Goal: Communication & Community: Answer question/provide support

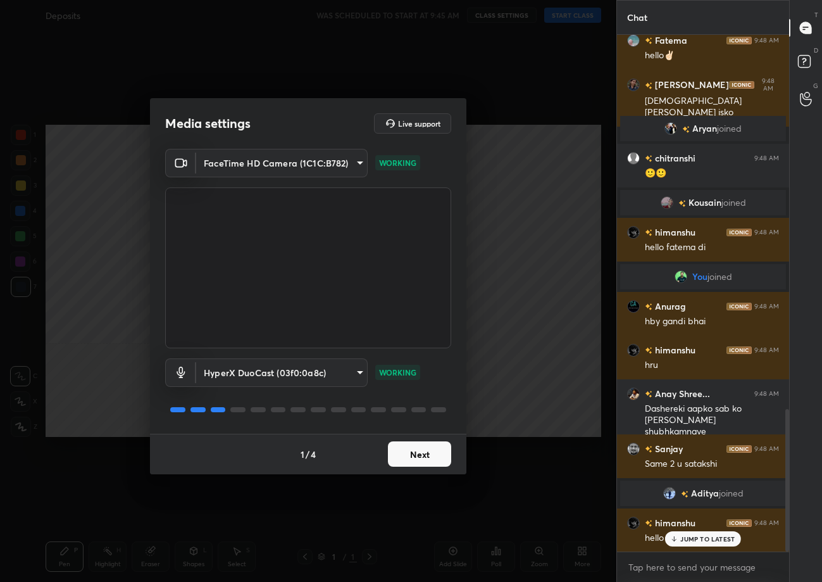
scroll to position [1358, 0]
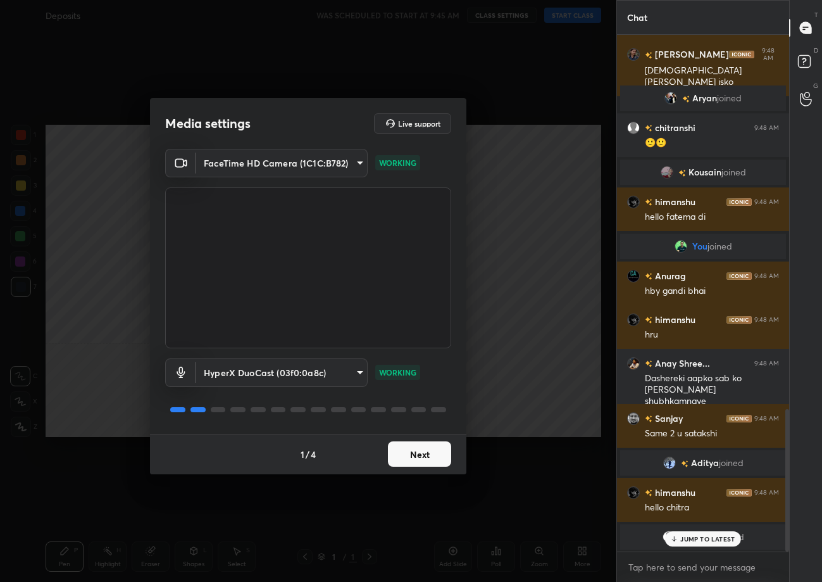
click at [405, 450] on button "Next" at bounding box center [419, 453] width 63 height 25
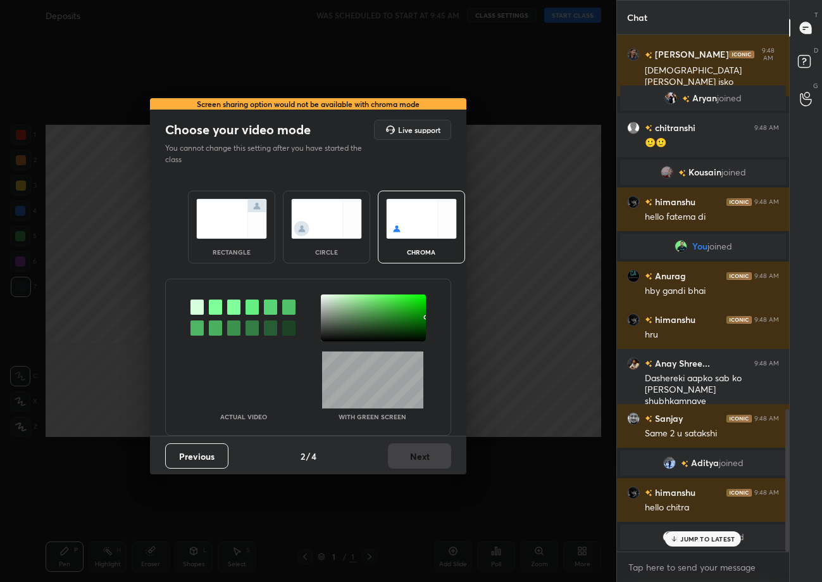
scroll to position [1402, 0]
click at [232, 239] on div "rectangle" at bounding box center [231, 226] width 87 height 73
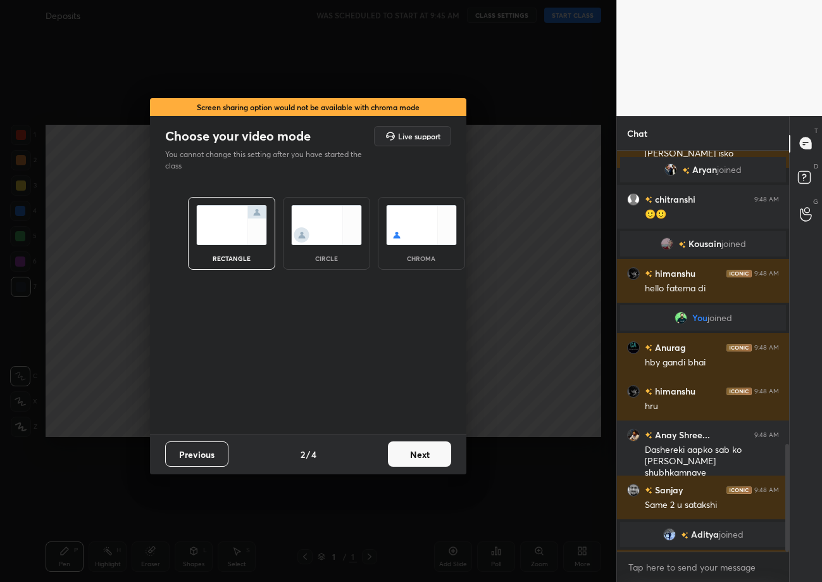
scroll to position [4, 4]
click at [414, 458] on button "Next" at bounding box center [419, 453] width 63 height 25
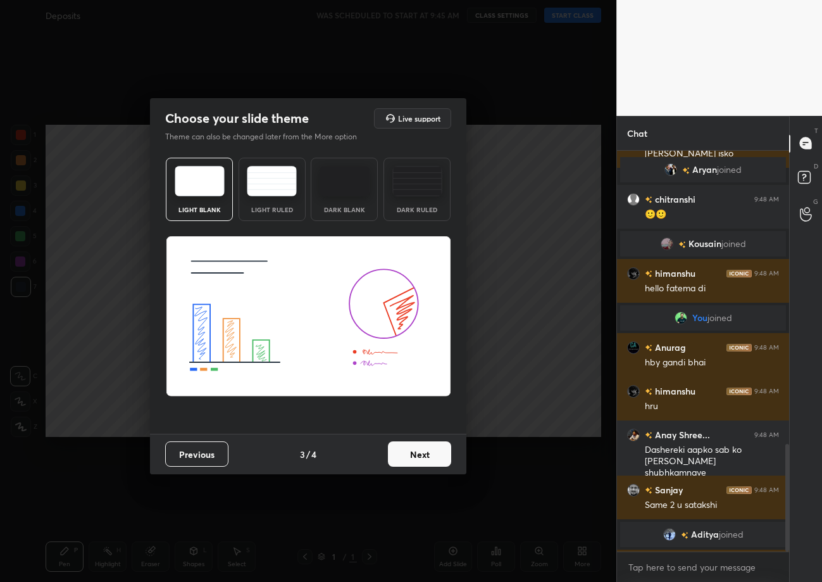
click at [414, 458] on button "Next" at bounding box center [419, 453] width 63 height 25
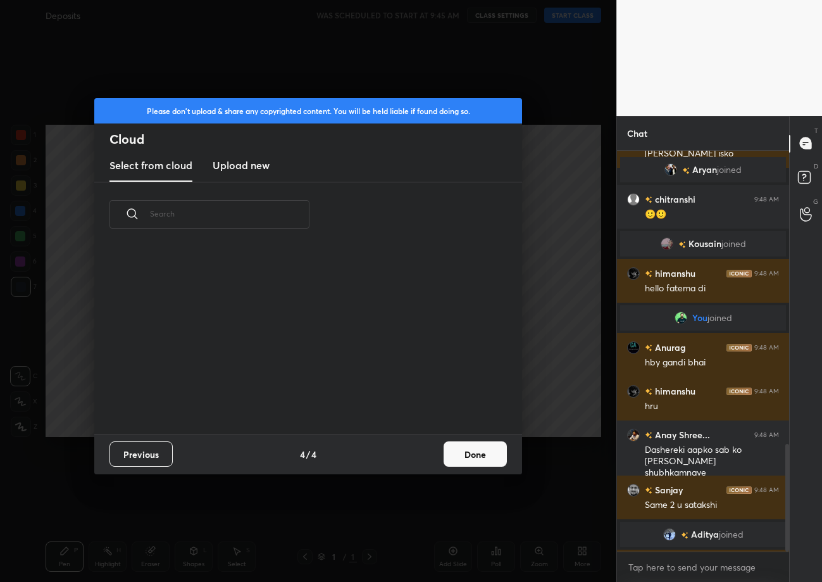
scroll to position [187, 406]
click at [462, 458] on button "Done" at bounding box center [475, 453] width 63 height 25
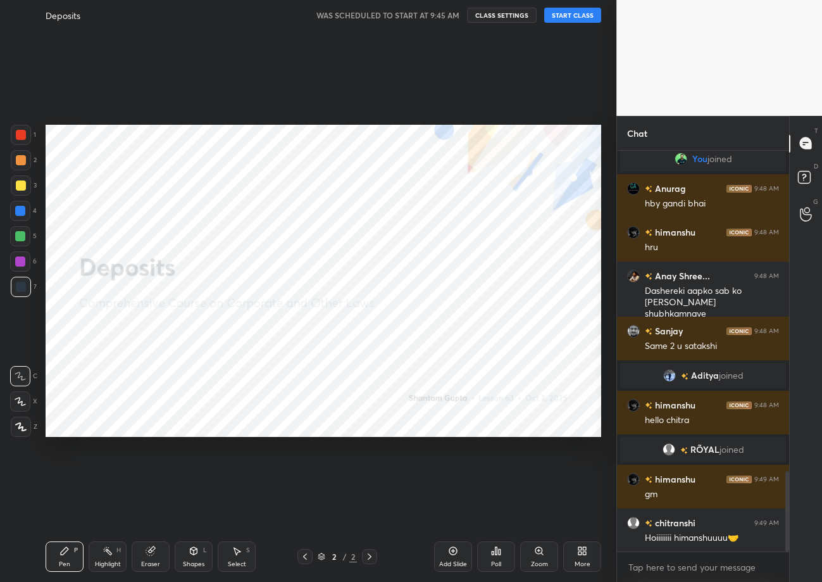
scroll to position [1605, 0]
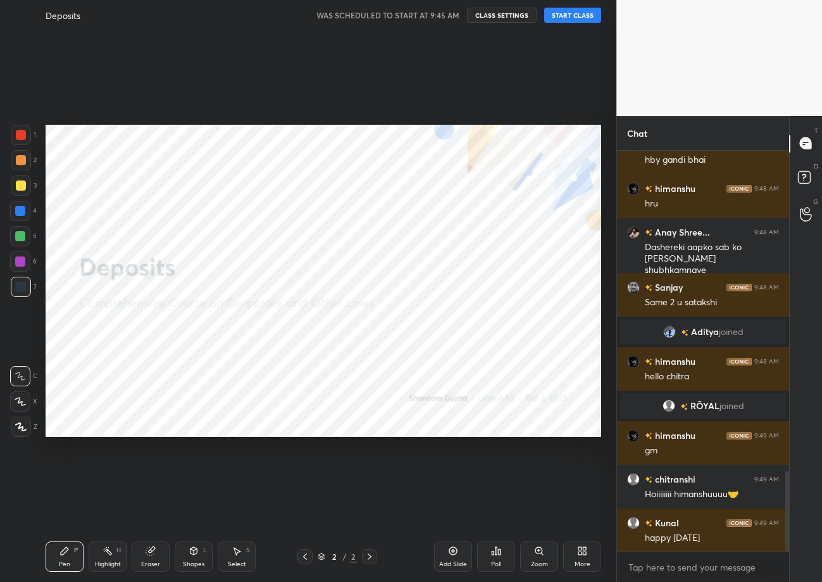
click at [563, 11] on button "START CLASS" at bounding box center [572, 15] width 57 height 15
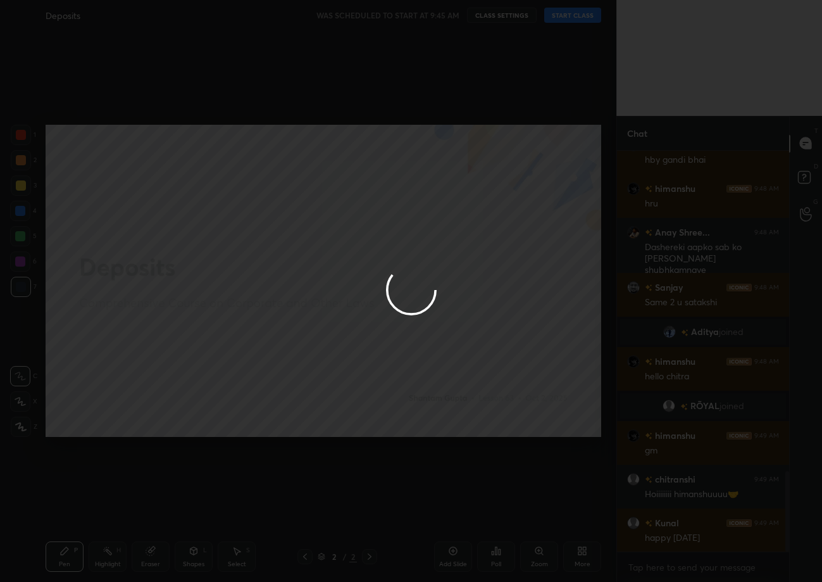
type textarea "x"
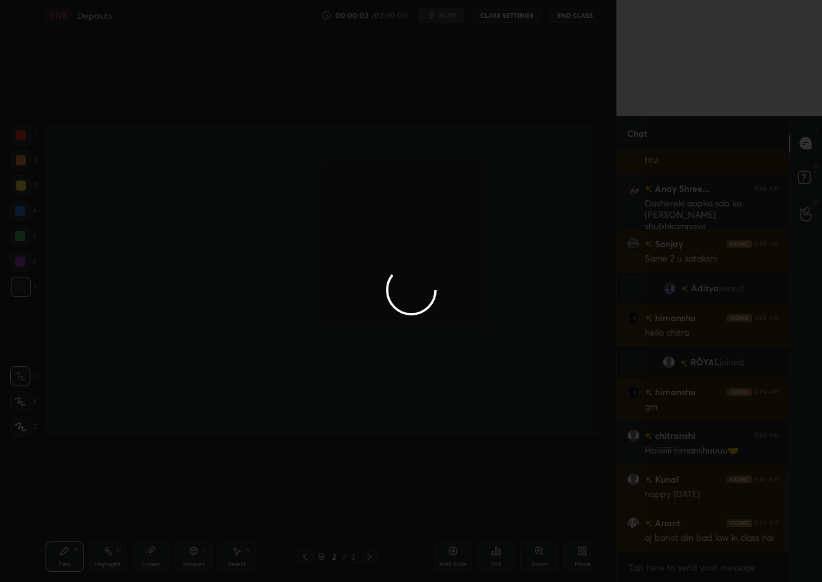
scroll to position [1691, 0]
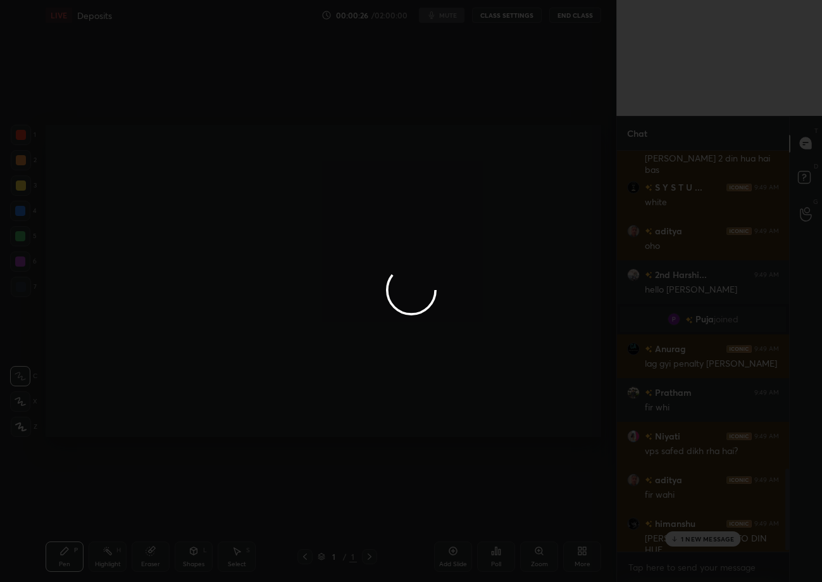
scroll to position [1577, 0]
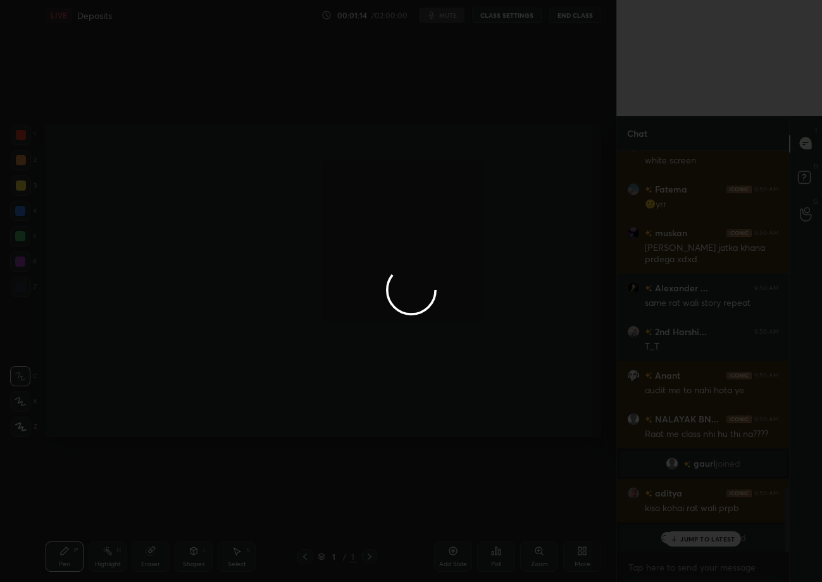
scroll to position [1795, 0]
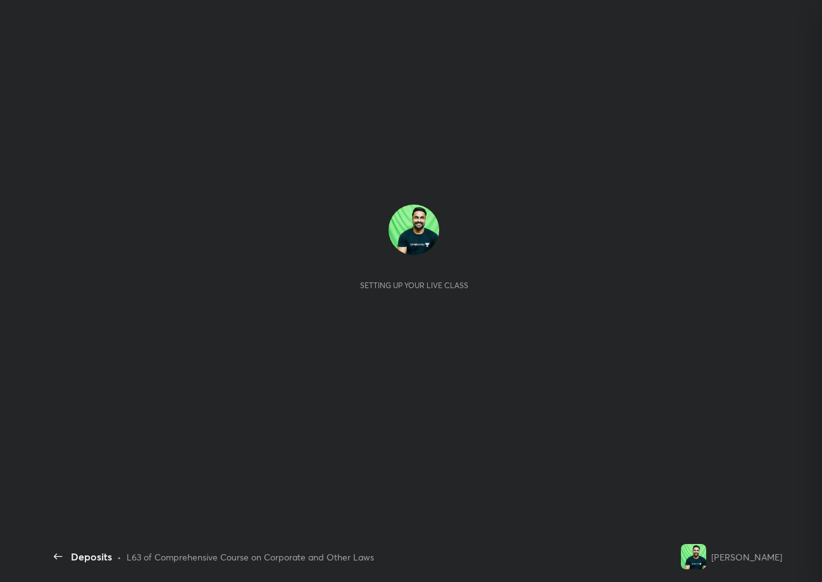
scroll to position [1563, 0]
drag, startPoint x: 232, startPoint y: 151, endPoint x: 244, endPoint y: 117, distance: 36.2
click at [234, 147] on div "Setting up your live class" at bounding box center [414, 280] width 737 height 414
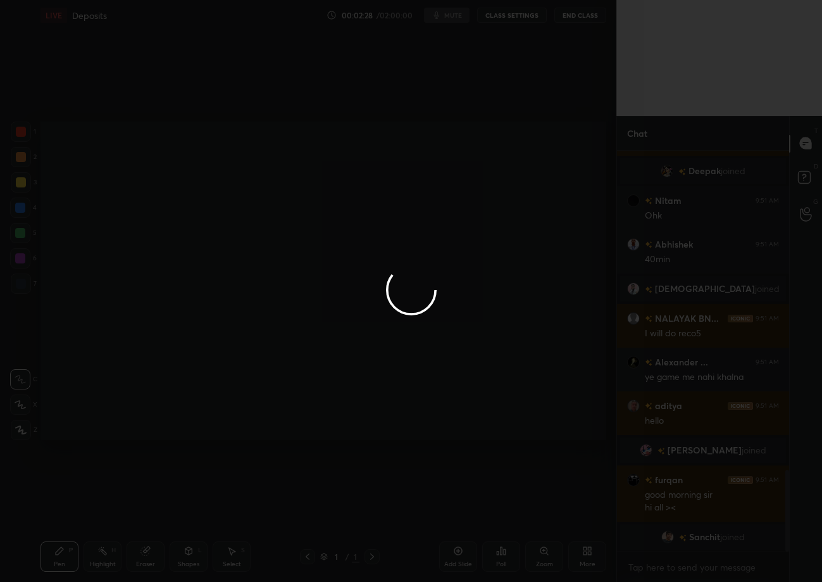
scroll to position [62778, 62713]
drag, startPoint x: 266, startPoint y: 159, endPoint x: 255, endPoint y: 152, distance: 13.2
click at [265, 158] on div at bounding box center [411, 291] width 822 height 582
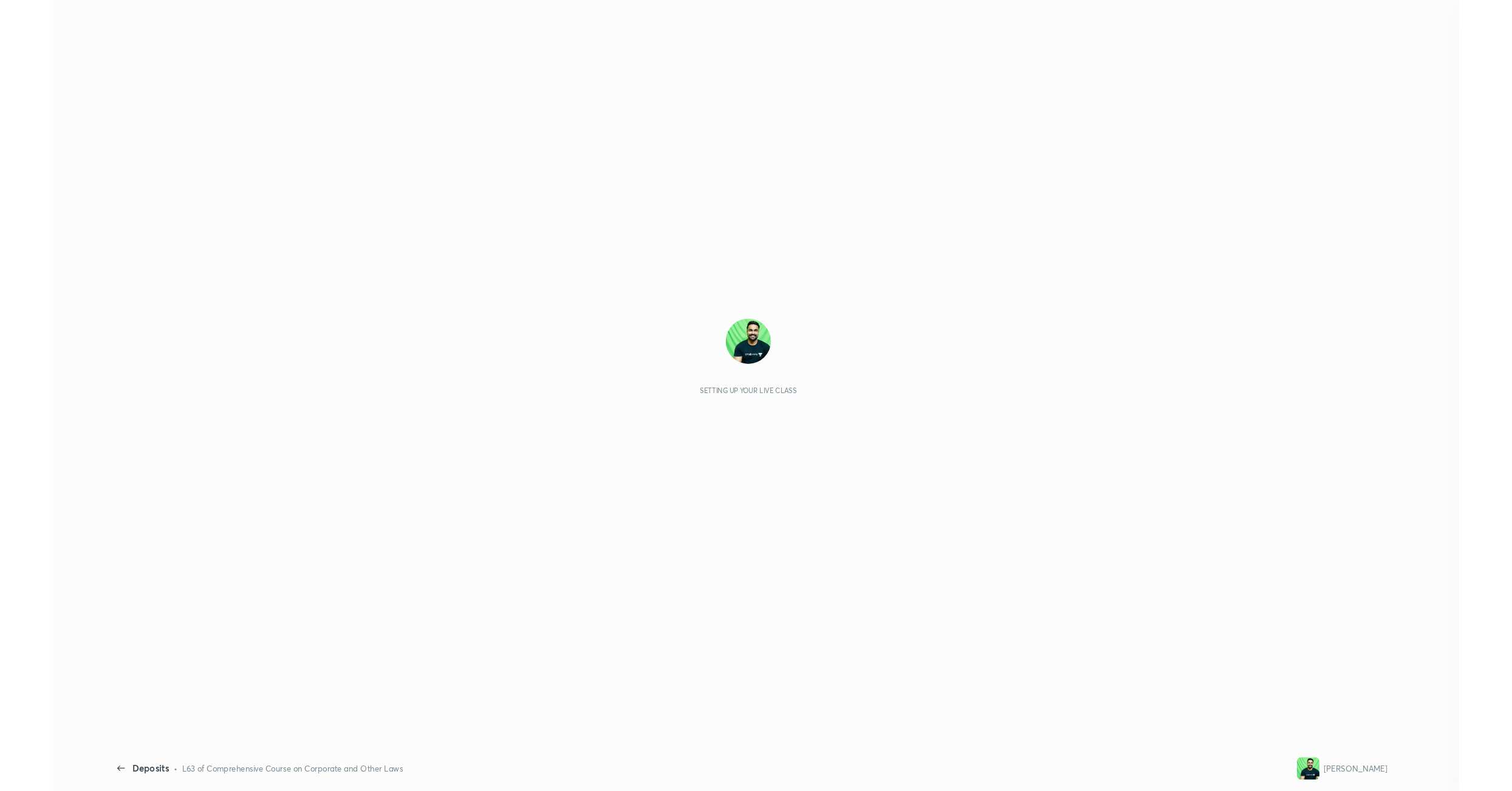
scroll to position [513, 343]
type textarea "x"
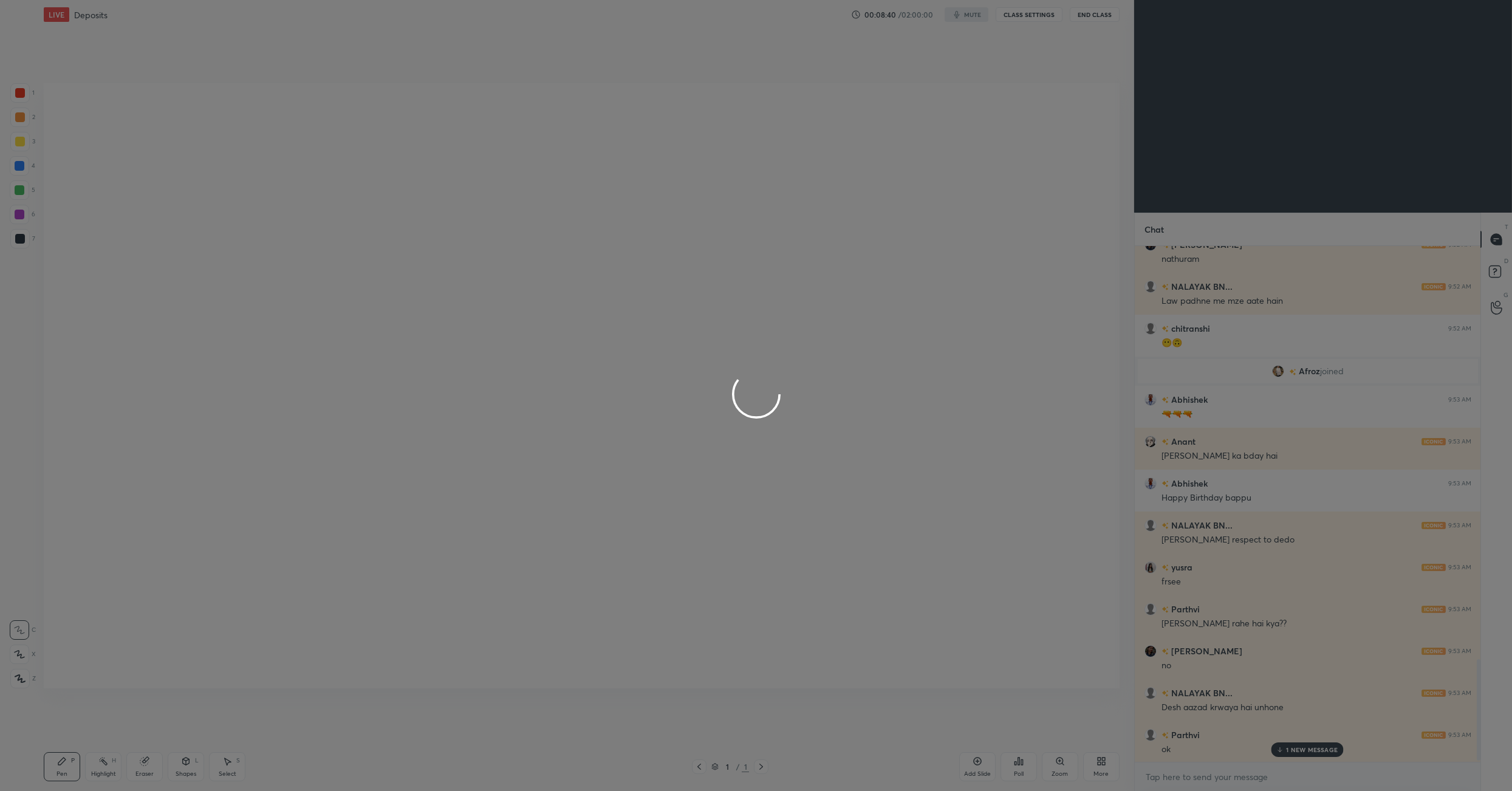
scroll to position [2115, 0]
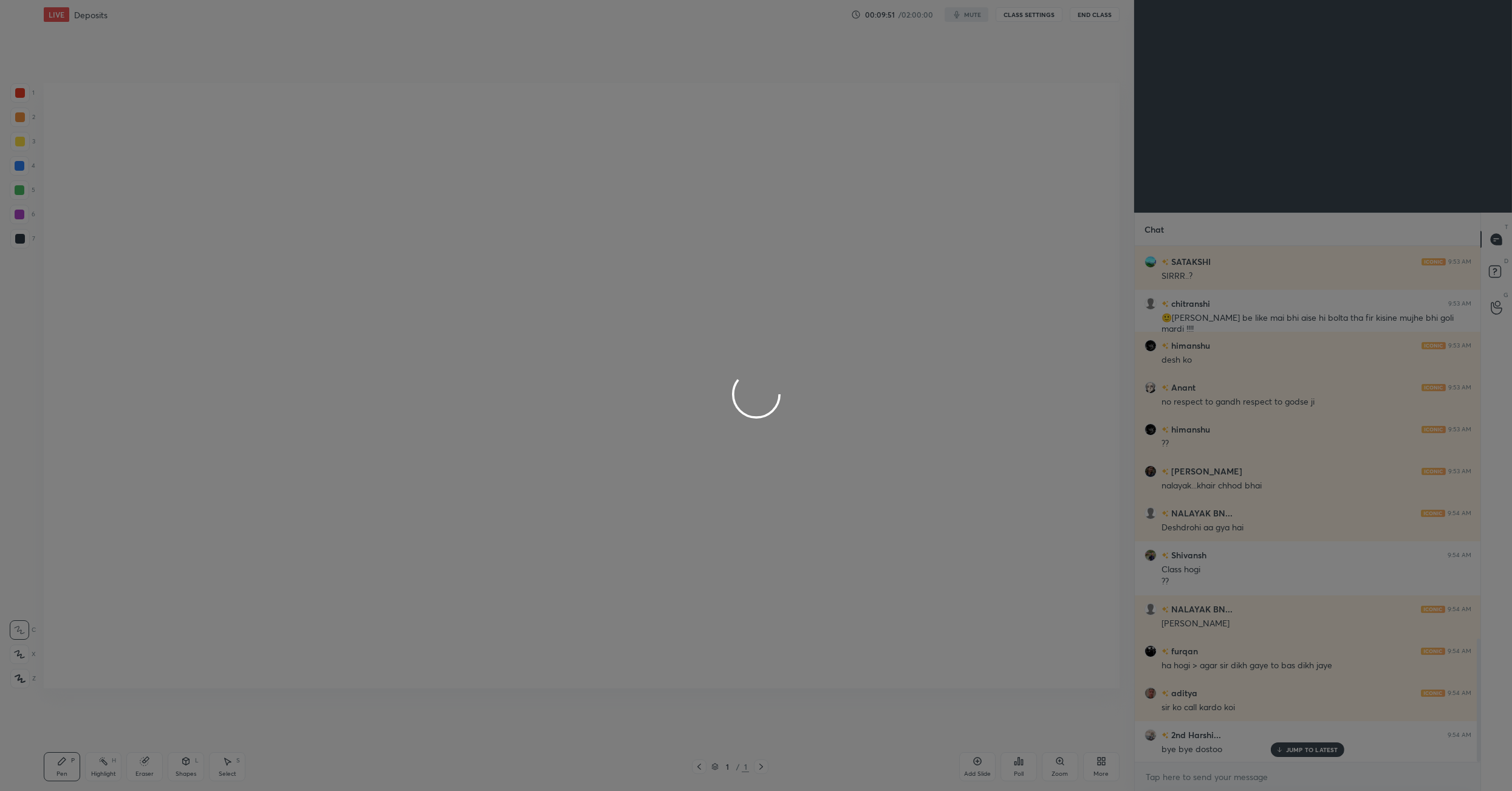
scroll to position [1684, 0]
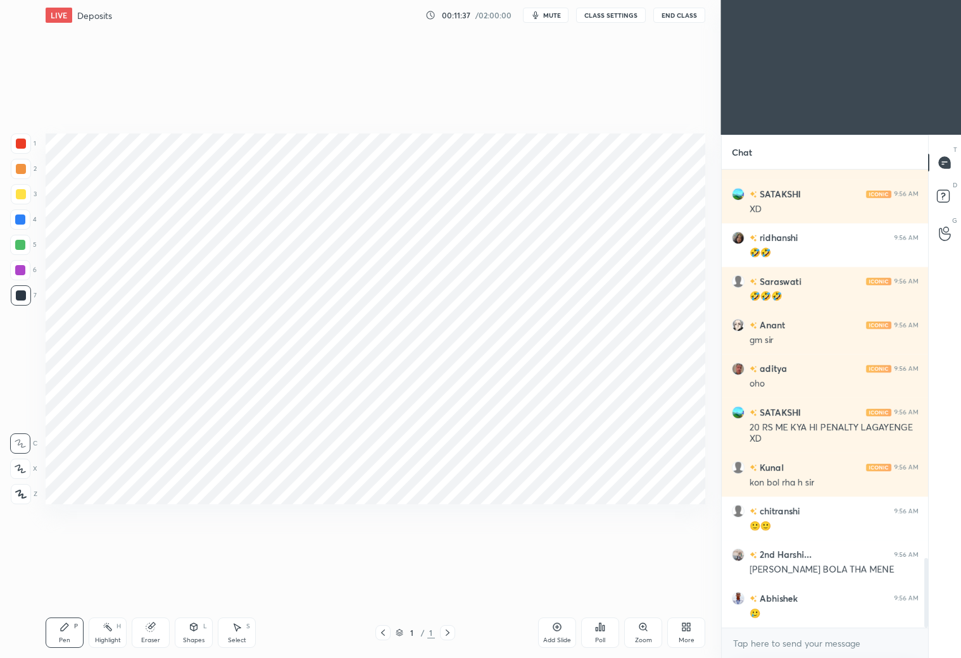
click at [676, 634] on div "More" at bounding box center [686, 633] width 38 height 30
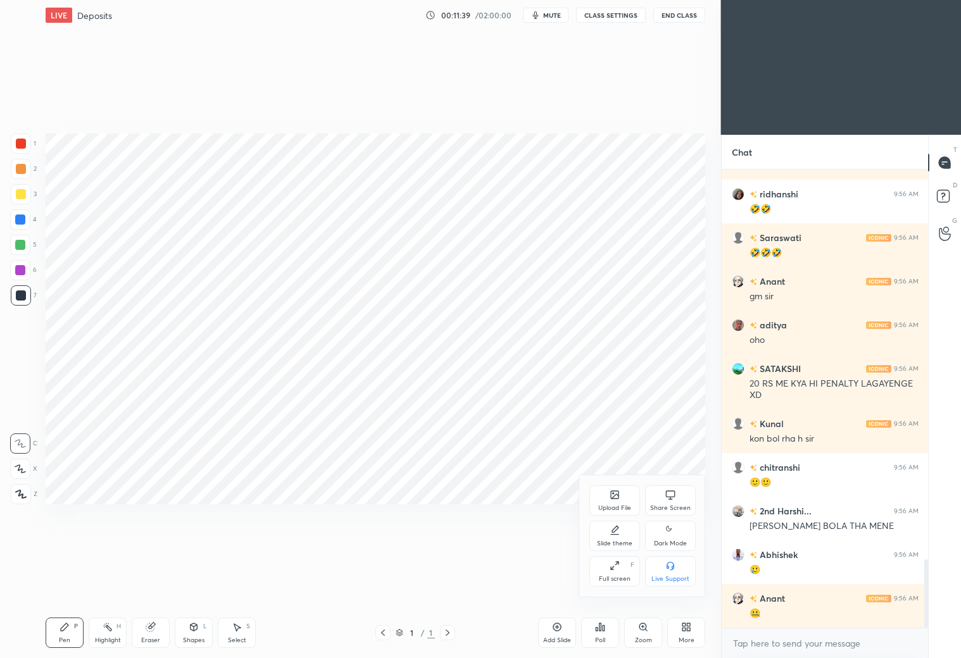
click at [615, 497] on icon at bounding box center [615, 495] width 8 height 8
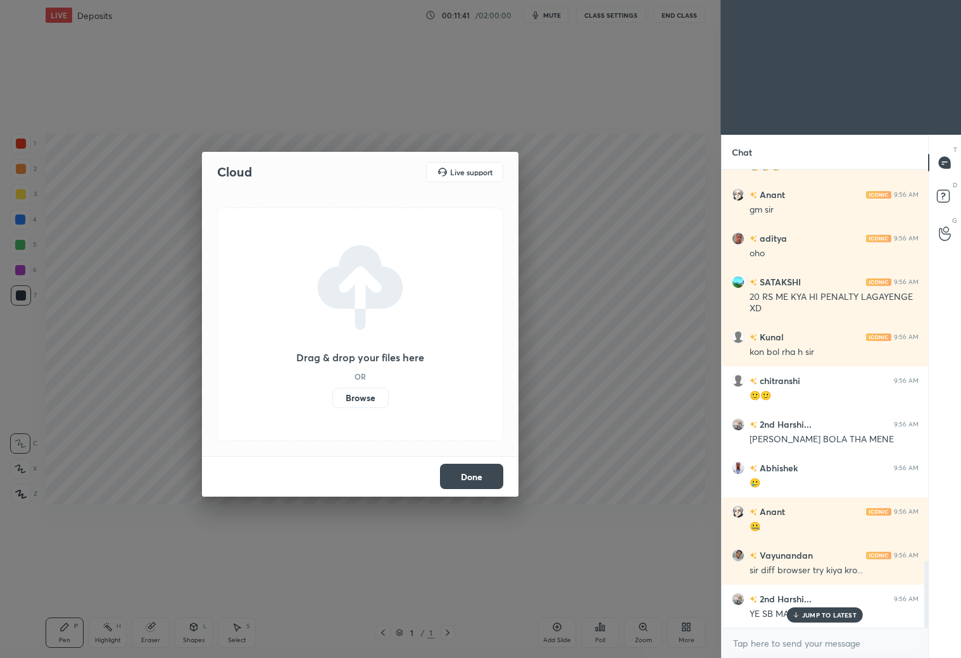
click at [357, 397] on label "Browse" at bounding box center [360, 398] width 56 height 20
click at [332, 397] on input "Browse" at bounding box center [332, 398] width 0 height 20
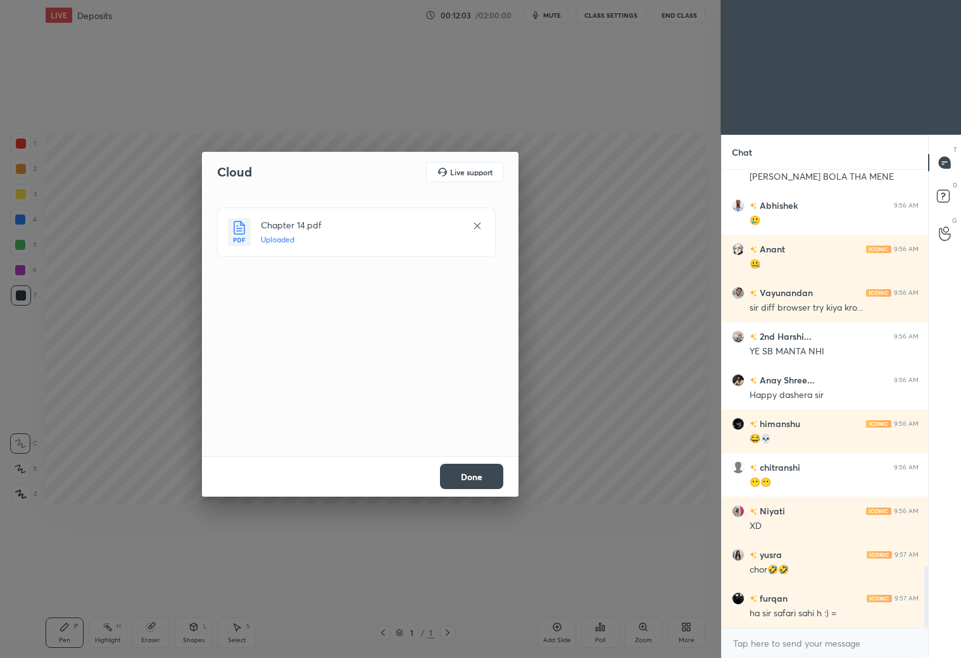
click at [485, 476] on button "Done" at bounding box center [471, 476] width 63 height 25
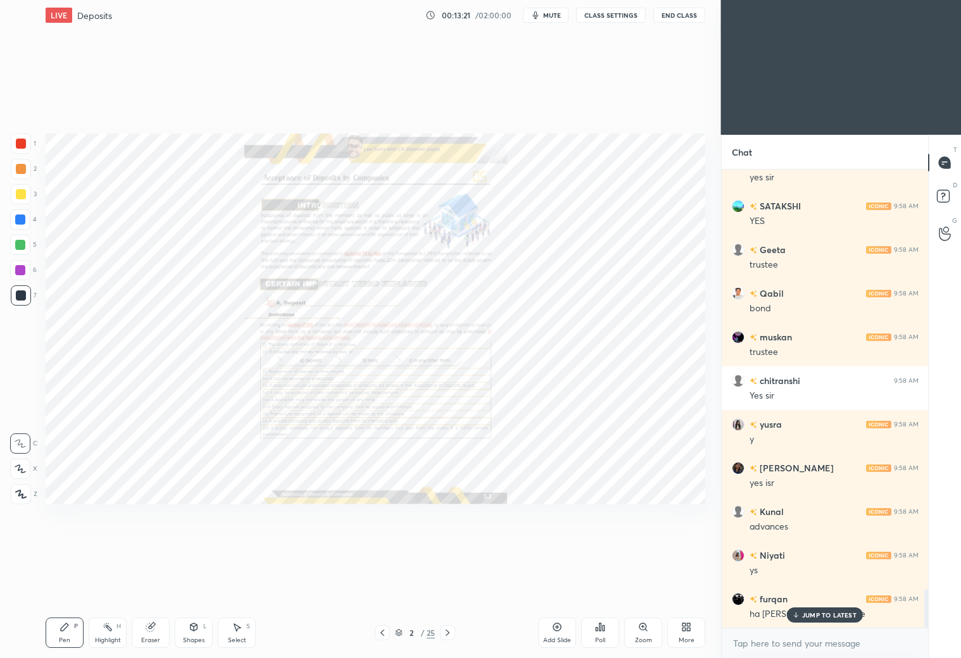
scroll to position [4959, 0]
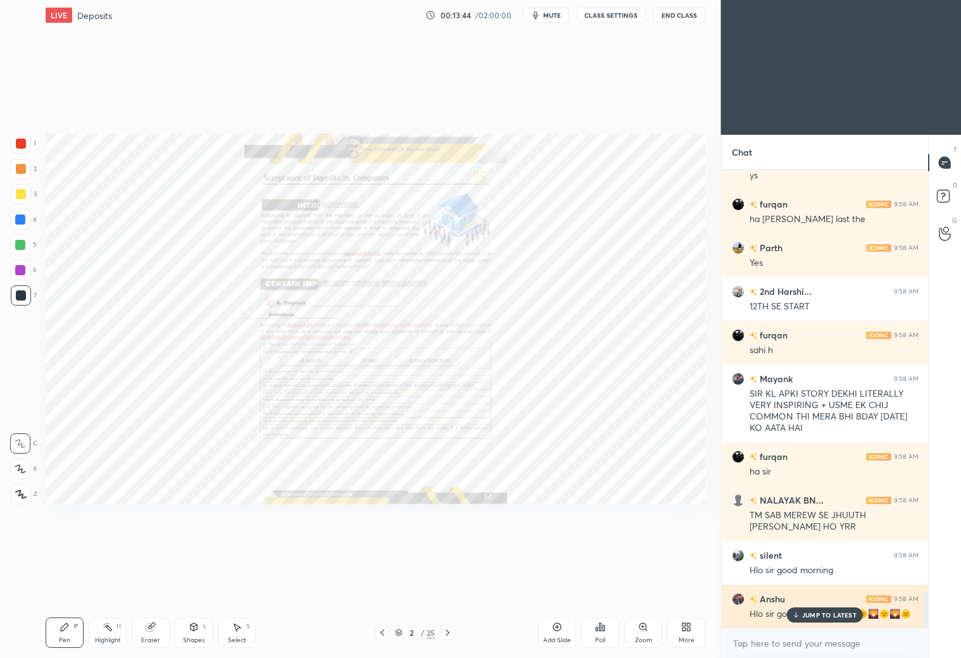
click at [837, 613] on p "JUMP TO LATEST" at bounding box center [829, 615] width 54 height 8
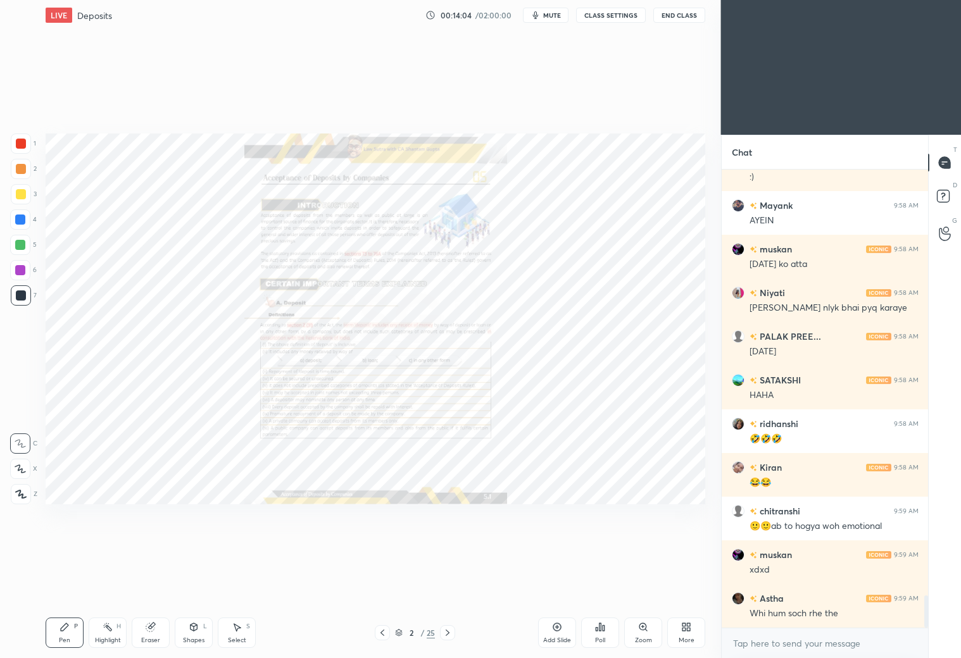
scroll to position [6184, 0]
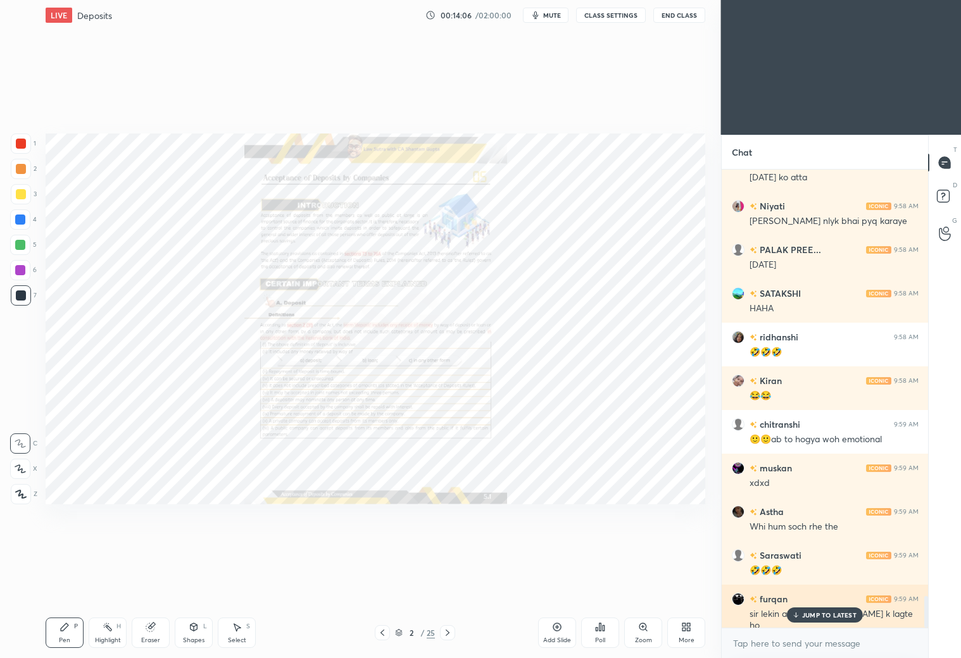
click at [813, 618] on p "JUMP TO LATEST" at bounding box center [829, 615] width 54 height 8
click at [450, 631] on icon at bounding box center [447, 633] width 10 height 10
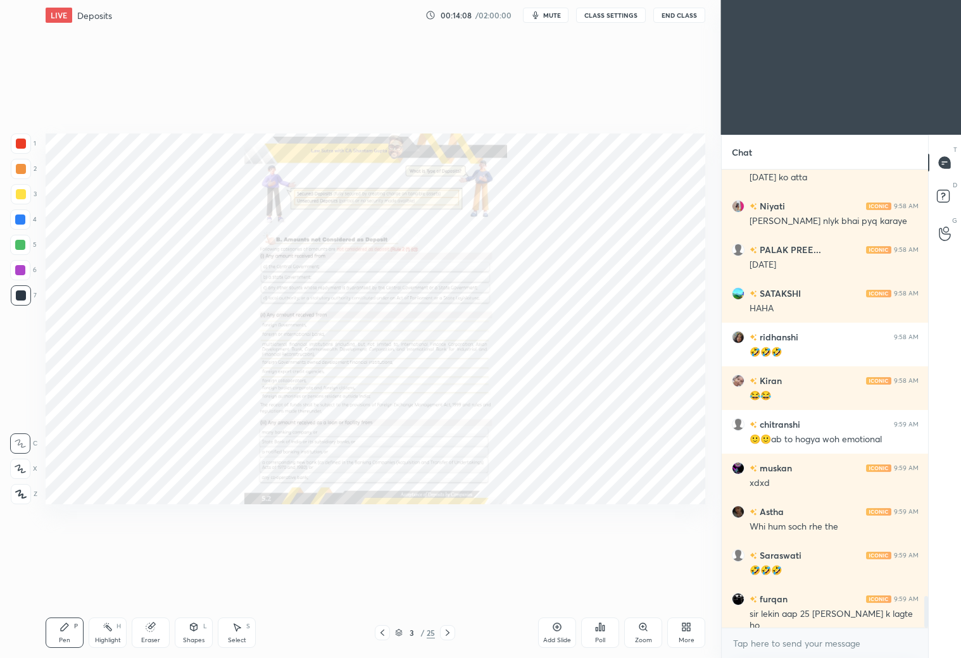
scroll to position [6239, 0]
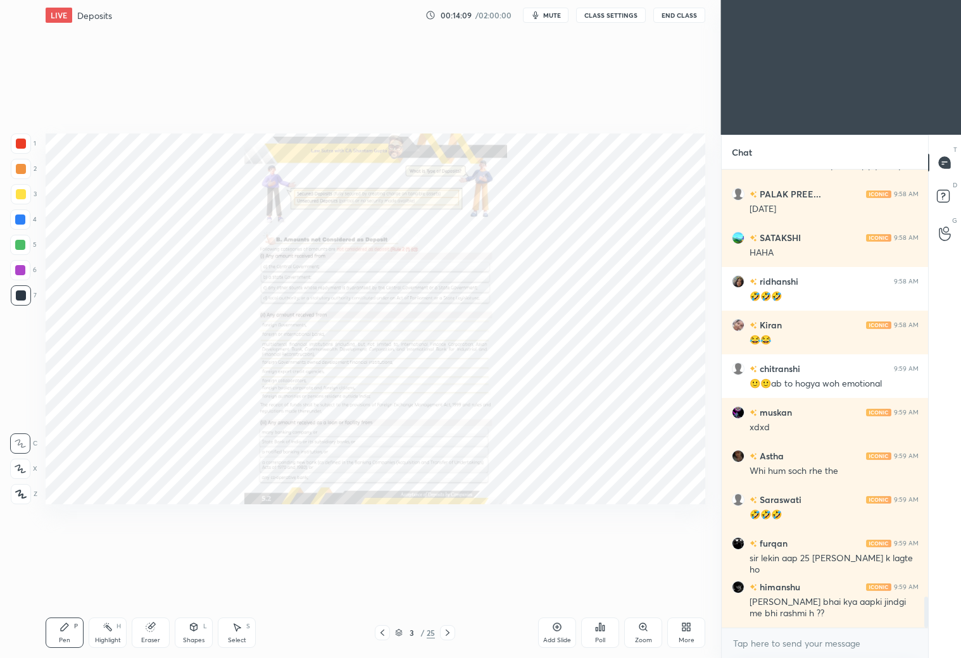
click at [449, 631] on icon at bounding box center [447, 633] width 10 height 10
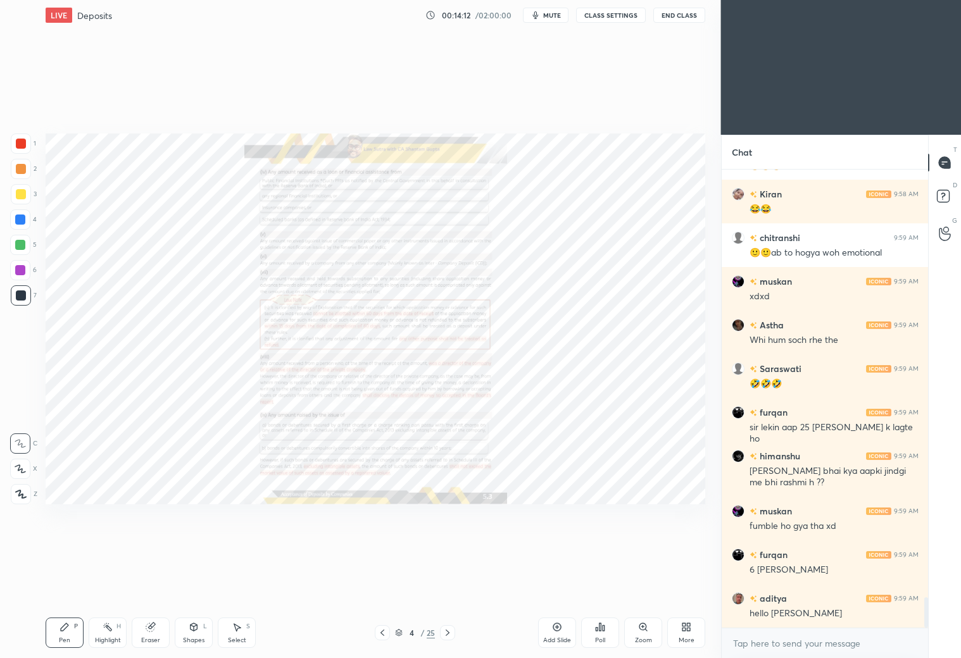
scroll to position [6414, 0]
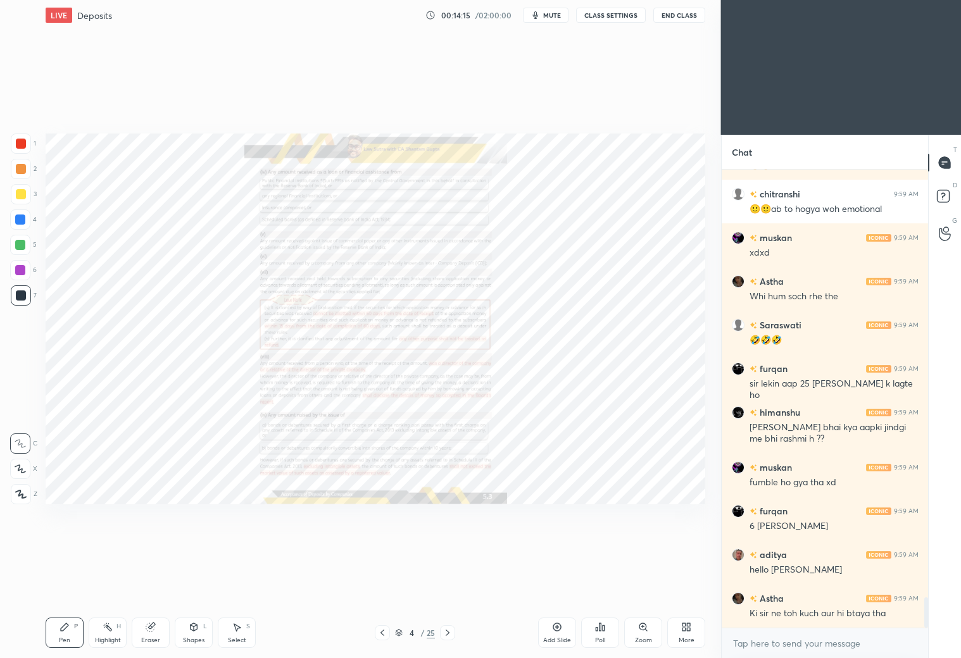
click at [443, 632] on icon at bounding box center [447, 633] width 10 height 10
drag, startPoint x: 382, startPoint y: 634, endPoint x: 394, endPoint y: 615, distance: 22.5
click at [383, 632] on icon at bounding box center [382, 633] width 10 height 10
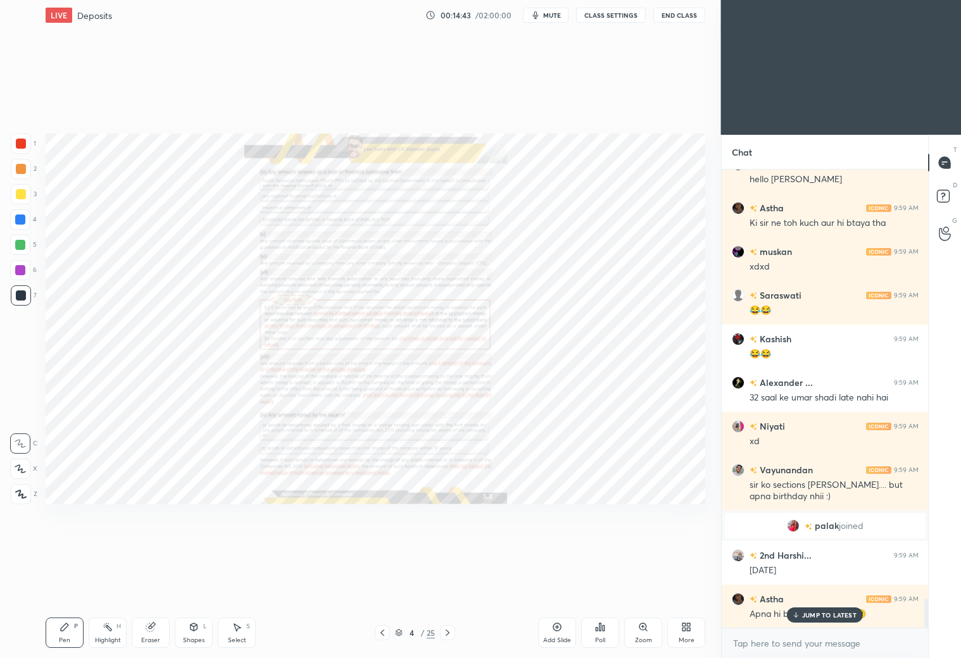
scroll to position [6848, 0]
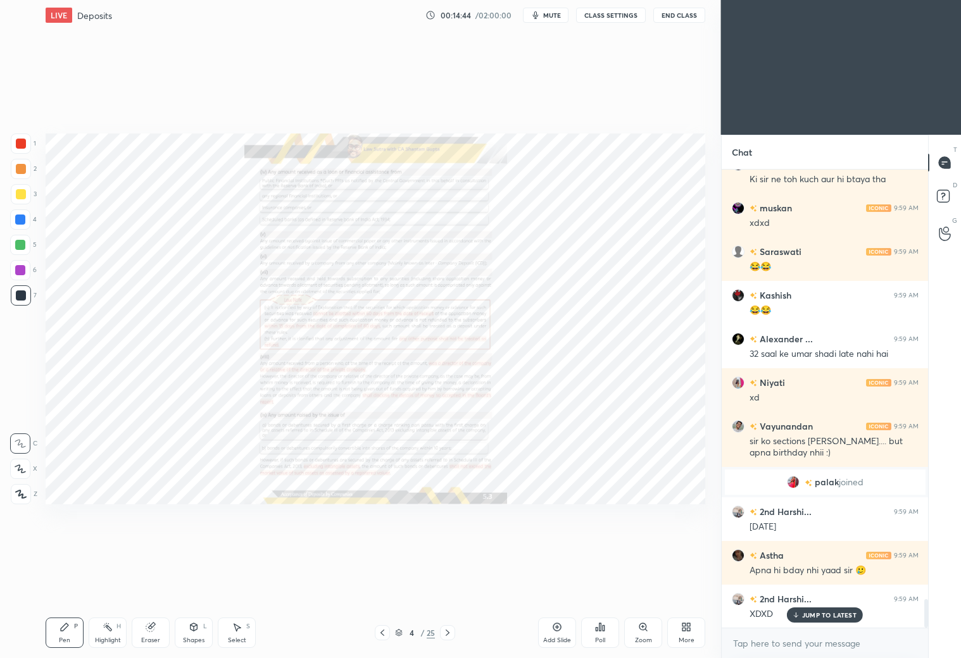
click at [640, 633] on div "Zoom" at bounding box center [643, 633] width 38 height 30
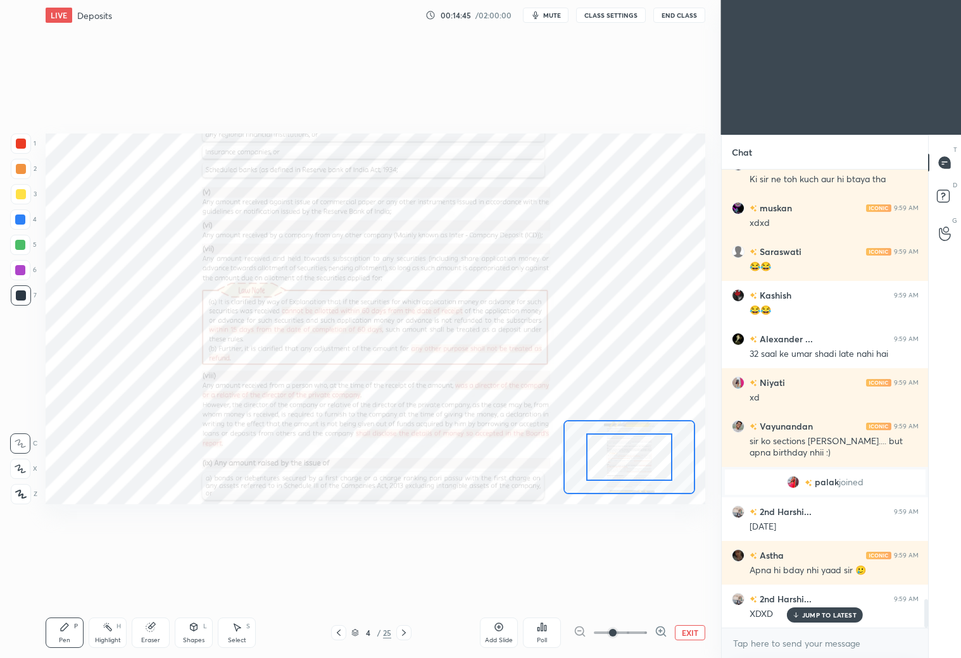
click at [642, 633] on span at bounding box center [620, 632] width 53 height 19
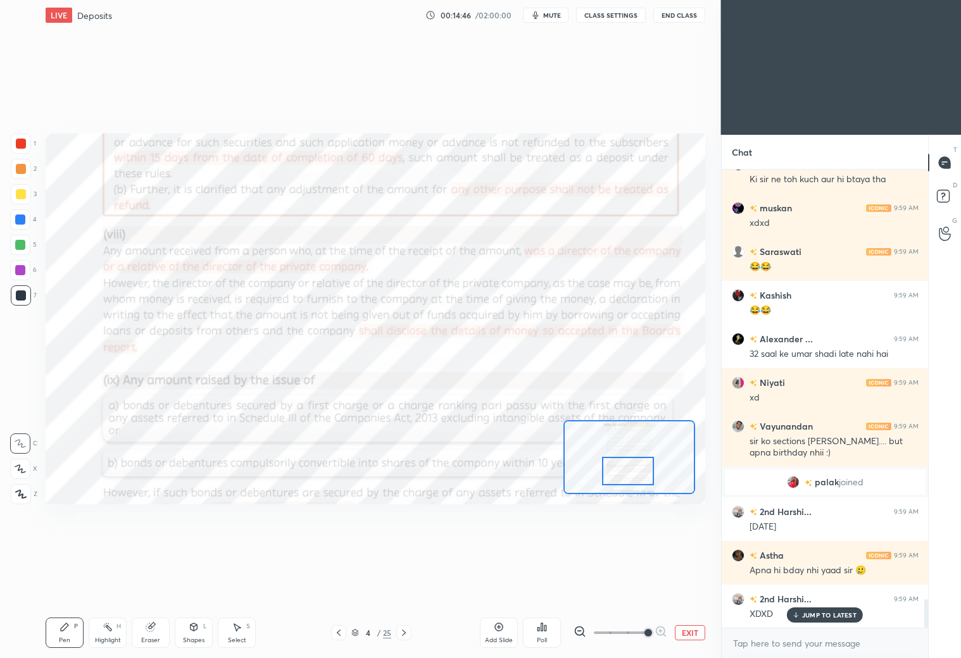
drag, startPoint x: 638, startPoint y: 459, endPoint x: 640, endPoint y: 471, distance: 11.5
click at [638, 473] on div at bounding box center [628, 471] width 52 height 28
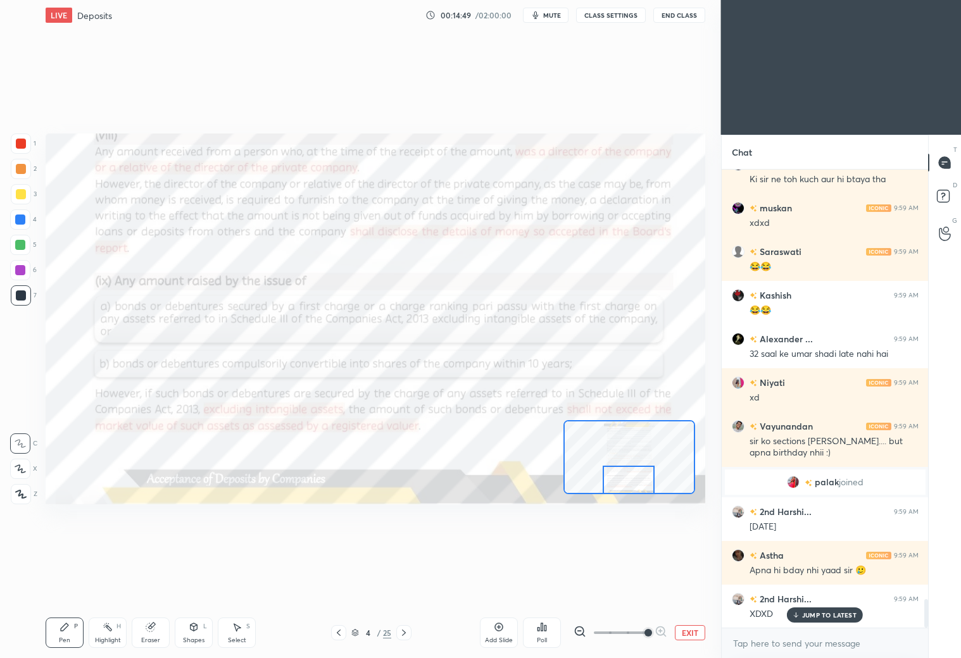
drag, startPoint x: 631, startPoint y: 473, endPoint x: 633, endPoint y: 479, distance: 6.8
click at [633, 483] on div at bounding box center [628, 480] width 52 height 28
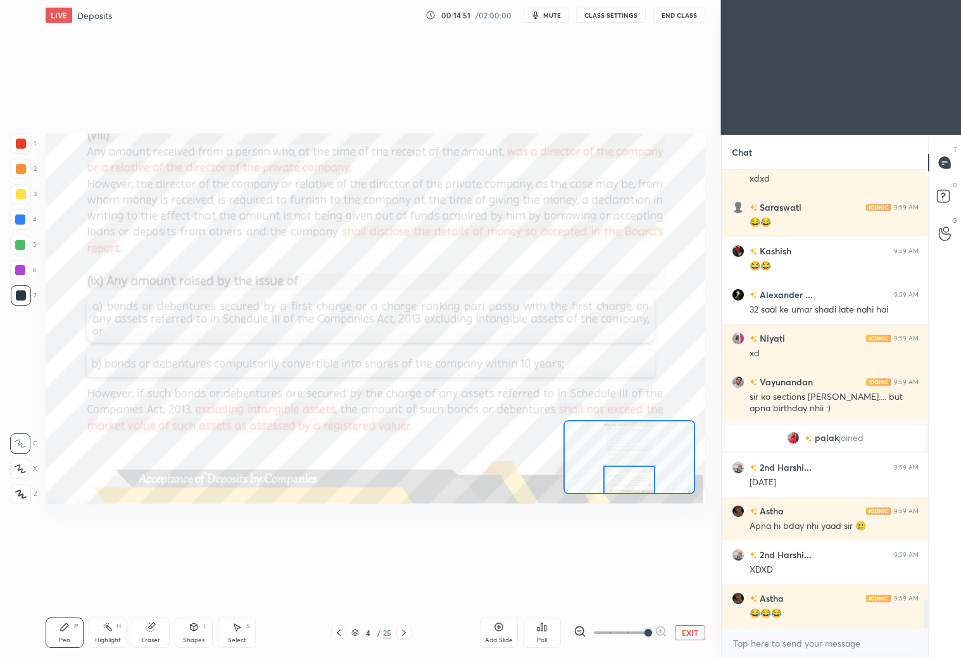
click at [407, 631] on icon at bounding box center [404, 633] width 10 height 10
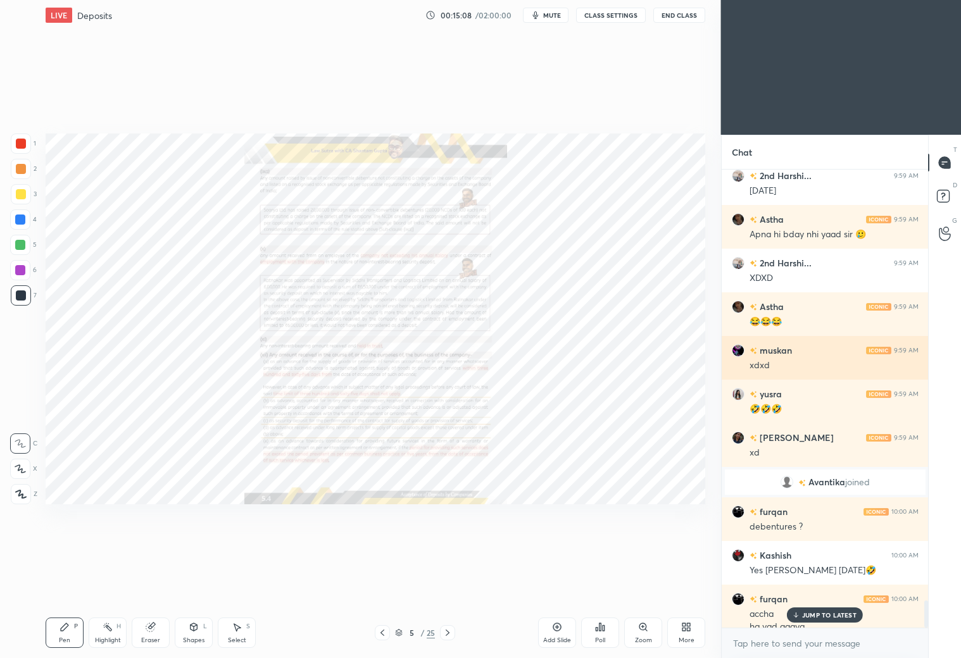
scroll to position [7197, 0]
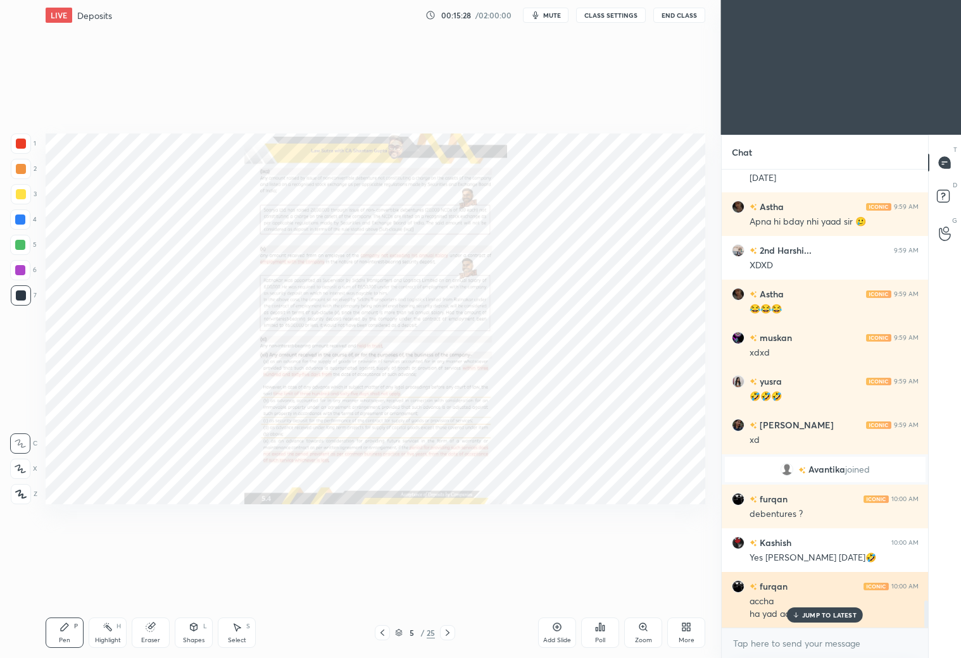
click at [801, 613] on div "JUMP TO LATEST" at bounding box center [825, 614] width 76 height 15
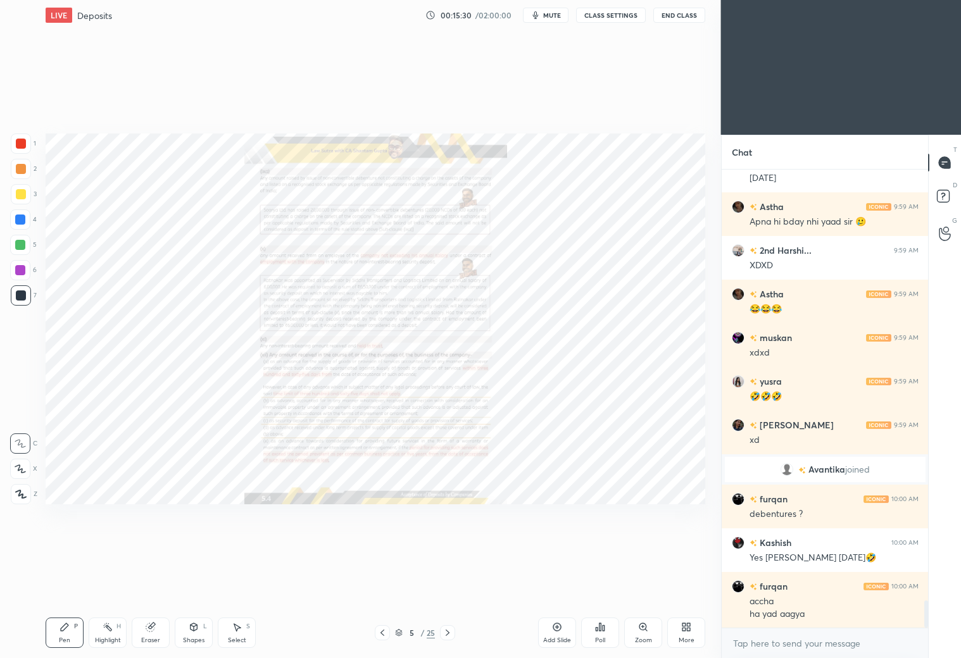
click at [646, 628] on icon at bounding box center [643, 627] width 10 height 10
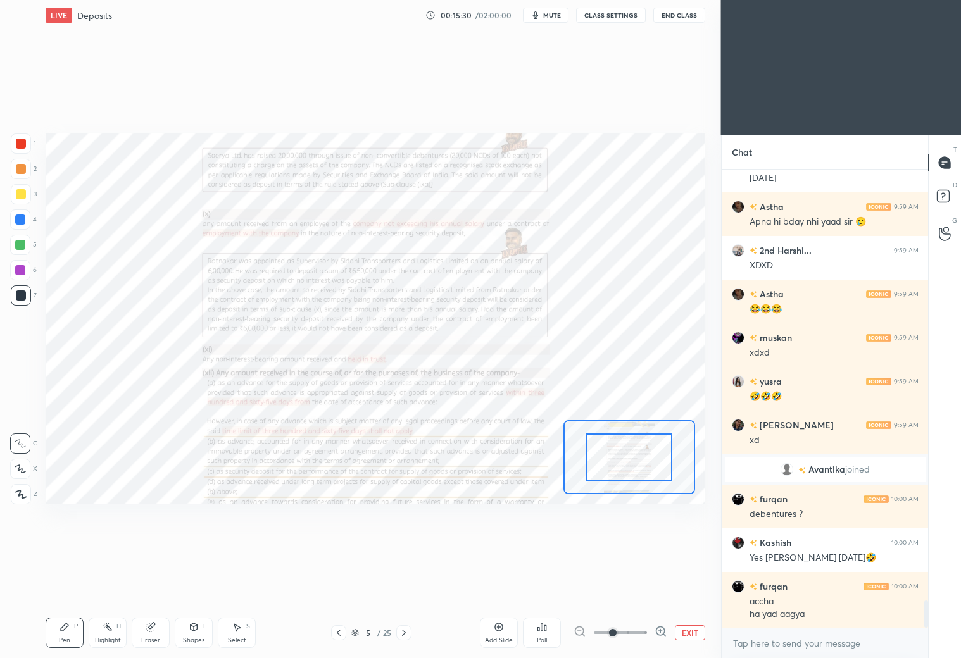
click at [646, 627] on span at bounding box center [620, 632] width 53 height 19
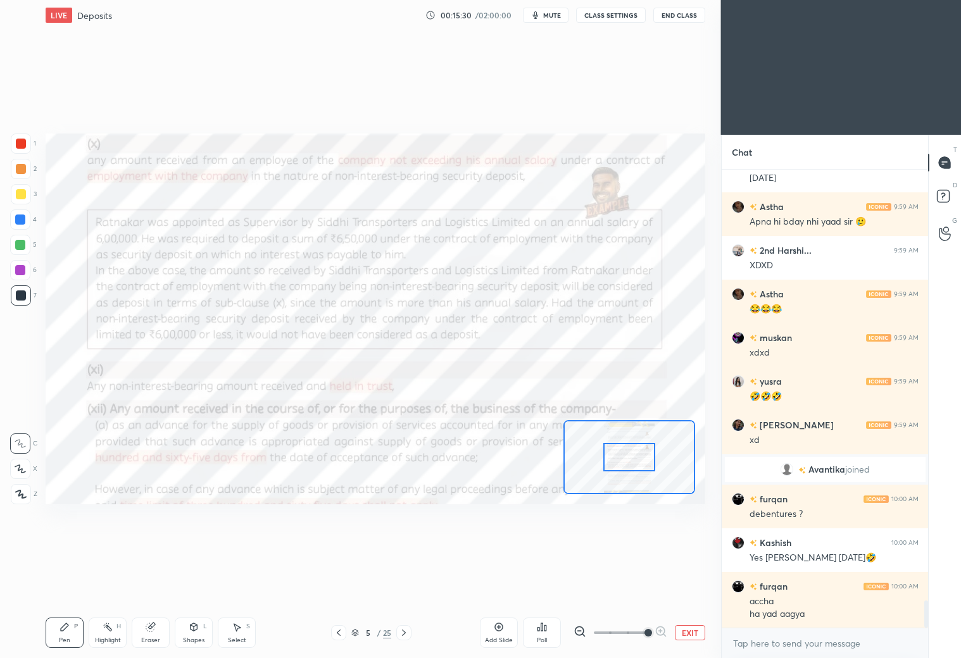
click at [646, 629] on span at bounding box center [648, 633] width 8 height 8
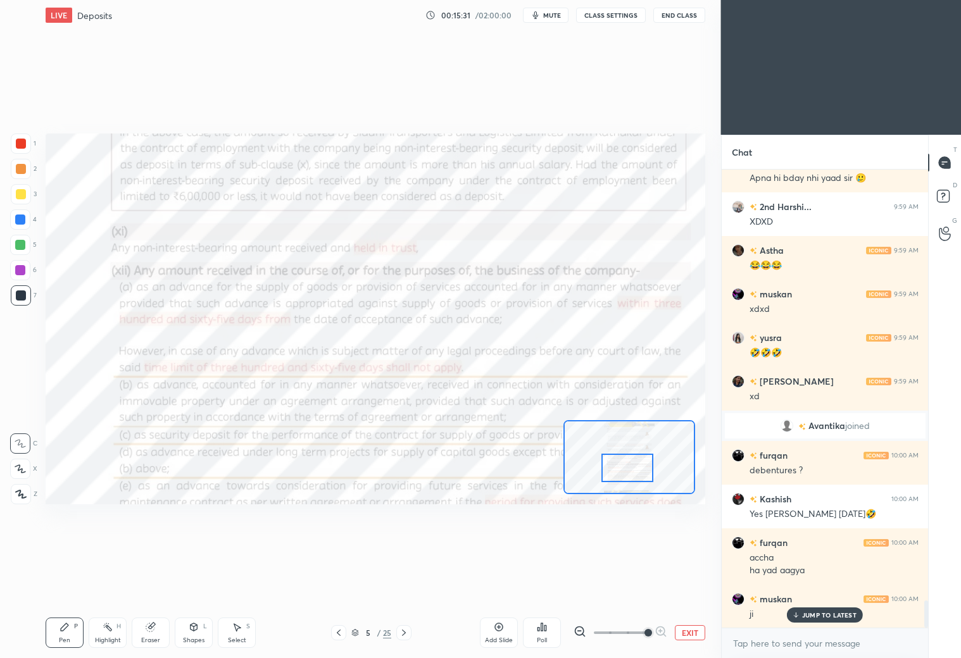
drag, startPoint x: 628, startPoint y: 459, endPoint x: 628, endPoint y: 468, distance: 8.9
click at [628, 466] on div at bounding box center [627, 468] width 52 height 28
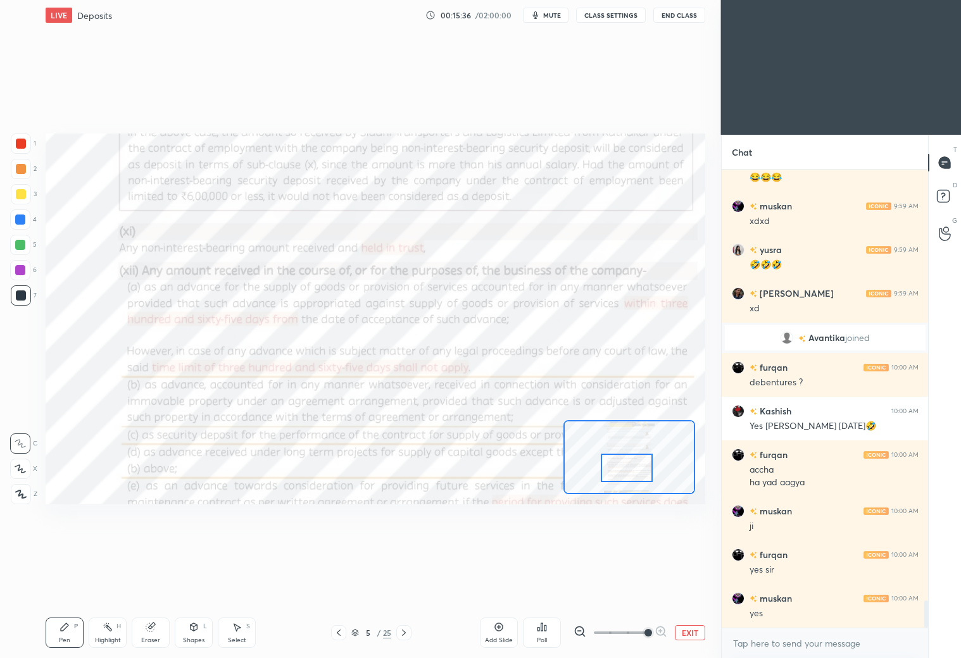
scroll to position [7503, 0]
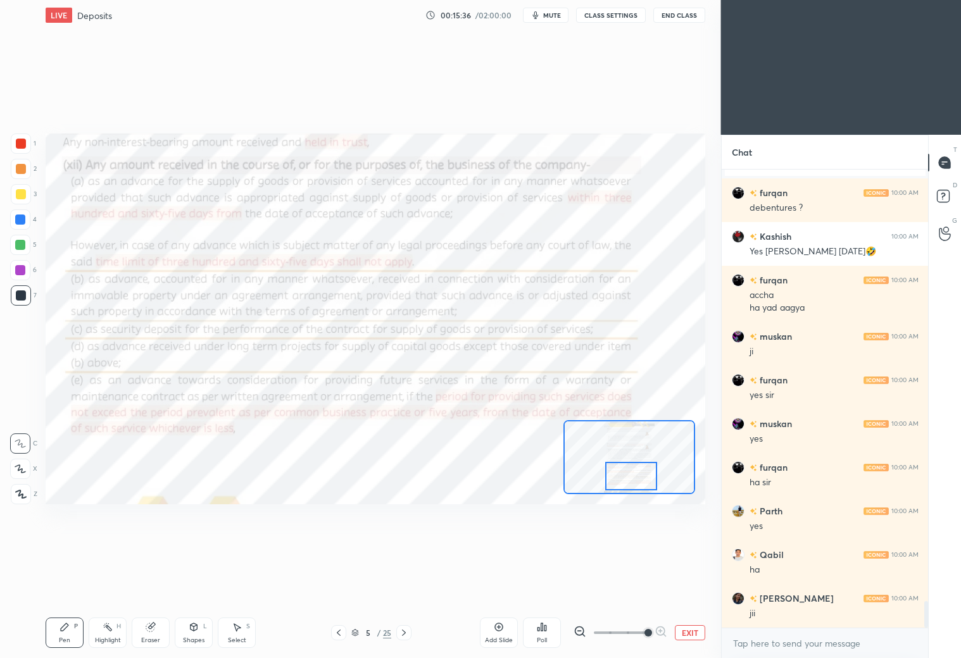
drag, startPoint x: 632, startPoint y: 472, endPoint x: 637, endPoint y: 478, distance: 7.2
click at [636, 476] on div at bounding box center [631, 476] width 52 height 28
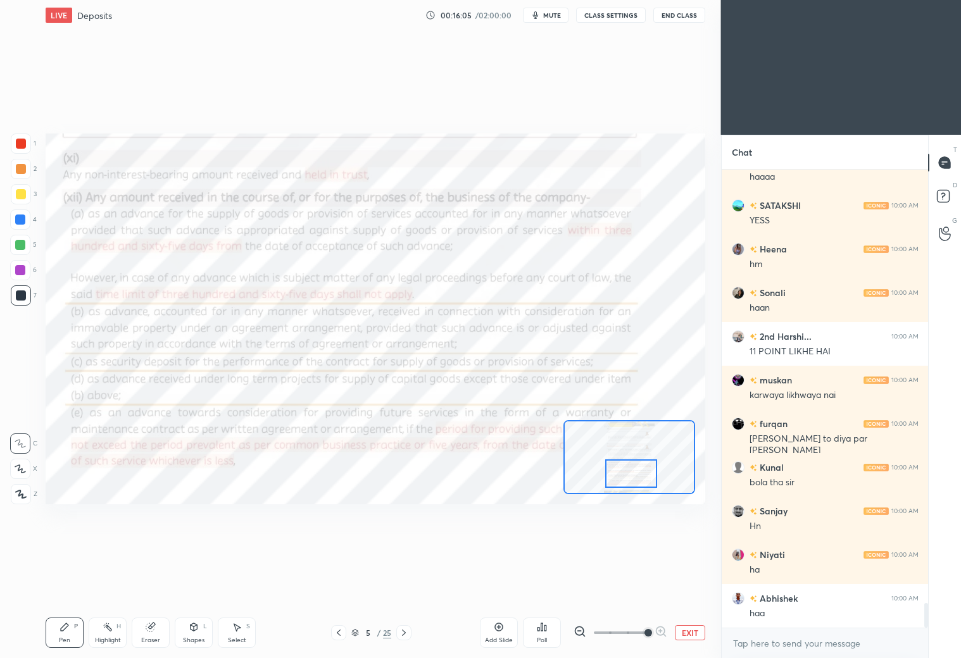
scroll to position [8027, 0]
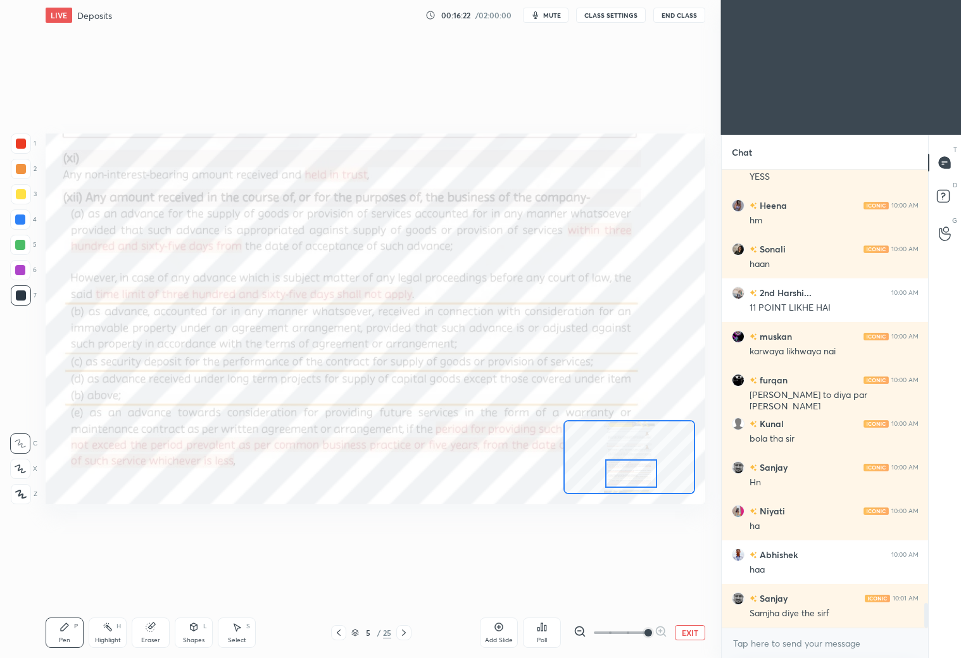
drag, startPoint x: 496, startPoint y: 633, endPoint x: 504, endPoint y: 623, distance: 12.7
click at [499, 630] on div "Add Slide" at bounding box center [499, 633] width 38 height 30
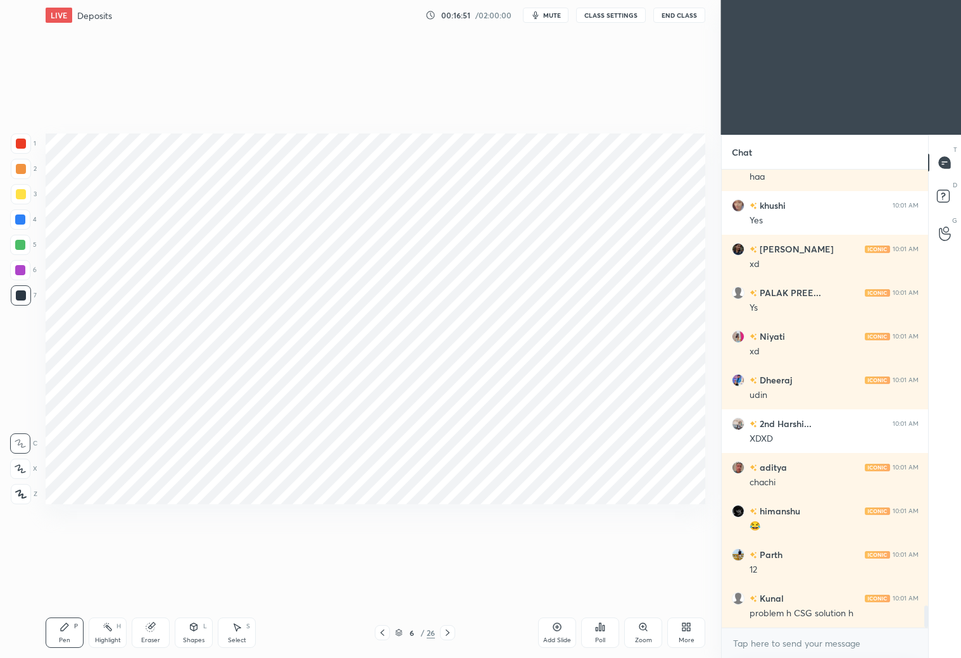
scroll to position [8943, 0]
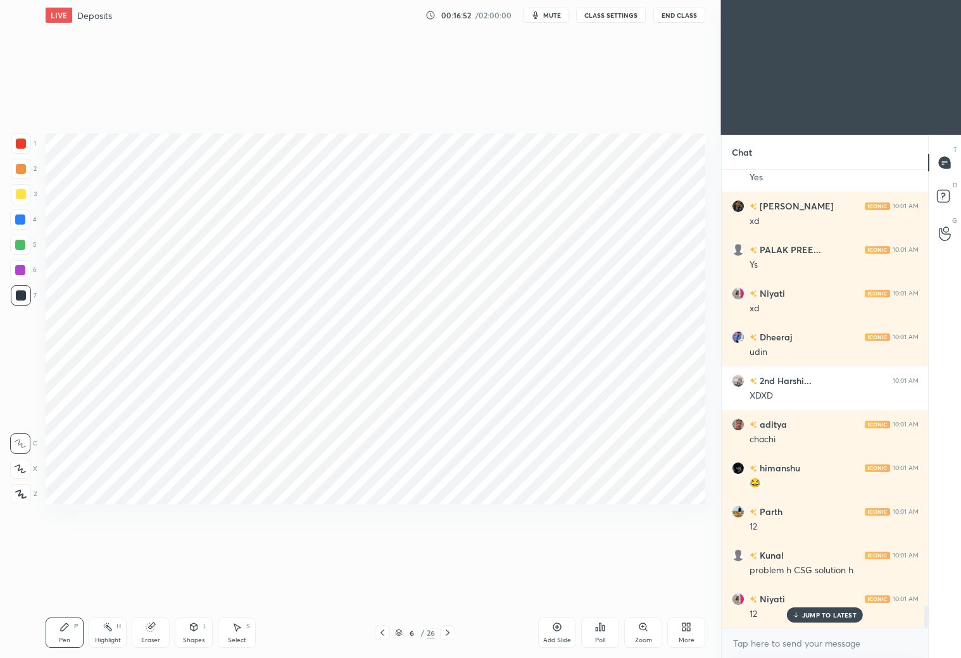
click at [187, 632] on div "Shapes L" at bounding box center [194, 633] width 38 height 30
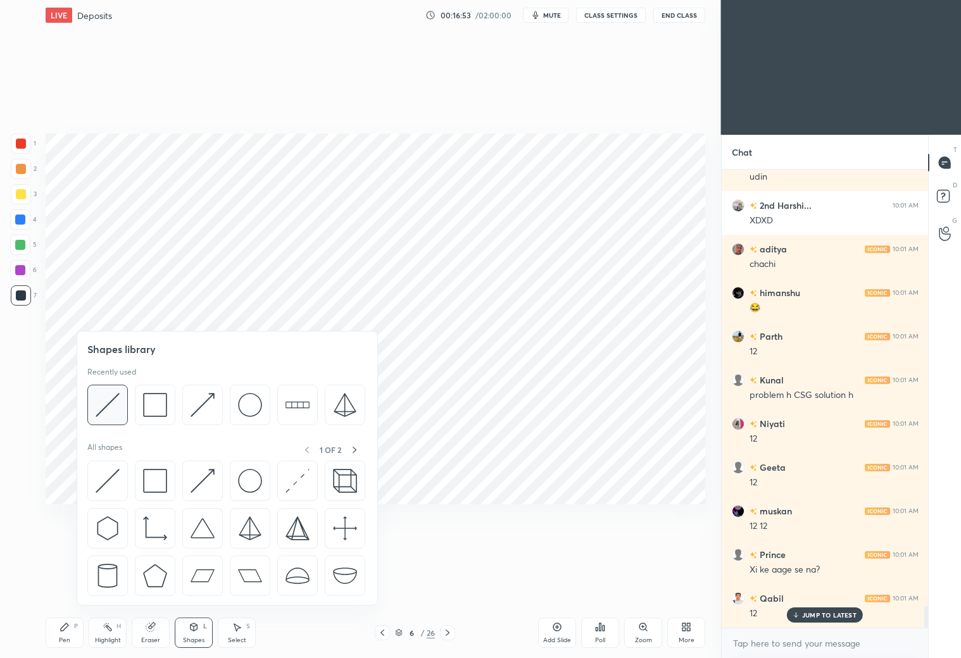
scroll to position [9162, 0]
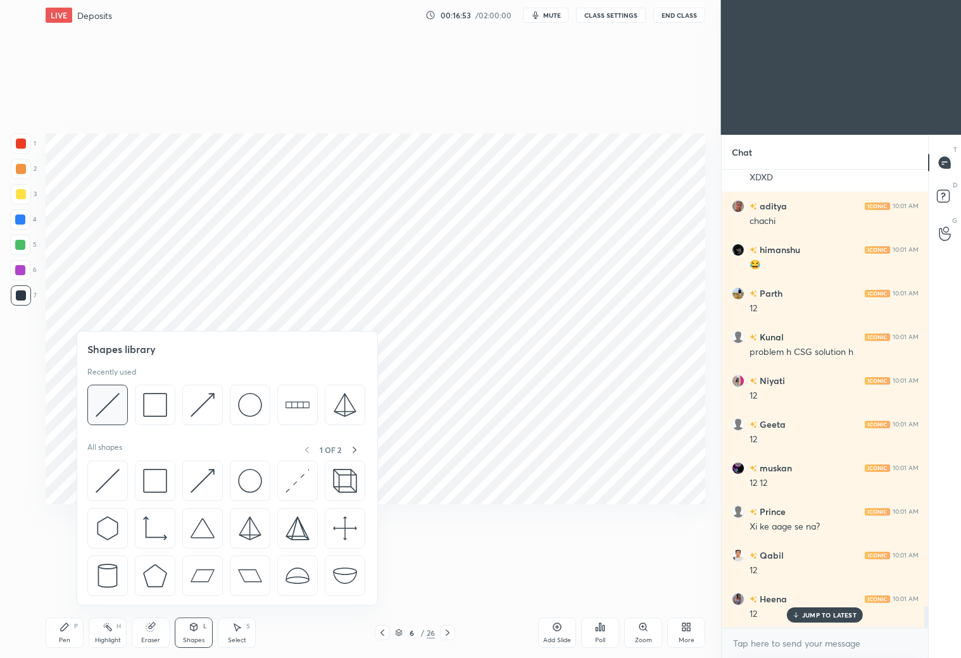
click at [108, 411] on img at bounding box center [108, 405] width 24 height 24
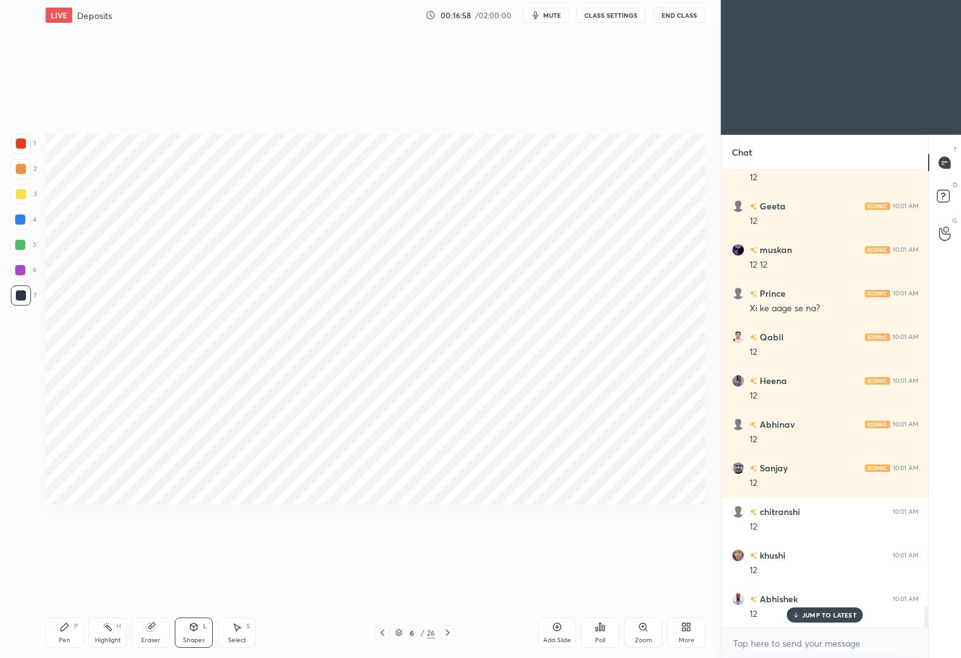
scroll to position [9424, 0]
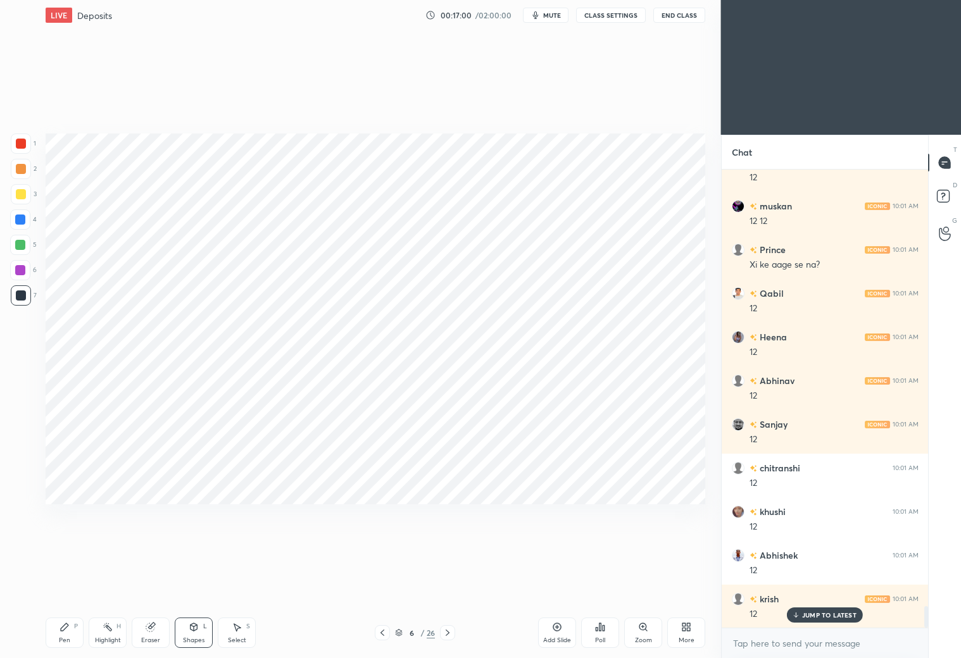
click at [66, 633] on div "Pen P" at bounding box center [65, 633] width 38 height 30
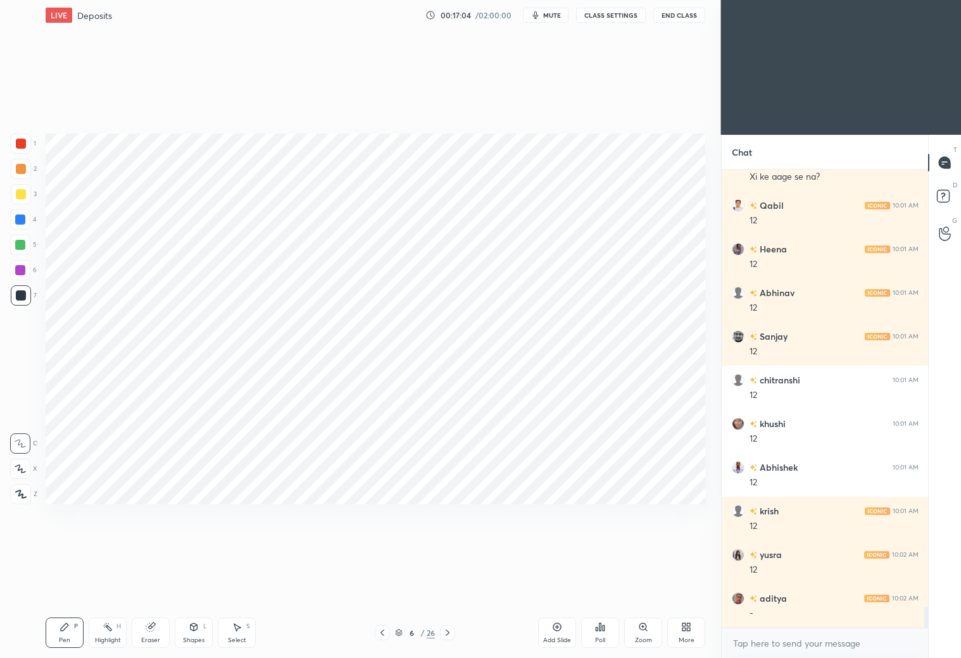
scroll to position [9555, 0]
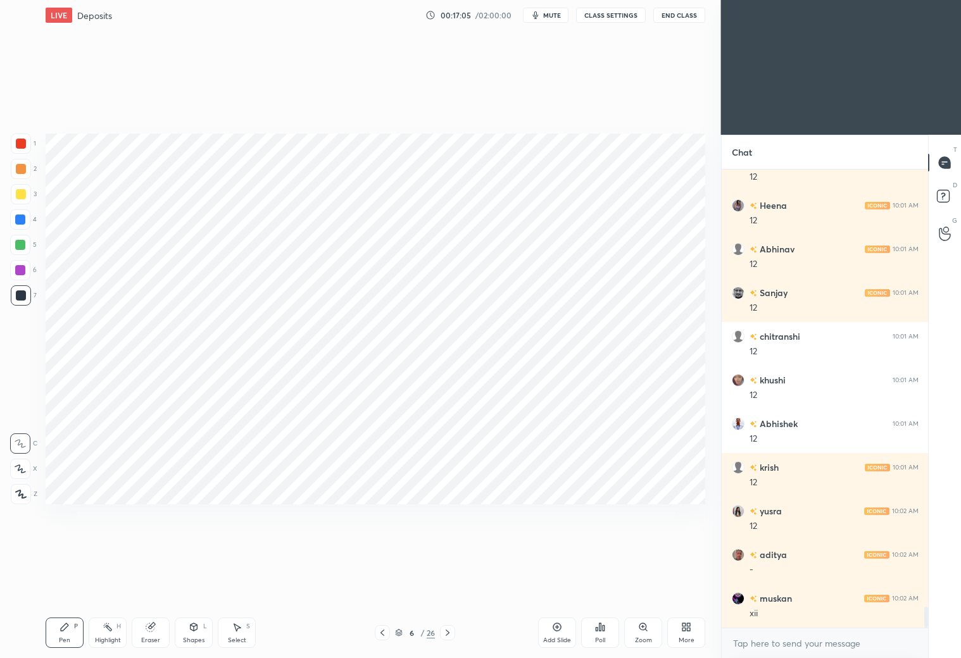
drag, startPoint x: 151, startPoint y: 634, endPoint x: 142, endPoint y: 606, distance: 29.6
click at [149, 632] on div "Eraser" at bounding box center [151, 633] width 38 height 30
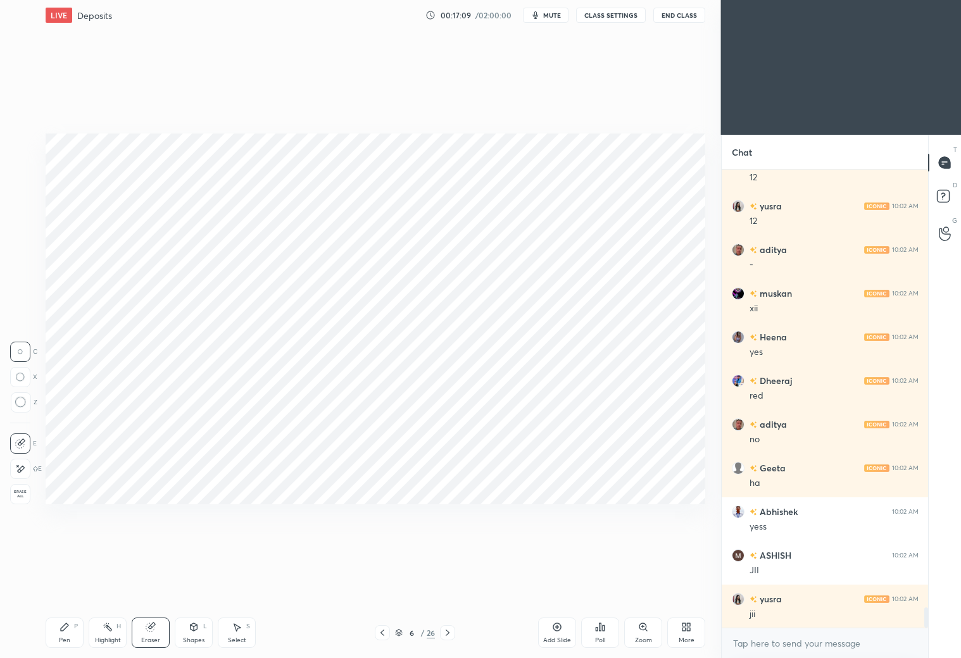
scroll to position [9904, 0]
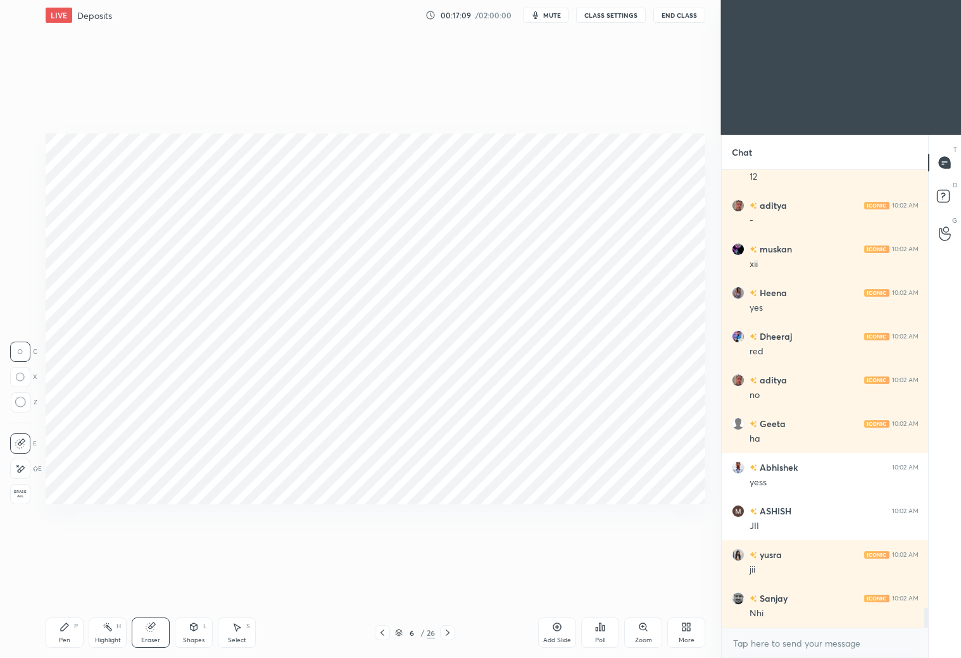
click at [77, 619] on div "Pen P" at bounding box center [65, 633] width 38 height 30
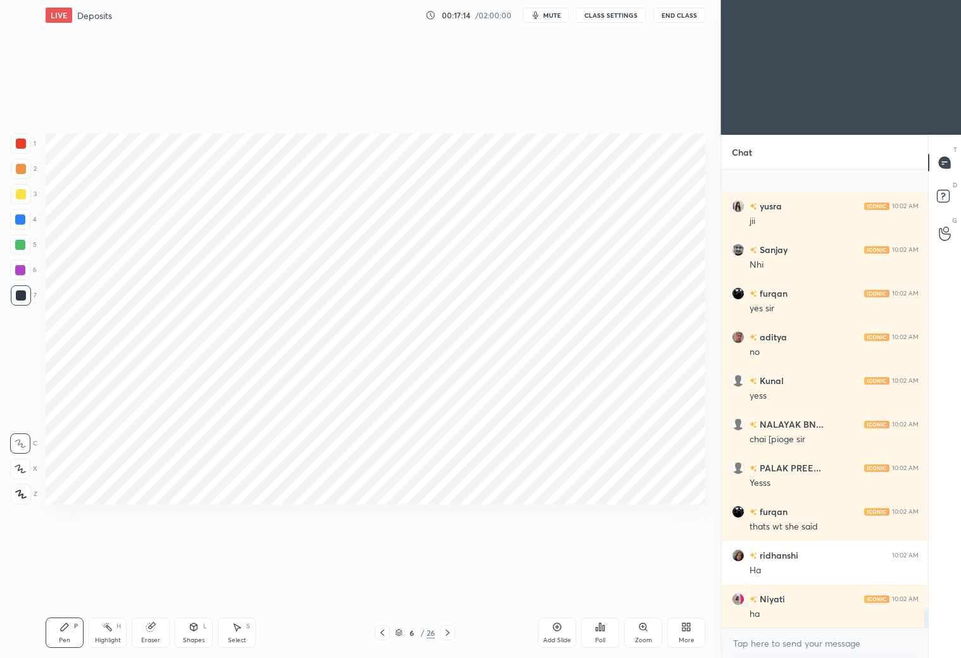
scroll to position [10341, 0]
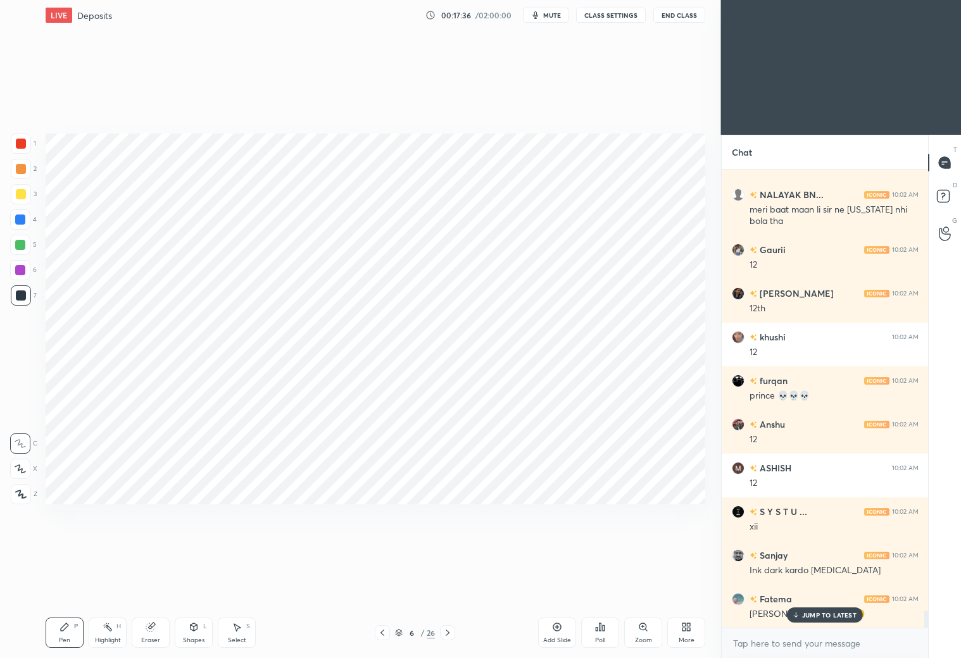
click at [23, 470] on icon at bounding box center [20, 468] width 11 height 9
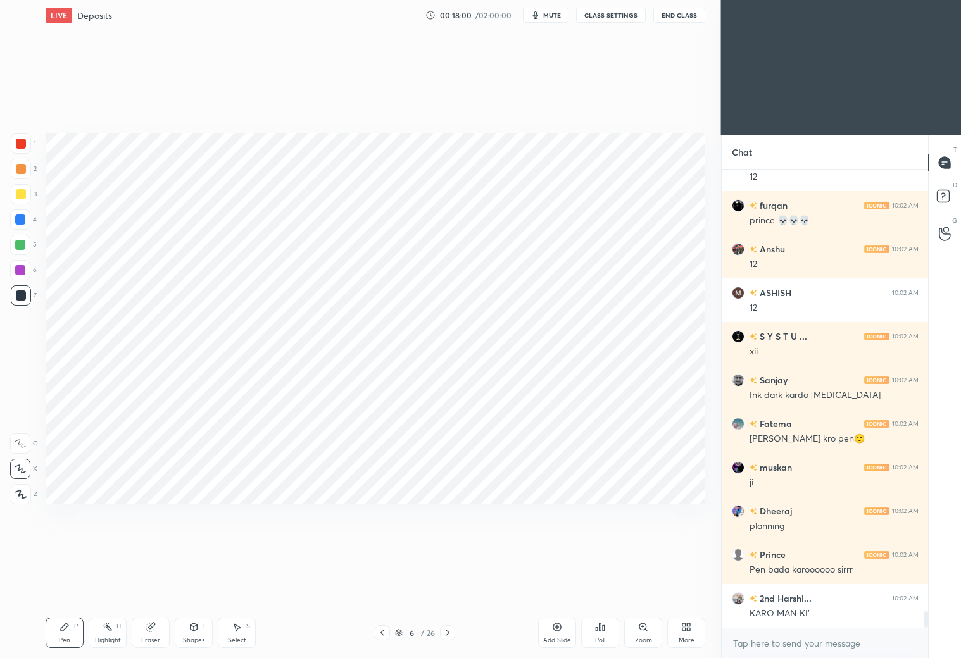
click at [156, 632] on div "Eraser" at bounding box center [151, 633] width 38 height 30
click at [72, 638] on div "Pen P" at bounding box center [65, 633] width 38 height 30
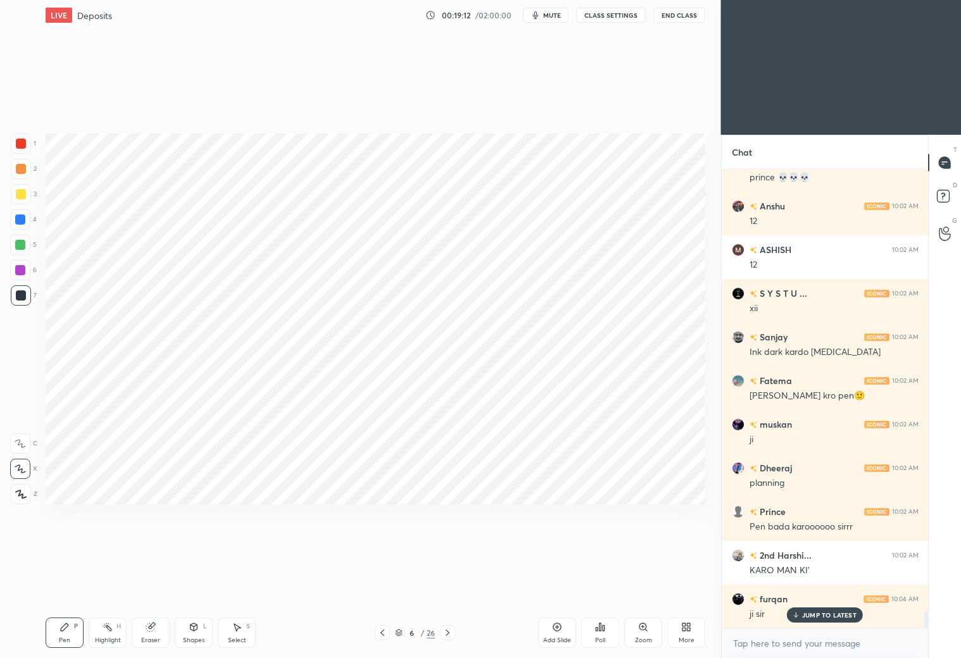
click at [20, 149] on div at bounding box center [21, 144] width 20 height 20
click at [18, 304] on div at bounding box center [21, 295] width 20 height 20
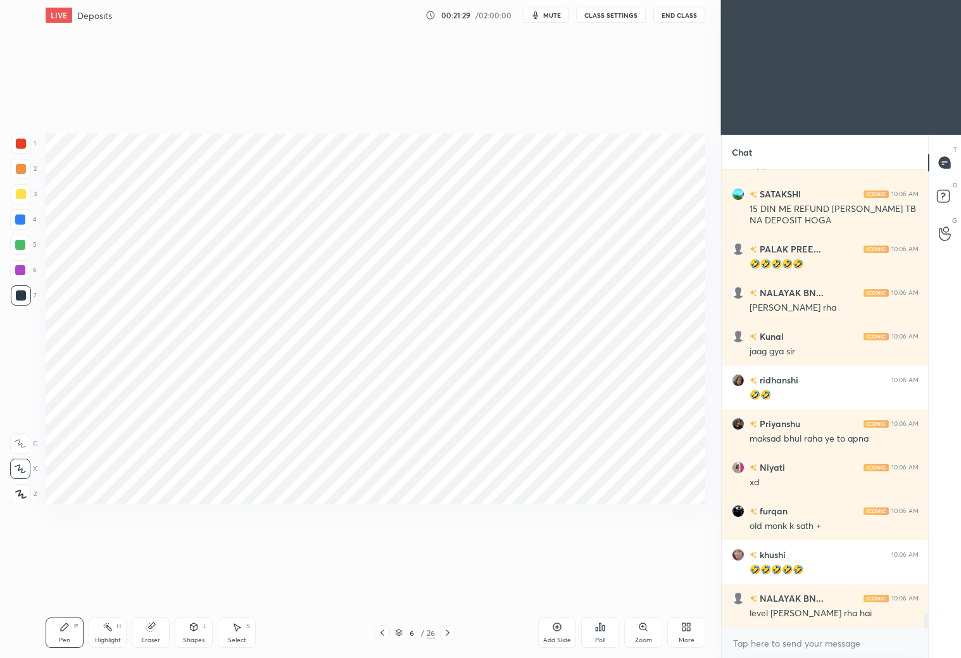
scroll to position [14316, 0]
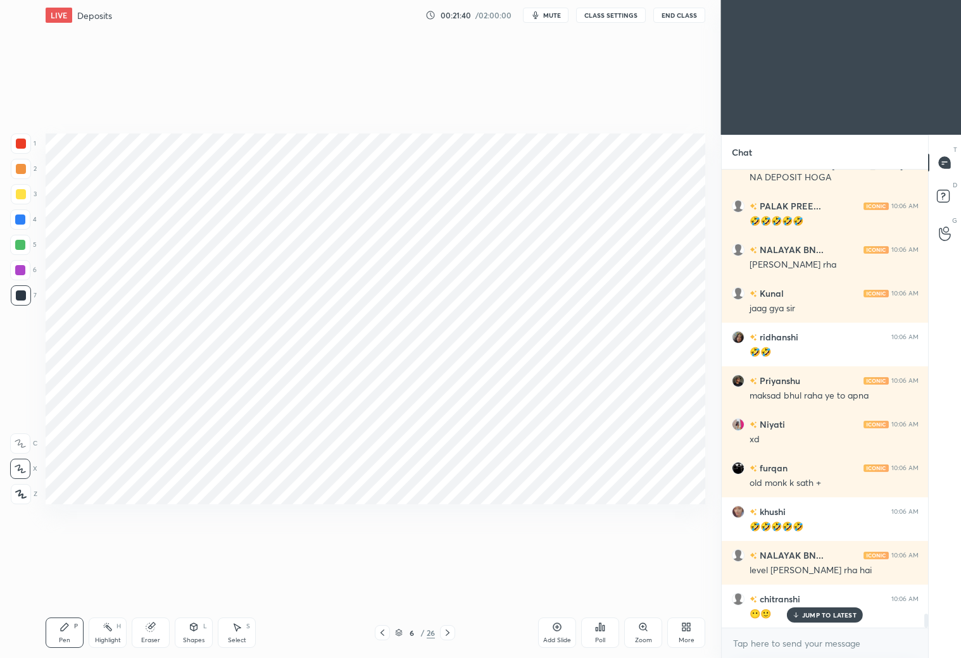
click at [153, 628] on div "Eraser" at bounding box center [151, 633] width 38 height 30
click at [69, 633] on div "Pen P" at bounding box center [65, 633] width 38 height 30
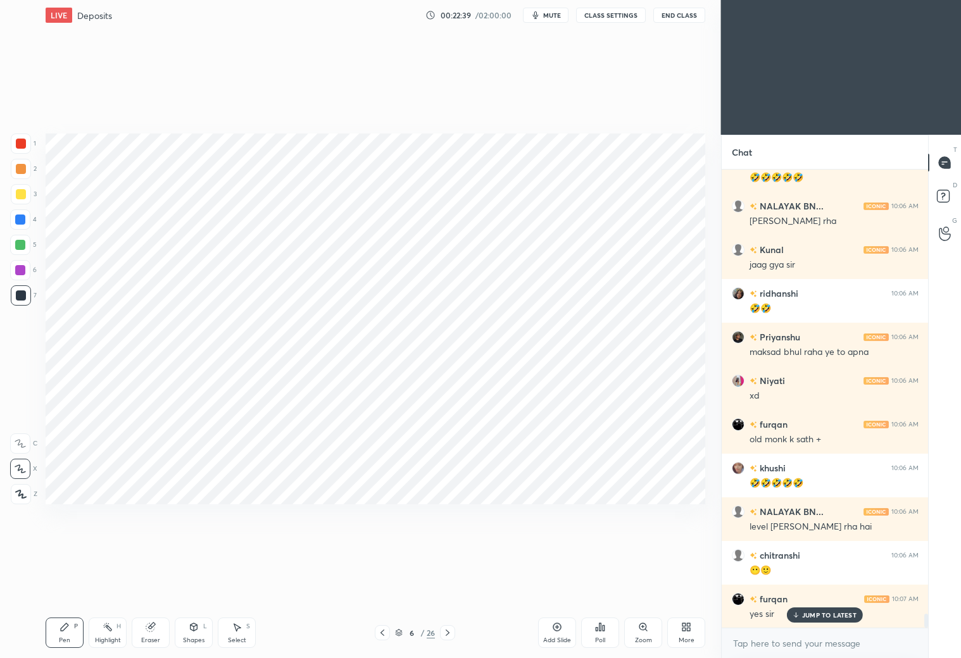
scroll to position [14404, 0]
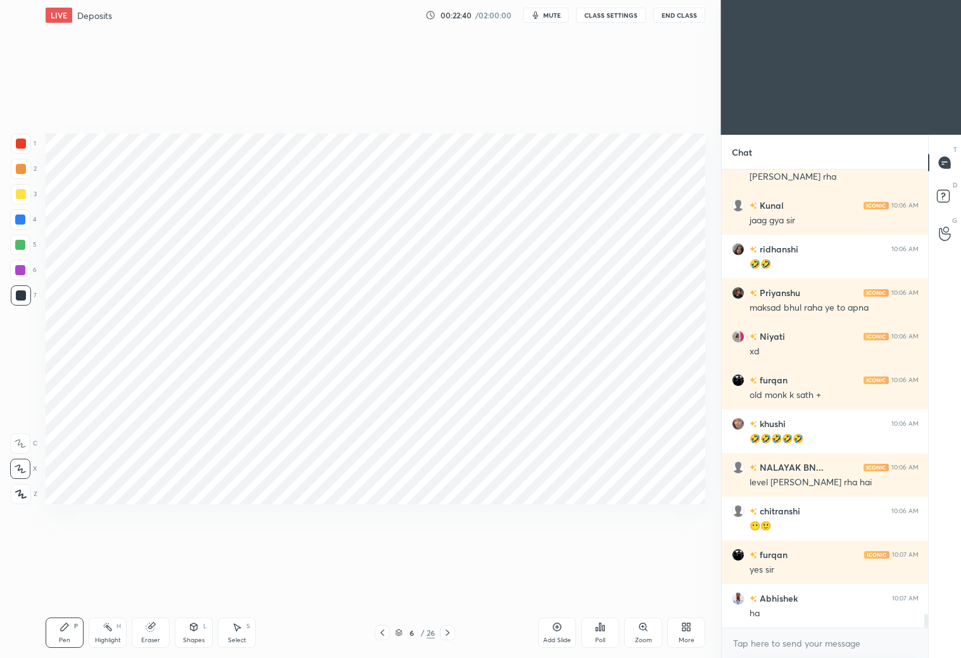
drag, startPoint x: 555, startPoint y: 630, endPoint x: 551, endPoint y: 621, distance: 9.9
click at [556, 630] on icon at bounding box center [557, 627] width 10 height 10
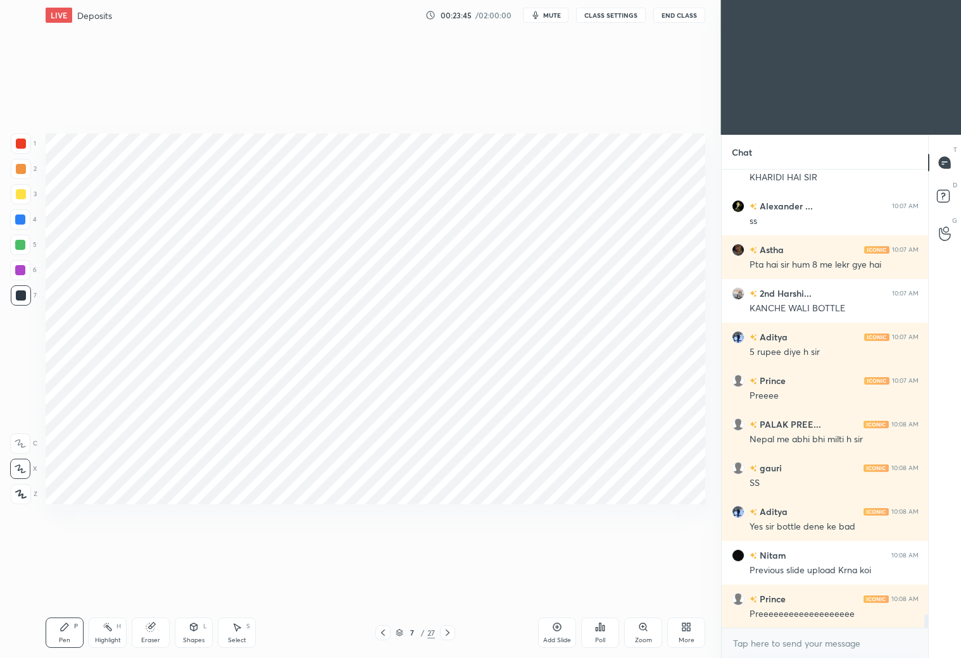
scroll to position [15144, 0]
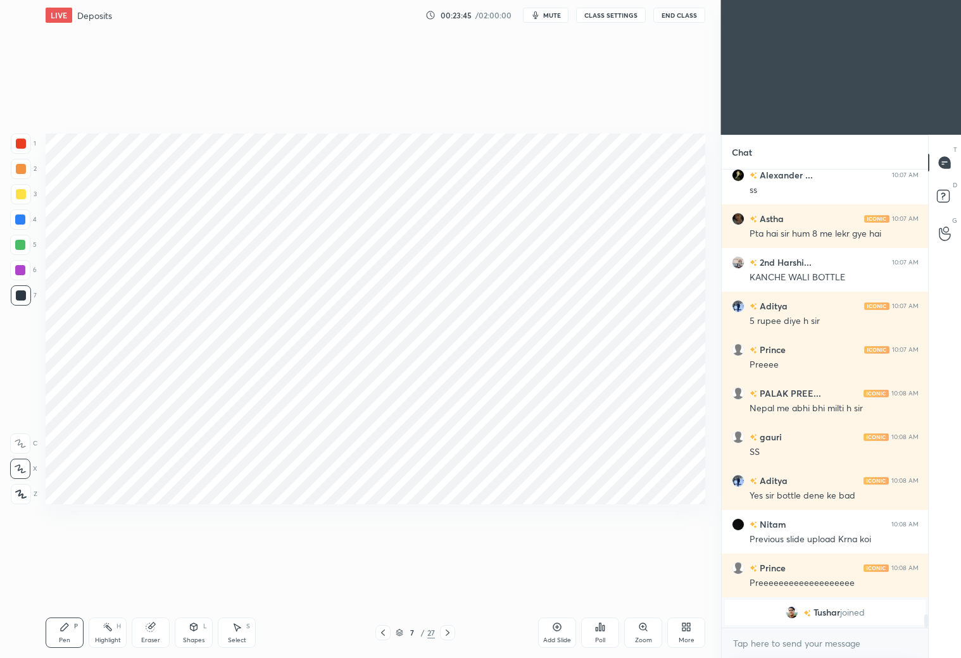
click at [26, 145] on div at bounding box center [21, 144] width 20 height 20
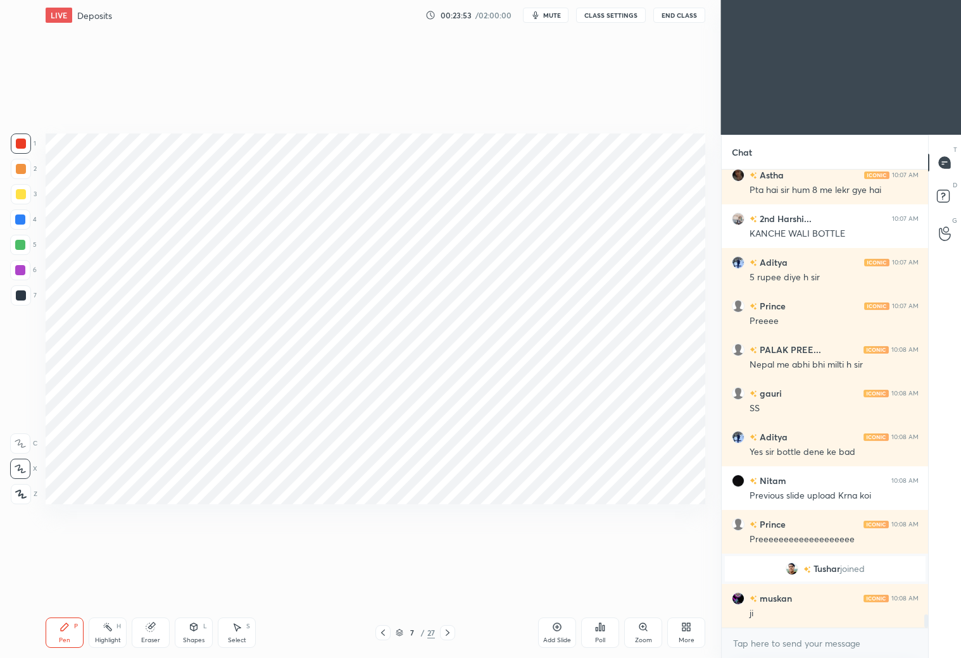
scroll to position [15231, 0]
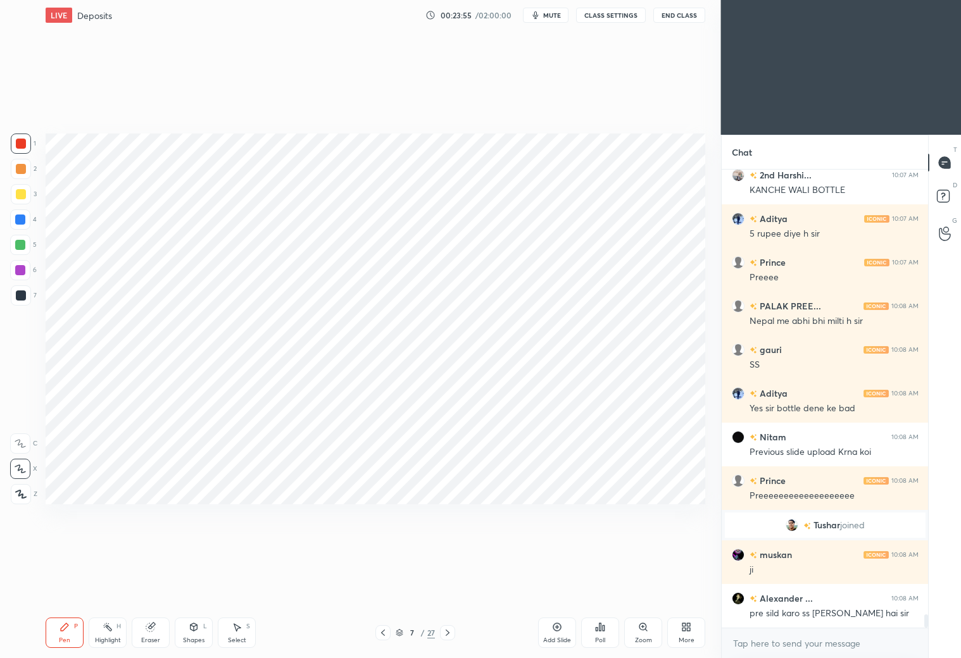
drag, startPoint x: 17, startPoint y: 299, endPoint x: 35, endPoint y: 285, distance: 22.1
click at [18, 299] on div at bounding box center [21, 295] width 10 height 10
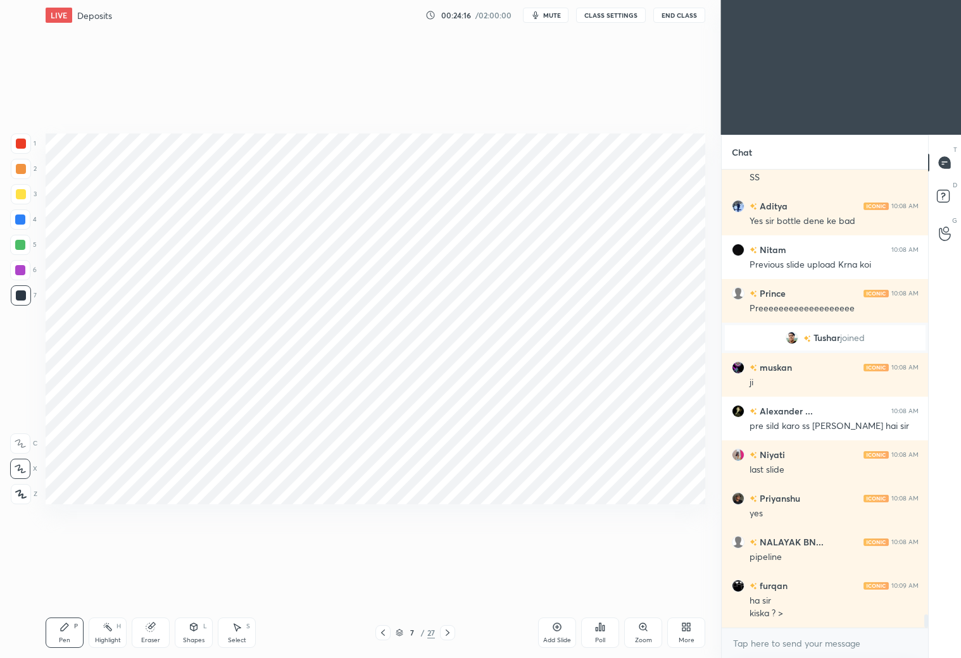
scroll to position [15462, 0]
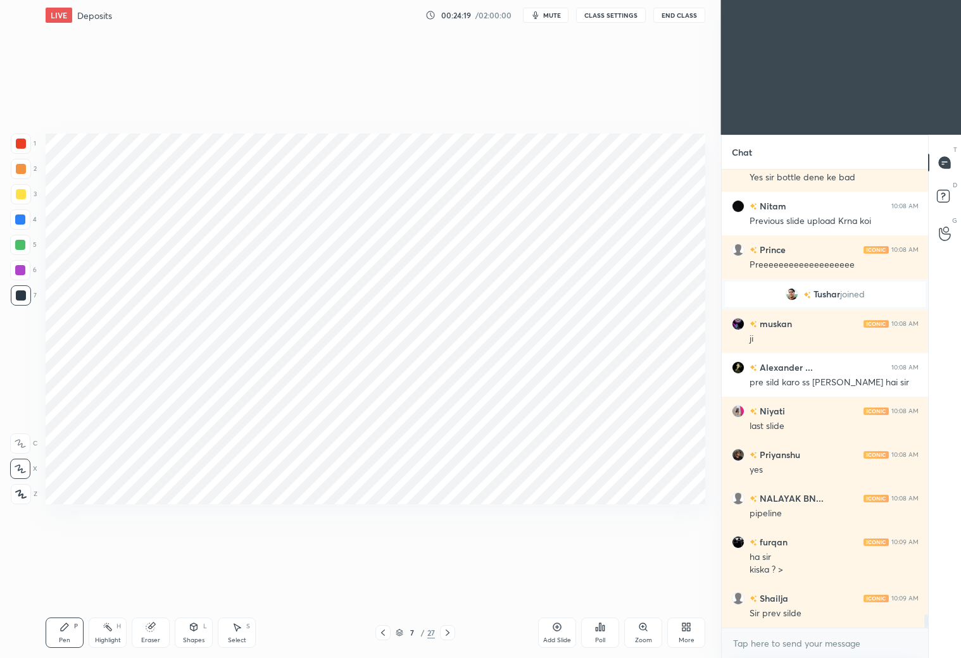
click at [382, 632] on icon at bounding box center [383, 633] width 10 height 10
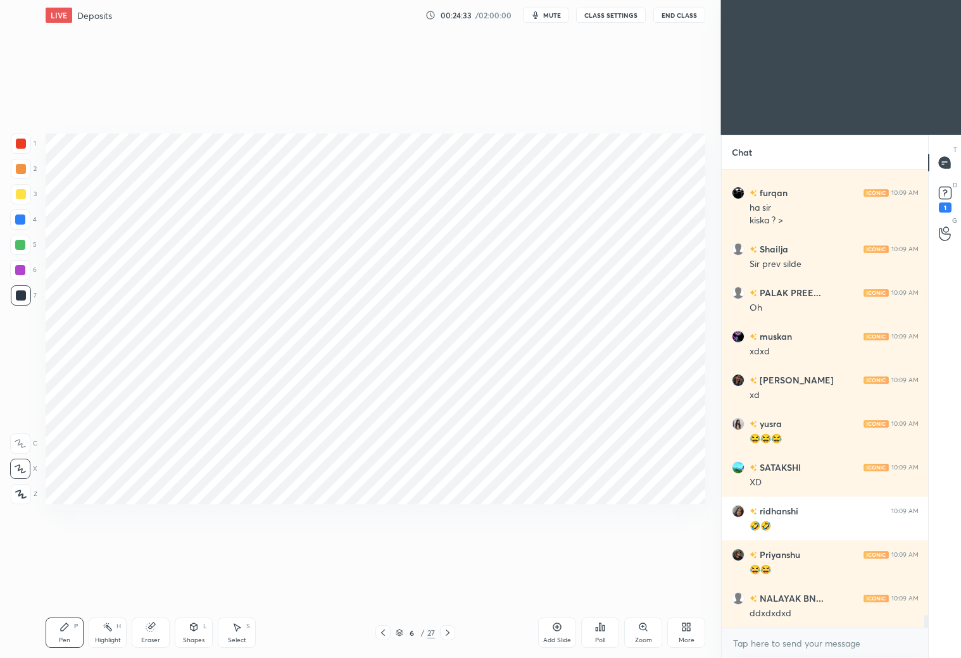
scroll to position [15824, 0]
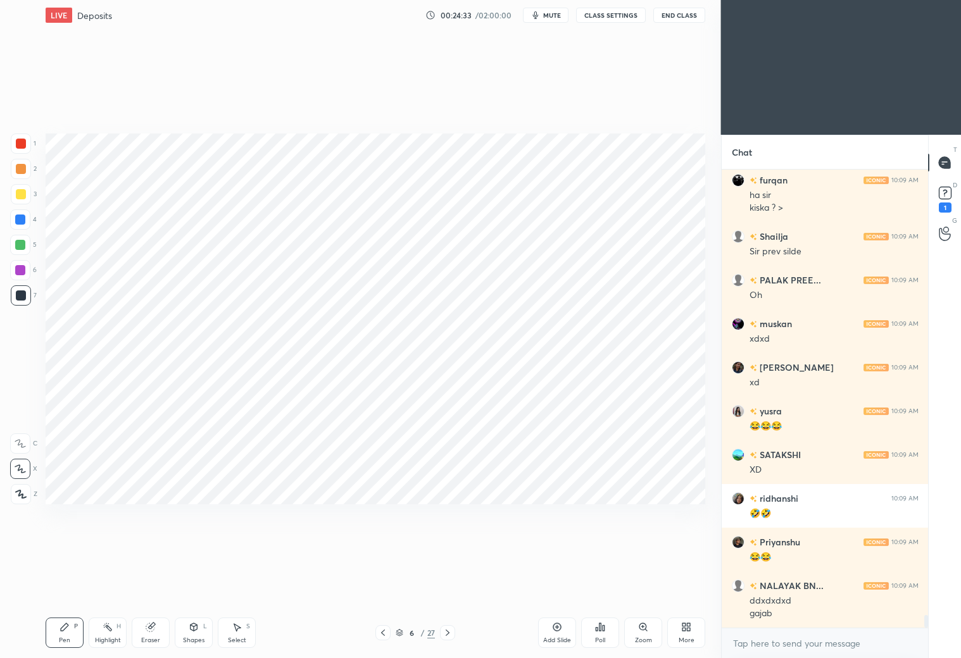
click at [449, 632] on icon at bounding box center [447, 633] width 4 height 6
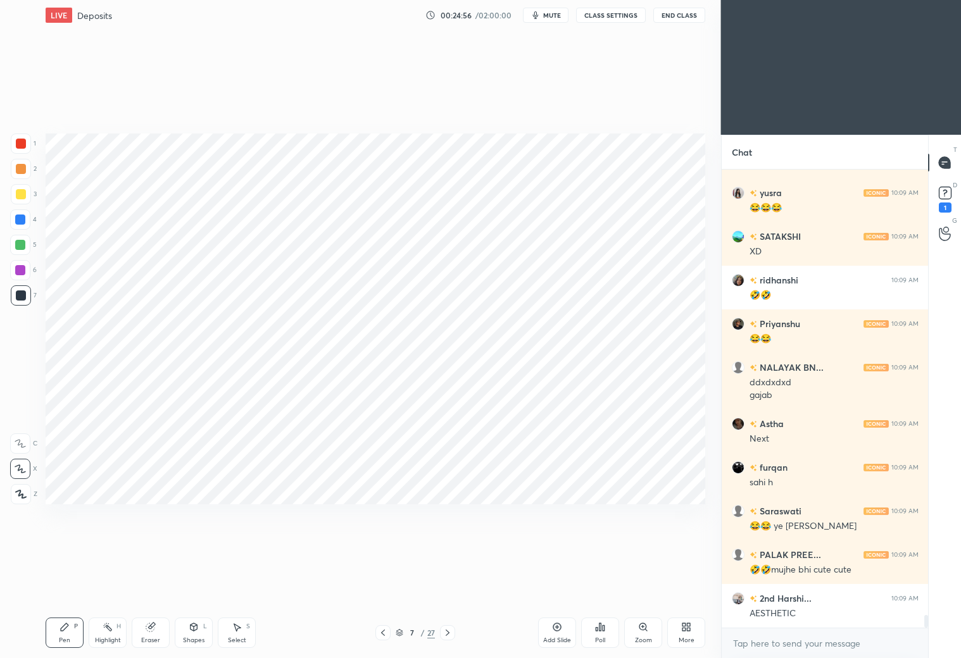
scroll to position [16086, 0]
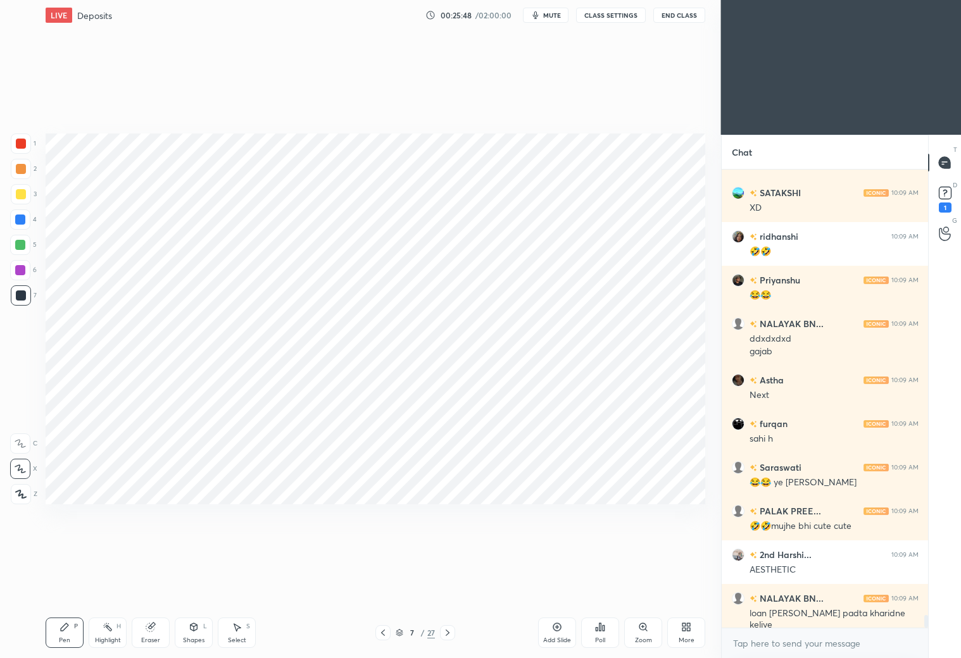
drag, startPoint x: 22, startPoint y: 147, endPoint x: 27, endPoint y: 140, distance: 8.1
click at [23, 144] on div at bounding box center [21, 144] width 10 height 10
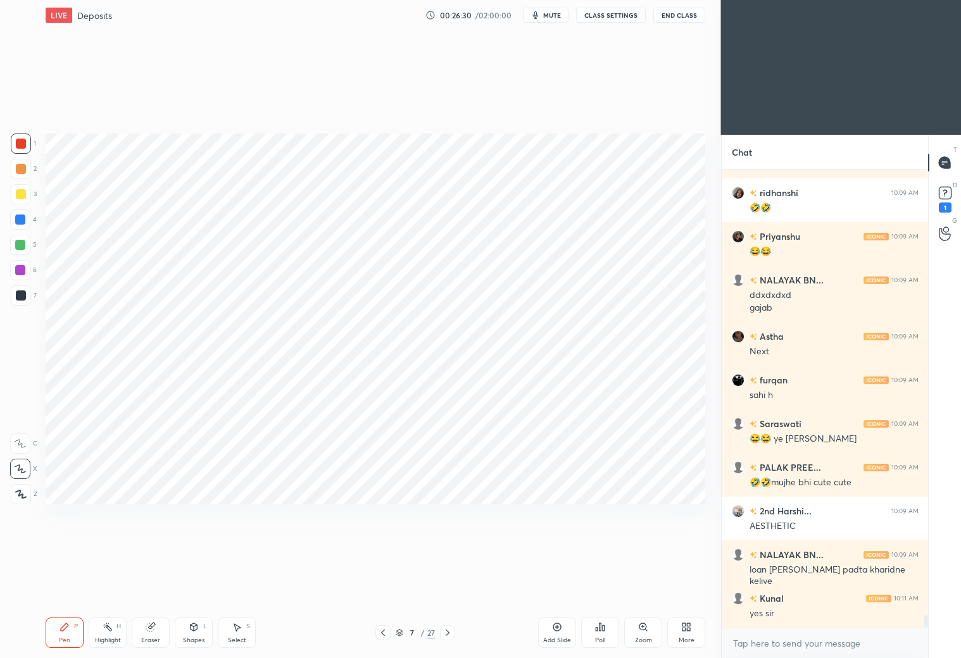
click at [191, 634] on div "Shapes L" at bounding box center [194, 633] width 38 height 30
click at [562, 629] on icon at bounding box center [557, 627] width 10 height 10
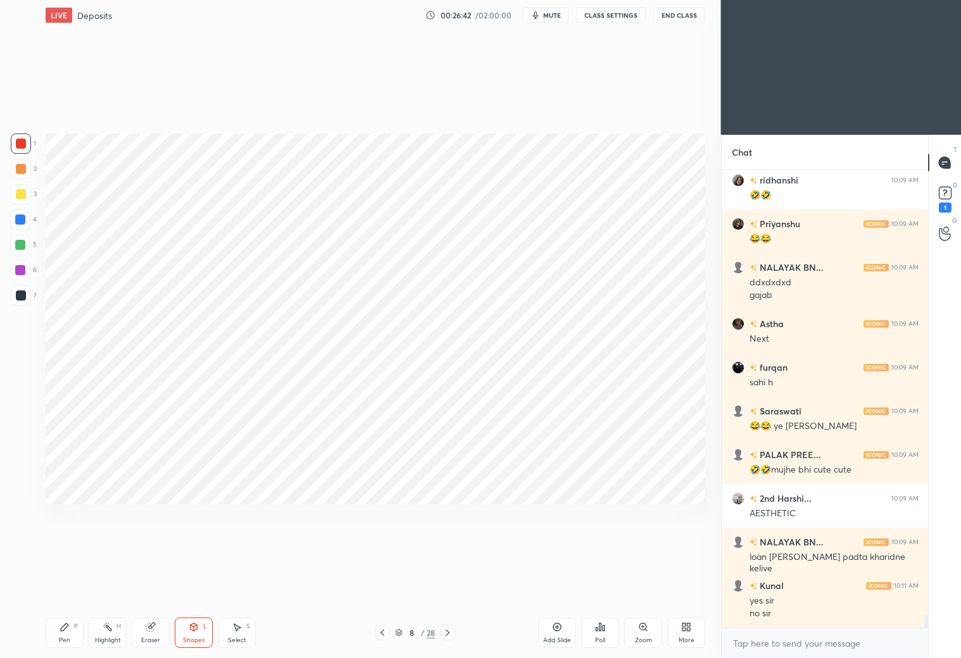
drag, startPoint x: 17, startPoint y: 294, endPoint x: 27, endPoint y: 283, distance: 14.3
click at [20, 296] on div at bounding box center [21, 295] width 10 height 10
click at [67, 630] on icon at bounding box center [64, 627] width 10 height 10
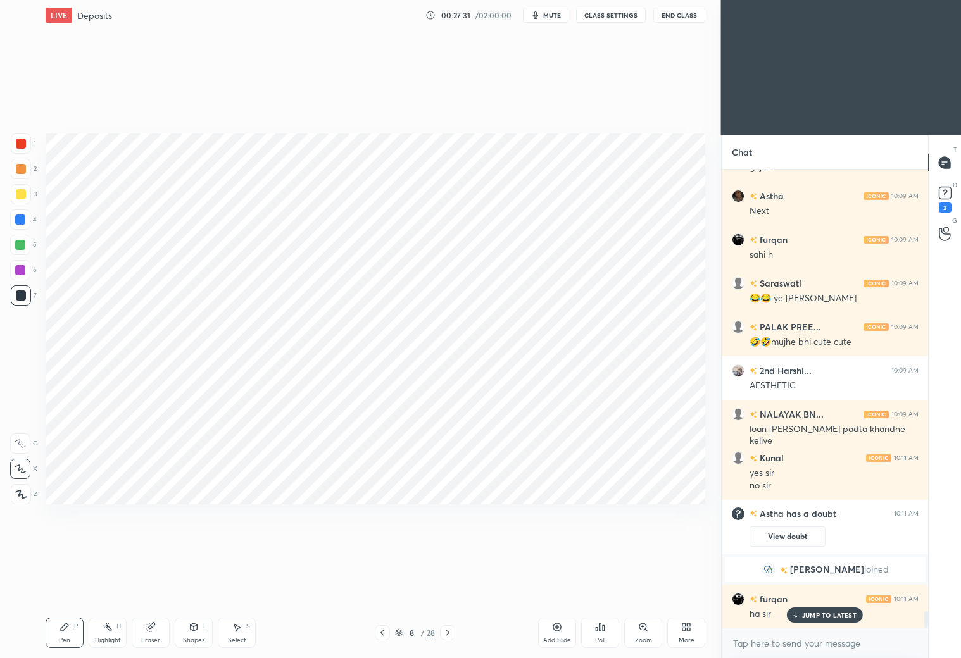
scroll to position [12319, 0]
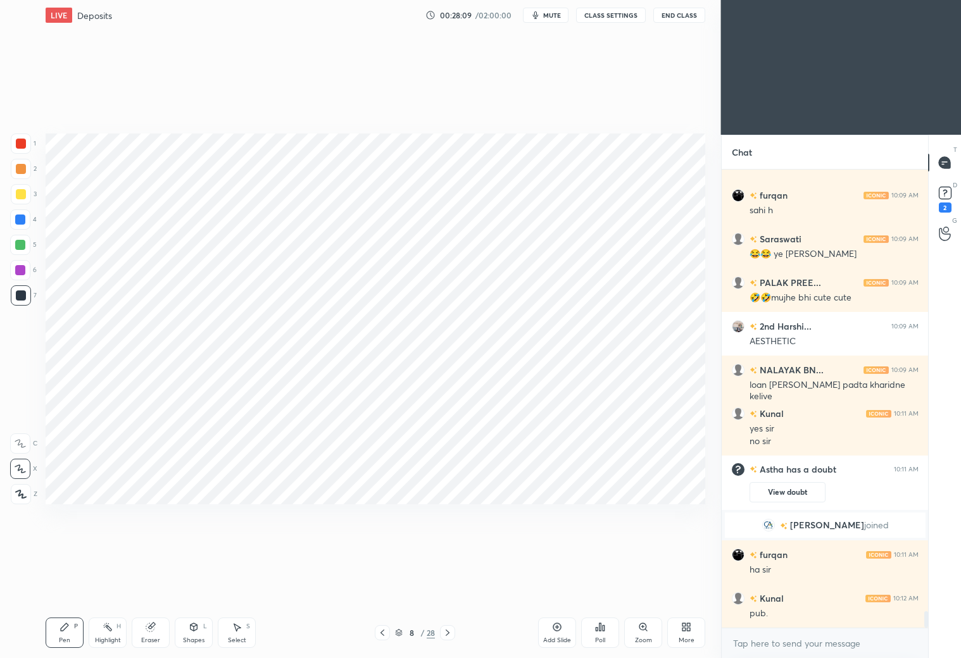
click at [189, 635] on div "Shapes L" at bounding box center [194, 633] width 38 height 30
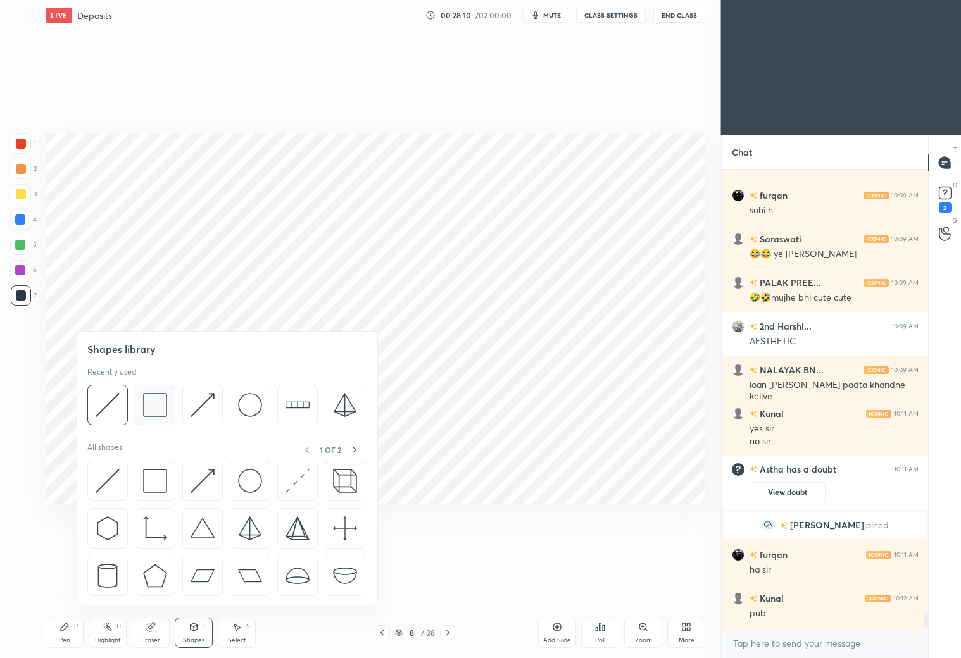
click at [153, 406] on img at bounding box center [155, 405] width 24 height 24
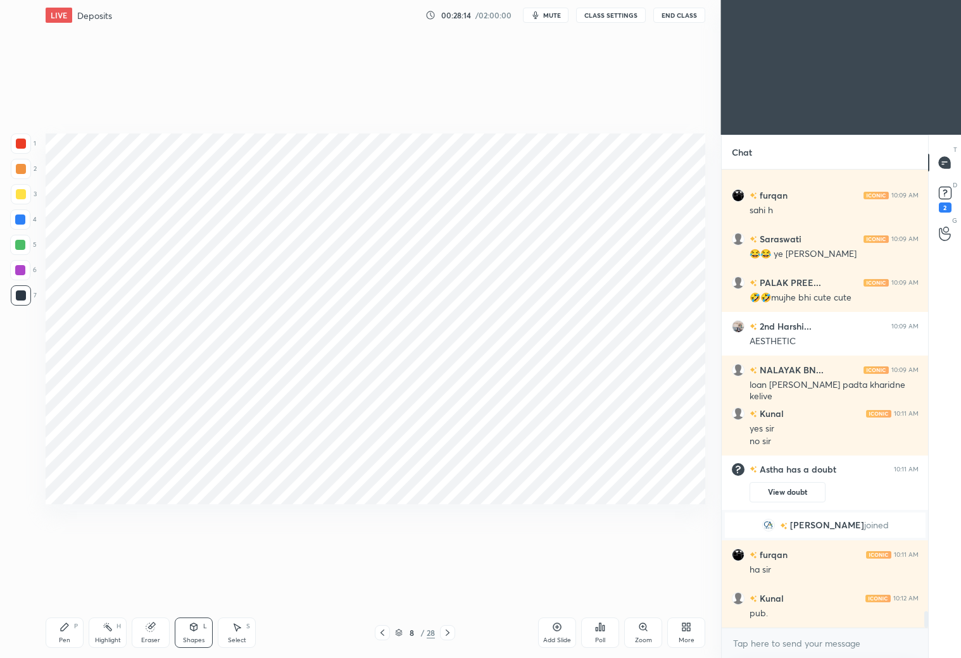
click at [143, 631] on div "Eraser" at bounding box center [151, 633] width 38 height 30
click at [67, 633] on div "Pen P" at bounding box center [65, 633] width 38 height 30
click at [23, 242] on div at bounding box center [20, 245] width 10 height 10
click at [192, 630] on div "Shapes L" at bounding box center [194, 633] width 38 height 30
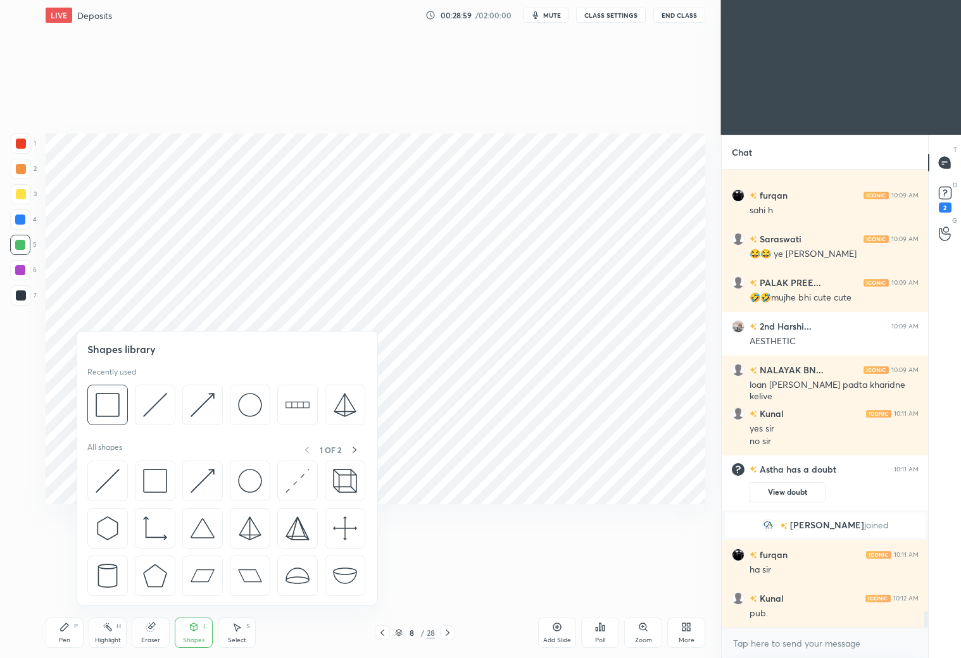
click at [160, 404] on img at bounding box center [155, 405] width 24 height 24
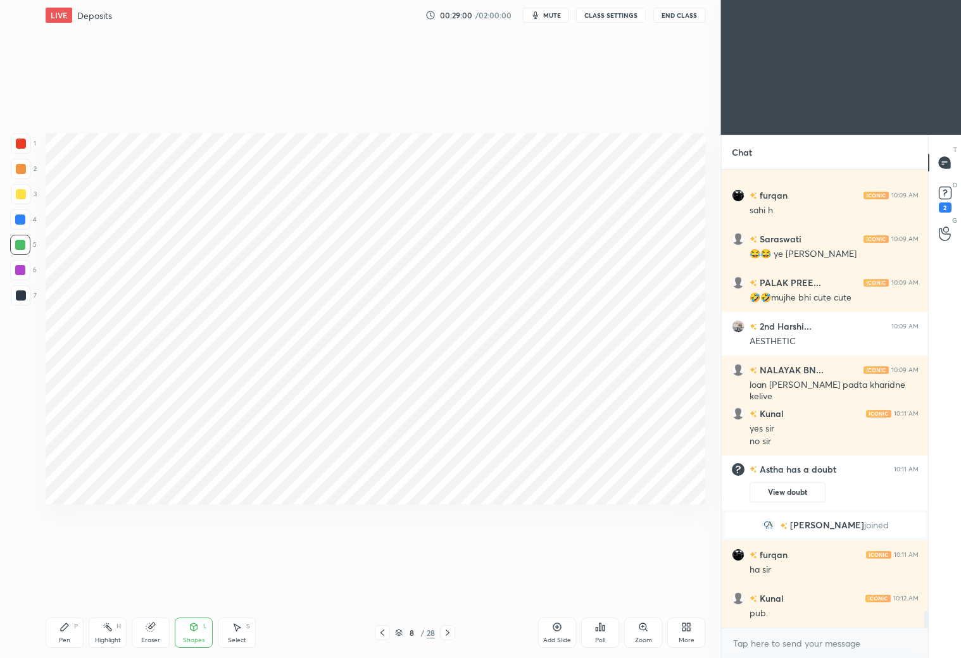
click at [22, 146] on div at bounding box center [21, 144] width 10 height 10
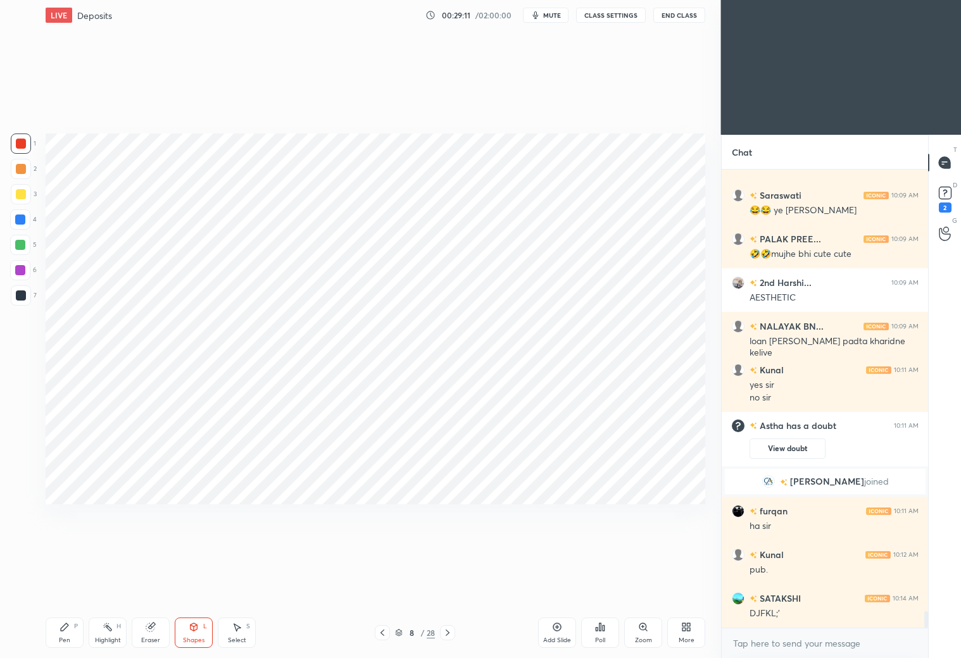
drag, startPoint x: 395, startPoint y: 632, endPoint x: 413, endPoint y: 614, distance: 25.1
click at [397, 633] on icon at bounding box center [399, 633] width 8 height 8
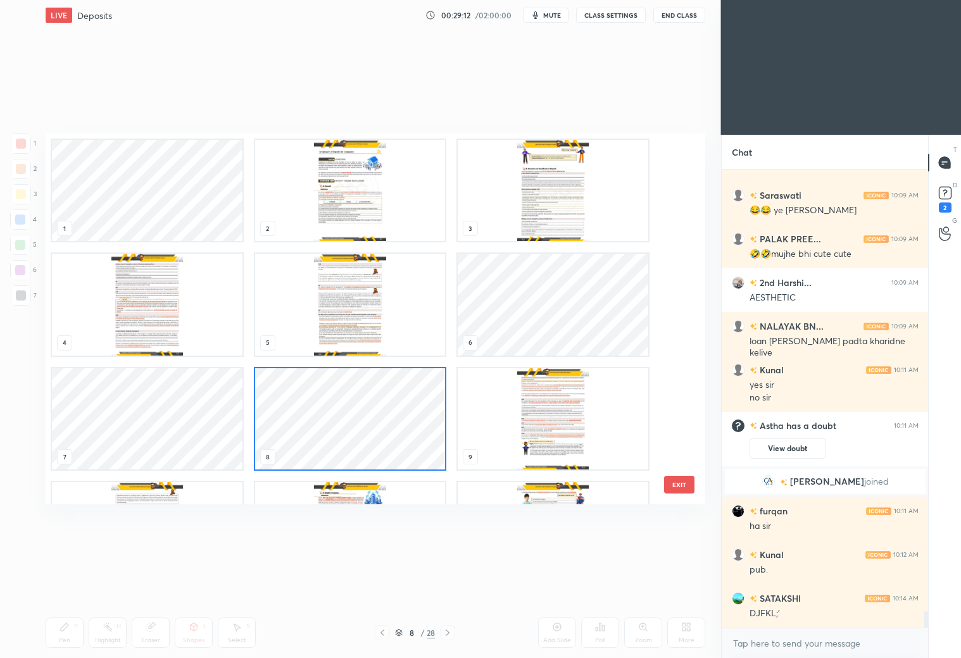
scroll to position [12406, 0]
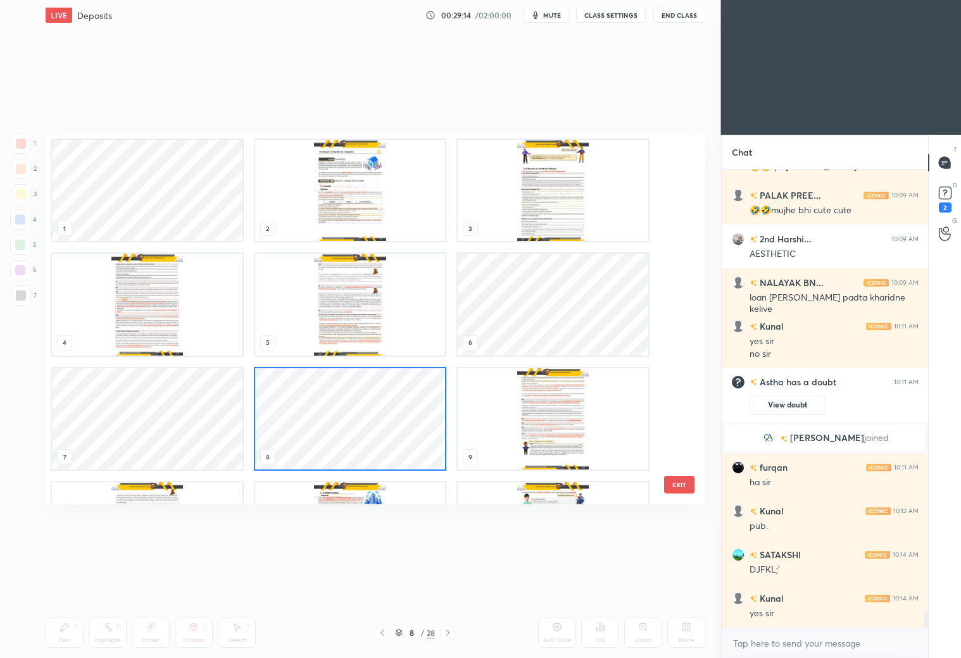
click at [540, 417] on img "grid" at bounding box center [553, 418] width 190 height 101
click at [542, 416] on img "grid" at bounding box center [553, 418] width 190 height 101
click at [542, 413] on img "grid" at bounding box center [553, 418] width 190 height 101
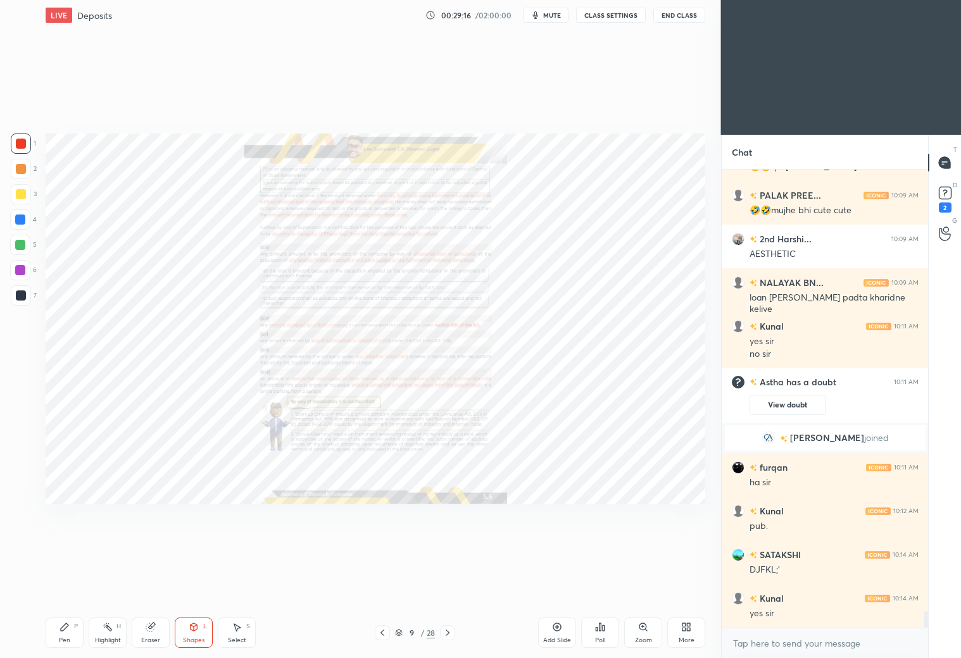
click at [642, 631] on icon at bounding box center [643, 627] width 10 height 10
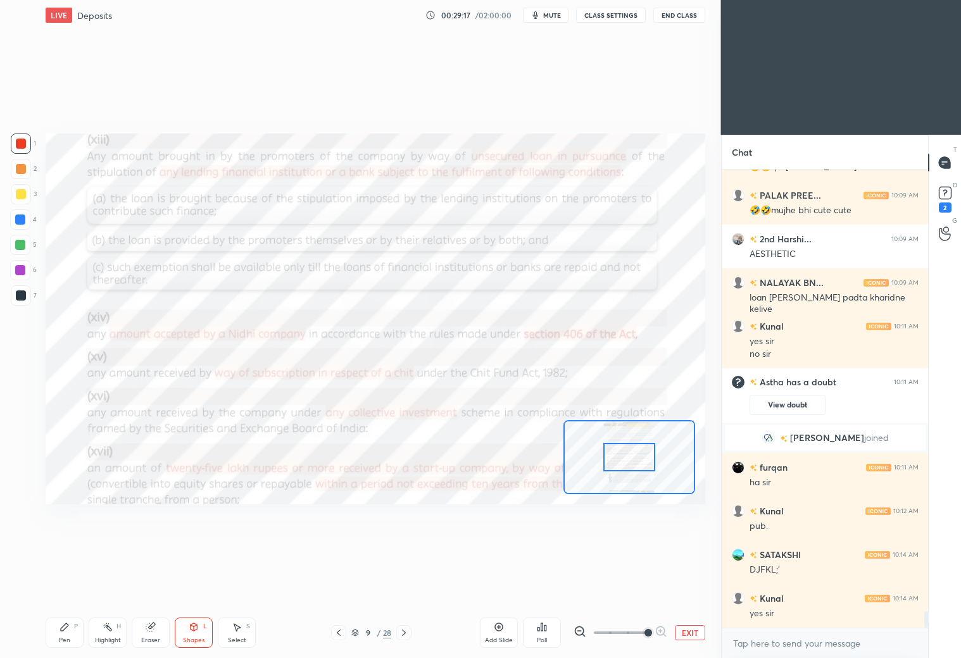
click at [644, 632] on span at bounding box center [648, 633] width 8 height 8
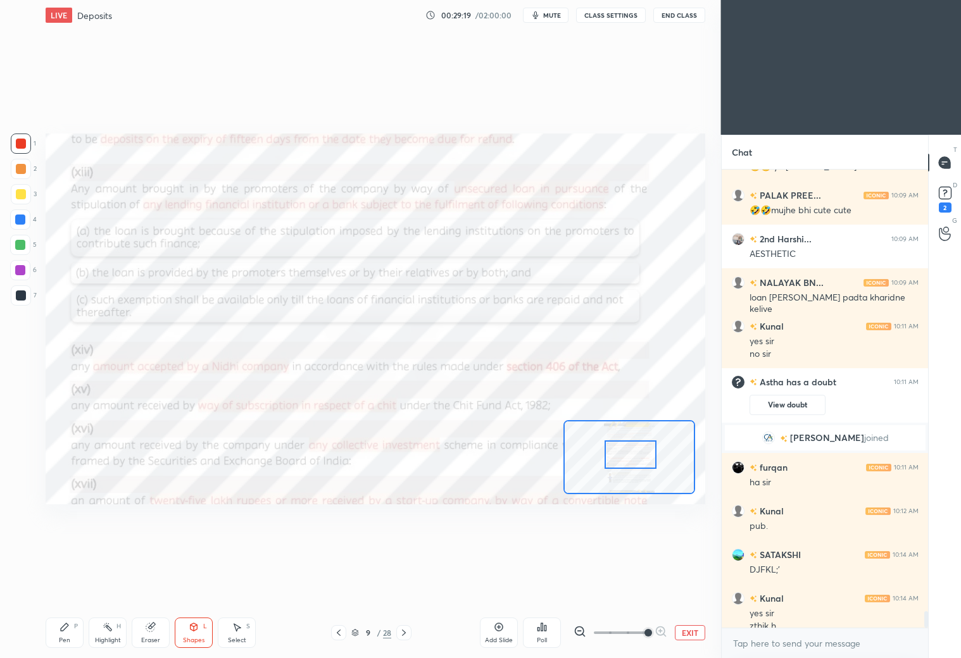
scroll to position [12418, 0]
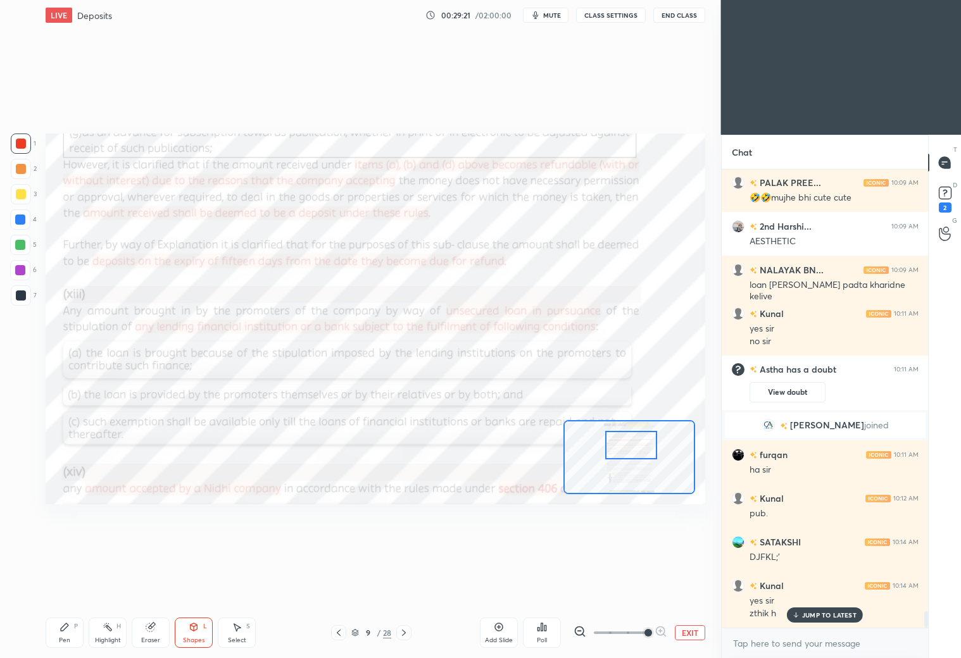
drag, startPoint x: 640, startPoint y: 458, endPoint x: 642, endPoint y: 445, distance: 13.4
click at [643, 447] on div at bounding box center [631, 445] width 52 height 28
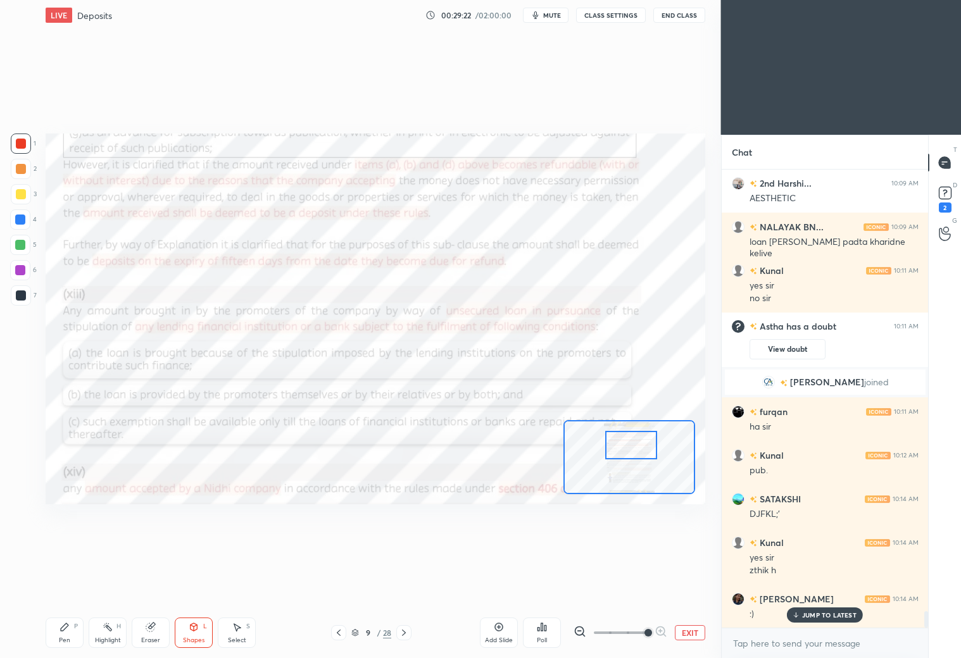
click at [828, 616] on p "JUMP TO LATEST" at bounding box center [829, 615] width 54 height 8
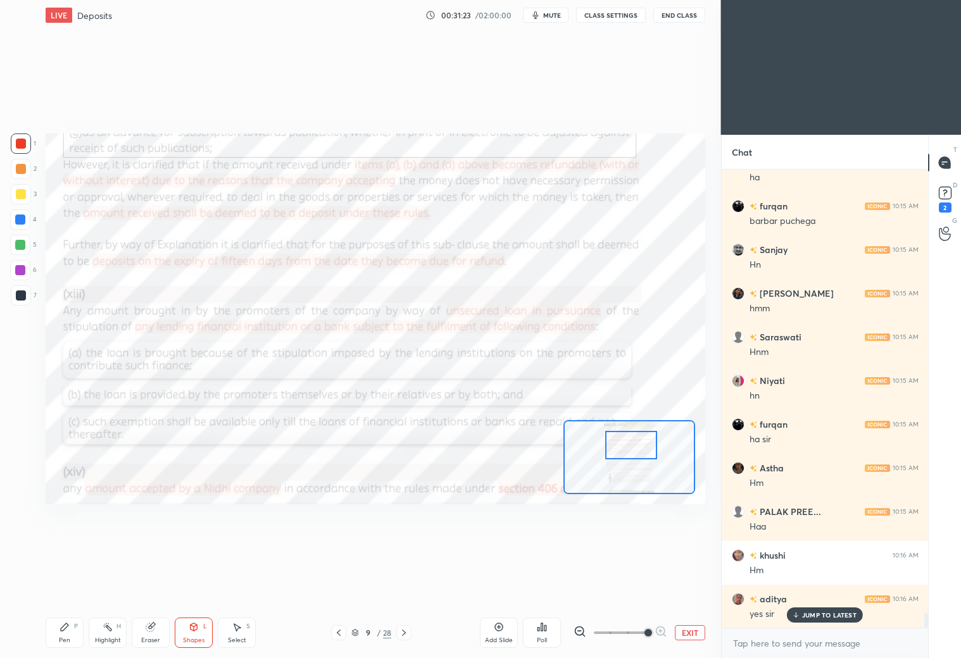
scroll to position [14252, 0]
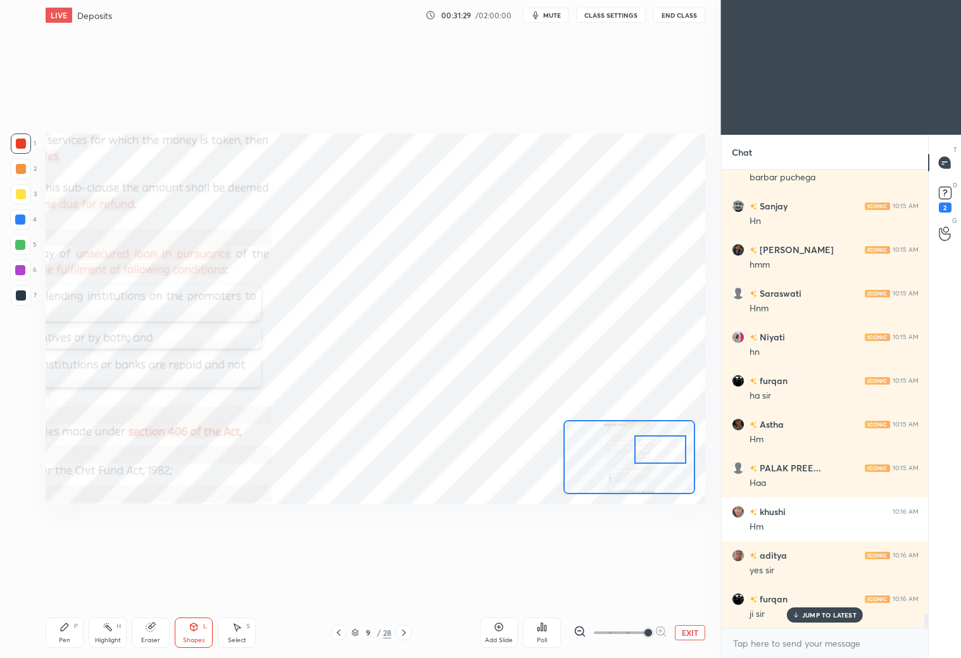
drag, startPoint x: 630, startPoint y: 447, endPoint x: 656, endPoint y: 444, distance: 25.4
click at [658, 450] on div at bounding box center [660, 449] width 52 height 28
click at [68, 633] on div "Pen P" at bounding box center [65, 633] width 38 height 30
click at [23, 296] on div at bounding box center [21, 295] width 10 height 10
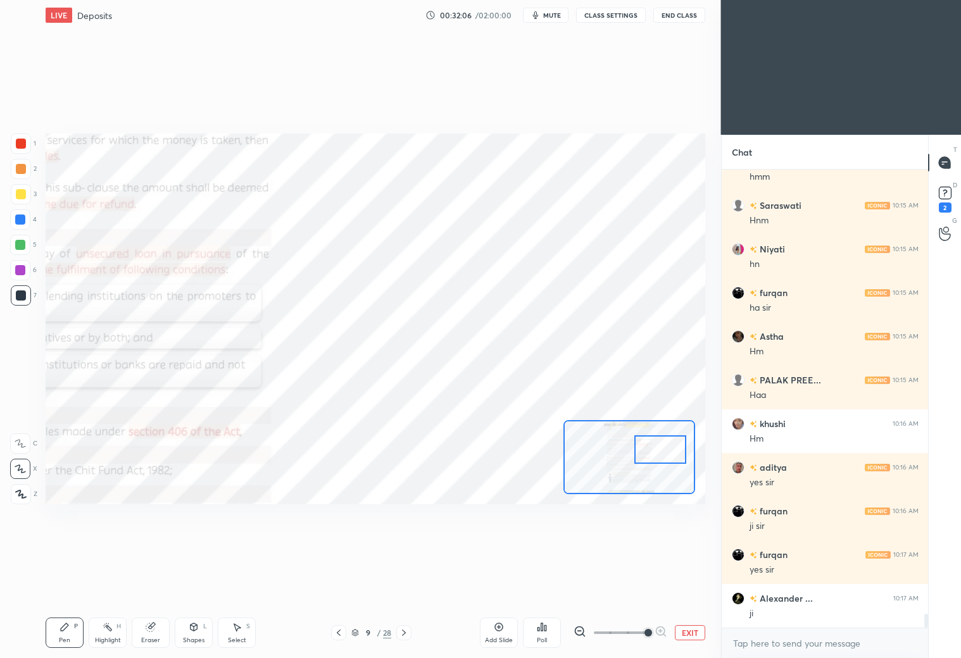
scroll to position [14383, 0]
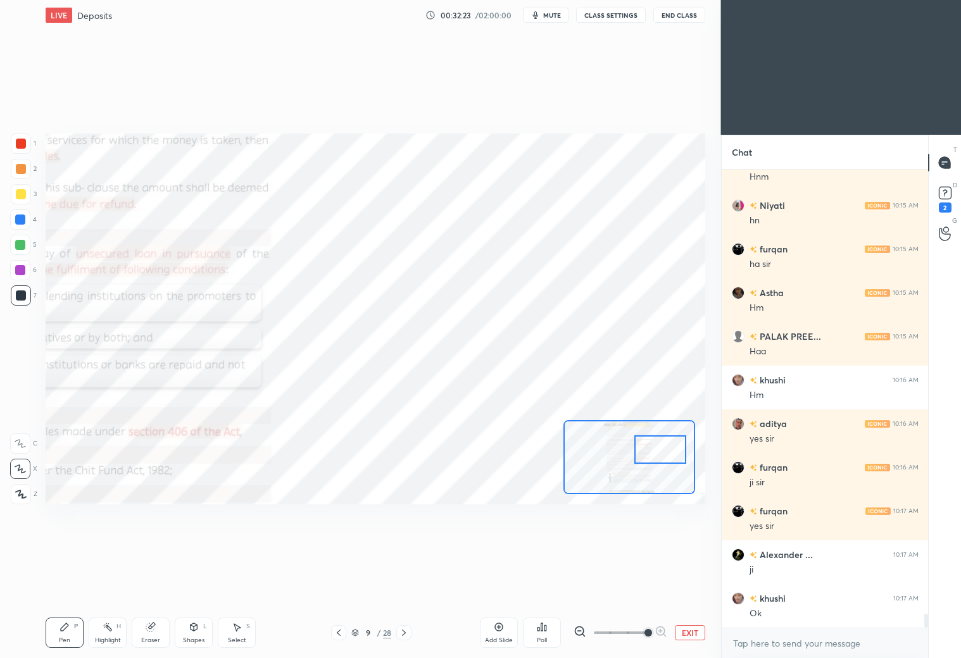
drag, startPoint x: 21, startPoint y: 253, endPoint x: 27, endPoint y: 237, distance: 17.0
click at [24, 250] on div at bounding box center [20, 245] width 20 height 20
click at [23, 147] on div at bounding box center [21, 144] width 10 height 10
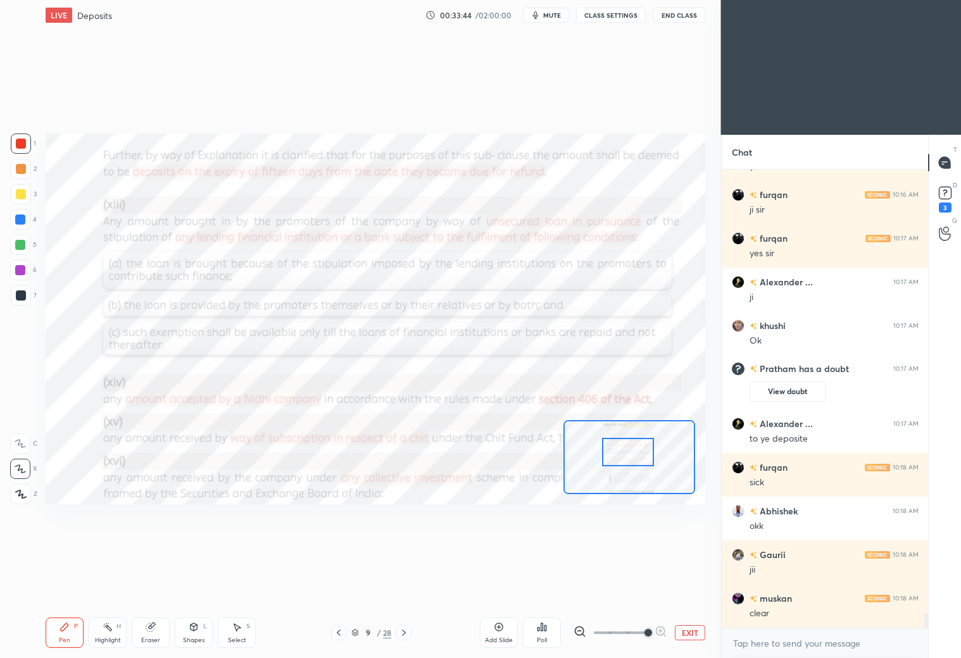
scroll to position [14052, 0]
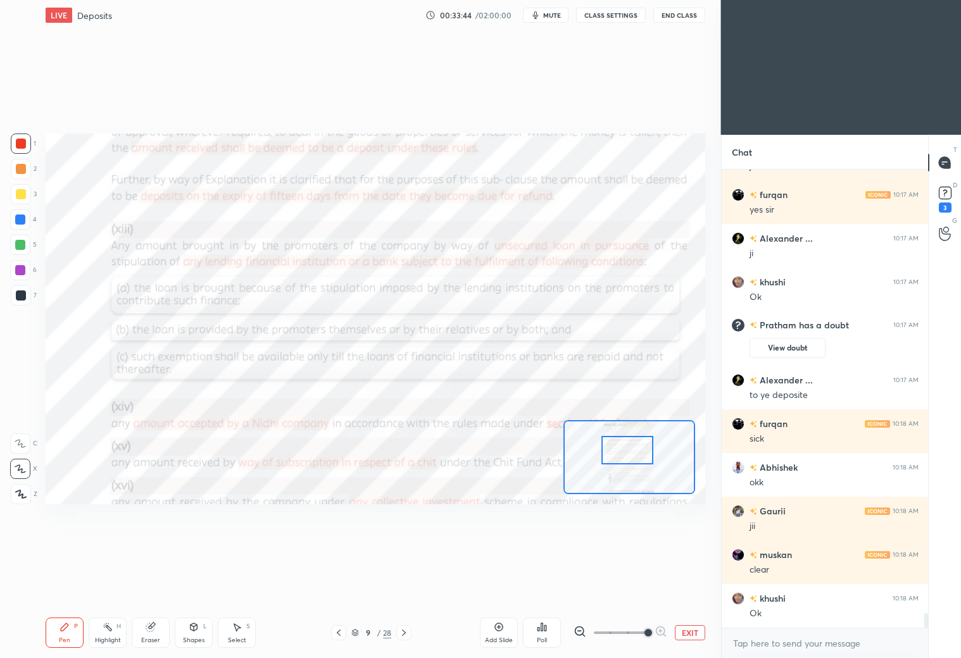
drag, startPoint x: 663, startPoint y: 453, endPoint x: 631, endPoint y: 448, distance: 32.7
click at [632, 454] on div at bounding box center [627, 450] width 52 height 28
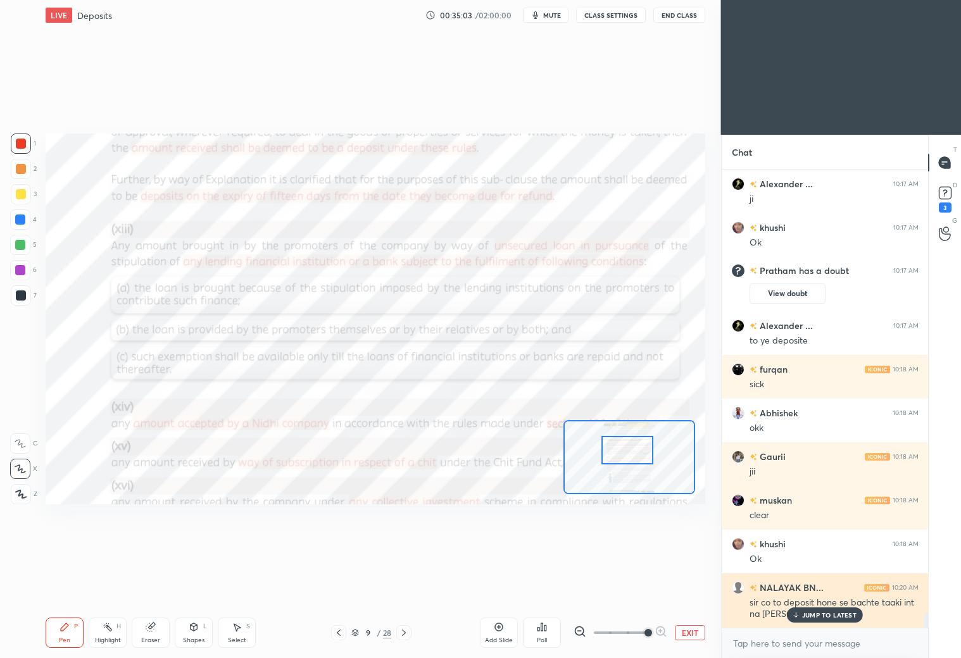
click at [813, 616] on p "JUMP TO LATEST" at bounding box center [829, 615] width 54 height 8
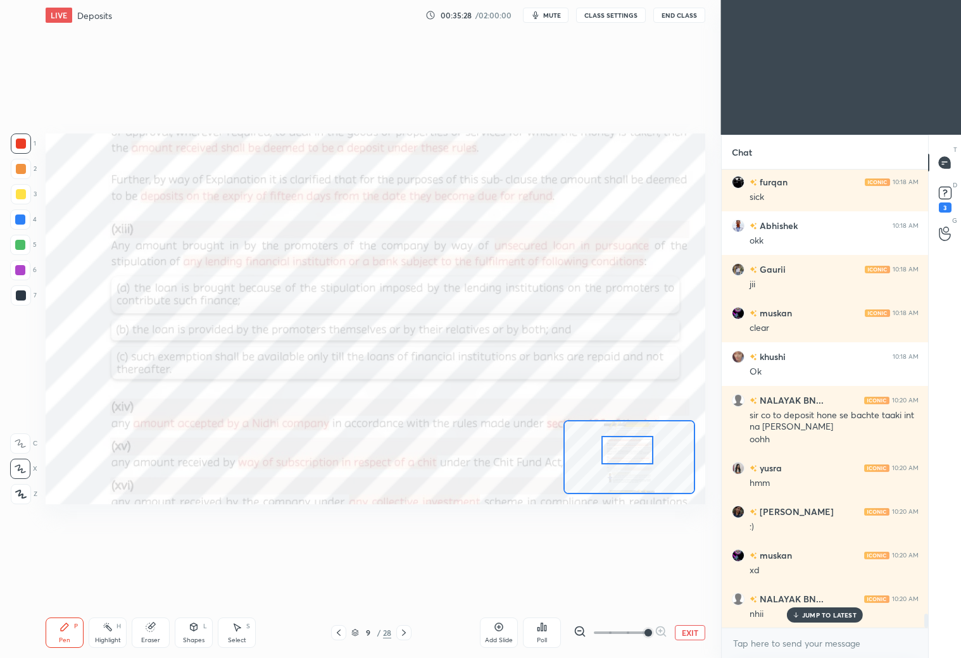
scroll to position [14337, 0]
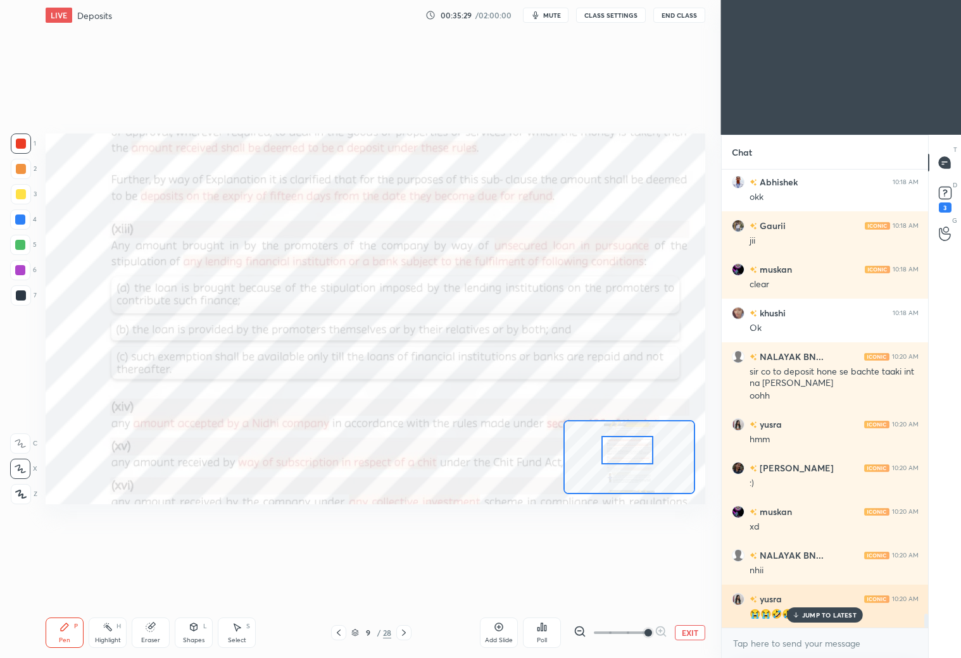
drag, startPoint x: 811, startPoint y: 616, endPoint x: 809, endPoint y: 604, distance: 11.5
click at [811, 616] on p "JUMP TO LATEST" at bounding box center [829, 615] width 54 height 8
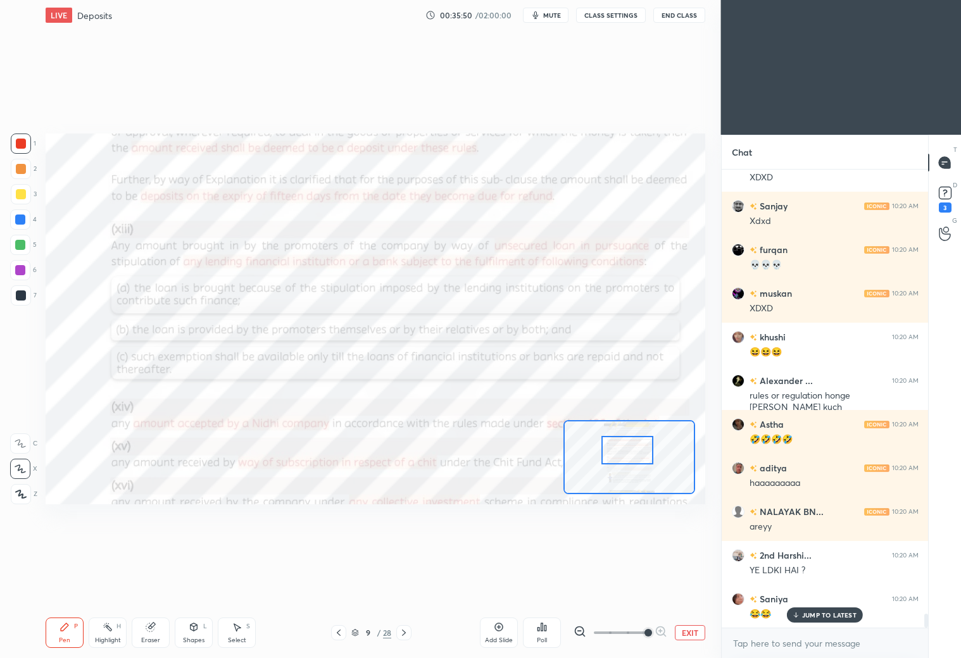
scroll to position [14992, 0]
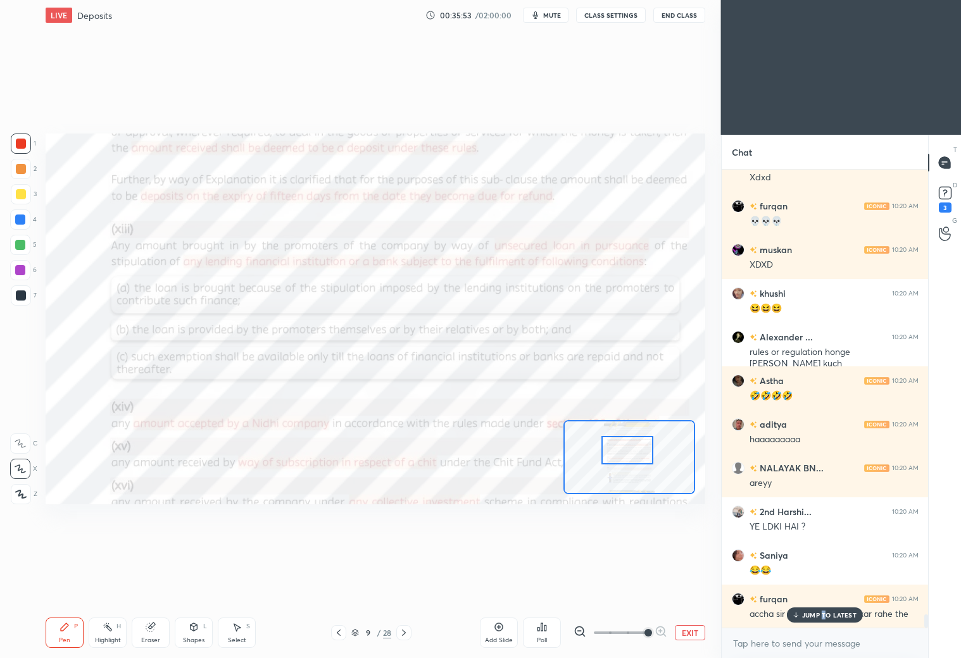
click at [823, 612] on p "JUMP TO LATEST" at bounding box center [829, 615] width 54 height 8
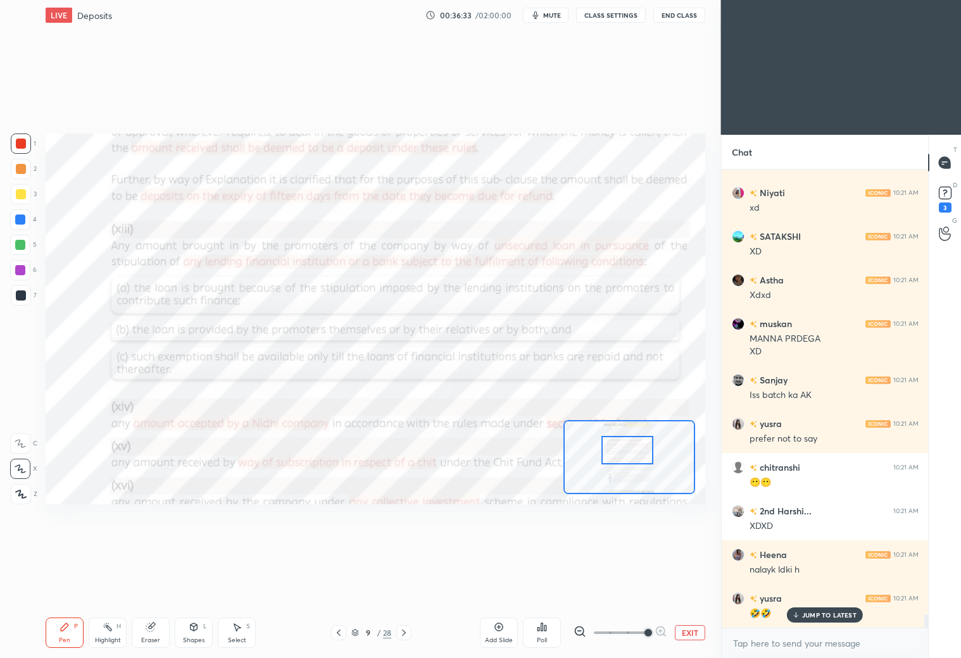
scroll to position [15616, 0]
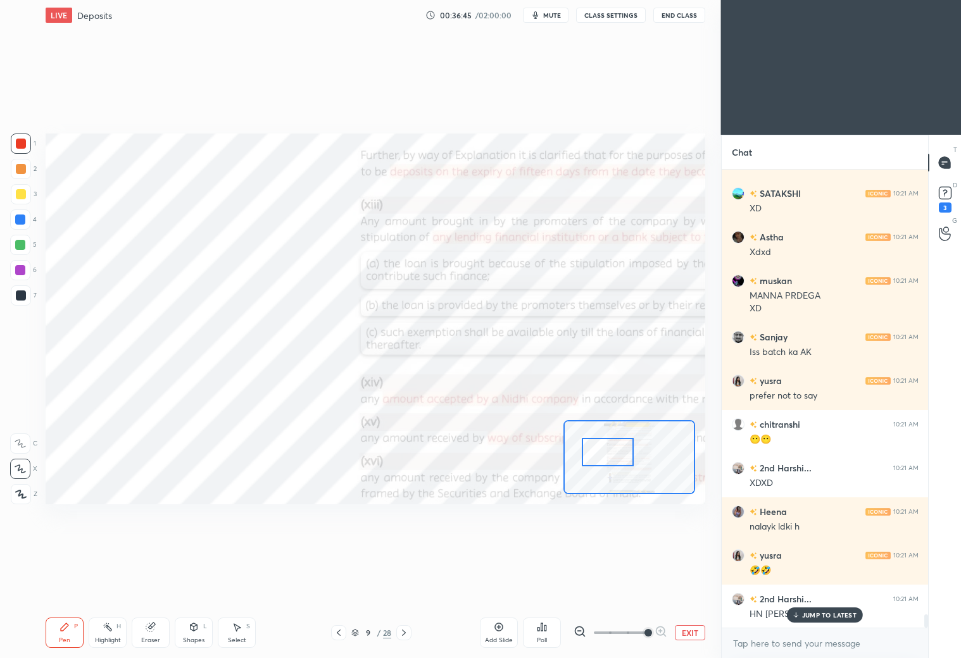
drag, startPoint x: 627, startPoint y: 458, endPoint x: 616, endPoint y: 451, distance: 13.3
click at [612, 458] on div at bounding box center [608, 452] width 52 height 28
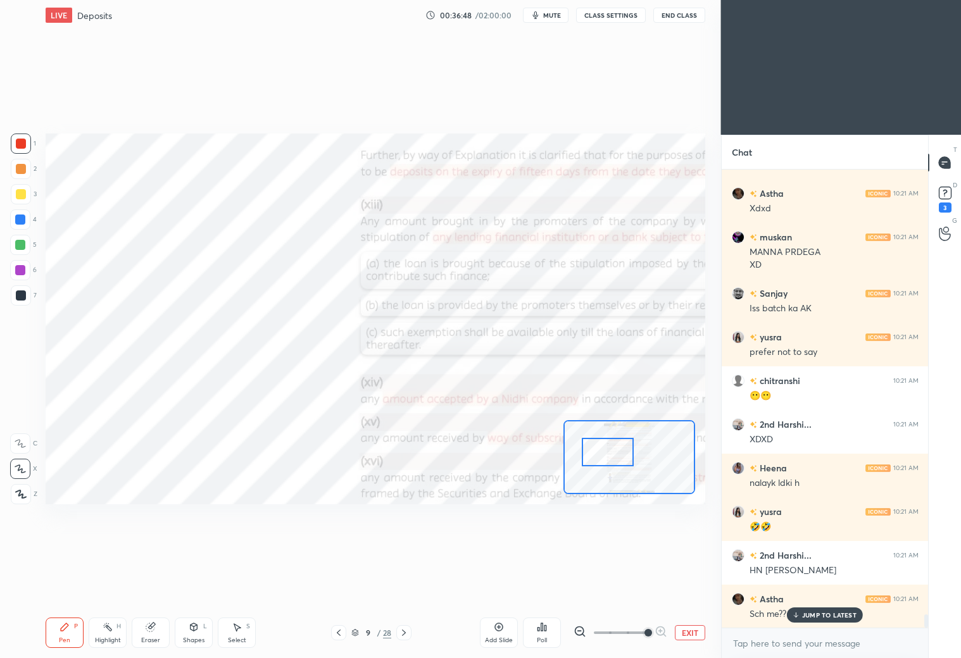
drag, startPoint x: 19, startPoint y: 220, endPoint x: 30, endPoint y: 220, distance: 11.4
click at [22, 220] on div at bounding box center [20, 220] width 10 height 10
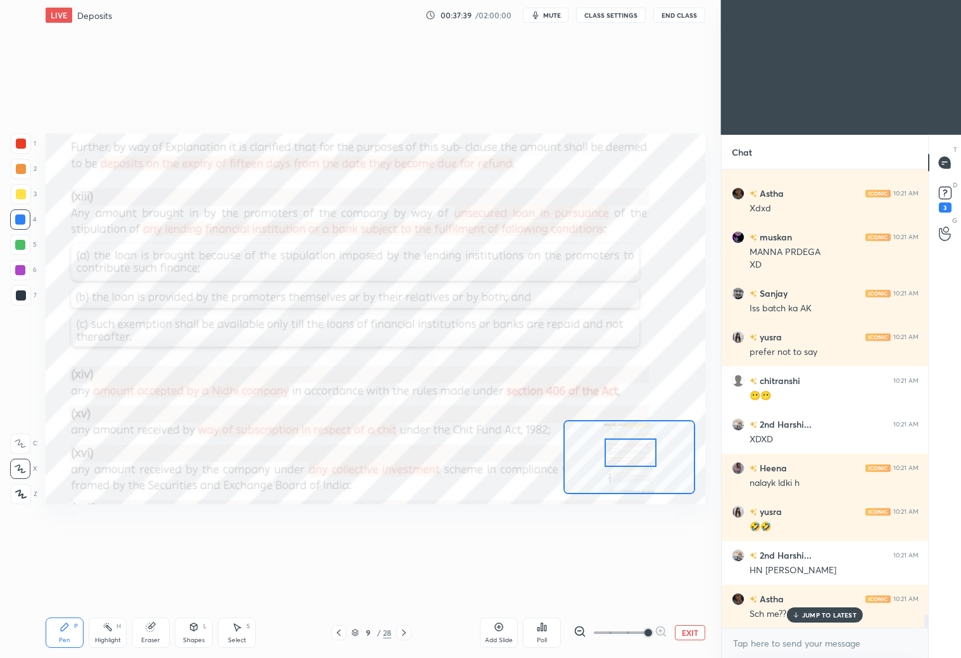
drag, startPoint x: 624, startPoint y: 447, endPoint x: 646, endPoint y: 441, distance: 23.0
click at [649, 448] on div at bounding box center [630, 453] width 52 height 28
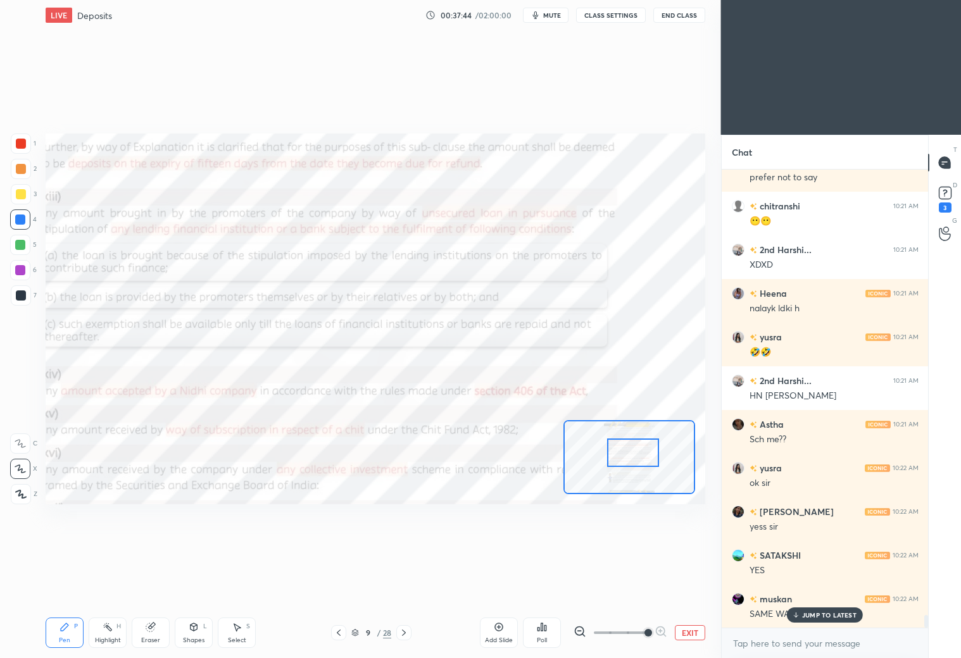
scroll to position [16096, 0]
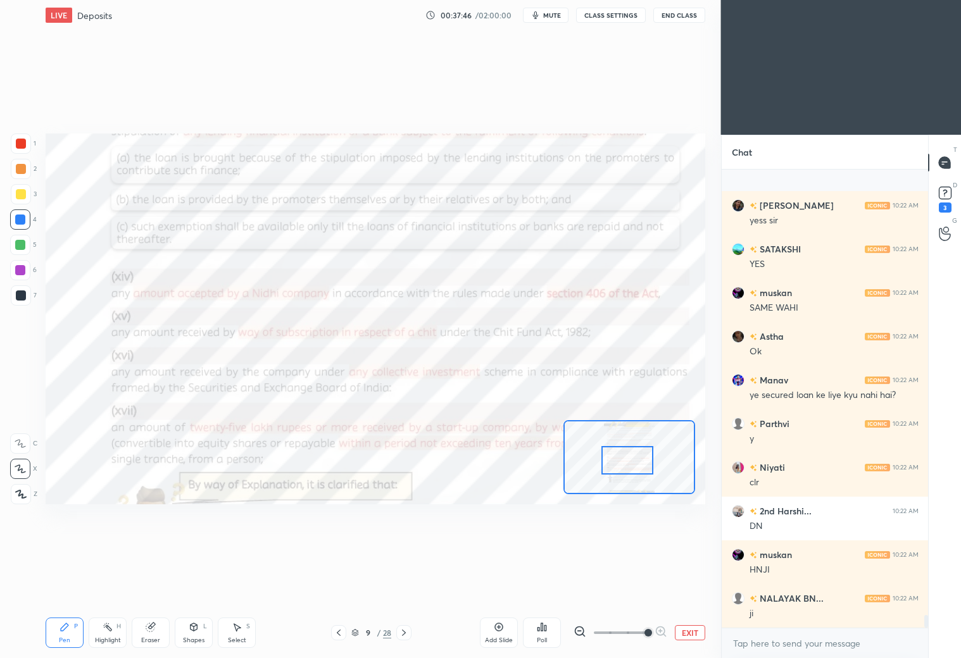
drag, startPoint x: 630, startPoint y: 454, endPoint x: 625, endPoint y: 461, distance: 7.7
click at [625, 461] on div at bounding box center [627, 460] width 52 height 28
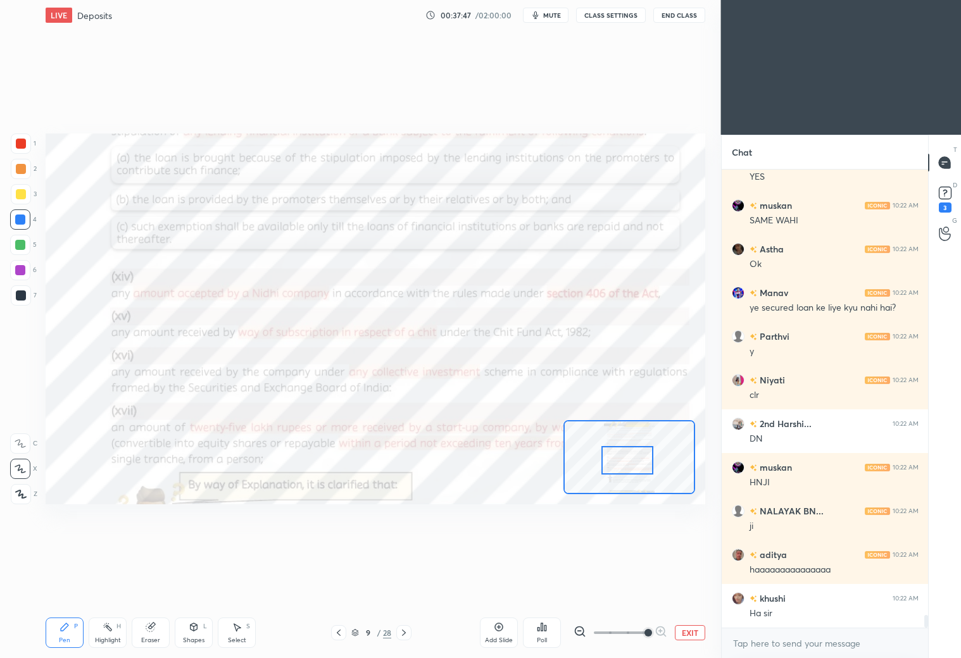
scroll to position [16271, 0]
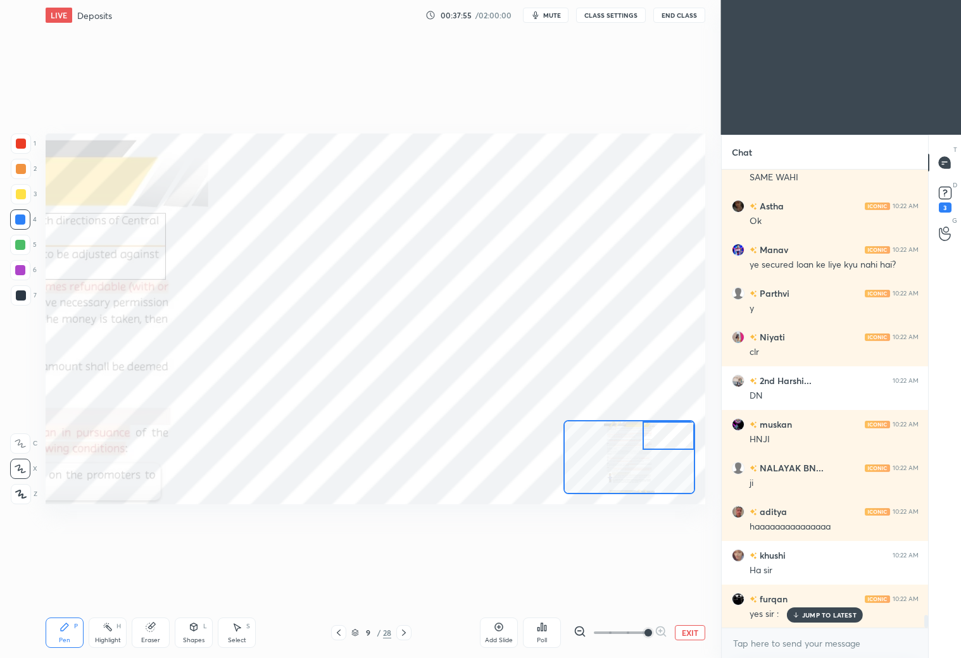
drag, startPoint x: 632, startPoint y: 478, endPoint x: 671, endPoint y: 430, distance: 62.0
click at [669, 434] on div at bounding box center [668, 435] width 52 height 28
click at [23, 217] on div at bounding box center [20, 220] width 10 height 10
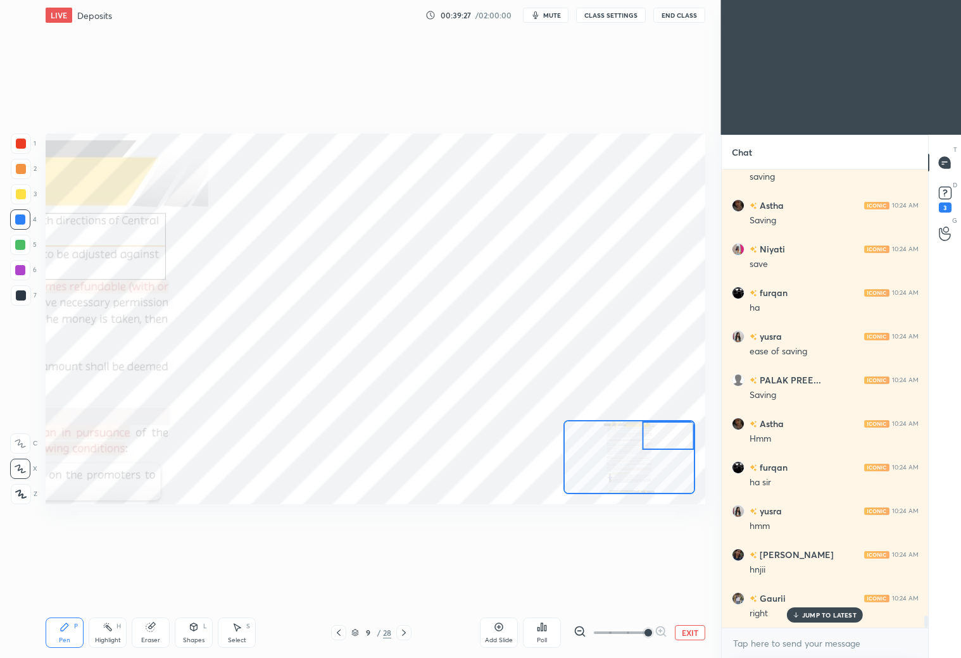
scroll to position [17362, 0]
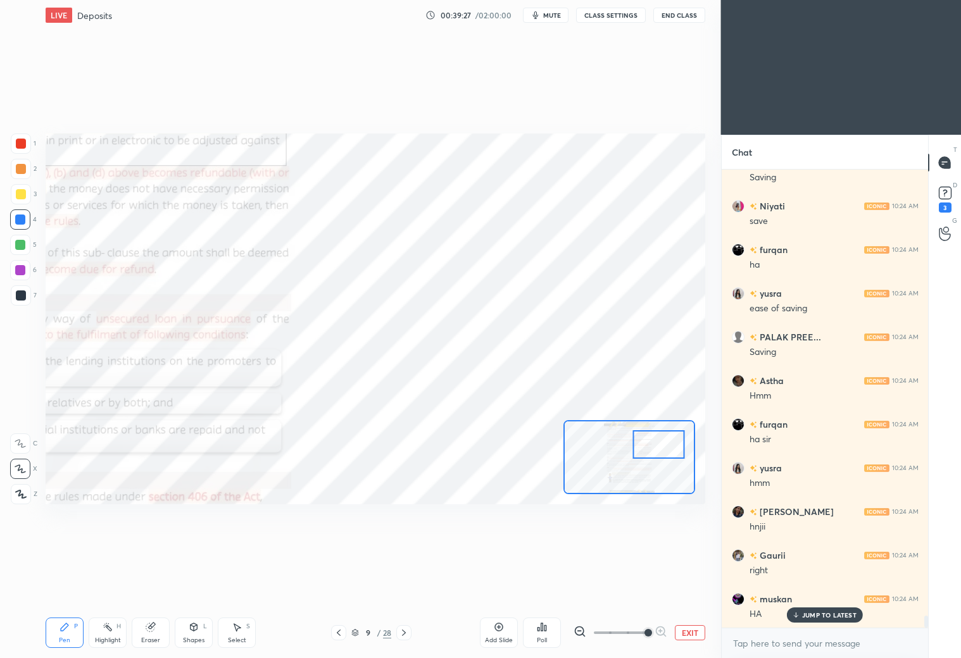
drag, startPoint x: 668, startPoint y: 439, endPoint x: 645, endPoint y: 463, distance: 33.1
click at [645, 459] on div at bounding box center [659, 444] width 52 height 28
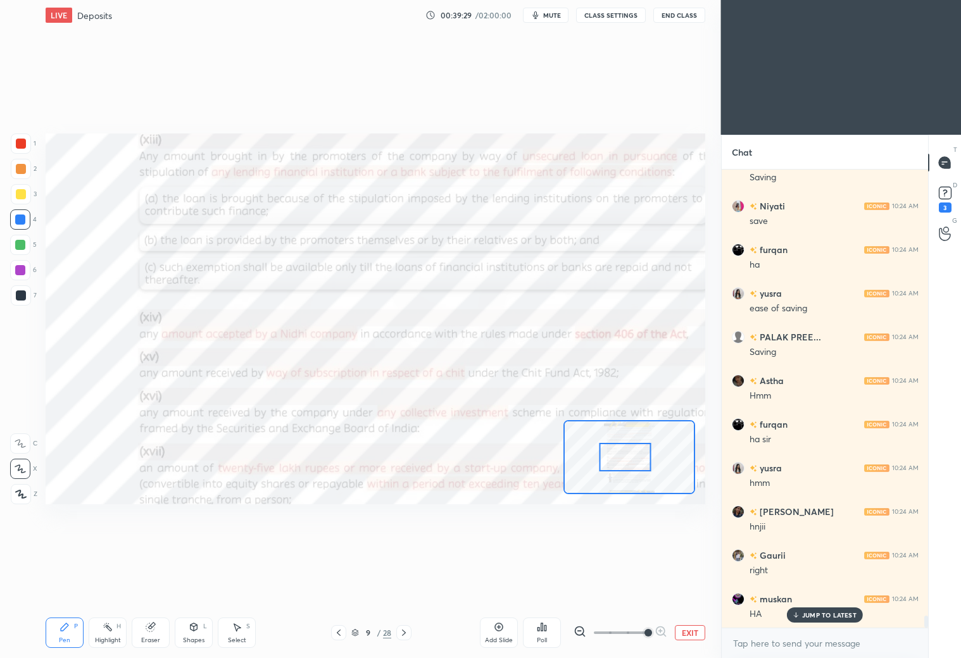
scroll to position [17406, 0]
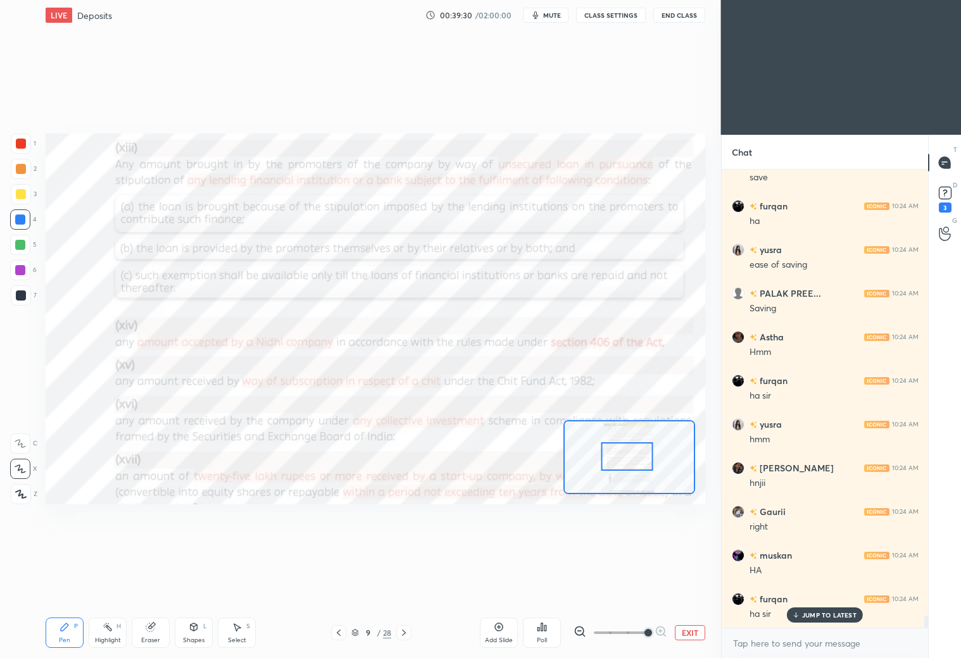
drag, startPoint x: 639, startPoint y: 460, endPoint x: 623, endPoint y: 449, distance: 19.1
click at [626, 456] on div at bounding box center [627, 456] width 52 height 28
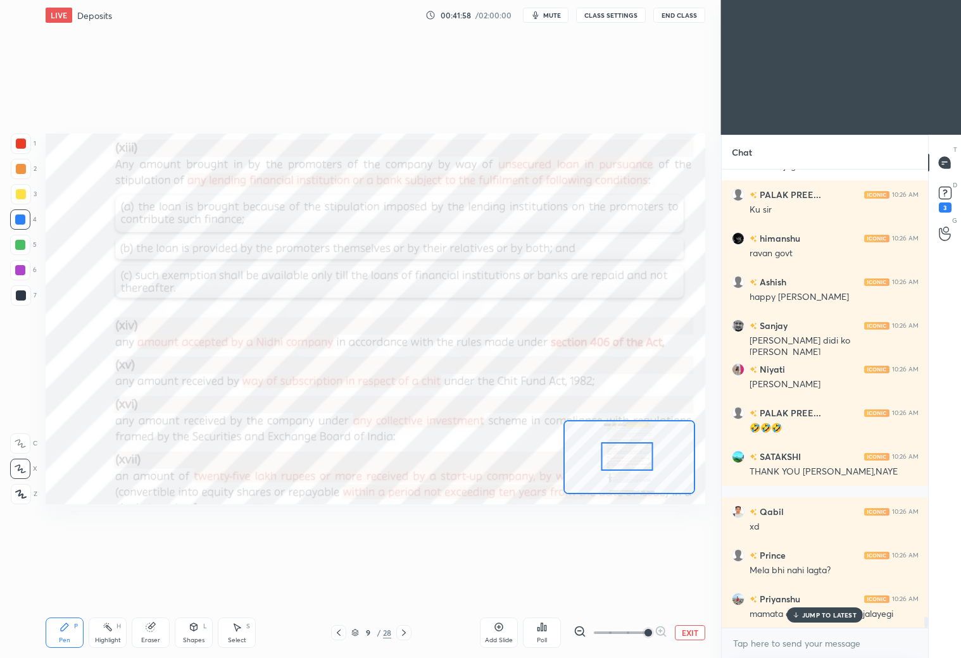
scroll to position [19067, 0]
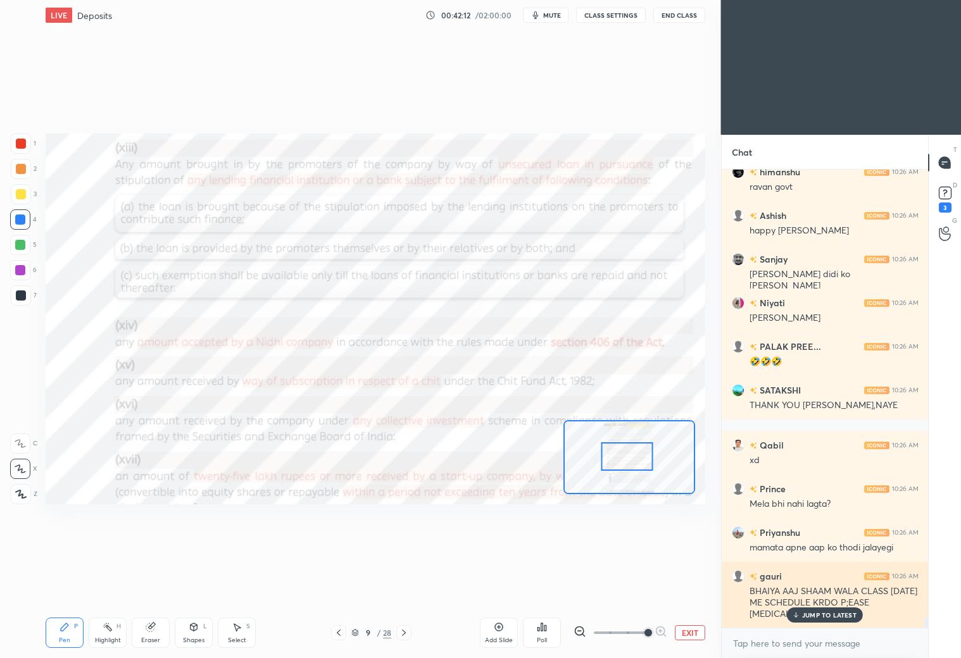
click at [805, 614] on p "JUMP TO LATEST" at bounding box center [829, 615] width 54 height 8
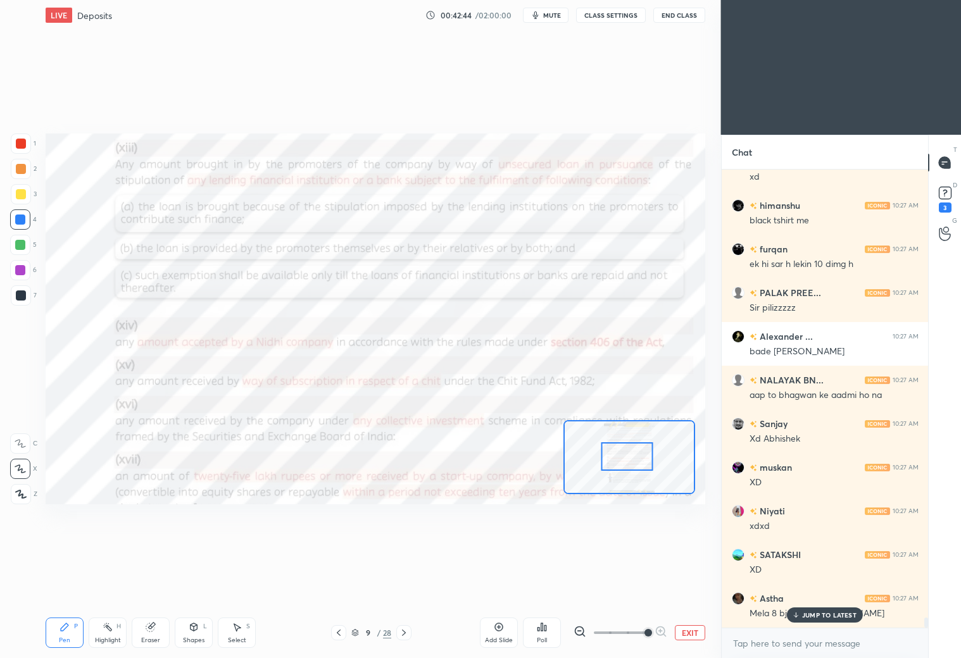
scroll to position [20039, 0]
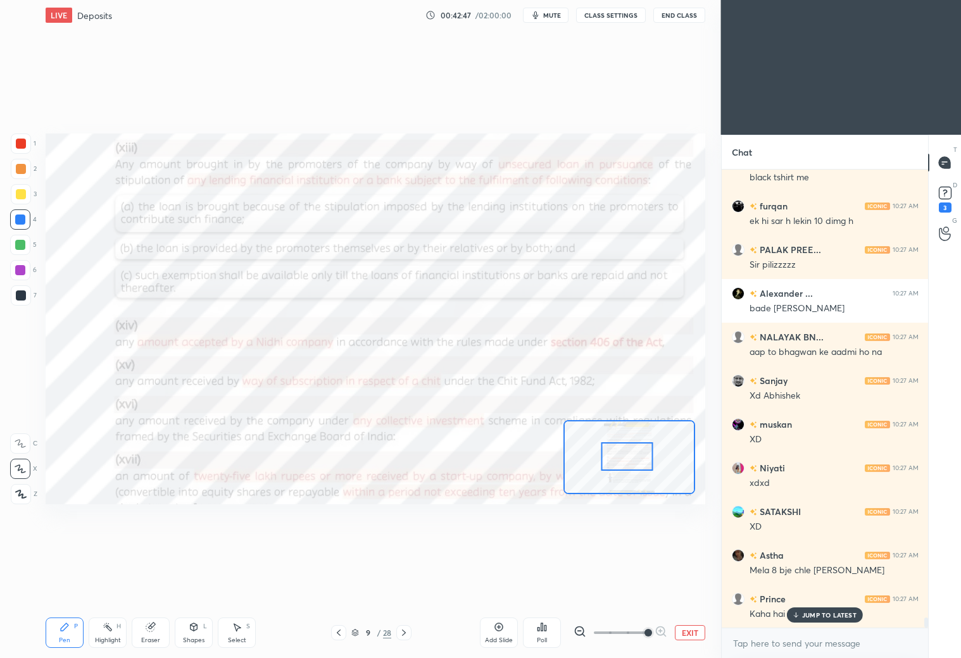
click at [811, 613] on p "JUMP TO LATEST" at bounding box center [829, 615] width 54 height 8
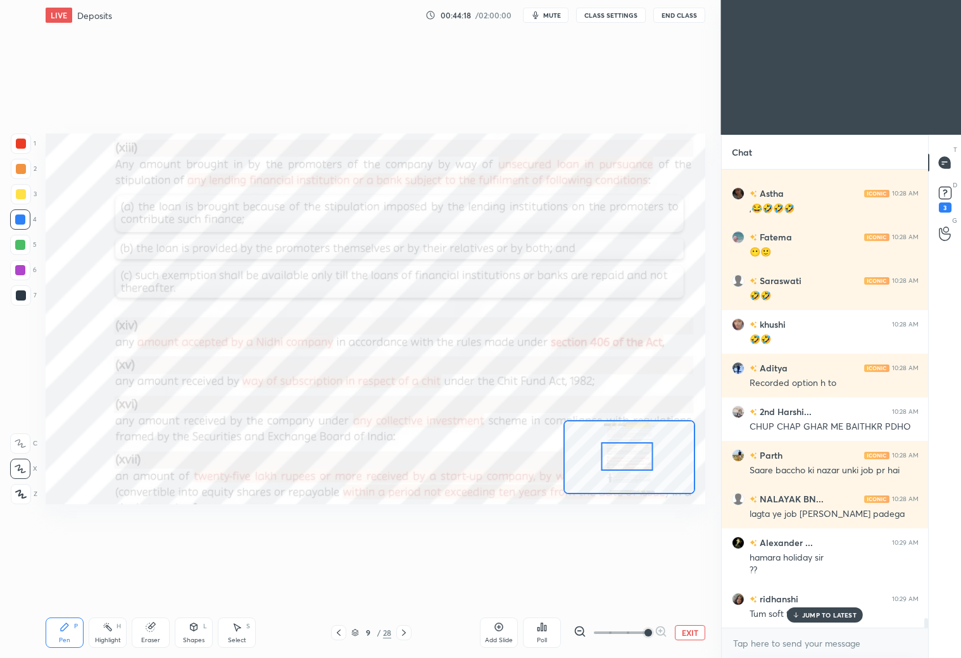
scroll to position [21111, 0]
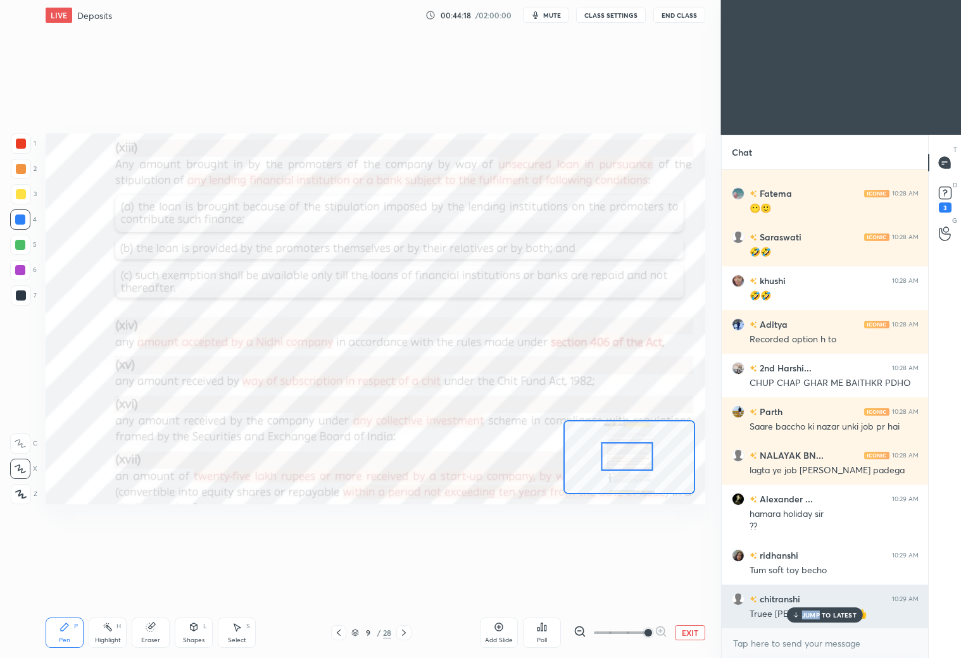
drag, startPoint x: 820, startPoint y: 611, endPoint x: 825, endPoint y: 597, distance: 14.6
click at [825, 608] on div "JUMP TO LATEST" at bounding box center [825, 614] width 76 height 15
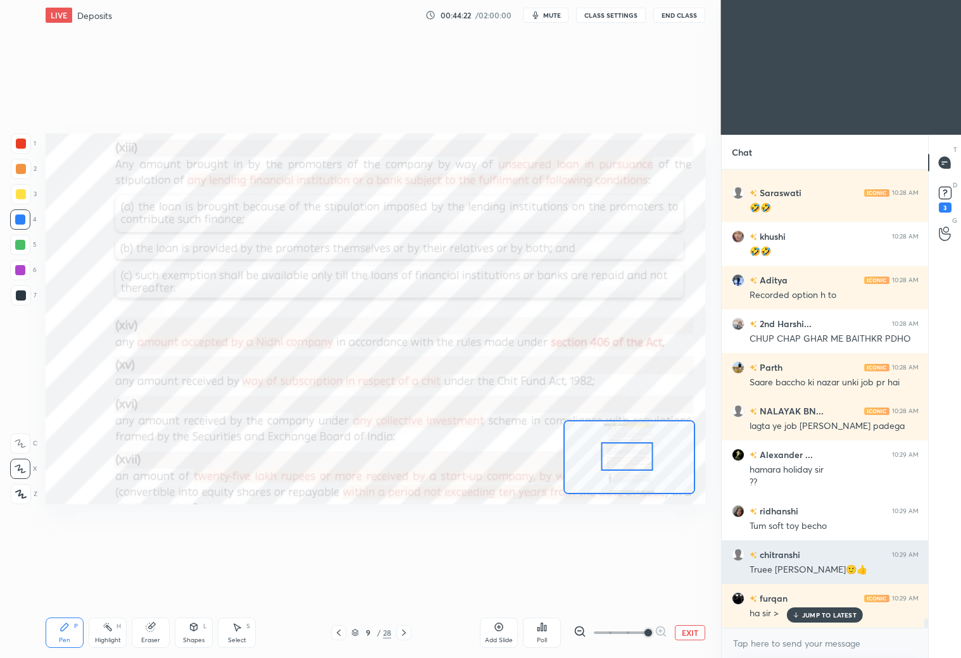
scroll to position [21210, 0]
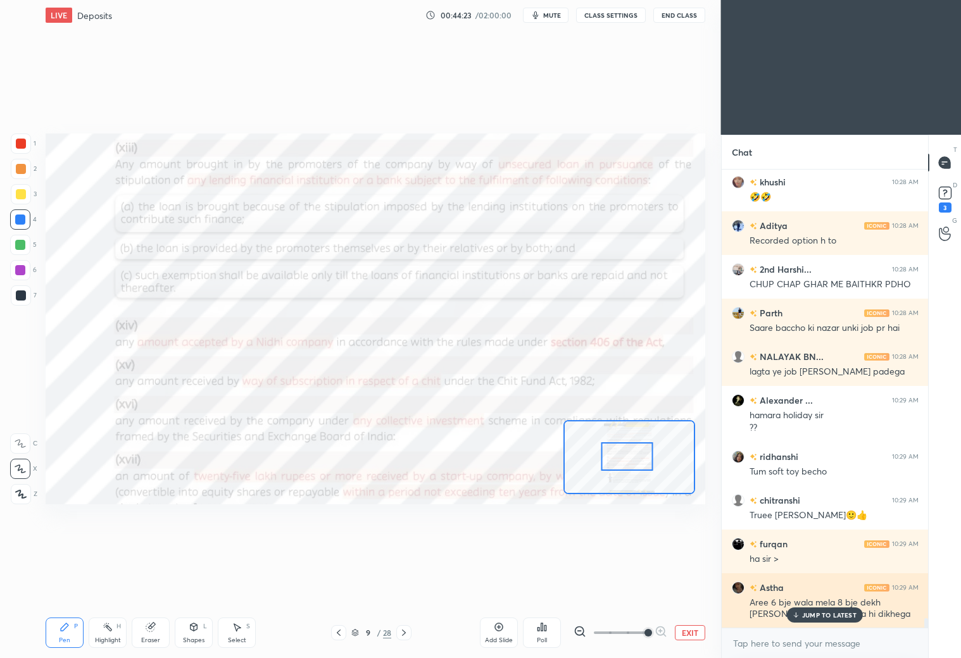
click at [813, 613] on p "JUMP TO LATEST" at bounding box center [829, 615] width 54 height 8
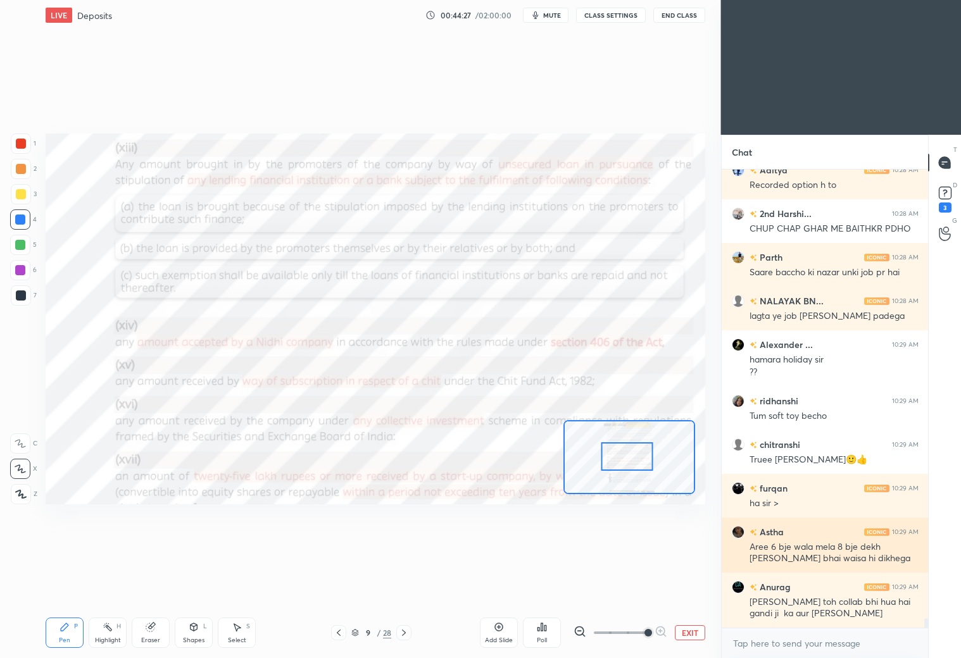
scroll to position [21309, 0]
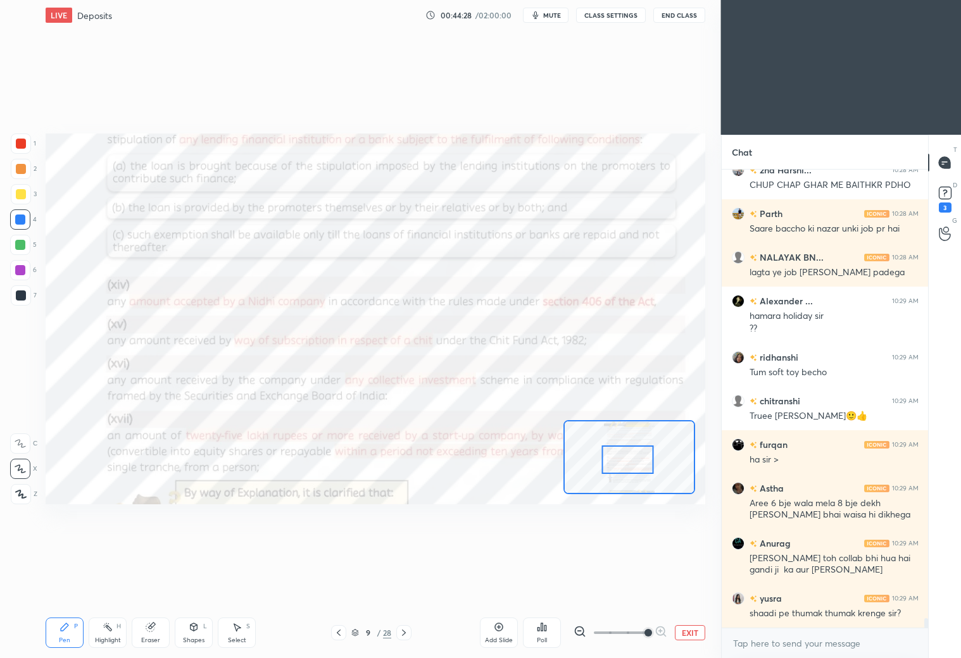
click at [615, 464] on div at bounding box center [628, 459] width 52 height 28
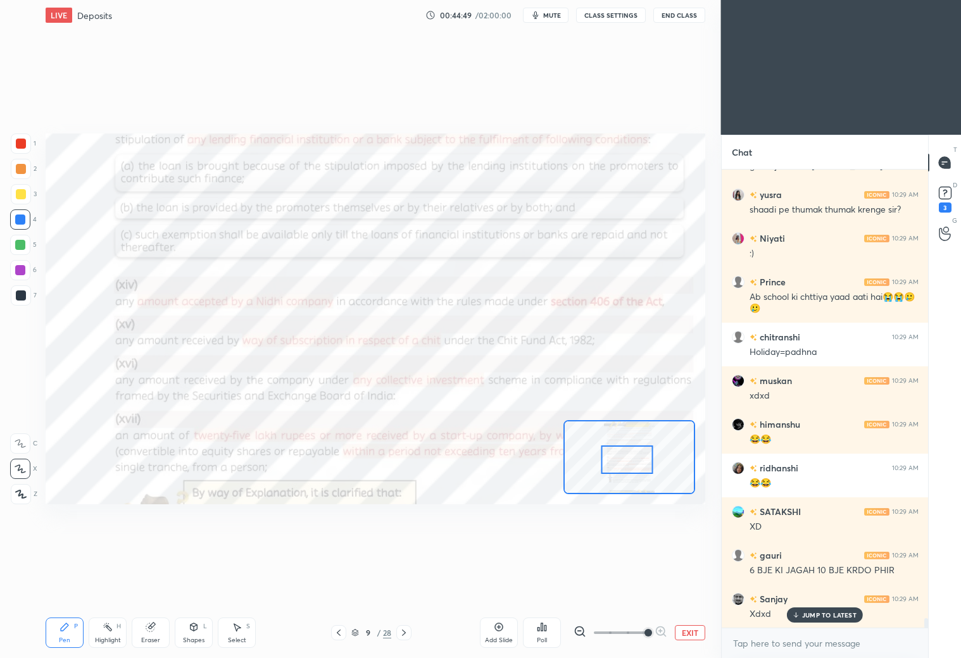
scroll to position [21757, 0]
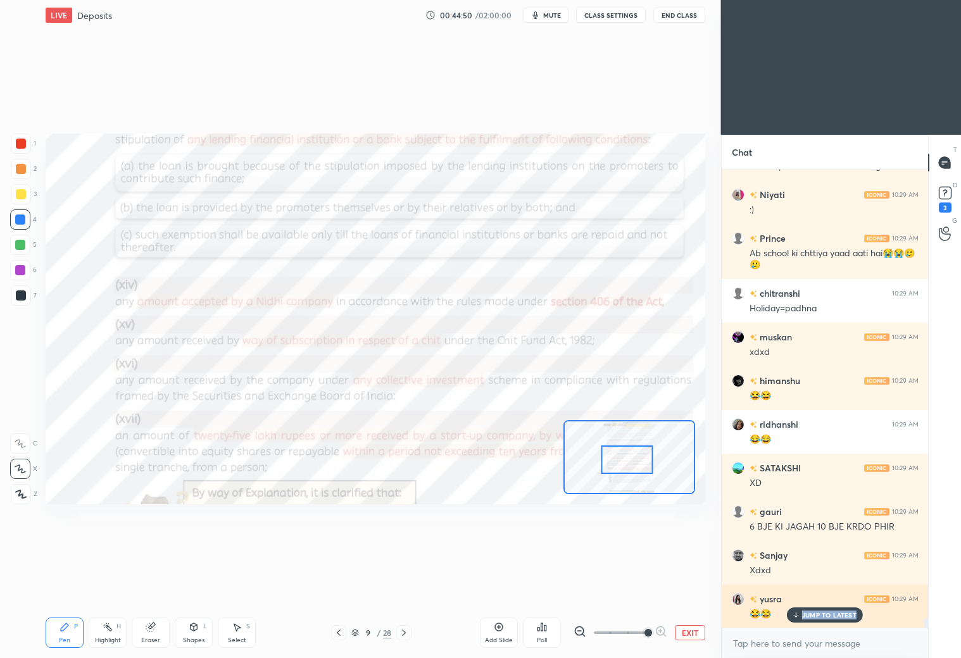
click at [801, 619] on div "JUMP TO LATEST" at bounding box center [825, 614] width 76 height 15
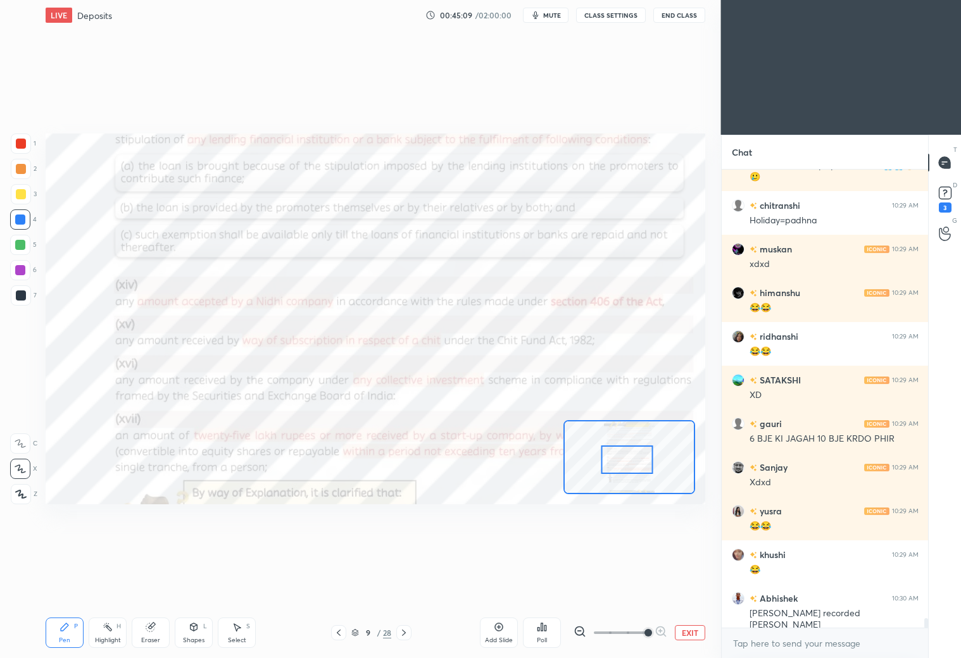
scroll to position [21888, 0]
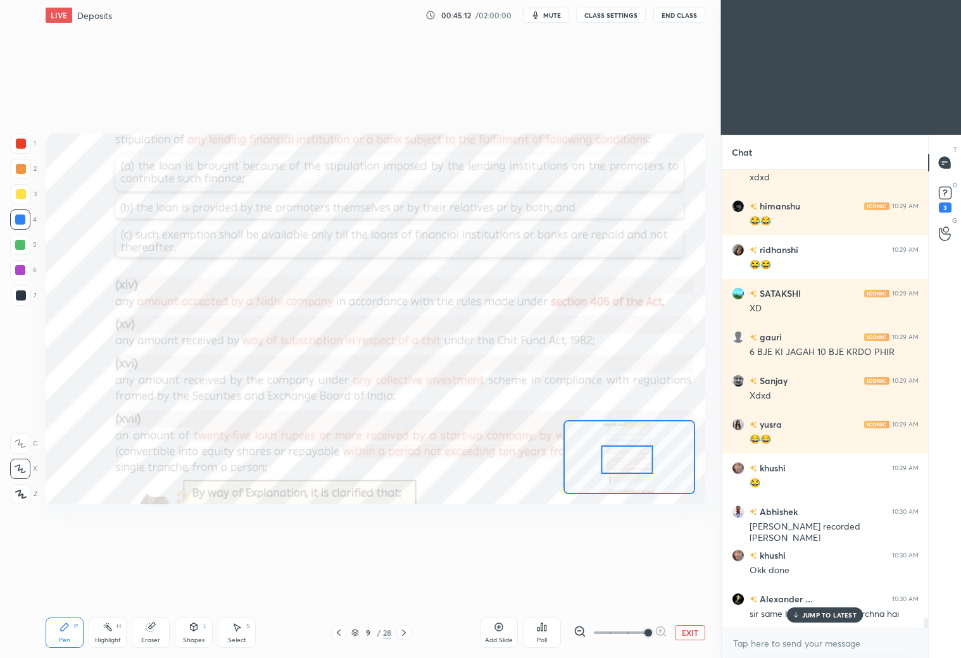
click at [815, 615] on p "JUMP TO LATEST" at bounding box center [829, 615] width 54 height 8
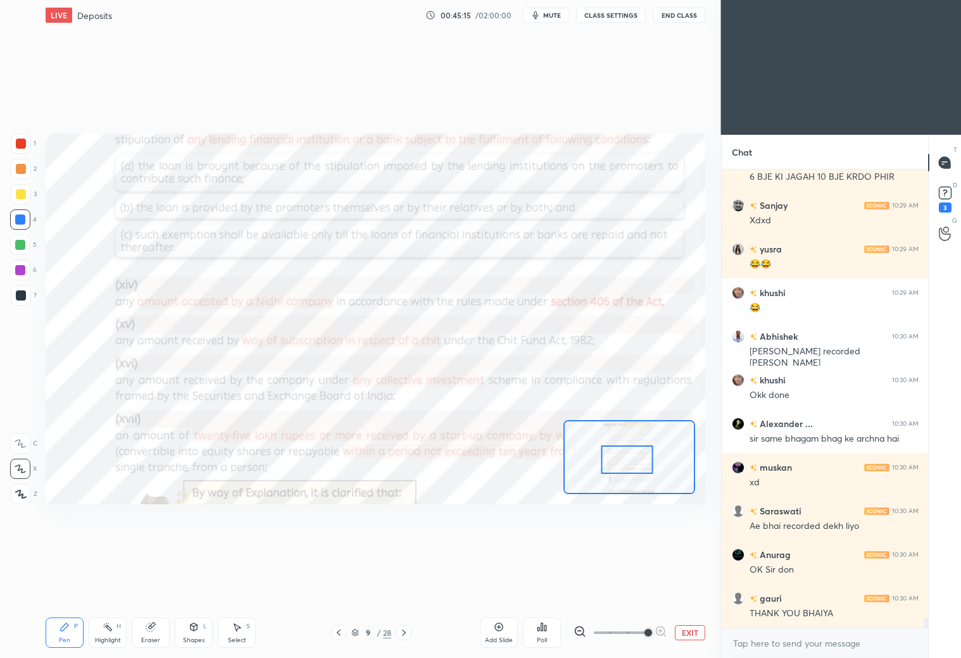
scroll to position [22150, 0]
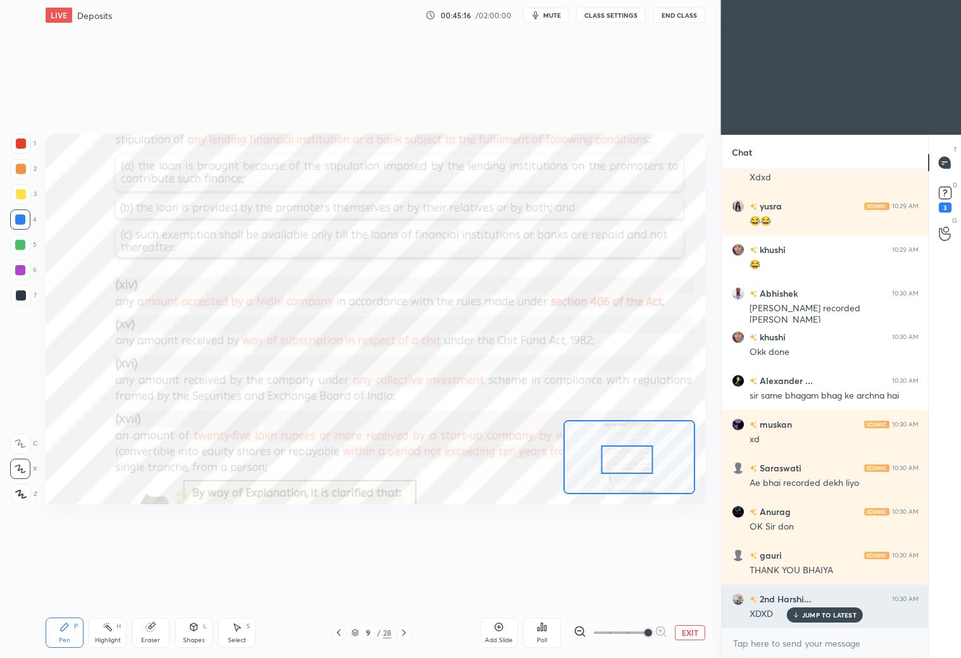
click at [803, 613] on p "JUMP TO LATEST" at bounding box center [829, 615] width 54 height 8
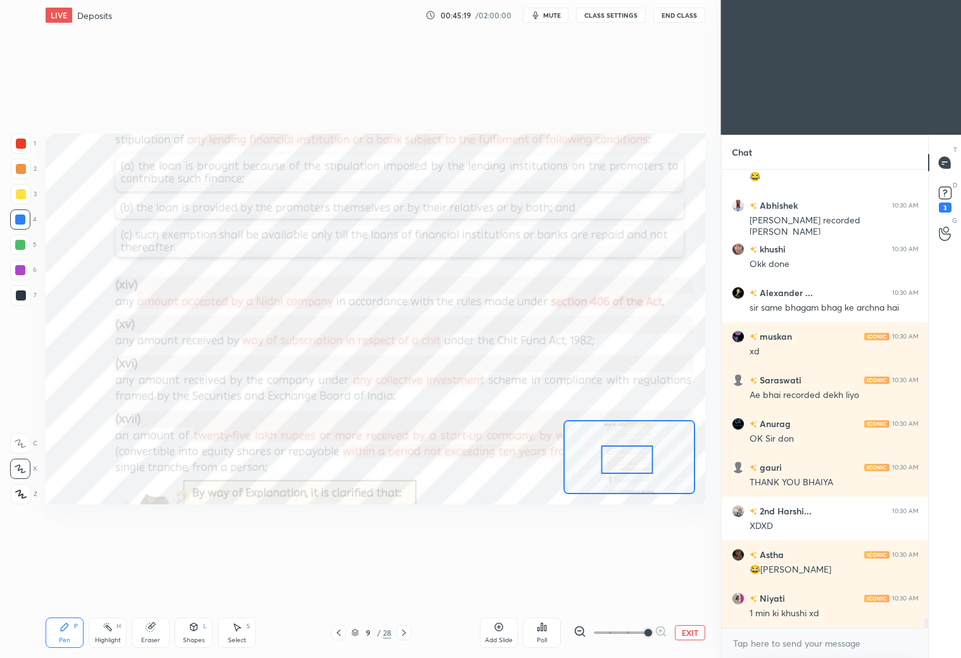
scroll to position [22281, 0]
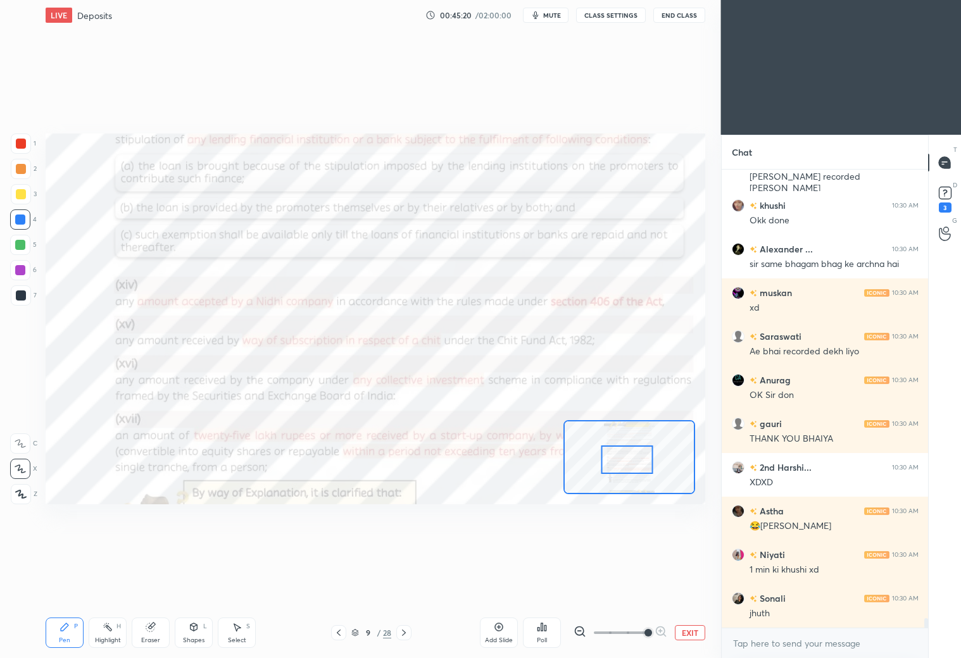
click at [500, 628] on icon at bounding box center [499, 627] width 10 height 10
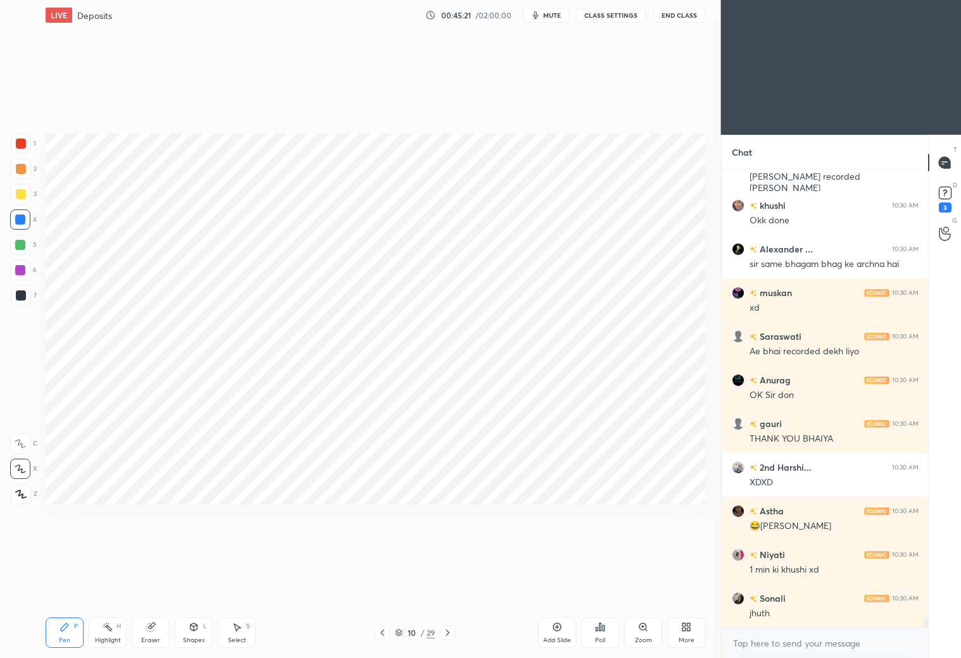
drag, startPoint x: 192, startPoint y: 636, endPoint x: 191, endPoint y: 614, distance: 22.2
click at [194, 634] on div "Shapes L" at bounding box center [194, 633] width 38 height 30
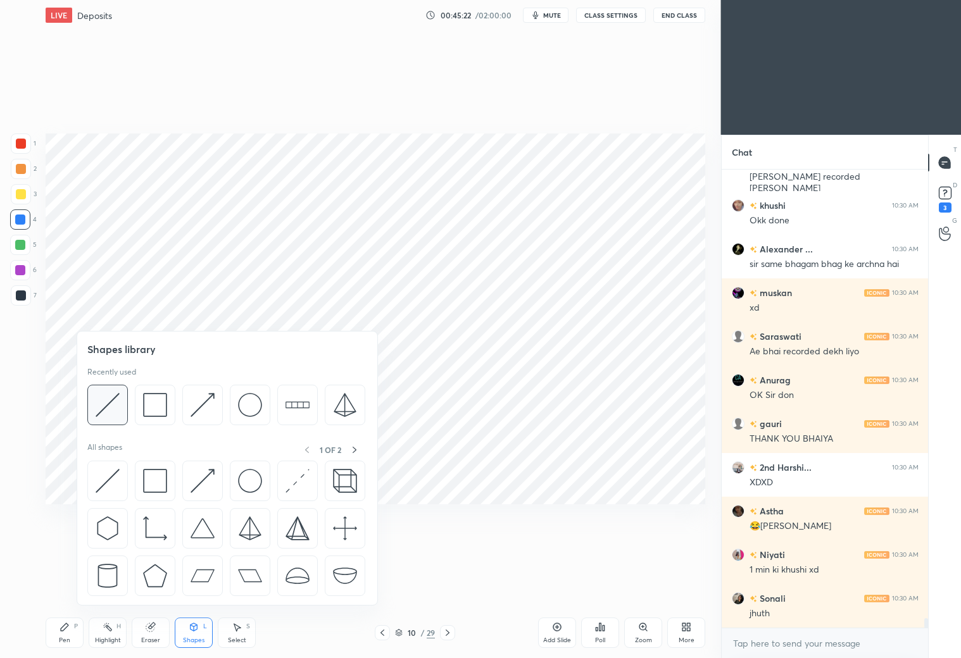
click at [103, 410] on img at bounding box center [108, 405] width 24 height 24
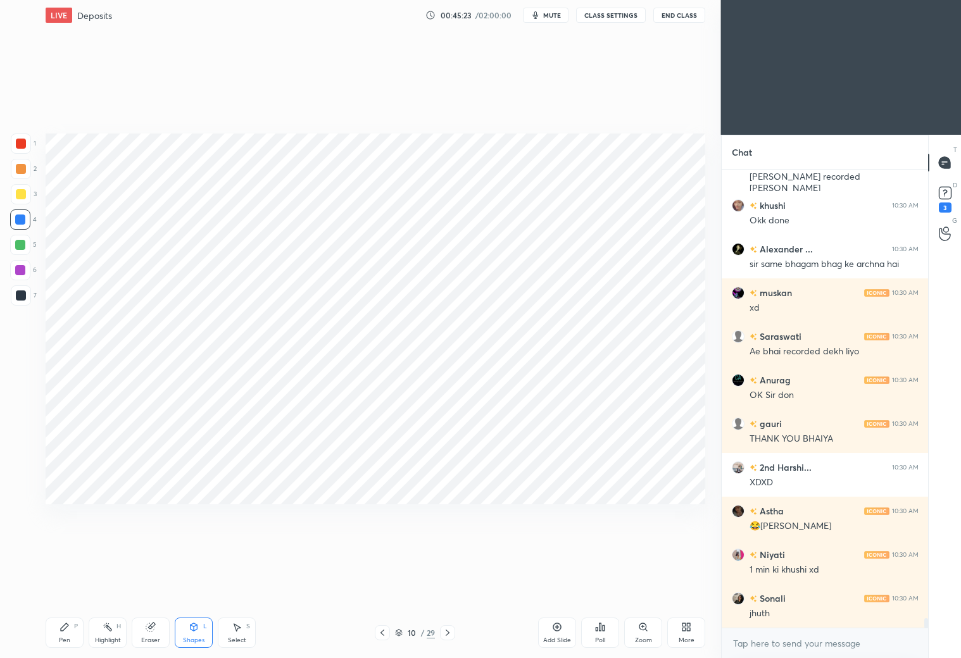
scroll to position [22325, 0]
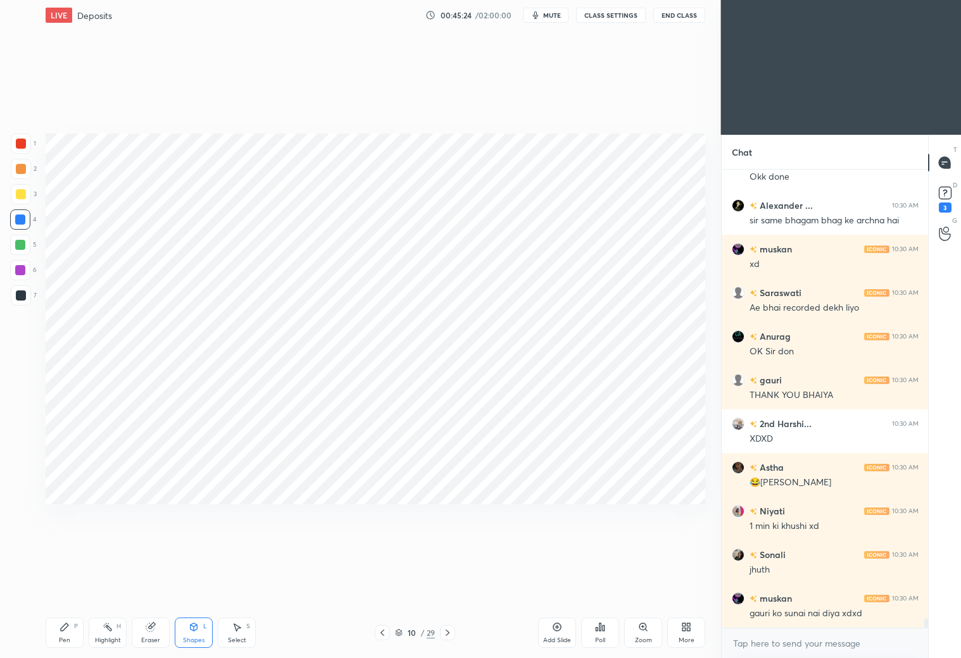
click at [25, 290] on div at bounding box center [21, 295] width 20 height 20
click at [380, 634] on icon at bounding box center [382, 633] width 10 height 10
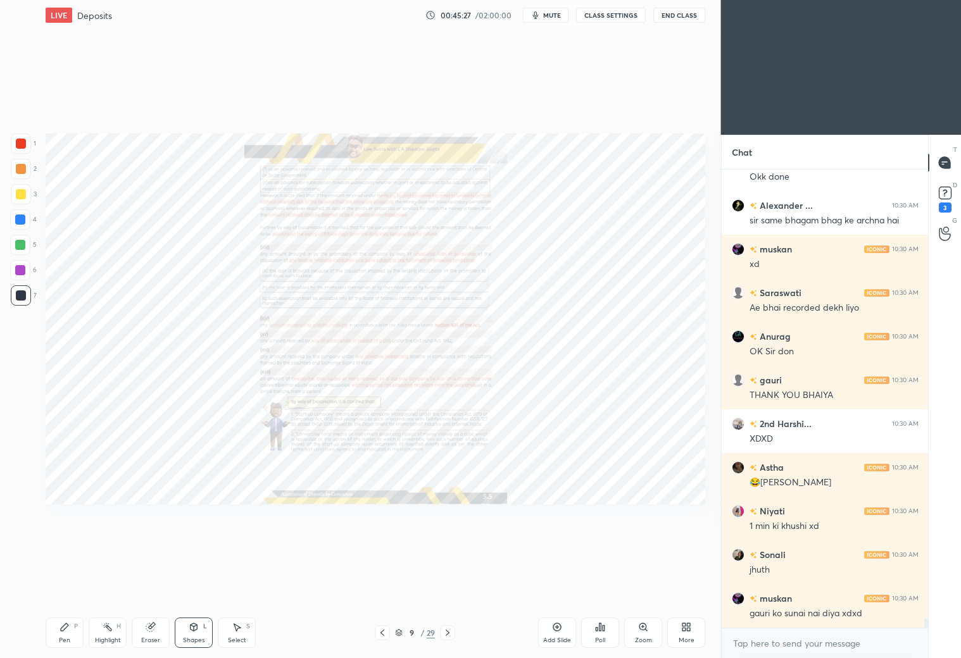
click at [385, 632] on icon at bounding box center [382, 633] width 10 height 10
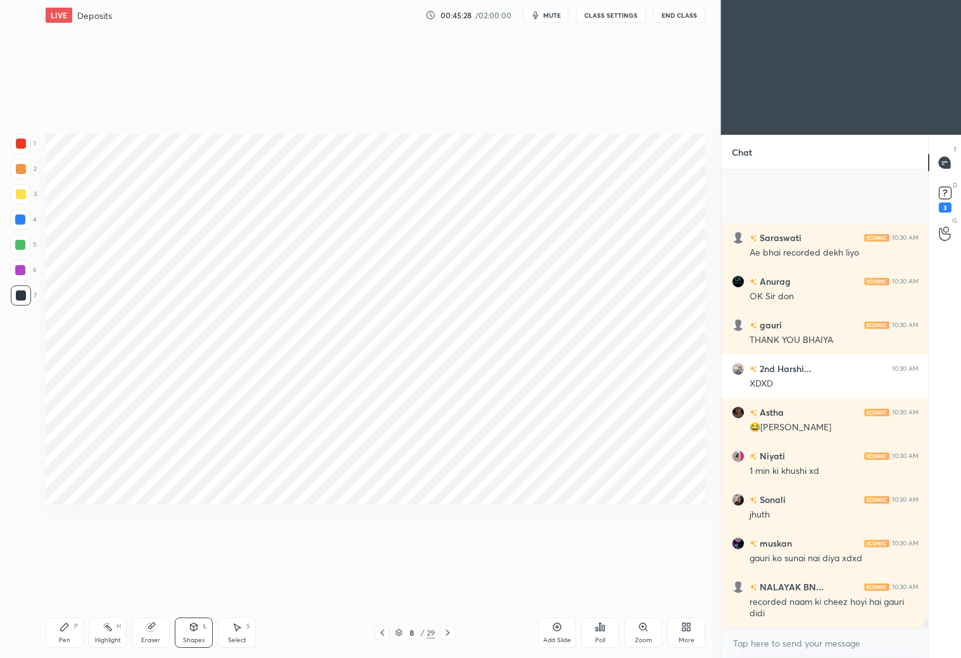
scroll to position [22510, 0]
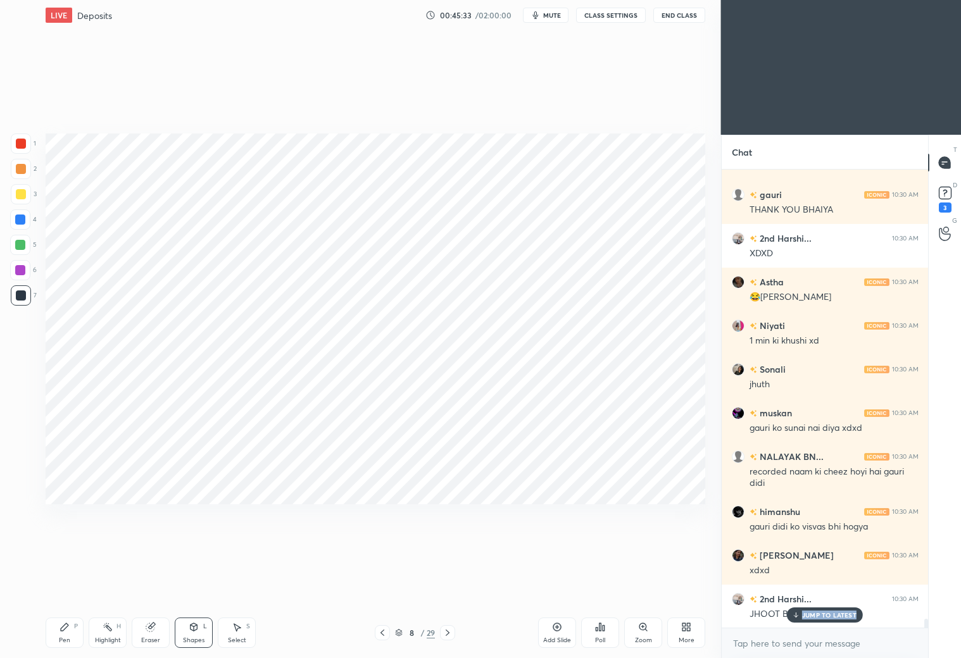
click at [818, 620] on div "[PERSON_NAME] 10:29 AM XD gauri 10:29 AM 6 BJE KI JAGAH 10 BJE KRDO PHIR Sanjay…" at bounding box center [824, 399] width 207 height 458
drag, startPoint x: 811, startPoint y: 619, endPoint x: 818, endPoint y: 616, distance: 8.2
click at [811, 618] on div "JUMP TO LATEST" at bounding box center [825, 614] width 76 height 15
click at [382, 630] on icon at bounding box center [382, 633] width 10 height 10
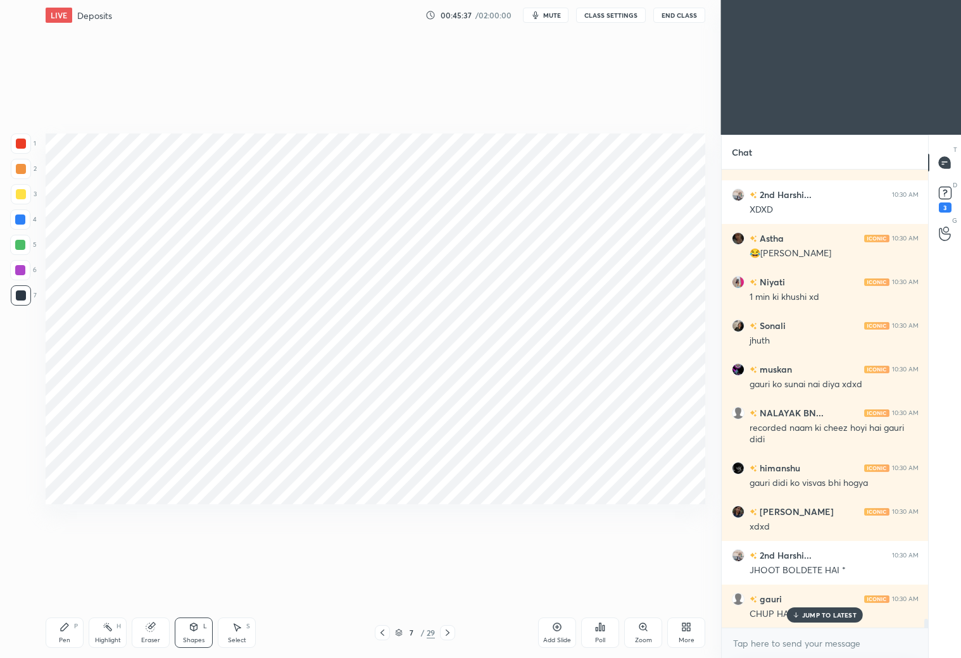
scroll to position [22642, 0]
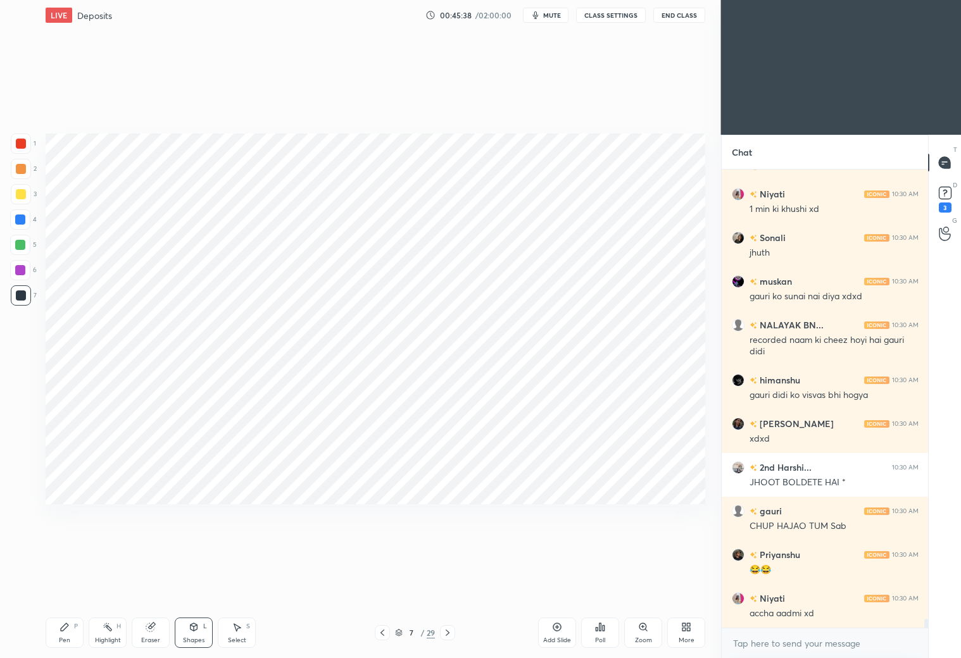
click at [378, 630] on icon at bounding box center [382, 633] width 10 height 10
click at [447, 632] on icon at bounding box center [447, 633] width 10 height 10
click at [447, 631] on icon at bounding box center [447, 633] width 4 height 6
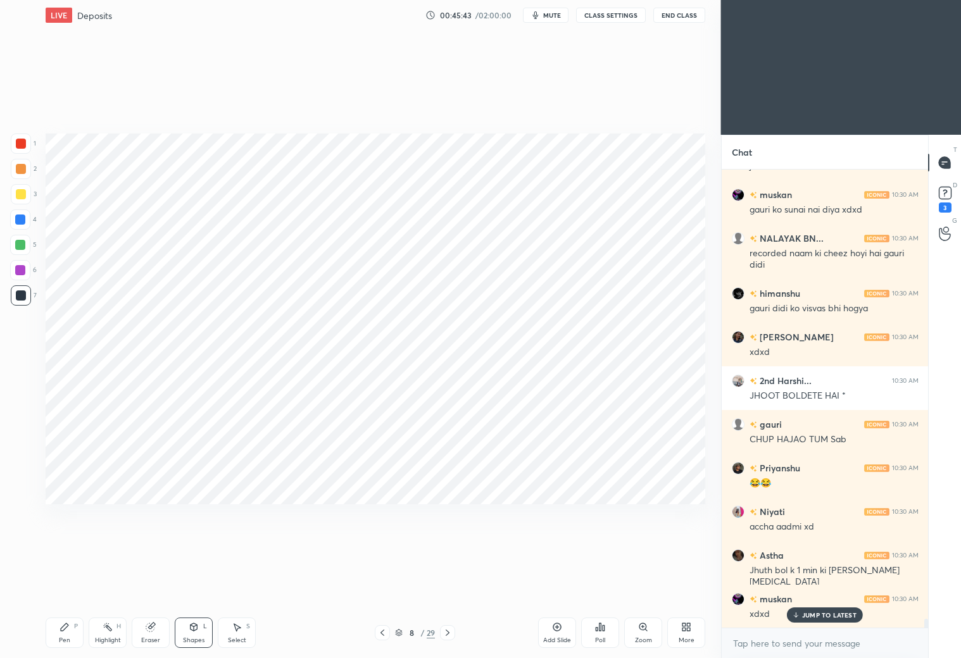
click at [65, 637] on div "Pen" at bounding box center [64, 640] width 11 height 6
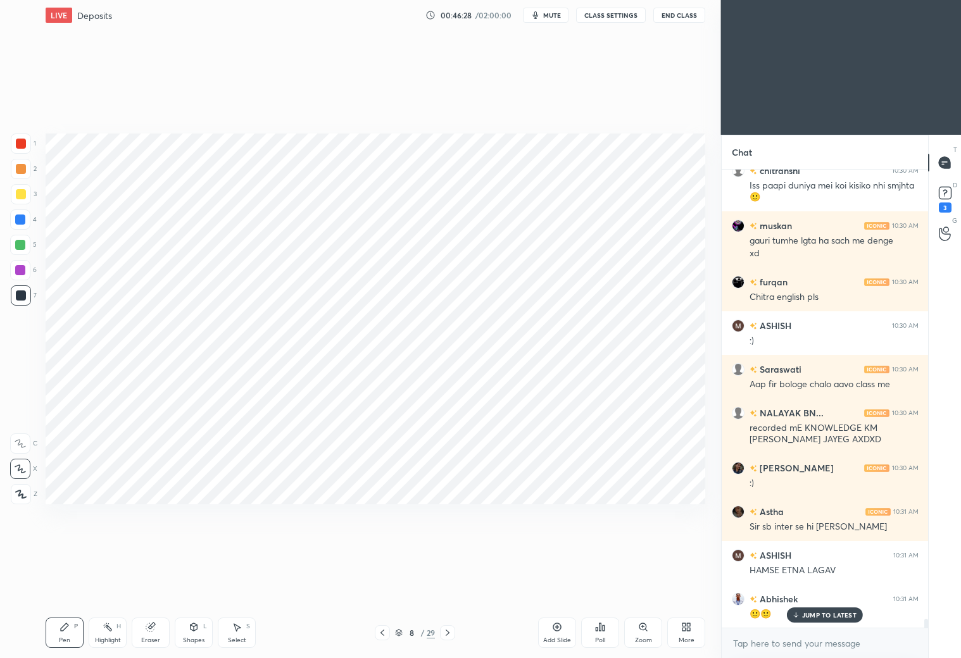
scroll to position [23288, 0]
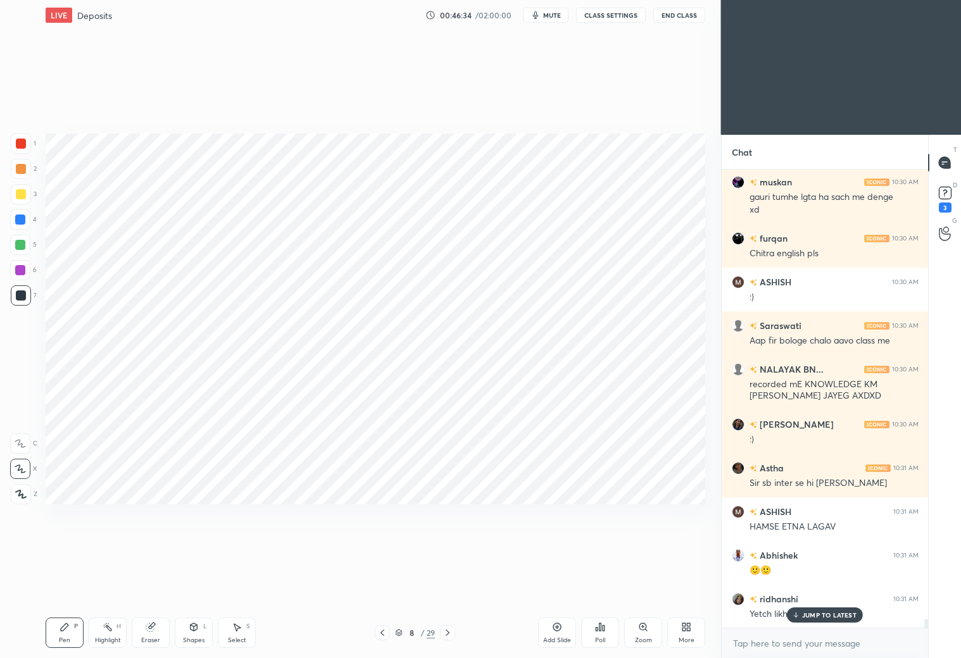
click at [153, 633] on div "Eraser" at bounding box center [151, 633] width 38 height 30
click at [70, 631] on div "Pen P" at bounding box center [65, 633] width 38 height 30
click at [20, 250] on div at bounding box center [20, 245] width 20 height 20
click at [20, 147] on div at bounding box center [21, 144] width 10 height 10
click at [20, 287] on div at bounding box center [21, 295] width 20 height 20
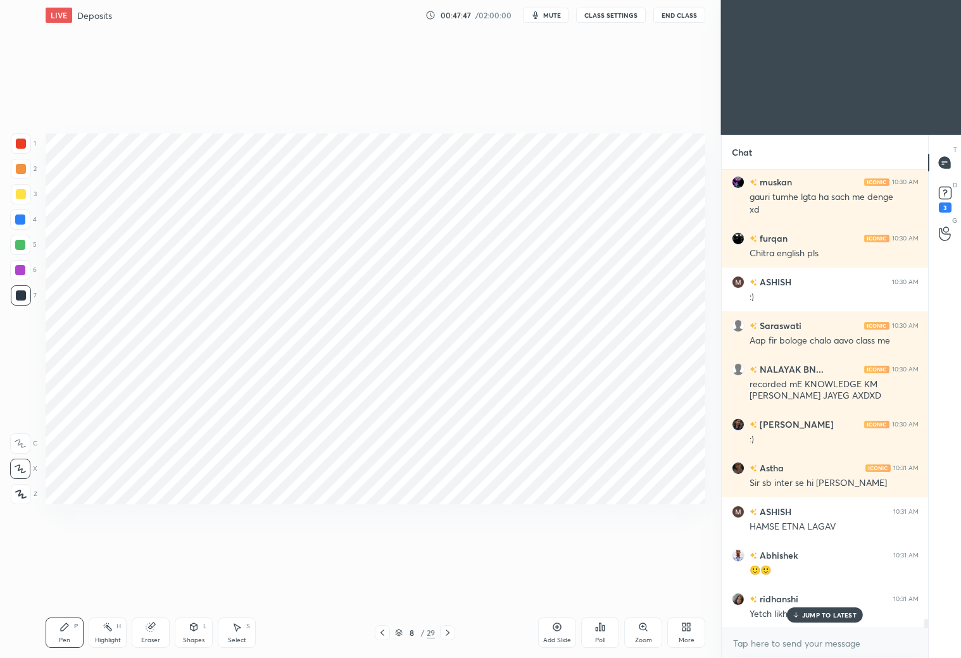
click at [561, 628] on icon at bounding box center [557, 627] width 10 height 10
click at [21, 220] on div at bounding box center [20, 220] width 10 height 10
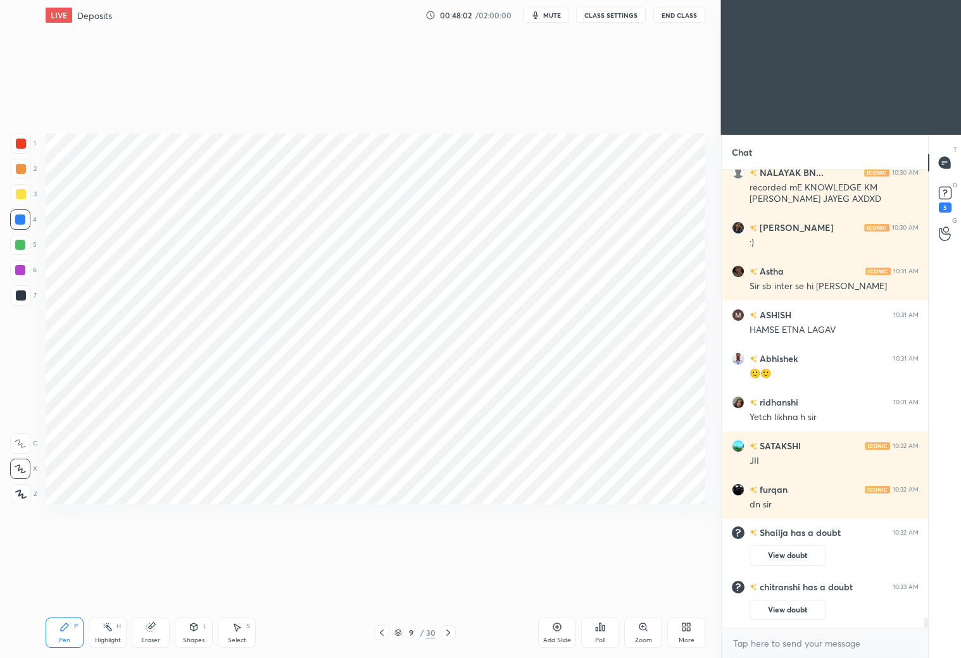
scroll to position [20702, 0]
click at [199, 629] on div "Shapes L" at bounding box center [194, 633] width 38 height 30
click at [23, 149] on div at bounding box center [21, 144] width 20 height 20
click at [388, 630] on div "9 / 30" at bounding box center [415, 632] width 82 height 15
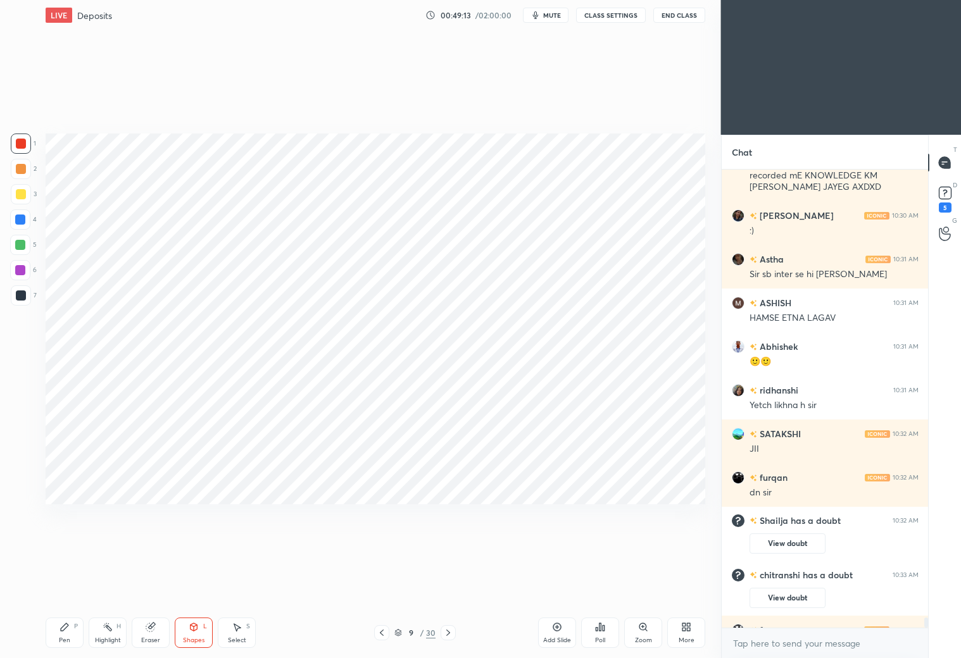
scroll to position [20733, 0]
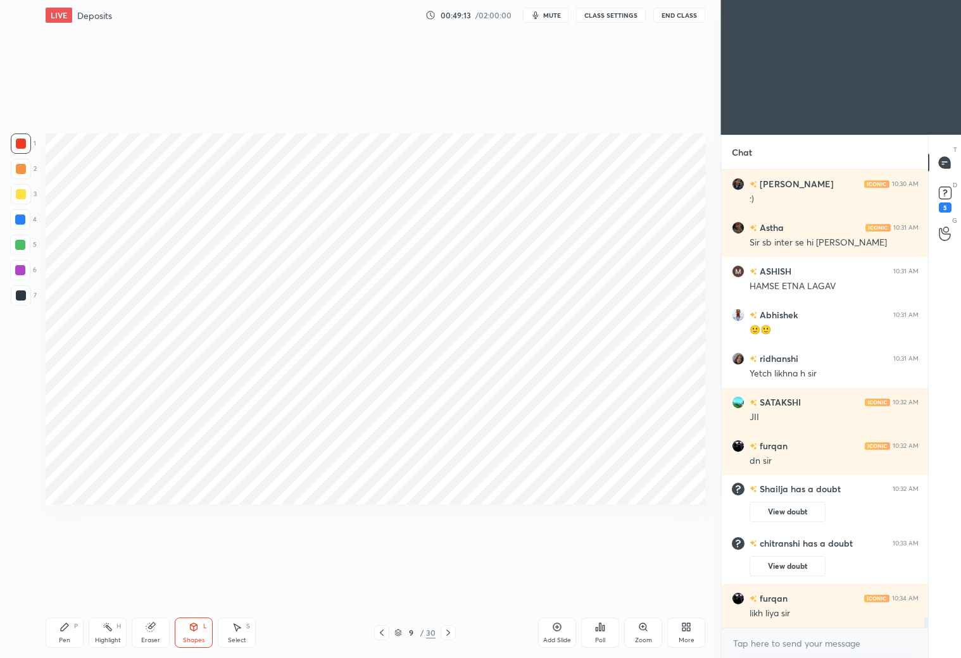
click at [383, 631] on icon at bounding box center [382, 633] width 10 height 10
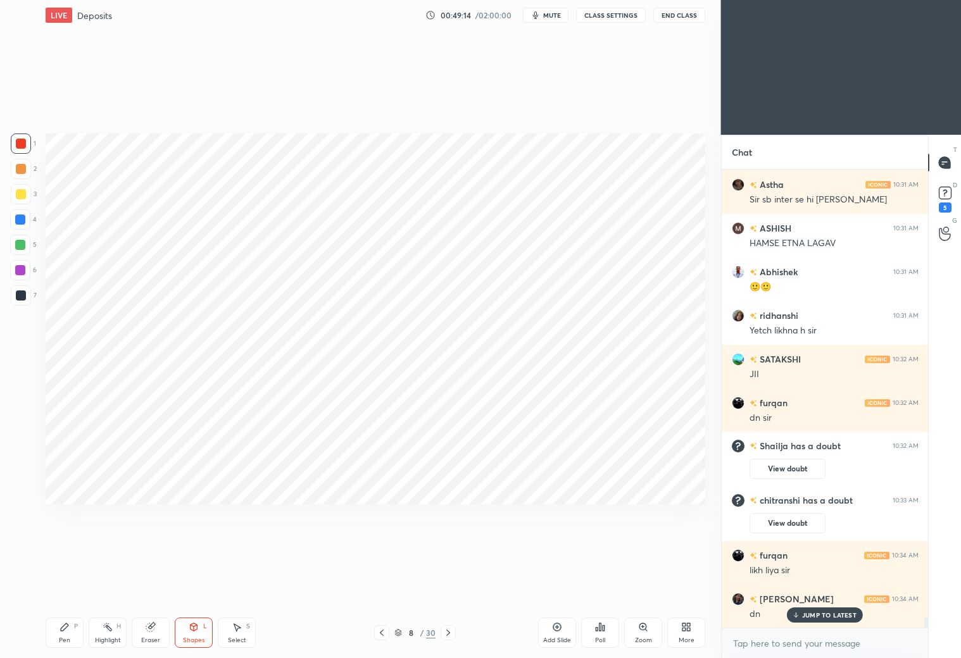
drag, startPoint x: 449, startPoint y: 632, endPoint x: 452, endPoint y: 624, distance: 8.5
click at [454, 632] on div at bounding box center [447, 632] width 15 height 15
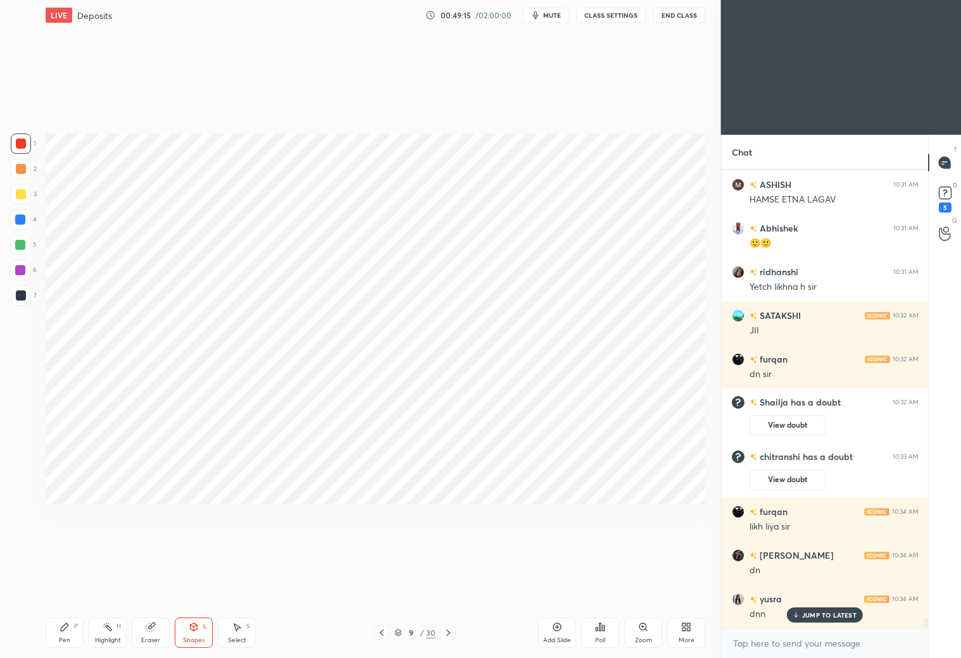
drag, startPoint x: 57, startPoint y: 632, endPoint x: 60, endPoint y: 618, distance: 14.3
click at [60, 627] on div "Pen P" at bounding box center [65, 633] width 38 height 30
click at [18, 299] on div at bounding box center [21, 295] width 10 height 10
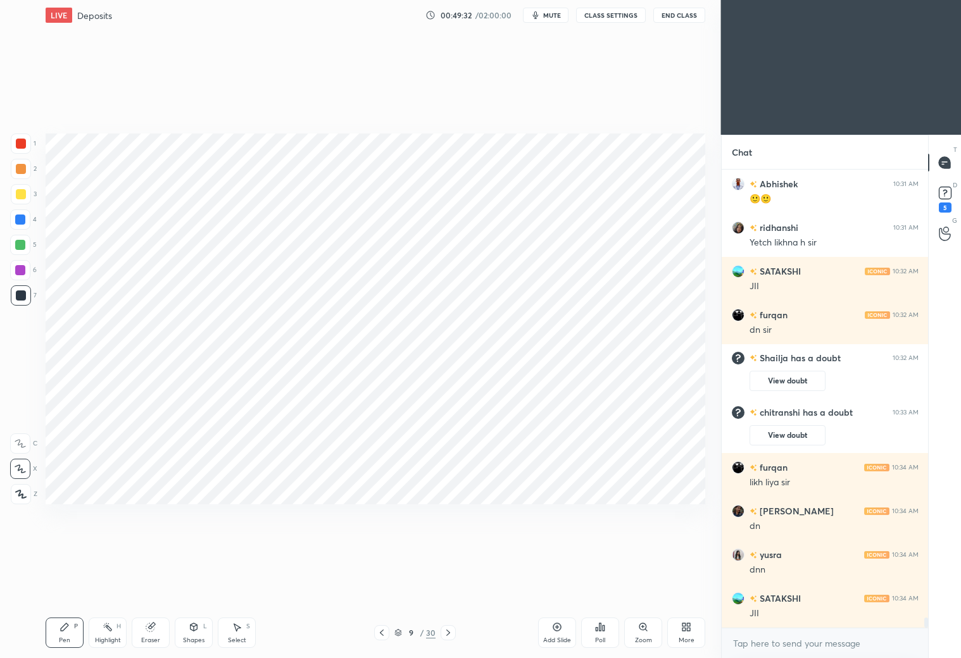
drag, startPoint x: 148, startPoint y: 635, endPoint x: 174, endPoint y: 585, distance: 56.9
click at [151, 630] on div "Eraser" at bounding box center [151, 633] width 38 height 30
click at [66, 635] on div "Pen P" at bounding box center [65, 633] width 38 height 30
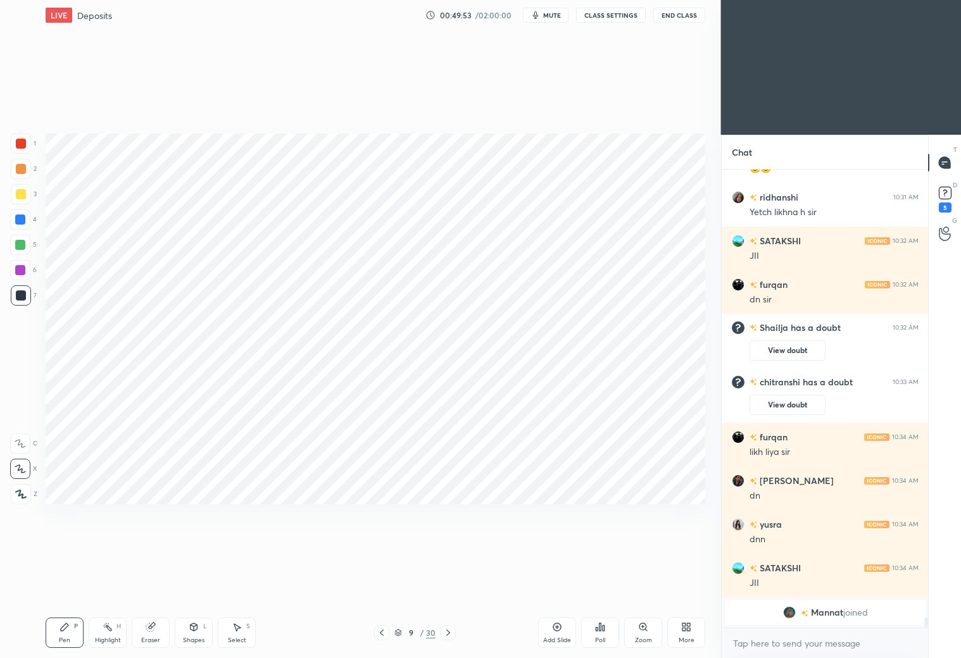
scroll to position [20926, 0]
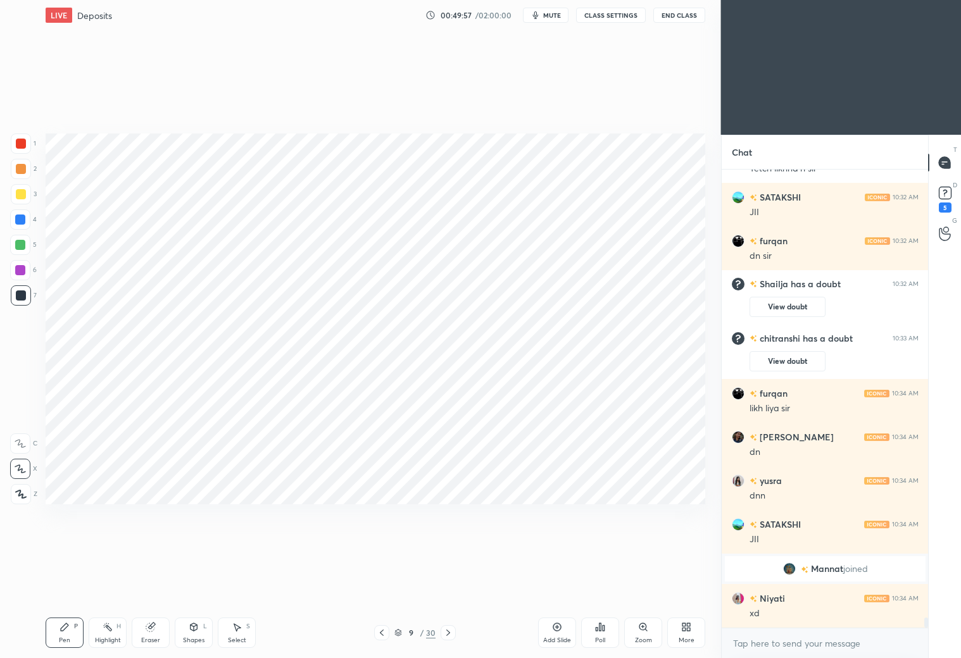
click at [159, 628] on div "Eraser" at bounding box center [151, 633] width 38 height 30
click at [62, 626] on div "Pen P" at bounding box center [65, 633] width 38 height 30
click at [23, 149] on div at bounding box center [21, 144] width 20 height 20
click at [18, 297] on div at bounding box center [21, 295] width 10 height 10
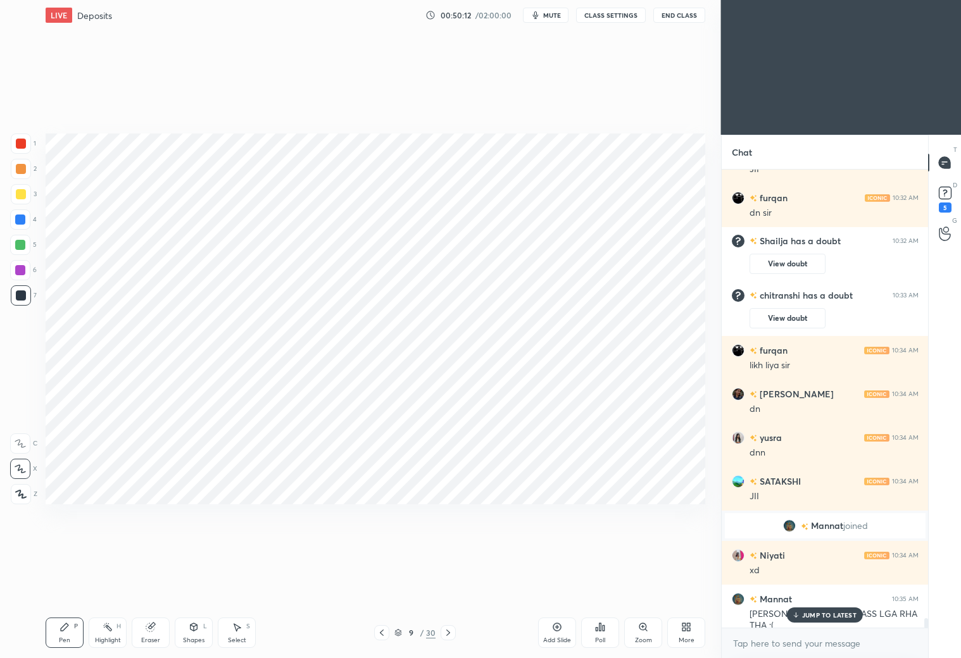
click at [800, 613] on div "JUMP TO LATEST" at bounding box center [825, 614] width 76 height 15
click at [20, 146] on div at bounding box center [21, 144] width 10 height 10
click at [561, 629] on icon at bounding box center [557, 627] width 10 height 10
click at [22, 298] on div at bounding box center [21, 295] width 10 height 10
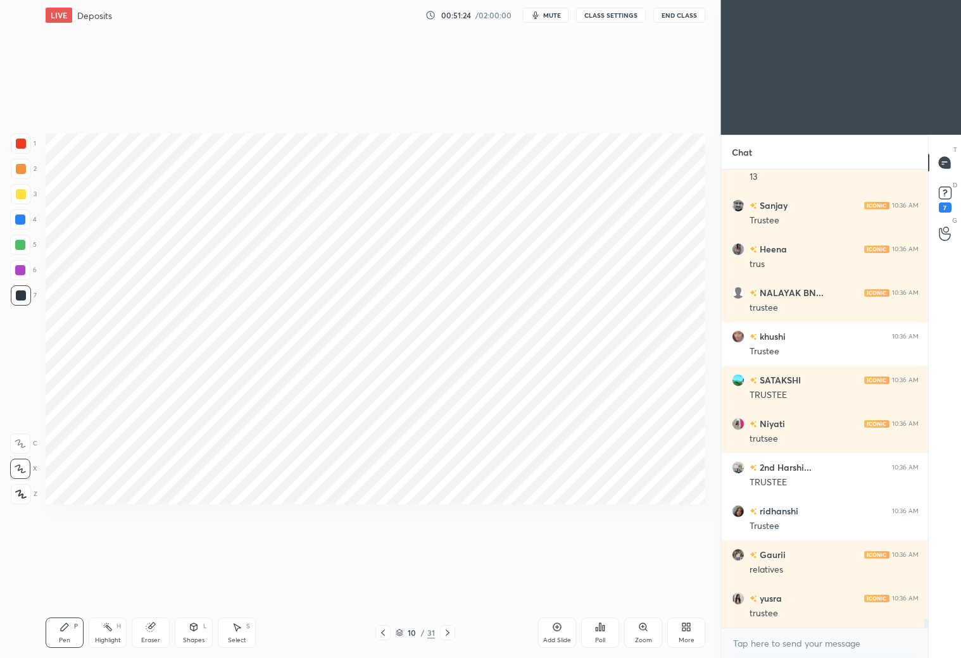
scroll to position [23943, 0]
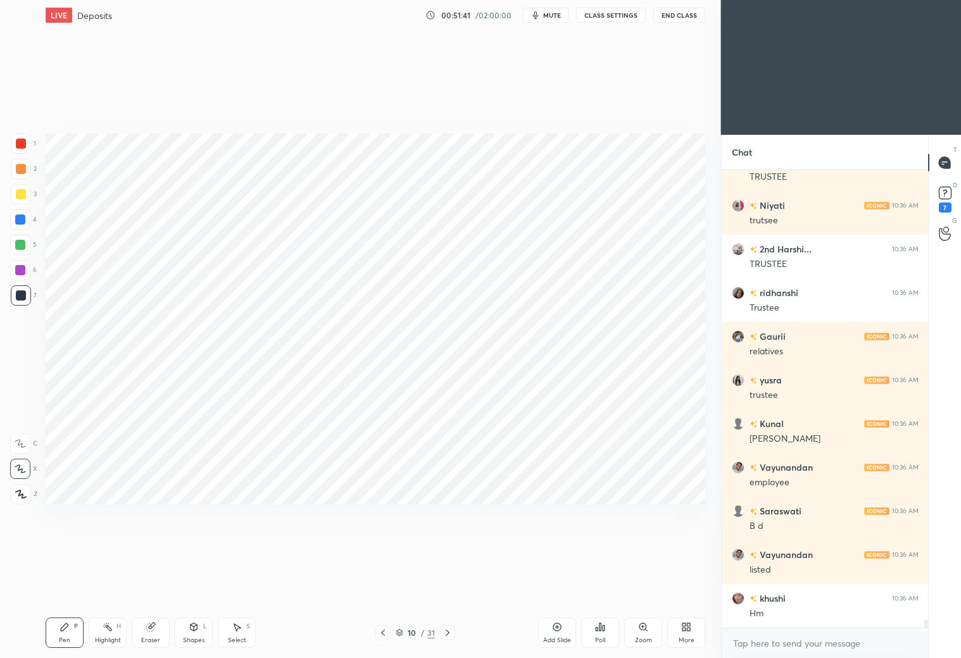
drag, startPoint x: 151, startPoint y: 637, endPoint x: 156, endPoint y: 623, distance: 15.4
click at [152, 641] on div "Eraser" at bounding box center [150, 640] width 19 height 6
click at [22, 494] on span "Erase all" at bounding box center [20, 494] width 19 height 9
click at [389, 633] on div at bounding box center [382, 632] width 15 height 15
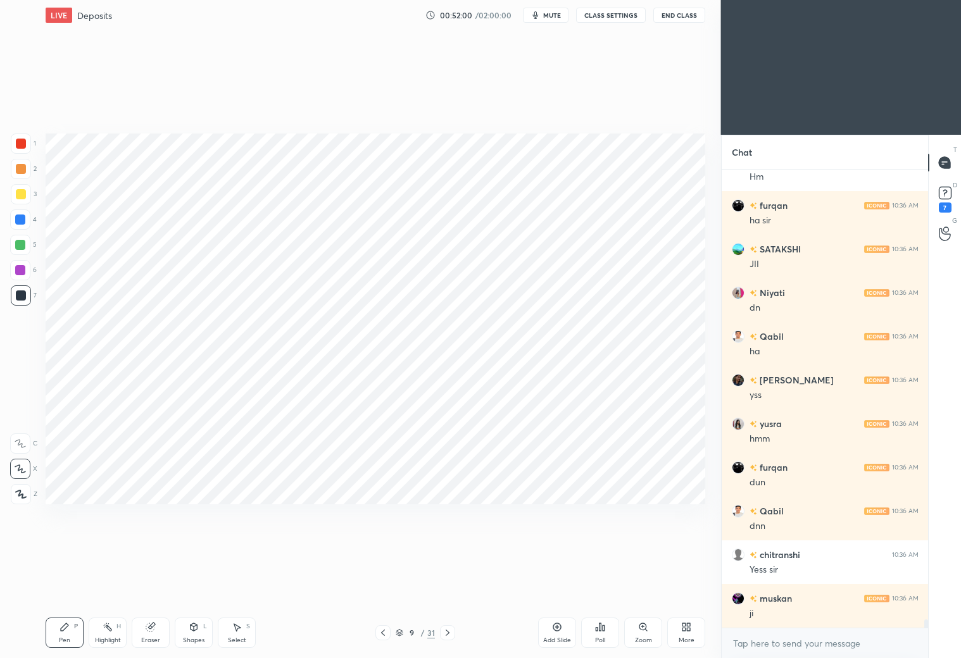
scroll to position [24598, 0]
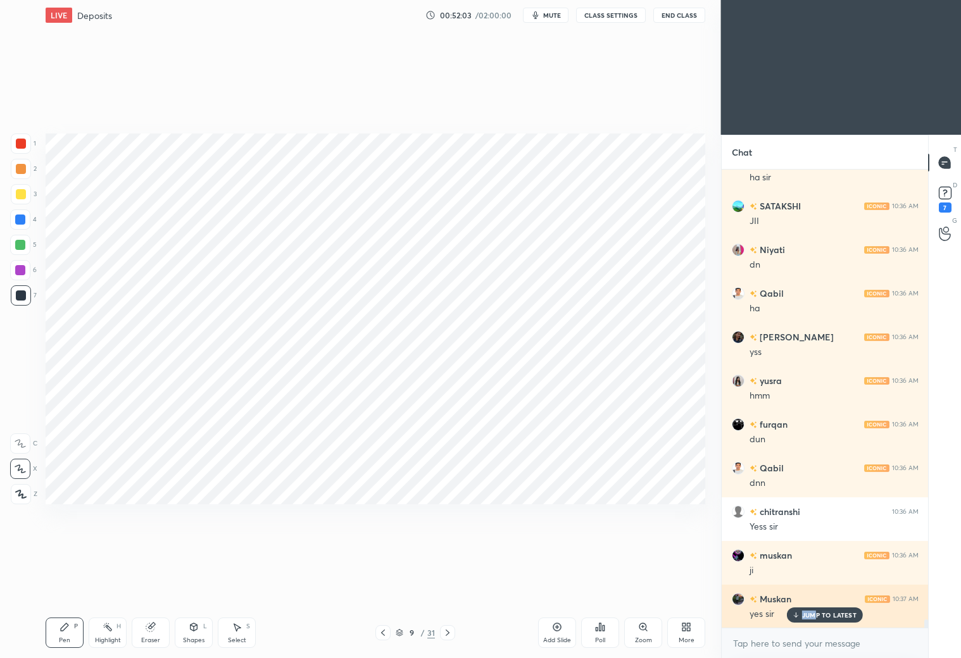
click at [817, 613] on p "JUMP TO LATEST" at bounding box center [829, 615] width 54 height 8
click at [382, 635] on icon at bounding box center [383, 633] width 10 height 10
click at [447, 633] on icon at bounding box center [447, 633] width 10 height 10
click at [447, 633] on icon at bounding box center [447, 633] width 4 height 6
click at [403, 632] on div "10 / 31" at bounding box center [414, 632] width 39 height 11
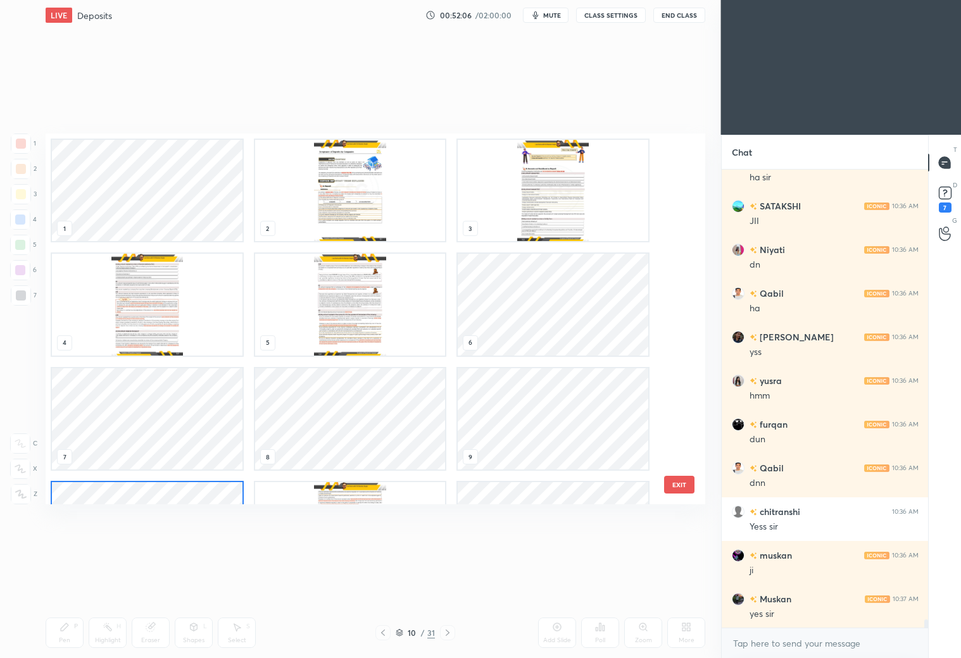
scroll to position [368, 653]
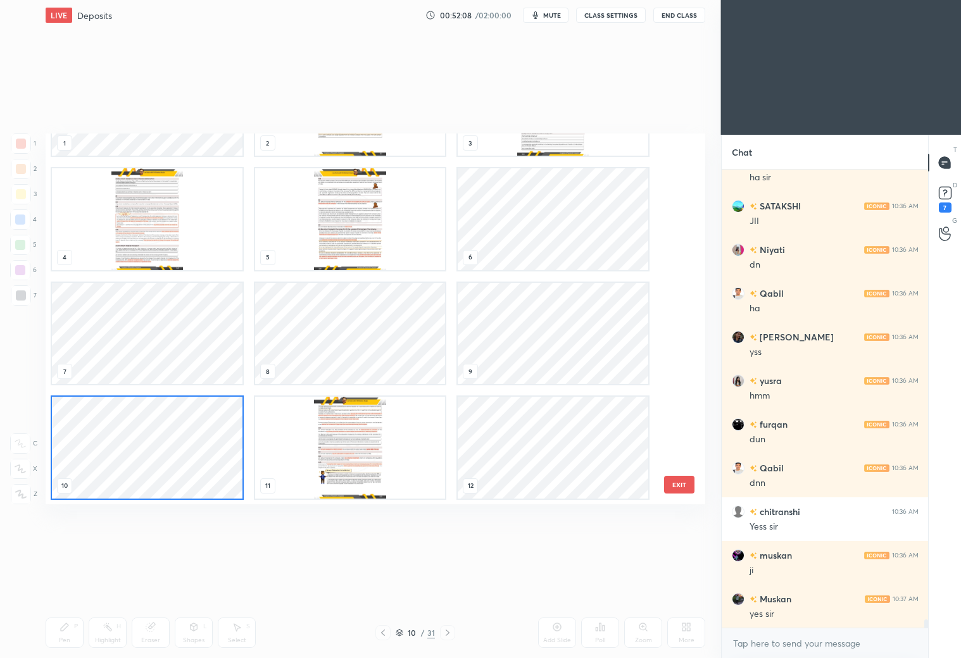
click at [402, 240] on img "grid" at bounding box center [350, 218] width 190 height 101
click at [404, 239] on img "grid" at bounding box center [350, 218] width 190 height 101
click at [406, 239] on img "grid" at bounding box center [350, 218] width 190 height 101
click at [407, 239] on img "grid" at bounding box center [350, 218] width 190 height 101
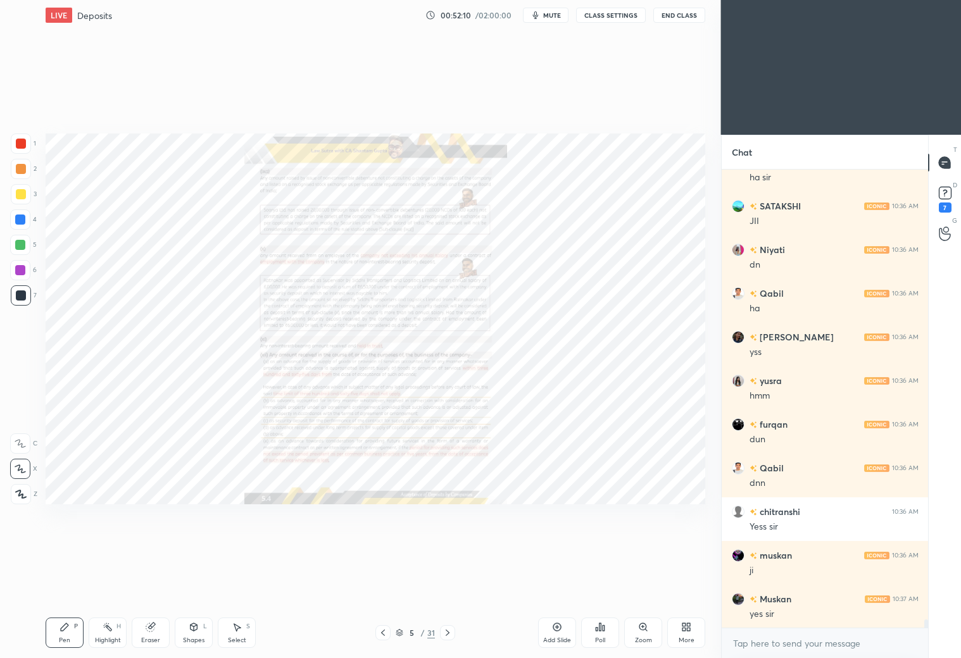
click at [447, 630] on icon at bounding box center [447, 633] width 10 height 10
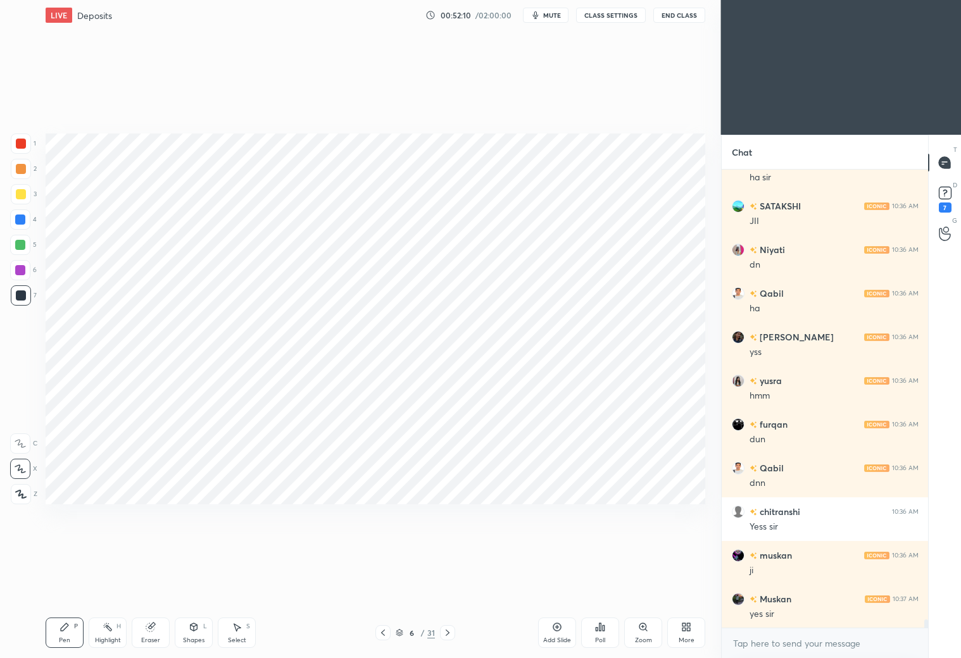
click at [450, 628] on icon at bounding box center [447, 633] width 10 height 10
click at [449, 632] on icon at bounding box center [447, 633] width 10 height 10
click at [450, 632] on icon at bounding box center [447, 633] width 10 height 10
click at [450, 636] on icon at bounding box center [447, 633] width 10 height 10
click at [451, 630] on icon at bounding box center [447, 633] width 10 height 10
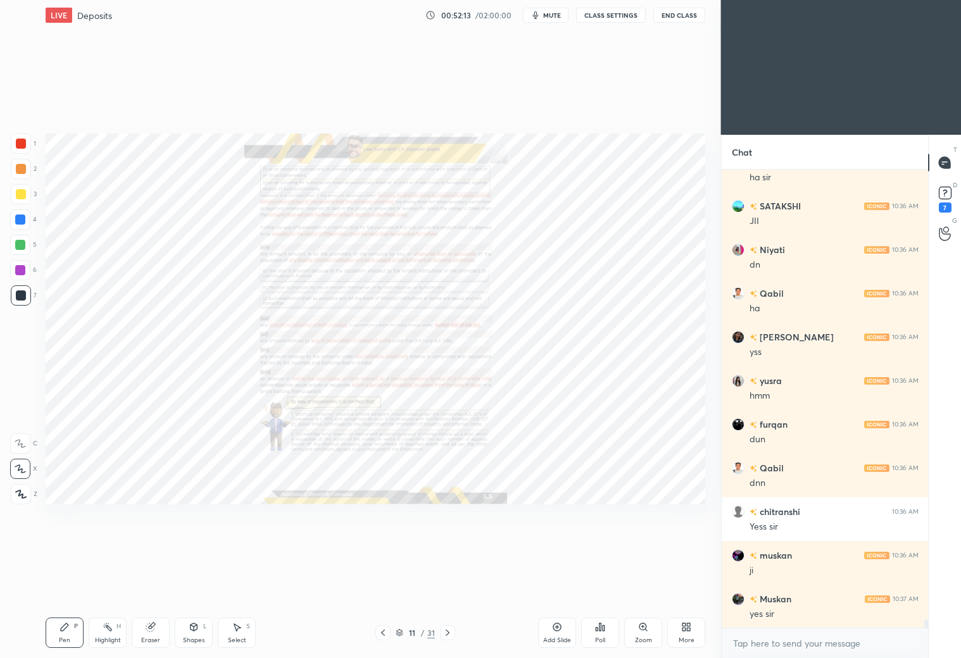
click at [643, 632] on div "Zoom" at bounding box center [643, 633] width 38 height 30
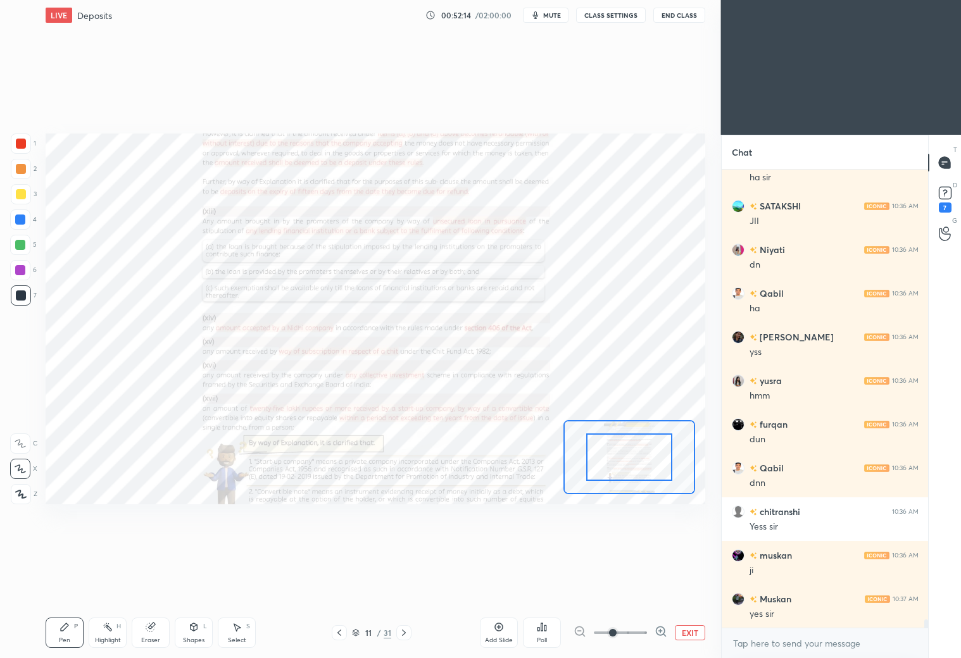
click at [644, 632] on span at bounding box center [620, 632] width 53 height 19
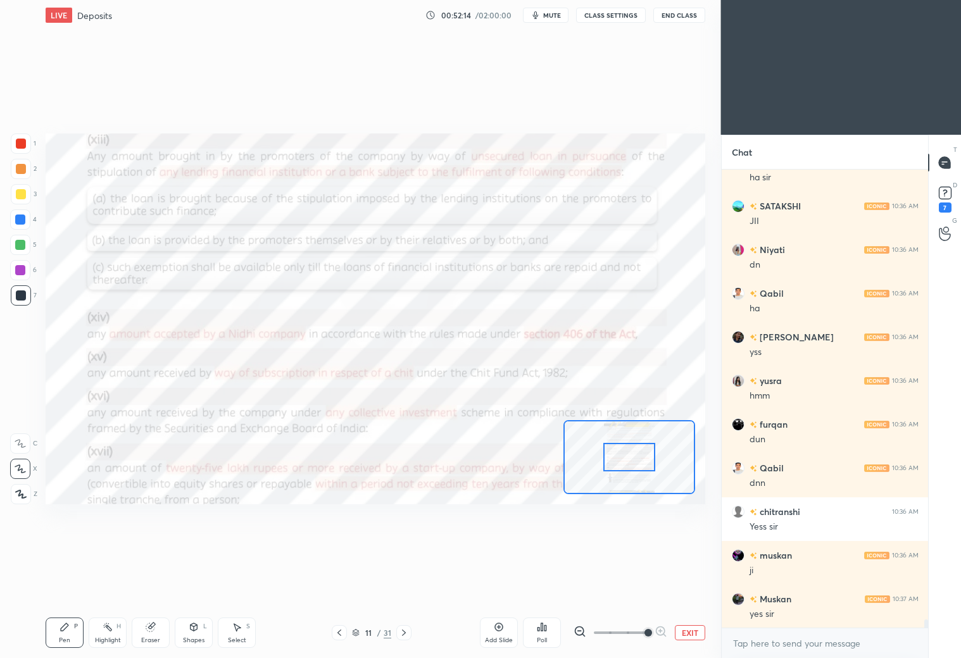
click at [650, 634] on span at bounding box center [648, 633] width 8 height 8
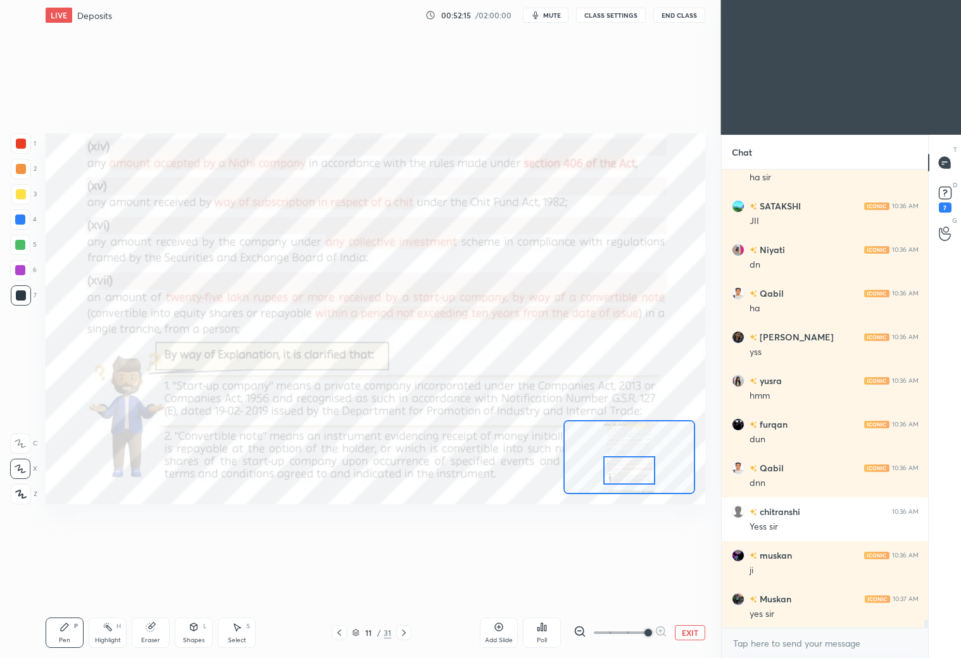
drag, startPoint x: 642, startPoint y: 459, endPoint x: 643, endPoint y: 468, distance: 9.6
click at [643, 467] on div at bounding box center [629, 470] width 52 height 28
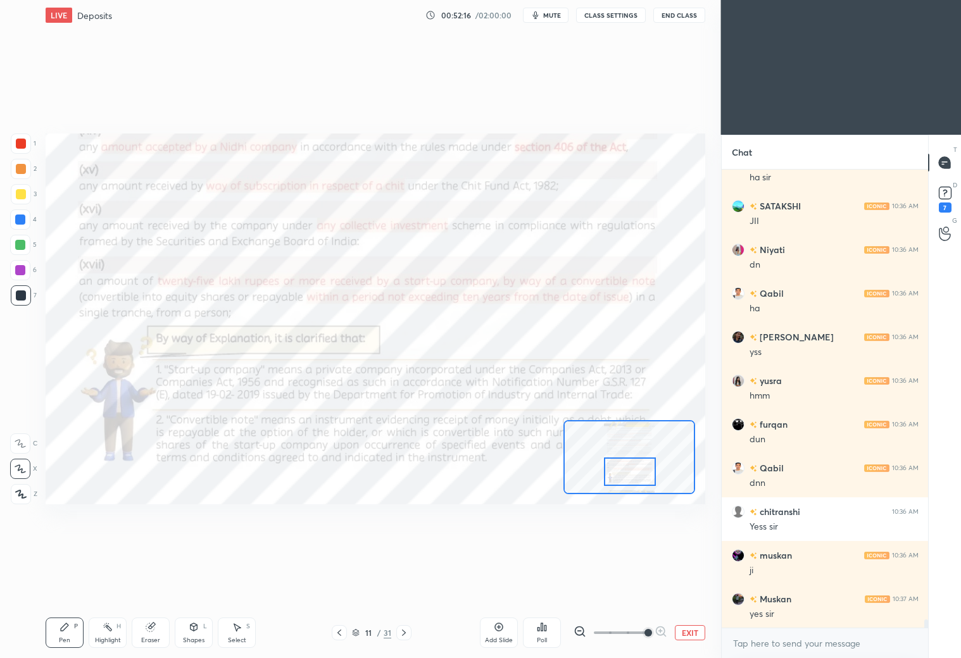
click at [25, 144] on div at bounding box center [21, 144] width 10 height 10
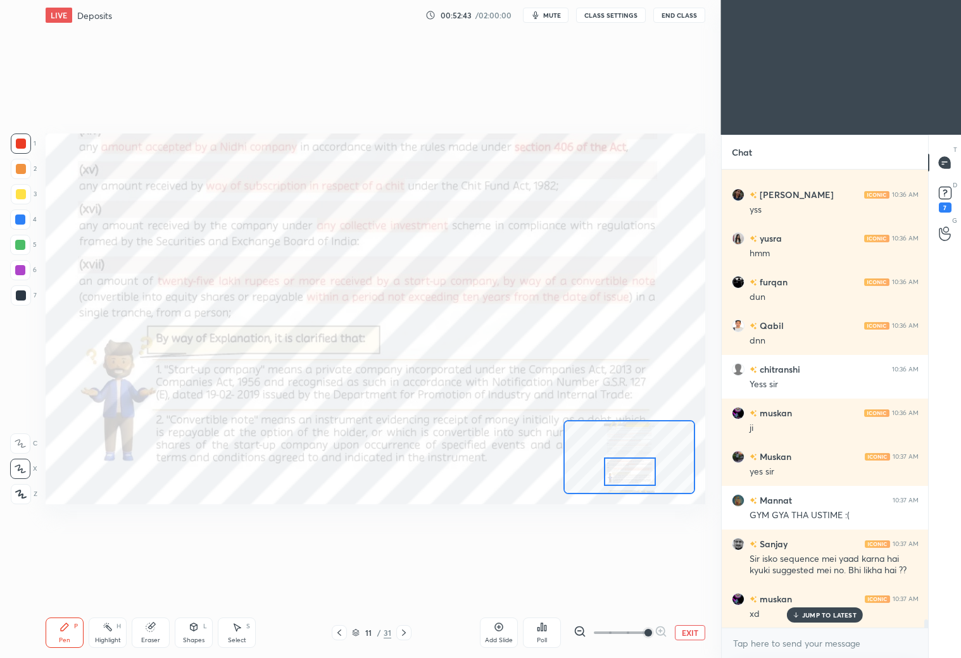
scroll to position [24784, 0]
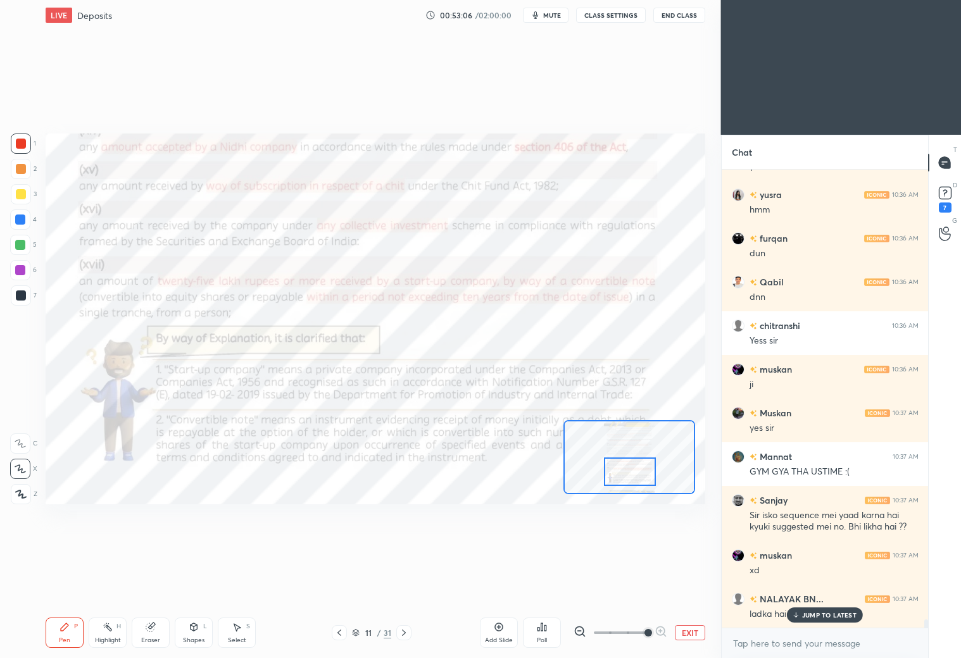
click at [563, 107] on div "Setting up your live class Poll for secs No correct answer Start poll" at bounding box center [375, 318] width 670 height 577
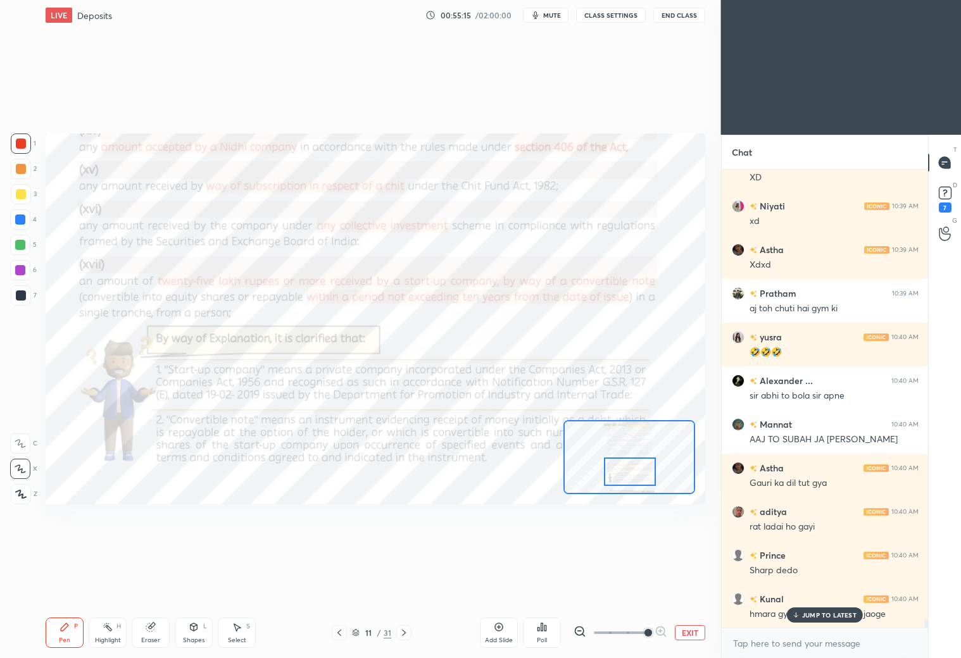
scroll to position [25876, 0]
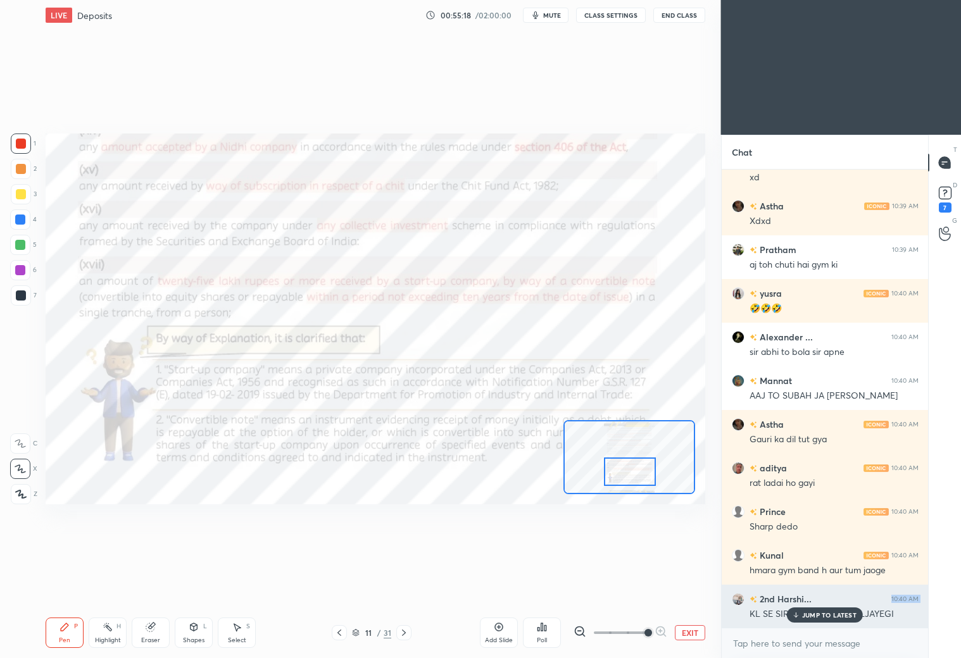
click at [830, 606] on div "KL SE SIR KI GYM BHI KHULJAYEGI" at bounding box center [833, 613] width 169 height 15
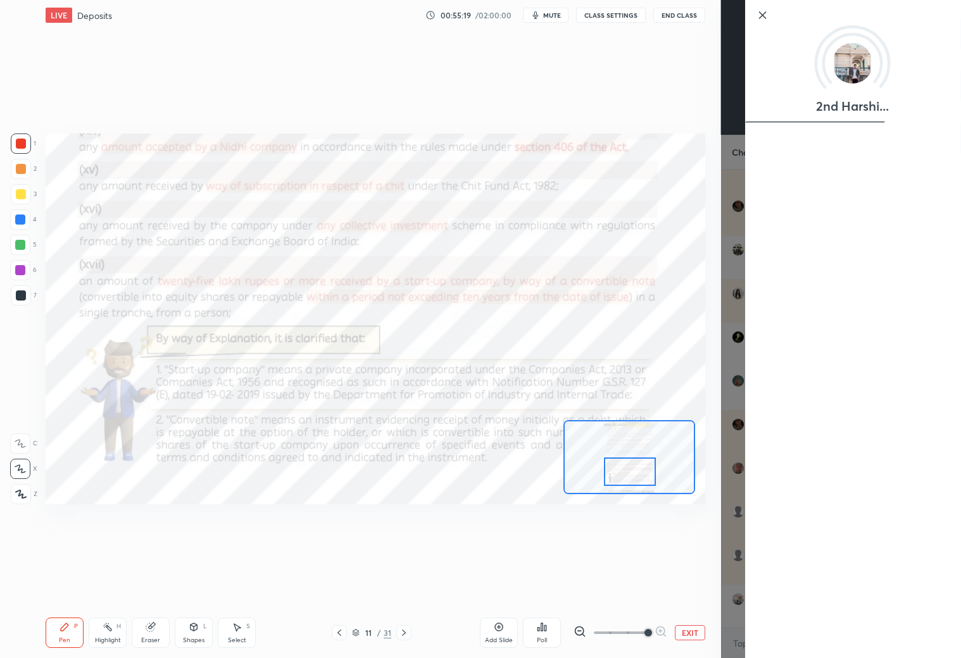
scroll to position [25920, 0]
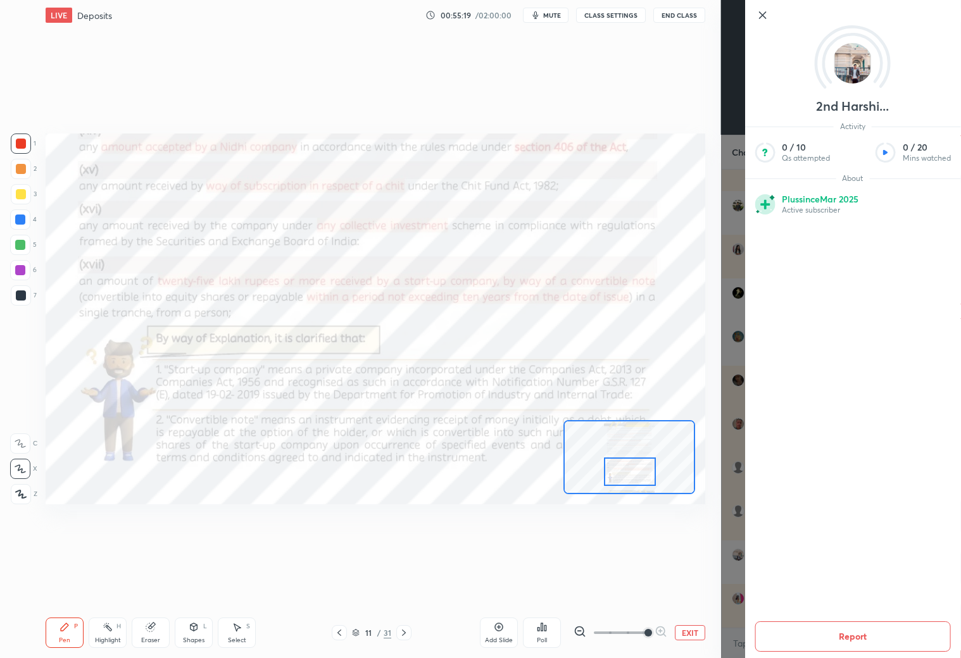
drag, startPoint x: 737, startPoint y: 602, endPoint x: 800, endPoint y: 595, distance: 63.7
click at [742, 602] on div "2nd [PERSON_NAME]... Activity 0 / 10 Qs attempted 0 / 20 Mins watched About Plu…" at bounding box center [841, 329] width 240 height 658
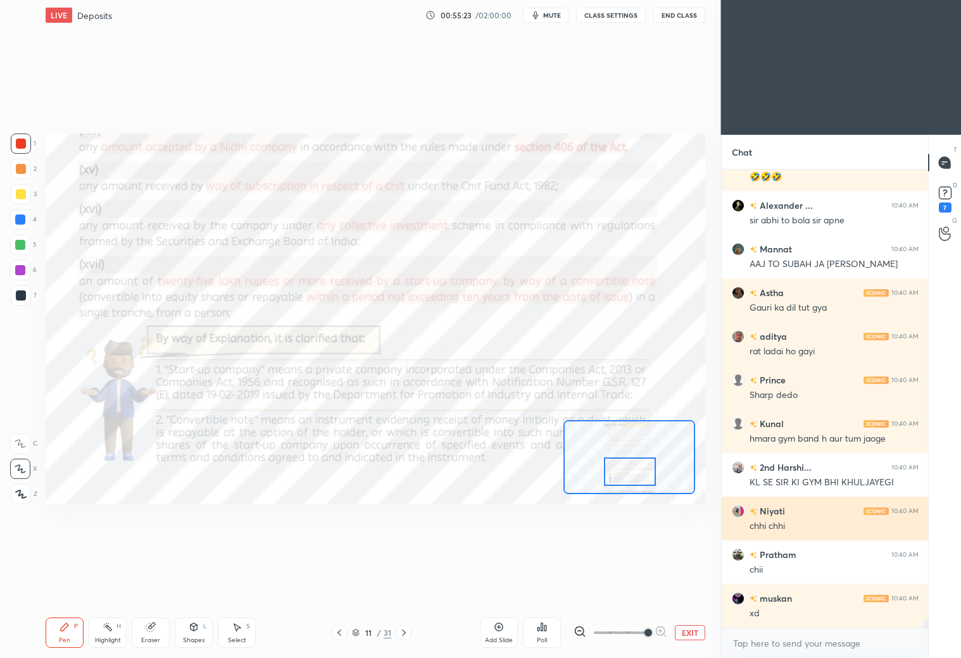
scroll to position [26051, 0]
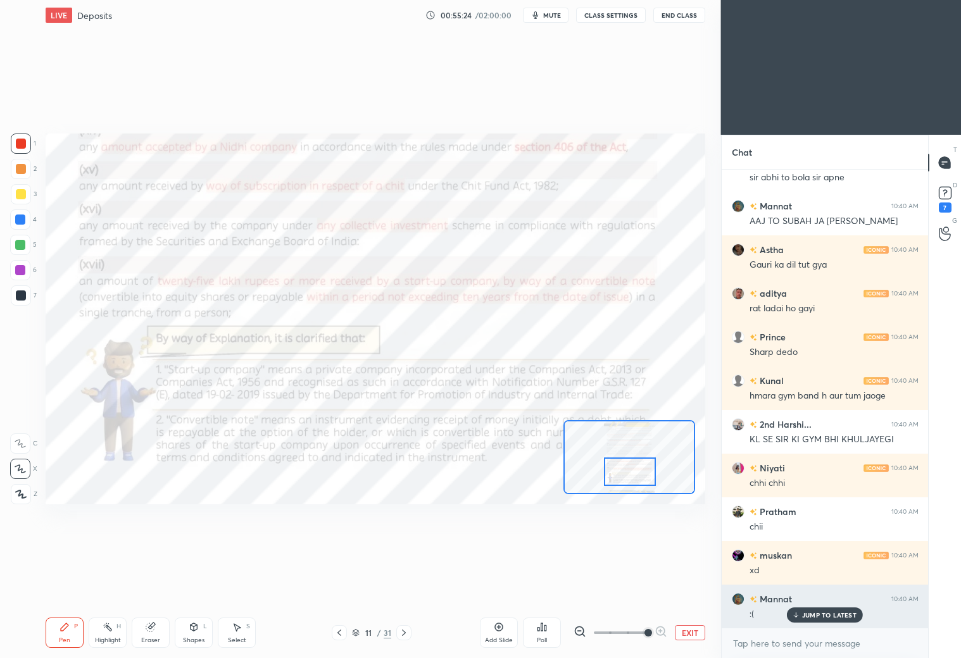
drag, startPoint x: 835, startPoint y: 616, endPoint x: 851, endPoint y: 610, distance: 17.0
click at [839, 616] on p "JUMP TO LATEST" at bounding box center [829, 615] width 54 height 8
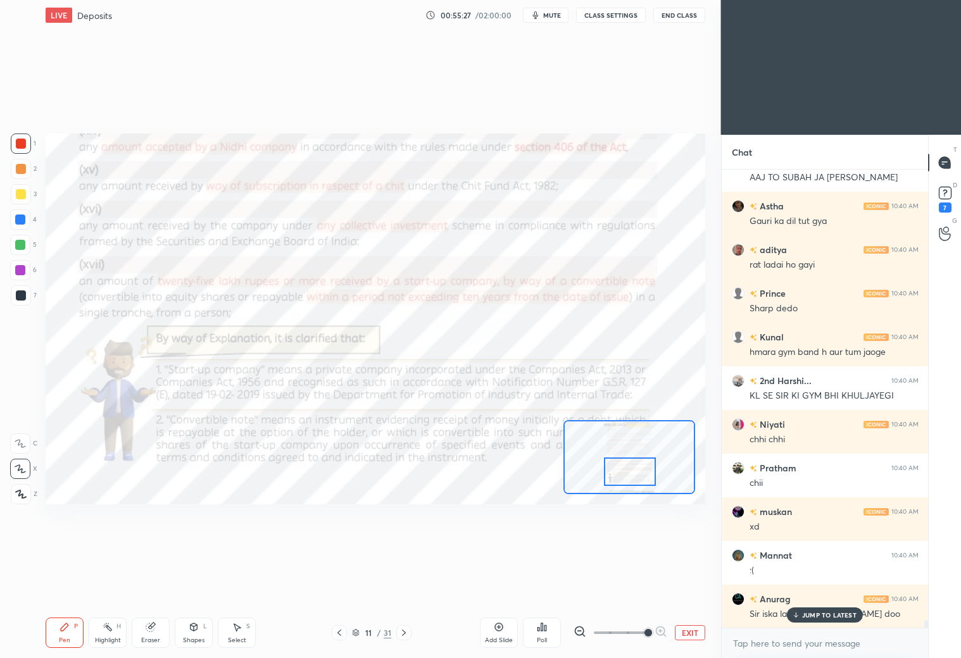
scroll to position [26139, 0]
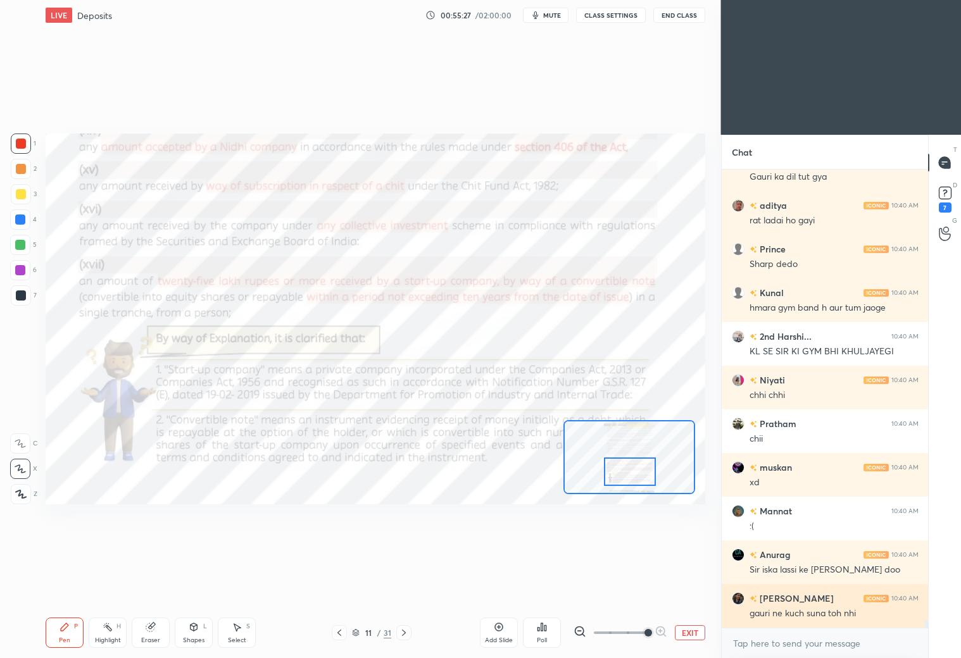
click at [818, 616] on div "Mannat 10:40 AM AAJ TO SUBAH JA AYA [PERSON_NAME] 10:40 AM Gauri ka dil tut gya…" at bounding box center [824, 399] width 207 height 458
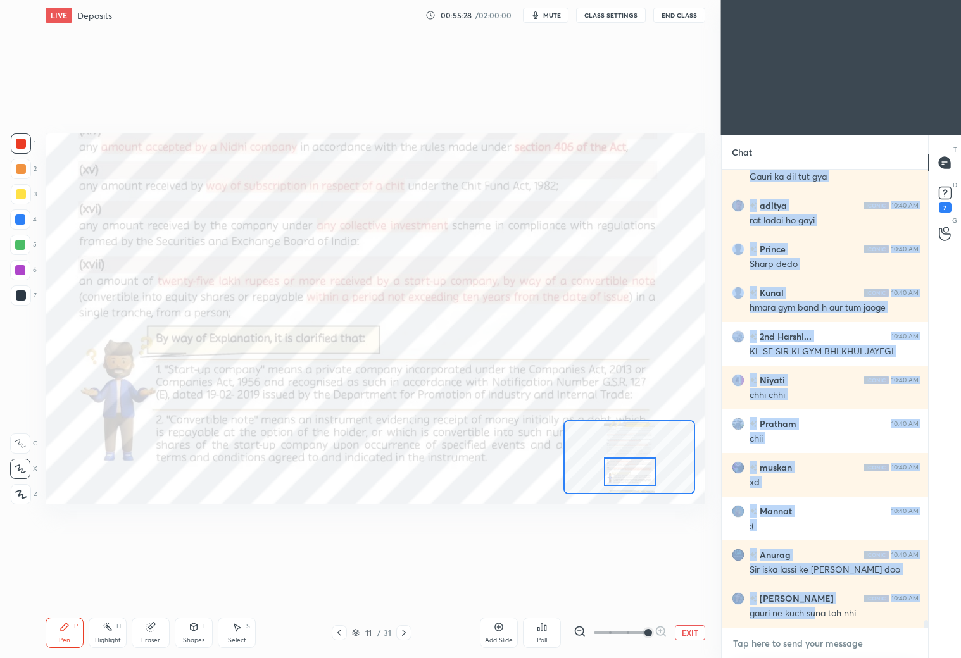
click at [794, 640] on textarea at bounding box center [825, 643] width 187 height 20
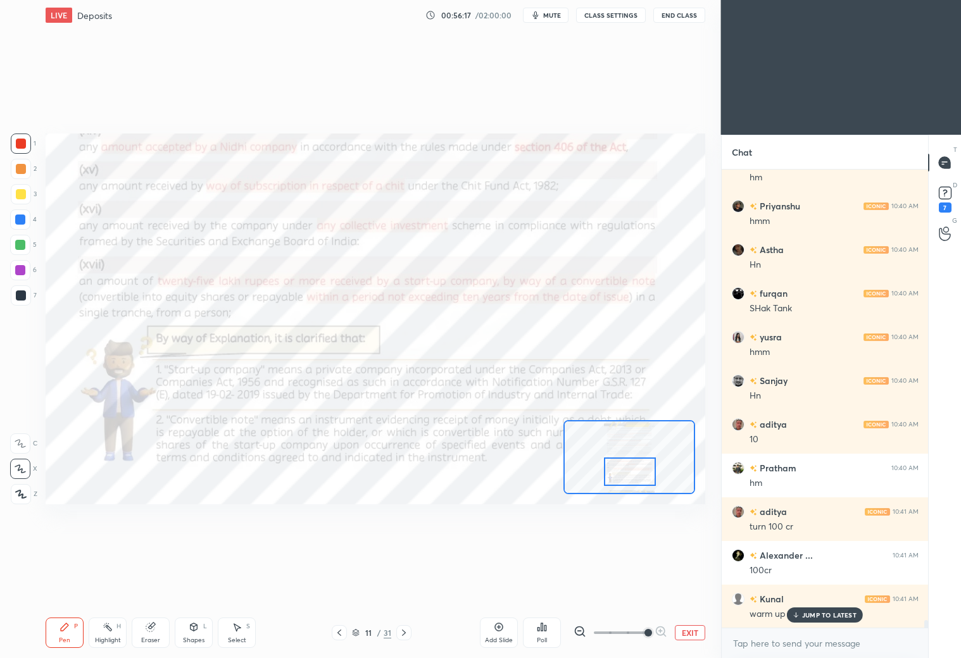
scroll to position [27186, 0]
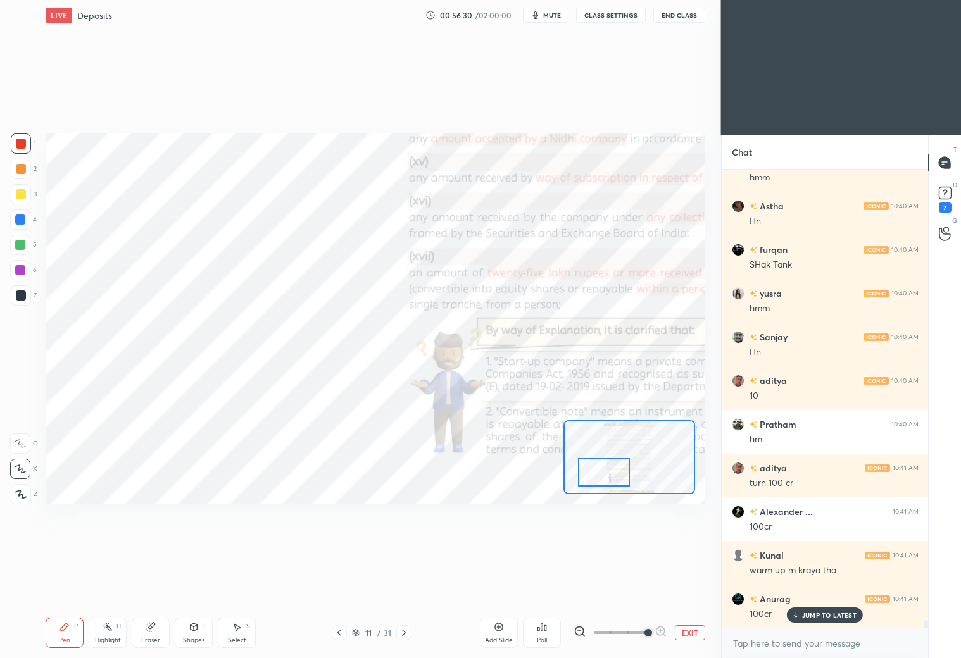
drag, startPoint x: 633, startPoint y: 467, endPoint x: 606, endPoint y: 468, distance: 26.6
click at [607, 466] on div at bounding box center [604, 472] width 52 height 28
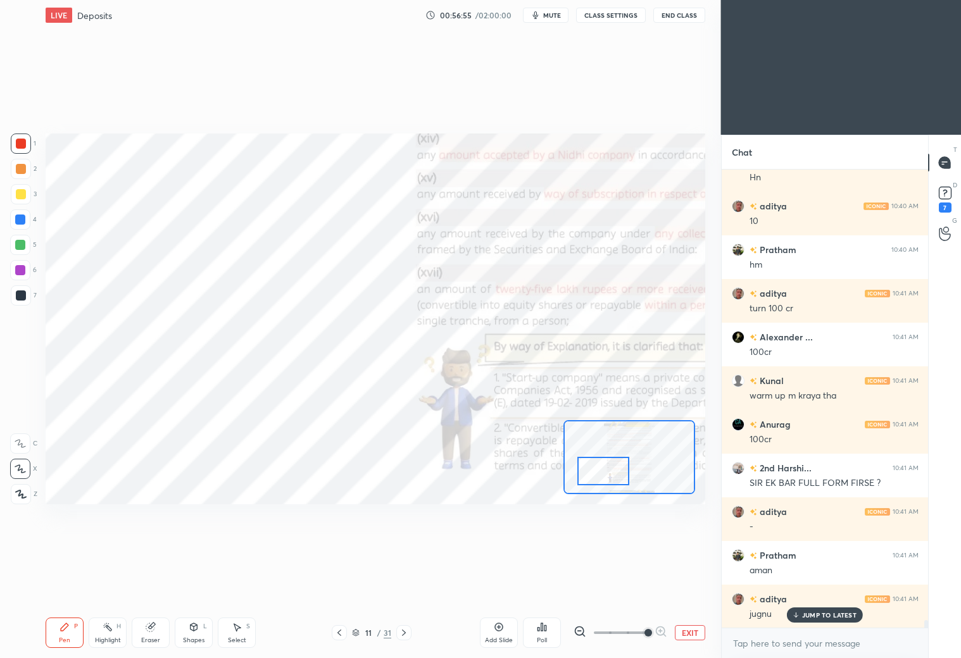
scroll to position [27404, 0]
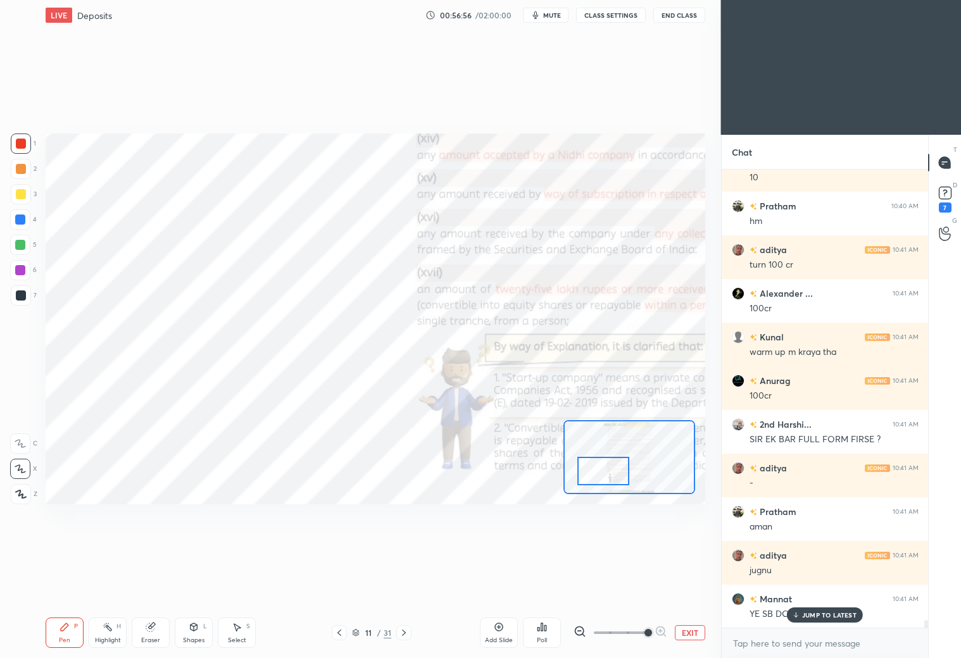
drag, startPoint x: 20, startPoint y: 449, endPoint x: 30, endPoint y: 437, distance: 15.2
click at [20, 450] on div at bounding box center [20, 443] width 20 height 20
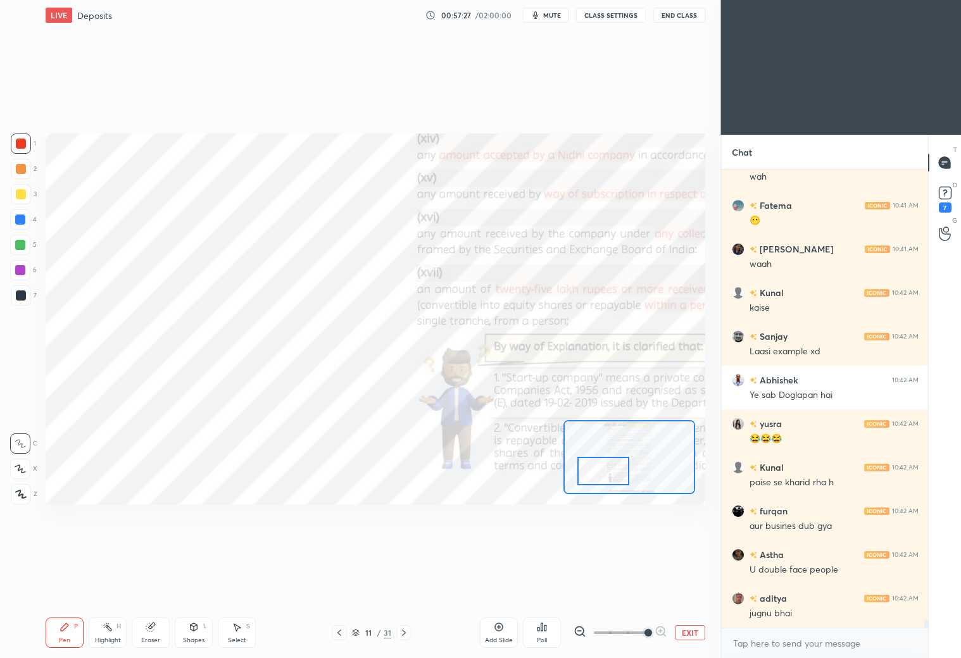
scroll to position [27929, 0]
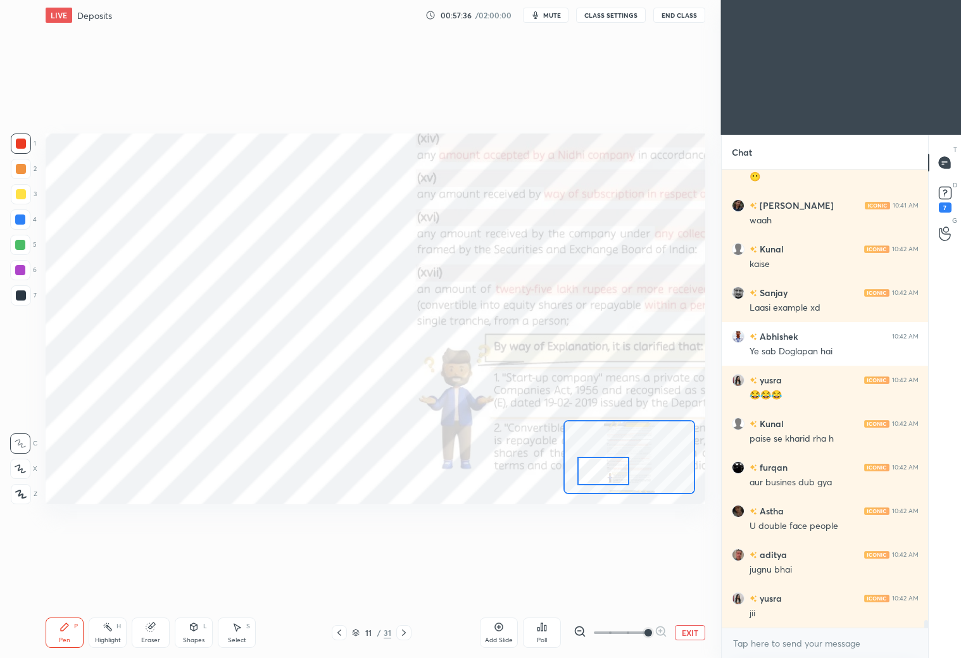
drag, startPoint x: 18, startPoint y: 218, endPoint x: 33, endPoint y: 212, distance: 16.5
click at [20, 217] on div at bounding box center [20, 220] width 10 height 10
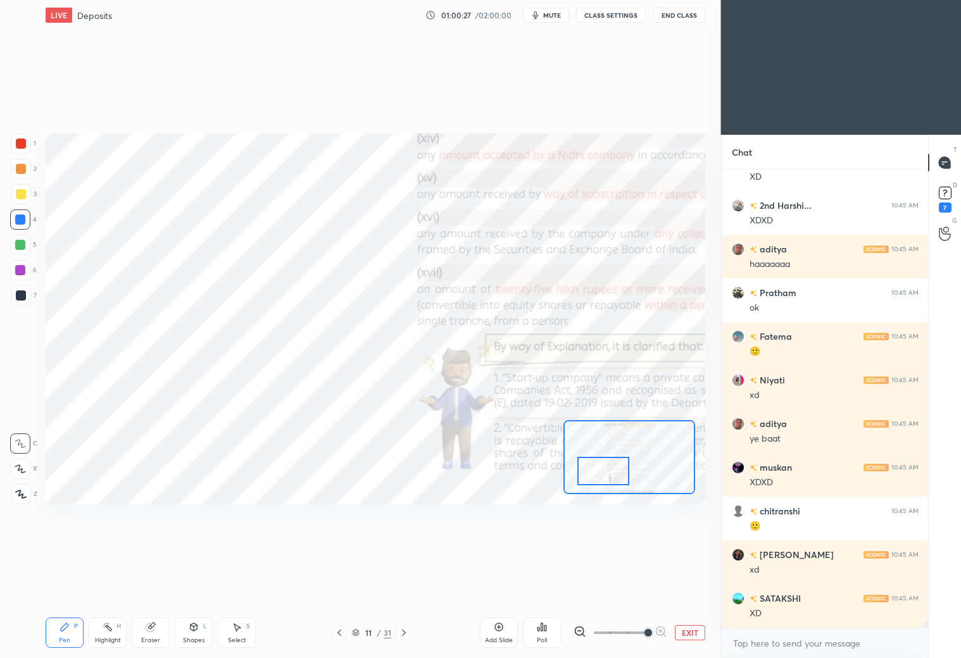
scroll to position [29456, 0]
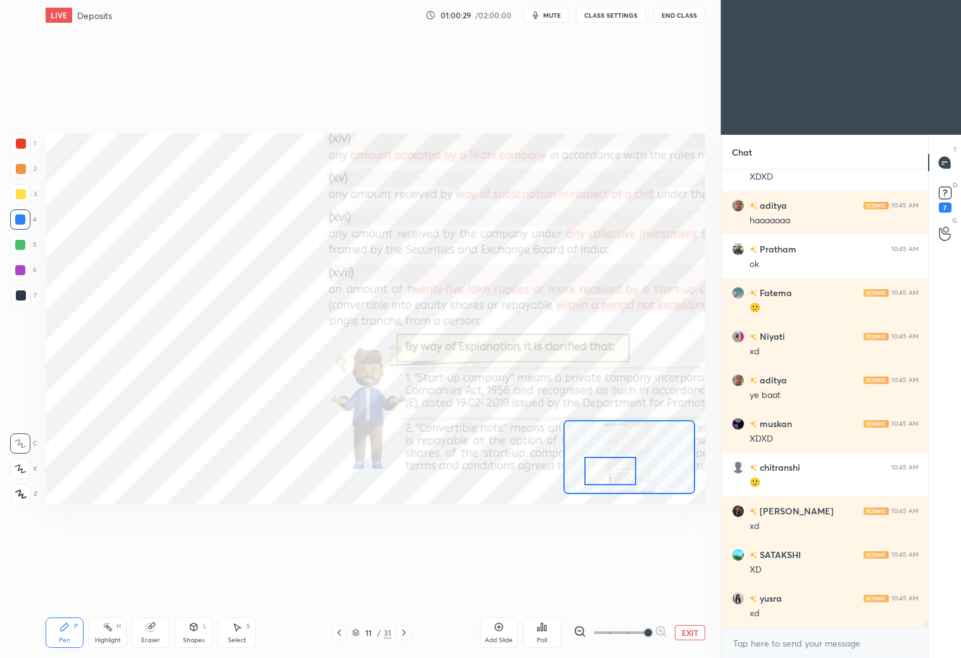
drag, startPoint x: 602, startPoint y: 473, endPoint x: 610, endPoint y: 475, distance: 7.7
click at [610, 475] on div at bounding box center [610, 471] width 52 height 28
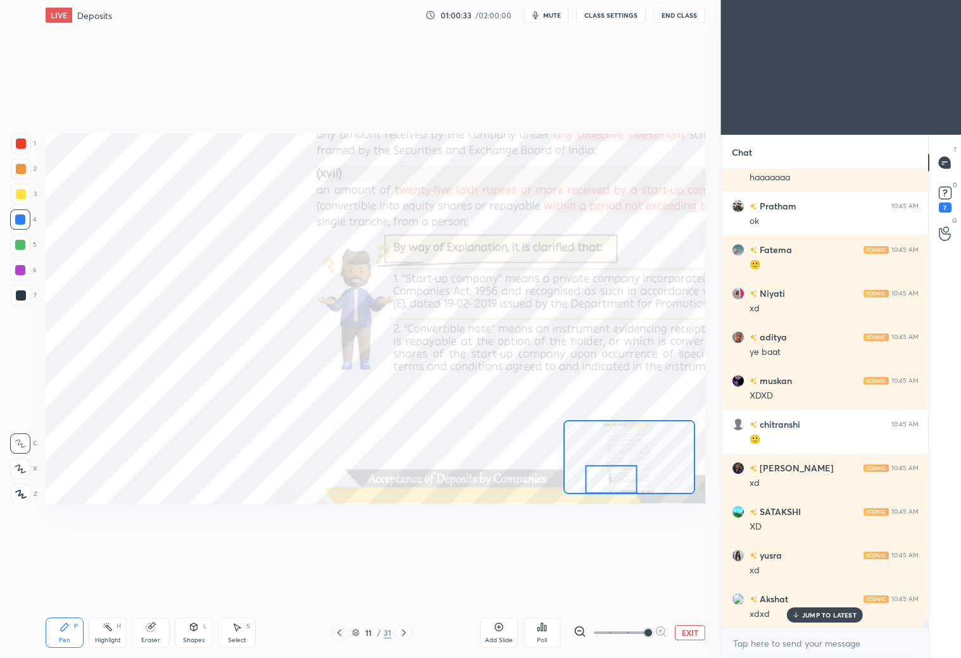
drag, startPoint x: 593, startPoint y: 487, endPoint x: 622, endPoint y: 486, distance: 29.1
click at [622, 485] on div at bounding box center [611, 479] width 52 height 28
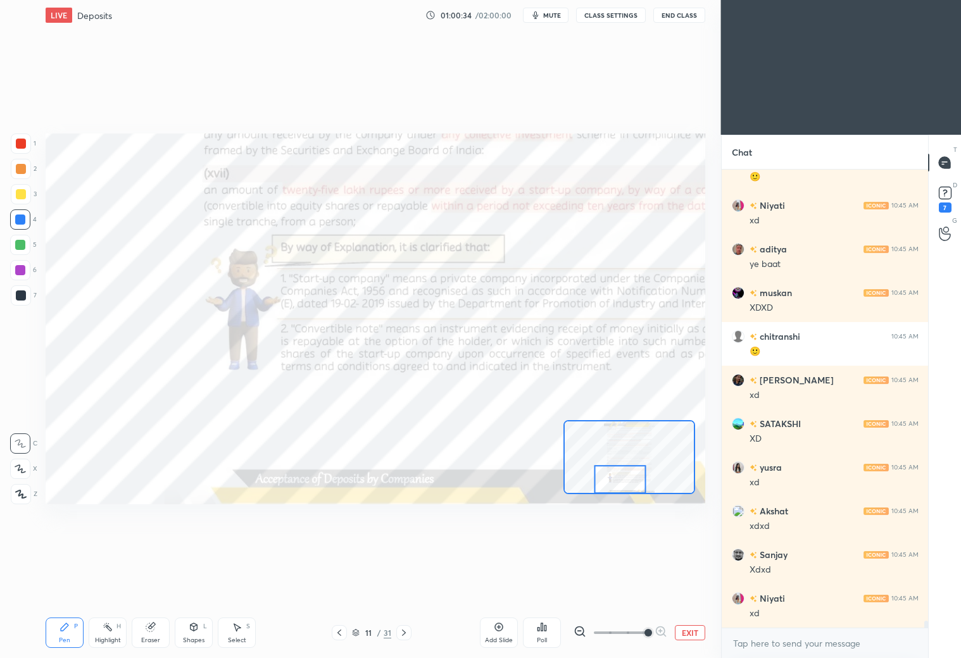
click at [621, 483] on div at bounding box center [620, 479] width 52 height 28
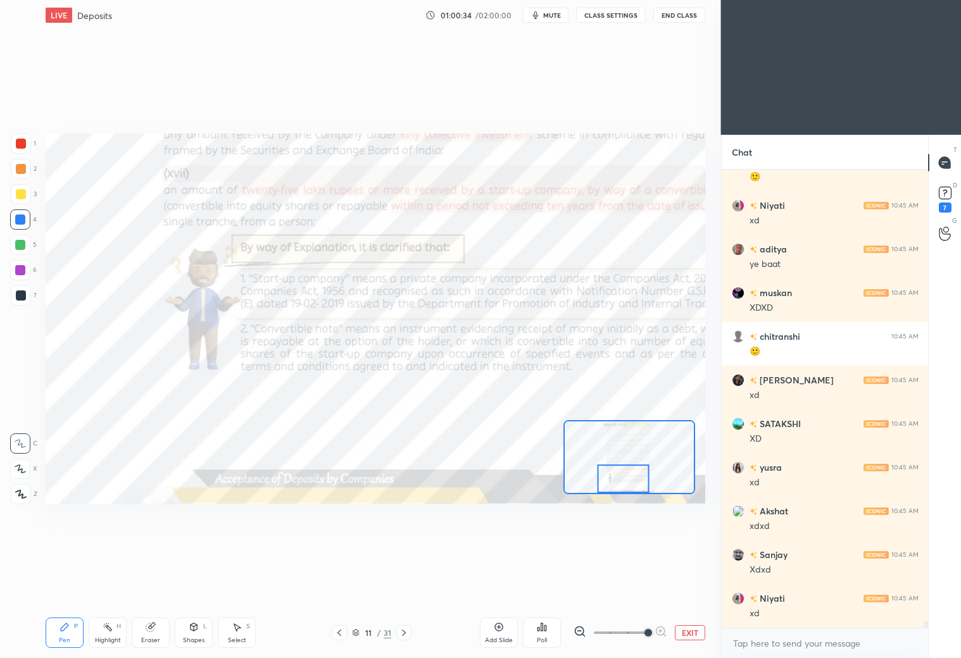
click at [625, 479] on div at bounding box center [623, 478] width 52 height 28
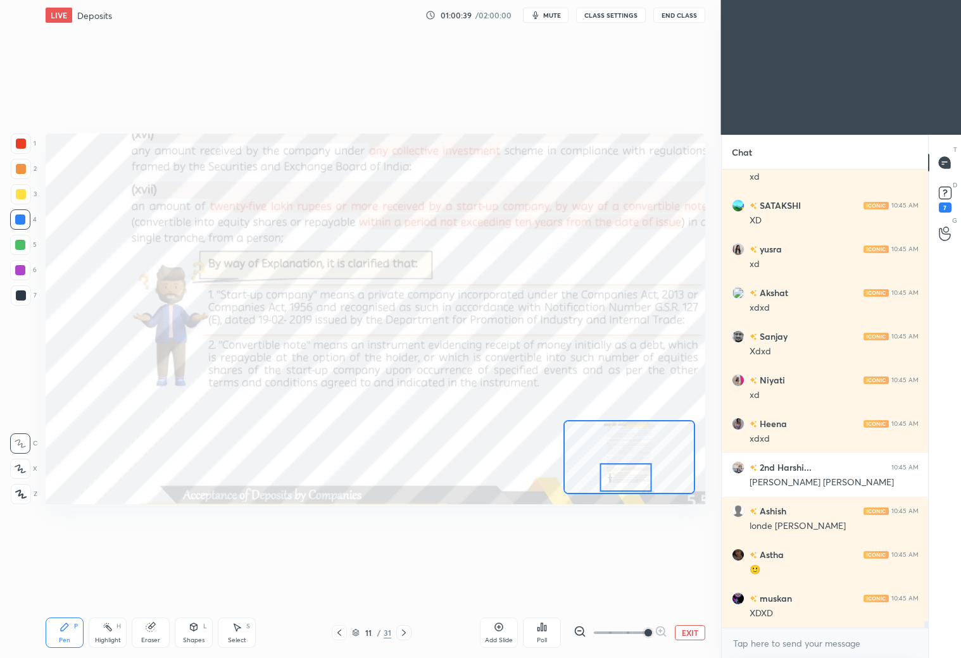
scroll to position [29849, 0]
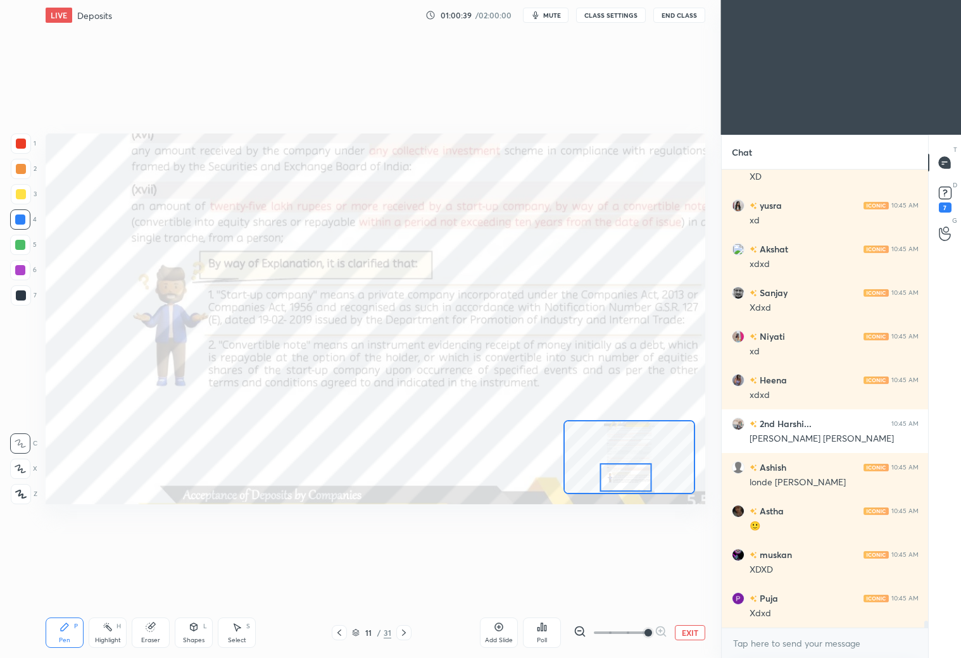
click at [632, 490] on div "Setting up your live class Poll for secs No correct answer Start poll" at bounding box center [375, 319] width 659 height 371
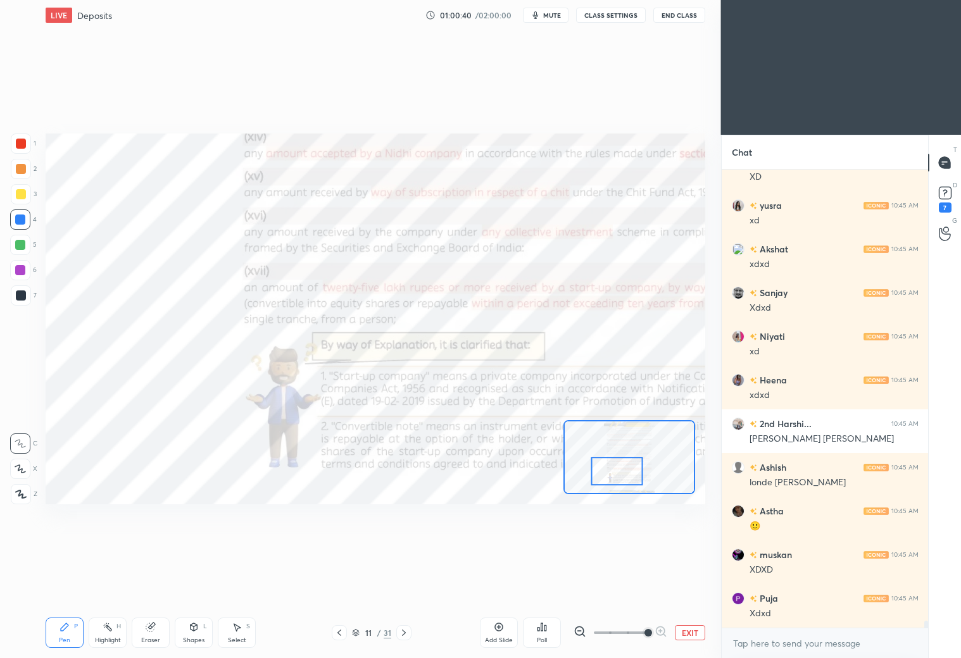
scroll to position [29893, 0]
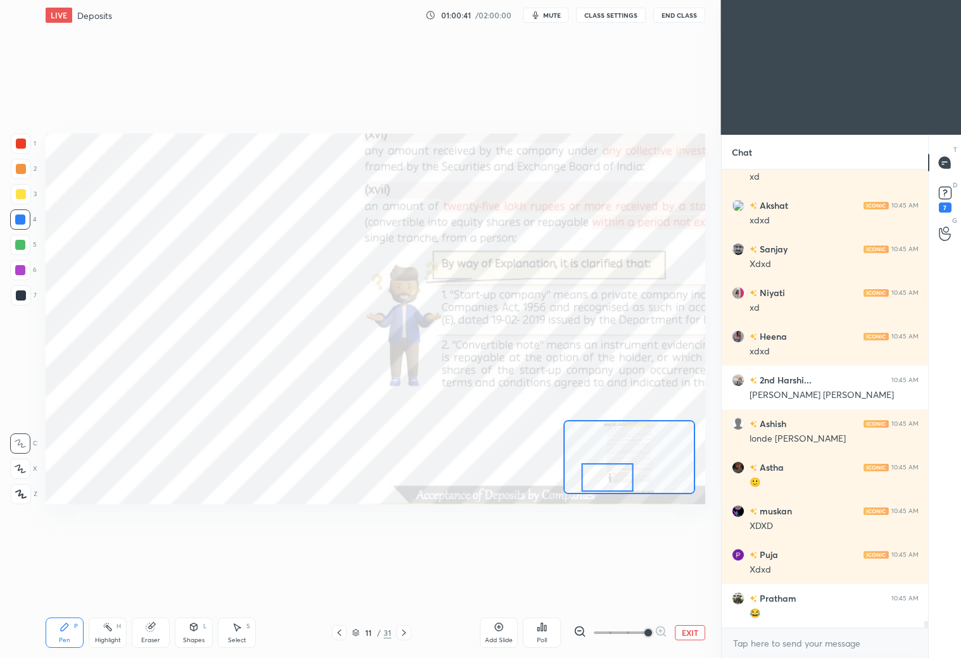
drag, startPoint x: 624, startPoint y: 482, endPoint x: 606, endPoint y: 479, distance: 17.9
click at [606, 480] on div at bounding box center [608, 477] width 52 height 28
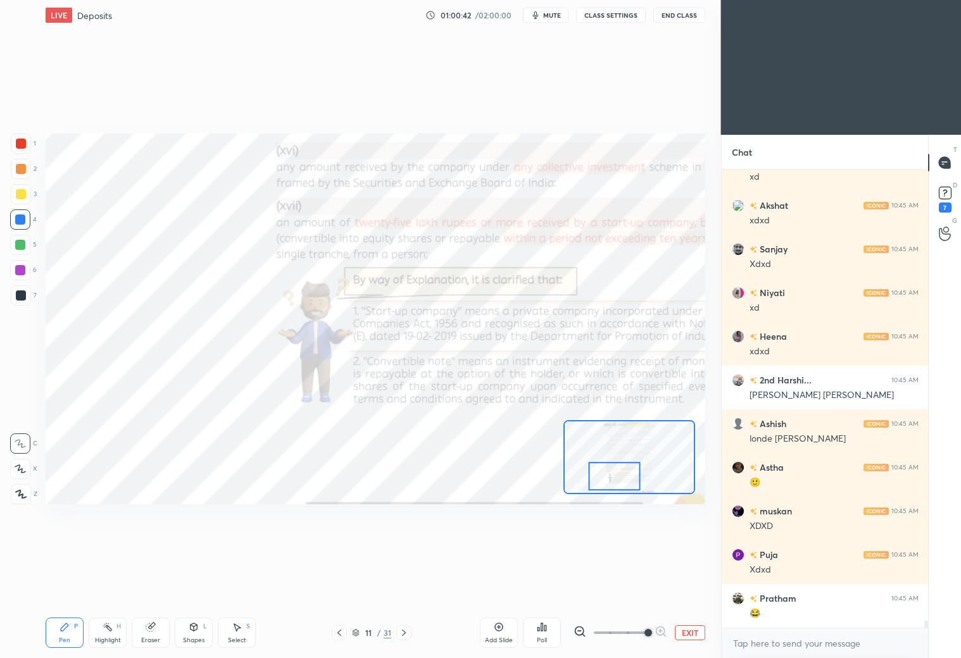
click at [609, 479] on div at bounding box center [614, 476] width 52 height 28
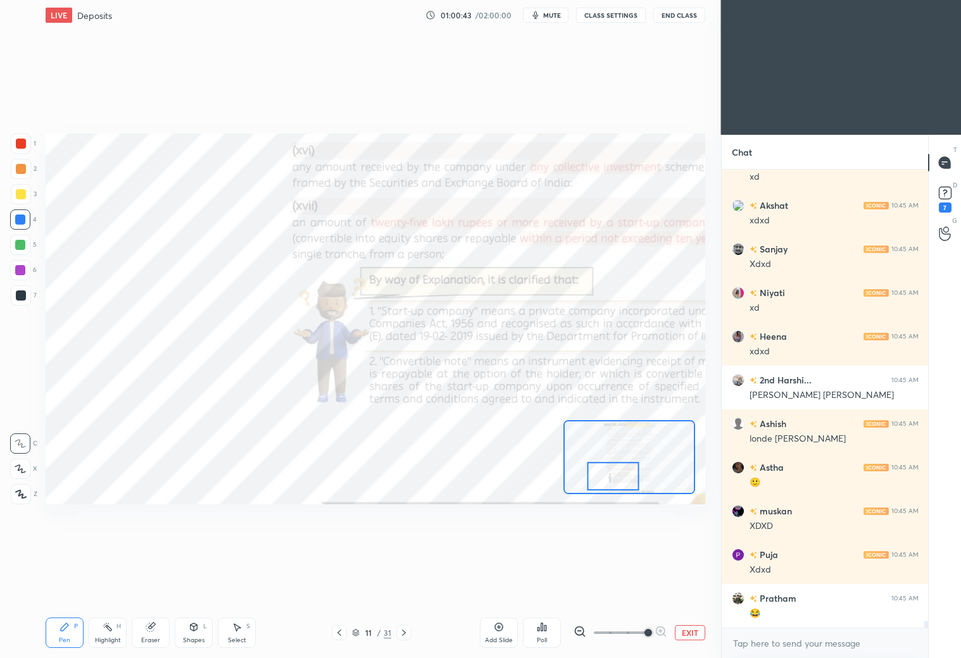
drag, startPoint x: 606, startPoint y: 478, endPoint x: 597, endPoint y: 480, distance: 8.3
click at [597, 480] on div at bounding box center [613, 476] width 52 height 28
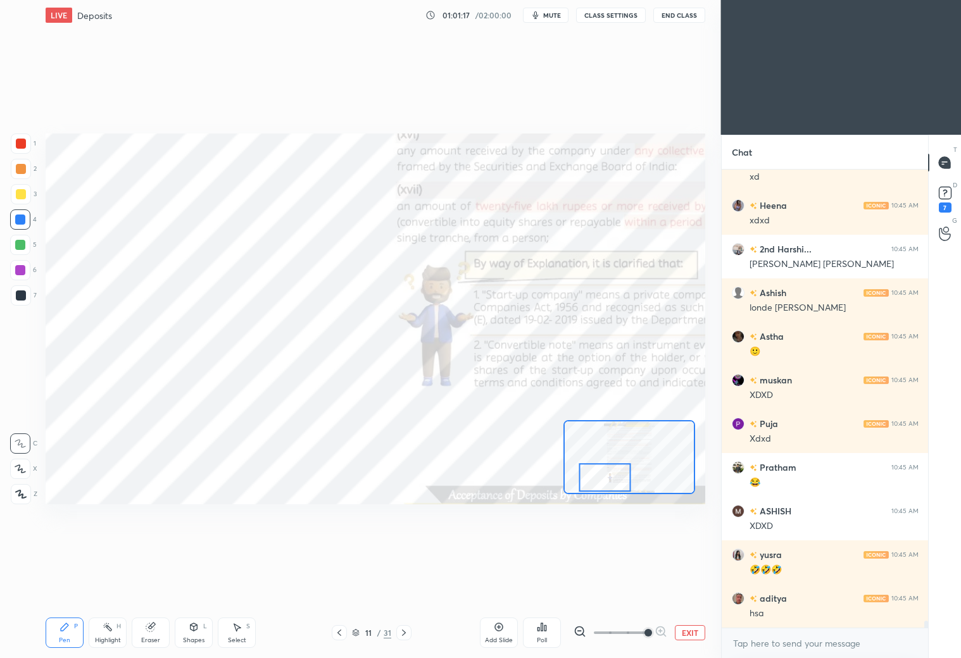
scroll to position [30068, 0]
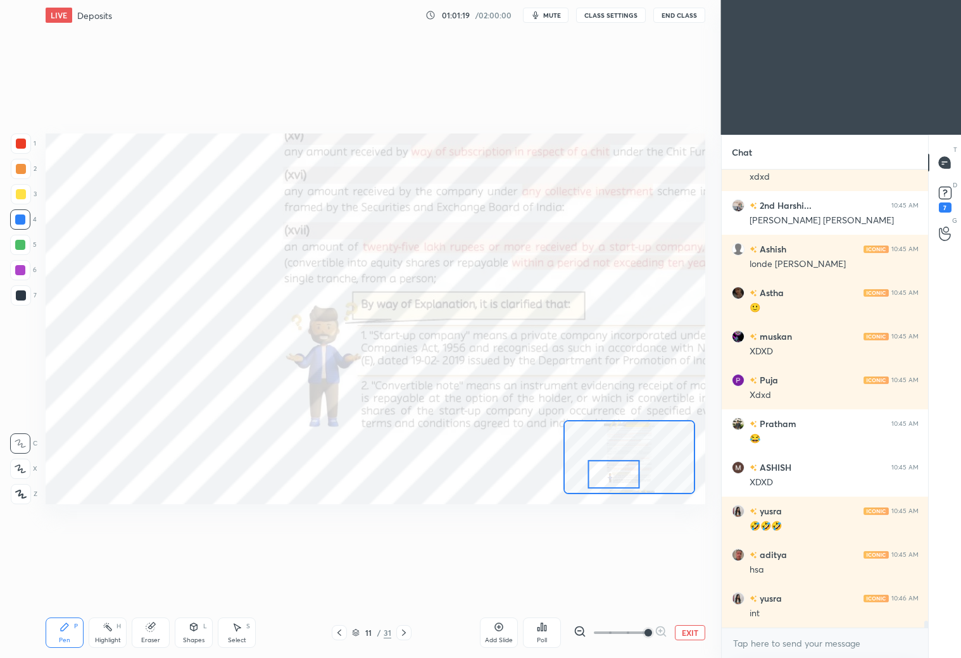
drag, startPoint x: 613, startPoint y: 480, endPoint x: 621, endPoint y: 476, distance: 9.6
click at [621, 477] on div at bounding box center [614, 474] width 52 height 28
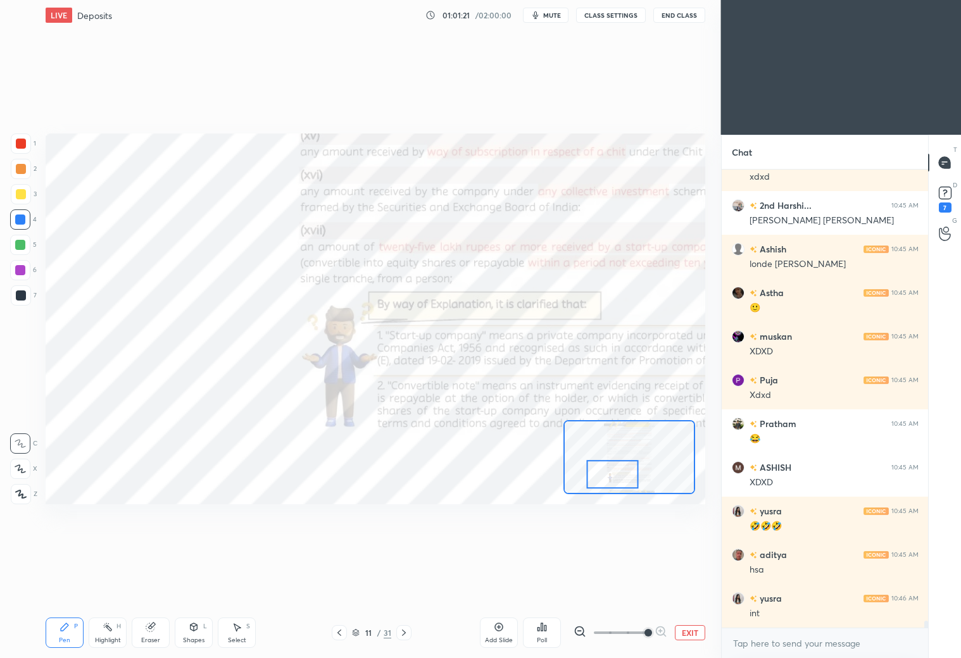
scroll to position [30080, 0]
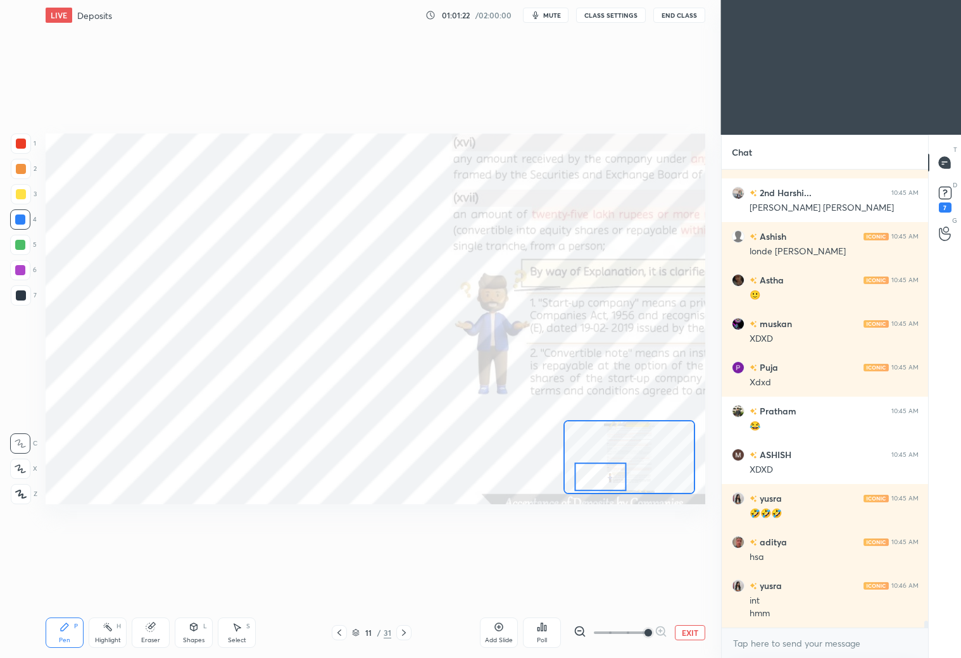
drag, startPoint x: 614, startPoint y: 487, endPoint x: 606, endPoint y: 488, distance: 8.3
click at [602, 490] on div at bounding box center [601, 477] width 52 height 28
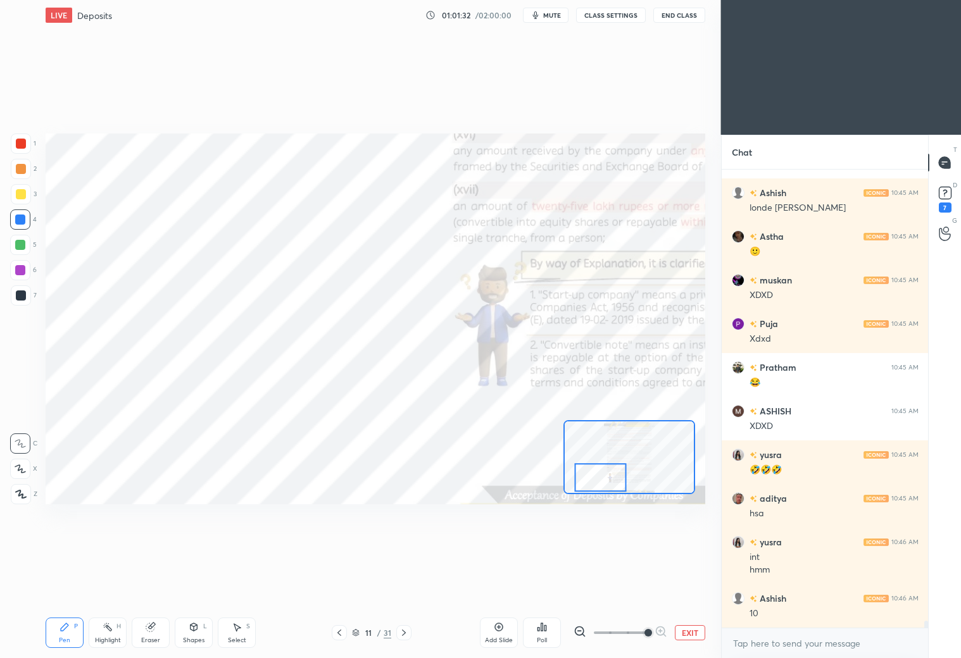
scroll to position [30167, 0]
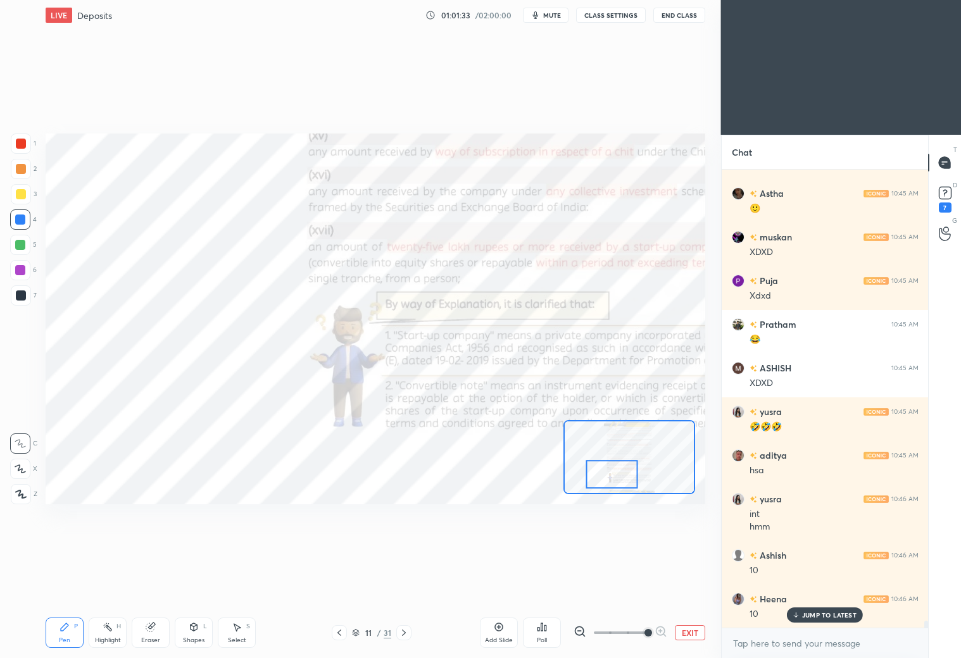
drag, startPoint x: 614, startPoint y: 480, endPoint x: 623, endPoint y: 477, distance: 9.4
click at [624, 478] on div at bounding box center [612, 474] width 52 height 28
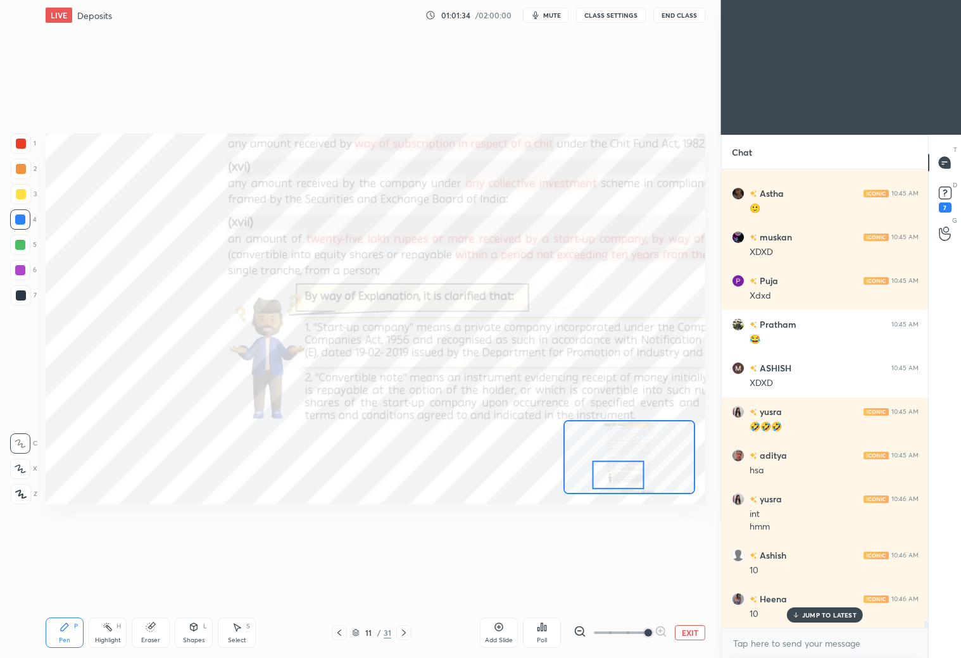
click at [625, 482] on div at bounding box center [618, 475] width 52 height 28
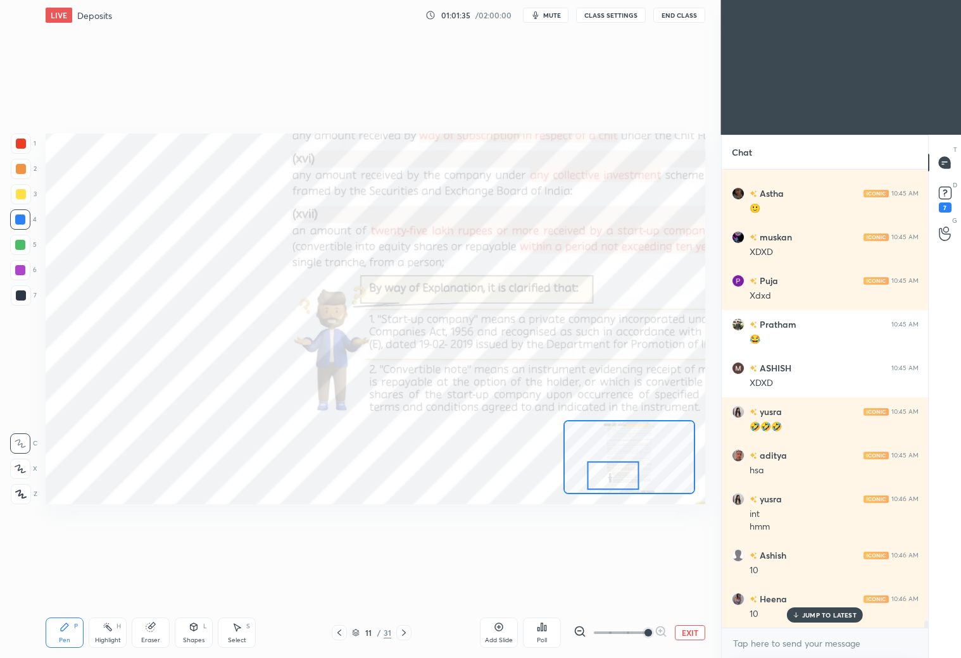
drag, startPoint x: 620, startPoint y: 481, endPoint x: 611, endPoint y: 470, distance: 14.3
click at [616, 481] on div at bounding box center [613, 475] width 52 height 28
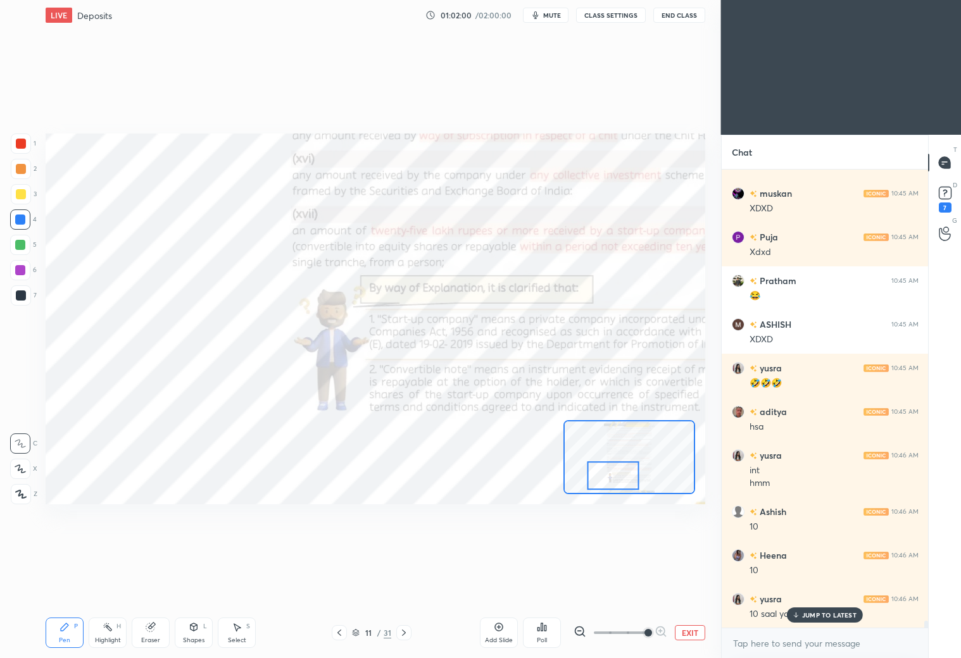
scroll to position [30255, 0]
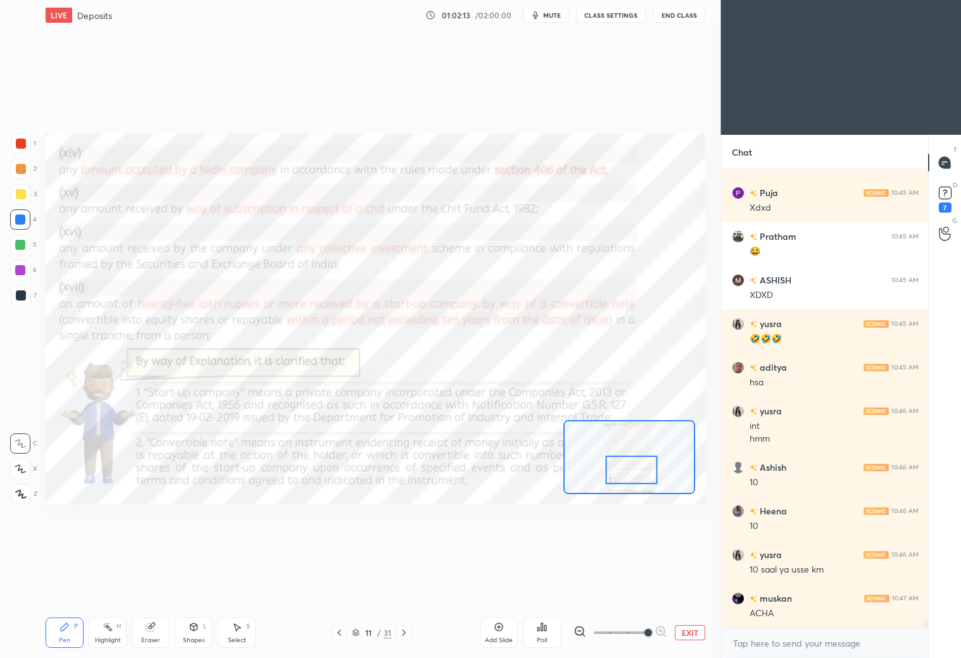
drag, startPoint x: 623, startPoint y: 481, endPoint x: 638, endPoint y: 475, distance: 16.5
click at [638, 477] on div at bounding box center [632, 470] width 52 height 28
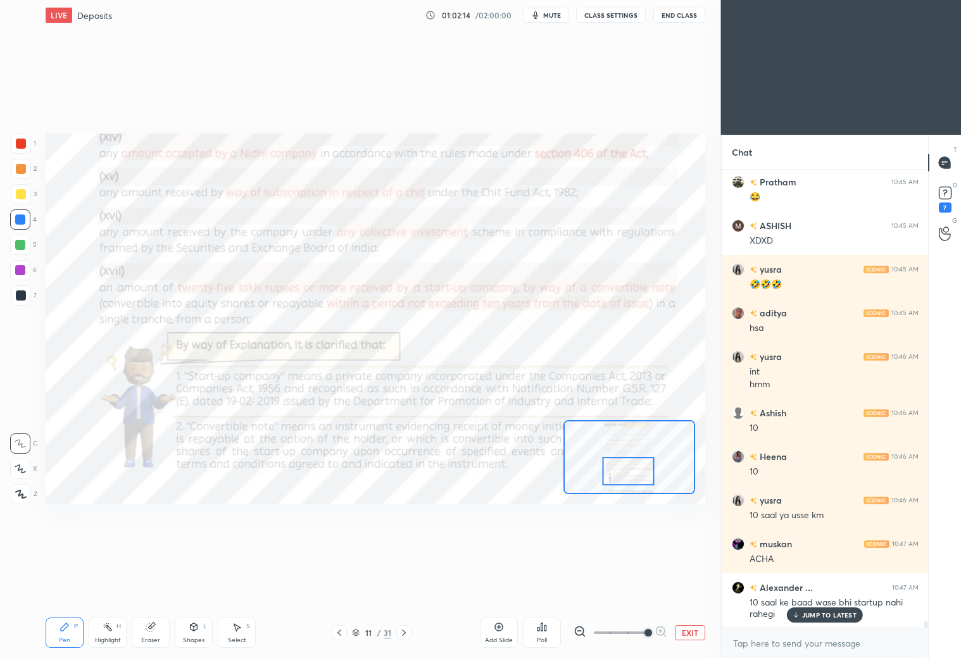
scroll to position [30397, 0]
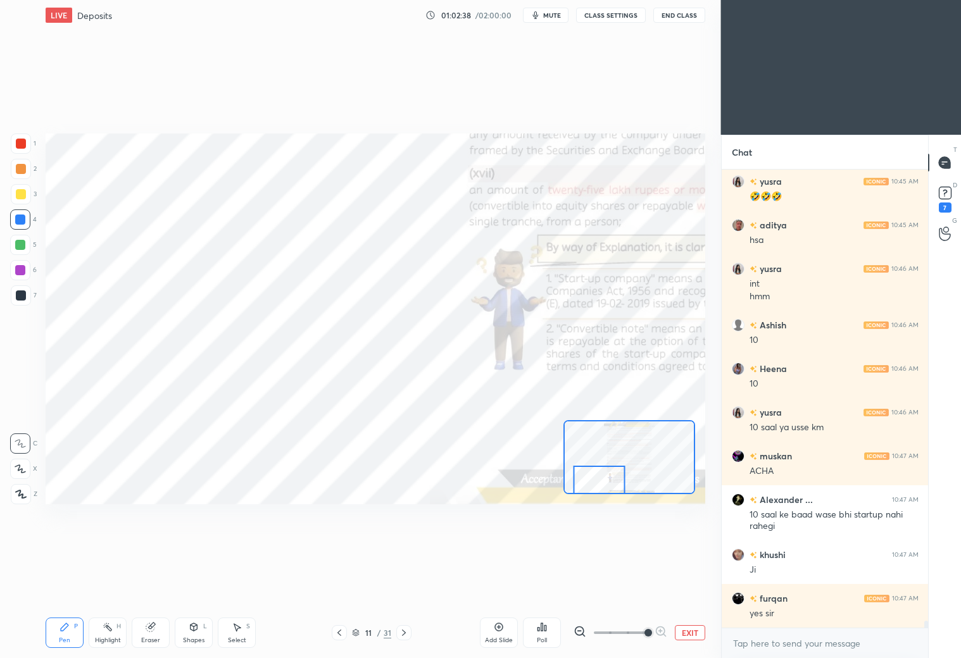
drag, startPoint x: 632, startPoint y: 477, endPoint x: 605, endPoint y: 486, distance: 28.0
click at [607, 483] on div at bounding box center [599, 480] width 52 height 28
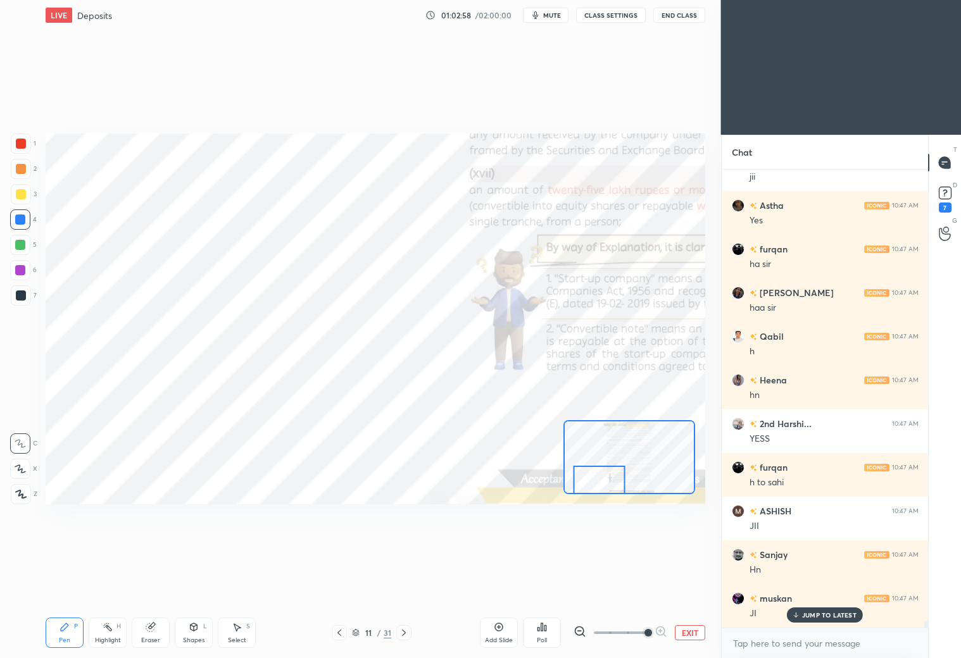
scroll to position [30964, 0]
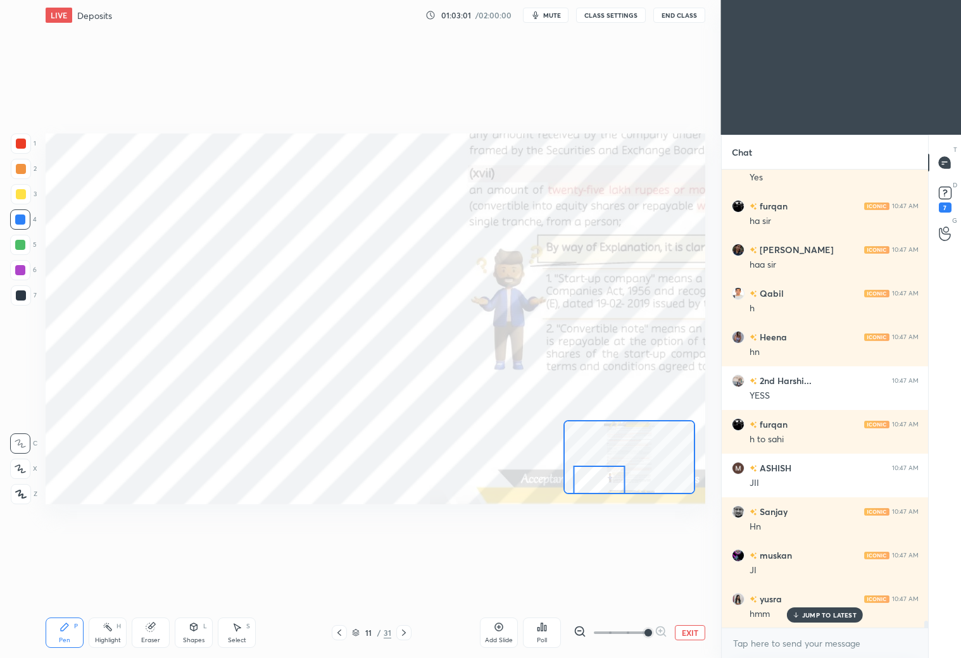
drag, startPoint x: 351, startPoint y: 632, endPoint x: 361, endPoint y: 622, distance: 14.3
click at [353, 631] on icon at bounding box center [356, 633] width 8 height 8
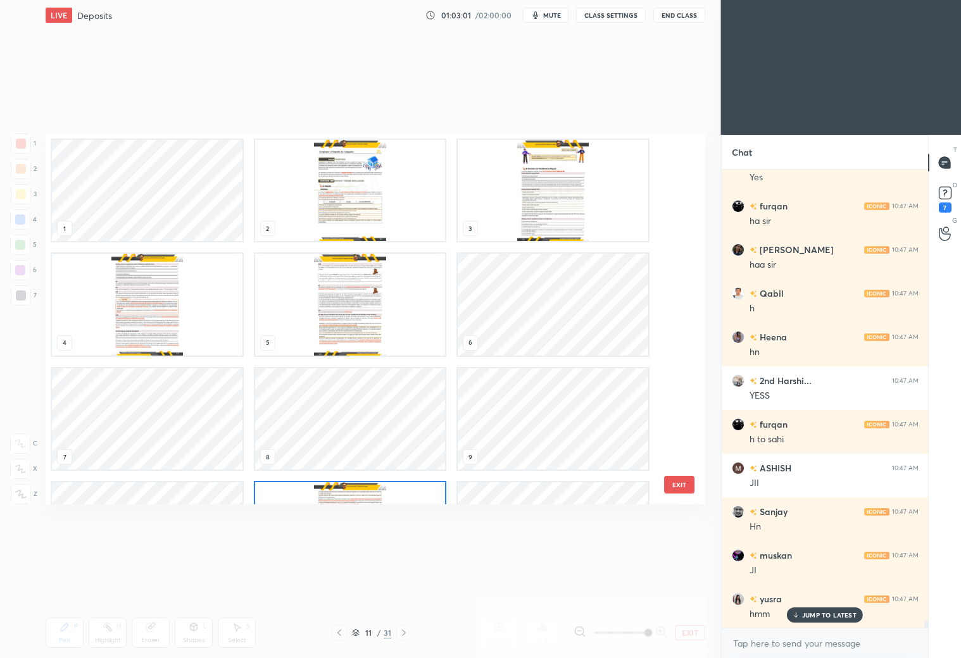
scroll to position [368, 653]
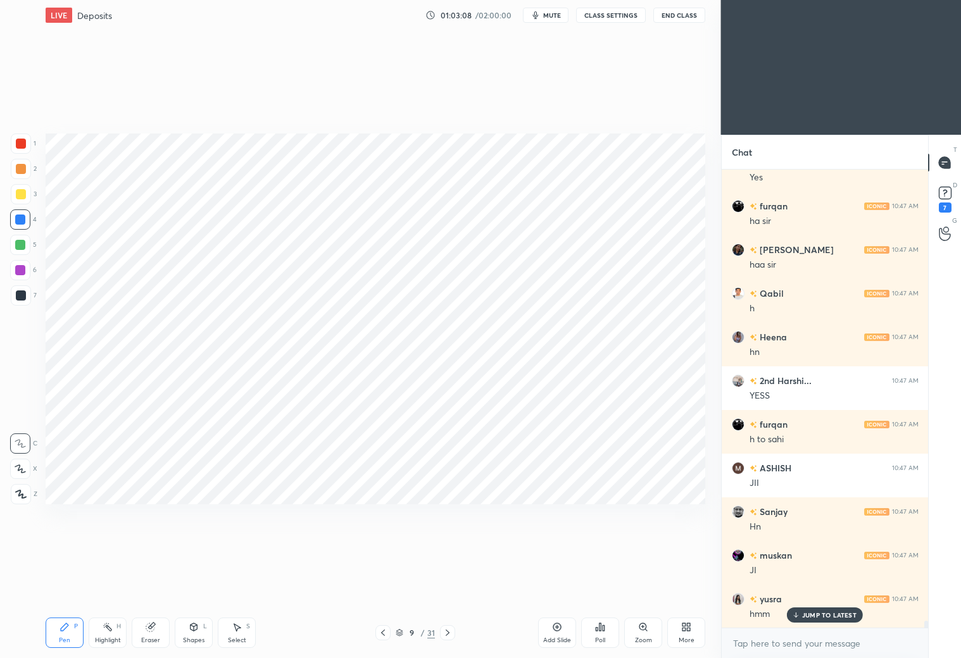
click at [20, 297] on div at bounding box center [21, 295] width 10 height 10
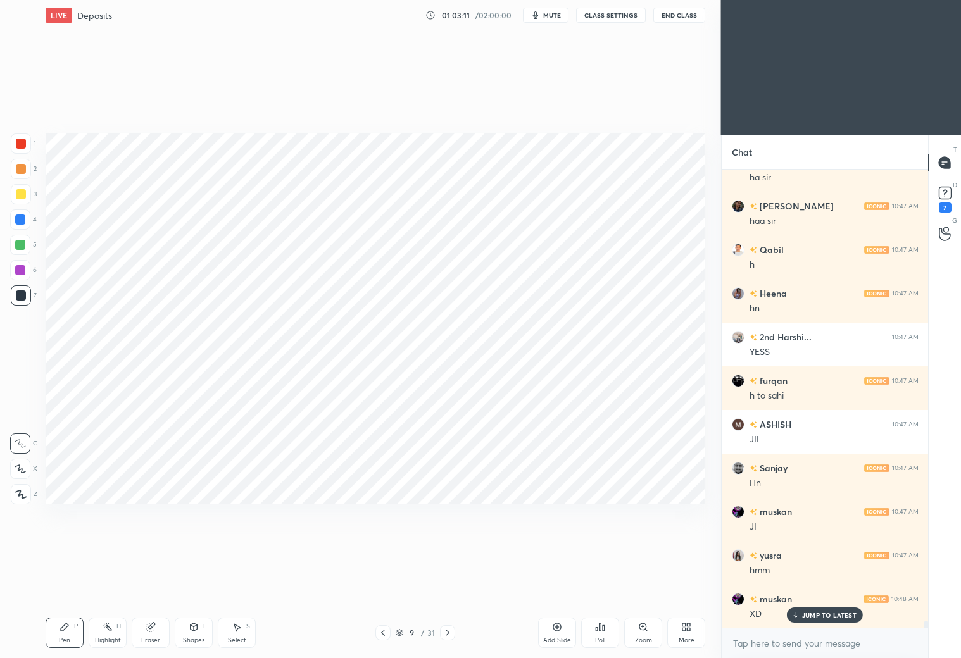
click at [110, 635] on div "Highlight H" at bounding box center [108, 633] width 38 height 30
drag, startPoint x: 148, startPoint y: 637, endPoint x: 147, endPoint y: 593, distance: 43.7
click at [148, 635] on div "Eraser" at bounding box center [151, 633] width 38 height 30
click at [68, 624] on icon at bounding box center [64, 627] width 10 height 10
click at [23, 470] on icon at bounding box center [20, 468] width 11 height 9
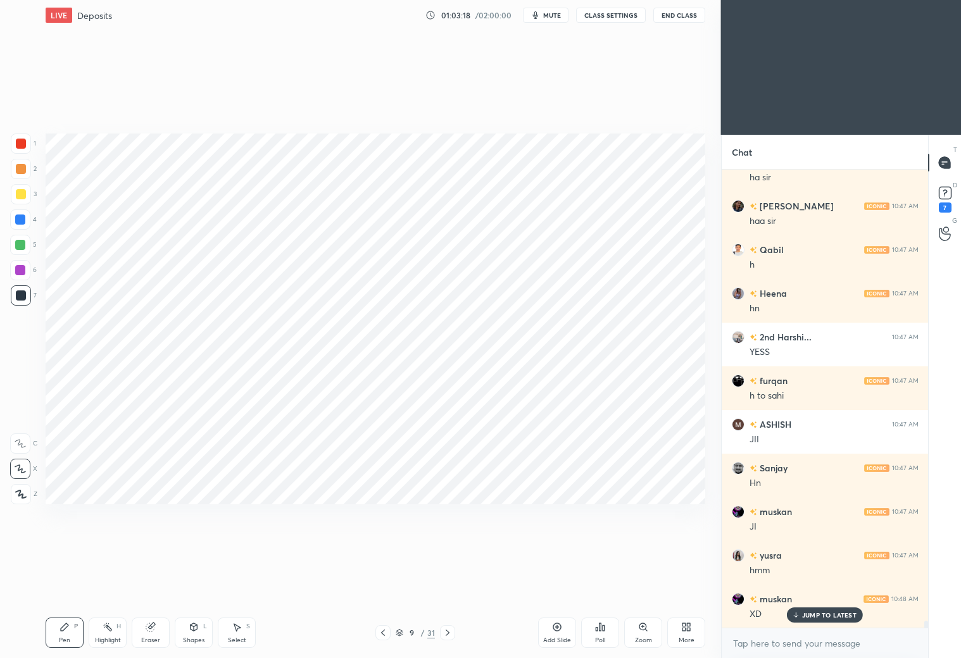
scroll to position [31052, 0]
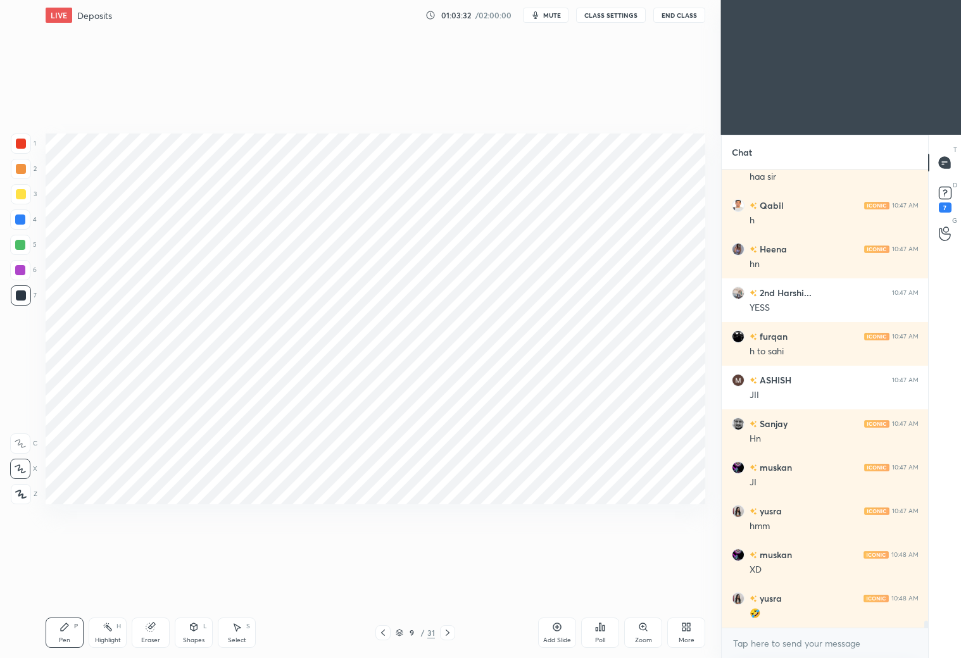
click at [27, 140] on div at bounding box center [21, 144] width 20 height 20
click at [551, 626] on div "Add Slide" at bounding box center [557, 633] width 38 height 30
click at [201, 634] on div "Shapes L" at bounding box center [194, 633] width 38 height 30
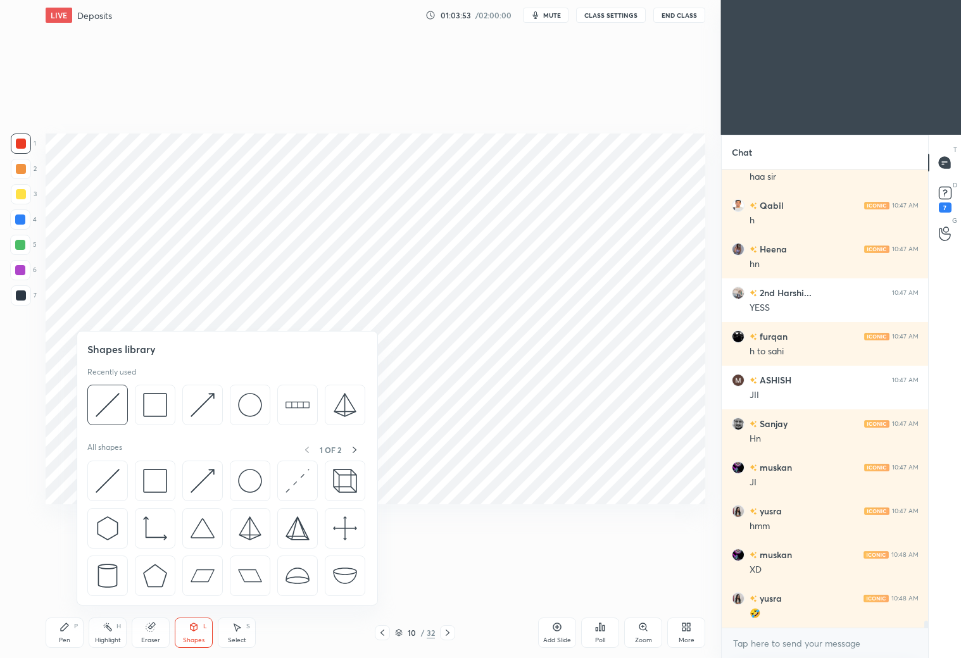
click at [118, 413] on img at bounding box center [108, 405] width 24 height 24
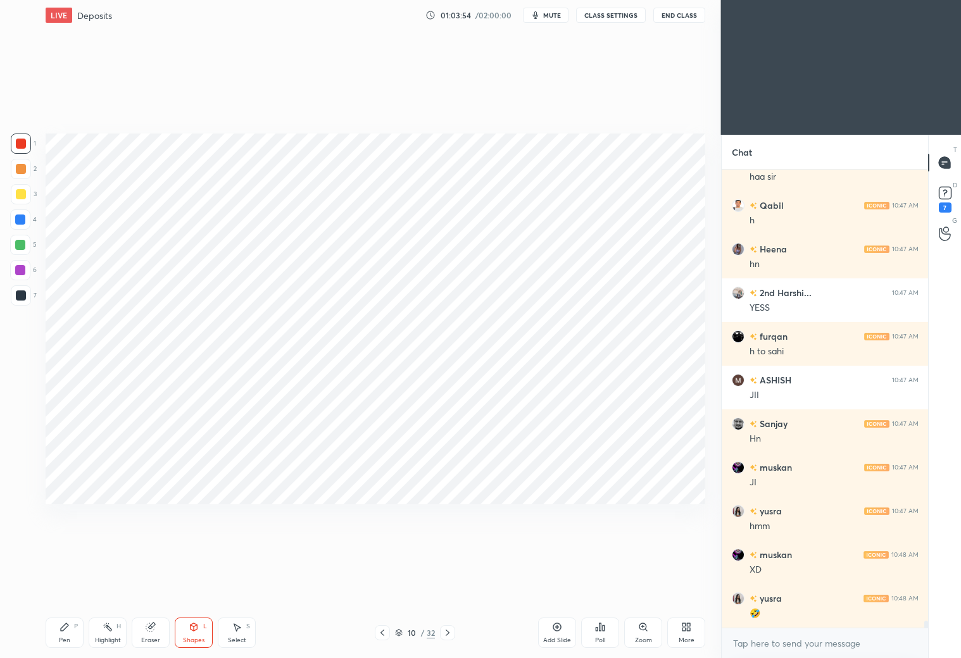
click at [16, 299] on div at bounding box center [21, 295] width 20 height 20
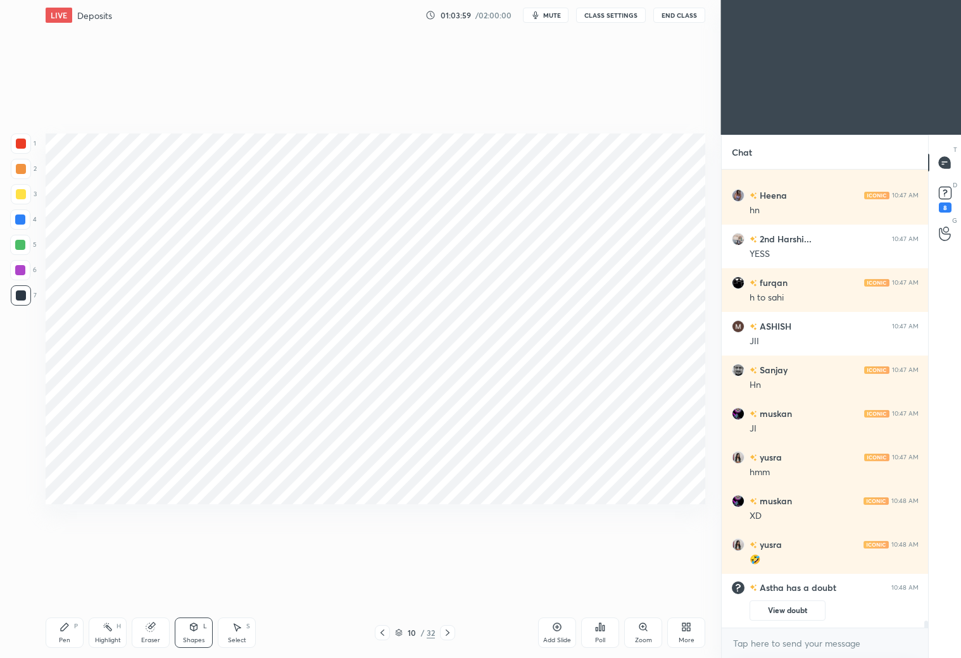
click at [798, 610] on button "View doubt" at bounding box center [787, 611] width 76 height 20
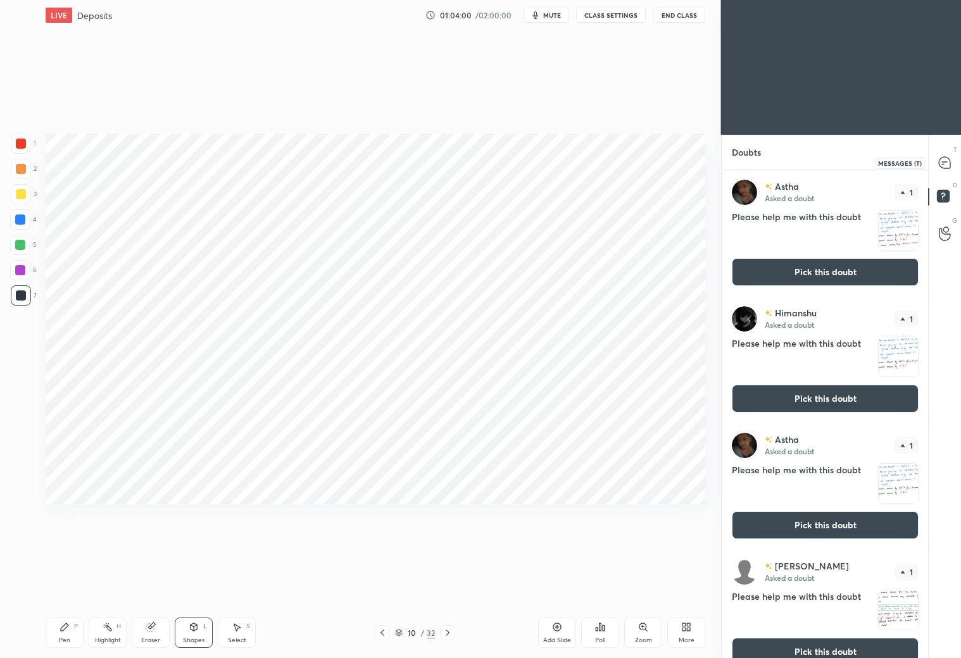
click at [939, 163] on icon at bounding box center [943, 162] width 11 height 11
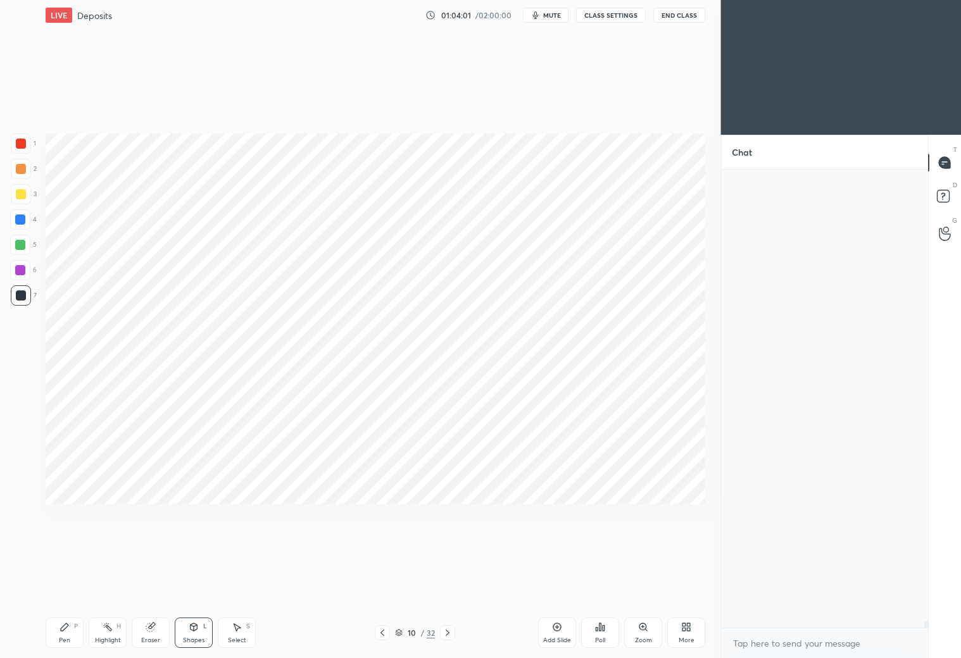
scroll to position [454, 203]
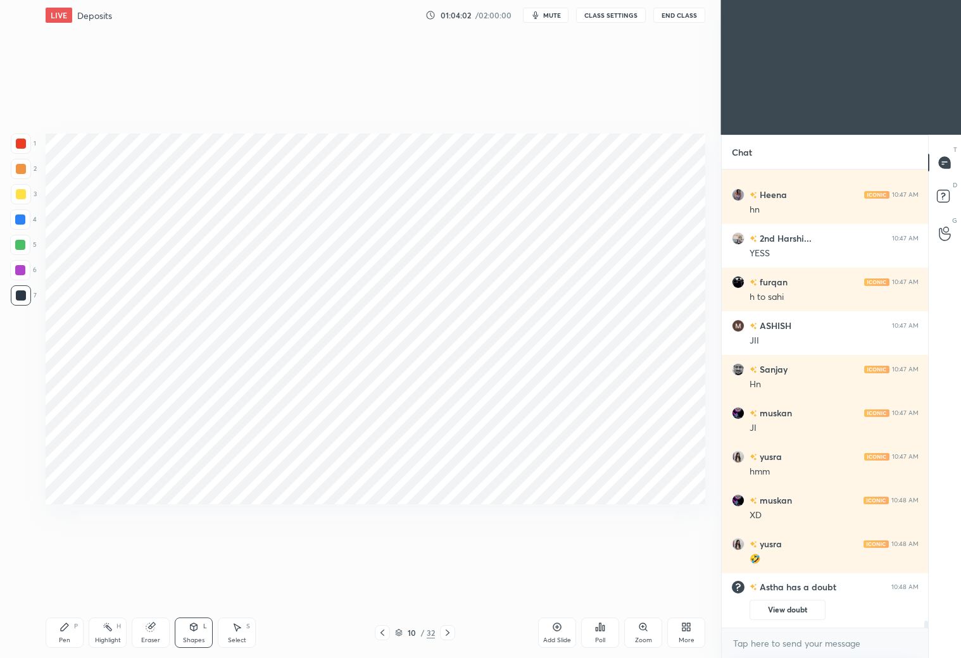
click at [58, 620] on div "Pen P" at bounding box center [65, 633] width 38 height 30
click at [382, 632] on icon at bounding box center [382, 633] width 10 height 10
click at [450, 629] on icon at bounding box center [447, 633] width 10 height 10
click at [20, 223] on div at bounding box center [20, 220] width 10 height 10
click at [20, 144] on div at bounding box center [21, 144] width 10 height 10
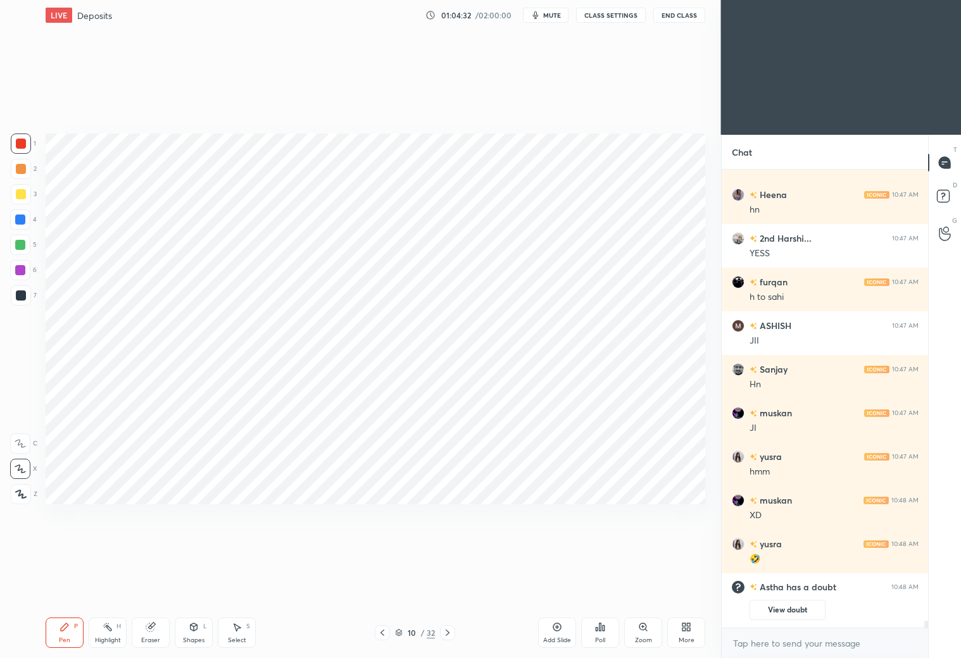
click at [23, 220] on div at bounding box center [20, 220] width 10 height 10
drag, startPoint x: 142, startPoint y: 640, endPoint x: 167, endPoint y: 602, distance: 46.2
click at [147, 635] on div "Eraser" at bounding box center [151, 633] width 38 height 30
click at [71, 626] on div "Pen P" at bounding box center [65, 633] width 38 height 30
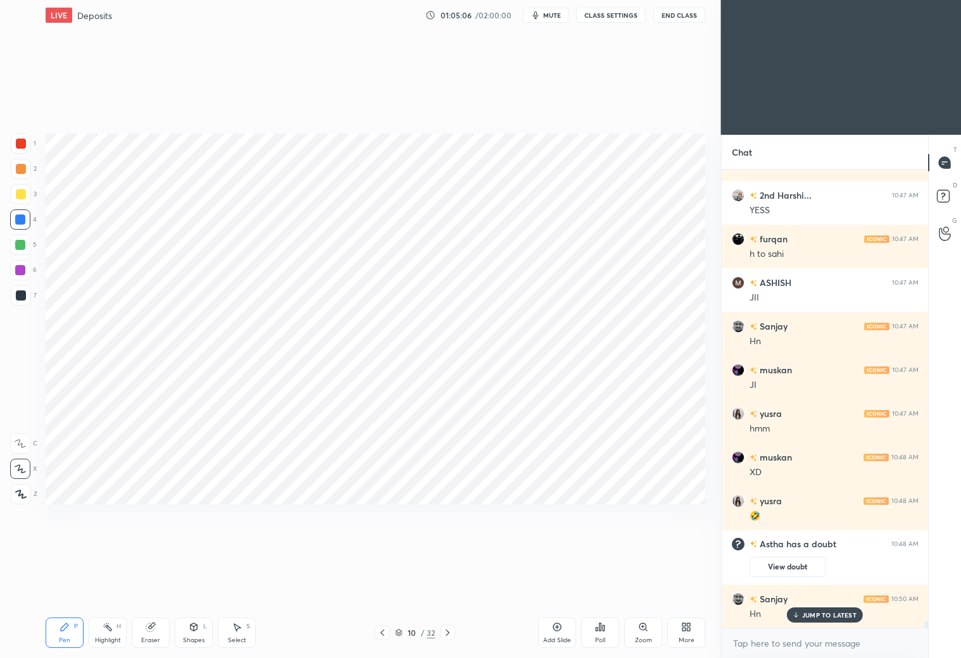
drag, startPoint x: 23, startPoint y: 147, endPoint x: 28, endPoint y: 140, distance: 9.0
click at [23, 146] on div at bounding box center [21, 144] width 10 height 10
click at [22, 220] on div at bounding box center [20, 220] width 10 height 10
click at [22, 142] on div at bounding box center [21, 144] width 10 height 10
click at [29, 218] on div at bounding box center [20, 219] width 20 height 20
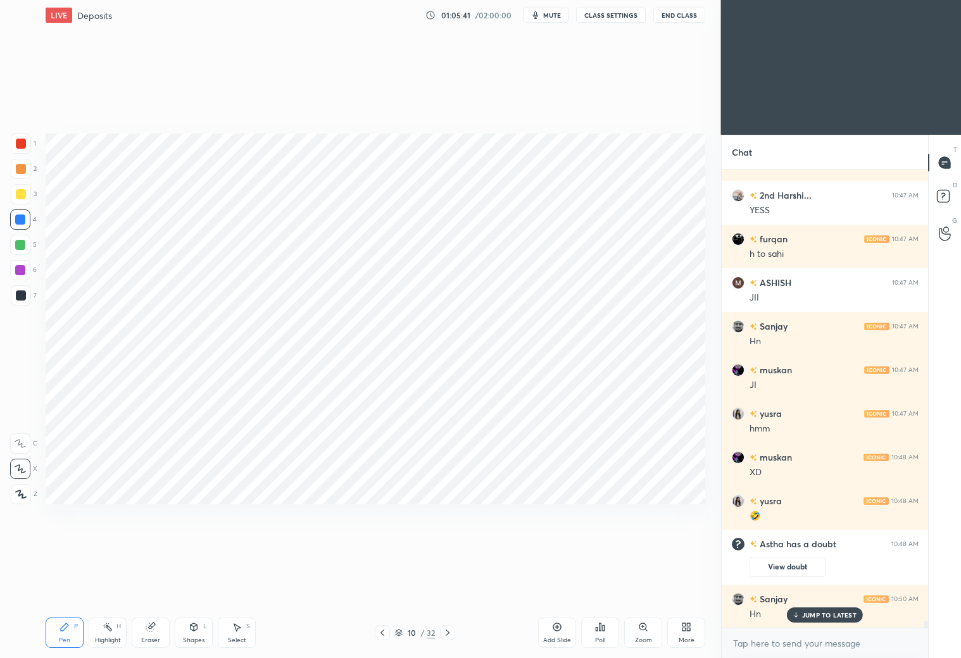
click at [23, 295] on div at bounding box center [21, 295] width 10 height 10
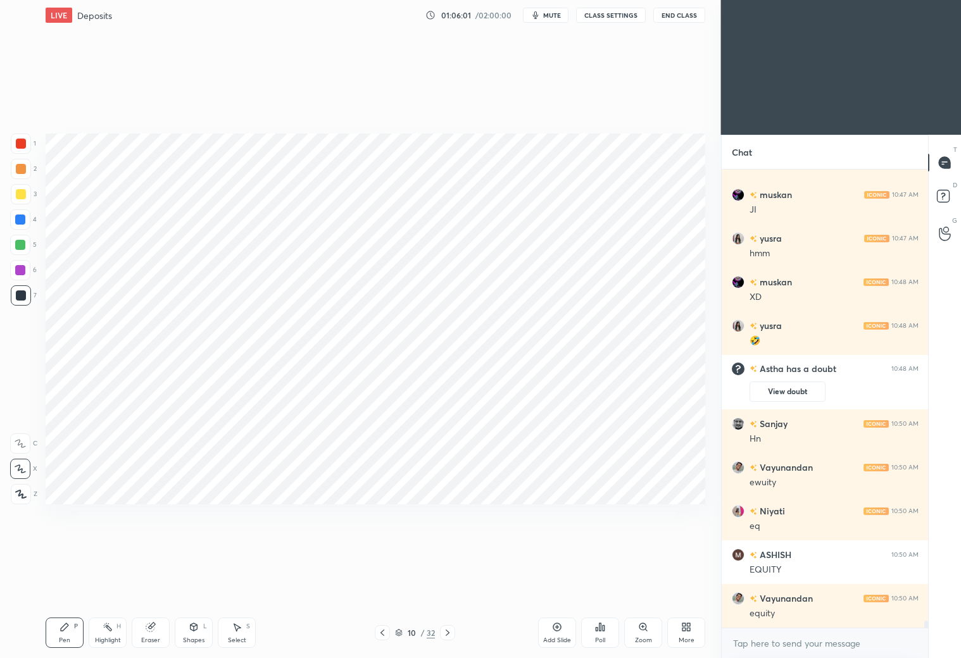
scroll to position [28784, 0]
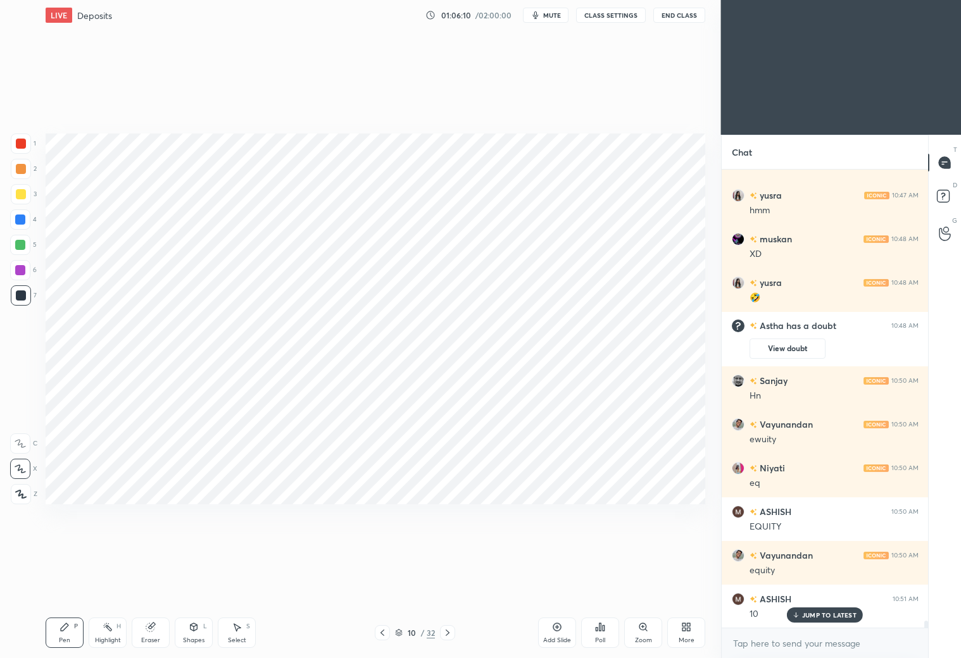
click at [153, 633] on div "Eraser" at bounding box center [151, 633] width 38 height 30
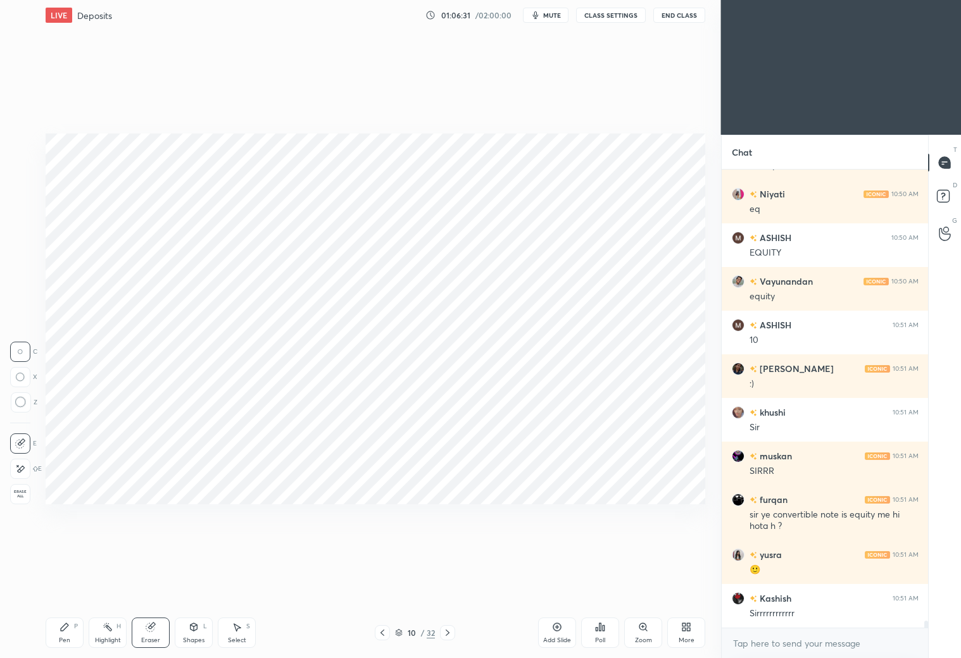
scroll to position [29102, 0]
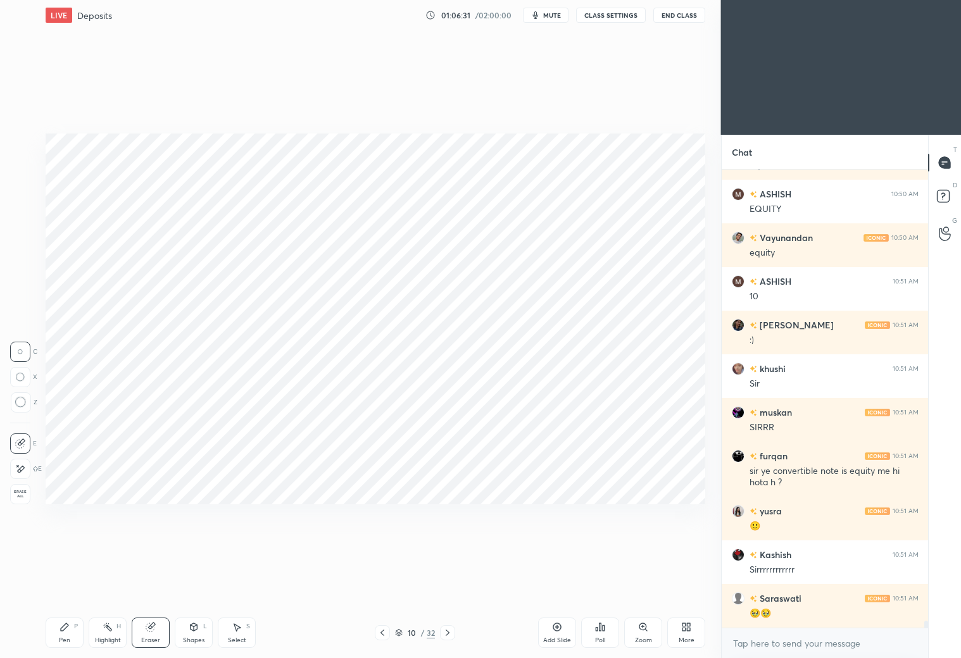
click at [63, 624] on icon at bounding box center [64, 627] width 10 height 10
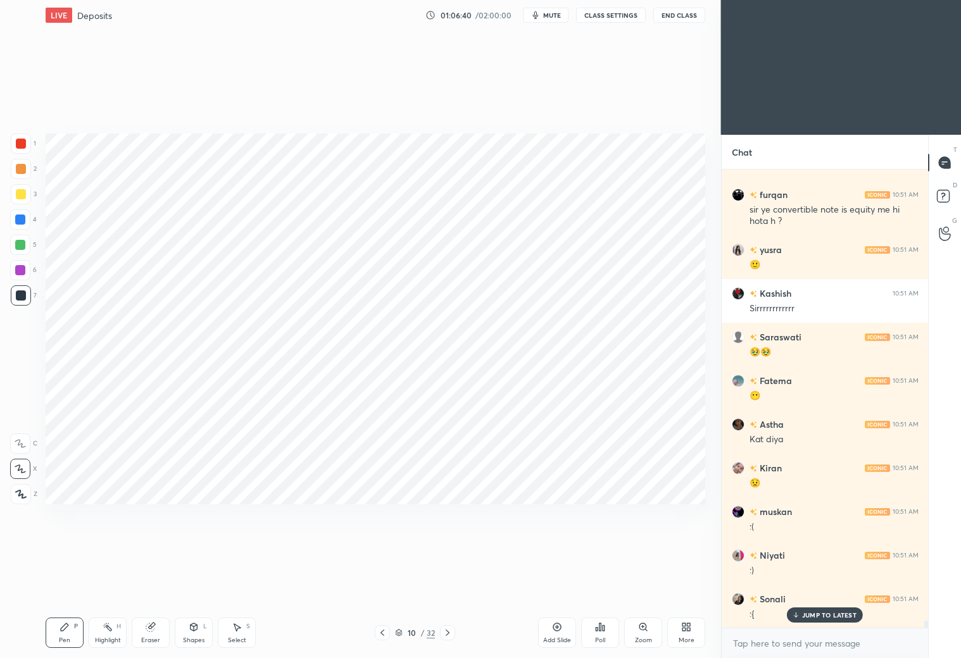
scroll to position [29407, 0]
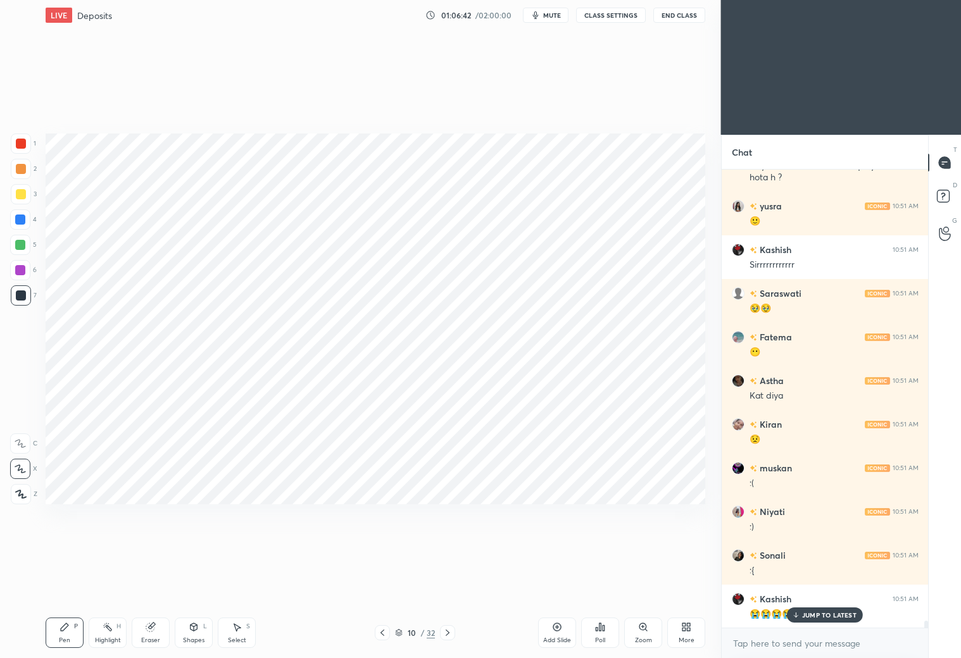
click at [64, 630] on icon at bounding box center [64, 627] width 10 height 10
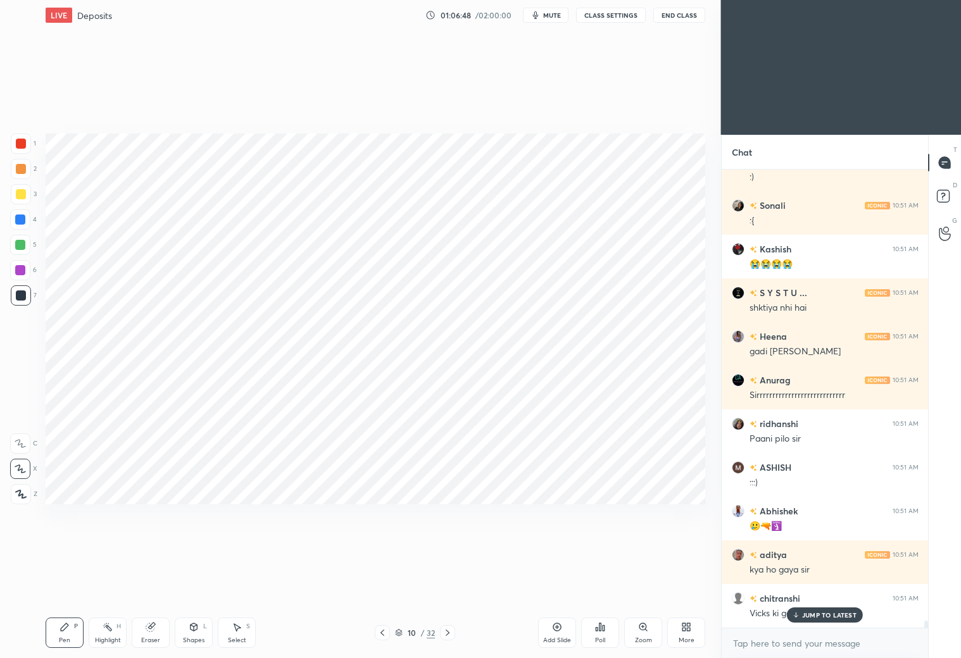
scroll to position [29800, 0]
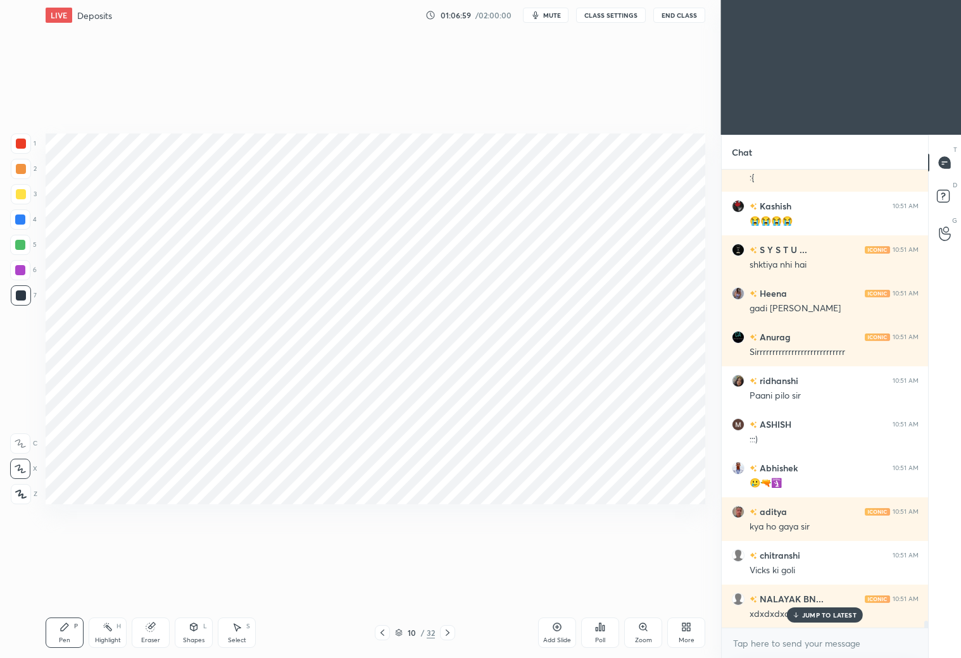
click at [27, 147] on div at bounding box center [21, 144] width 20 height 20
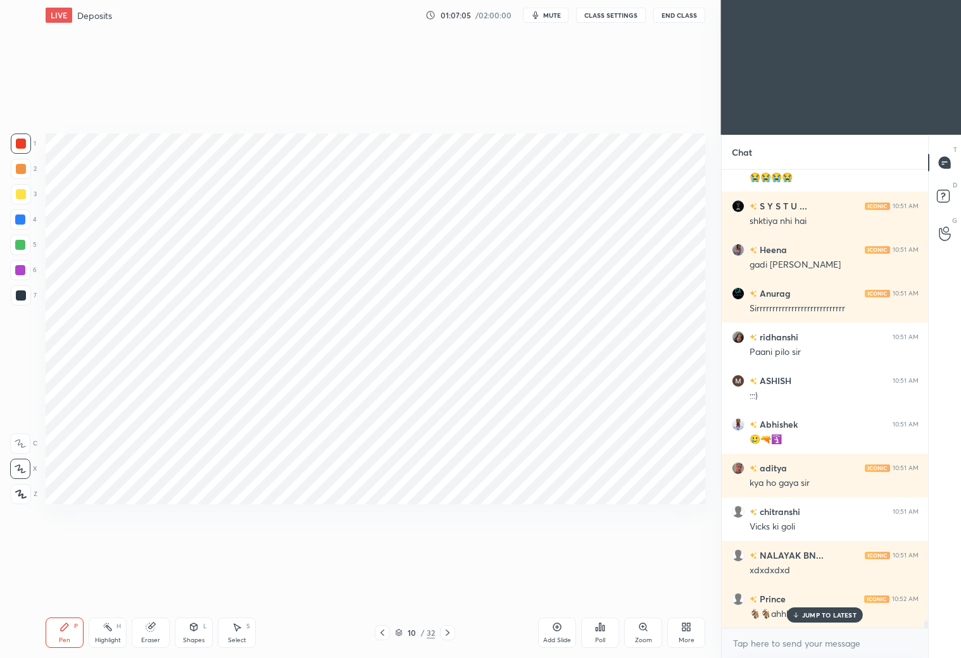
click at [21, 223] on div at bounding box center [20, 220] width 10 height 10
drag, startPoint x: 16, startPoint y: 296, endPoint x: 23, endPoint y: 289, distance: 10.3
click at [19, 296] on div at bounding box center [21, 295] width 10 height 10
click at [30, 149] on div at bounding box center [21, 144] width 20 height 20
drag, startPoint x: 811, startPoint y: 614, endPoint x: 816, endPoint y: 602, distance: 12.7
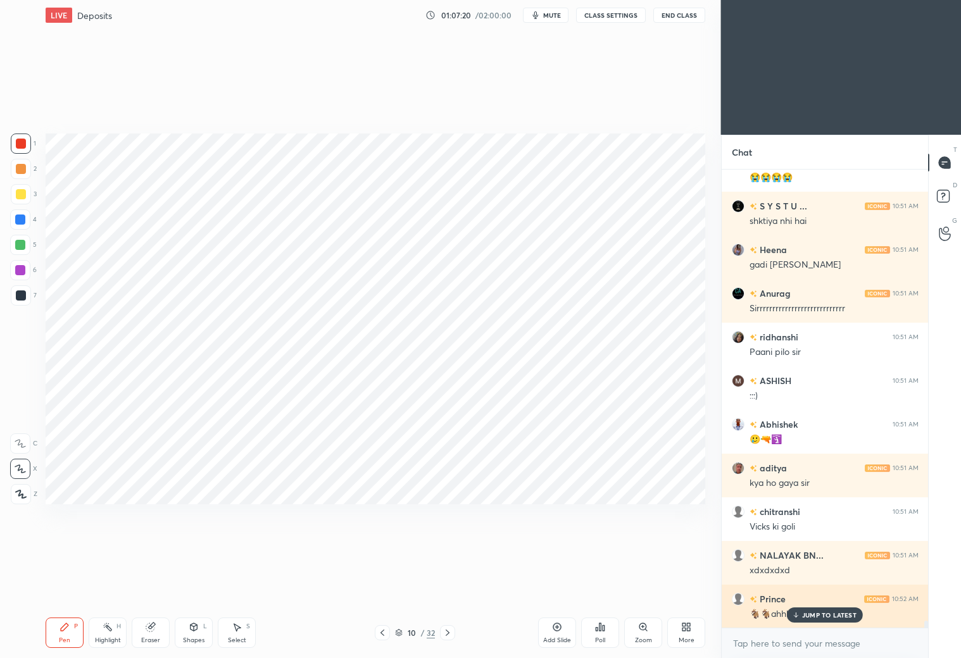
click at [807, 612] on p "JUMP TO LATEST" at bounding box center [829, 615] width 54 height 8
click at [22, 149] on div at bounding box center [21, 144] width 20 height 20
click at [193, 633] on div "Shapes L" at bounding box center [194, 633] width 38 height 30
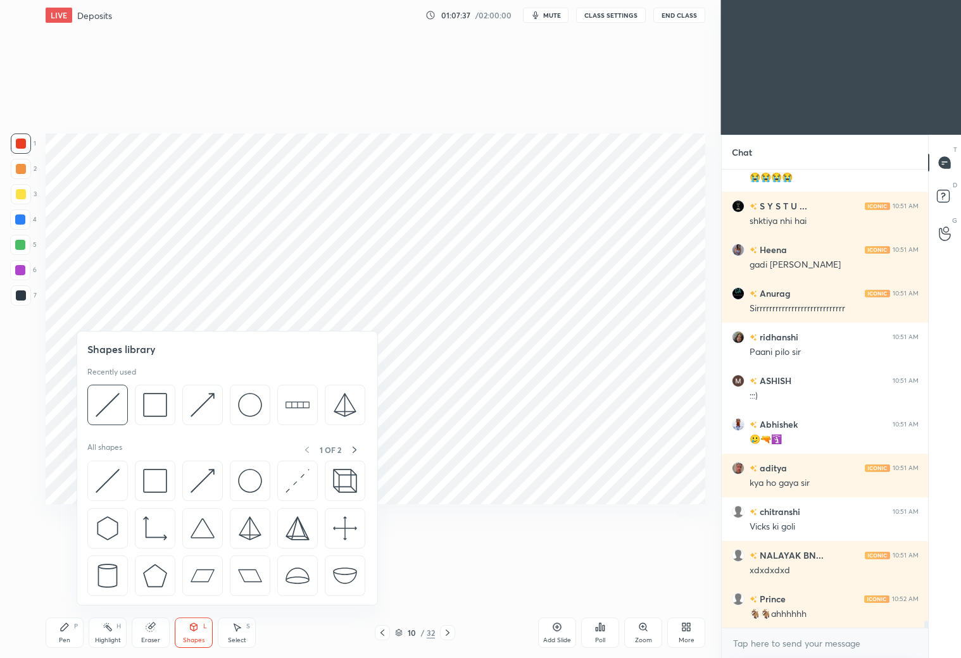
click at [160, 641] on div "Eraser" at bounding box center [151, 633] width 38 height 30
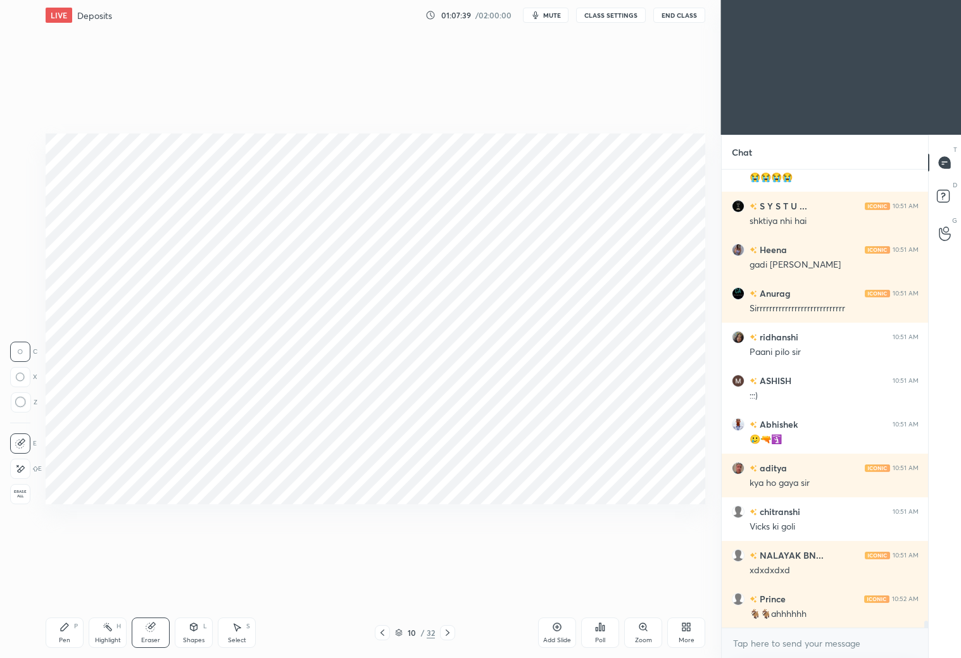
click at [71, 632] on div "Pen P" at bounding box center [65, 633] width 38 height 30
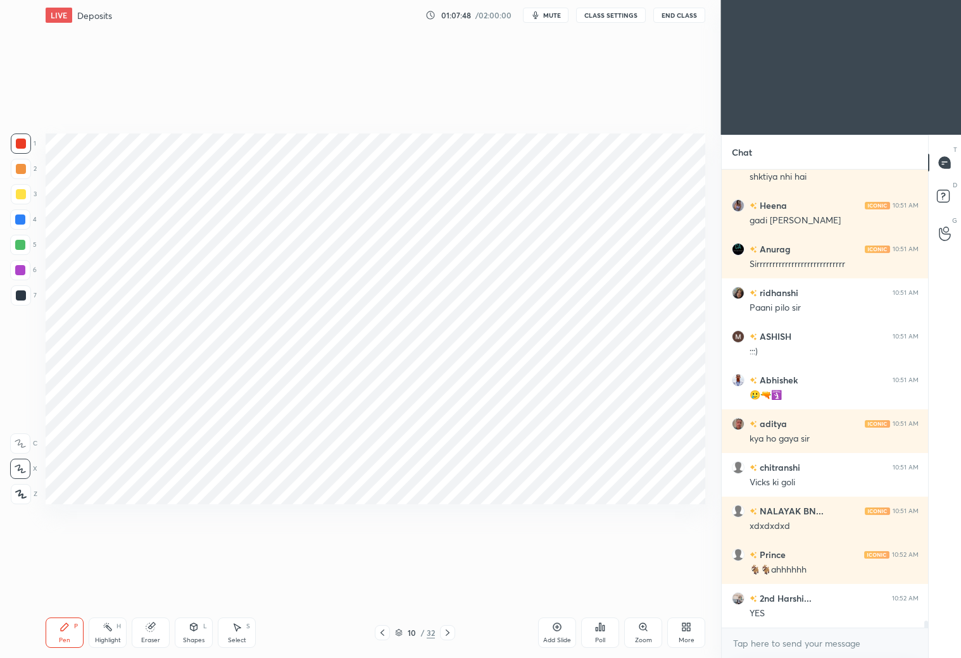
scroll to position [29932, 0]
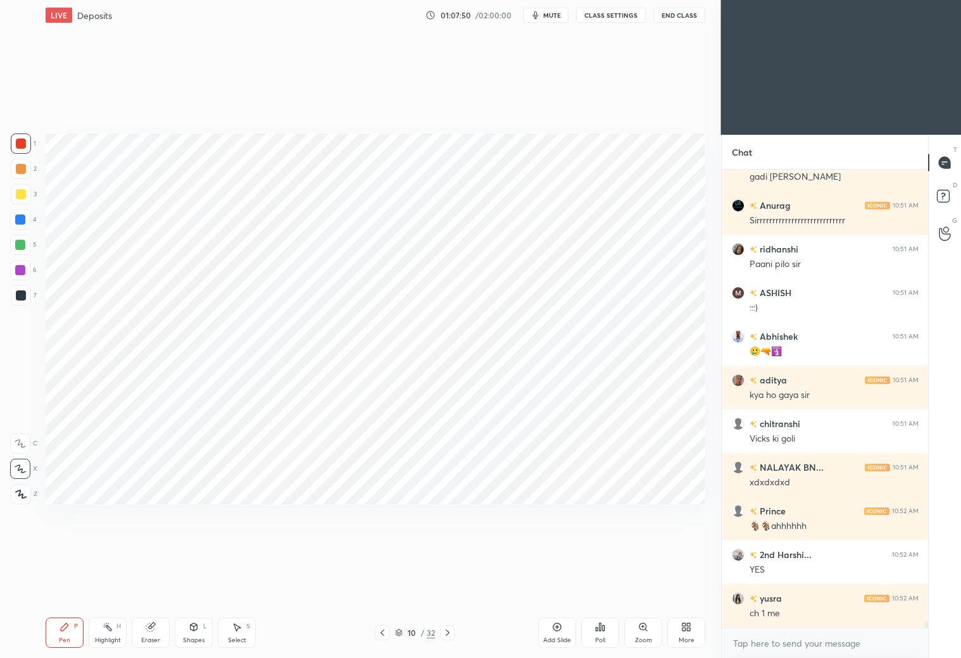
click at [18, 146] on div at bounding box center [21, 144] width 10 height 10
click at [16, 298] on div at bounding box center [21, 295] width 10 height 10
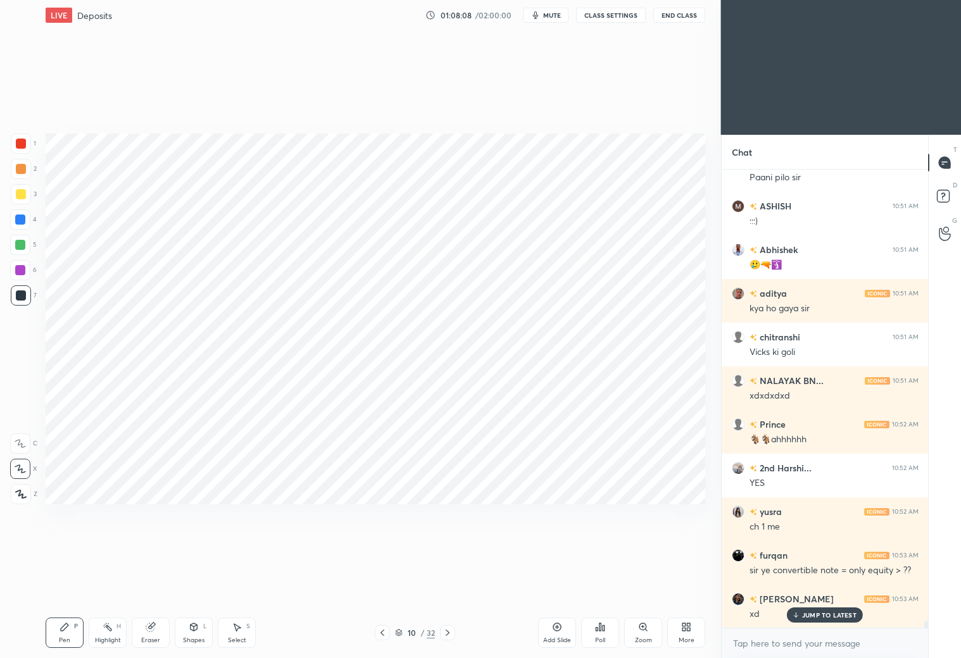
click at [444, 631] on icon at bounding box center [447, 633] width 10 height 10
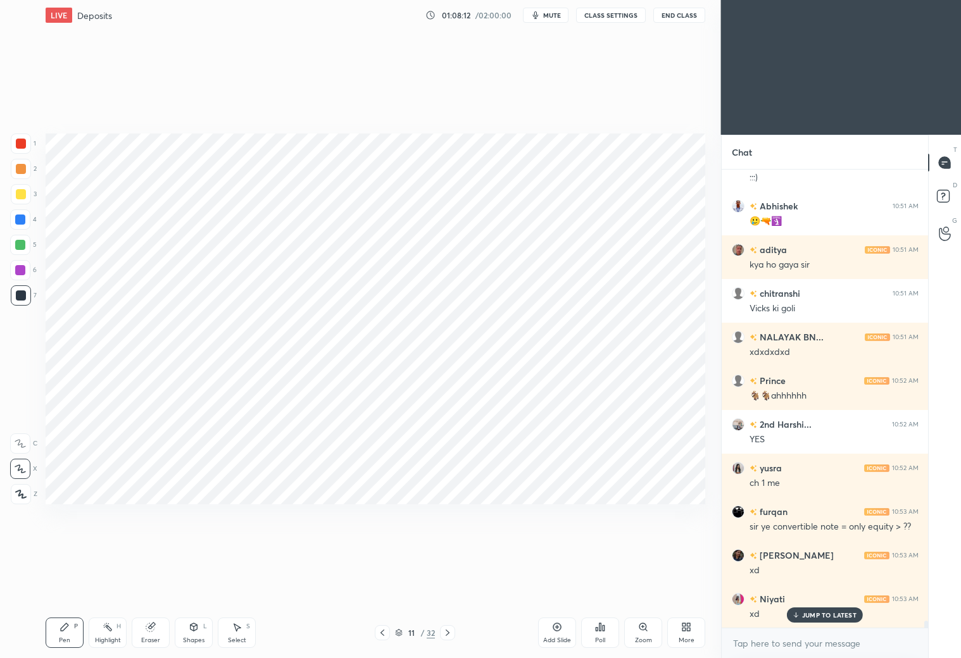
click at [444, 632] on icon at bounding box center [447, 633] width 10 height 10
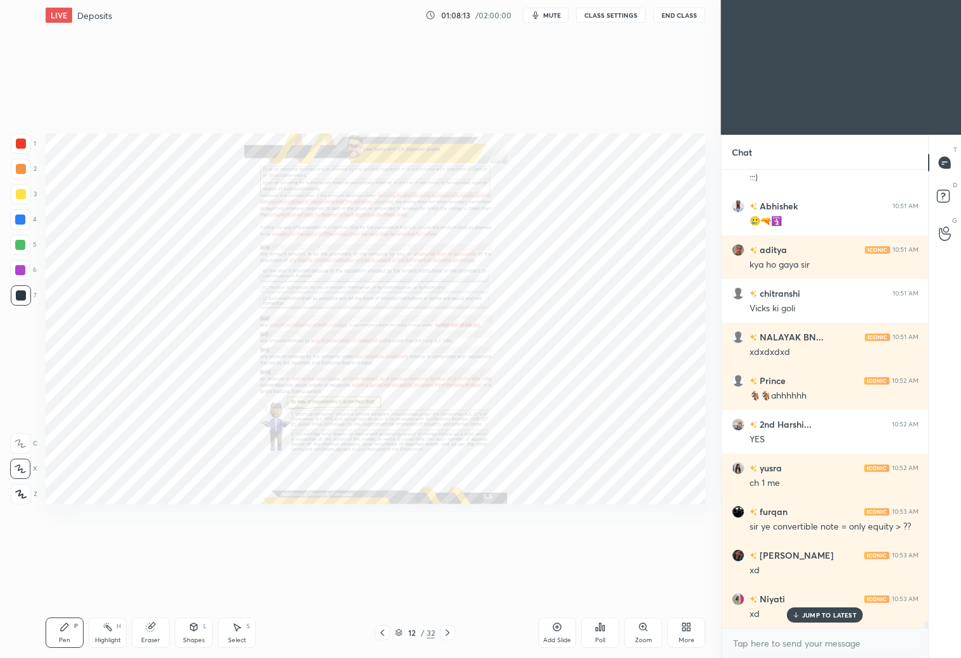
click at [445, 632] on icon at bounding box center [447, 633] width 10 height 10
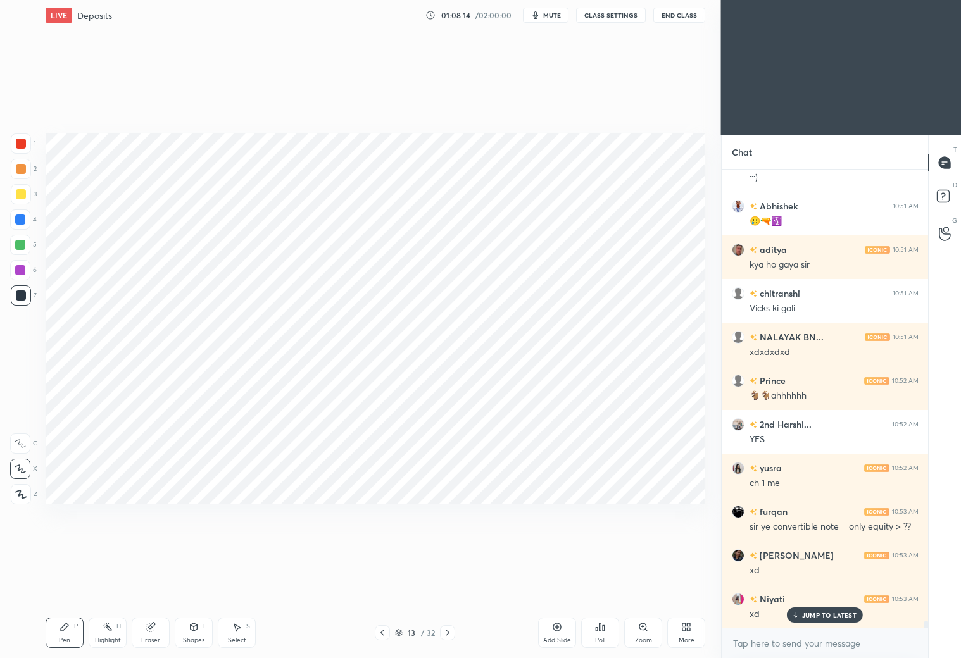
click at [451, 633] on icon at bounding box center [447, 633] width 10 height 10
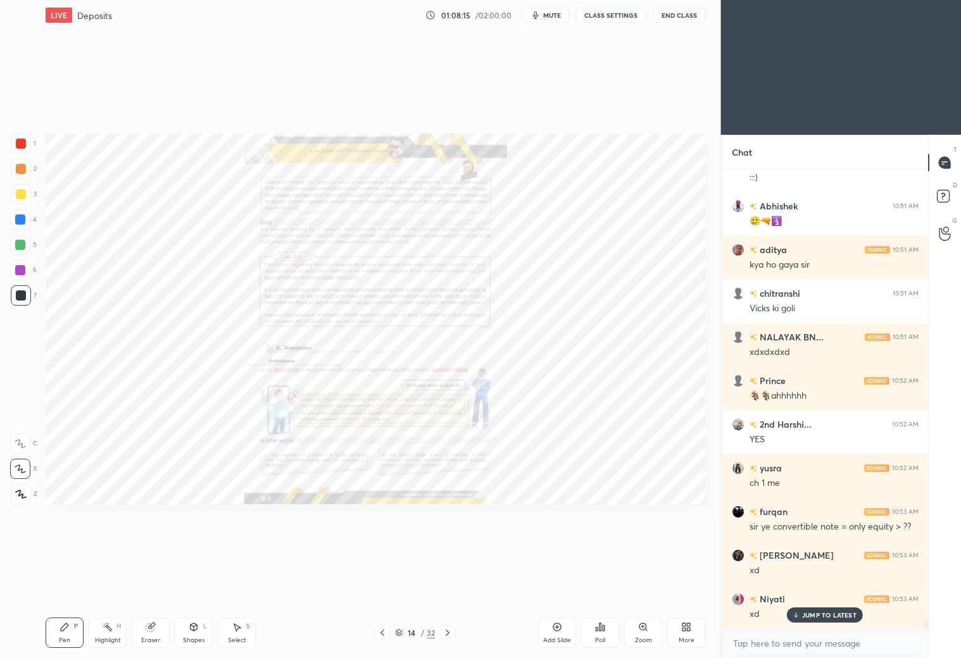
click at [639, 632] on div "Zoom" at bounding box center [643, 633] width 38 height 30
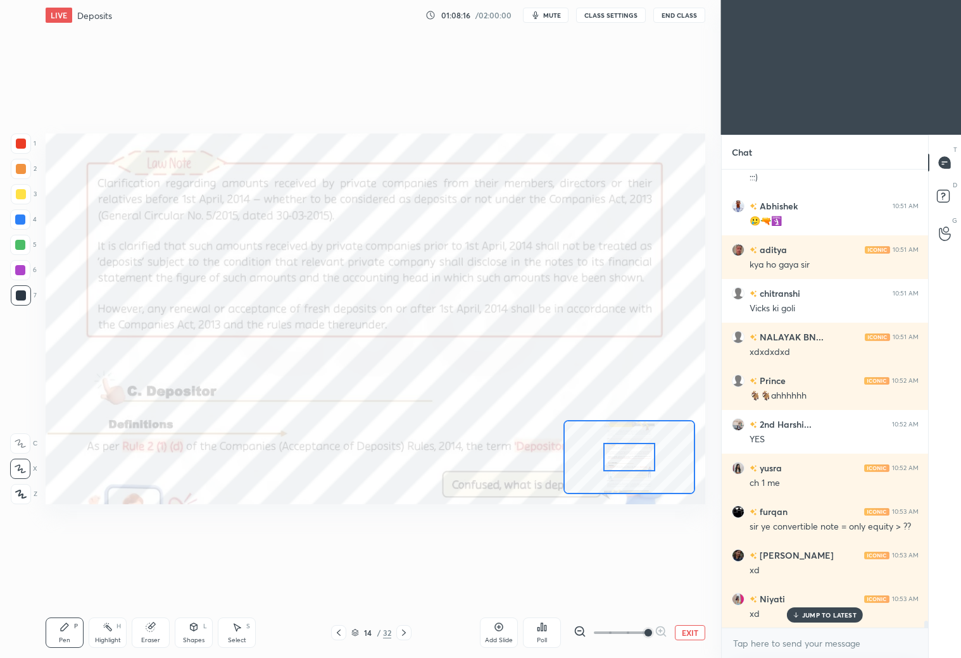
drag, startPoint x: 644, startPoint y: 632, endPoint x: 653, endPoint y: 624, distance: 12.1
click at [646, 632] on span at bounding box center [648, 633] width 8 height 8
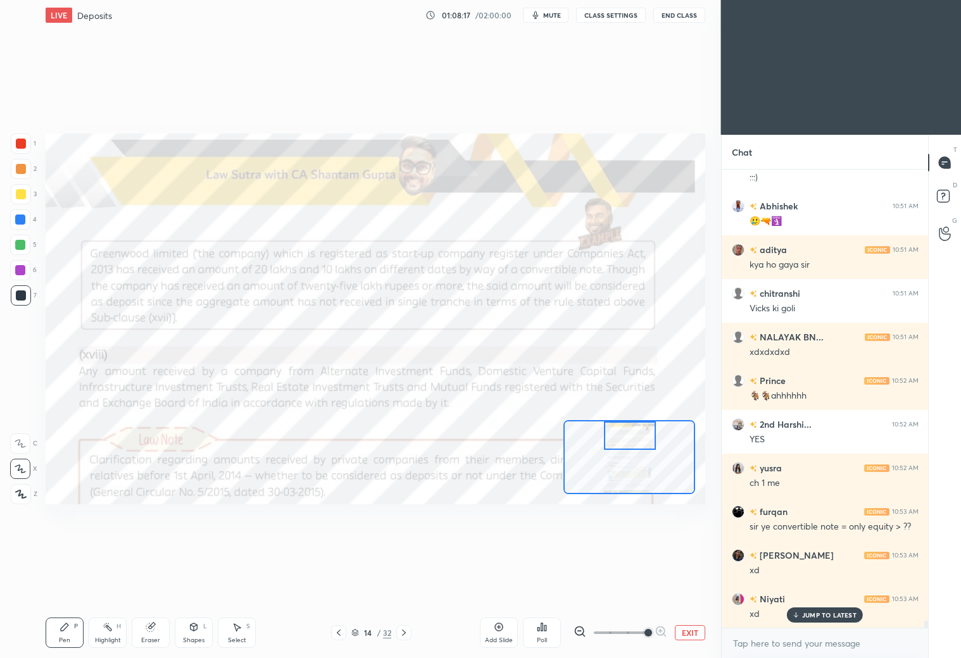
drag, startPoint x: 638, startPoint y: 456, endPoint x: 639, endPoint y: 434, distance: 21.6
click at [640, 435] on div at bounding box center [630, 435] width 52 height 28
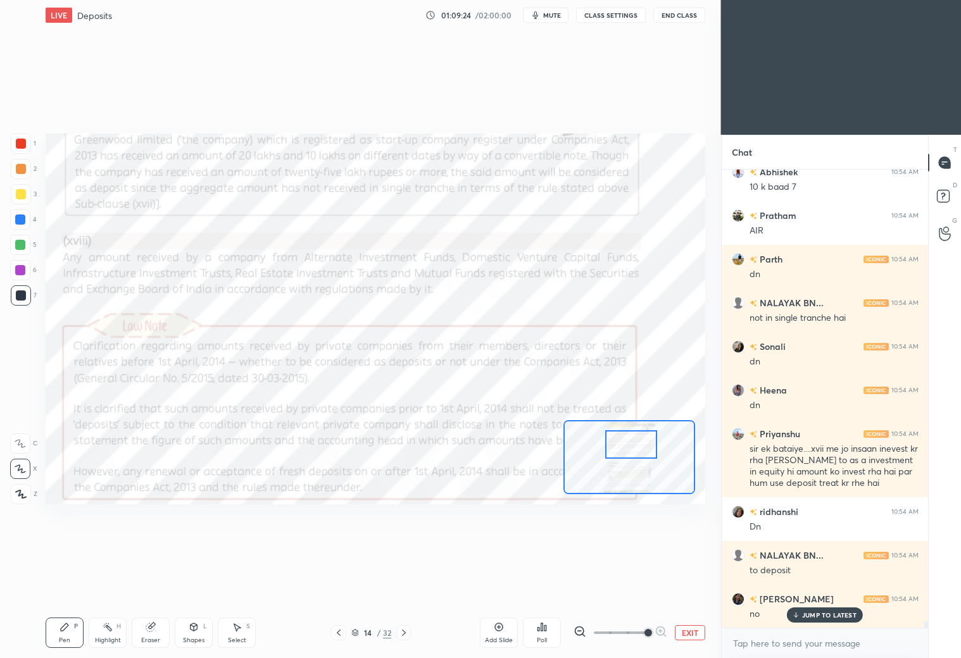
scroll to position [31812, 0]
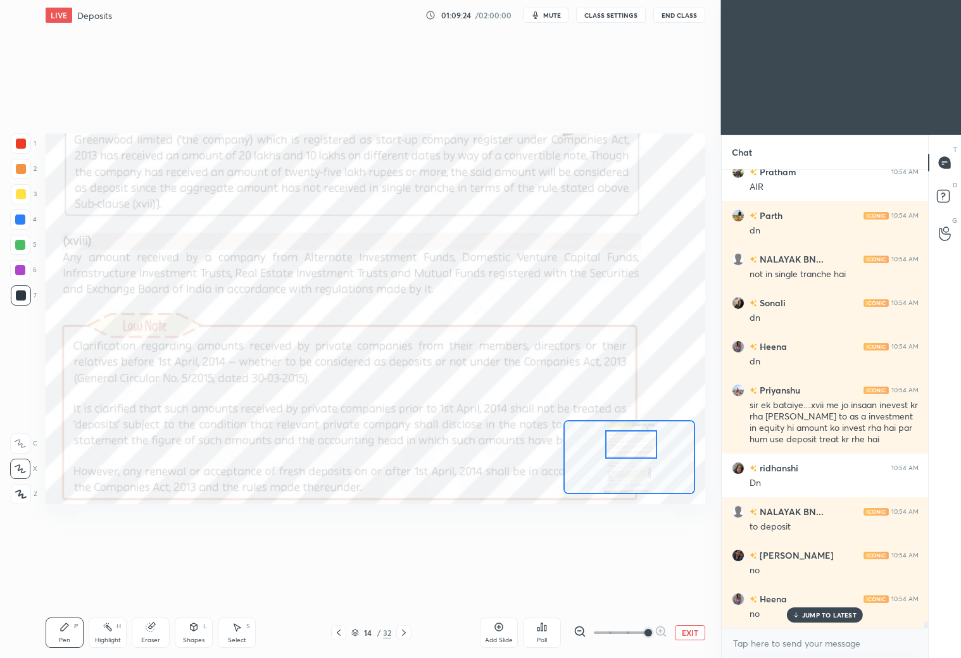
drag, startPoint x: 629, startPoint y: 437, endPoint x: 633, endPoint y: 443, distance: 7.2
click at [630, 447] on div at bounding box center [631, 444] width 52 height 28
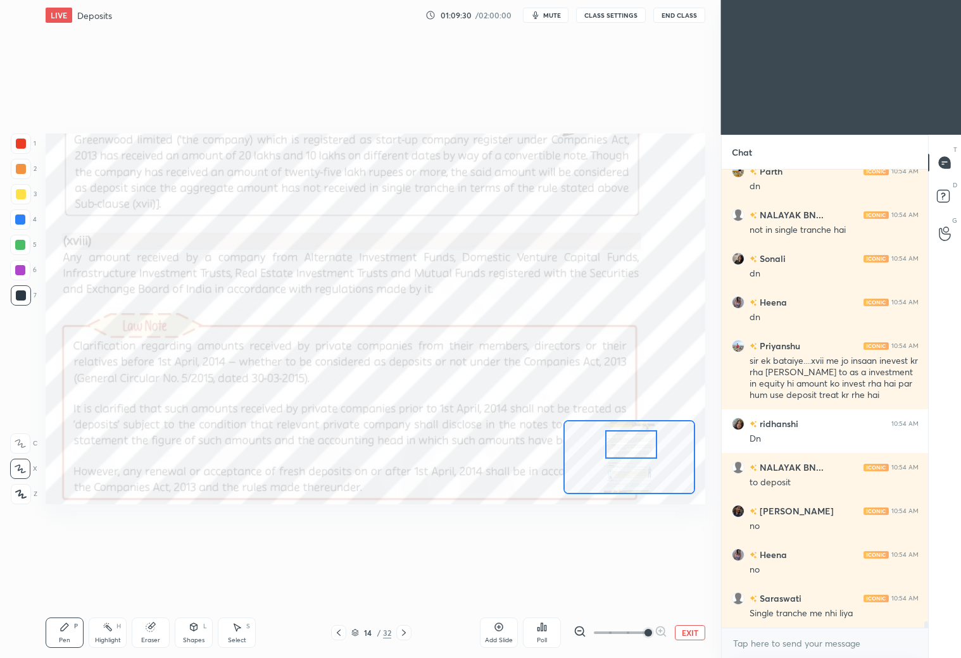
scroll to position [31900, 0]
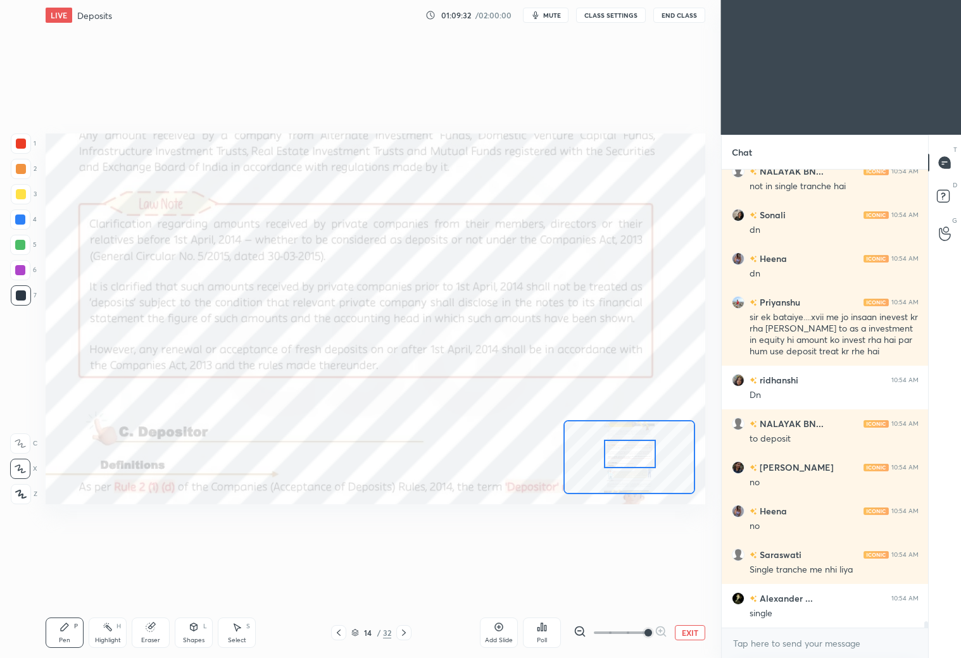
click at [633, 461] on div at bounding box center [630, 454] width 52 height 28
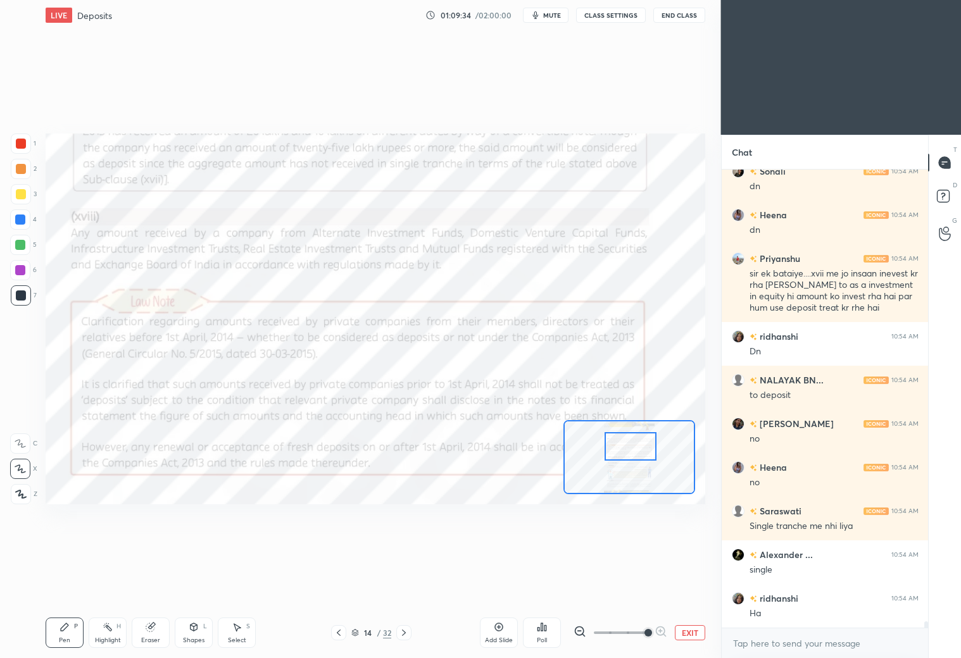
drag, startPoint x: 633, startPoint y: 454, endPoint x: 633, endPoint y: 447, distance: 7.0
click at [632, 447] on div at bounding box center [630, 446] width 52 height 28
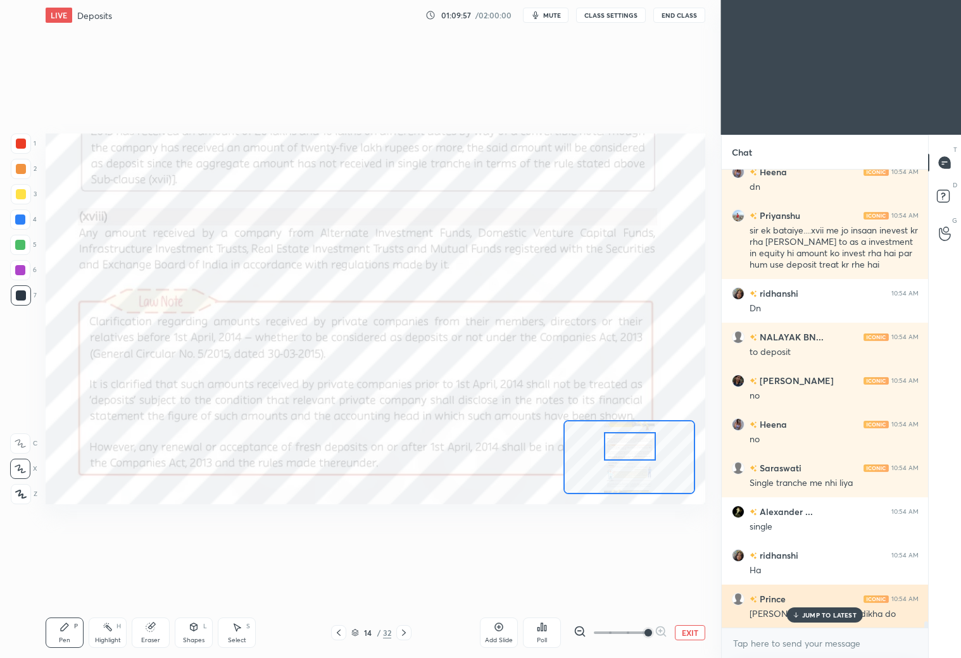
click at [827, 611] on div "JUMP TO LATEST" at bounding box center [825, 614] width 76 height 15
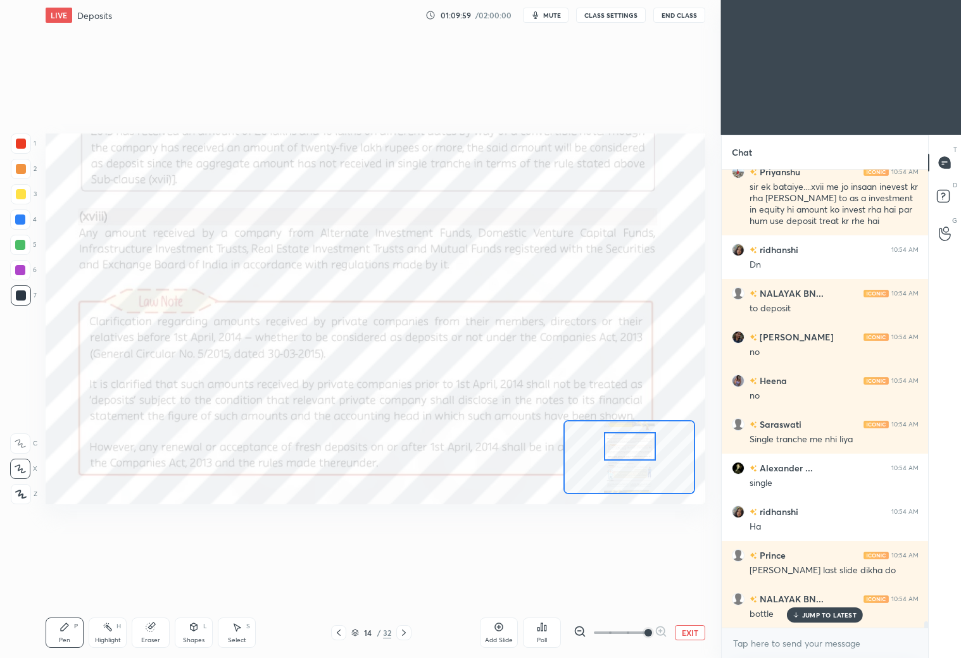
click at [335, 632] on icon at bounding box center [338, 633] width 10 height 10
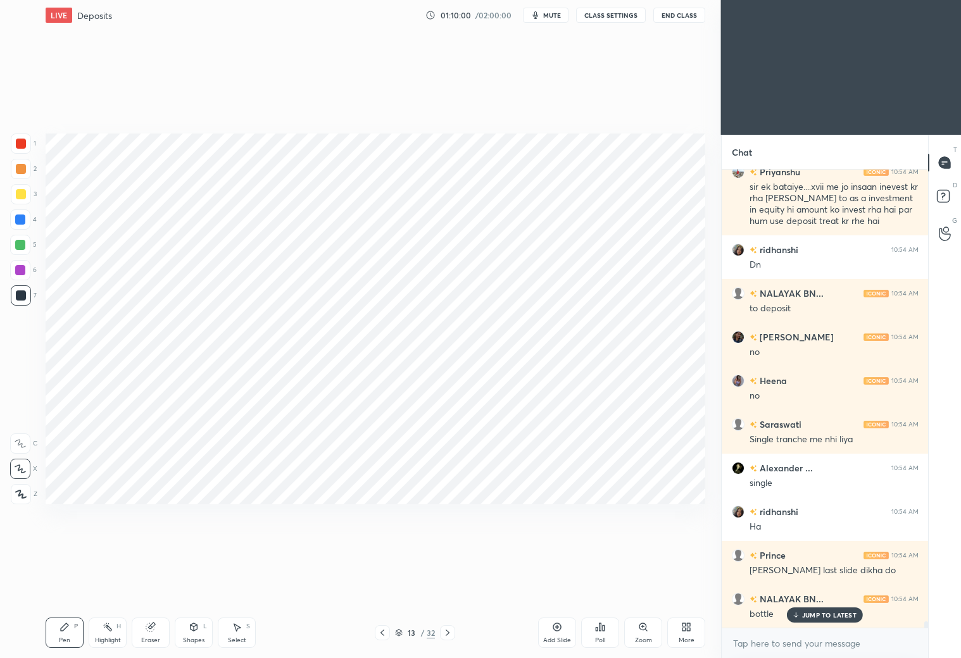
click at [385, 633] on icon at bounding box center [382, 633] width 10 height 10
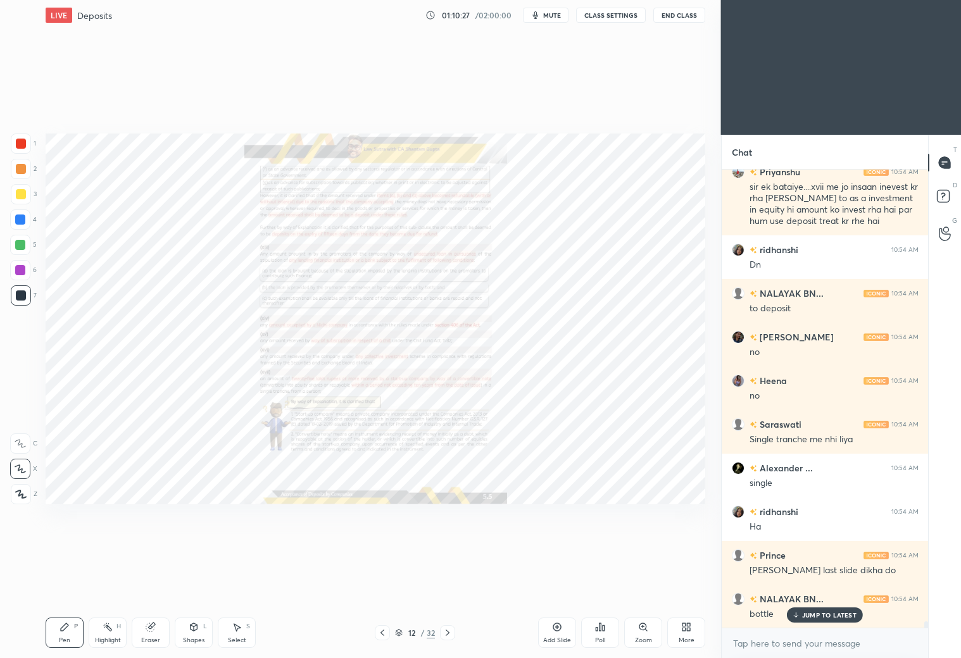
scroll to position [32074, 0]
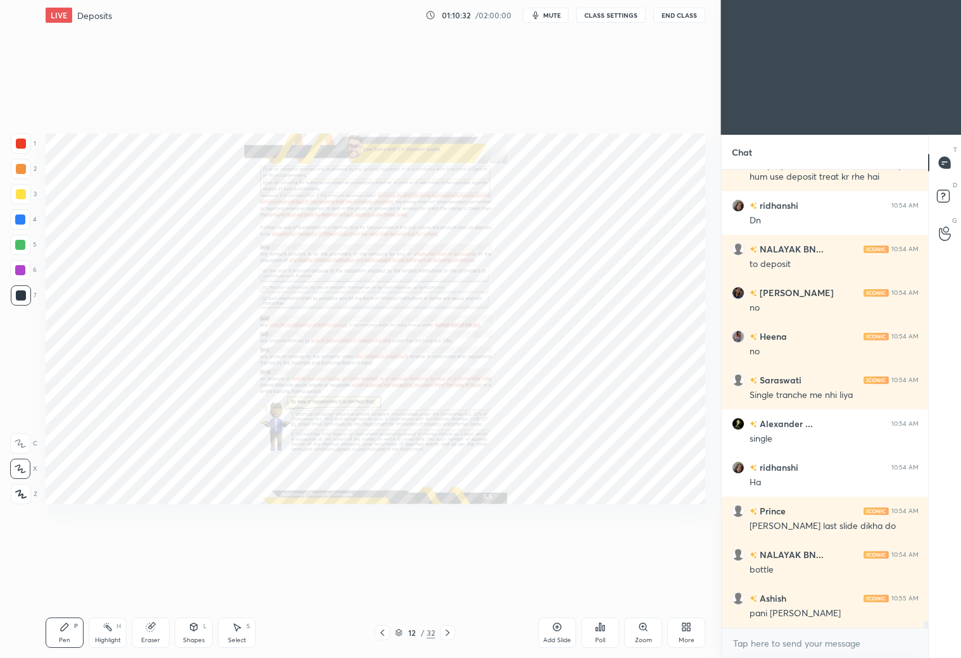
click at [449, 635] on icon at bounding box center [447, 633] width 10 height 10
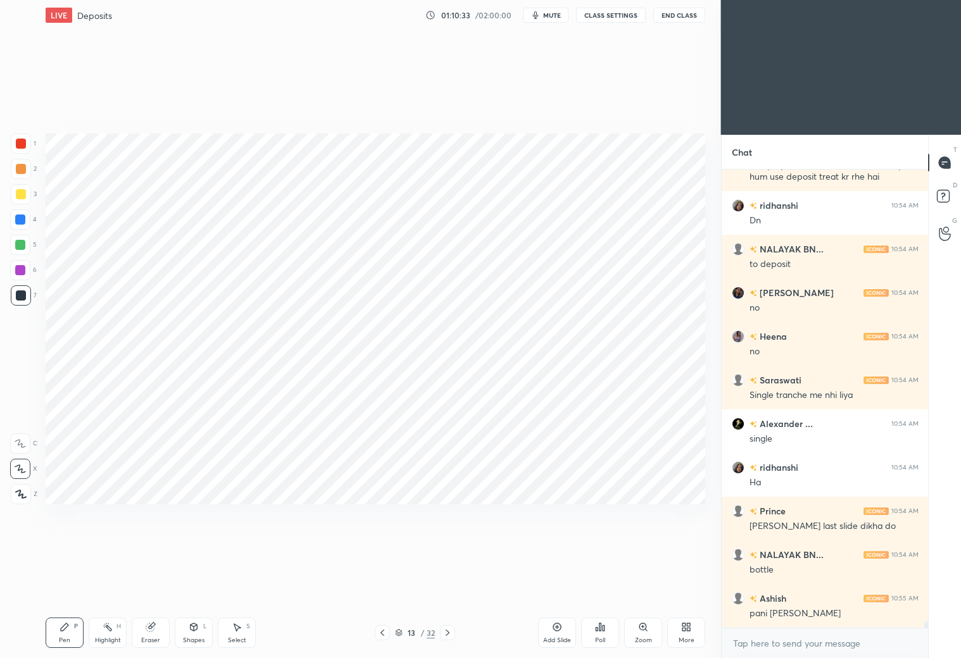
click at [448, 632] on icon at bounding box center [447, 633] width 10 height 10
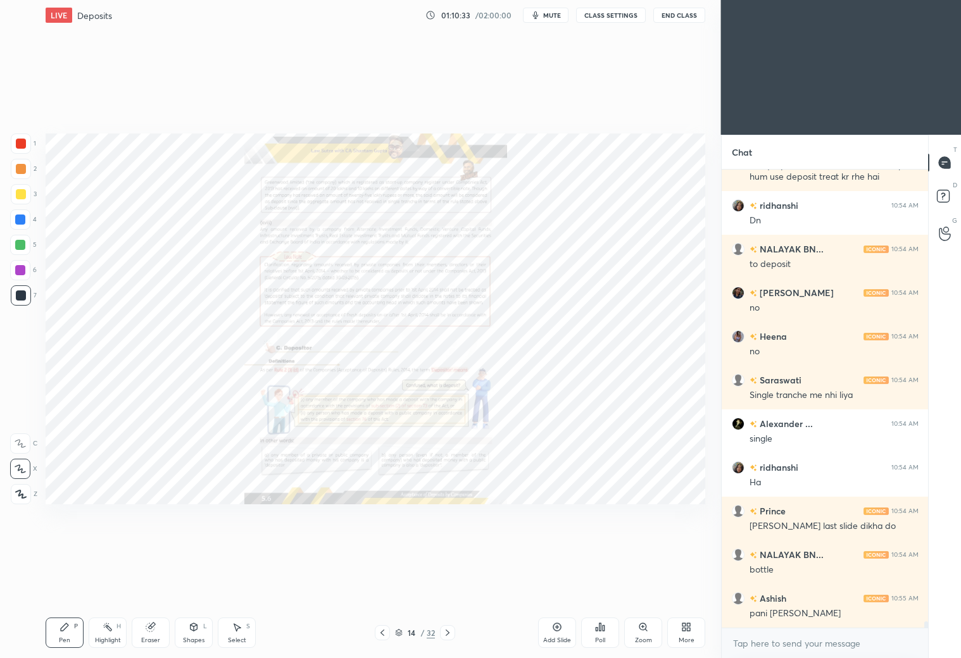
click at [448, 635] on icon at bounding box center [447, 633] width 10 height 10
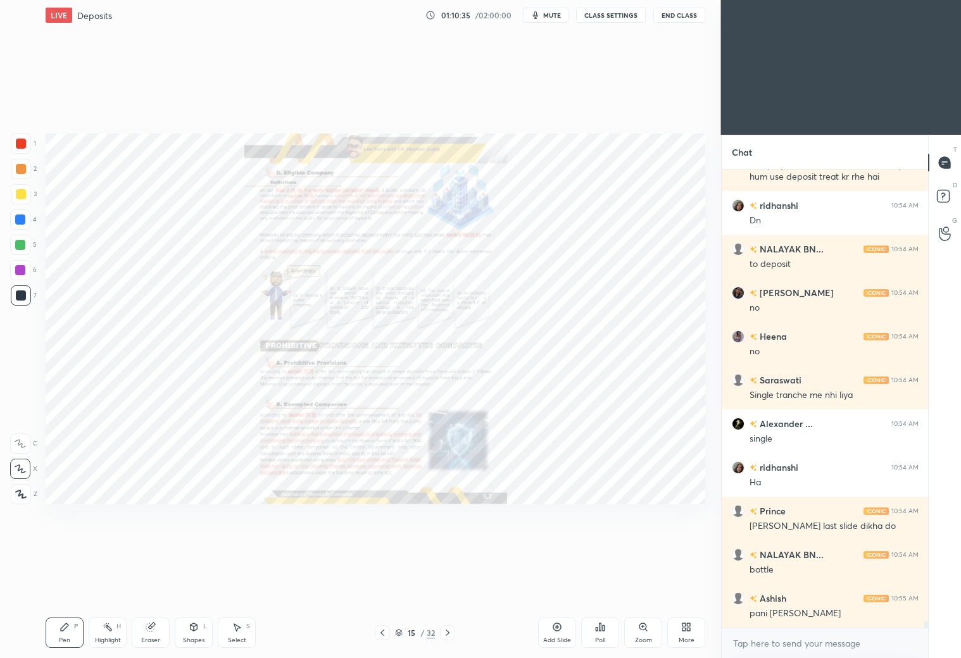
click at [377, 632] on icon at bounding box center [382, 633] width 10 height 10
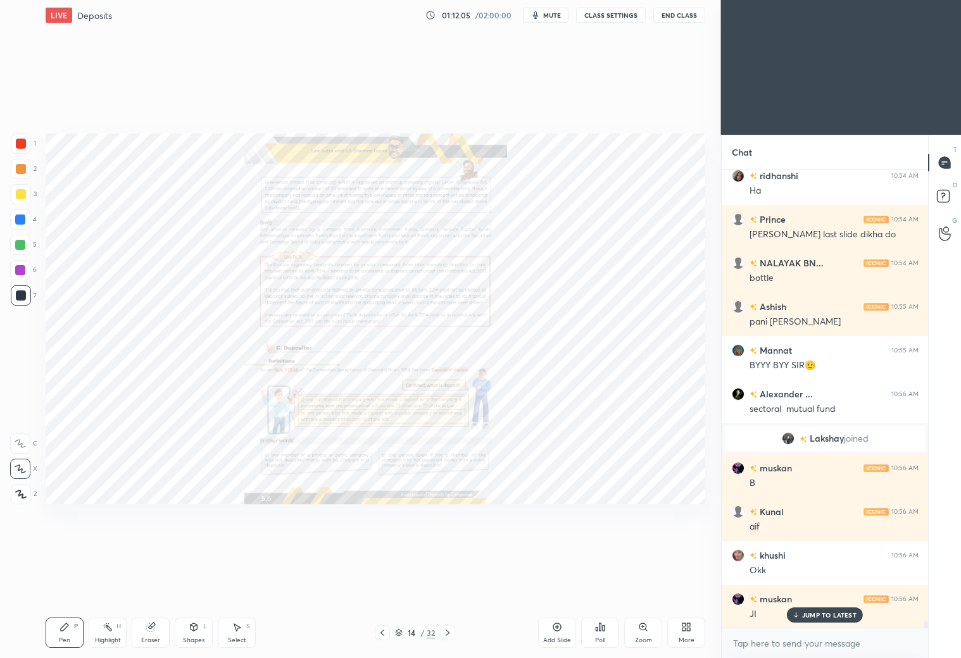
scroll to position [31071, 0]
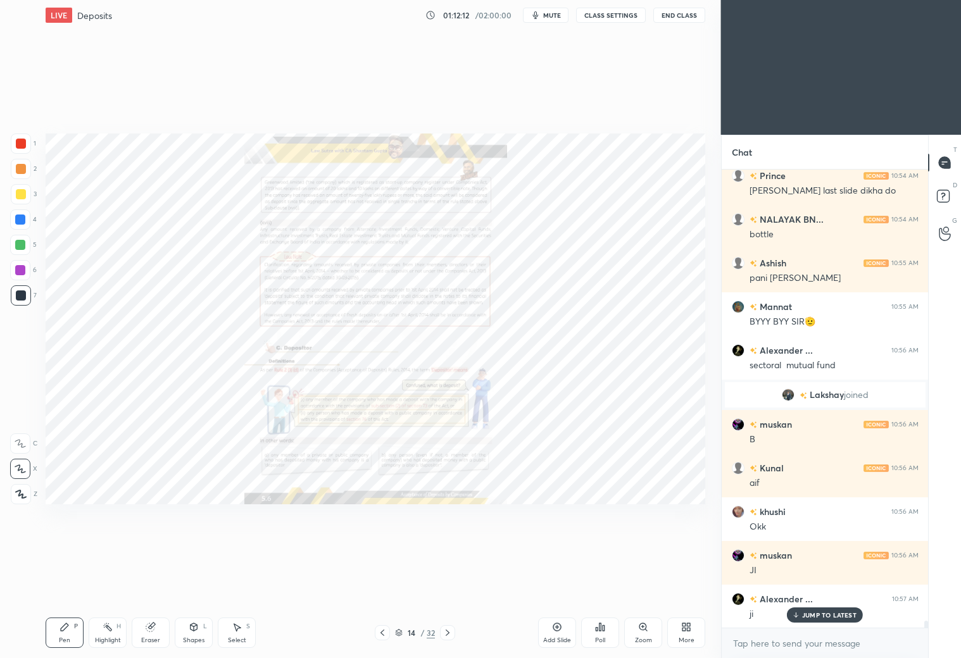
click at [637, 629] on div "Zoom" at bounding box center [643, 633] width 38 height 30
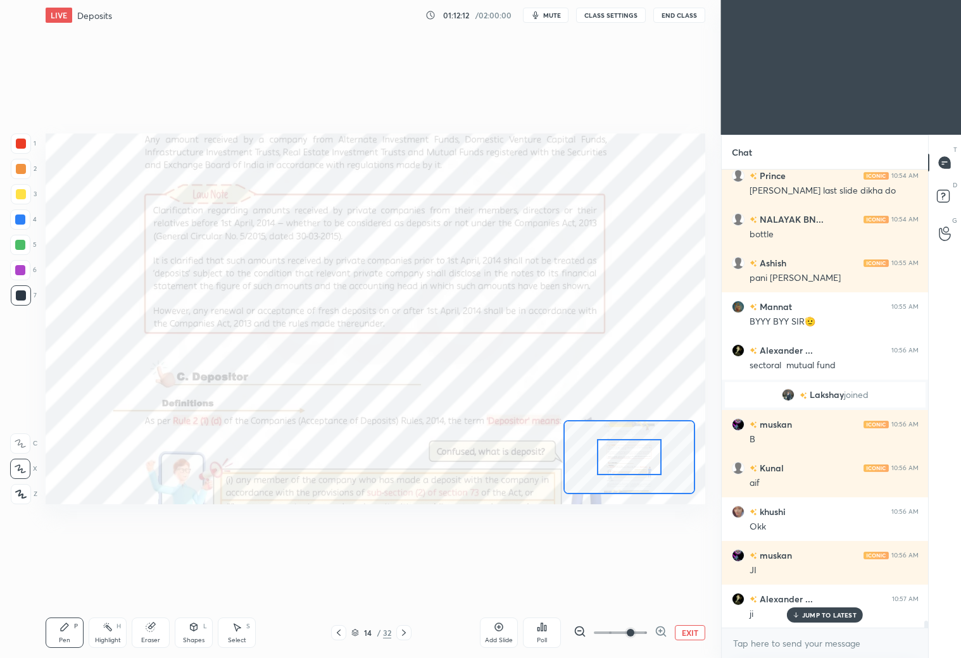
click at [634, 629] on span at bounding box center [630, 633] width 8 height 8
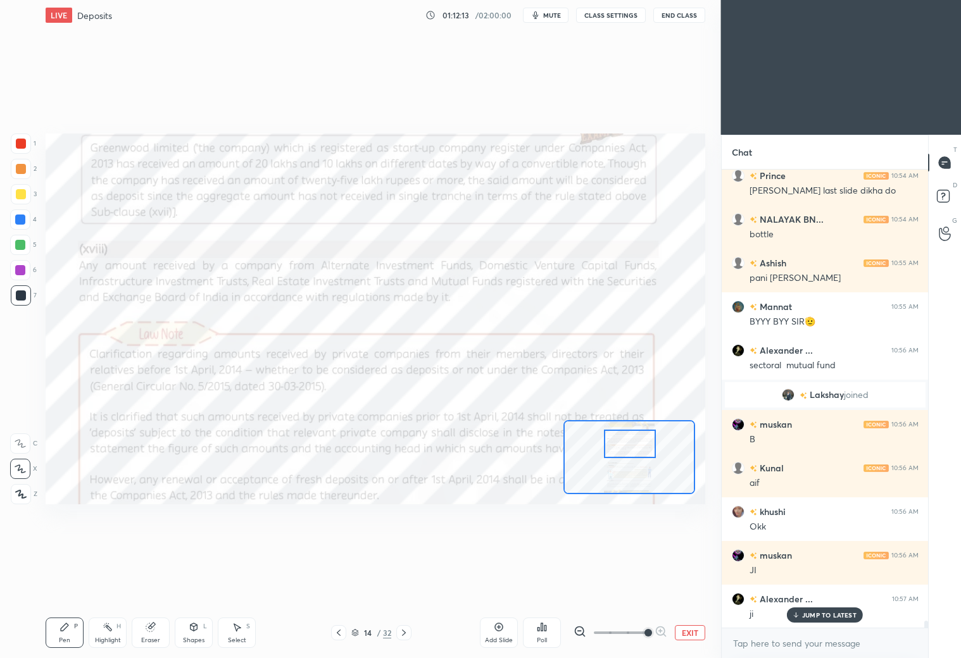
click at [632, 445] on div at bounding box center [630, 444] width 52 height 28
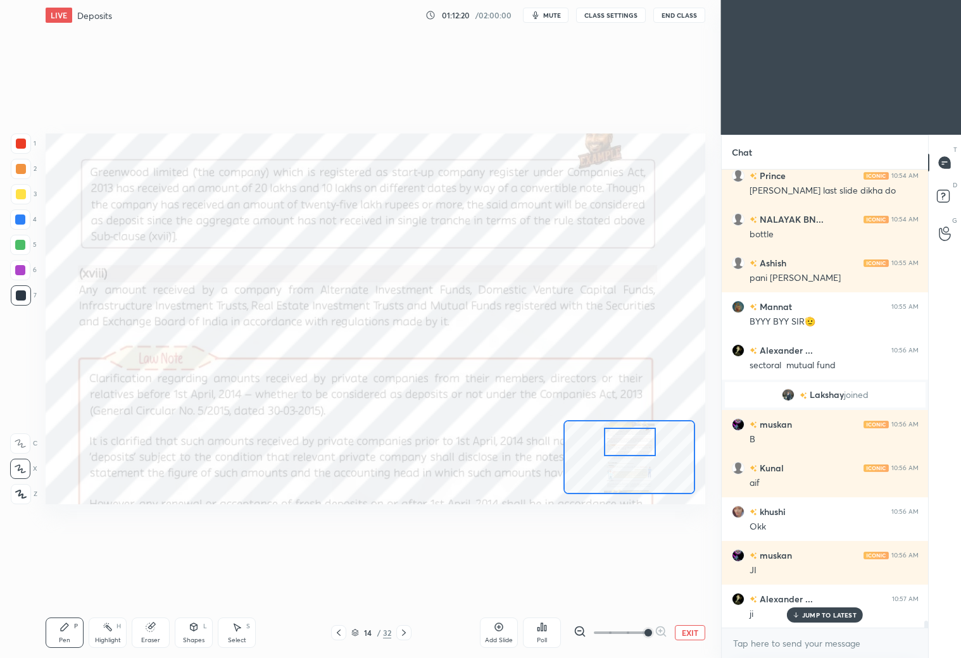
drag, startPoint x: 687, startPoint y: 573, endPoint x: 695, endPoint y: 583, distance: 13.0
click at [697, 585] on div "Setting up your live class Poll for secs No correct answer Start poll" at bounding box center [375, 318] width 670 height 577
click at [693, 628] on button "EXIT" at bounding box center [690, 632] width 30 height 15
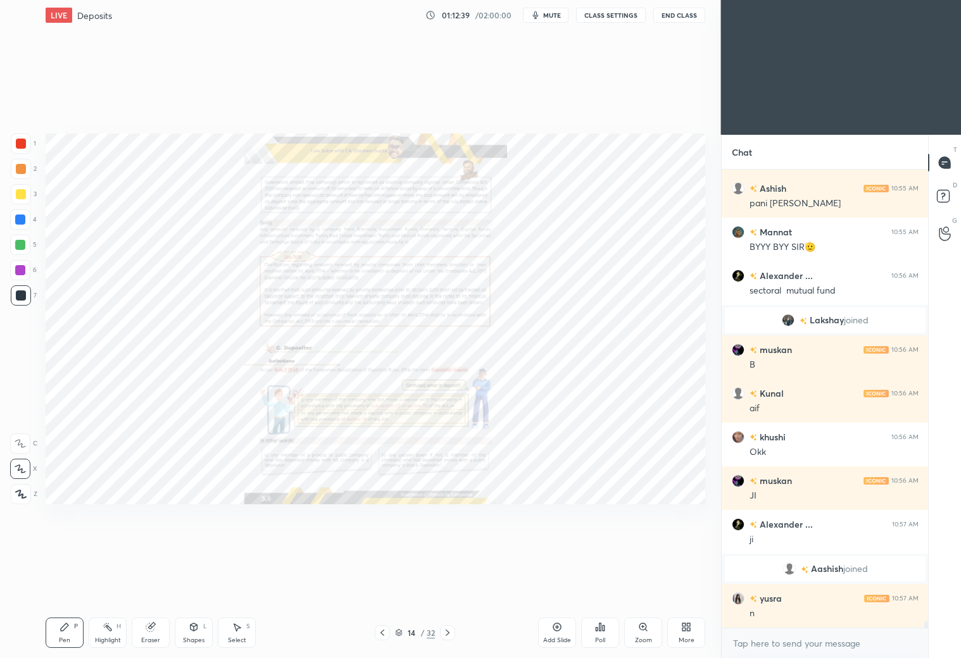
scroll to position [31189, 0]
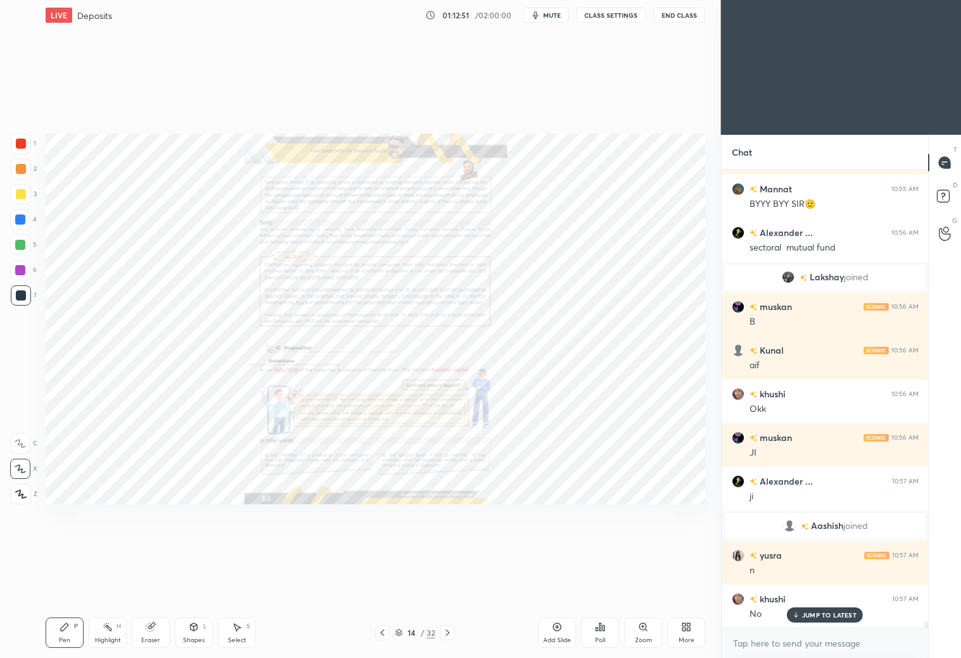
click at [387, 630] on div at bounding box center [382, 632] width 15 height 15
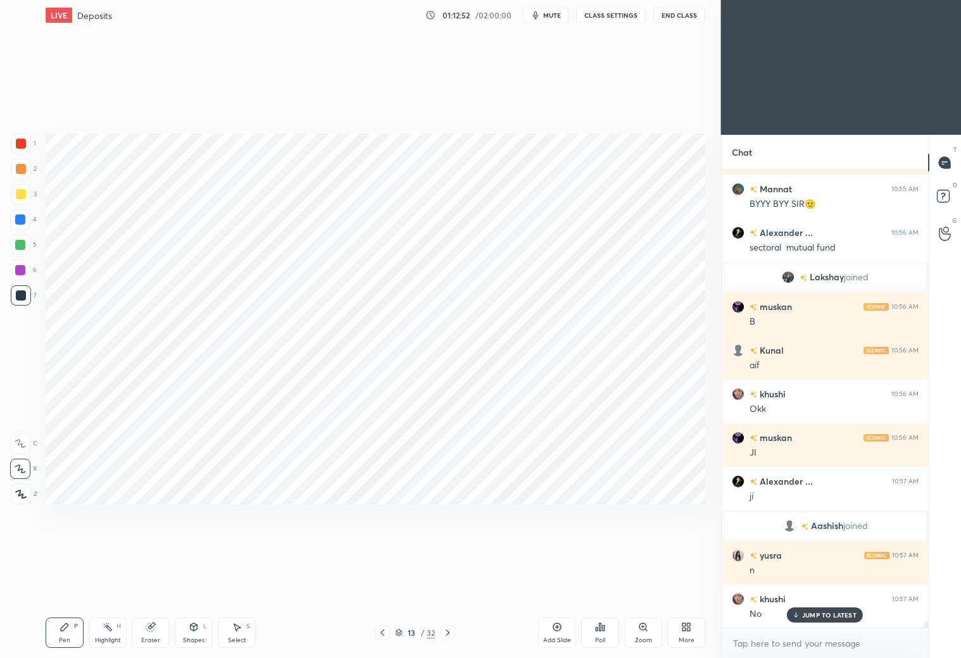
click at [388, 633] on div at bounding box center [382, 632] width 15 height 15
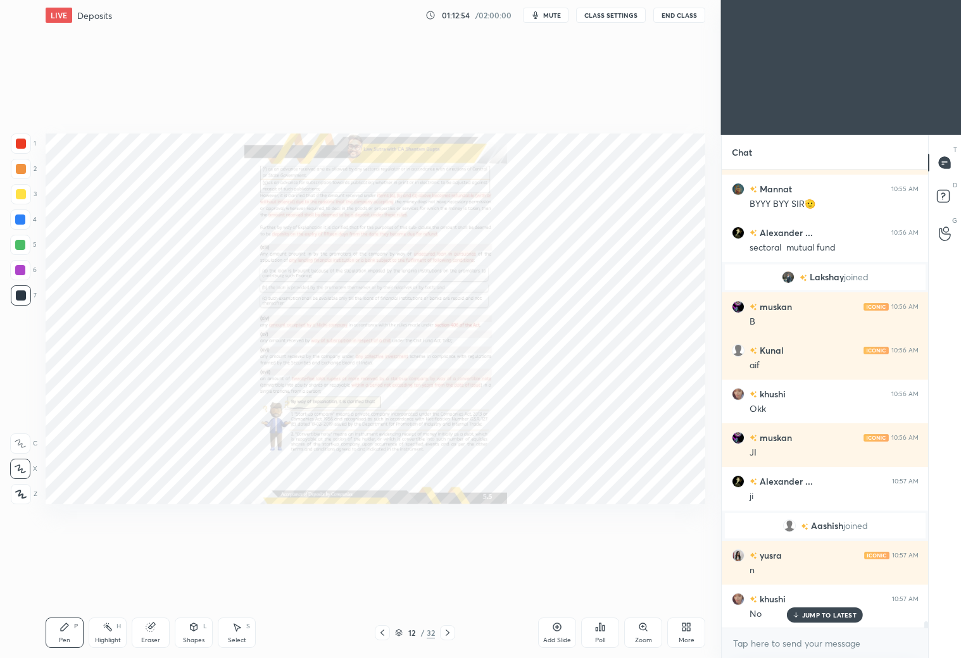
click at [637, 637] on div "Zoom" at bounding box center [643, 640] width 17 height 6
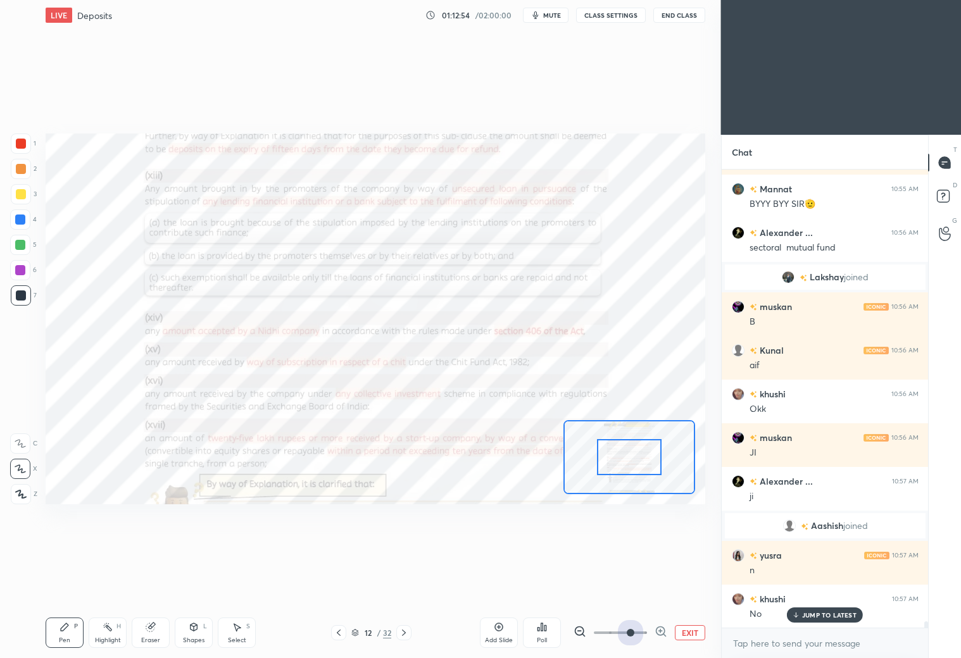
click at [639, 635] on span at bounding box center [620, 632] width 53 height 19
click at [645, 630] on span at bounding box center [620, 632] width 53 height 19
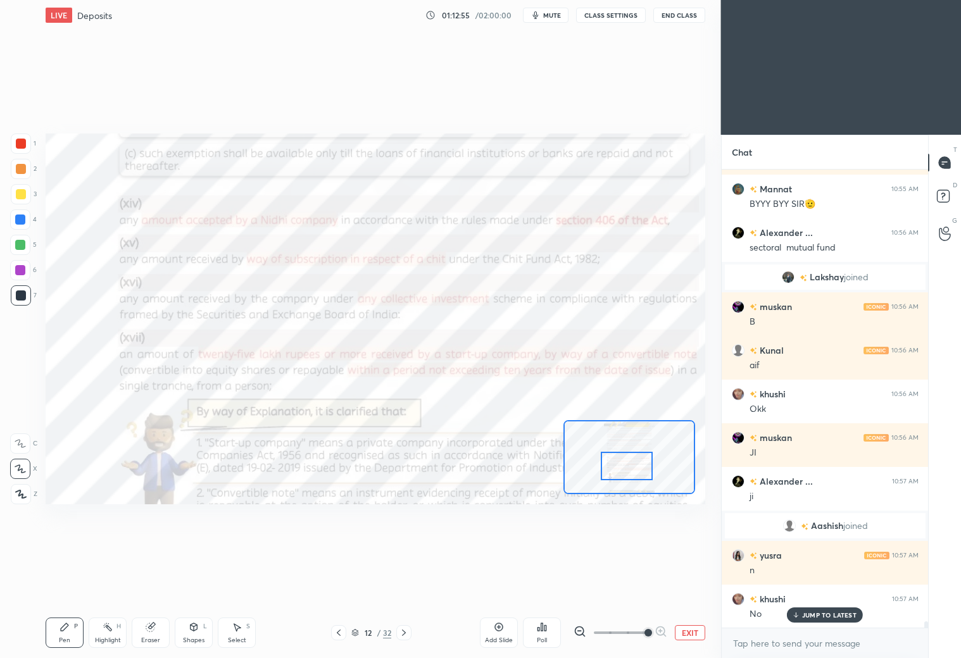
drag, startPoint x: 635, startPoint y: 459, endPoint x: 629, endPoint y: 454, distance: 8.1
click at [634, 464] on div at bounding box center [627, 466] width 52 height 28
click at [404, 633] on icon at bounding box center [404, 633] width 10 height 10
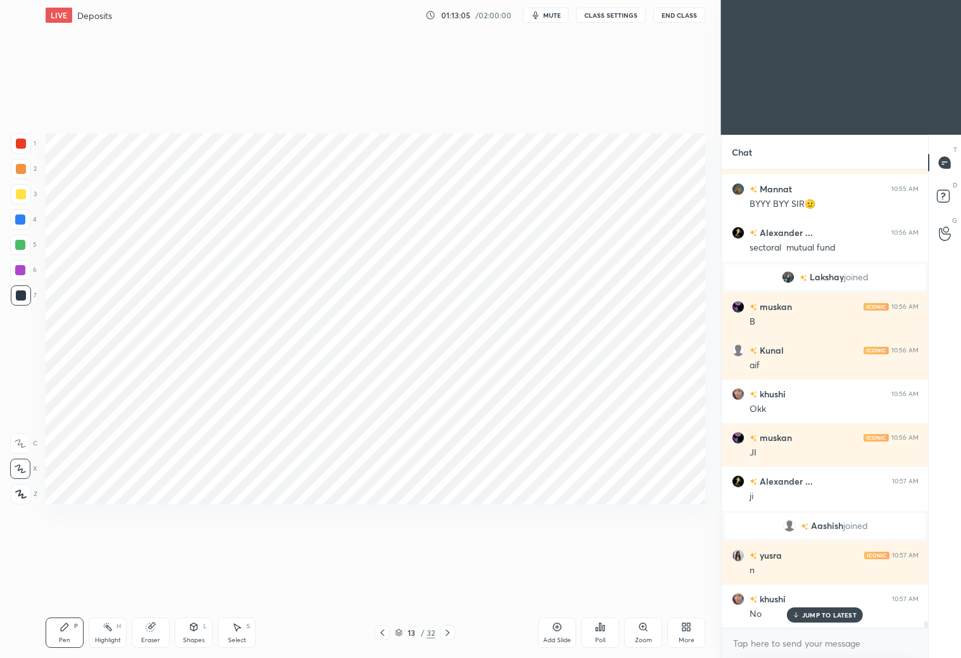
click at [448, 633] on icon at bounding box center [447, 633] width 10 height 10
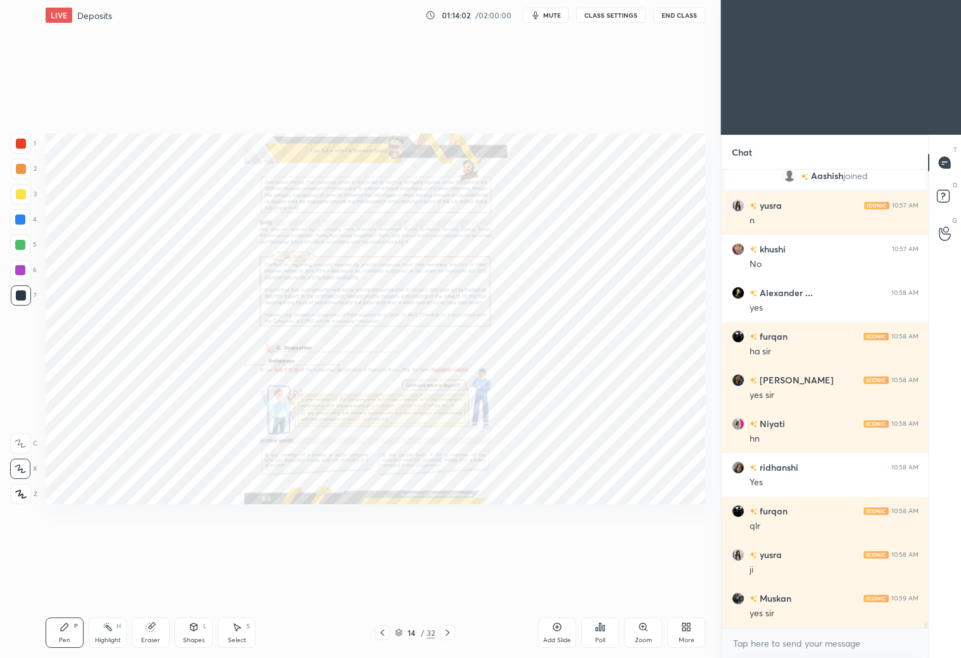
scroll to position [31583, 0]
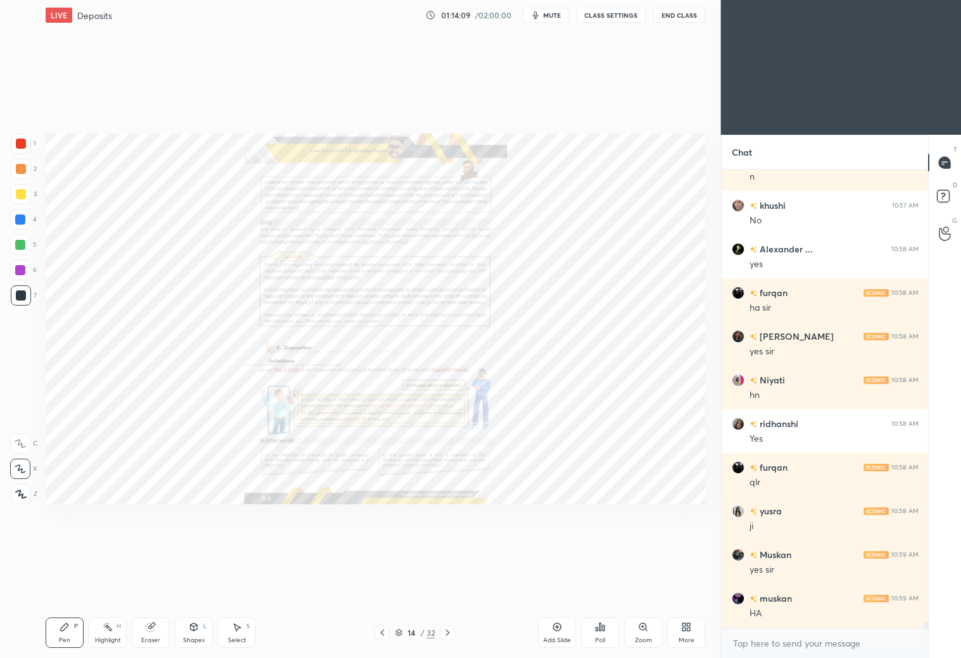
click at [643, 633] on div "Zoom" at bounding box center [643, 633] width 38 height 30
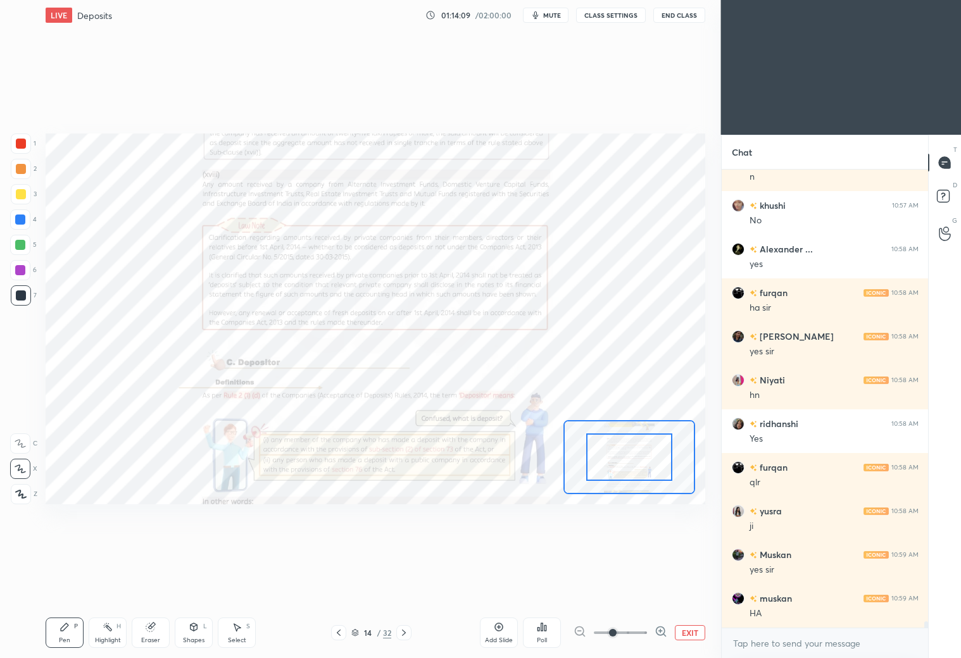
click at [641, 633] on span at bounding box center [620, 632] width 53 height 19
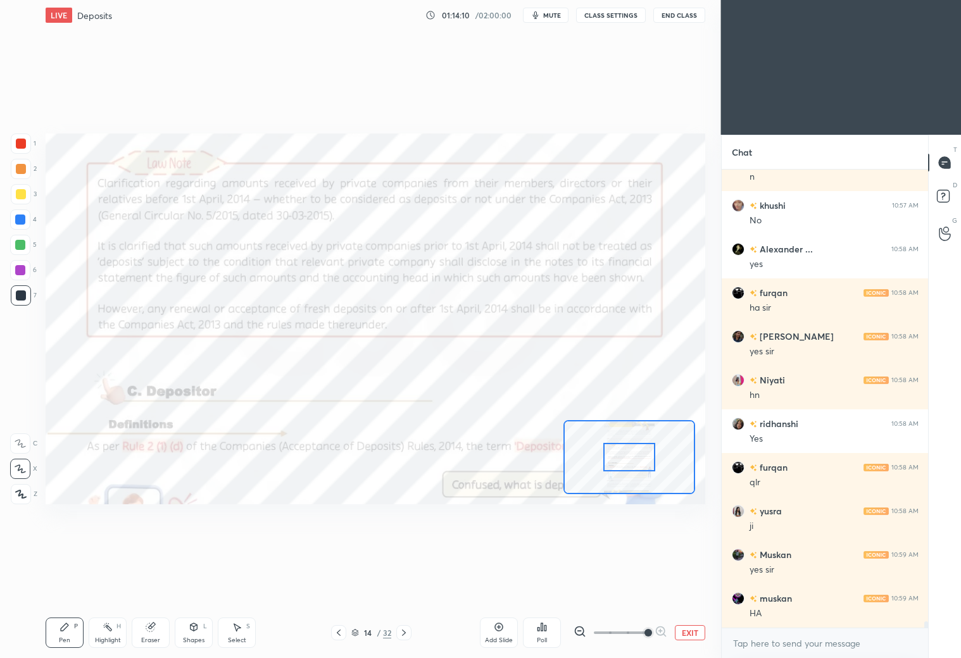
drag, startPoint x: 644, startPoint y: 632, endPoint x: 658, endPoint y: 618, distance: 20.1
click at [645, 632] on span at bounding box center [648, 633] width 8 height 8
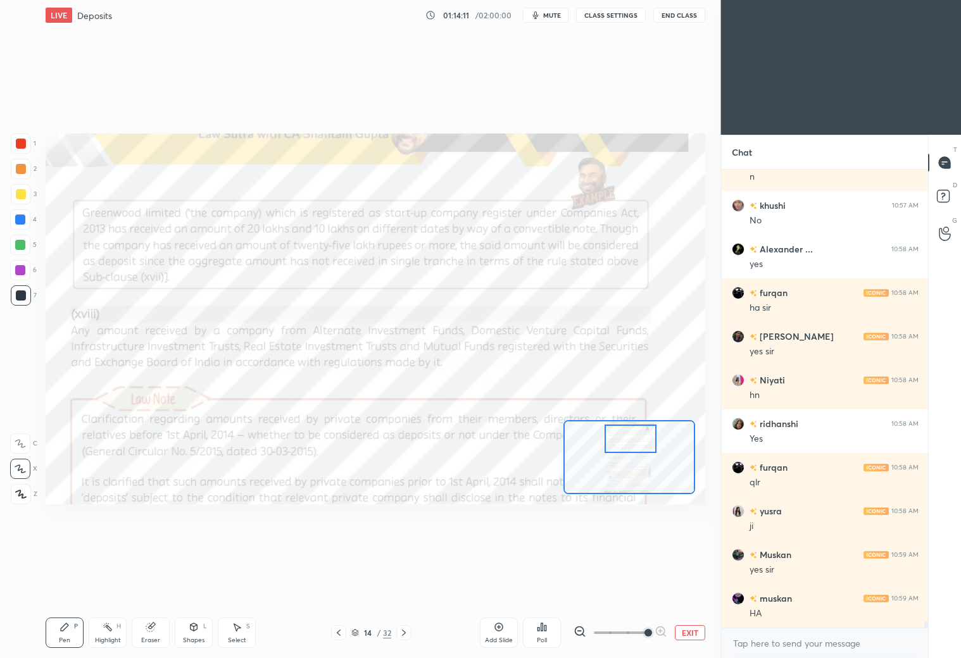
drag, startPoint x: 639, startPoint y: 452, endPoint x: 641, endPoint y: 435, distance: 17.8
click at [644, 434] on div at bounding box center [630, 439] width 52 height 28
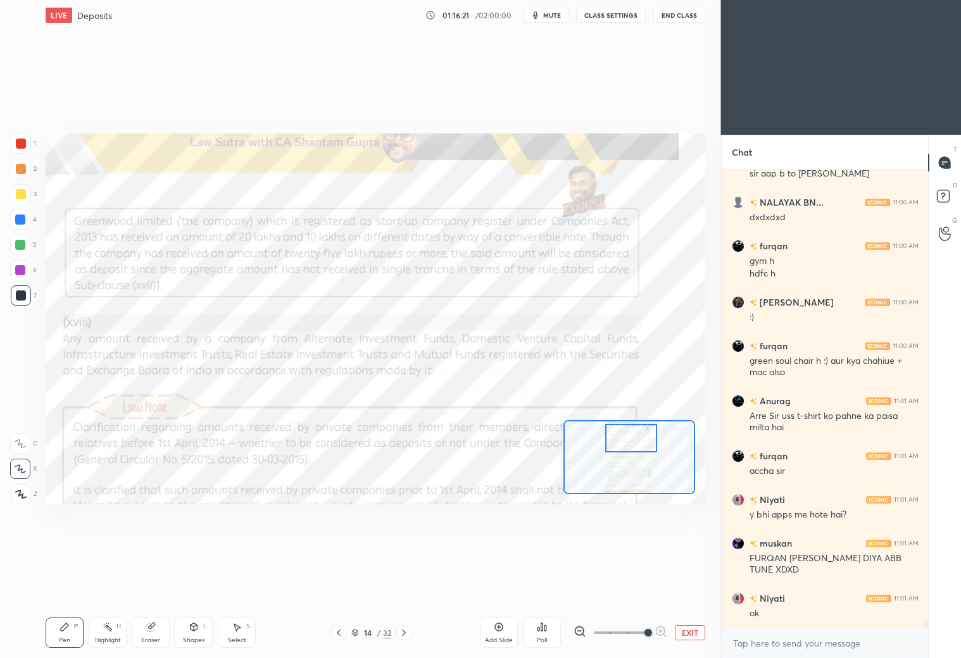
scroll to position [32896, 0]
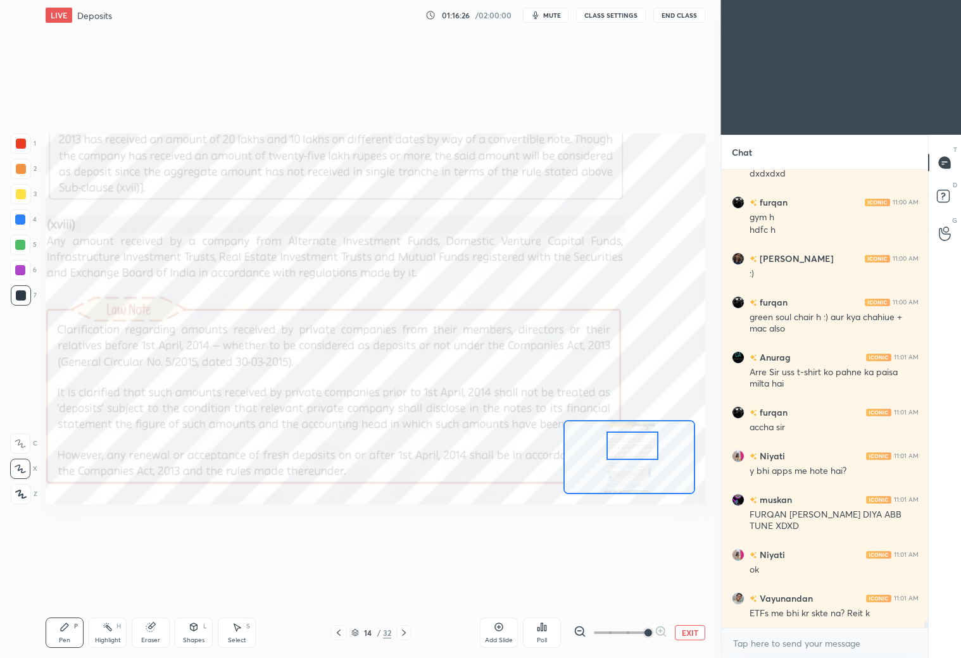
drag, startPoint x: 632, startPoint y: 442, endPoint x: 632, endPoint y: 451, distance: 8.9
click at [632, 449] on div at bounding box center [632, 446] width 52 height 28
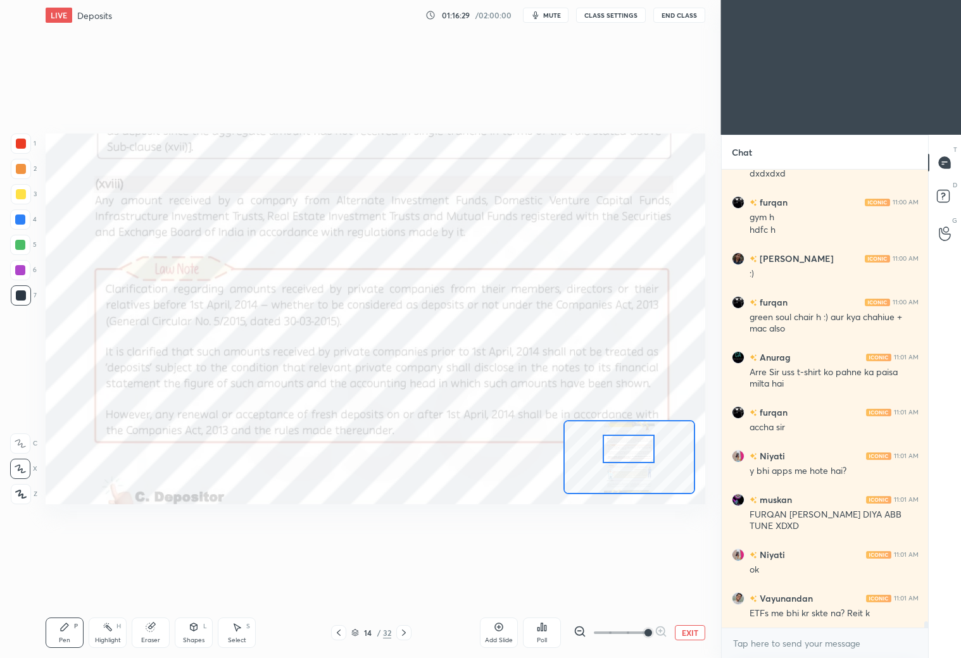
click at [644, 451] on div at bounding box center [628, 449] width 52 height 28
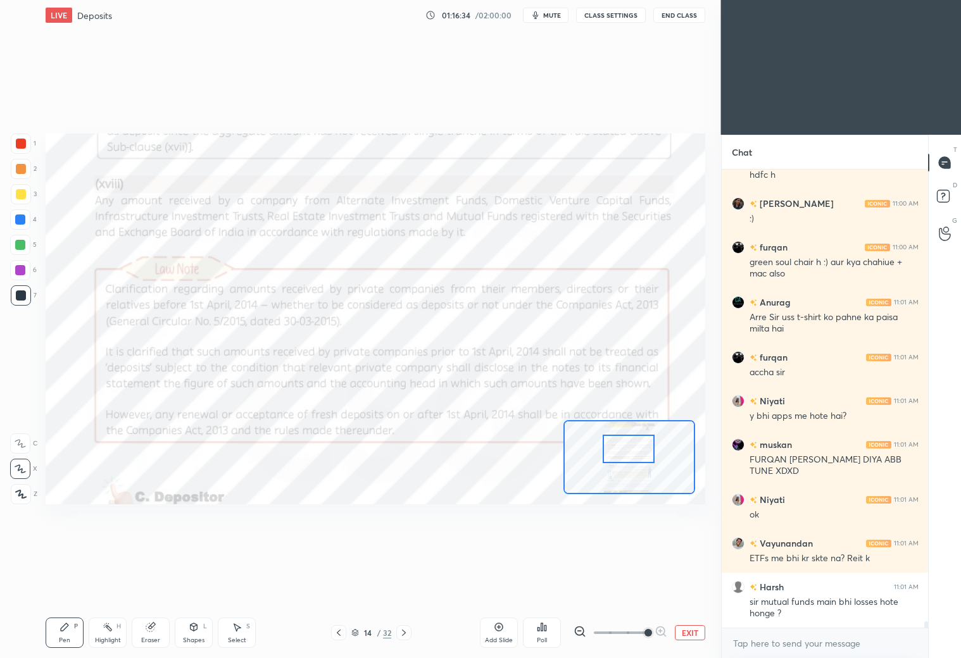
click at [356, 632] on icon at bounding box center [355, 633] width 8 height 8
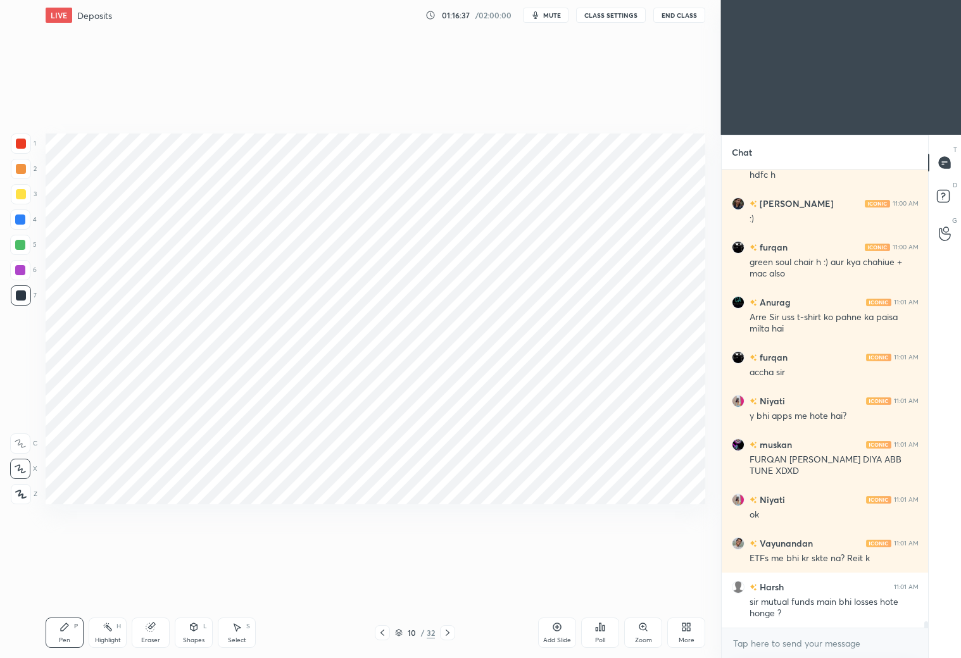
scroll to position [32994, 0]
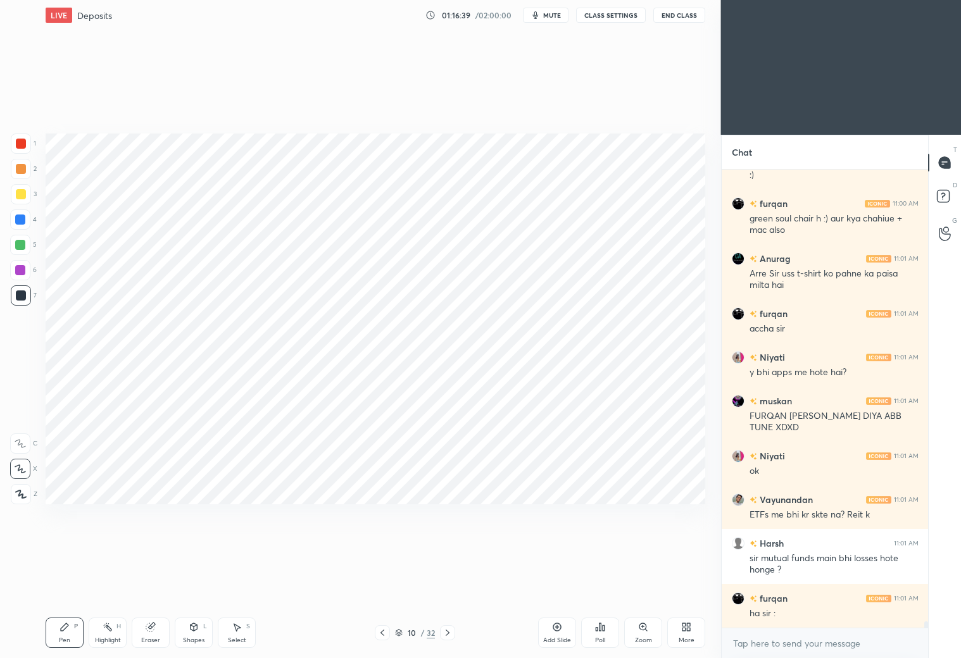
drag, startPoint x: 20, startPoint y: 144, endPoint x: 23, endPoint y: 138, distance: 6.5
click at [21, 144] on div at bounding box center [21, 144] width 10 height 10
click at [23, 293] on div at bounding box center [21, 295] width 10 height 10
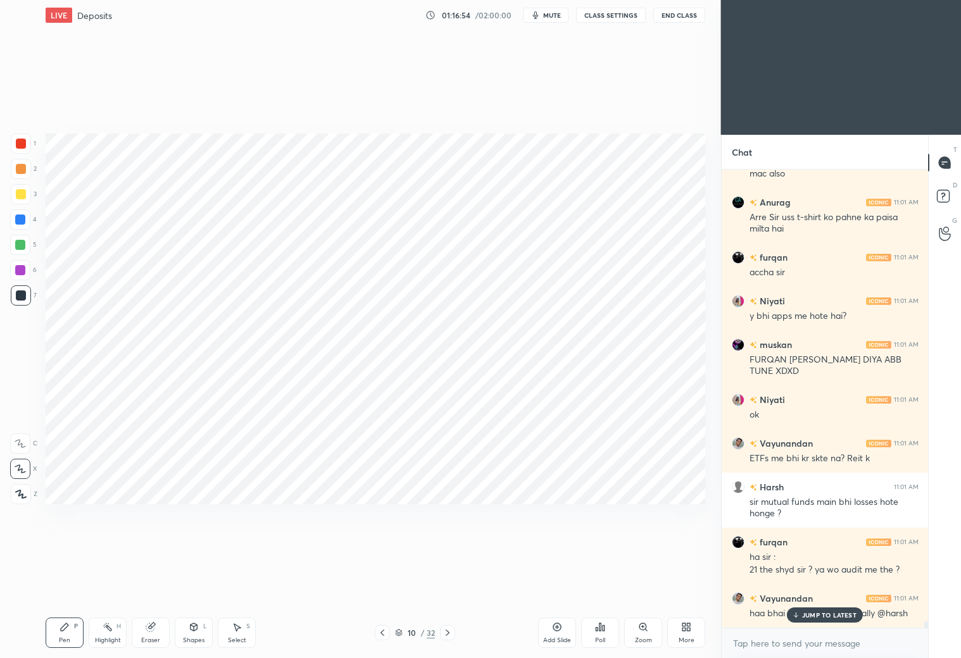
scroll to position [33094, 0]
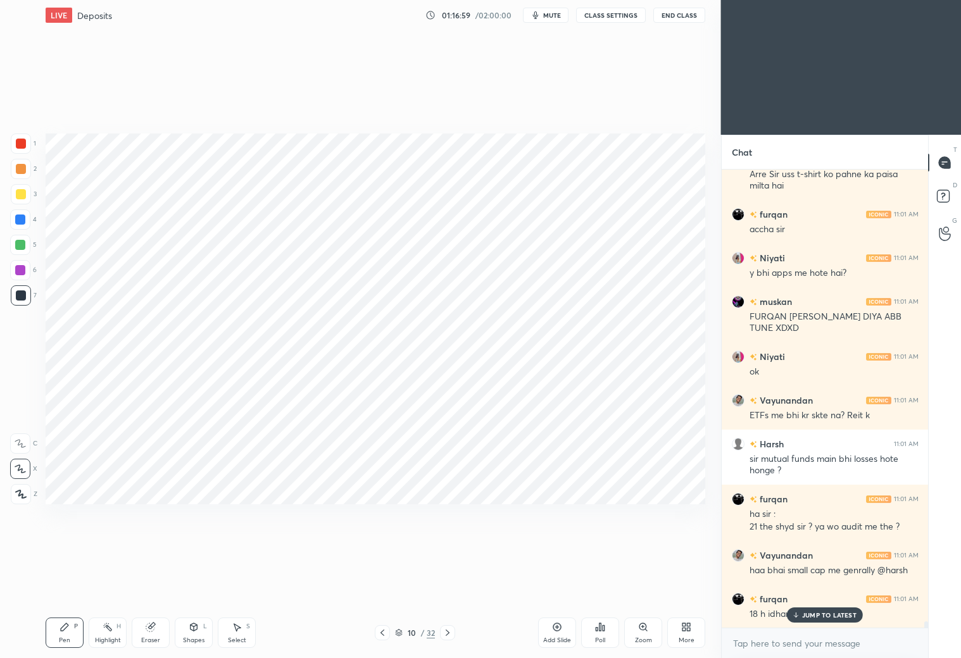
drag, startPoint x: 150, startPoint y: 630, endPoint x: 153, endPoint y: 621, distance: 9.4
click at [151, 630] on icon at bounding box center [150, 627] width 8 height 8
click at [73, 625] on div "Pen P" at bounding box center [65, 633] width 38 height 30
click at [24, 147] on div at bounding box center [21, 144] width 20 height 20
click at [805, 609] on div "JUMP TO LATEST" at bounding box center [825, 614] width 76 height 15
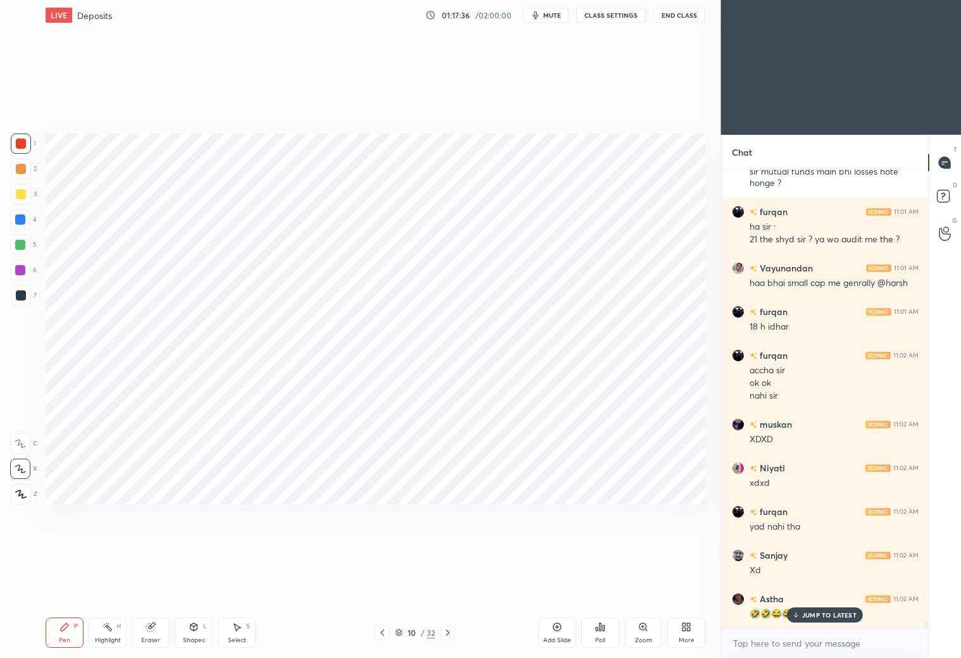
scroll to position [33469, 0]
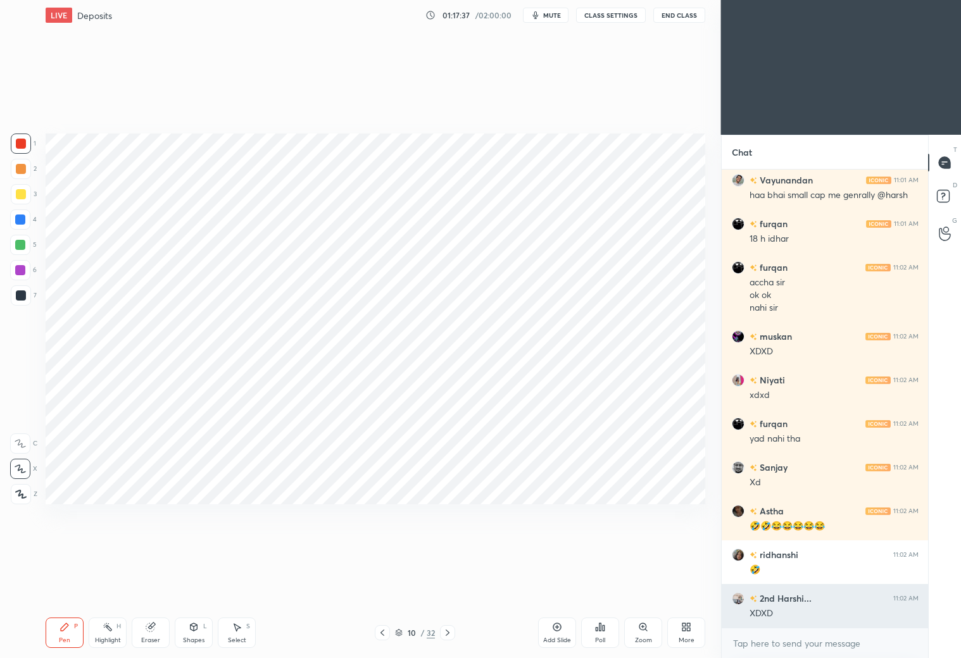
click at [811, 616] on div "furqan 11:01 AM ha sir : 21 the shyd sir ? ya wo audit me the ? [PERSON_NAME] 1…" at bounding box center [824, 399] width 207 height 458
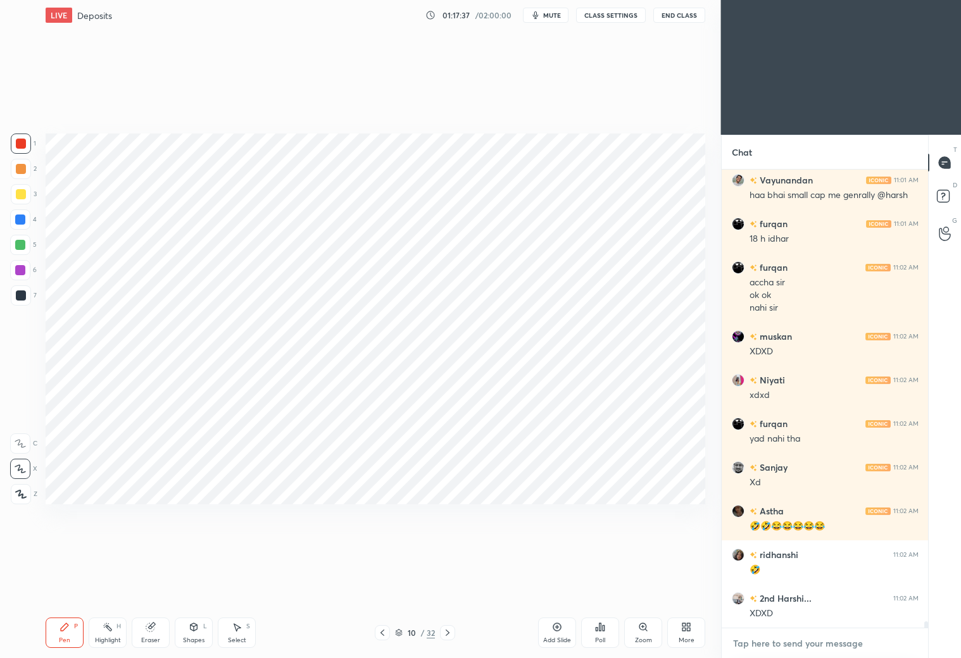
click at [770, 648] on textarea at bounding box center [825, 643] width 187 height 20
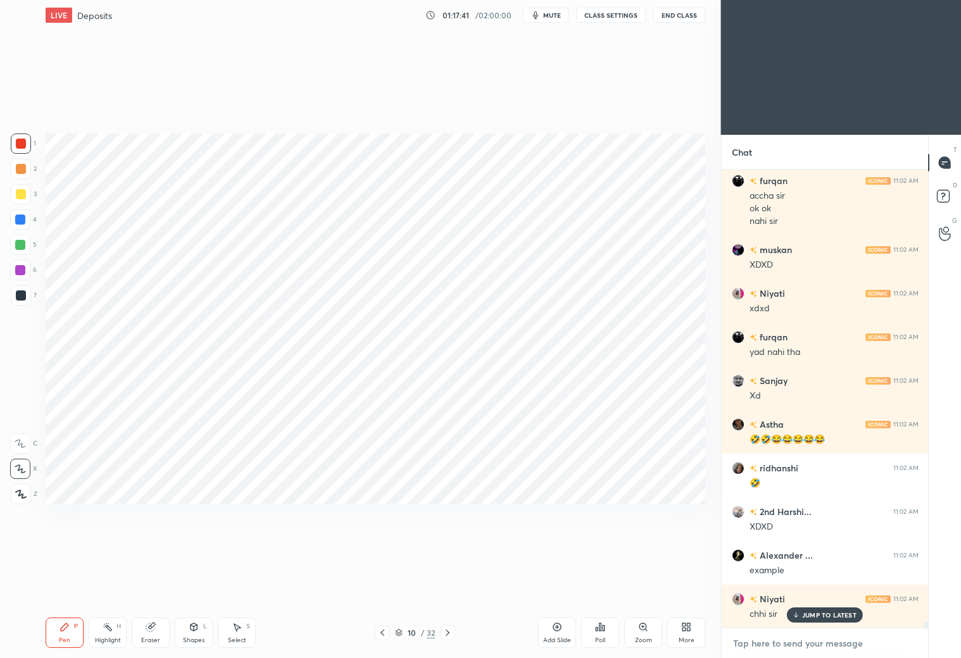
scroll to position [33599, 0]
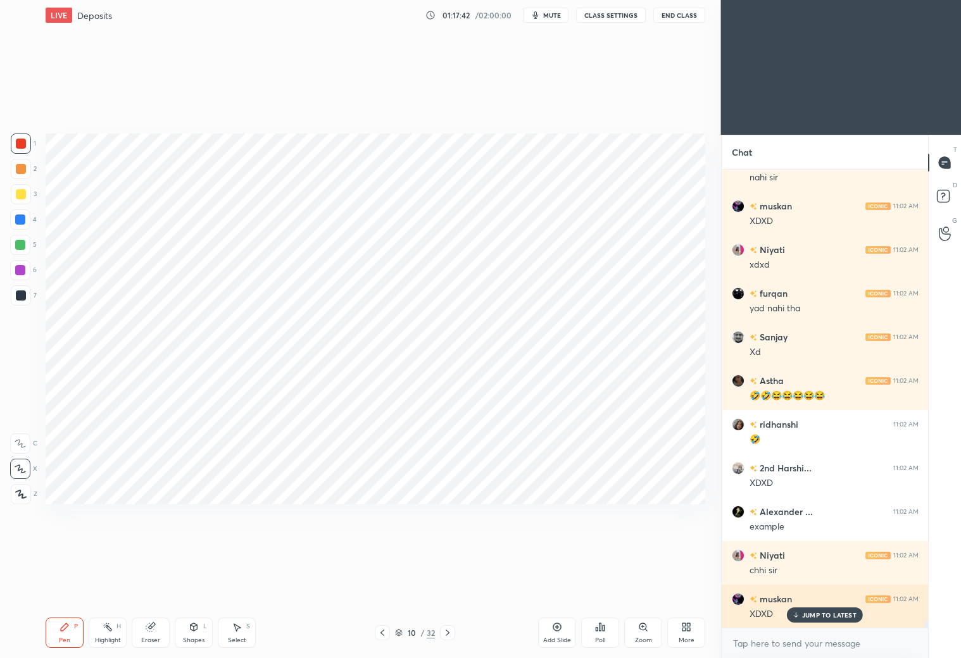
drag, startPoint x: 811, startPoint y: 618, endPoint x: 818, endPoint y: 614, distance: 7.7
click at [811, 619] on div "JUMP TO LATEST" at bounding box center [825, 614] width 76 height 15
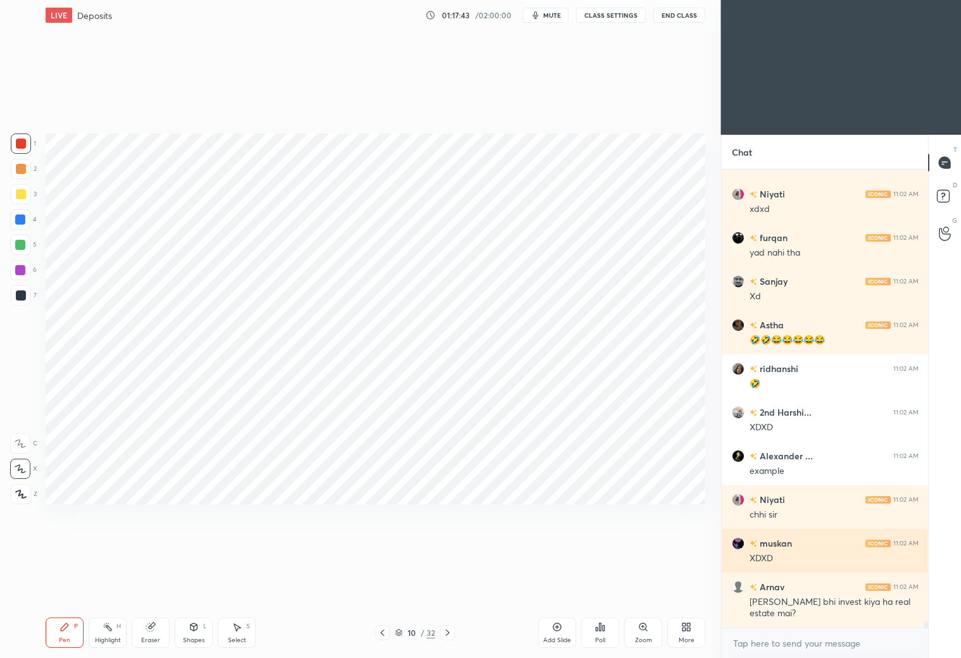
scroll to position [33698, 0]
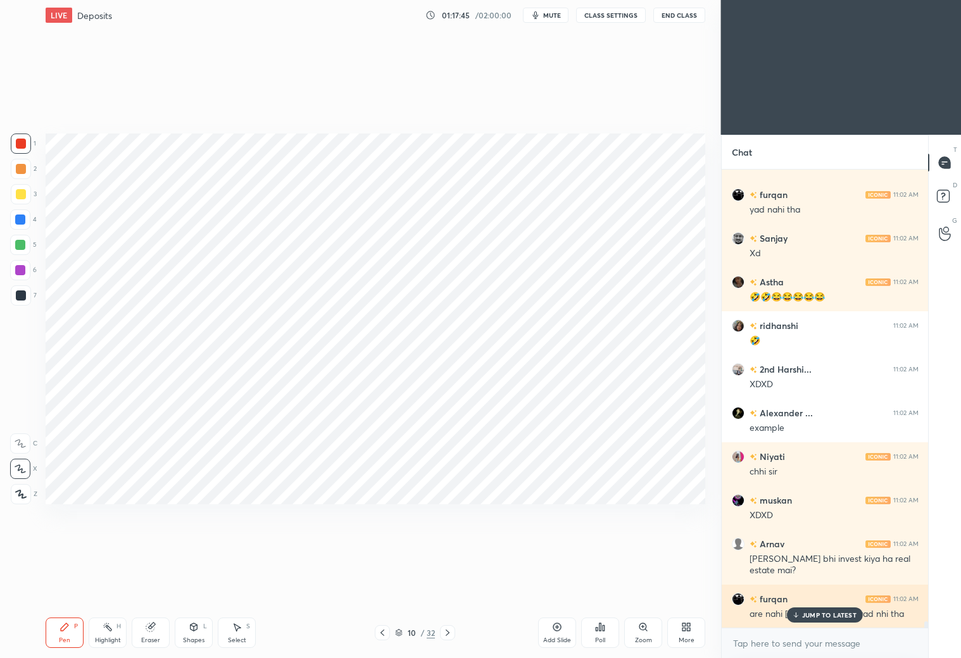
click at [816, 616] on p "JUMP TO LATEST" at bounding box center [829, 615] width 54 height 8
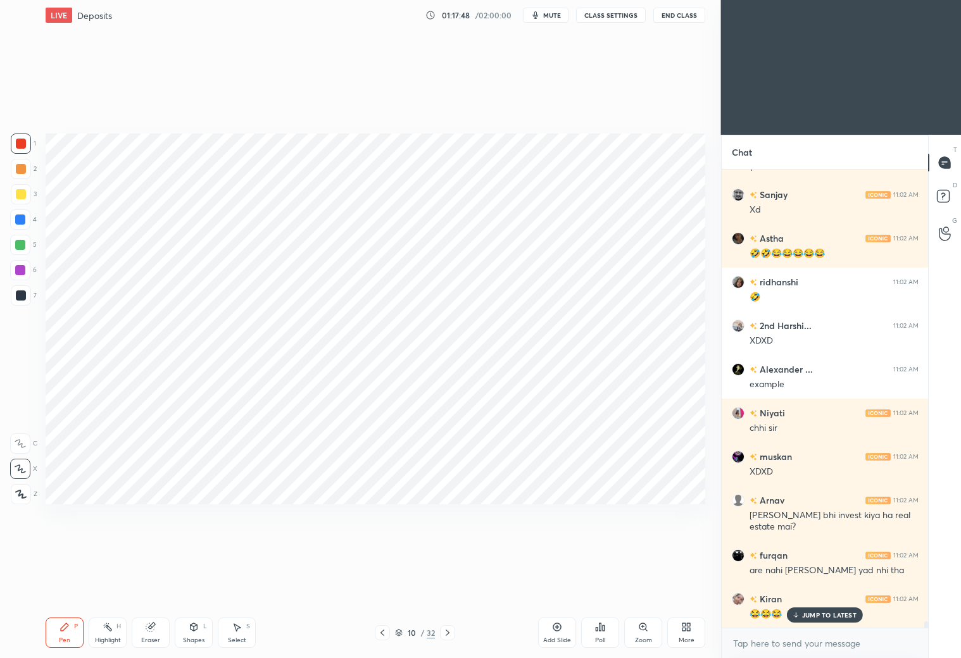
click at [23, 168] on div at bounding box center [21, 169] width 10 height 10
drag, startPoint x: 22, startPoint y: 147, endPoint x: 39, endPoint y: 140, distance: 17.6
click at [25, 148] on div at bounding box center [21, 144] width 20 height 20
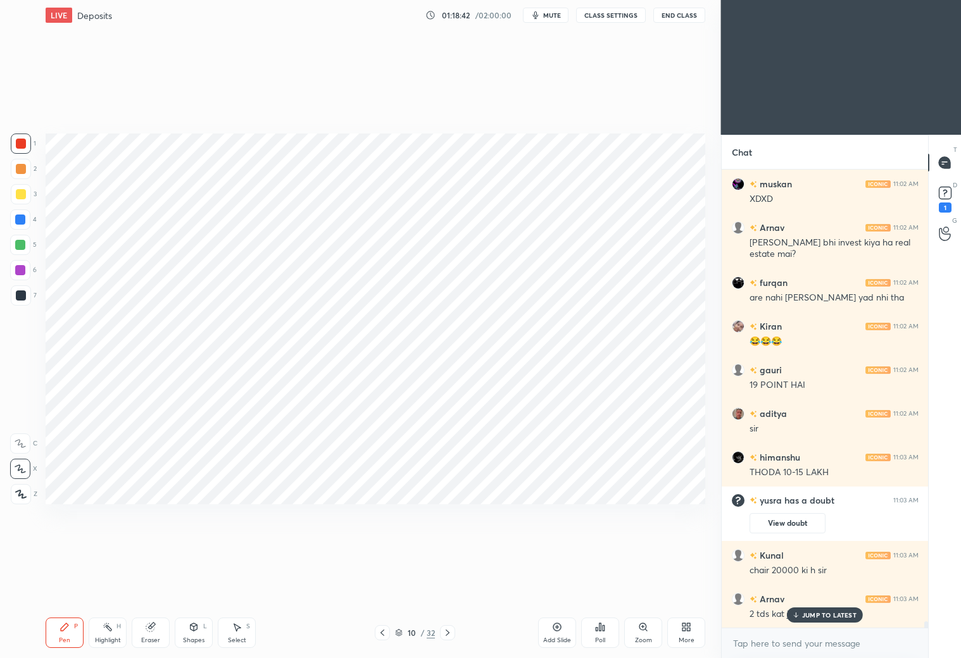
scroll to position [33223, 0]
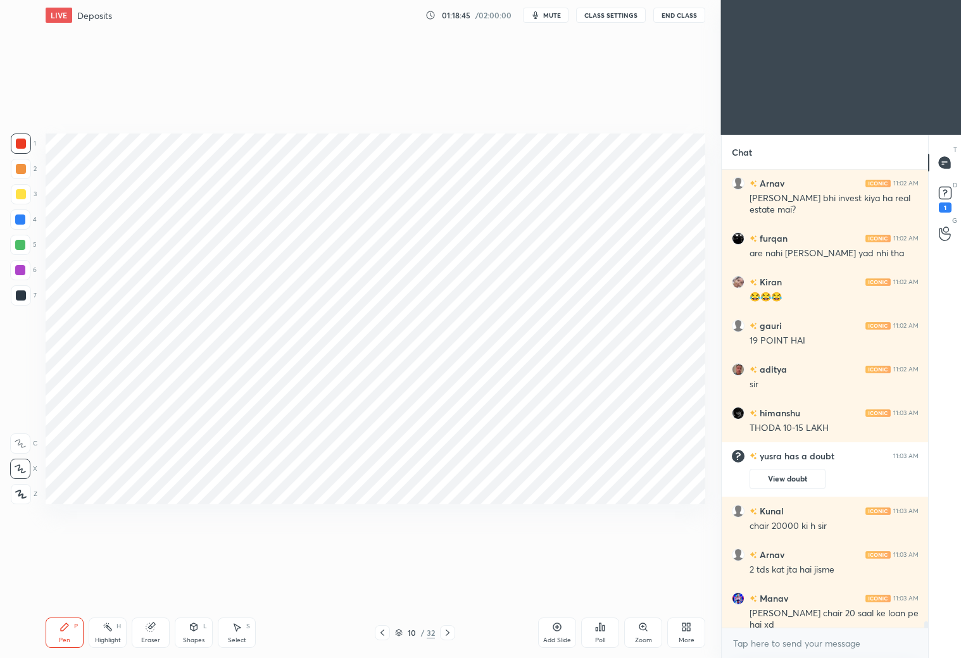
click at [163, 630] on div "Eraser" at bounding box center [151, 633] width 38 height 30
click at [63, 630] on icon at bounding box center [64, 627] width 10 height 10
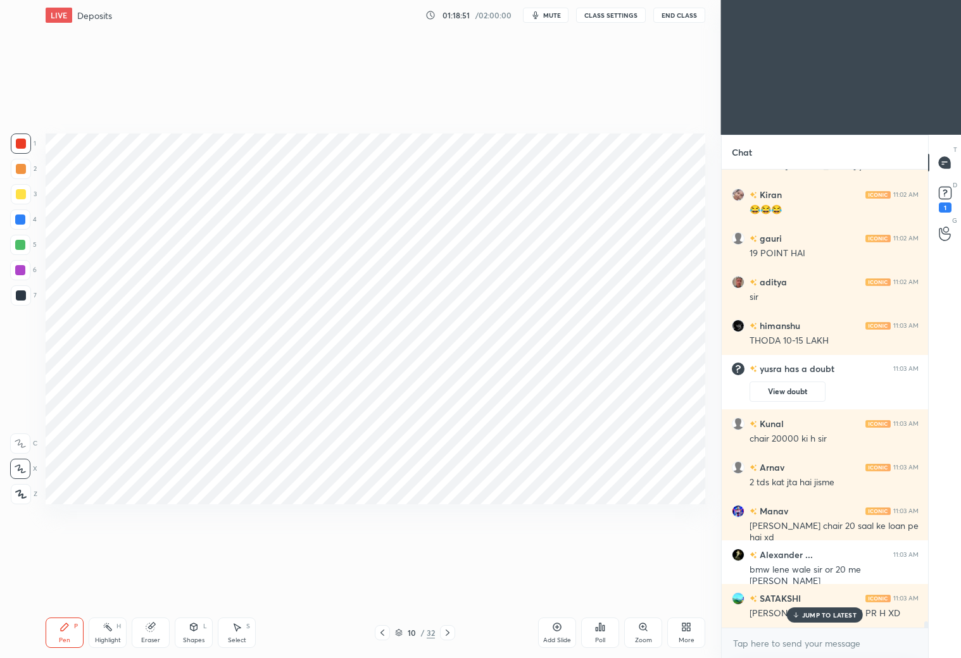
scroll to position [33353, 0]
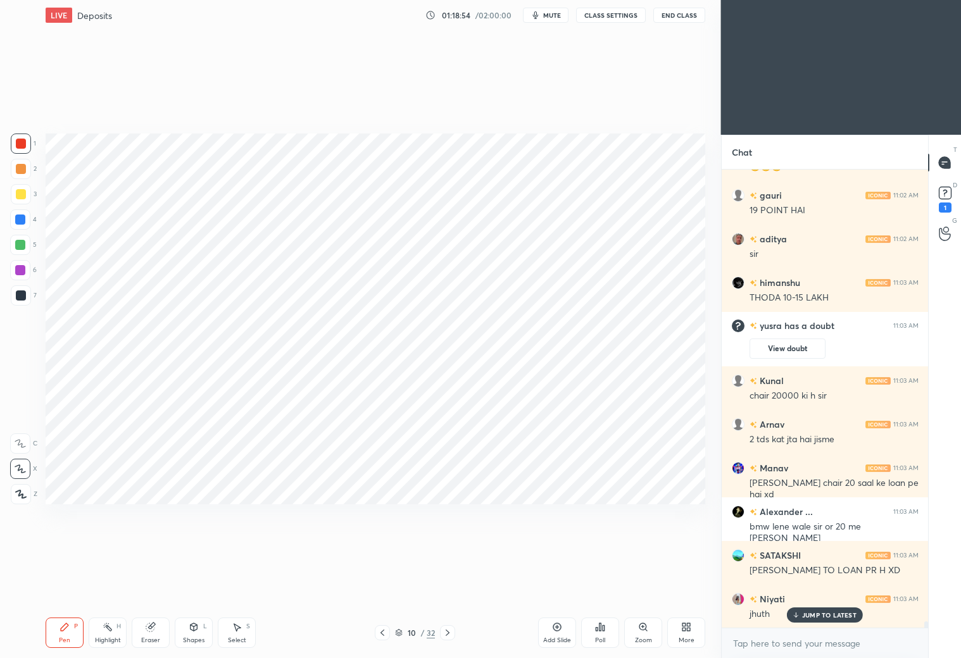
click at [804, 614] on p "JUMP TO LATEST" at bounding box center [829, 615] width 54 height 8
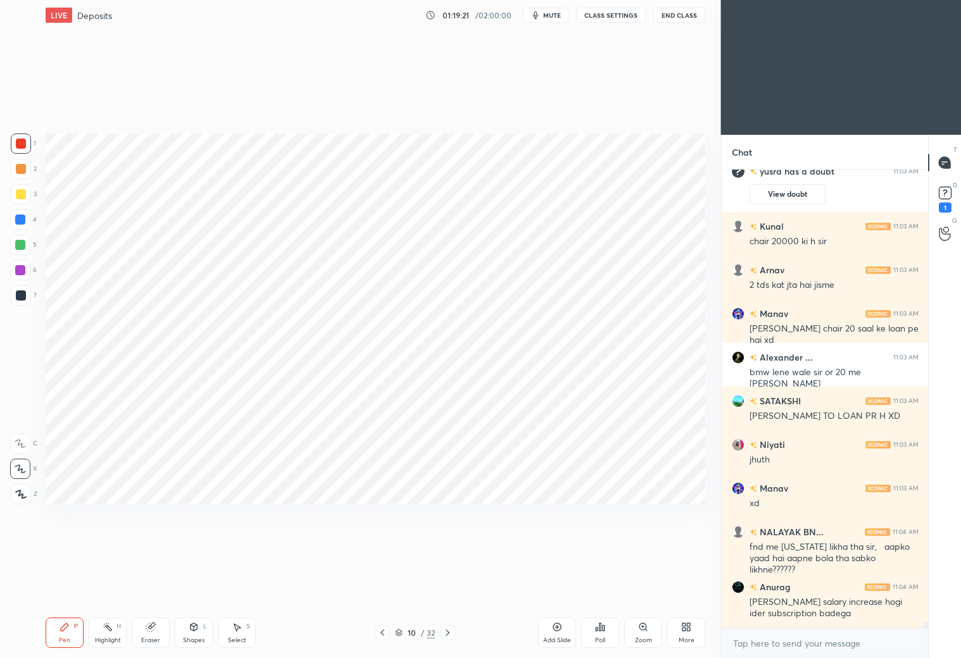
scroll to position [33561, 0]
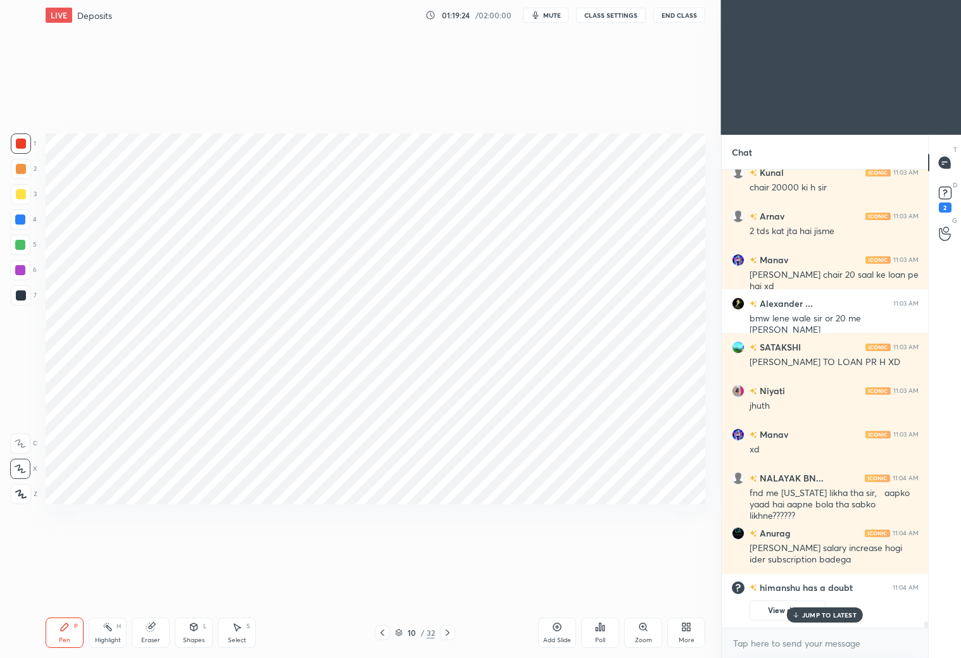
drag, startPoint x: 826, startPoint y: 616, endPoint x: 831, endPoint y: 601, distance: 15.2
click at [827, 614] on p "JUMP TO LATEST" at bounding box center [829, 615] width 54 height 8
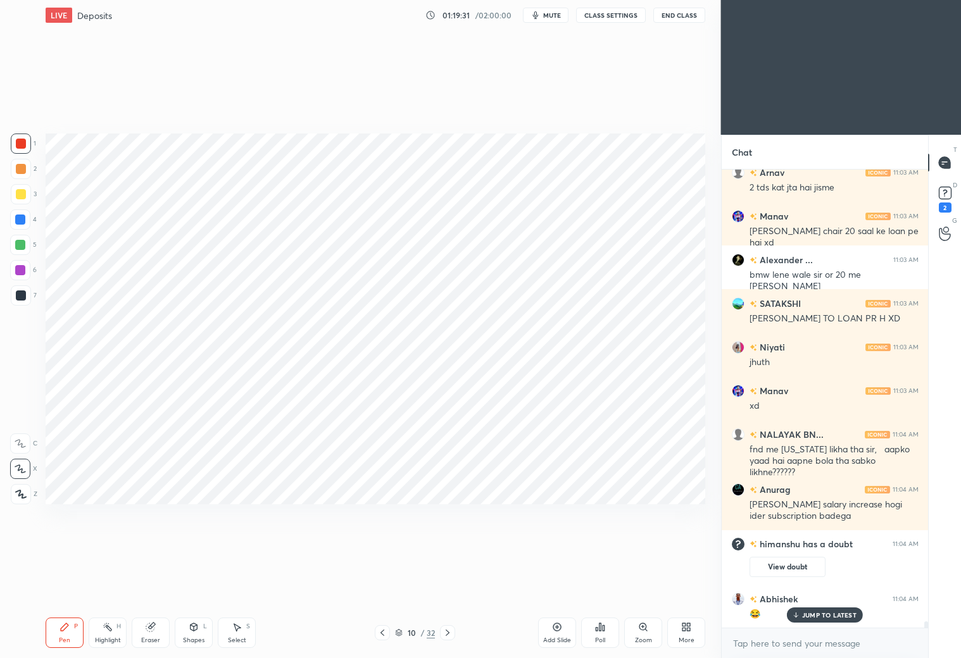
scroll to position [33432, 0]
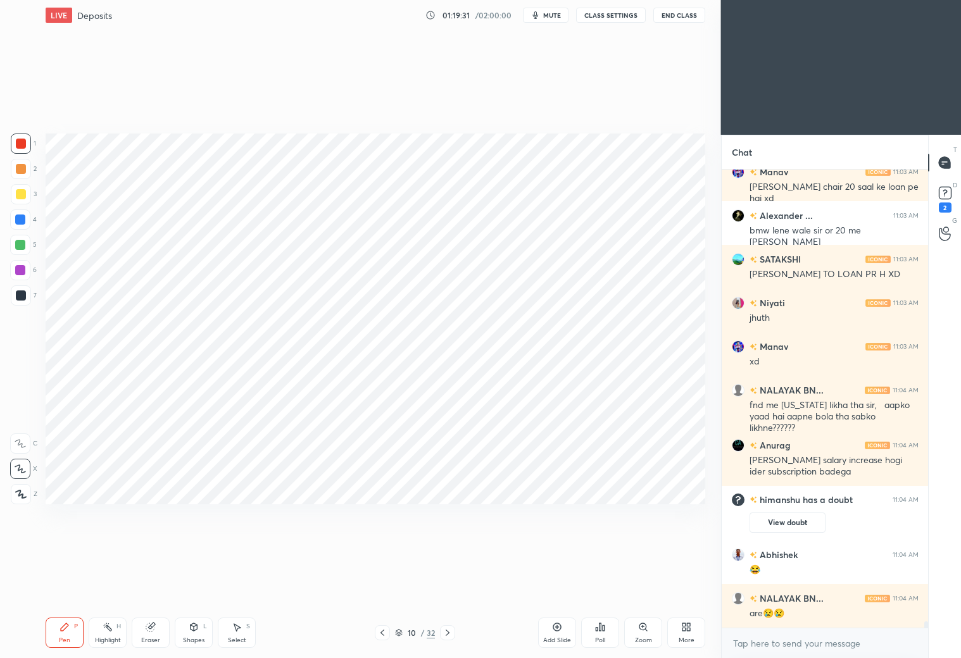
drag, startPoint x: 17, startPoint y: 273, endPoint x: 34, endPoint y: 268, distance: 17.8
click at [20, 273] on div at bounding box center [20, 270] width 10 height 10
click at [557, 632] on div "Add Slide" at bounding box center [557, 633] width 38 height 30
click at [26, 146] on div at bounding box center [21, 144] width 20 height 20
drag, startPoint x: 18, startPoint y: 273, endPoint x: 26, endPoint y: 259, distance: 16.2
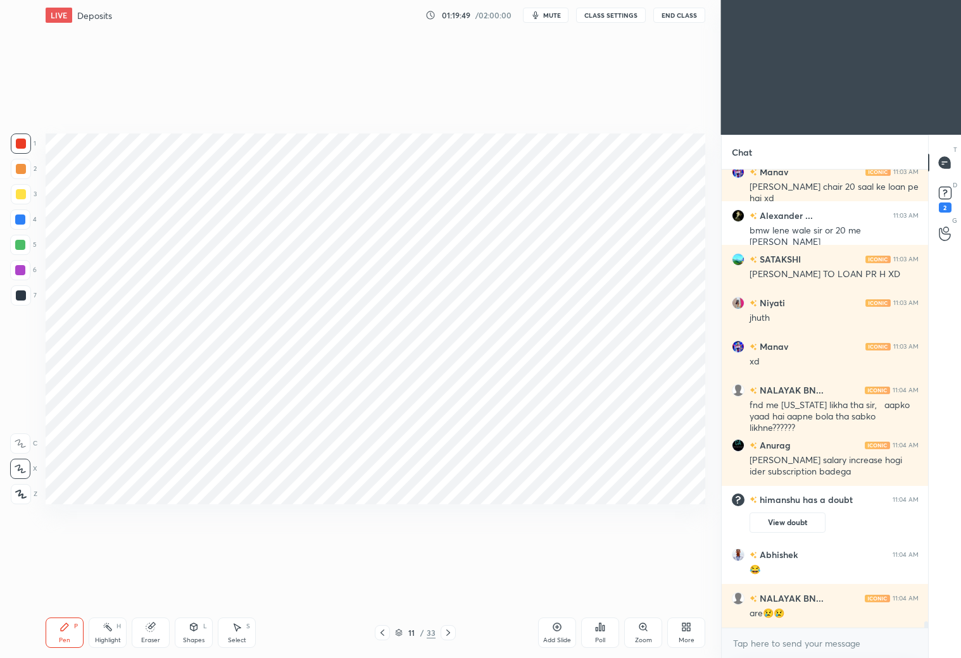
click at [20, 270] on div at bounding box center [20, 270] width 10 height 10
click at [383, 633] on icon at bounding box center [382, 633] width 10 height 10
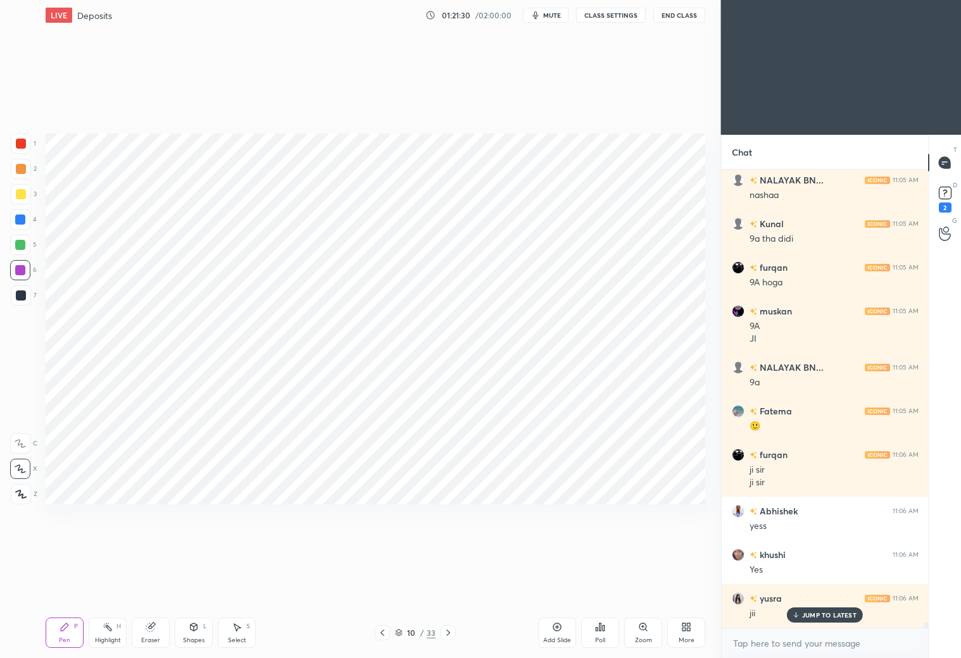
scroll to position [34888, 0]
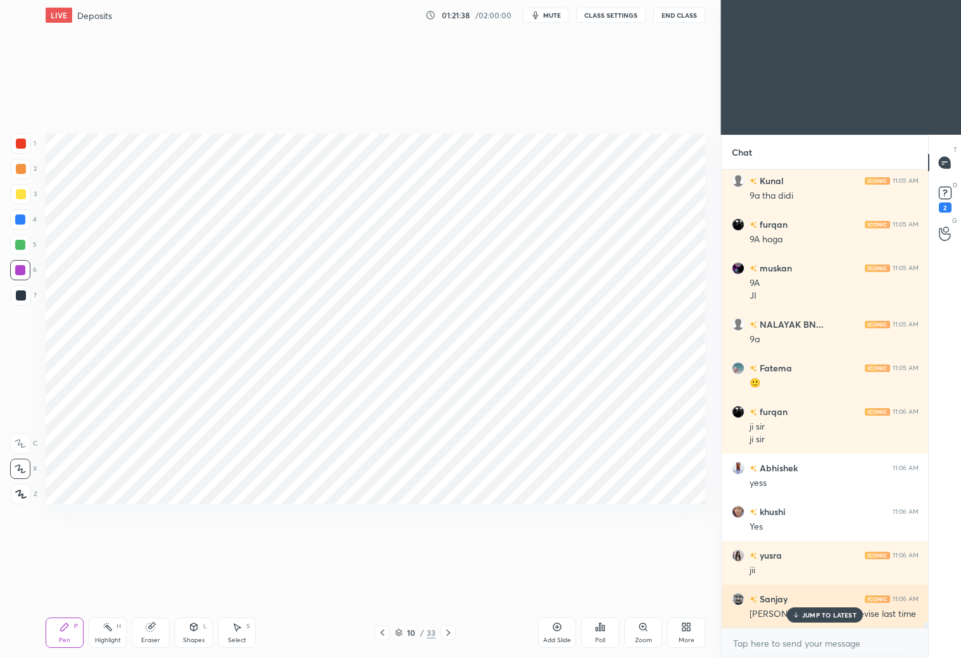
click at [825, 615] on p "JUMP TO LATEST" at bounding box center [829, 615] width 54 height 8
drag, startPoint x: 380, startPoint y: 630, endPoint x: 387, endPoint y: 623, distance: 9.4
click at [383, 630] on icon at bounding box center [382, 633] width 4 height 6
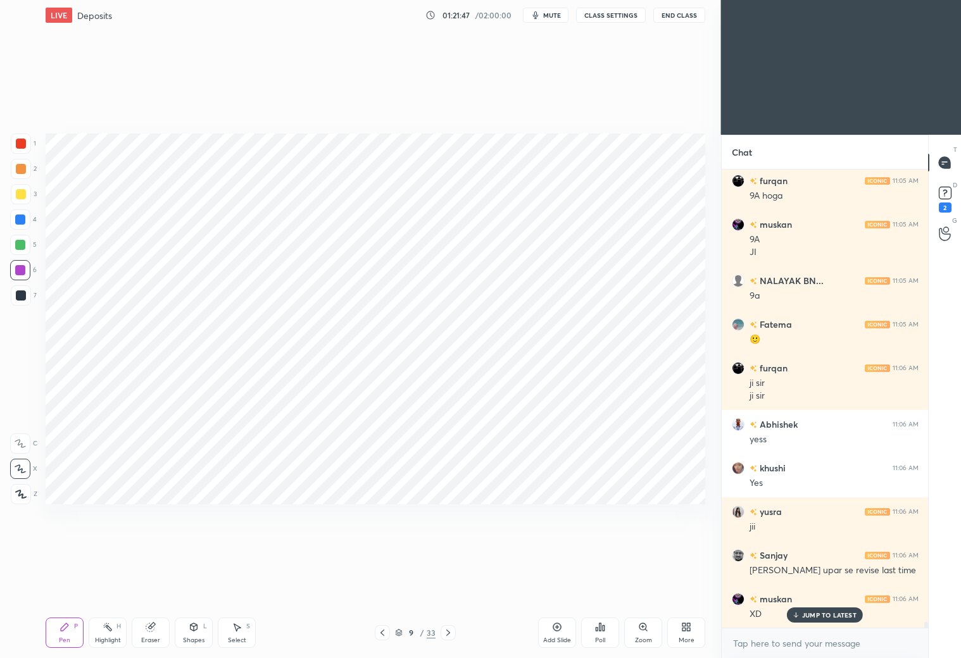
scroll to position [34976, 0]
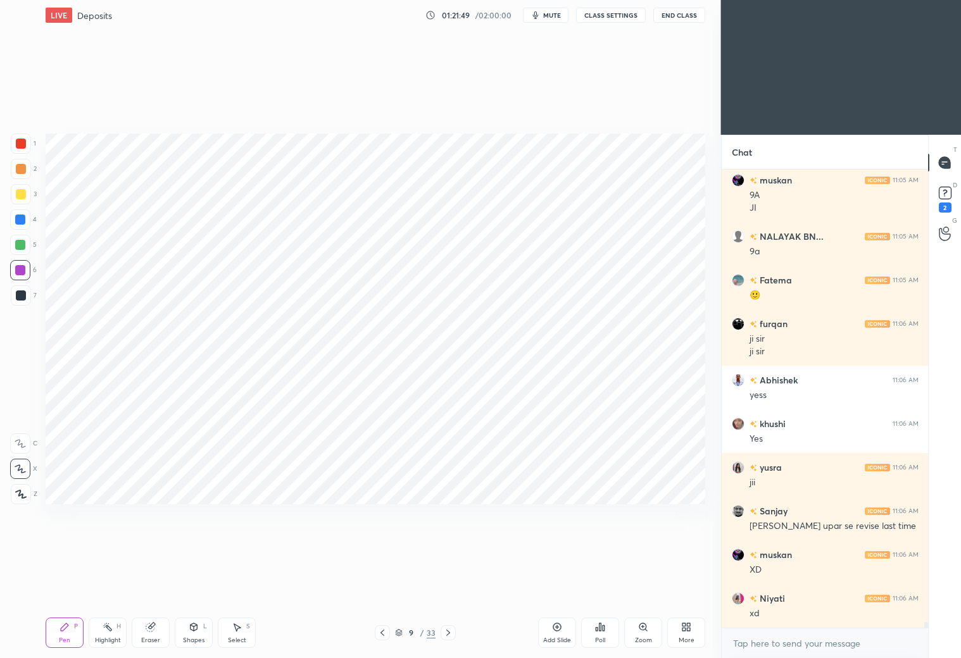
click at [447, 632] on icon at bounding box center [448, 633] width 10 height 10
click at [444, 631] on icon at bounding box center [448, 633] width 10 height 10
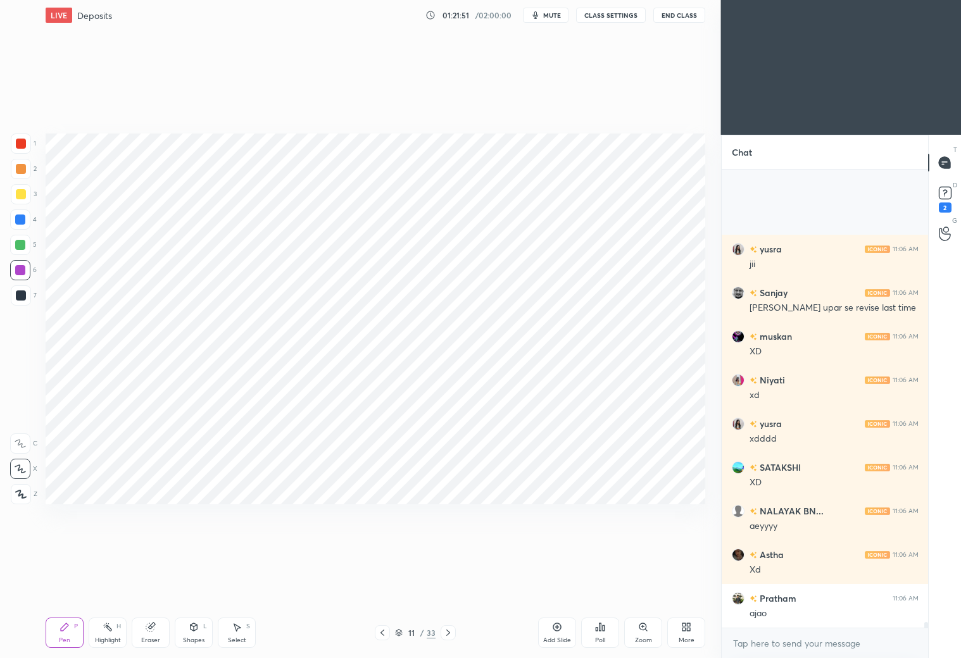
scroll to position [35324, 0]
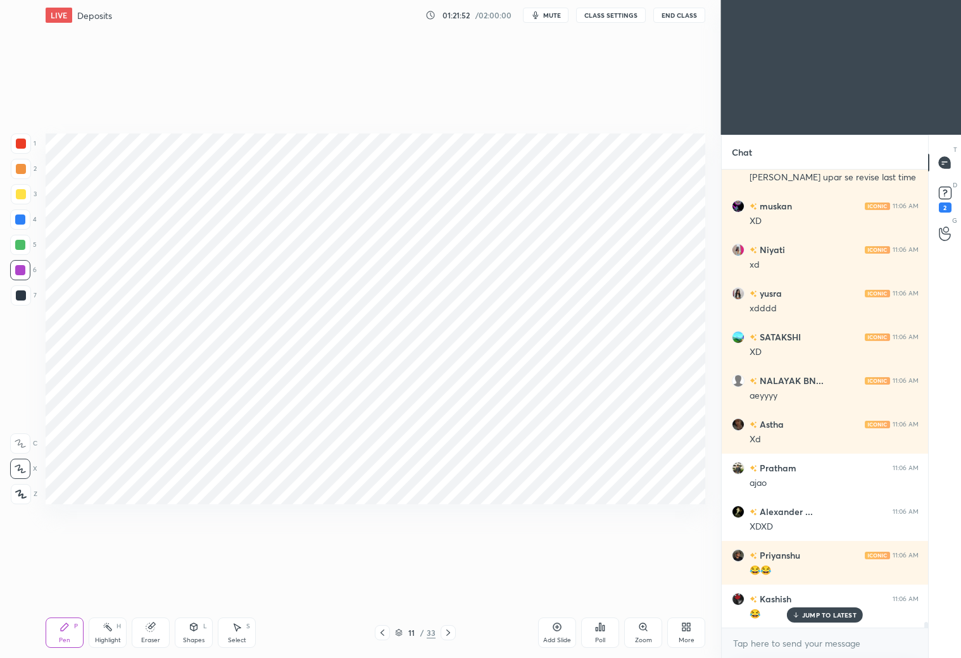
drag, startPoint x: 22, startPoint y: 294, endPoint x: 34, endPoint y: 285, distance: 14.8
click at [22, 295] on div at bounding box center [21, 295] width 10 height 10
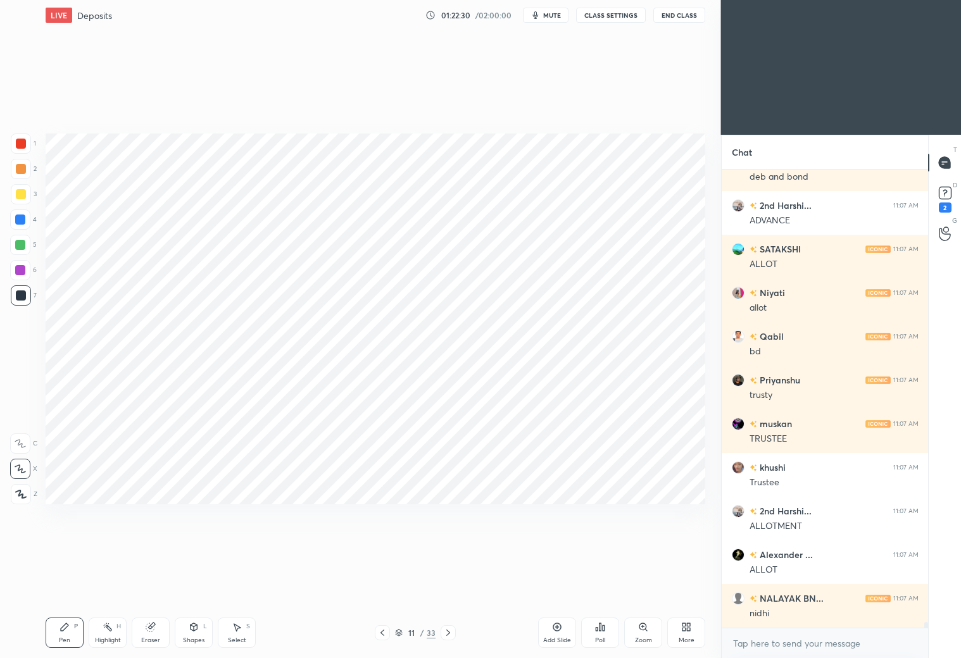
scroll to position [36452, 0]
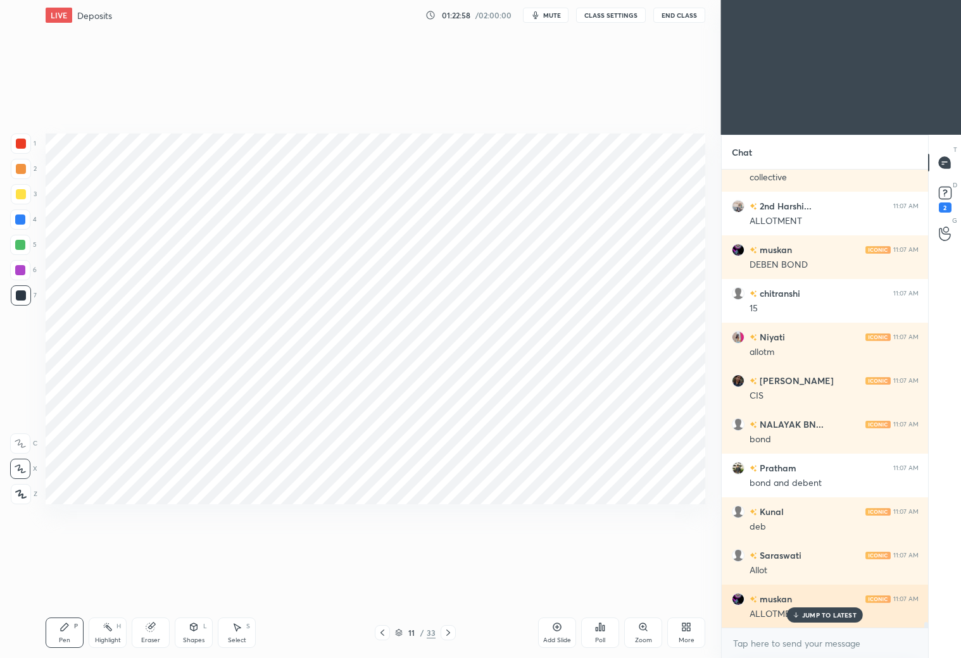
drag, startPoint x: 823, startPoint y: 616, endPoint x: 832, endPoint y: 611, distance: 10.2
click at [830, 618] on p "JUMP TO LATEST" at bounding box center [829, 615] width 54 height 8
click at [154, 632] on div "Eraser" at bounding box center [151, 633] width 38 height 30
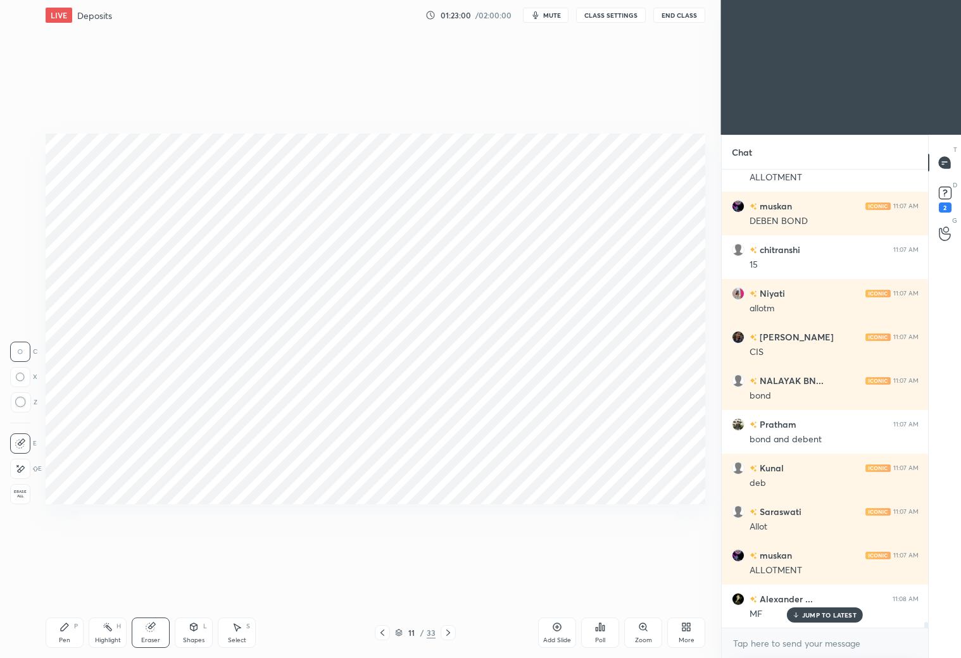
drag, startPoint x: 18, startPoint y: 473, endPoint x: 26, endPoint y: 462, distance: 13.5
click at [23, 470] on icon at bounding box center [20, 469] width 10 height 11
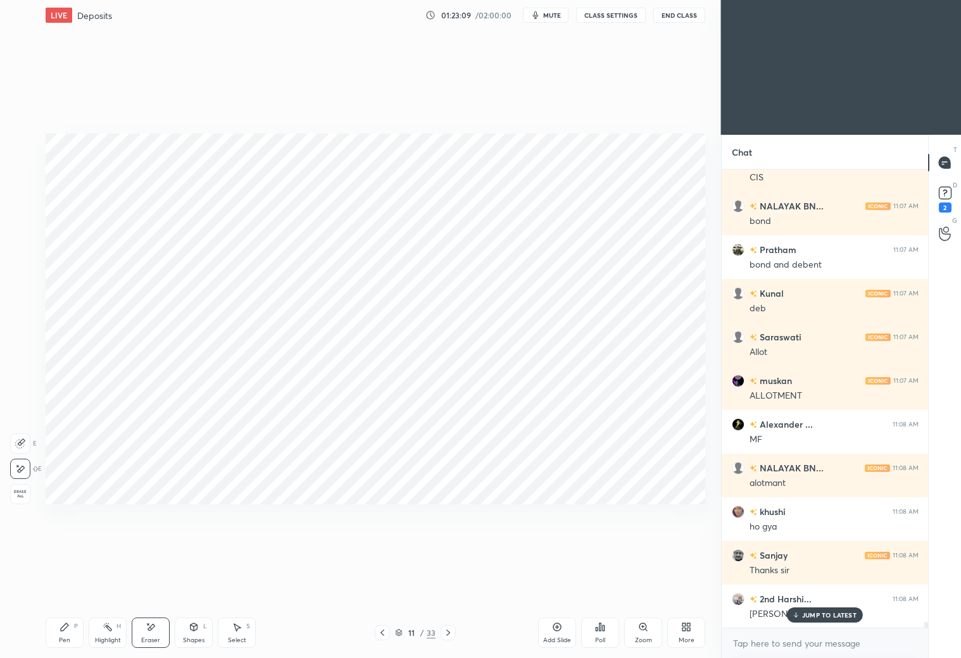
drag, startPoint x: 397, startPoint y: 632, endPoint x: 404, endPoint y: 617, distance: 15.9
click at [396, 631] on icon at bounding box center [399, 633] width 8 height 8
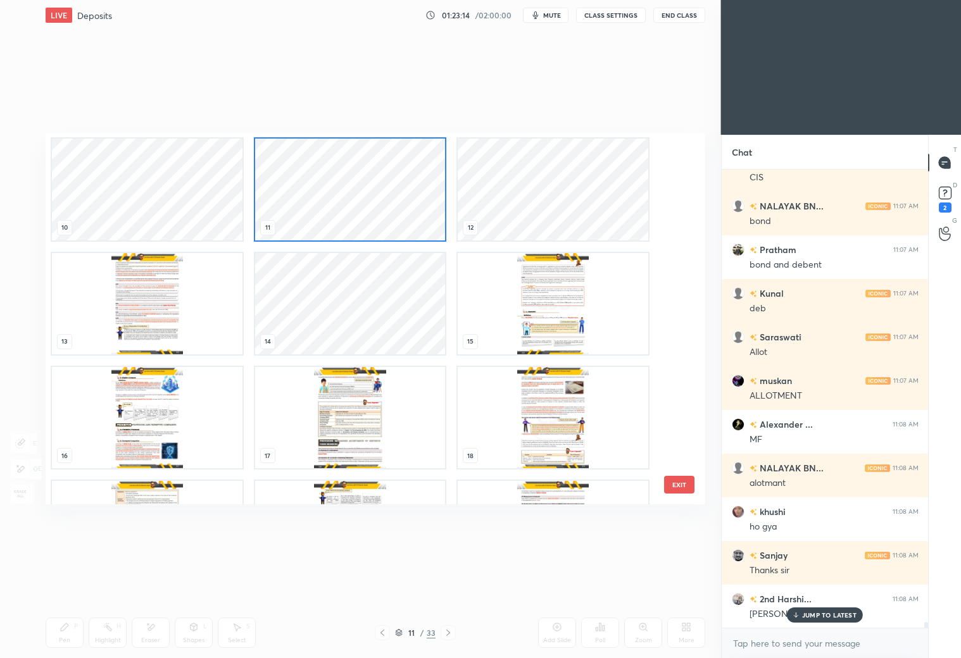
click at [573, 342] on img "grid" at bounding box center [553, 302] width 190 height 101
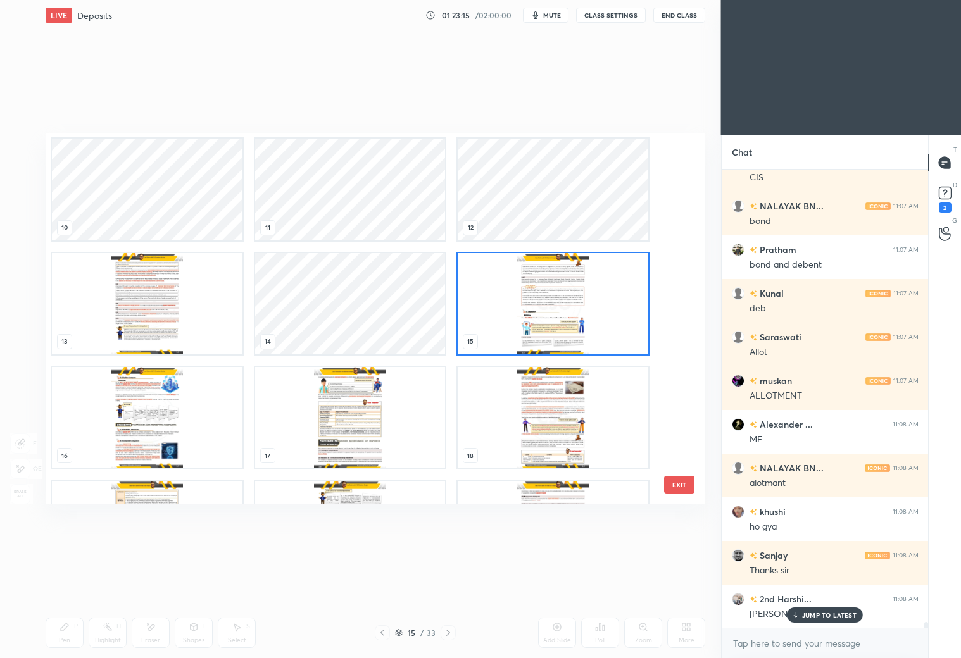
click at [575, 340] on img "grid" at bounding box center [553, 302] width 190 height 101
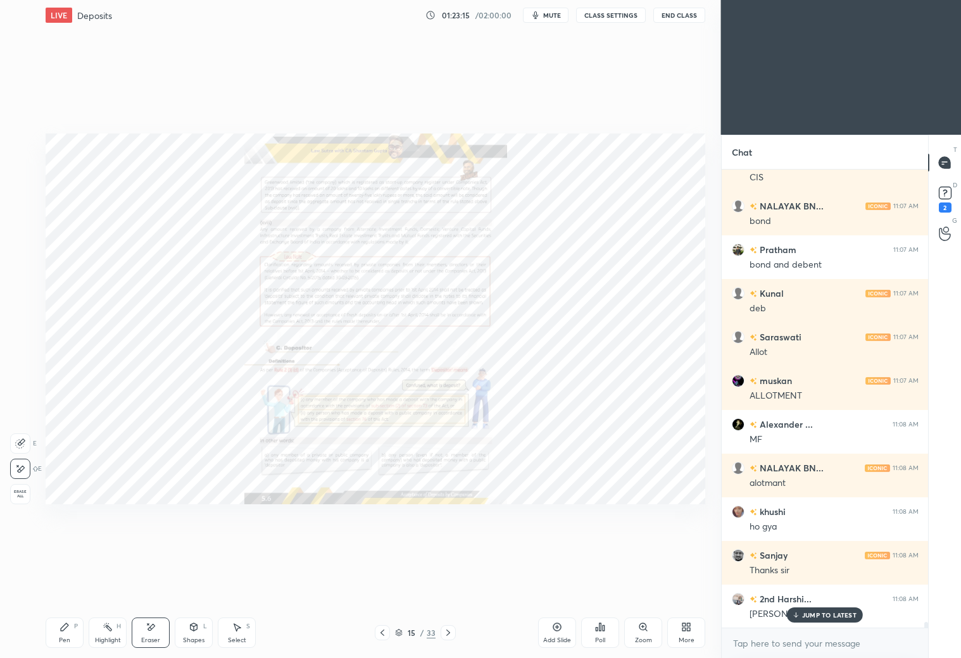
click at [576, 342] on img "grid" at bounding box center [553, 302] width 190 height 101
click at [575, 343] on img "grid" at bounding box center [553, 302] width 190 height 101
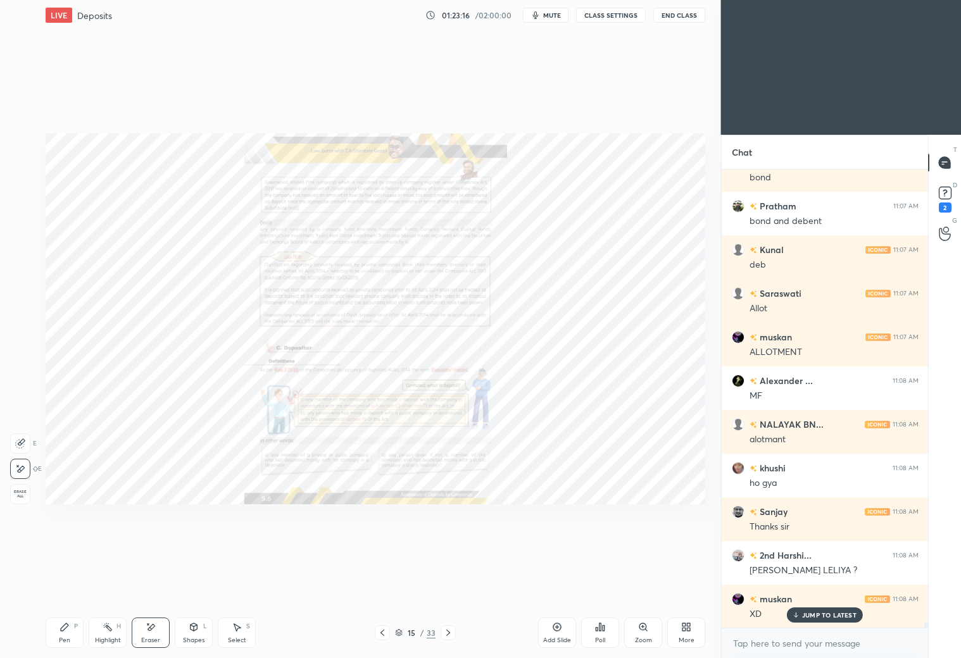
click at [647, 632] on div "Zoom" at bounding box center [643, 633] width 38 height 30
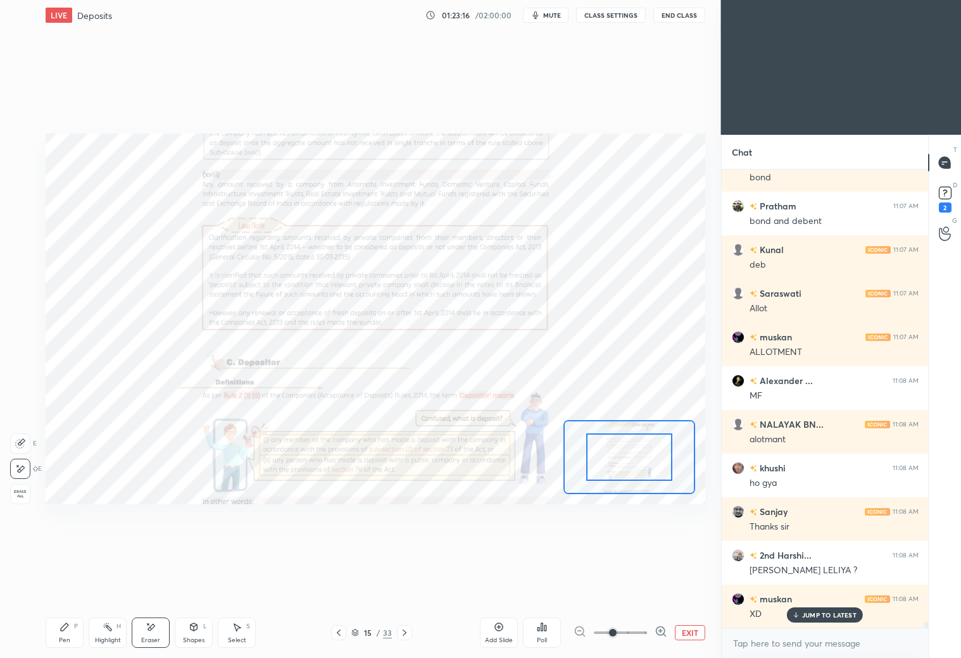
click at [648, 632] on div at bounding box center [620, 632] width 94 height 15
drag, startPoint x: 647, startPoint y: 633, endPoint x: 650, endPoint y: 619, distance: 14.8
click at [647, 632] on div at bounding box center [620, 632] width 94 height 15
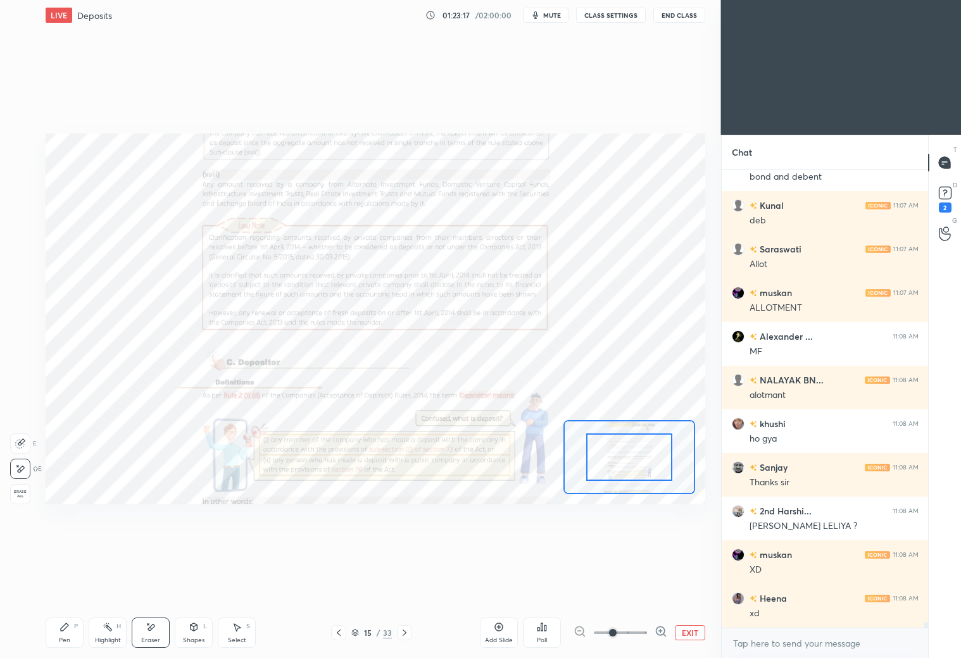
click at [661, 632] on icon at bounding box center [660, 631] width 13 height 13
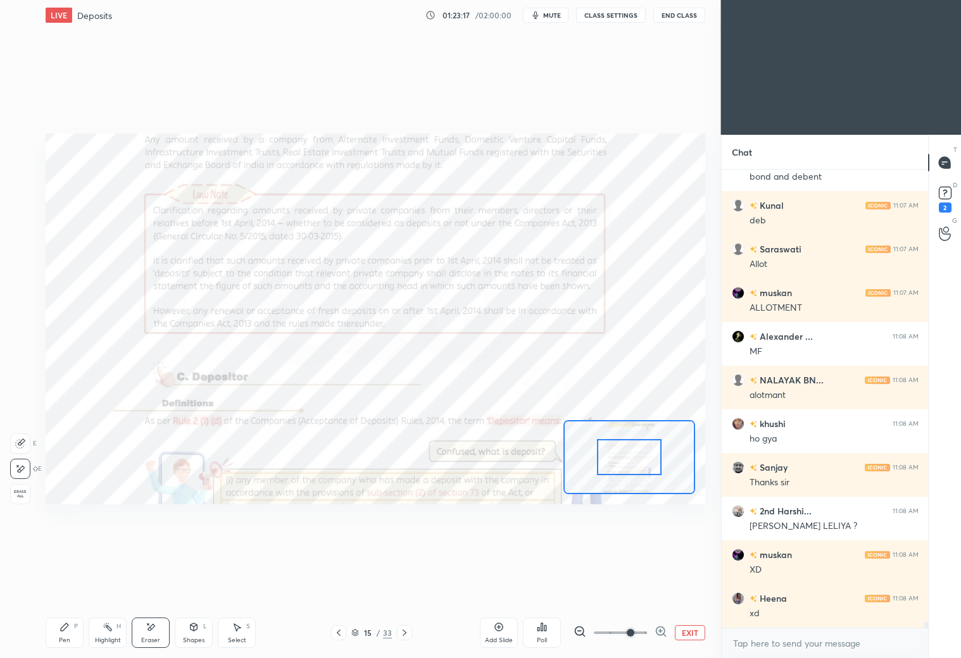
click at [661, 630] on icon at bounding box center [660, 631] width 13 height 13
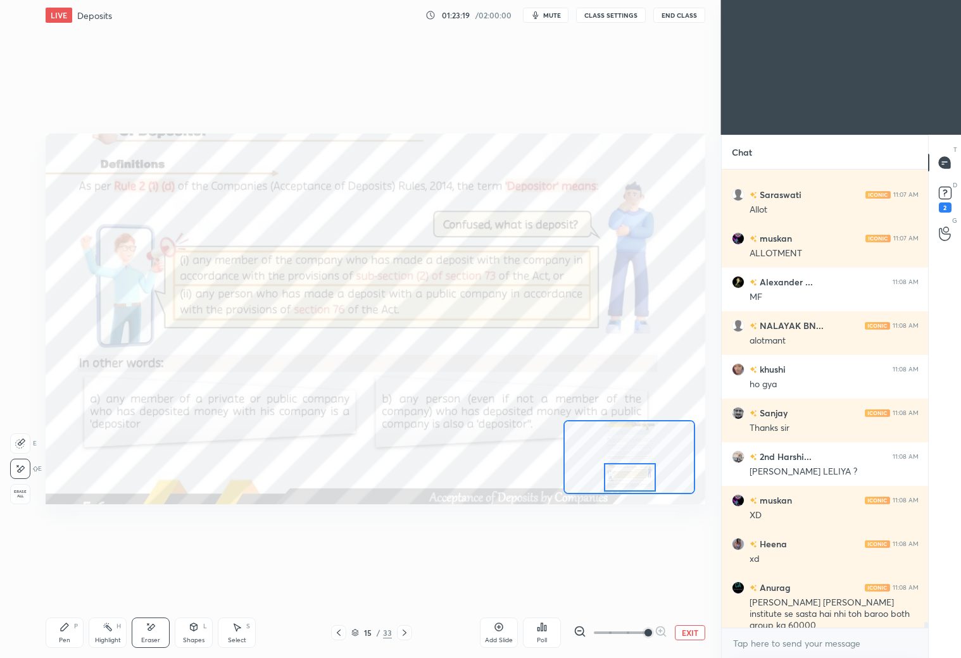
click at [633, 474] on div at bounding box center [630, 477] width 52 height 28
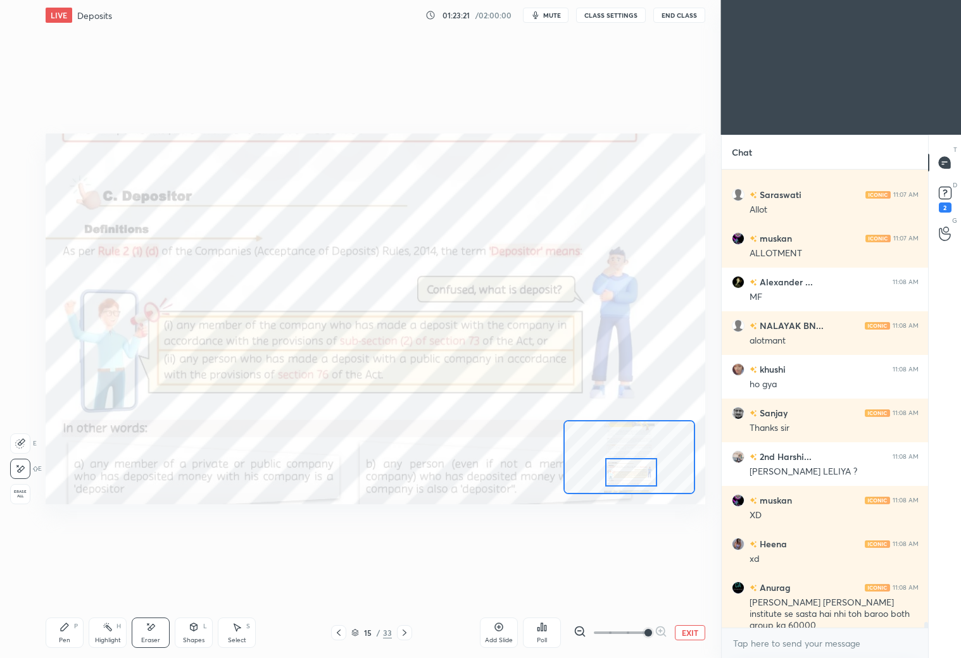
click at [634, 469] on div at bounding box center [631, 472] width 52 height 28
drag, startPoint x: 70, startPoint y: 640, endPoint x: 66, endPoint y: 629, distance: 11.6
click at [70, 643] on div "Pen P" at bounding box center [65, 633] width 38 height 30
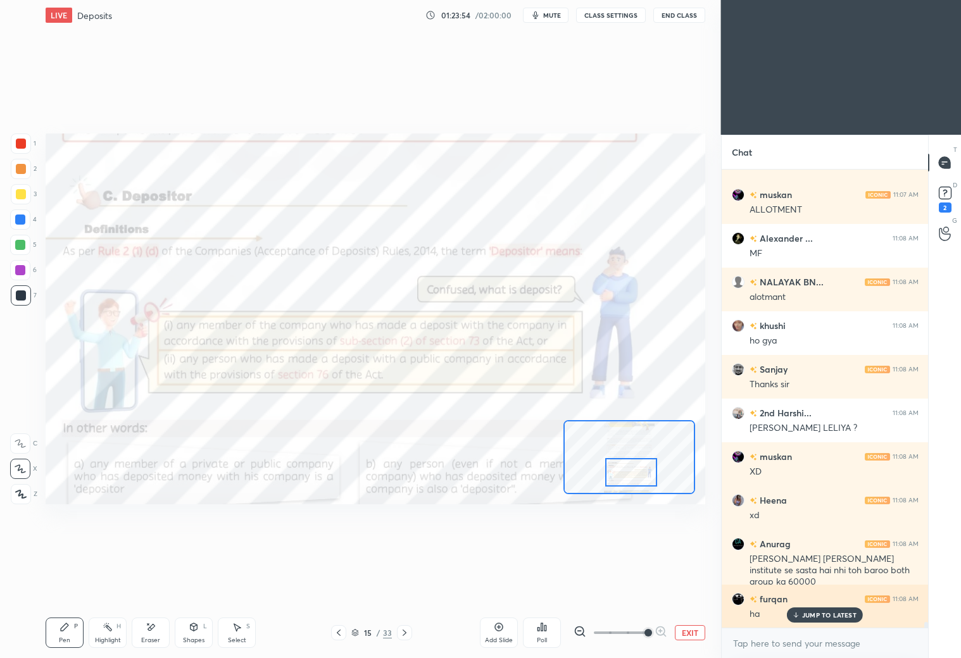
drag, startPoint x: 802, startPoint y: 616, endPoint x: 813, endPoint y: 607, distance: 14.1
click at [807, 614] on p "JUMP TO LATEST" at bounding box center [829, 615] width 54 height 8
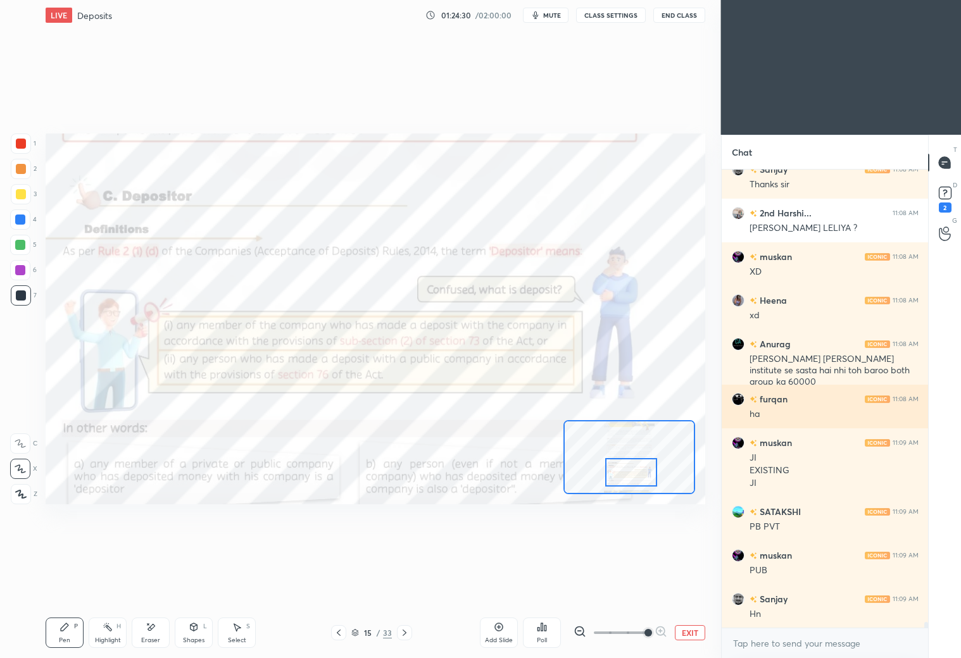
scroll to position [38016, 0]
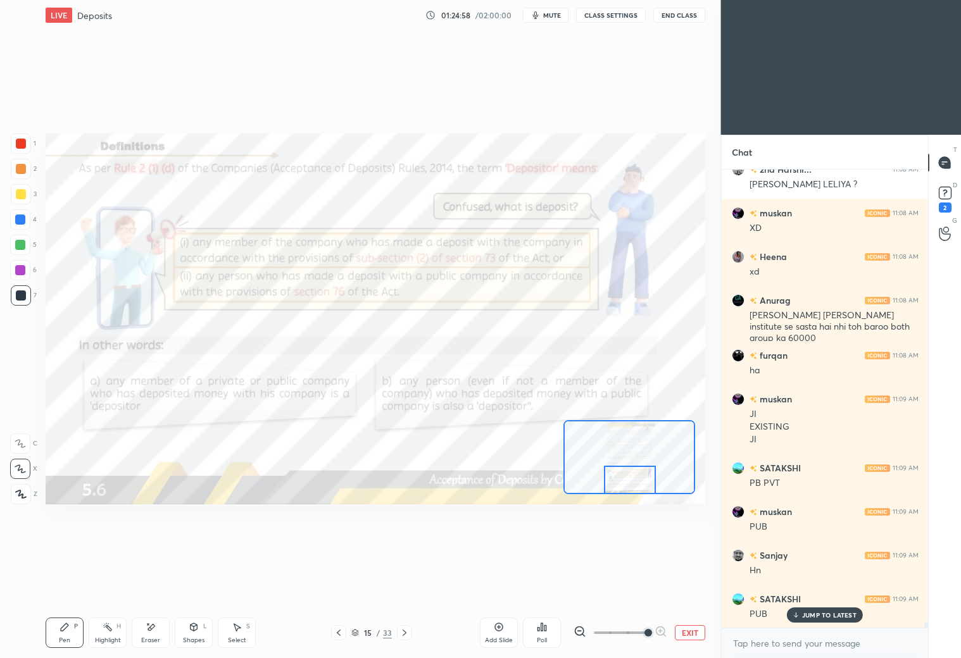
drag, startPoint x: 628, startPoint y: 469, endPoint x: 628, endPoint y: 478, distance: 9.5
click at [628, 481] on div at bounding box center [630, 480] width 52 height 28
click at [799, 590] on div "JUMP TO LATEST" at bounding box center [825, 589] width 76 height 15
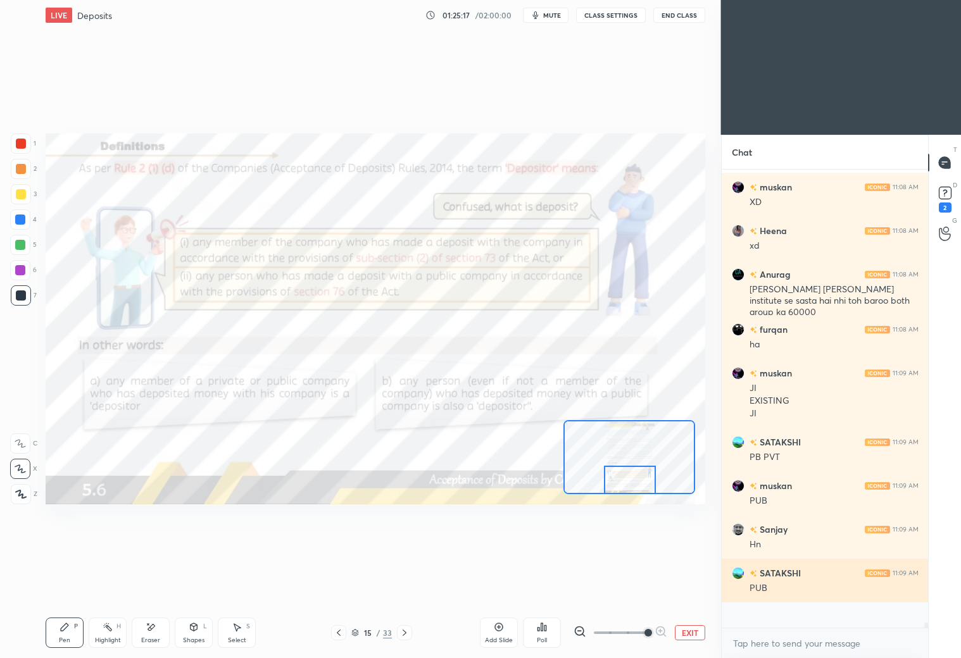
scroll to position [38017, 0]
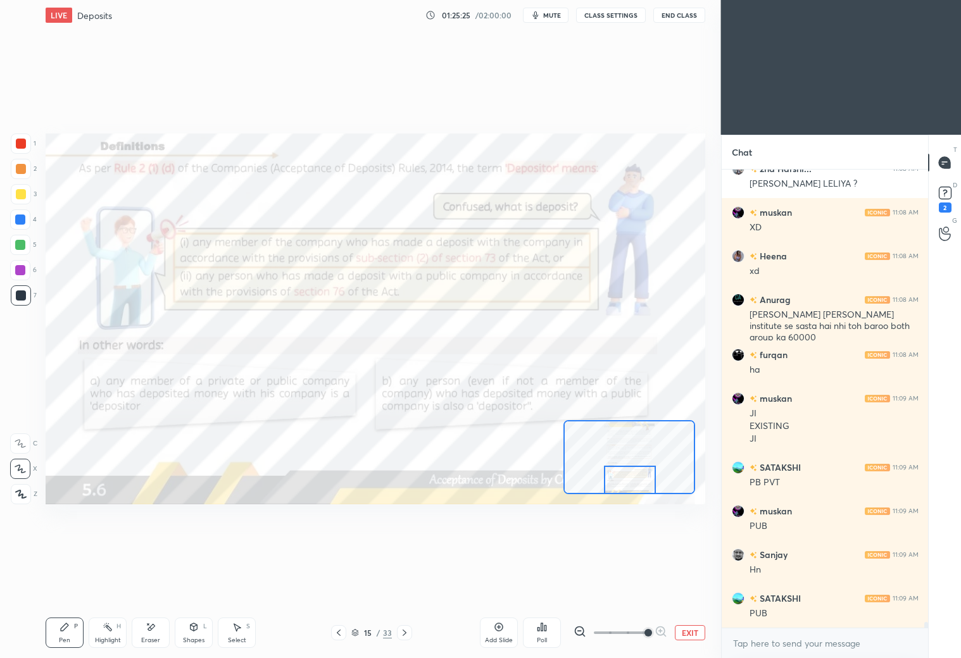
click at [404, 634] on icon at bounding box center [404, 633] width 10 height 10
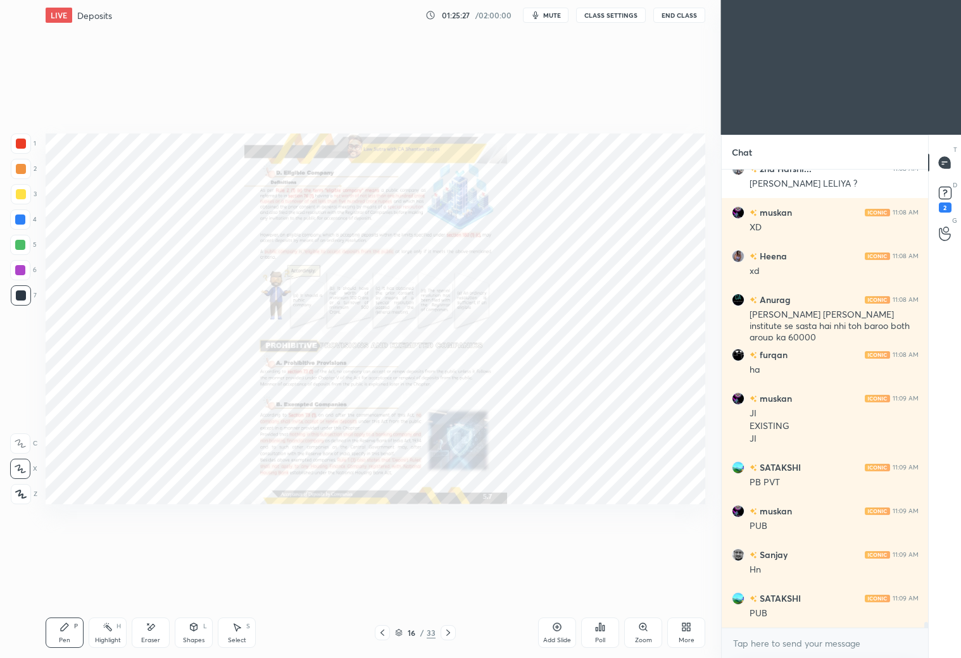
click at [646, 633] on div "Zoom" at bounding box center [643, 633] width 38 height 30
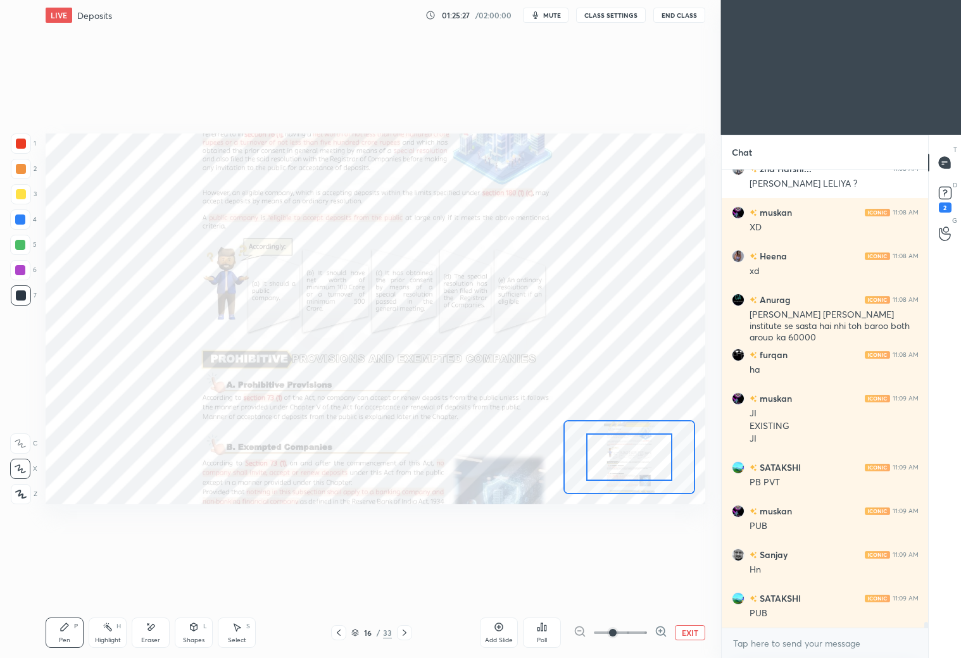
scroll to position [38060, 0]
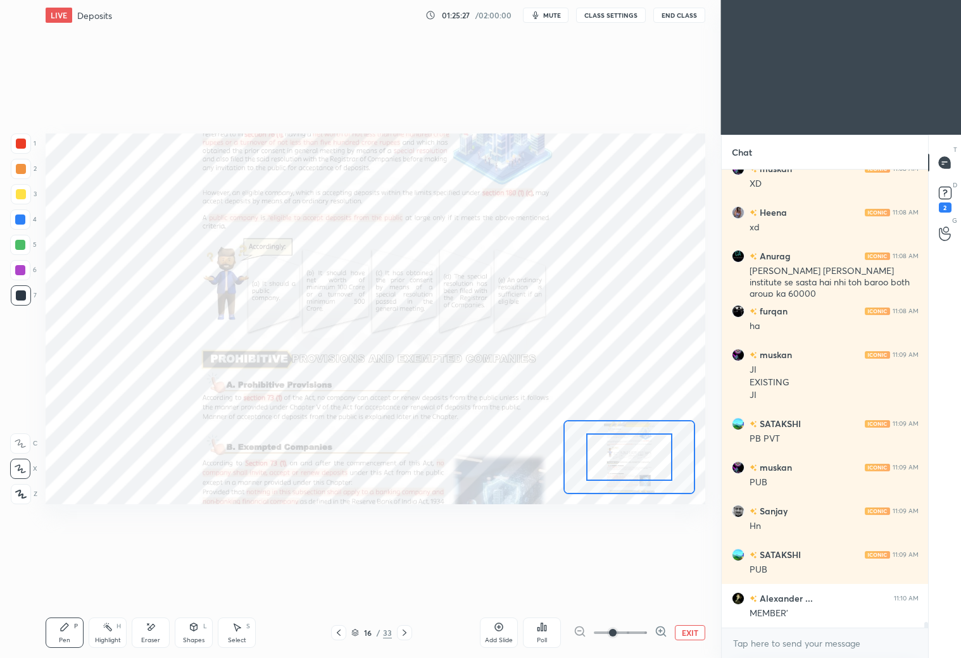
click at [647, 632] on span at bounding box center [620, 632] width 53 height 19
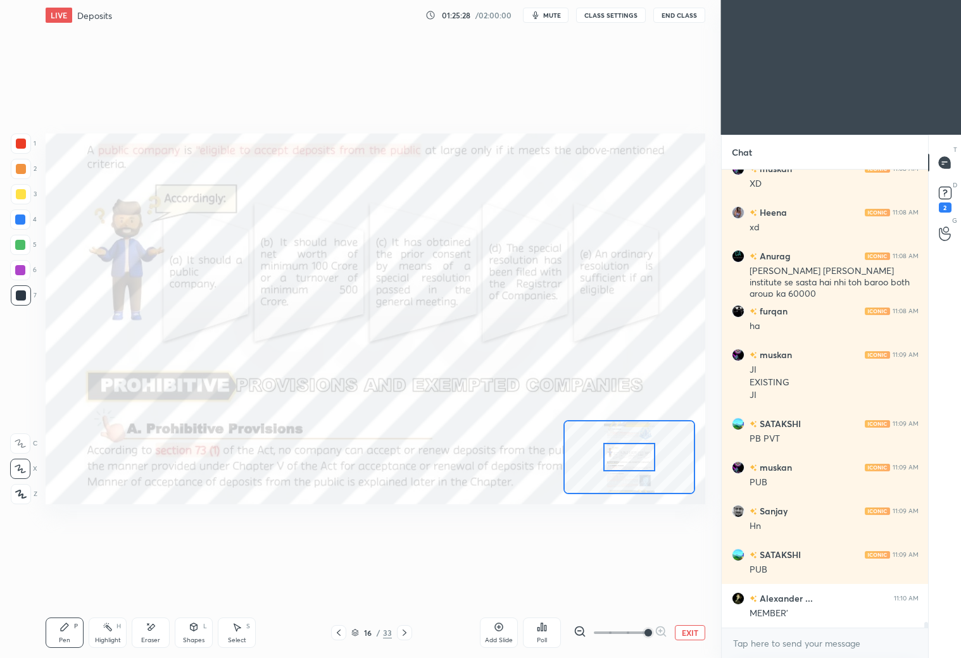
click at [651, 631] on span at bounding box center [648, 633] width 8 height 8
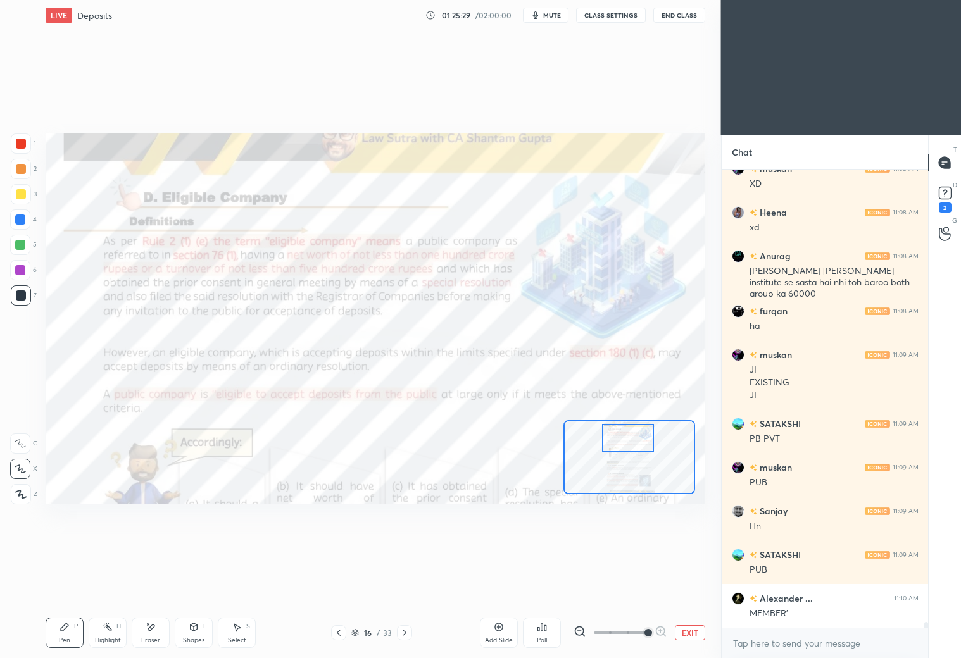
drag, startPoint x: 620, startPoint y: 463, endPoint x: 620, endPoint y: 445, distance: 17.7
click at [620, 445] on div at bounding box center [628, 438] width 52 height 28
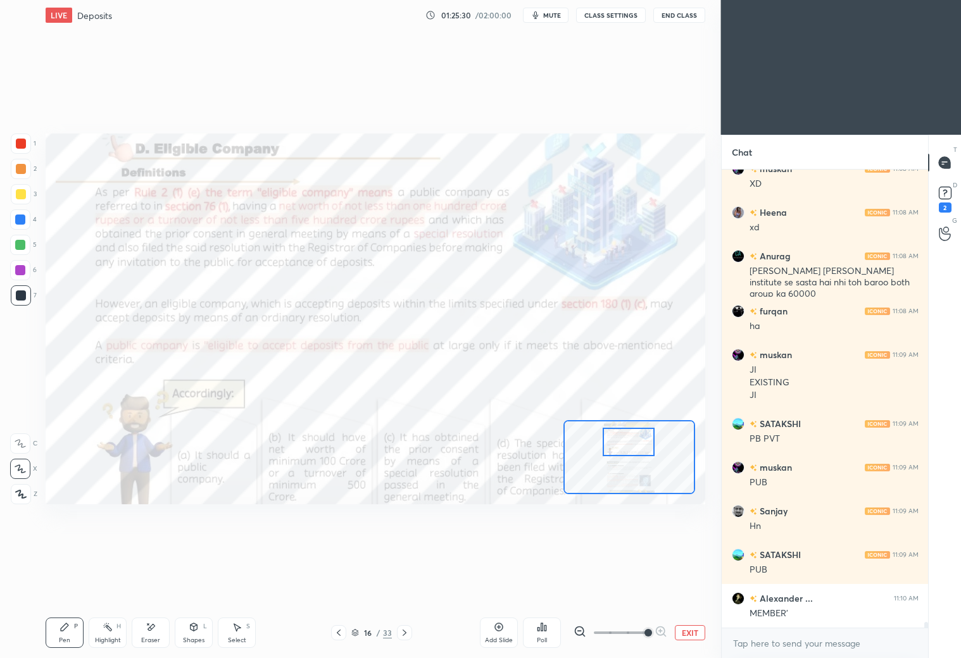
click at [621, 449] on div at bounding box center [628, 442] width 52 height 28
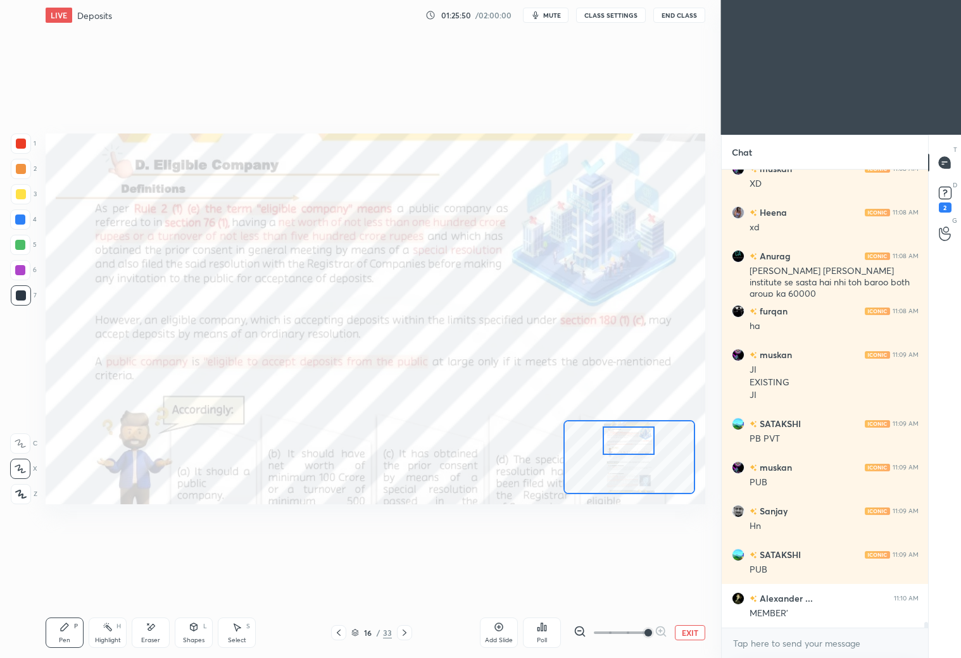
click at [625, 435] on div at bounding box center [628, 441] width 52 height 28
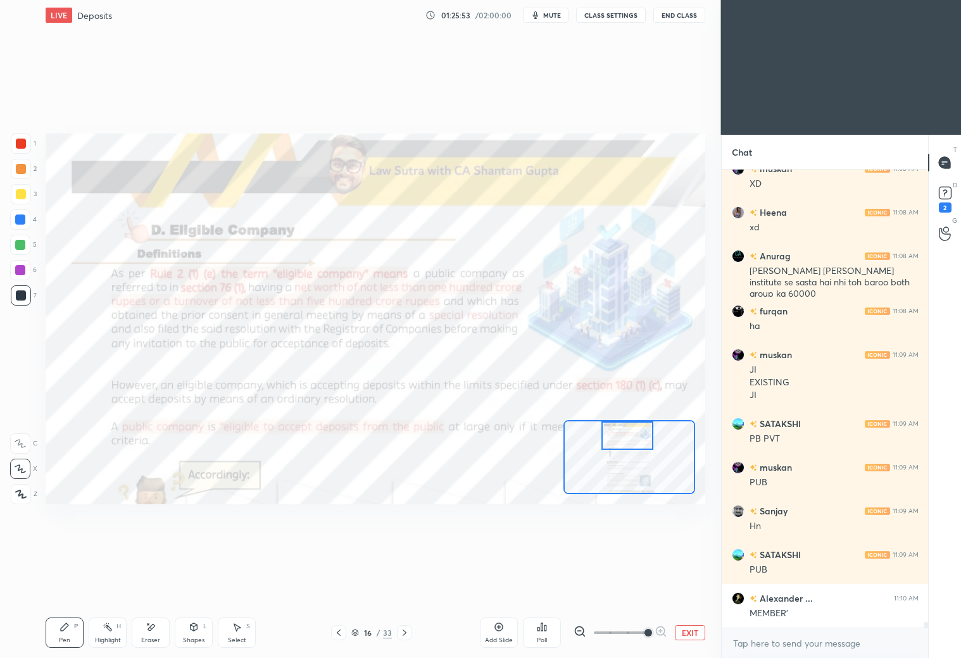
drag, startPoint x: 22, startPoint y: 444, endPoint x: 24, endPoint y: 413, distance: 31.7
click at [22, 444] on icon at bounding box center [20, 443] width 11 height 9
drag, startPoint x: 22, startPoint y: 147, endPoint x: 30, endPoint y: 144, distance: 9.2
click at [23, 146] on div at bounding box center [21, 144] width 10 height 10
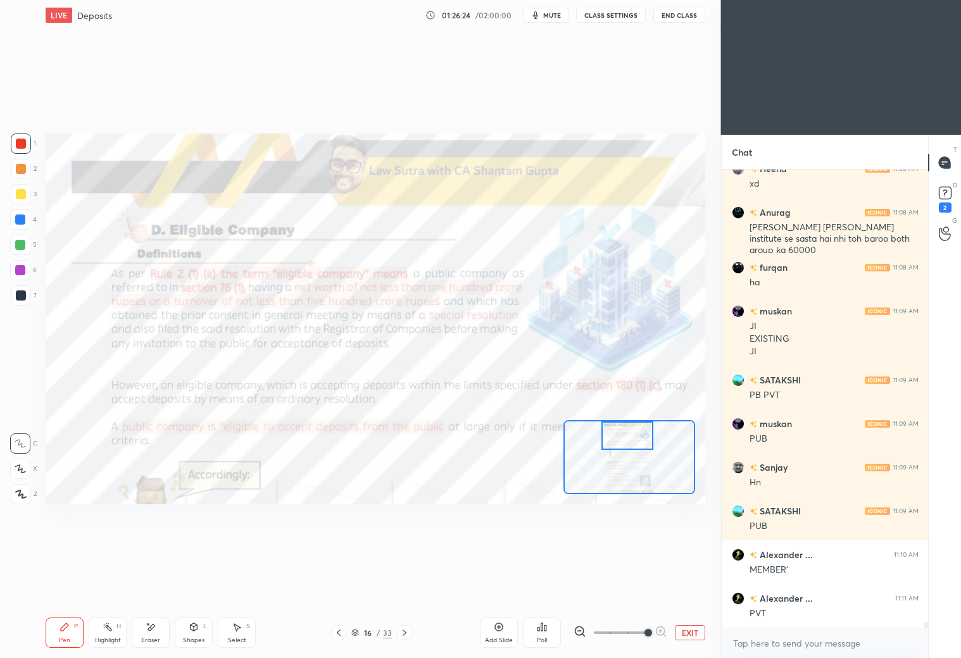
click at [554, 8] on button "mute" at bounding box center [546, 15] width 46 height 15
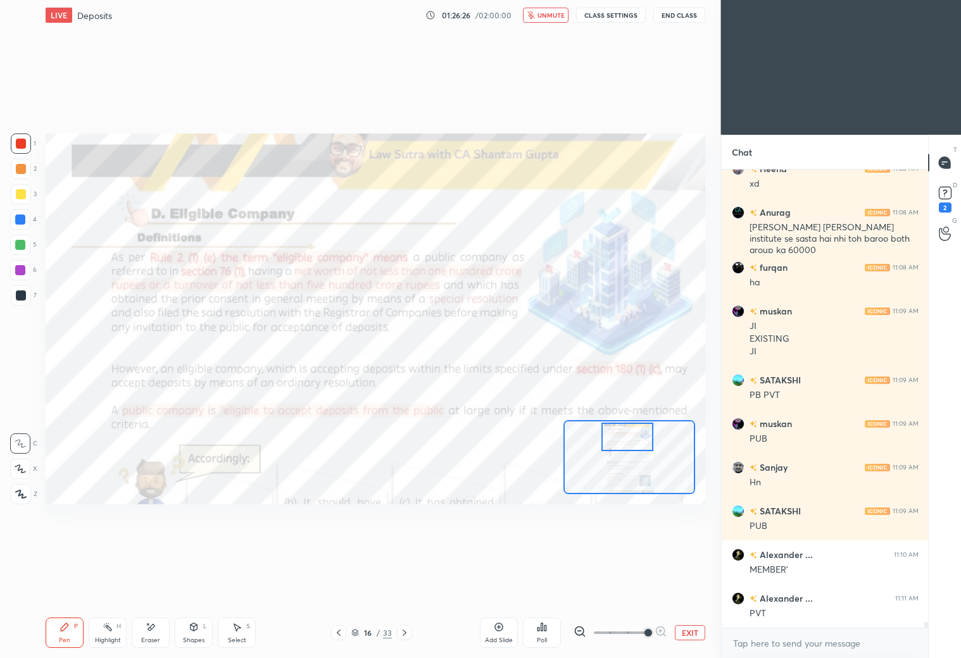
click at [633, 439] on div at bounding box center [627, 437] width 52 height 28
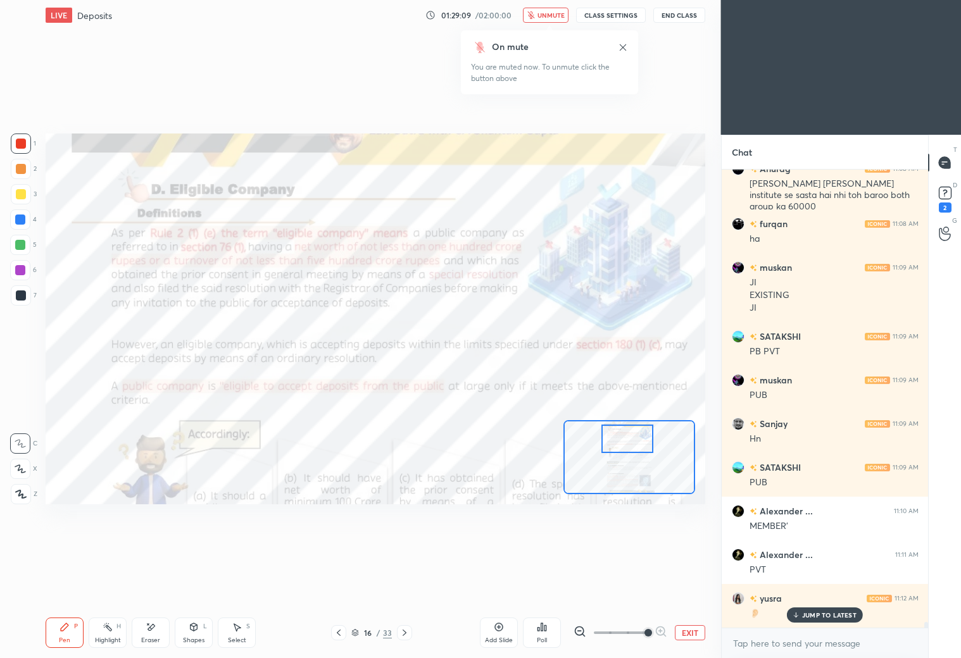
scroll to position [38191, 0]
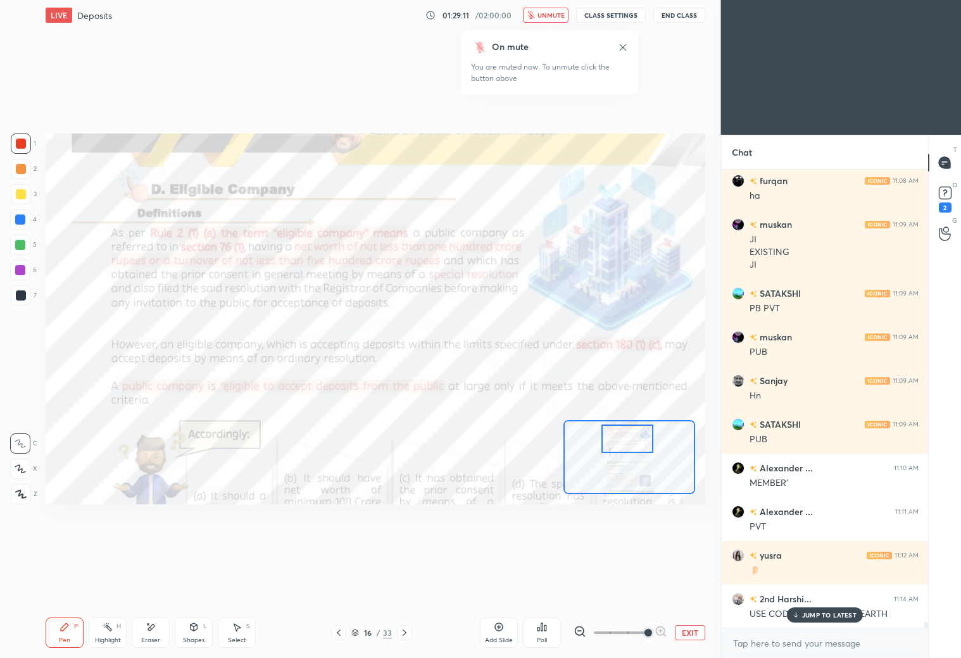
drag, startPoint x: 544, startPoint y: 12, endPoint x: 557, endPoint y: 8, distance: 13.8
click at [549, 13] on span "unmute" at bounding box center [550, 15] width 27 height 9
click at [823, 616] on p "JUMP TO LATEST" at bounding box center [829, 615] width 54 height 8
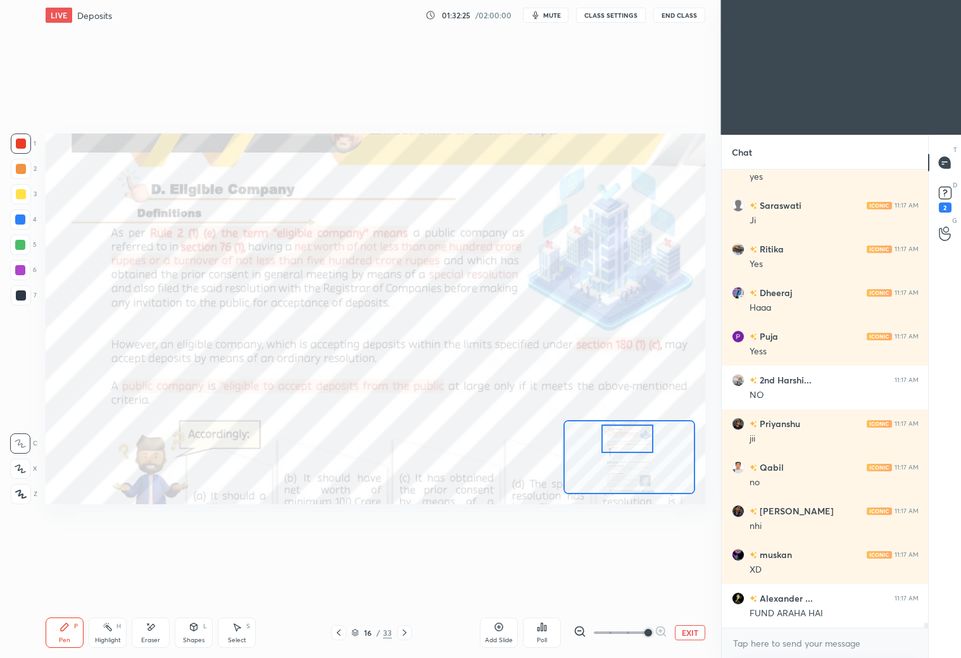
scroll to position [40241, 0]
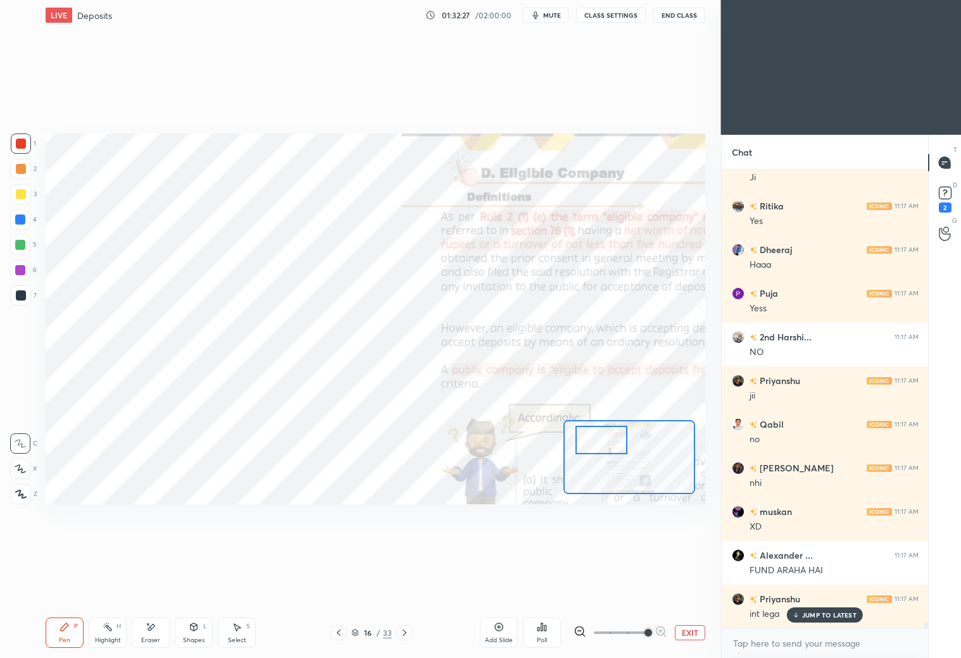
drag, startPoint x: 630, startPoint y: 437, endPoint x: 609, endPoint y: 433, distance: 21.2
click at [610, 435] on div at bounding box center [601, 440] width 52 height 28
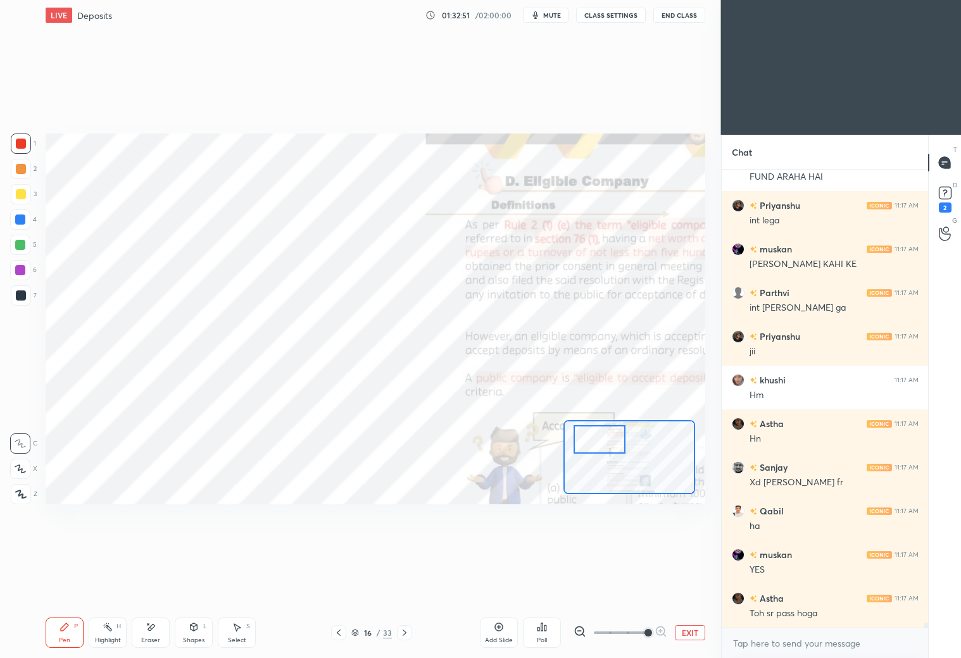
scroll to position [40678, 0]
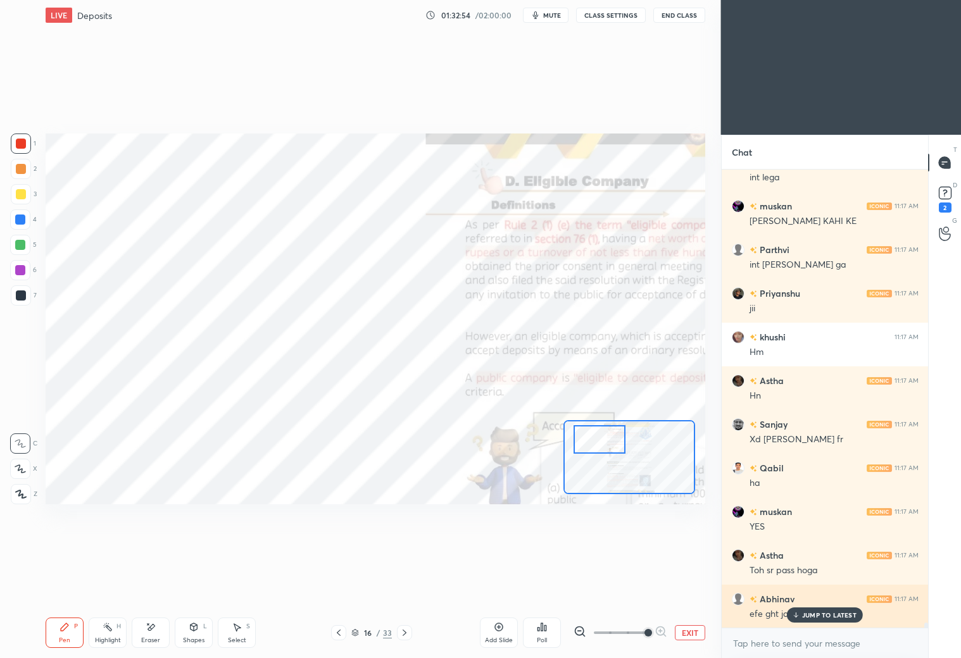
click at [804, 618] on p "JUMP TO LATEST" at bounding box center [829, 615] width 54 height 8
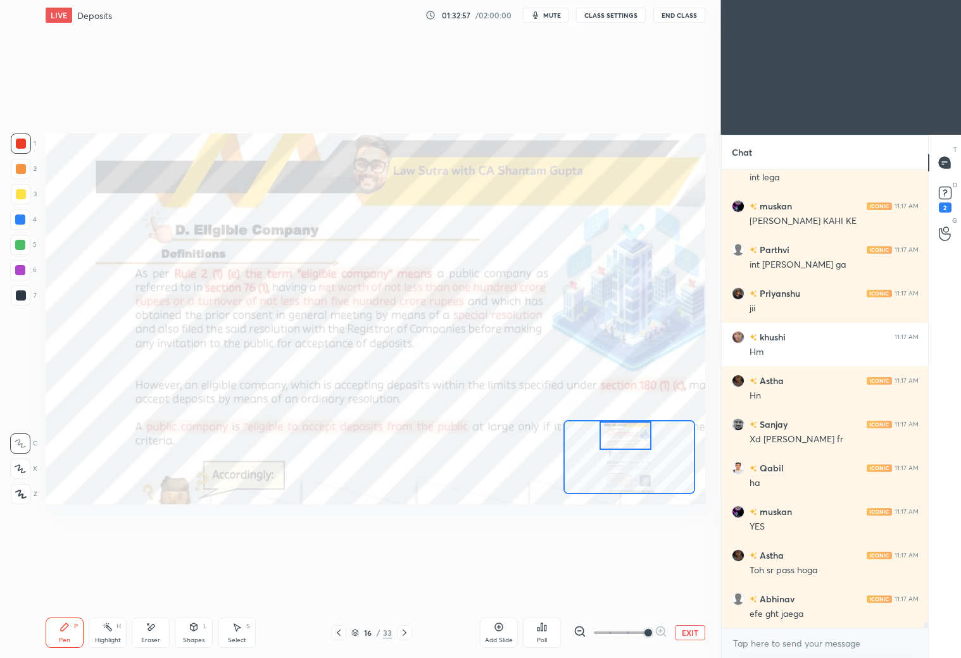
drag, startPoint x: 597, startPoint y: 447, endPoint x: 622, endPoint y: 442, distance: 25.8
click at [622, 441] on div at bounding box center [625, 435] width 52 height 28
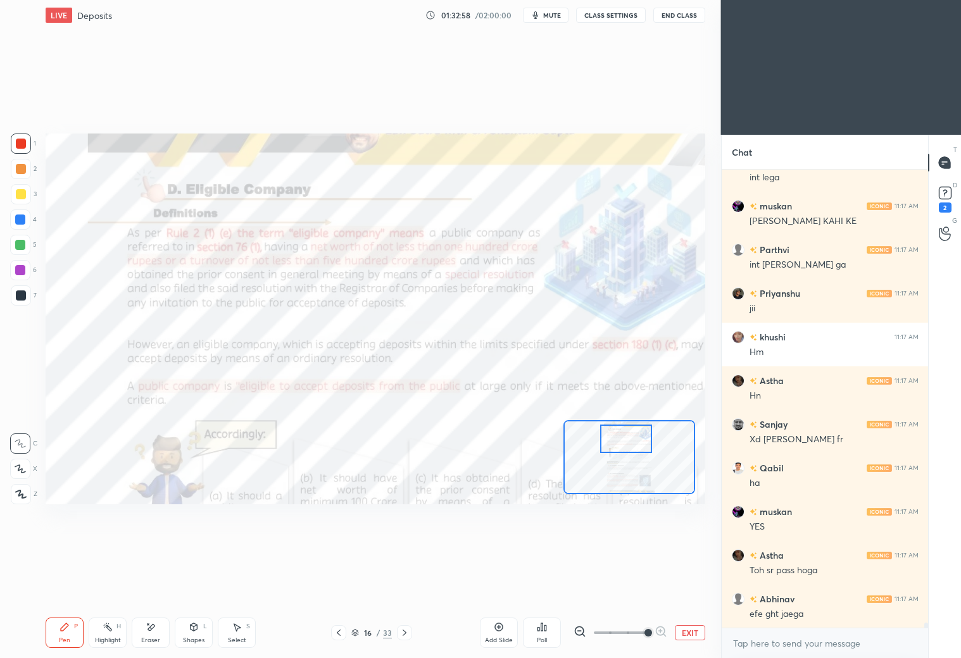
drag, startPoint x: 622, startPoint y: 445, endPoint x: 623, endPoint y: 451, distance: 6.4
click at [623, 451] on div at bounding box center [626, 439] width 52 height 28
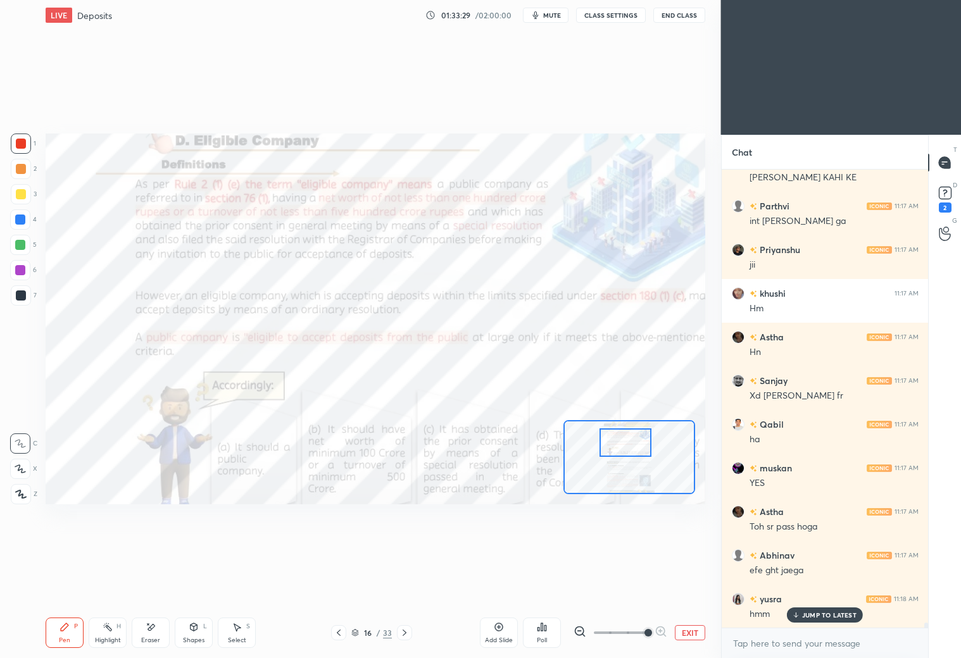
scroll to position [40766, 0]
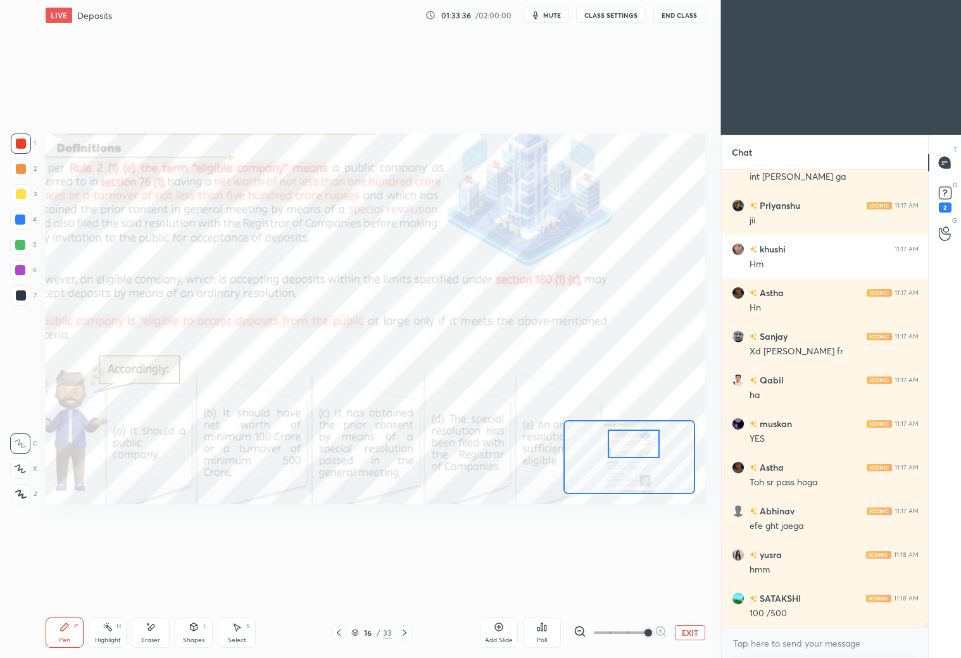
click at [644, 450] on div at bounding box center [633, 444] width 52 height 28
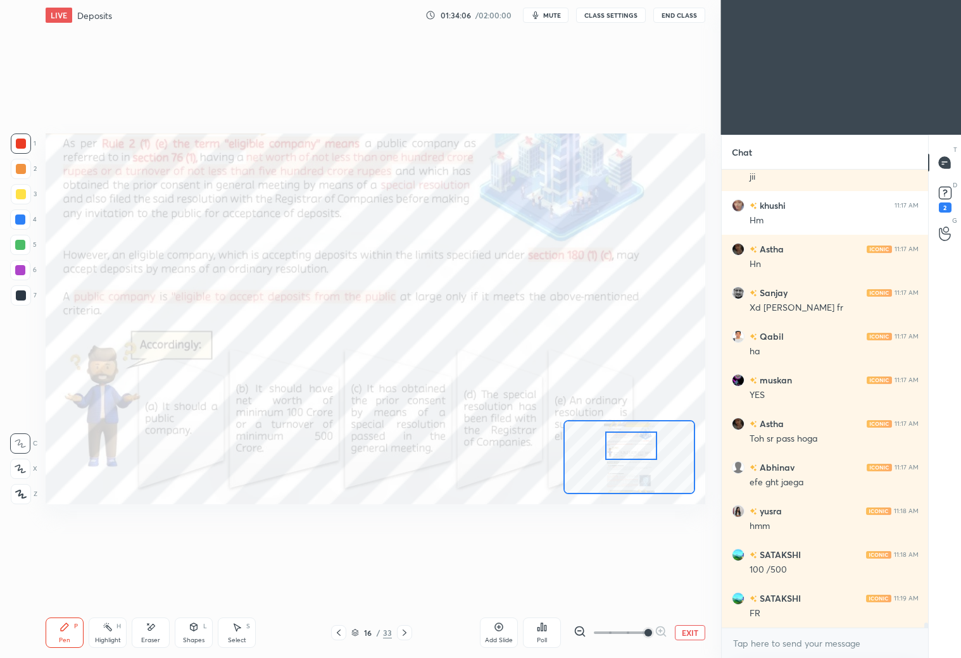
scroll to position [40822, 0]
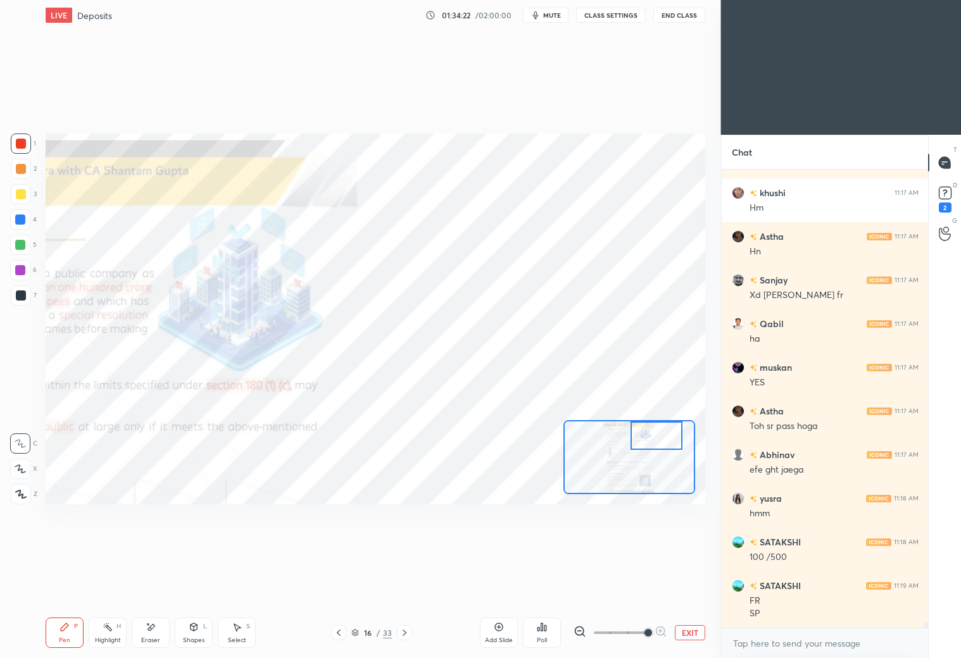
drag, startPoint x: 635, startPoint y: 445, endPoint x: 661, endPoint y: 433, distance: 28.3
click at [660, 433] on div at bounding box center [656, 435] width 52 height 28
click at [198, 637] on div "Shapes" at bounding box center [194, 640] width 22 height 6
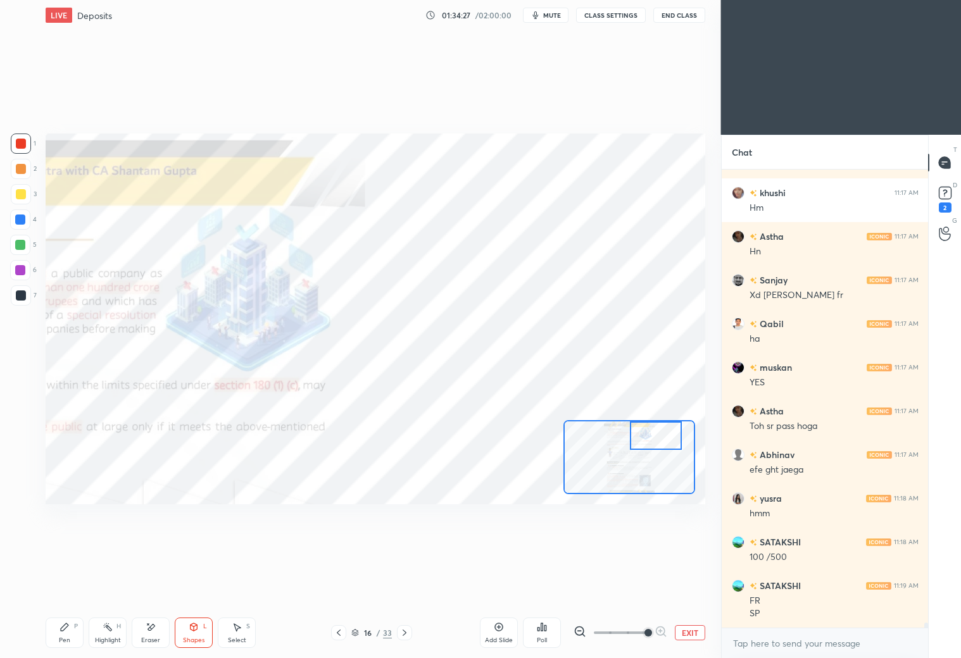
click at [192, 635] on div "Shapes L" at bounding box center [194, 633] width 38 height 30
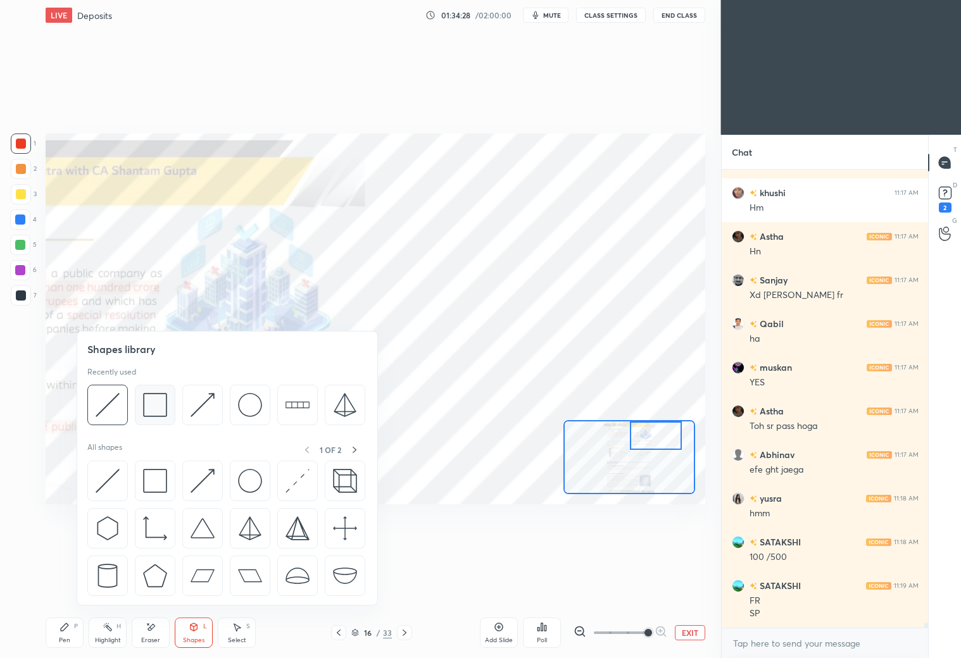
click at [154, 402] on img at bounding box center [155, 405] width 24 height 24
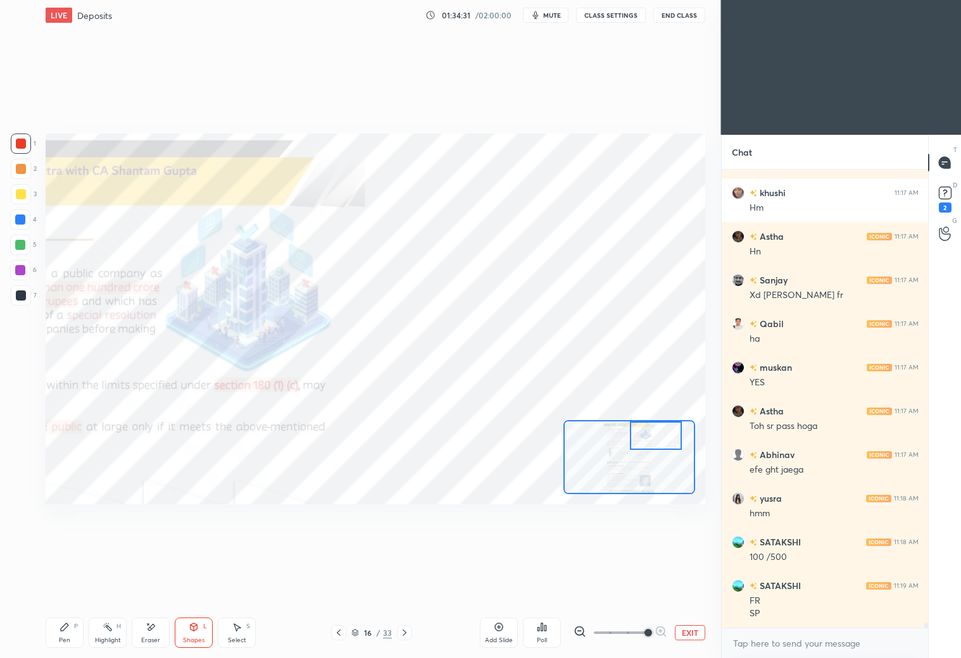
click at [64, 632] on div "Pen P" at bounding box center [65, 633] width 38 height 30
drag, startPoint x: 20, startPoint y: 444, endPoint x: 16, endPoint y: 408, distance: 36.9
click at [23, 440] on icon at bounding box center [20, 443] width 11 height 9
click at [22, 215] on div at bounding box center [20, 220] width 10 height 10
click at [22, 171] on div at bounding box center [21, 169] width 10 height 10
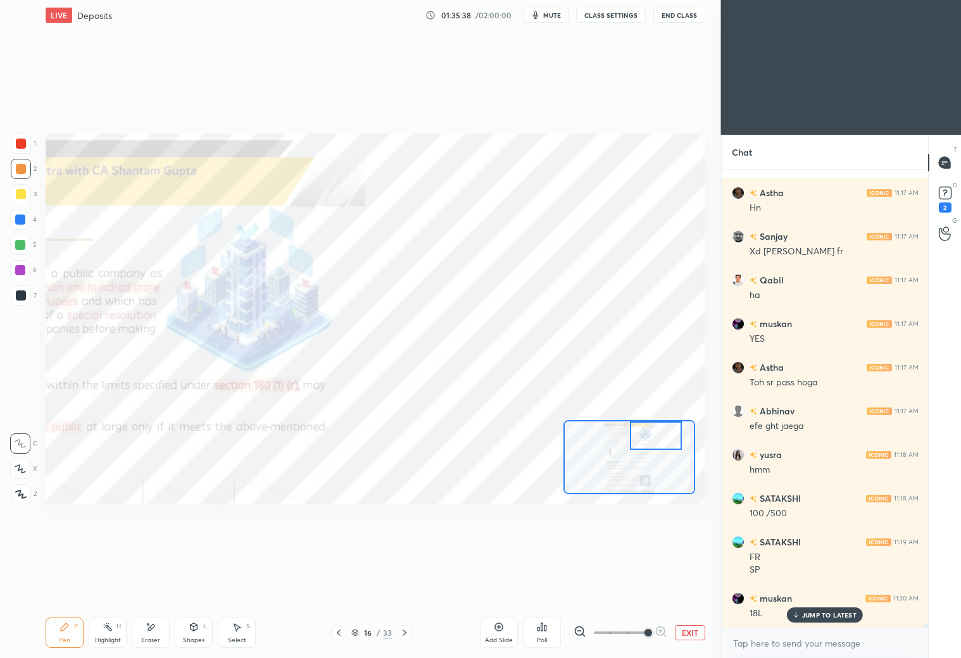
scroll to position [40909, 0]
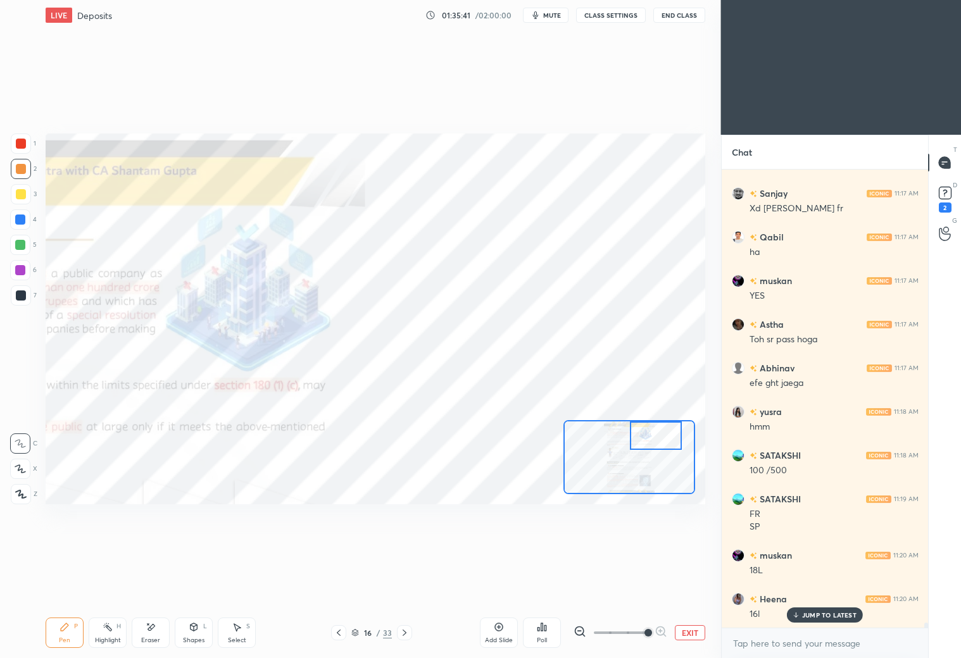
click at [23, 298] on div at bounding box center [21, 295] width 10 height 10
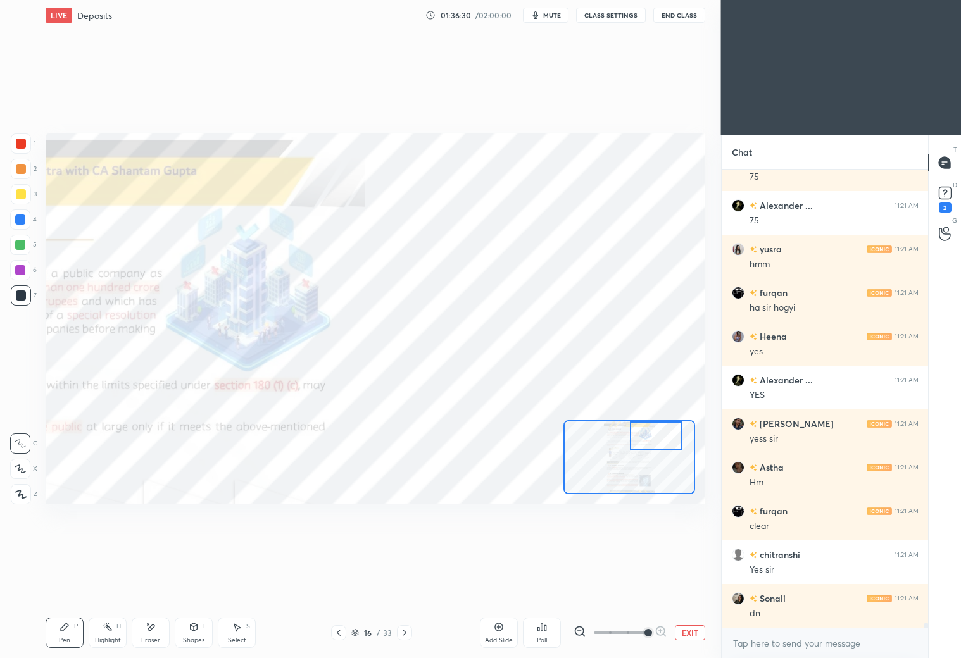
scroll to position [41477, 0]
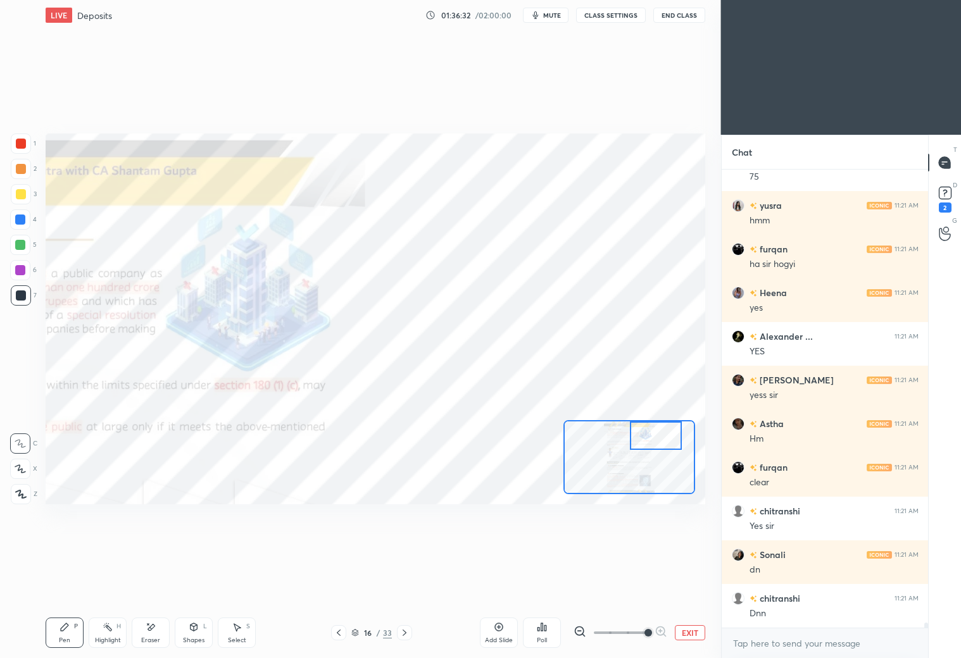
click at [23, 242] on div at bounding box center [20, 245] width 10 height 10
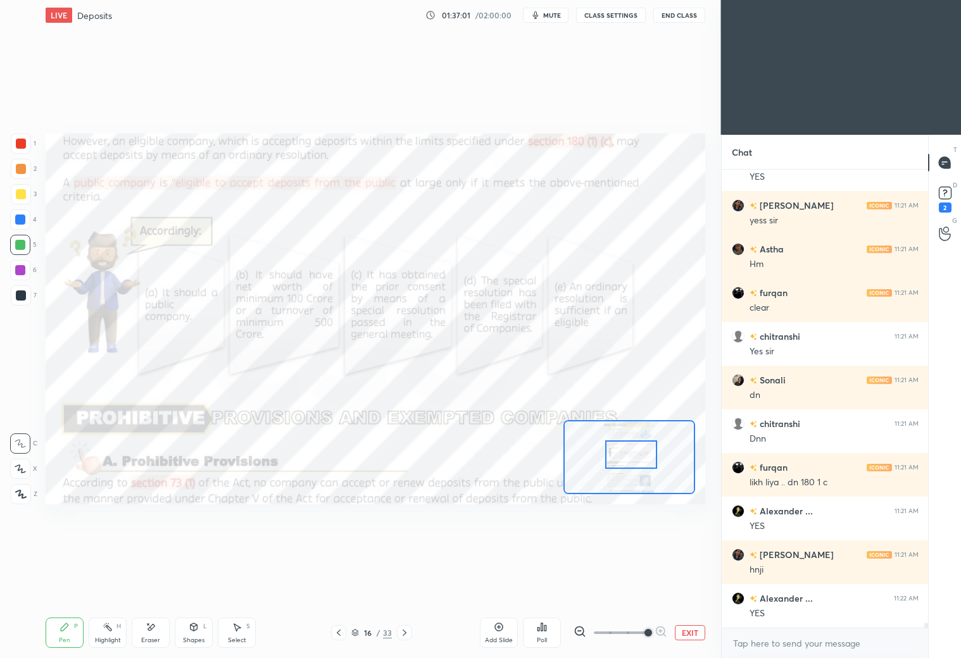
scroll to position [41695, 0]
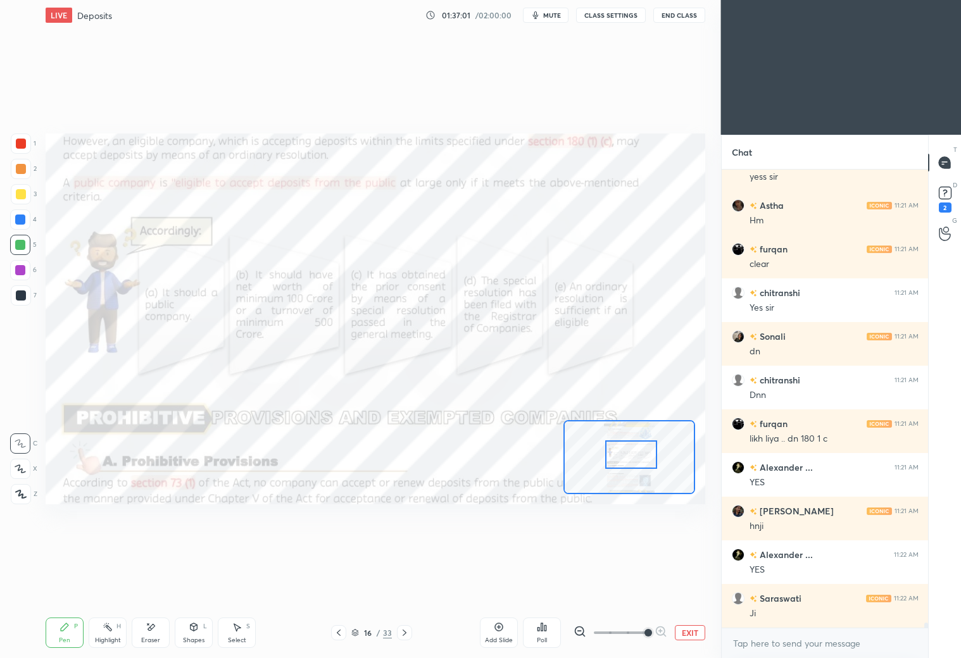
drag, startPoint x: 642, startPoint y: 441, endPoint x: 612, endPoint y: 447, distance: 30.9
click at [618, 460] on div at bounding box center [631, 454] width 52 height 28
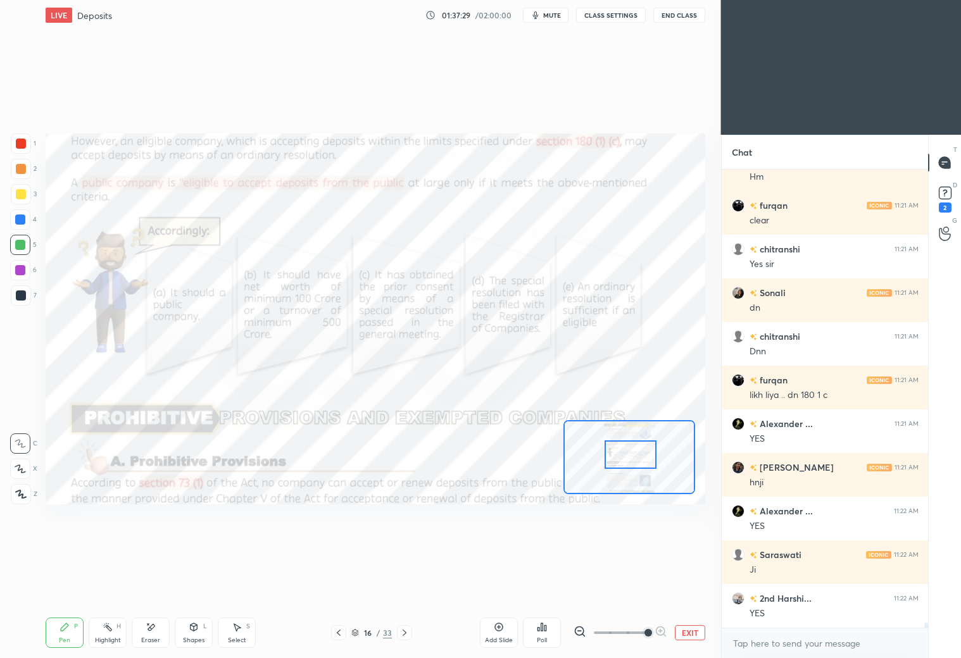
scroll to position [41782, 0]
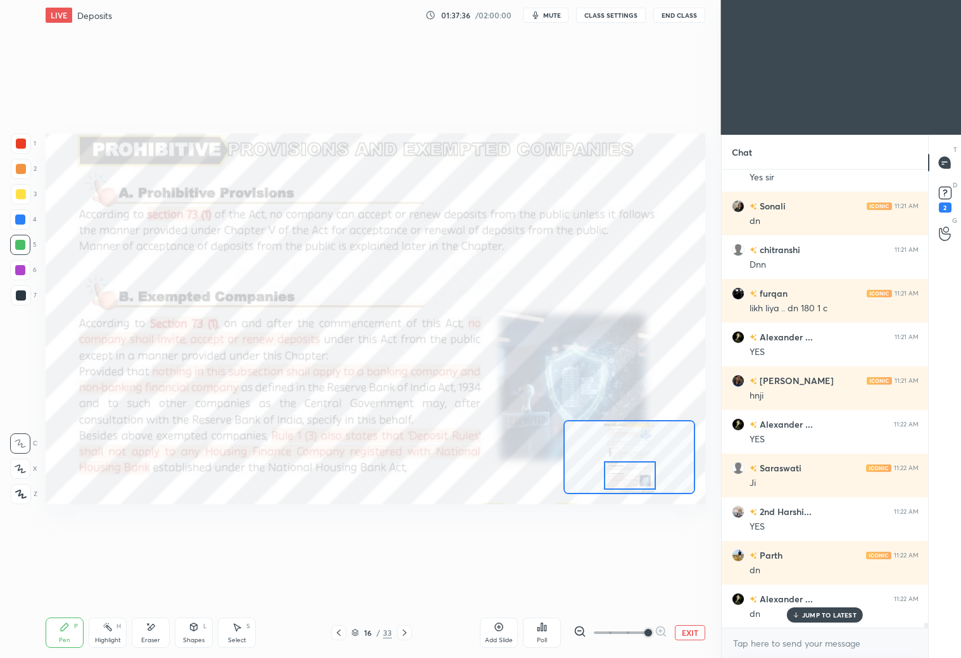
drag, startPoint x: 637, startPoint y: 455, endPoint x: 639, endPoint y: 463, distance: 8.4
click at [637, 474] on div at bounding box center [630, 475] width 52 height 28
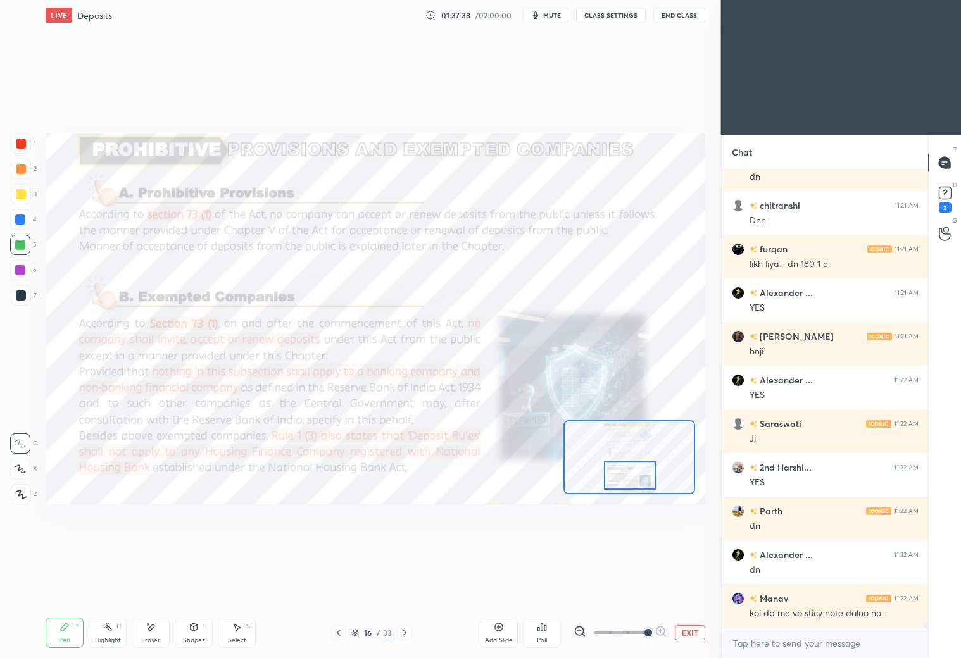
scroll to position [41926, 0]
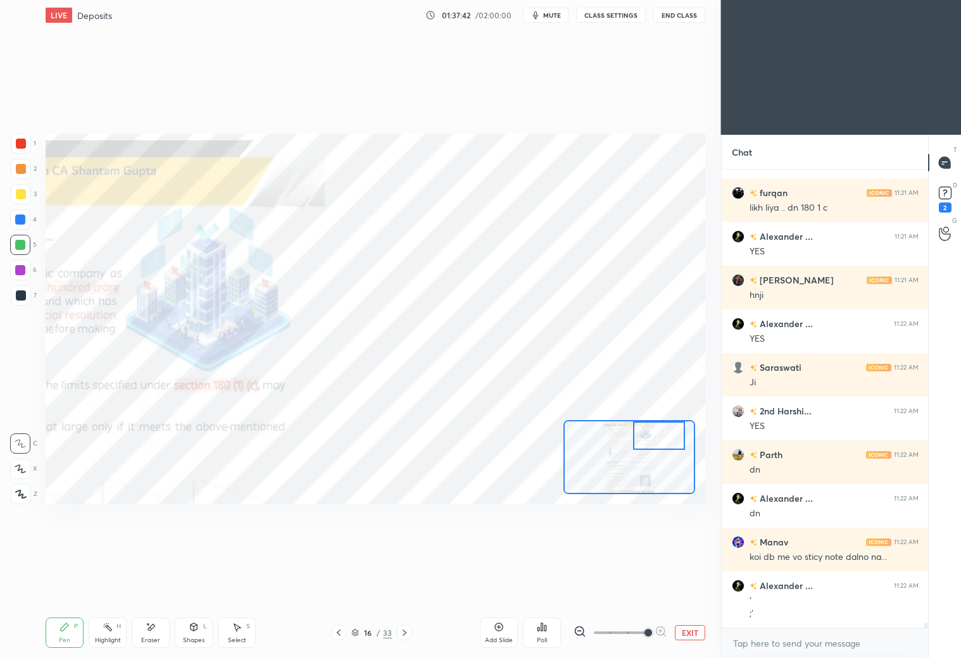
drag, startPoint x: 636, startPoint y: 476, endPoint x: 664, endPoint y: 432, distance: 52.1
click at [665, 432] on div at bounding box center [659, 435] width 52 height 28
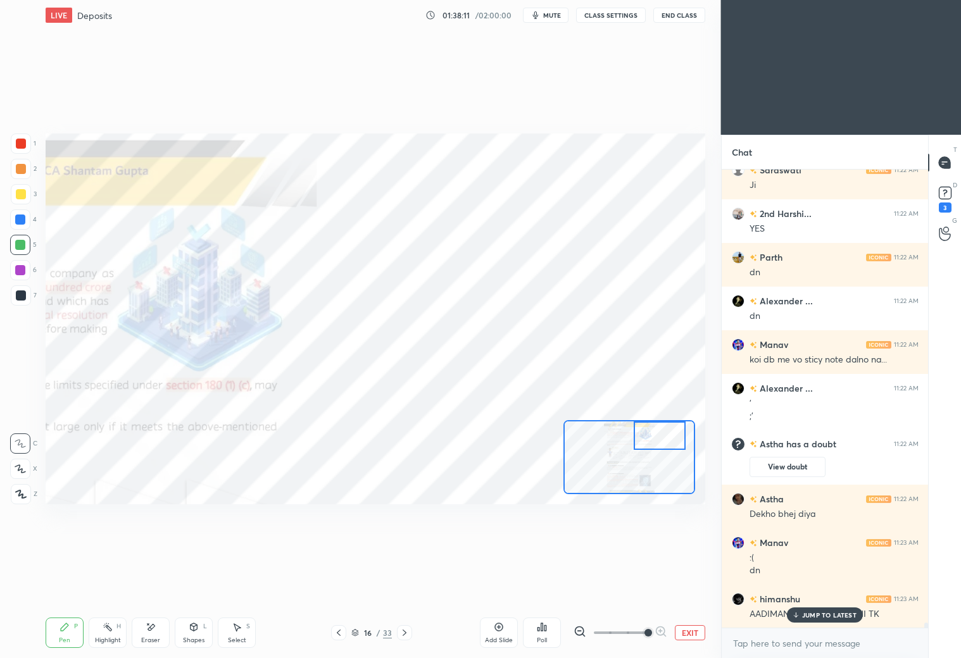
scroll to position [40294, 0]
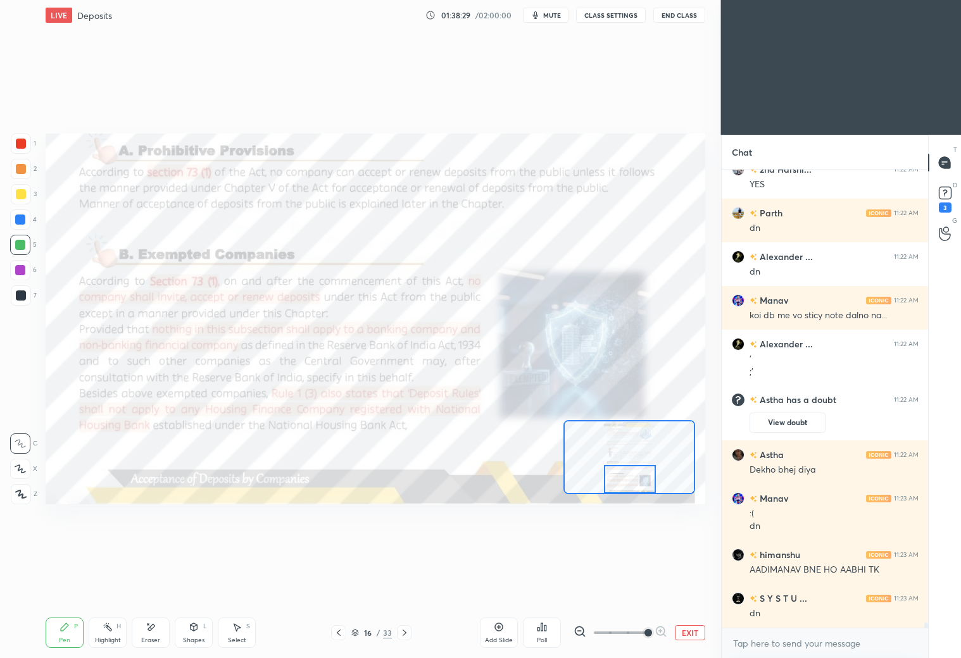
drag, startPoint x: 656, startPoint y: 435, endPoint x: 630, endPoint y: 476, distance: 48.6
click at [630, 476] on div at bounding box center [630, 479] width 52 height 28
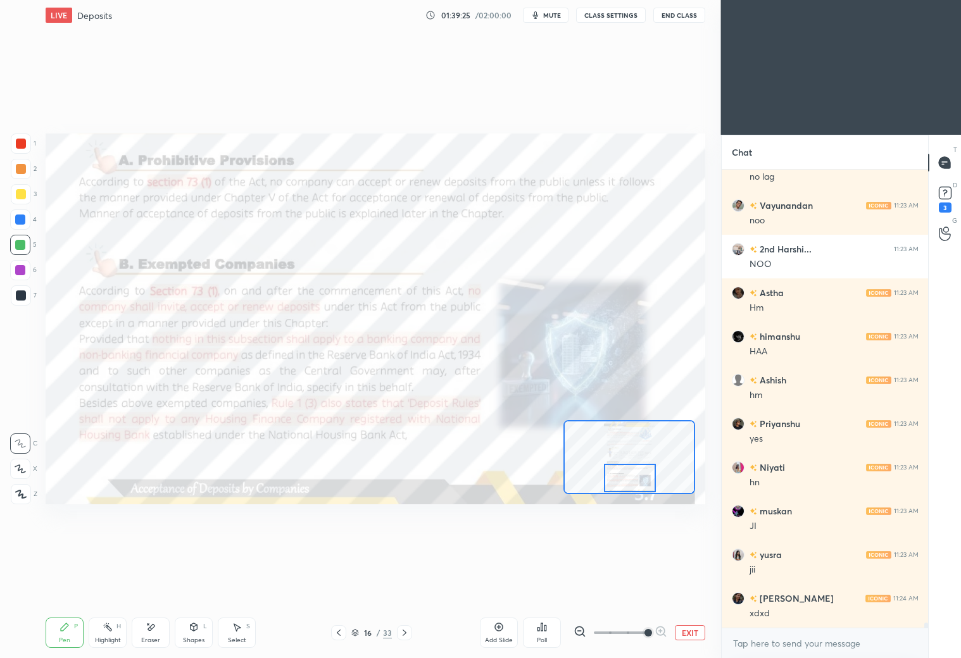
scroll to position [40861, 0]
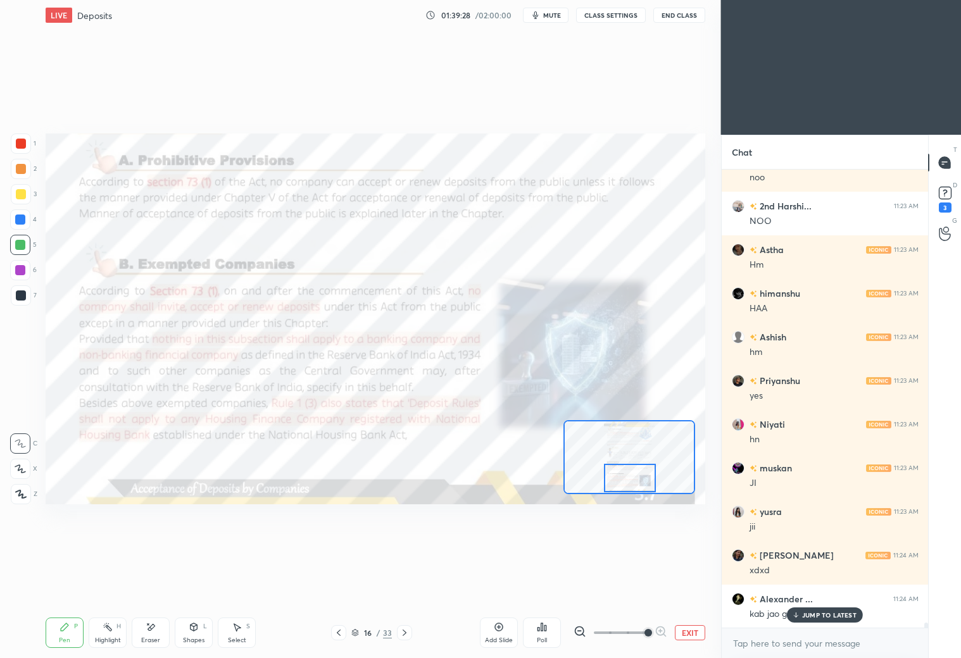
click at [545, 13] on button "mute" at bounding box center [546, 15] width 46 height 15
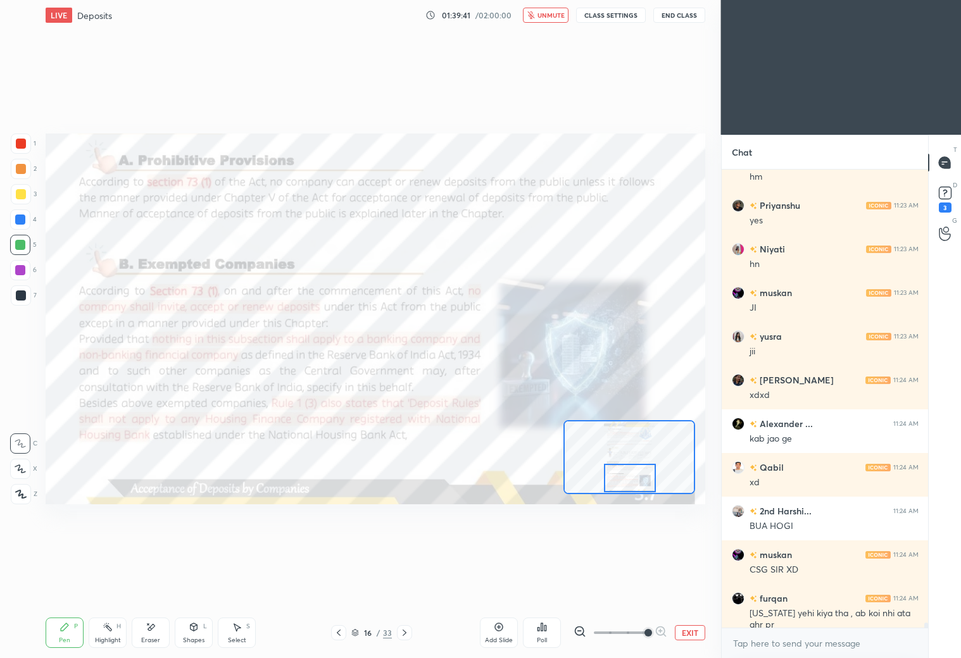
scroll to position [41079, 0]
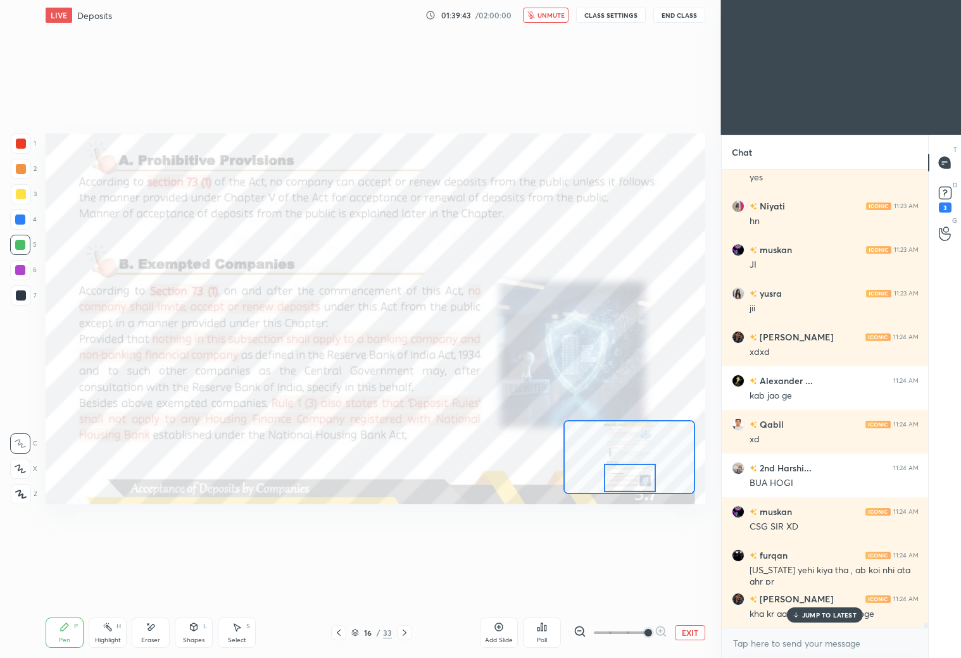
drag, startPoint x: 551, startPoint y: 14, endPoint x: 551, endPoint y: 6, distance: 7.6
click at [553, 13] on span "unmute" at bounding box center [550, 15] width 27 height 9
click at [807, 609] on div "JUMP TO LATEST" at bounding box center [825, 614] width 76 height 15
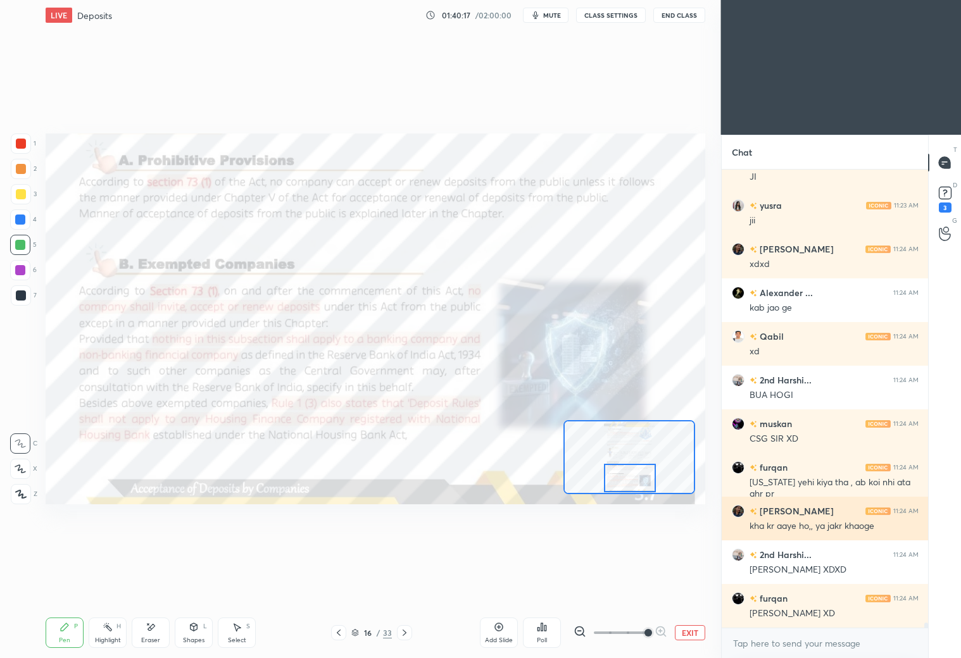
scroll to position [41211, 0]
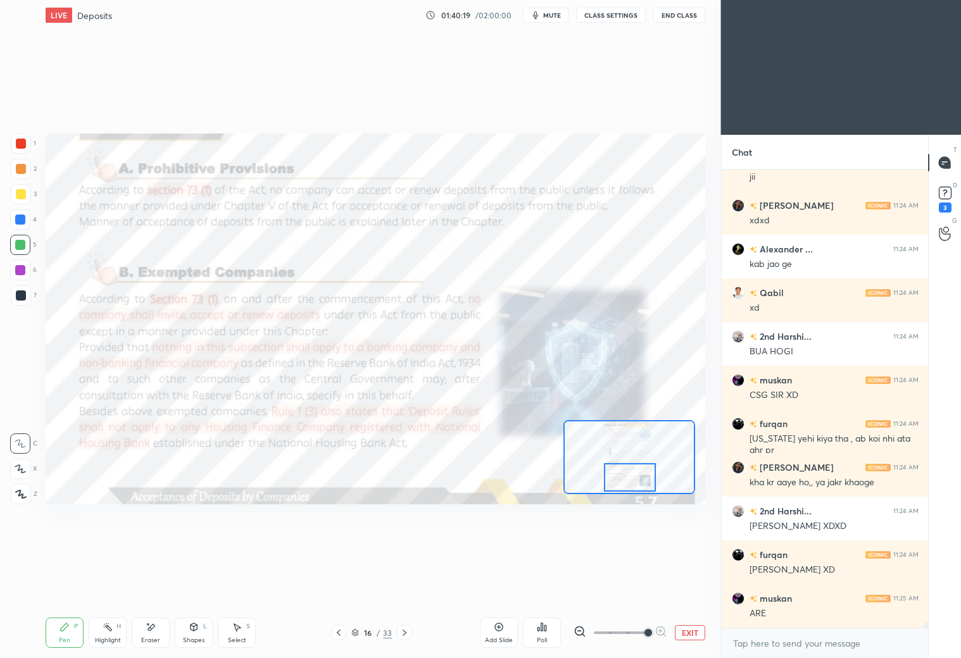
click at [632, 482] on div at bounding box center [630, 477] width 52 height 28
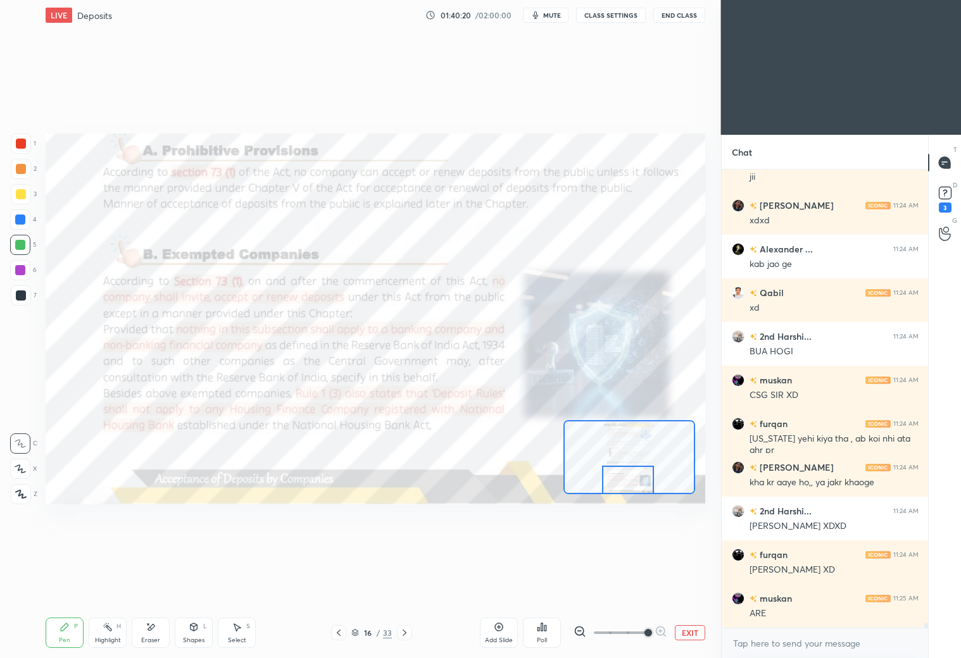
click at [635, 478] on div at bounding box center [628, 480] width 52 height 28
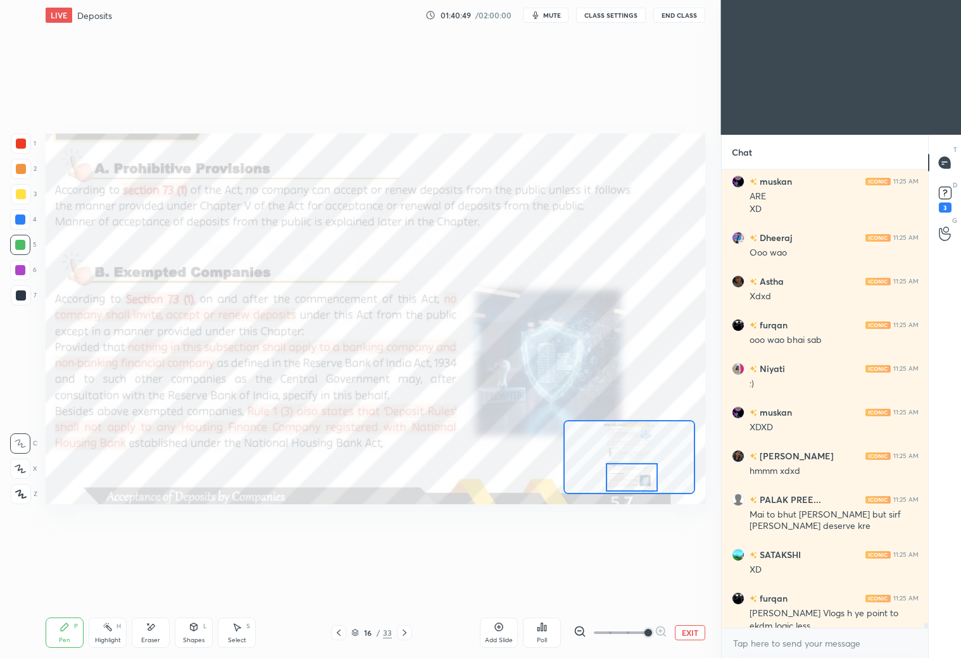
scroll to position [41641, 0]
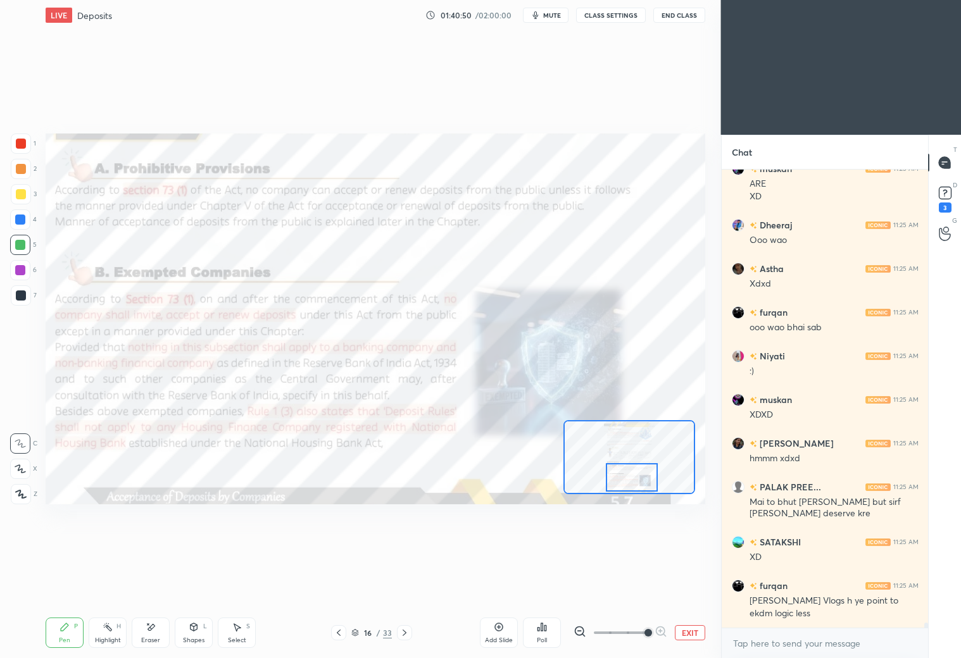
drag, startPoint x: 632, startPoint y: 471, endPoint x: 632, endPoint y: 478, distance: 7.0
click at [631, 477] on div at bounding box center [632, 477] width 52 height 28
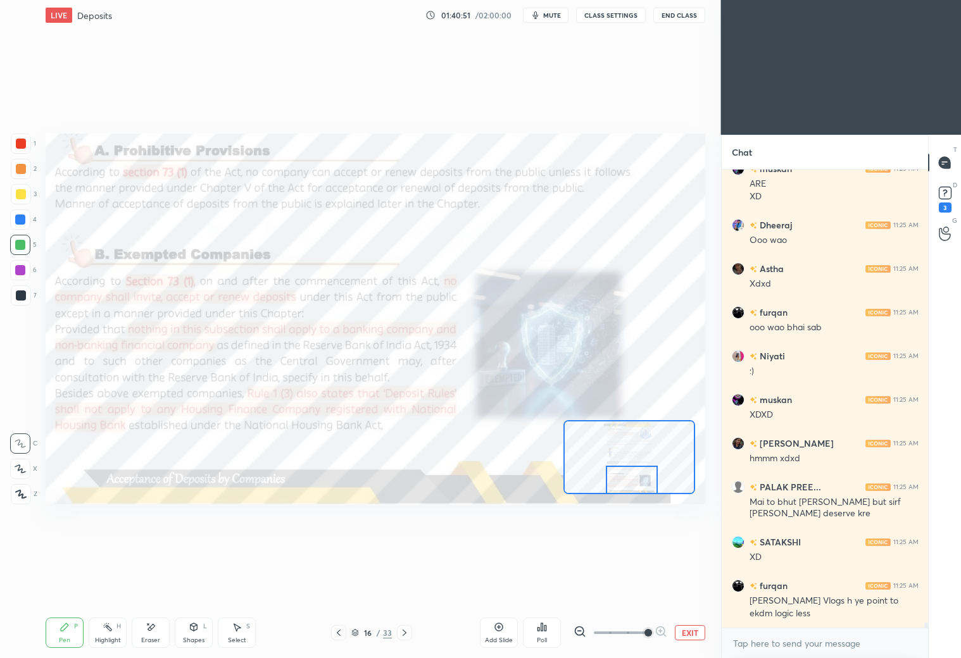
click at [26, 143] on div at bounding box center [21, 144] width 20 height 20
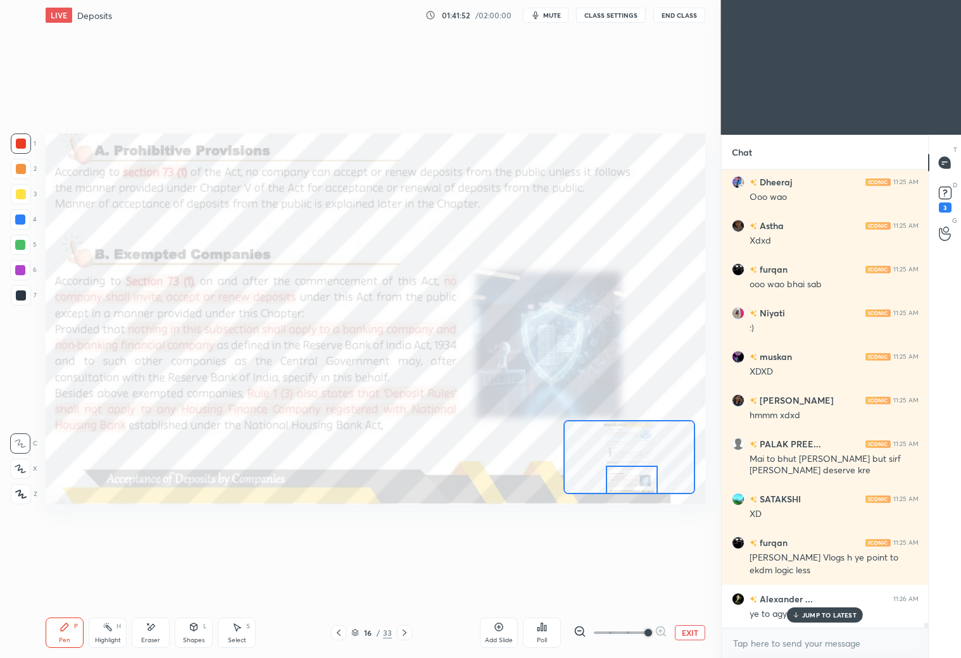
scroll to position [41727, 0]
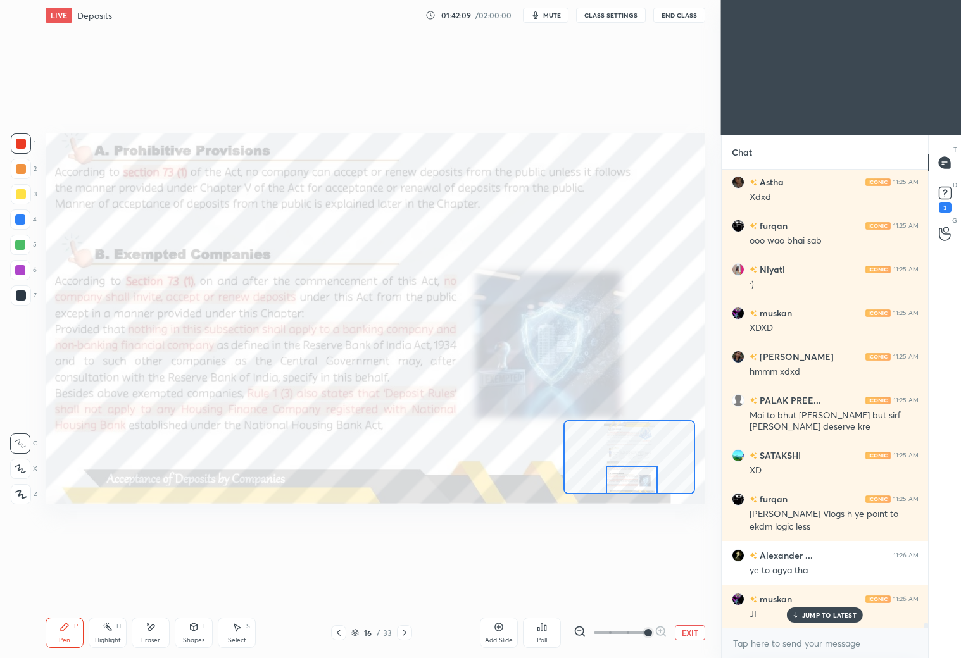
click at [27, 215] on div at bounding box center [20, 219] width 20 height 20
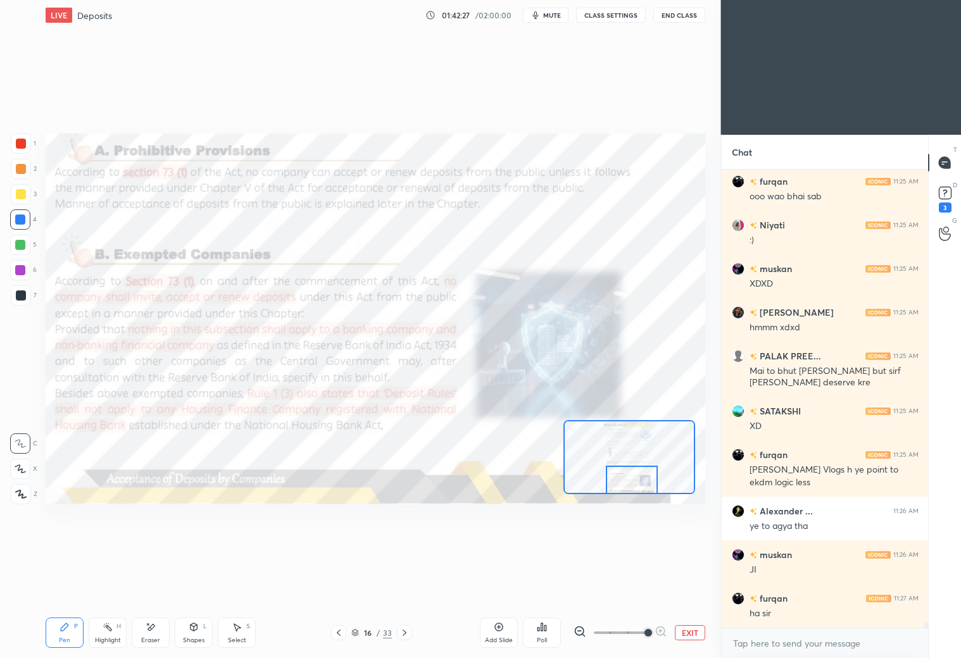
drag, startPoint x: 20, startPoint y: 249, endPoint x: 27, endPoint y: 241, distance: 10.3
click at [23, 247] on div at bounding box center [20, 245] width 10 height 10
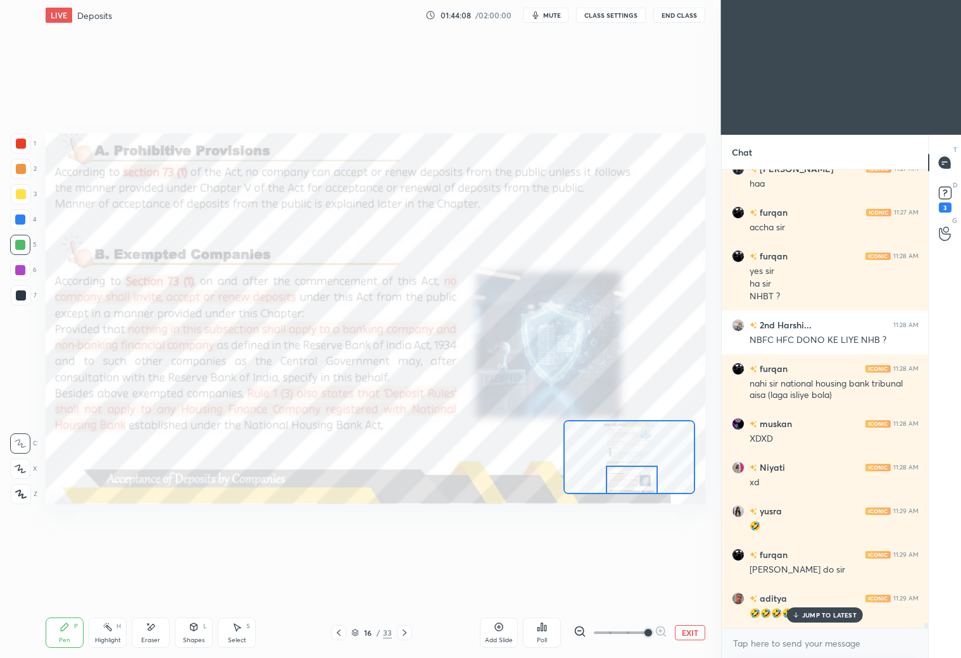
scroll to position [42288, 0]
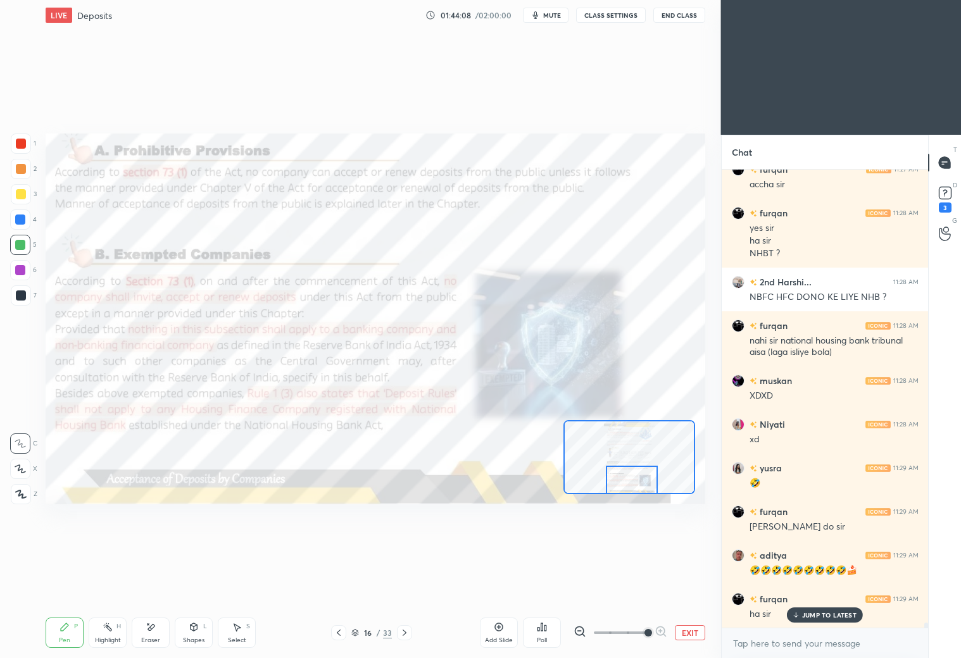
click at [405, 630] on icon at bounding box center [404, 633] width 10 height 10
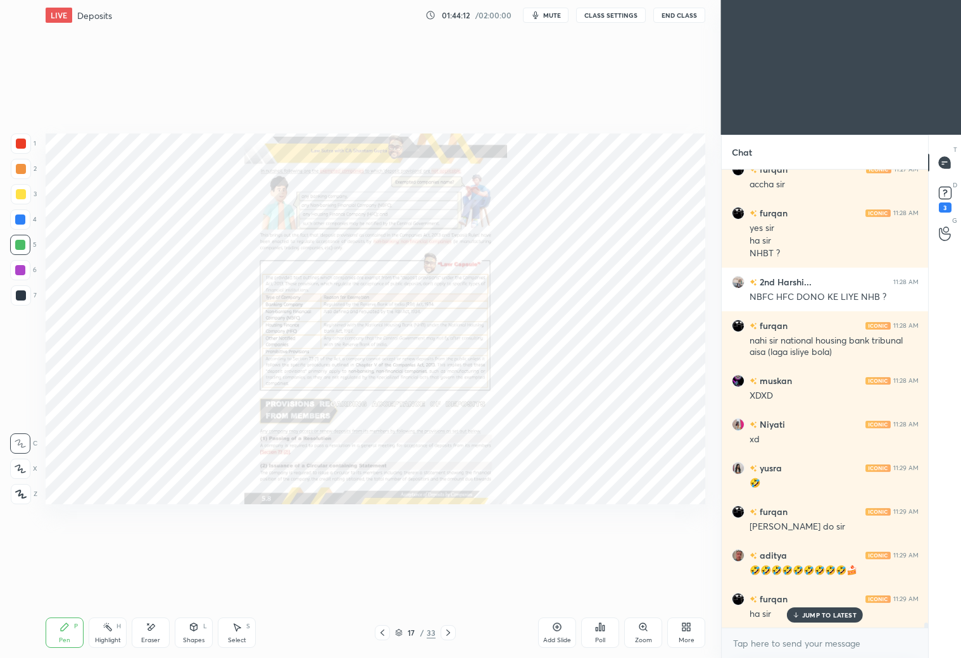
click at [650, 630] on div "Zoom" at bounding box center [643, 633] width 38 height 30
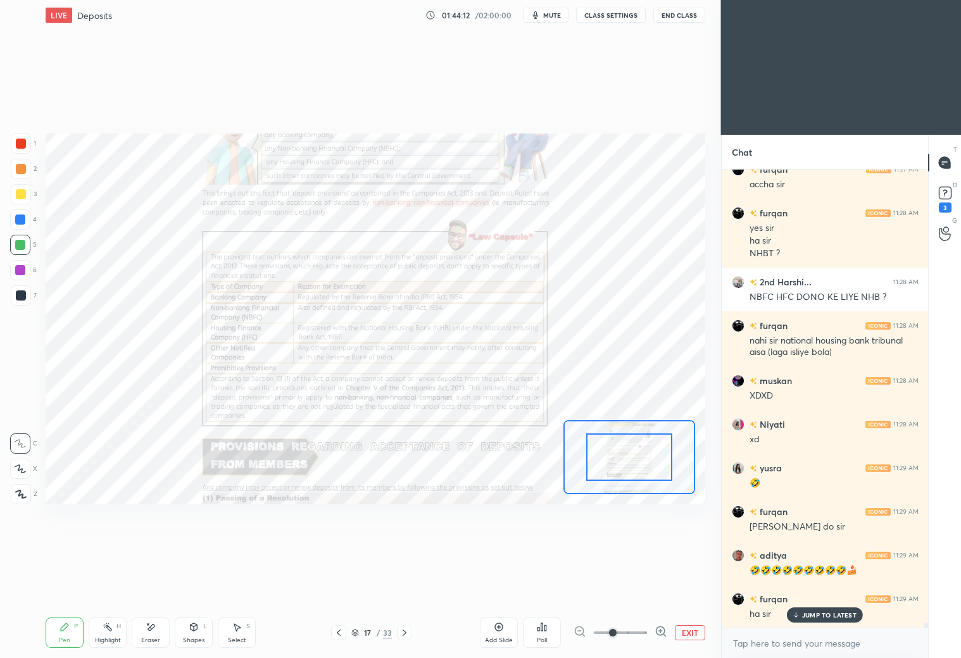
click at [651, 629] on div at bounding box center [620, 632] width 94 height 15
click at [666, 632] on div "EXIT" at bounding box center [639, 632] width 132 height 15
click at [660, 632] on icon at bounding box center [660, 631] width 13 height 13
click at [658, 632] on icon at bounding box center [660, 631] width 13 height 13
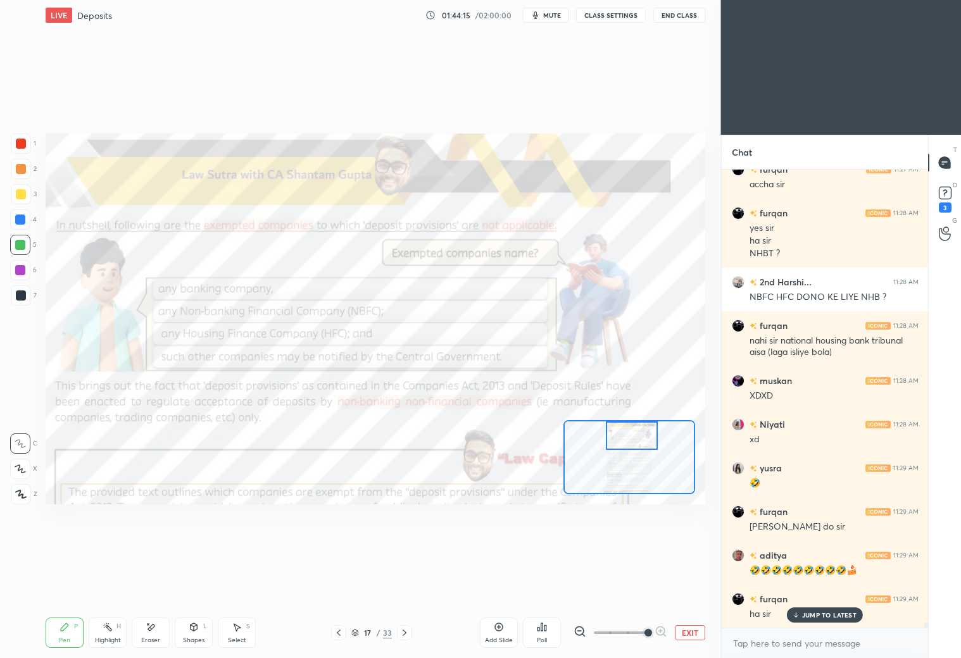
drag, startPoint x: 640, startPoint y: 454, endPoint x: 642, endPoint y: 426, distance: 28.5
click at [642, 427] on div at bounding box center [632, 435] width 52 height 28
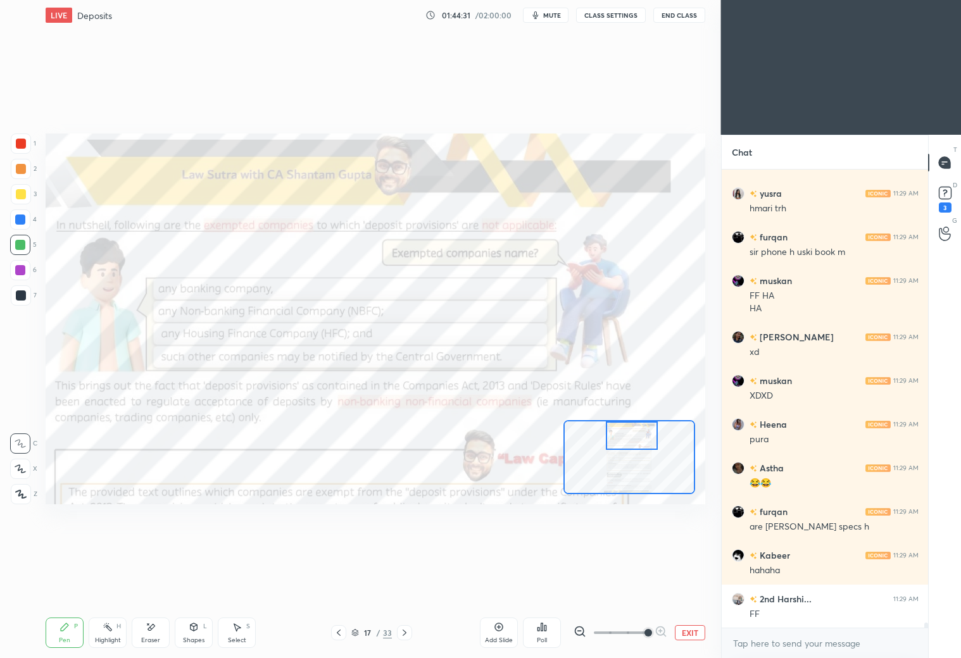
scroll to position [42781, 0]
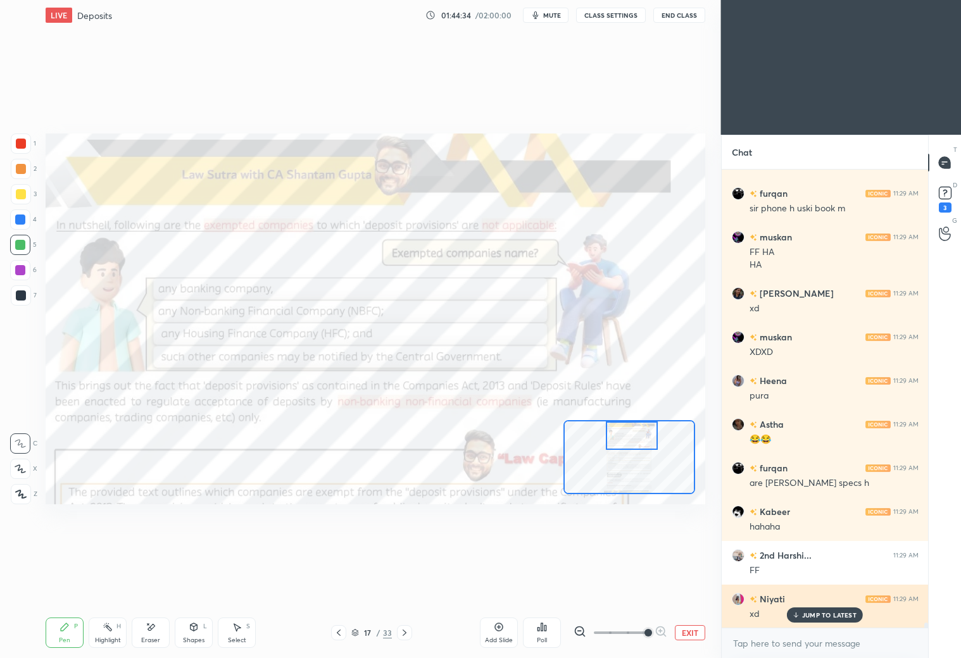
click at [811, 619] on div "JUMP TO LATEST" at bounding box center [825, 614] width 76 height 15
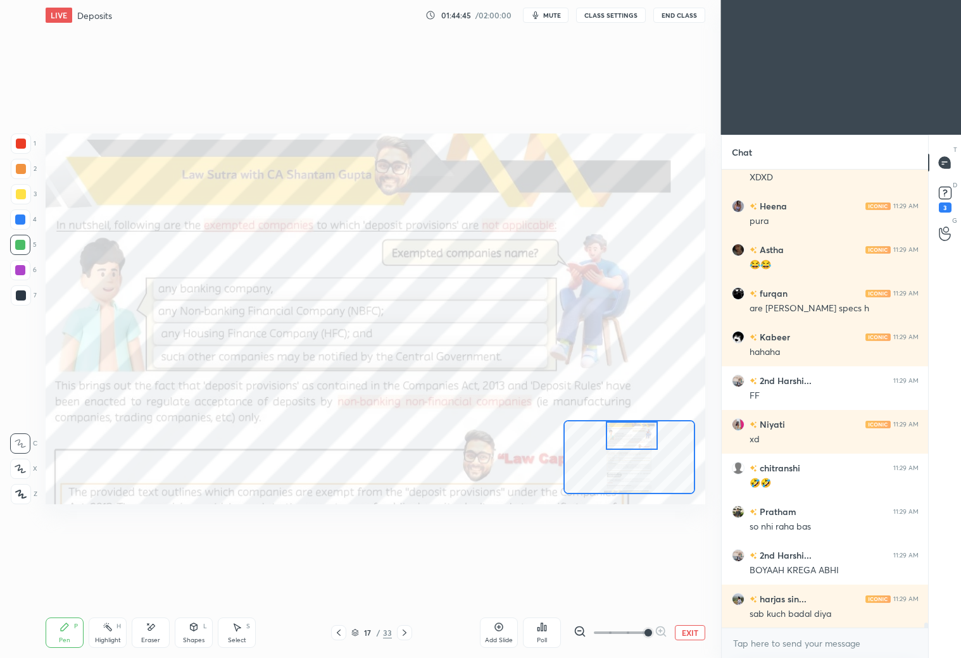
scroll to position [42999, 0]
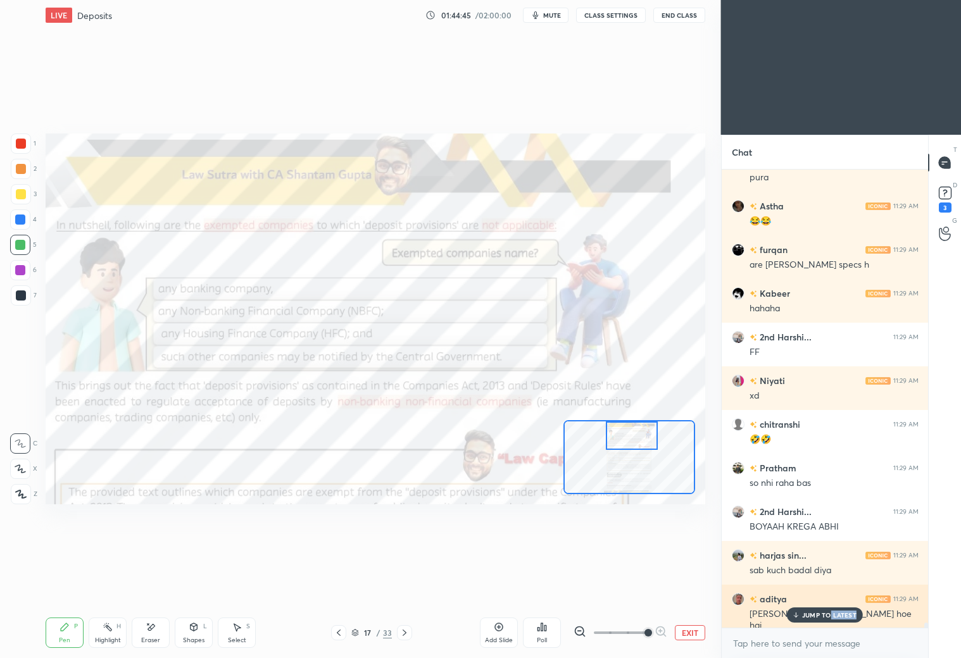
click at [831, 618] on div "JUMP TO LATEST" at bounding box center [825, 614] width 76 height 15
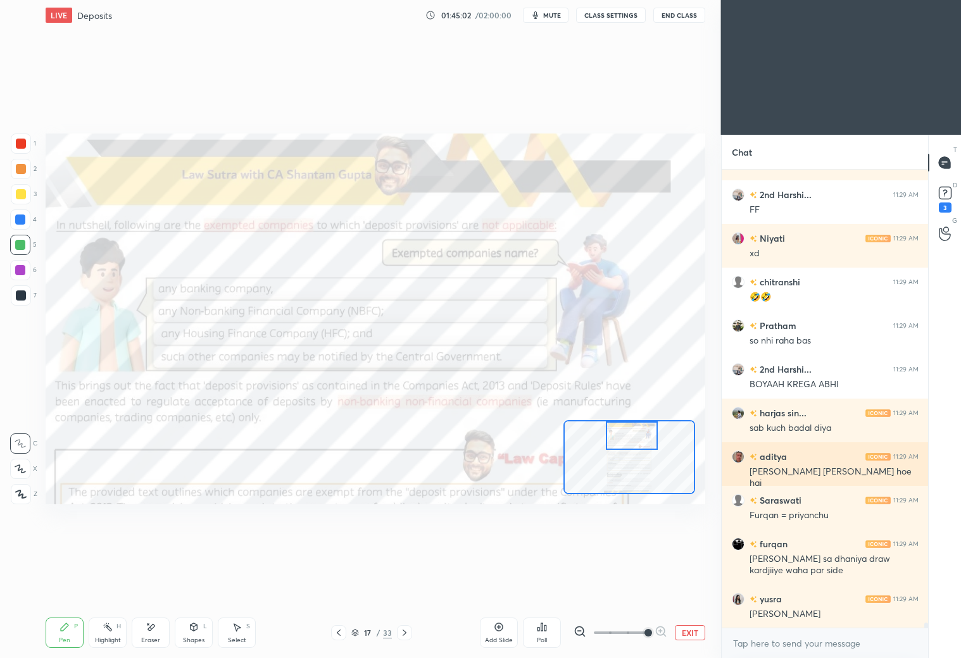
scroll to position [43186, 0]
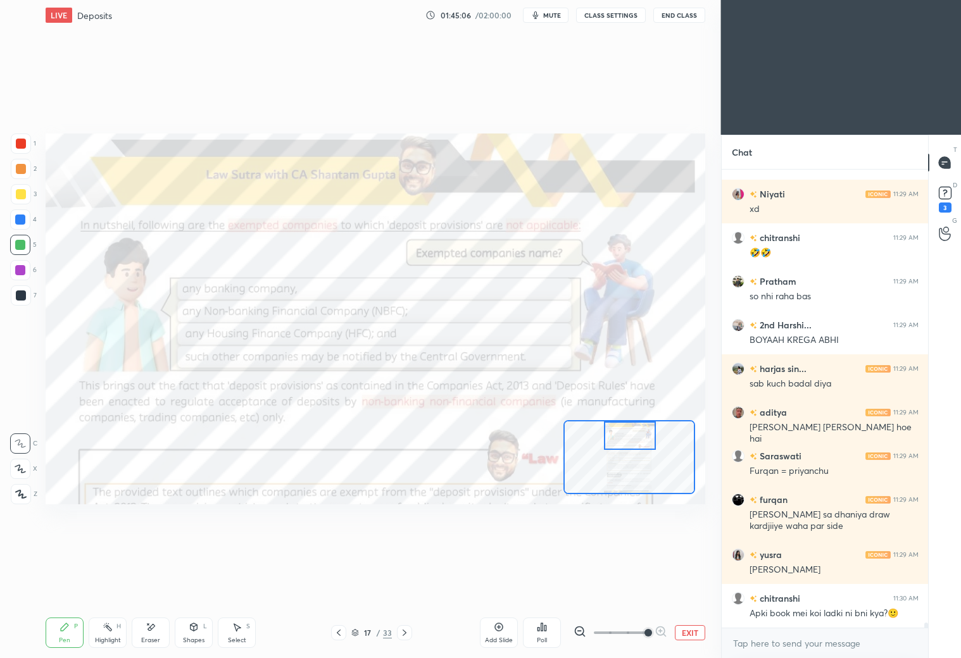
click at [637, 442] on div at bounding box center [630, 435] width 52 height 28
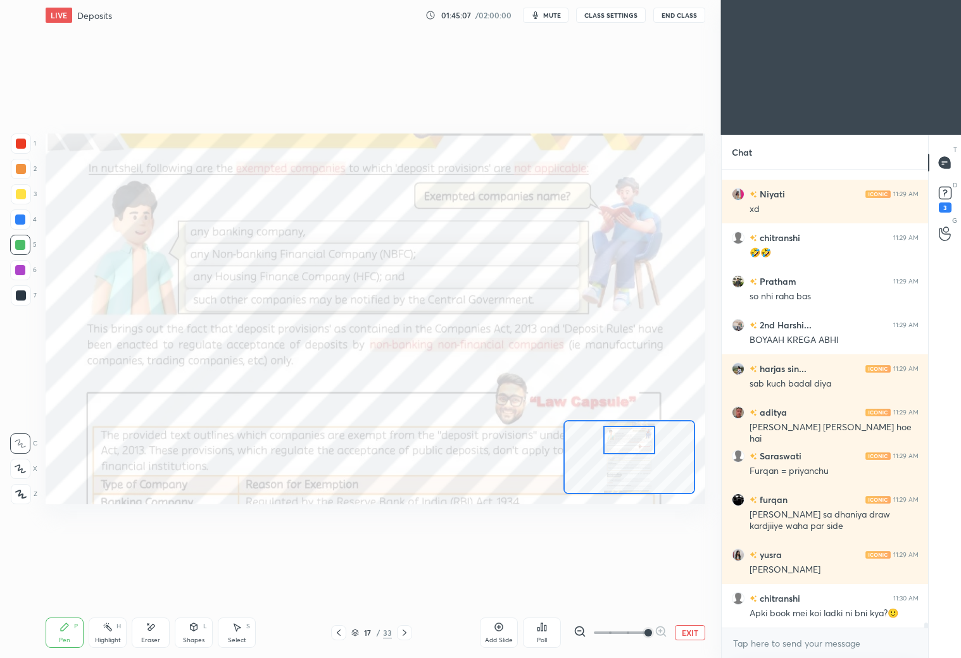
click at [642, 447] on div at bounding box center [629, 440] width 52 height 28
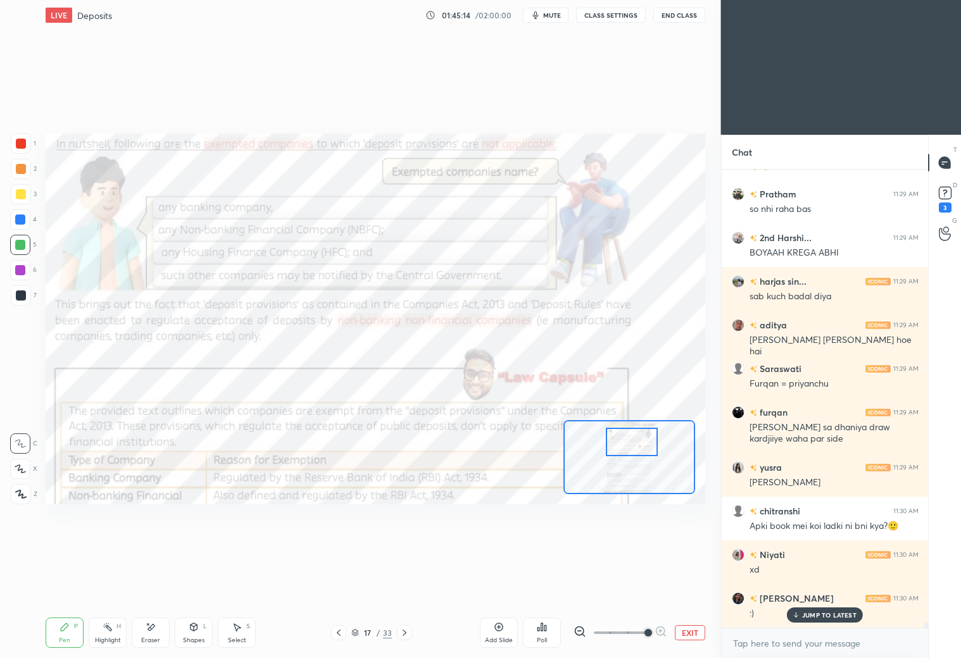
scroll to position [43316, 0]
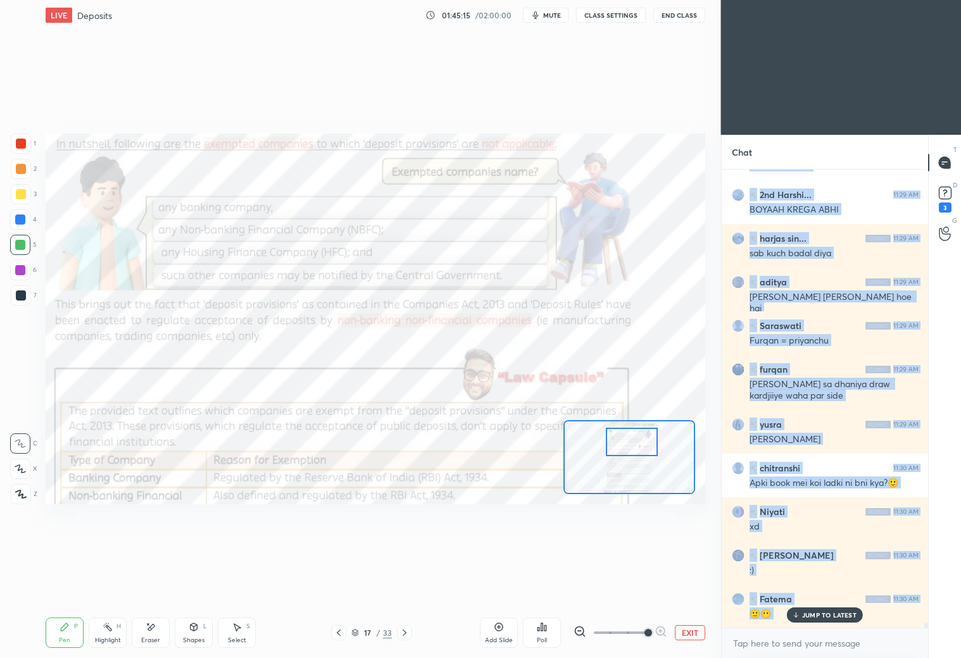
click at [809, 618] on div "[PERSON_NAME] 11:29 AM FF HA [PERSON_NAME] 11:29 AM xd [PERSON_NAME] 11:29 AM X…" at bounding box center [824, 399] width 207 height 458
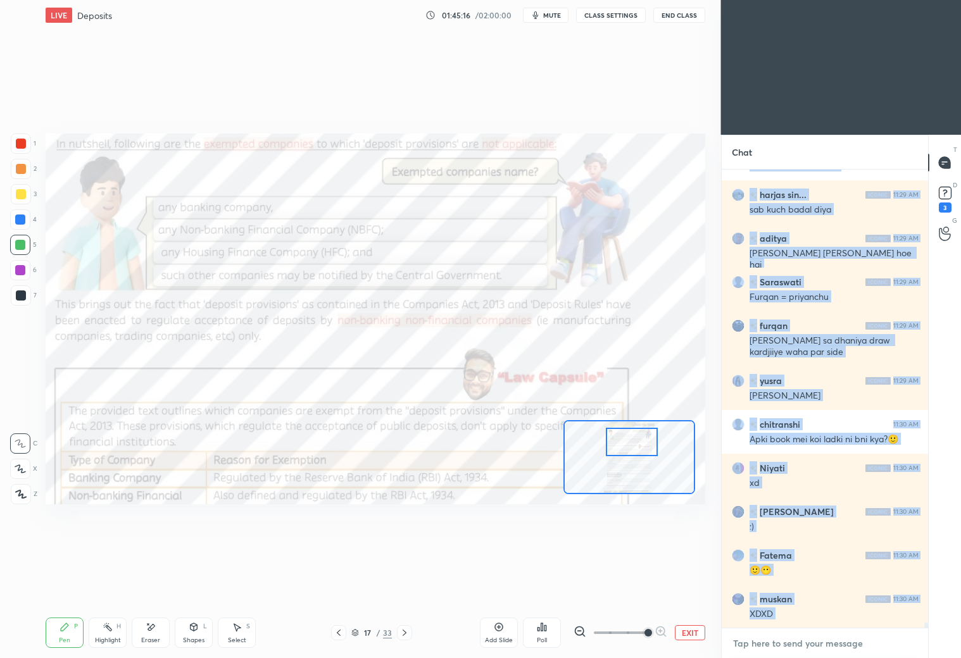
scroll to position [43404, 0]
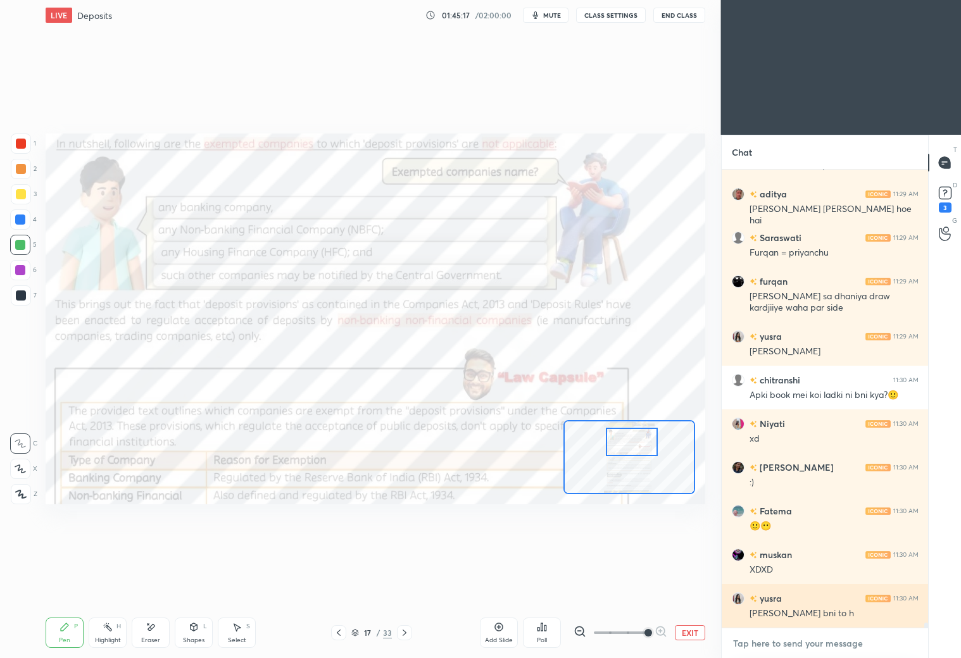
drag, startPoint x: 782, startPoint y: 637, endPoint x: 794, endPoint y: 602, distance: 36.6
click at [789, 635] on textarea at bounding box center [825, 643] width 187 height 20
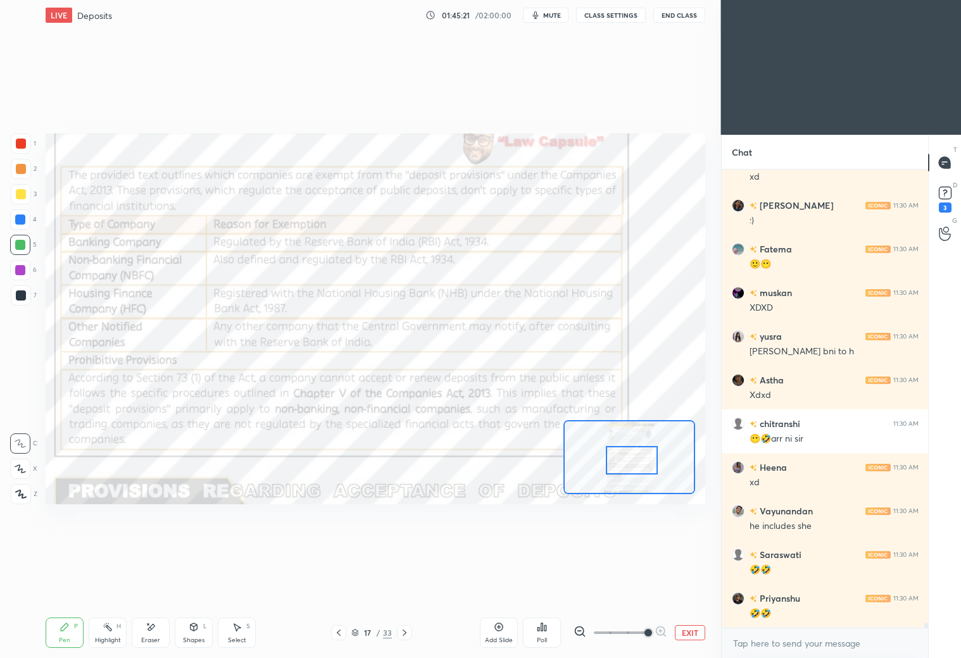
scroll to position [43710, 0]
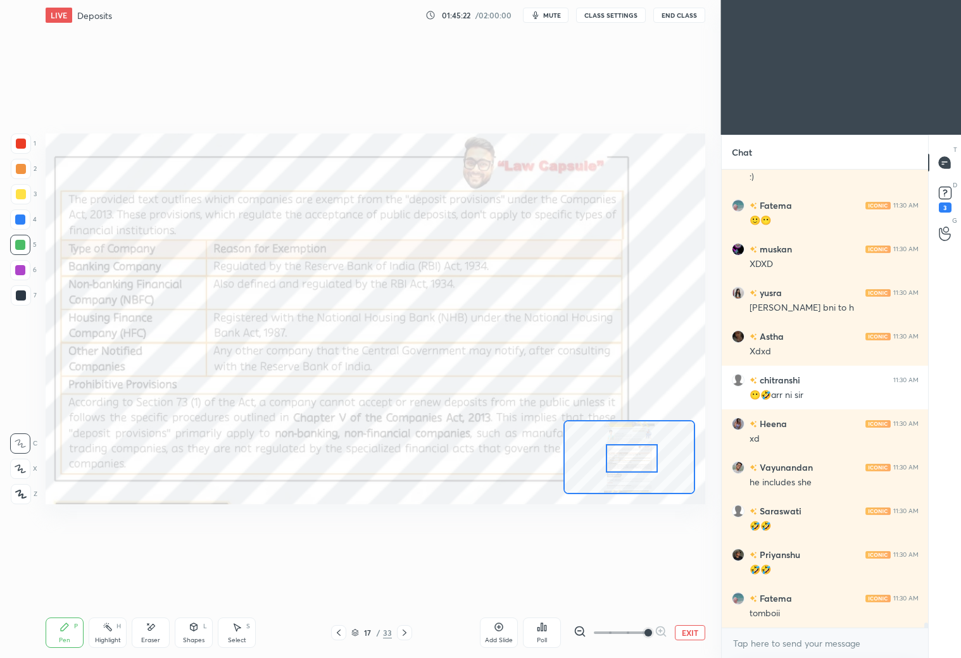
drag, startPoint x: 634, startPoint y: 443, endPoint x: 633, endPoint y: 454, distance: 10.8
click at [633, 460] on div at bounding box center [632, 458] width 52 height 28
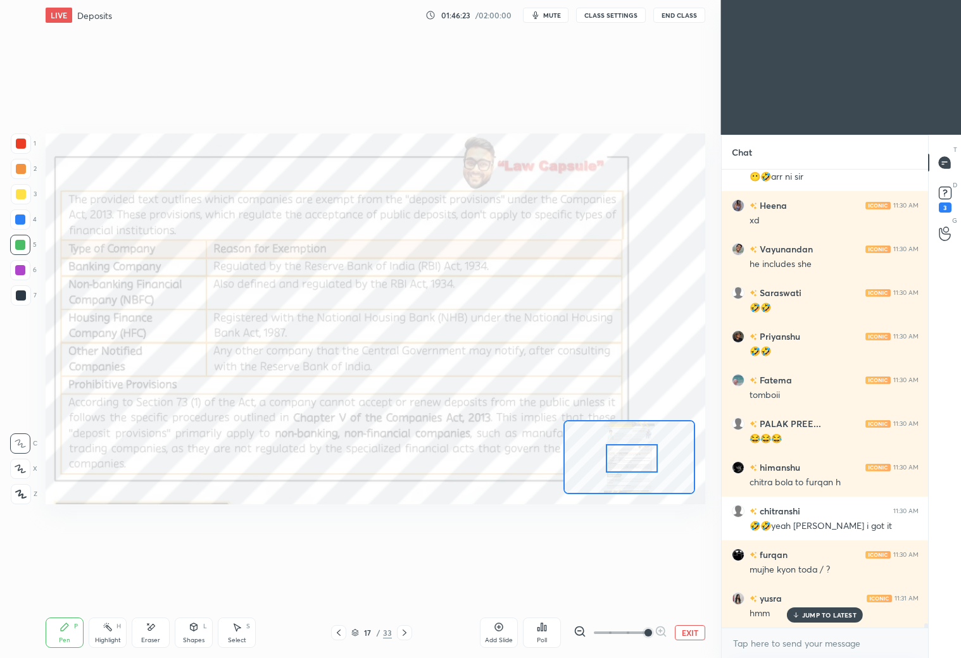
scroll to position [43971, 0]
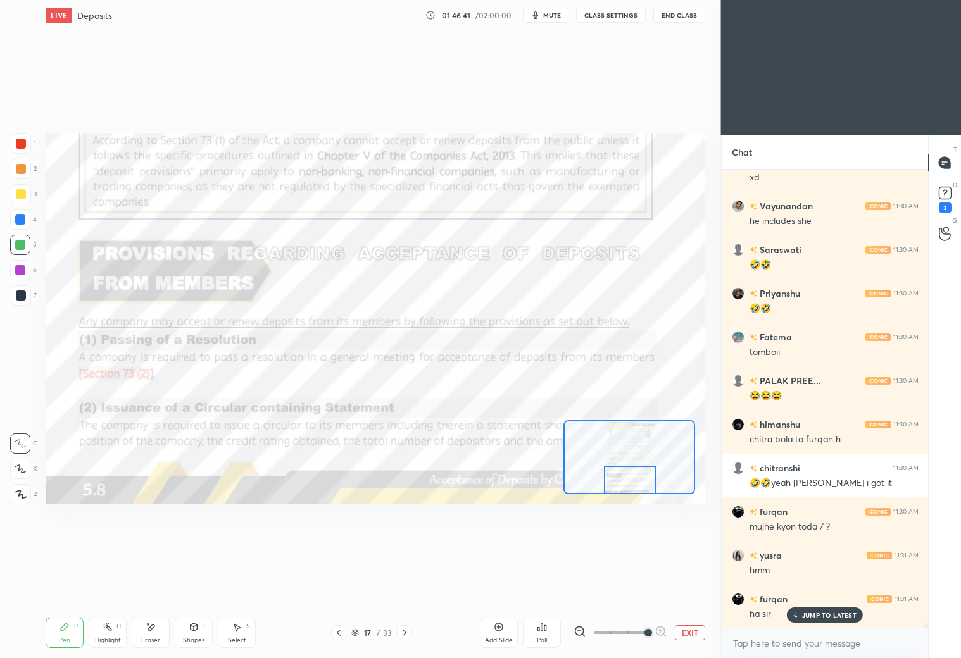
drag, startPoint x: 621, startPoint y: 459, endPoint x: 620, endPoint y: 489, distance: 30.4
click at [620, 487] on div at bounding box center [630, 480] width 52 height 28
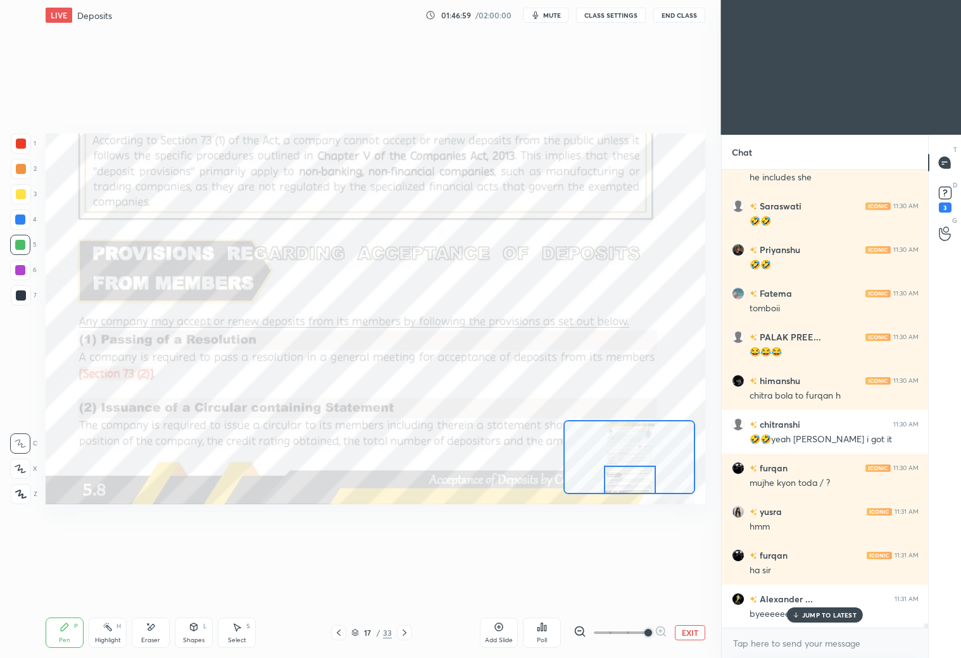
click at [22, 146] on div at bounding box center [21, 144] width 10 height 10
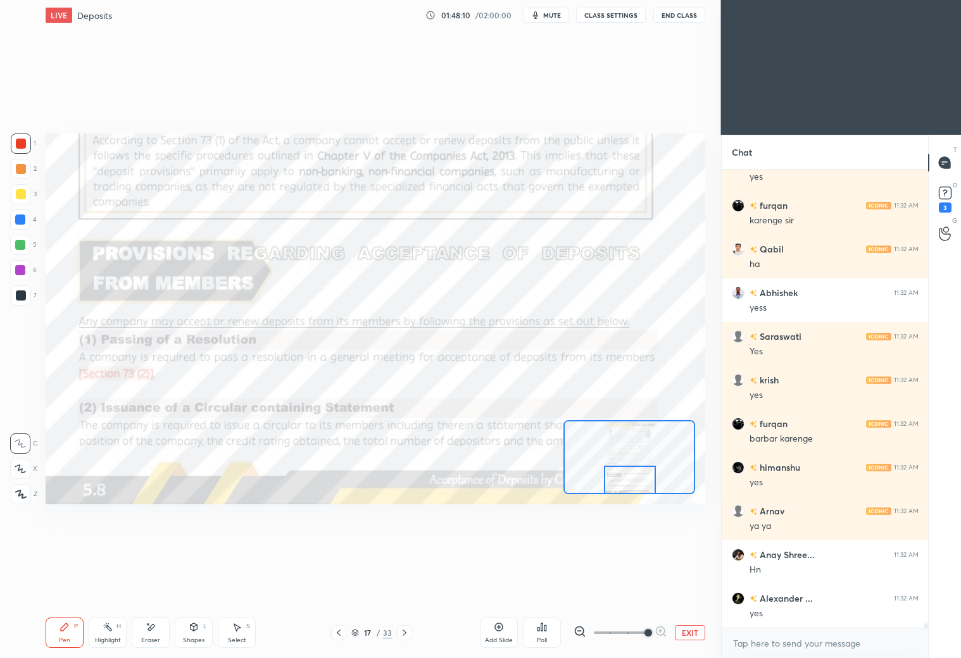
scroll to position [44758, 0]
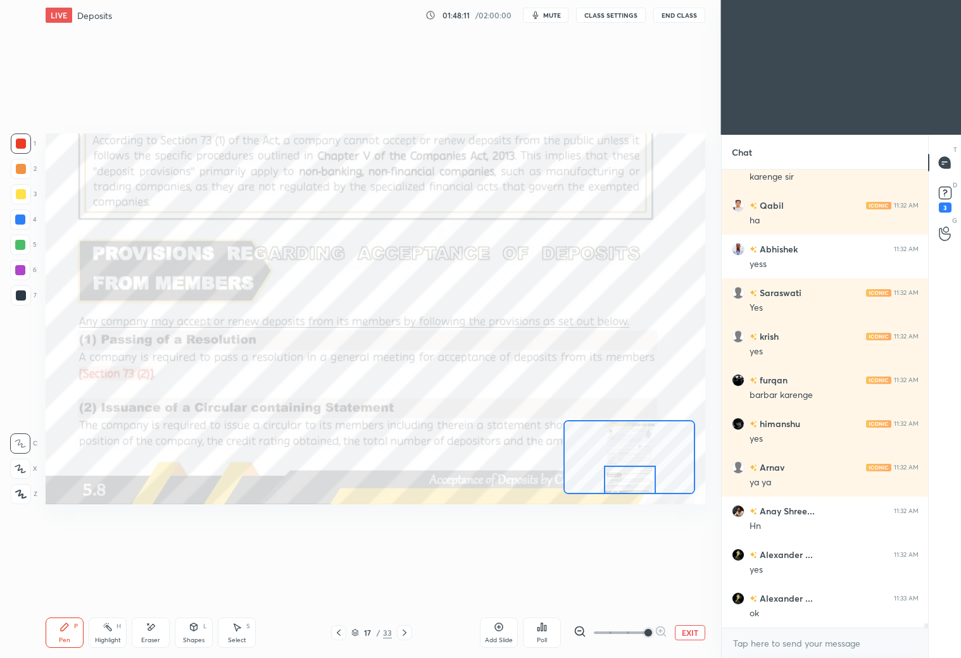
click at [146, 631] on div "Eraser" at bounding box center [151, 633] width 38 height 30
click at [65, 630] on div "Pen P" at bounding box center [65, 633] width 38 height 30
click at [405, 632] on icon at bounding box center [404, 633] width 10 height 10
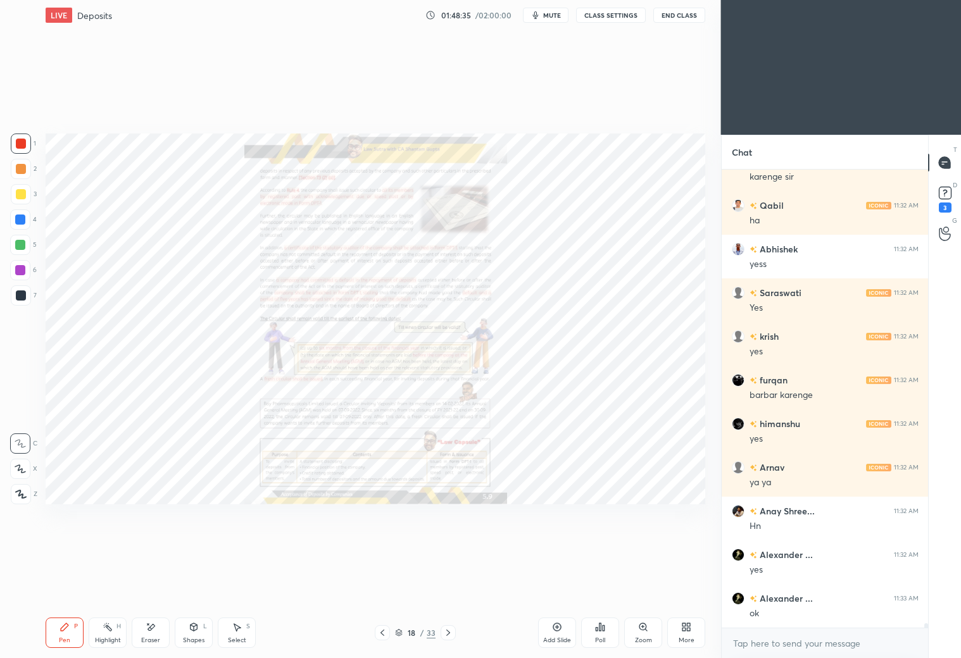
scroll to position [44802, 0]
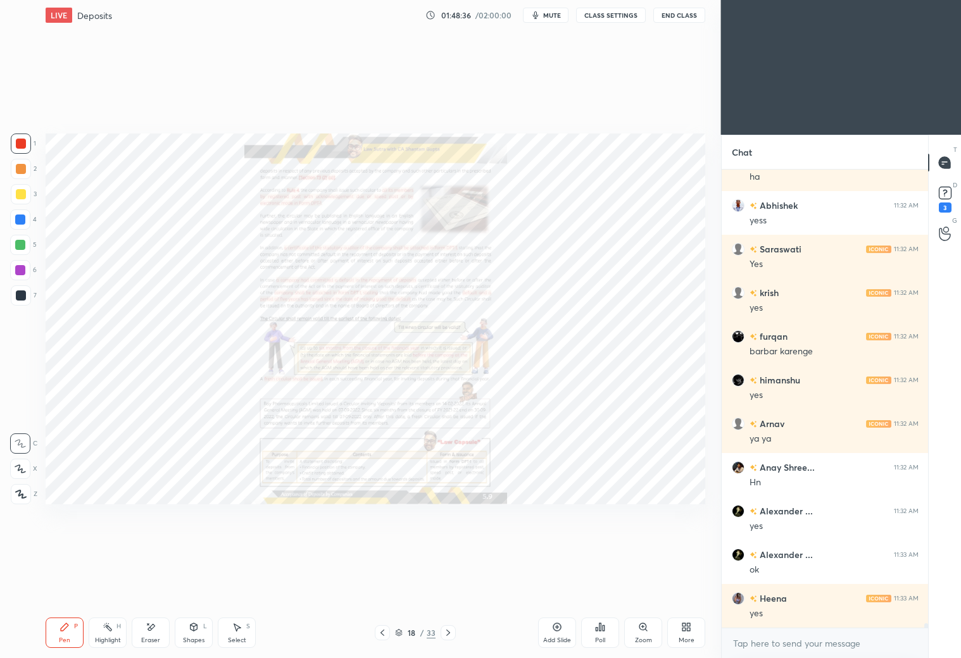
click at [647, 630] on div "Zoom" at bounding box center [643, 633] width 38 height 30
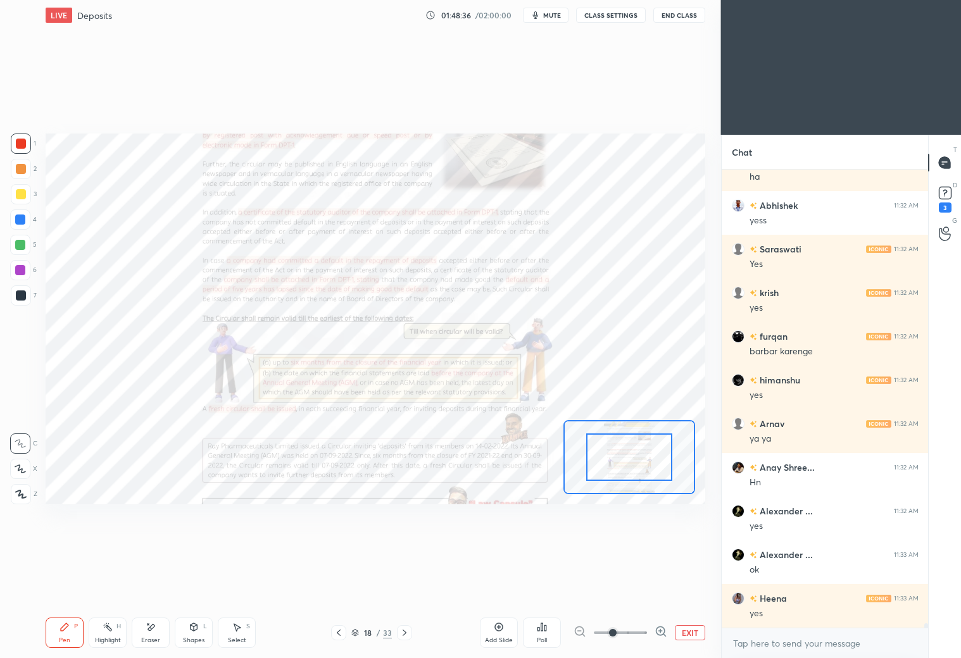
click at [649, 630] on div at bounding box center [620, 632] width 94 height 15
click at [653, 631] on div at bounding box center [620, 632] width 94 height 15
drag, startPoint x: 652, startPoint y: 630, endPoint x: 663, endPoint y: 632, distance: 10.4
click at [656, 629] on icon at bounding box center [660, 631] width 13 height 13
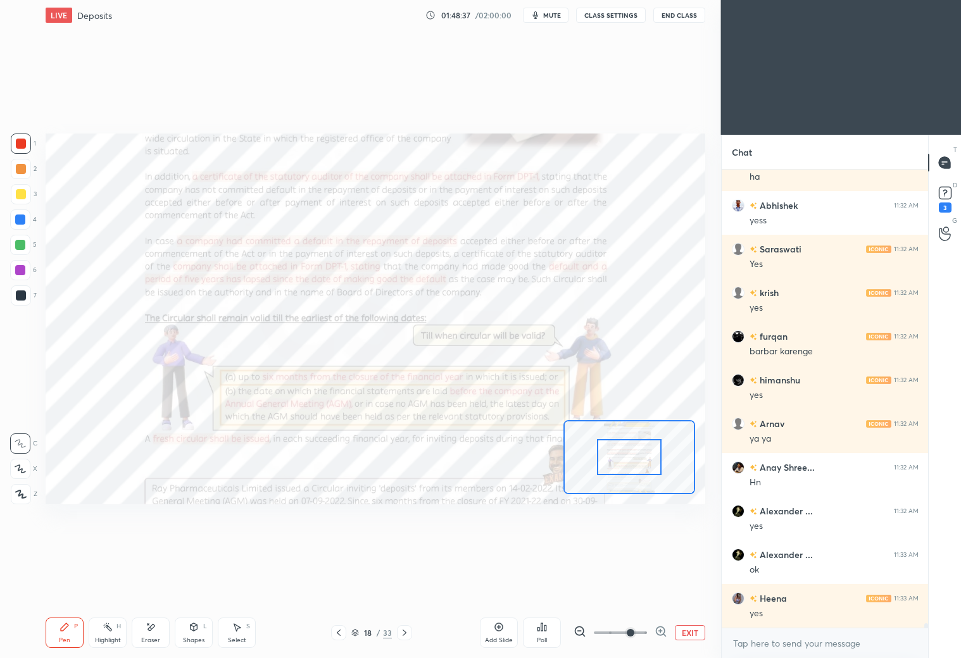
drag, startPoint x: 663, startPoint y: 632, endPoint x: 669, endPoint y: 630, distance: 6.6
click at [664, 632] on icon at bounding box center [660, 631] width 13 height 13
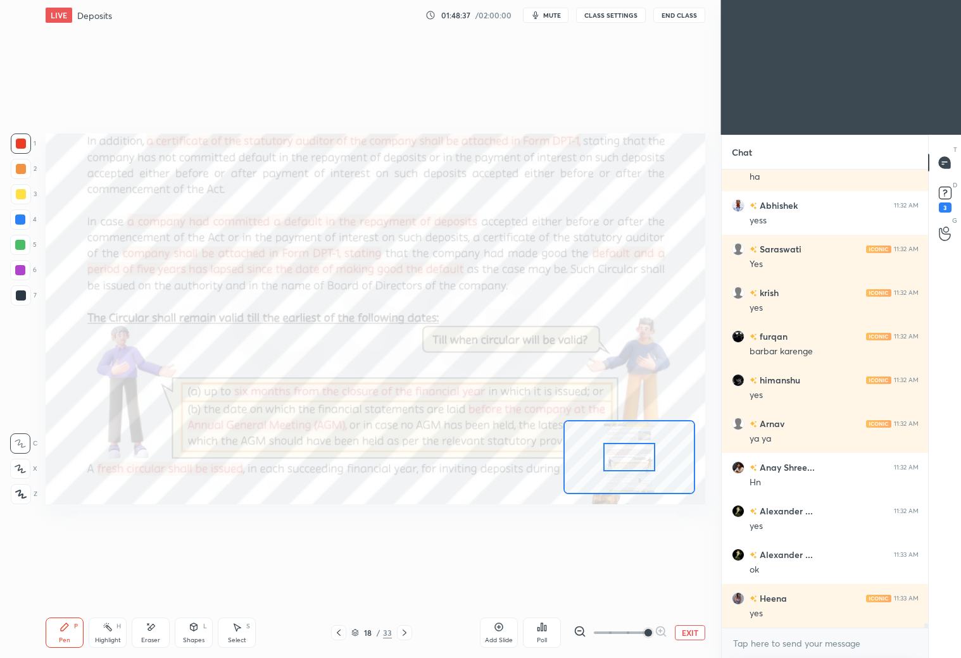
click at [663, 632] on div at bounding box center [620, 632] width 94 height 15
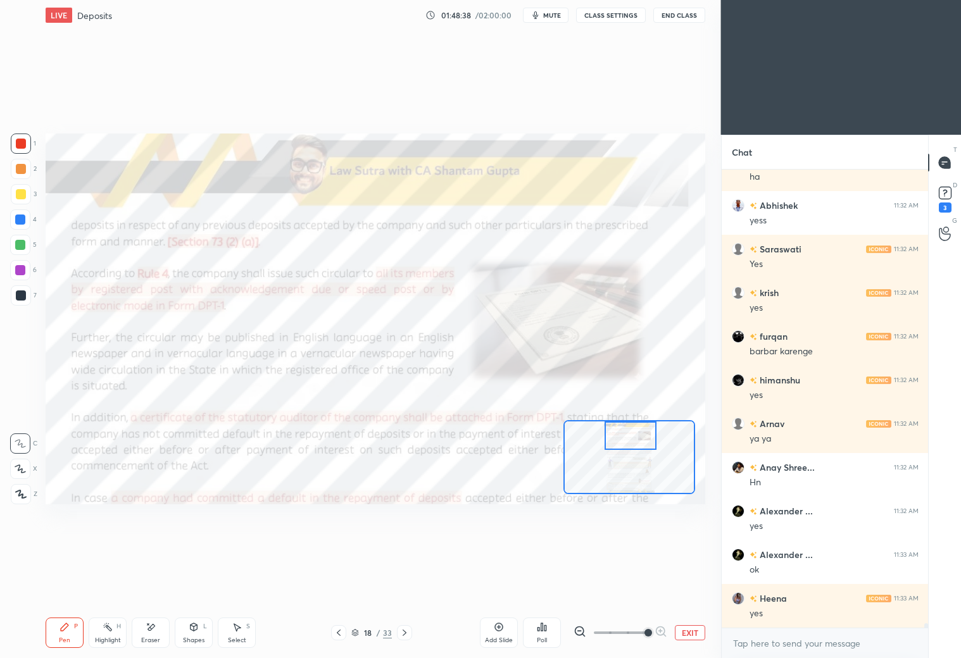
drag, startPoint x: 633, startPoint y: 463, endPoint x: 631, endPoint y: 430, distance: 33.0
click at [635, 438] on div at bounding box center [630, 435] width 52 height 28
drag, startPoint x: 337, startPoint y: 633, endPoint x: 347, endPoint y: 629, distance: 10.2
click at [340, 632] on icon at bounding box center [338, 633] width 10 height 10
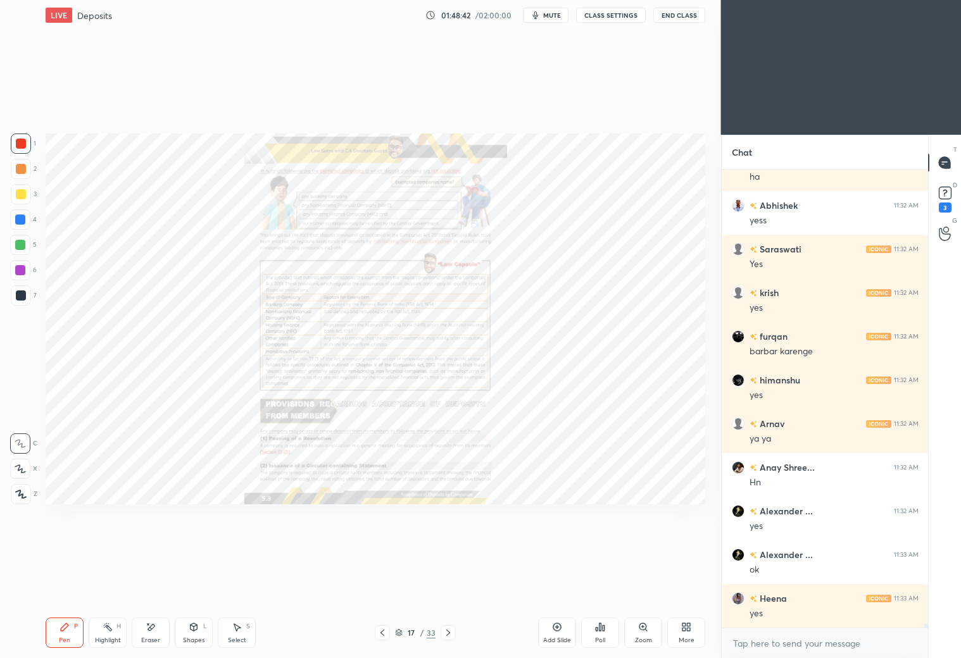
click at [638, 633] on div "Zoom" at bounding box center [643, 633] width 38 height 30
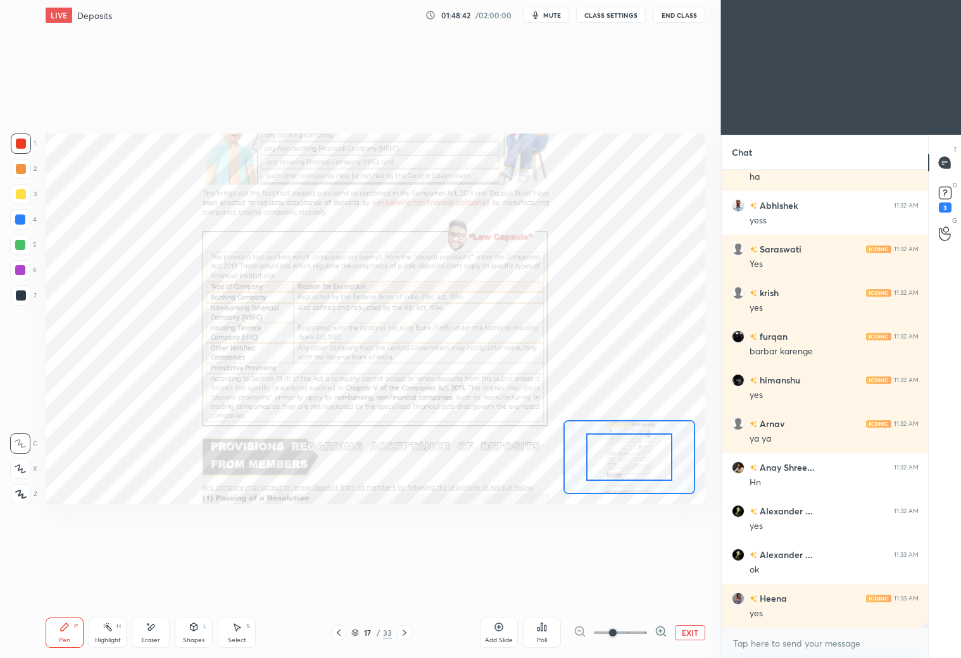
click at [650, 630] on div at bounding box center [620, 632] width 94 height 15
click at [653, 633] on div at bounding box center [620, 632] width 94 height 15
click at [659, 628] on icon at bounding box center [660, 631] width 13 height 13
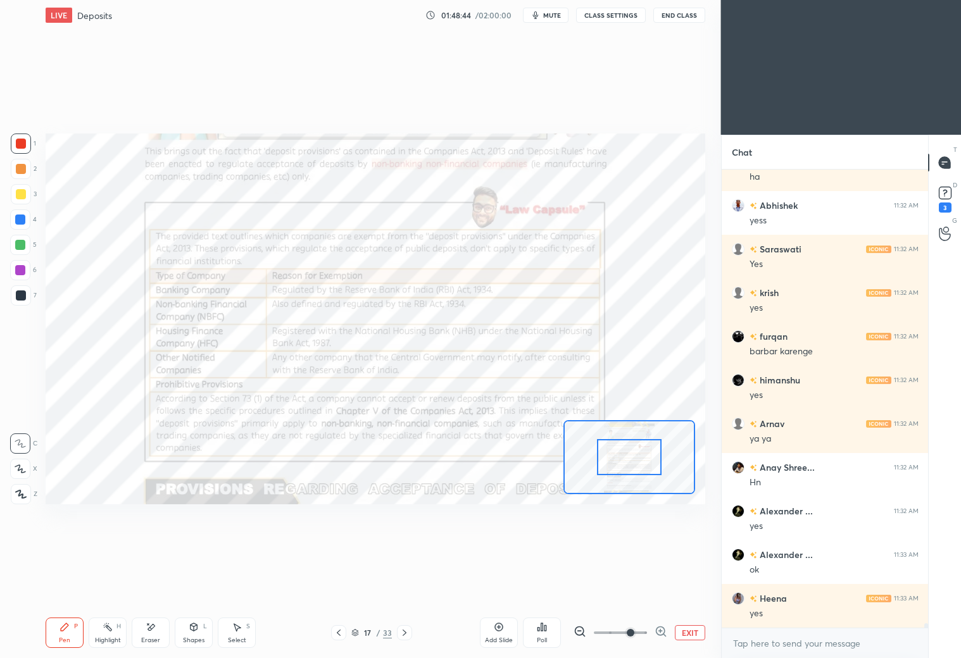
click at [663, 631] on icon at bounding box center [660, 631] width 13 height 13
click at [661, 632] on div at bounding box center [620, 632] width 94 height 15
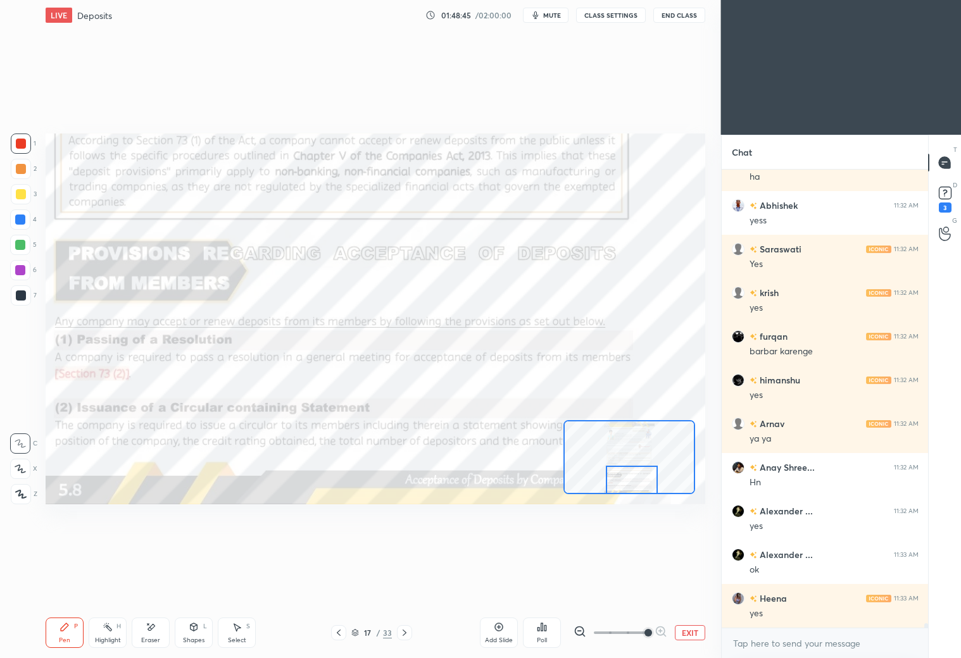
drag, startPoint x: 639, startPoint y: 471, endPoint x: 642, endPoint y: 493, distance: 22.3
click at [643, 492] on div at bounding box center [632, 480] width 52 height 28
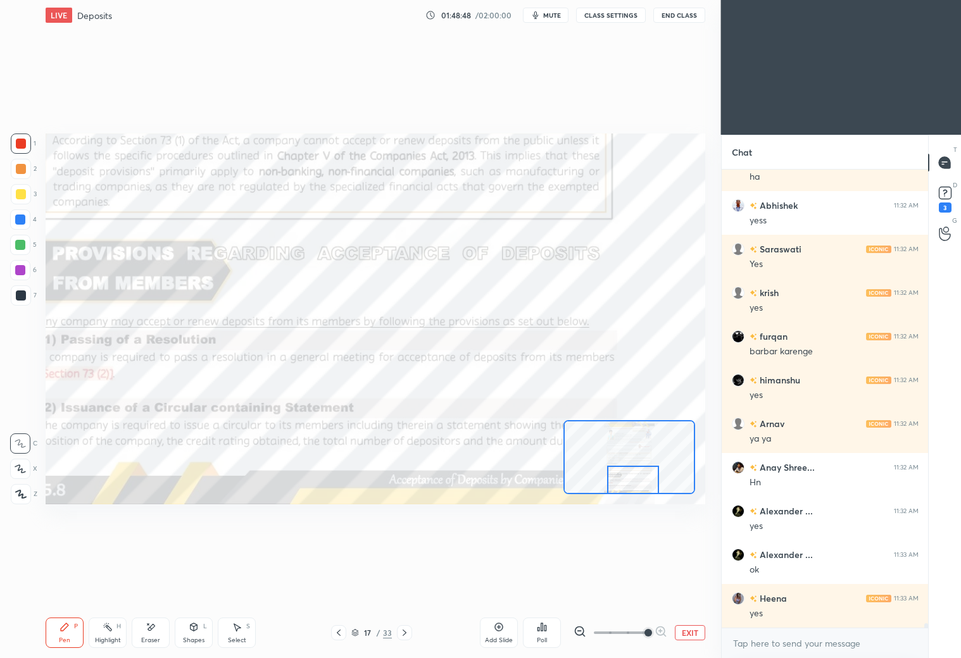
scroll to position [44857, 0]
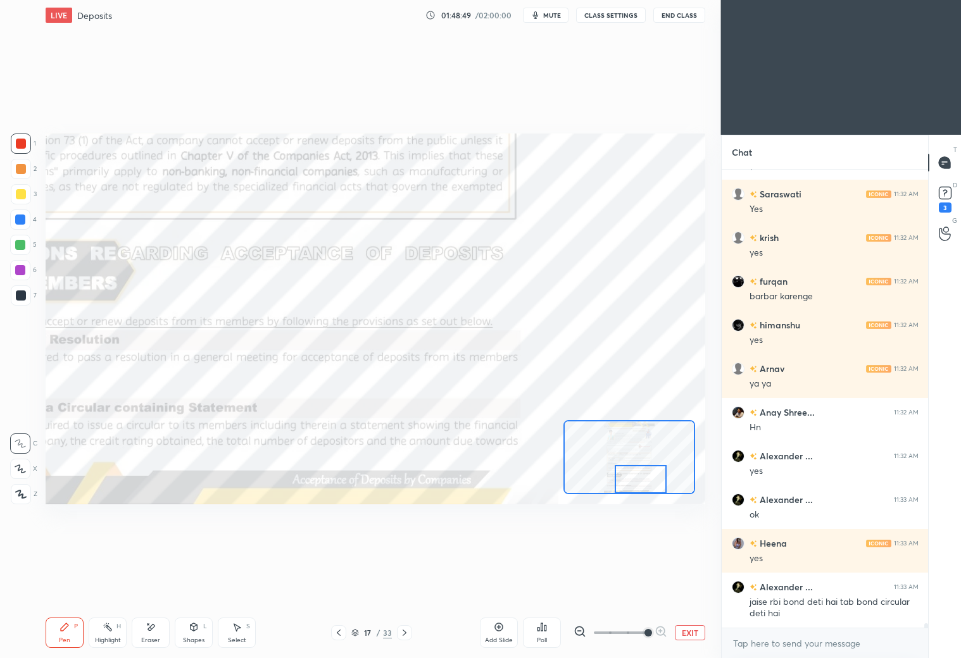
drag, startPoint x: 632, startPoint y: 482, endPoint x: 614, endPoint y: 472, distance: 19.5
click at [638, 480] on div at bounding box center [640, 479] width 52 height 28
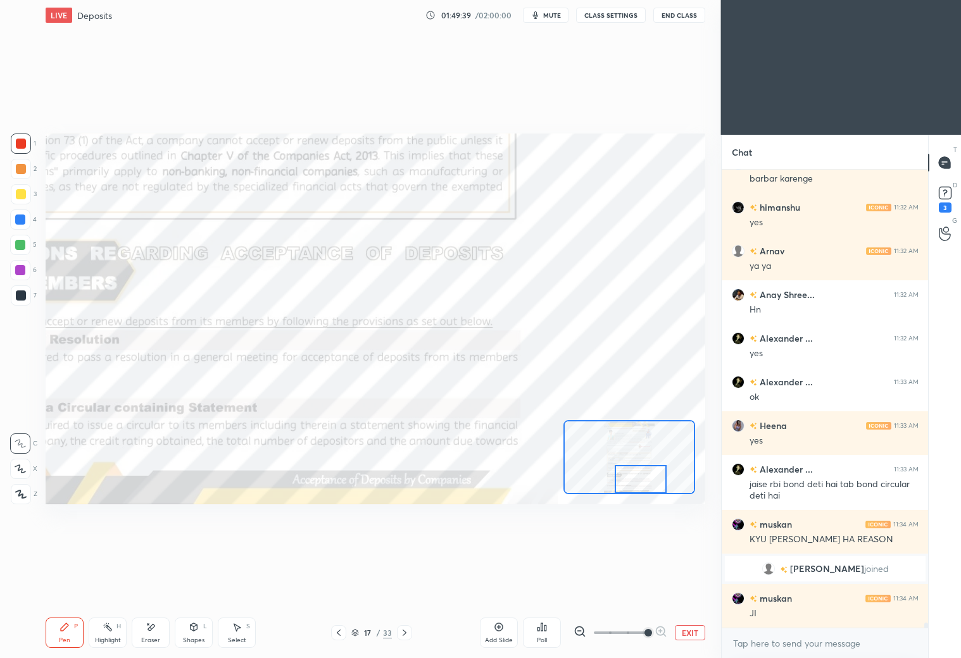
scroll to position [43530, 0]
drag, startPoint x: 153, startPoint y: 631, endPoint x: 223, endPoint y: 571, distance: 92.0
click at [154, 631] on div "Eraser" at bounding box center [151, 633] width 38 height 30
click at [72, 629] on div "Pen P" at bounding box center [65, 633] width 38 height 30
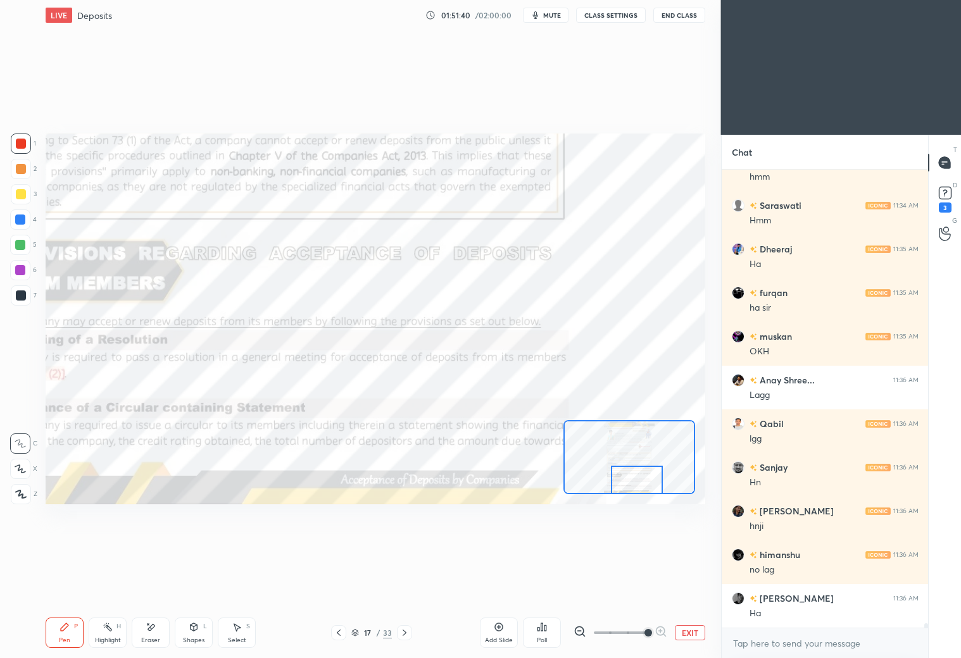
scroll to position [44196, 0]
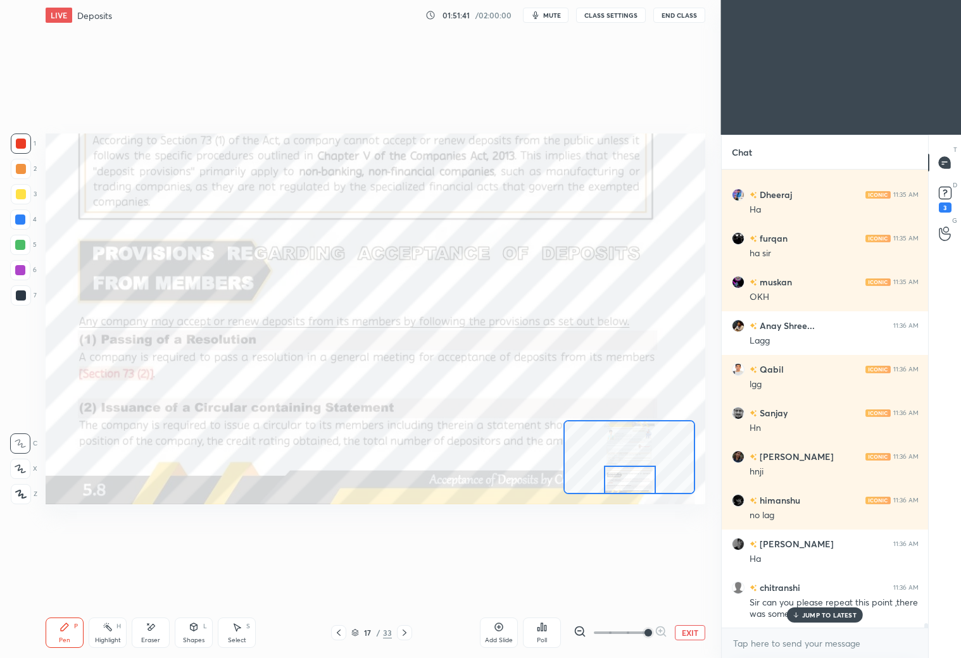
drag, startPoint x: 631, startPoint y: 476, endPoint x: 621, endPoint y: 482, distance: 11.9
click at [620, 481] on div at bounding box center [630, 480] width 52 height 28
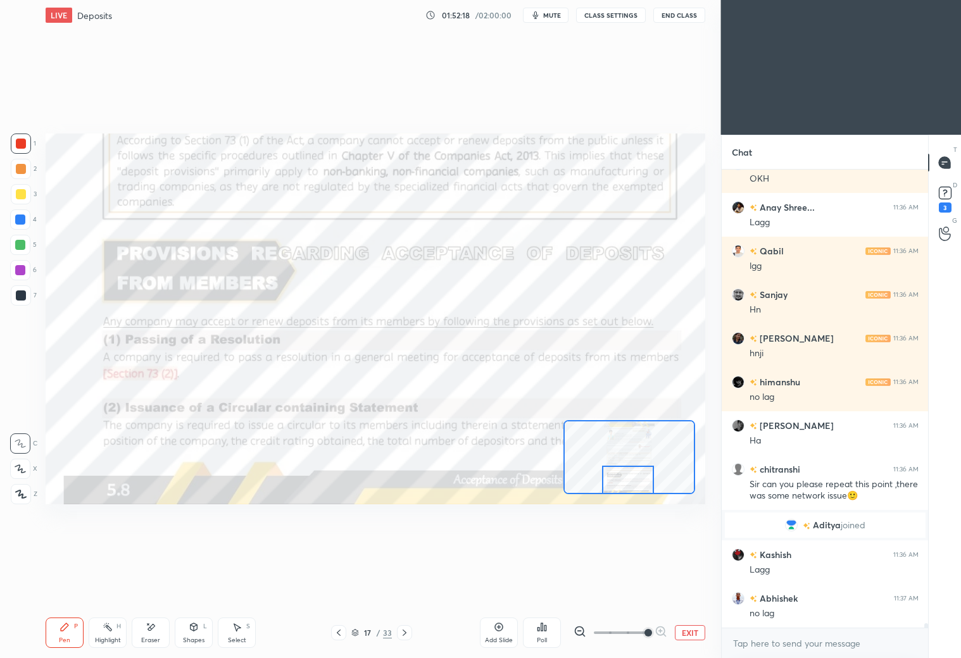
scroll to position [44357, 0]
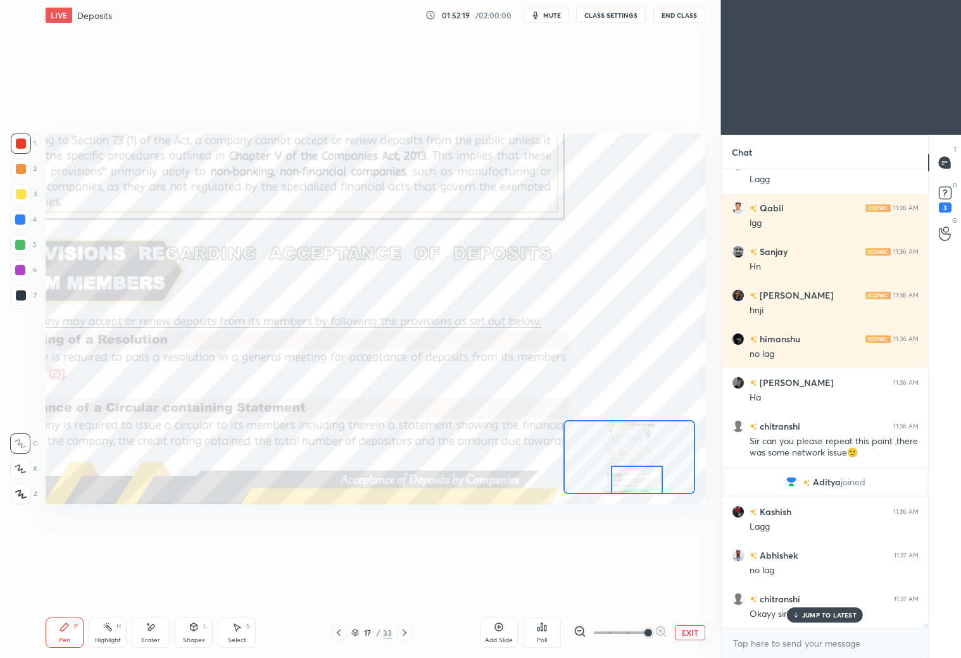
drag, startPoint x: 630, startPoint y: 480, endPoint x: 618, endPoint y: 473, distance: 14.2
click at [634, 479] on div at bounding box center [637, 480] width 52 height 28
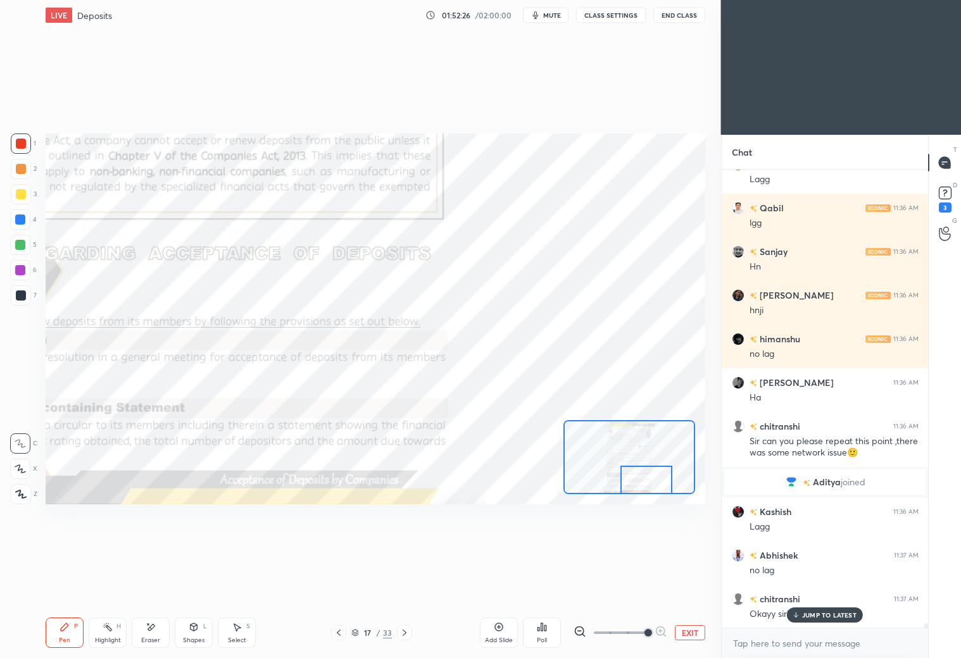
drag, startPoint x: 631, startPoint y: 480, endPoint x: 642, endPoint y: 480, distance: 11.4
click at [638, 480] on div at bounding box center [646, 480] width 52 height 28
click at [406, 630] on icon at bounding box center [404, 633] width 10 height 10
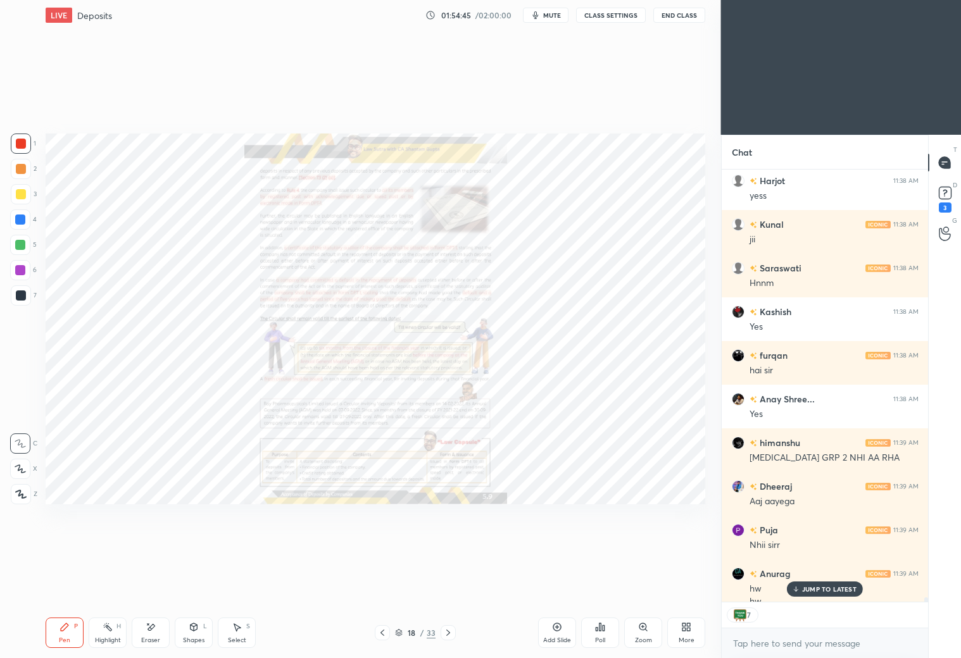
scroll to position [46242, 0]
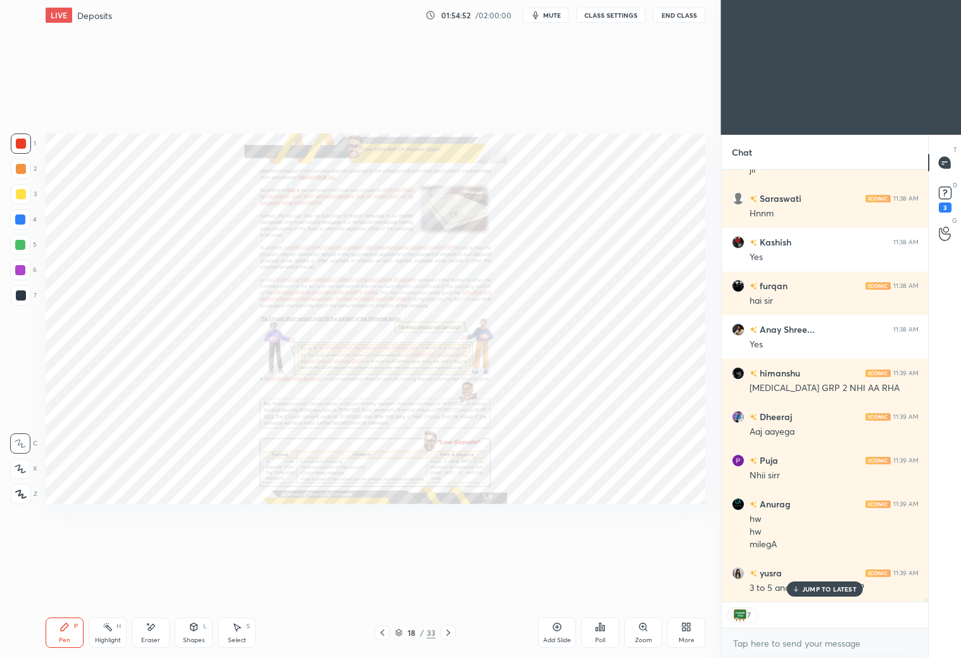
type textarea "x"
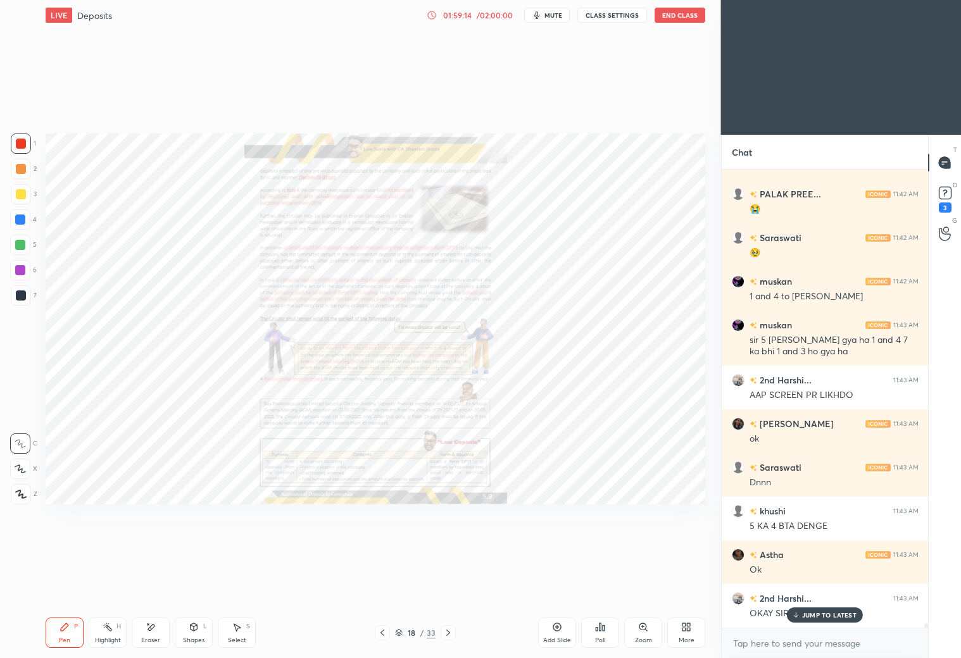
scroll to position [47879, 0]
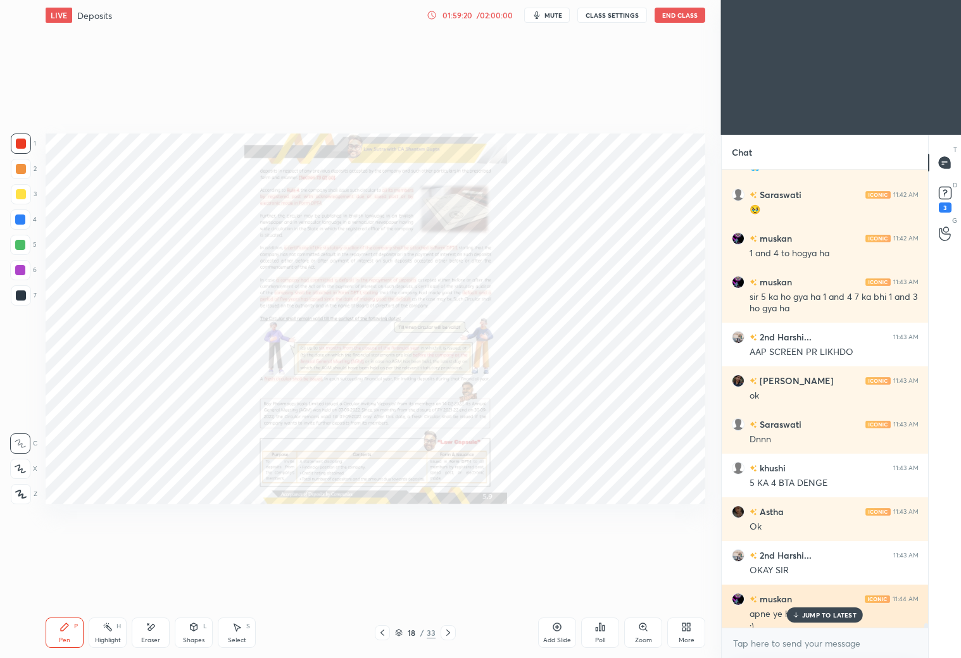
scroll to position [47891, 0]
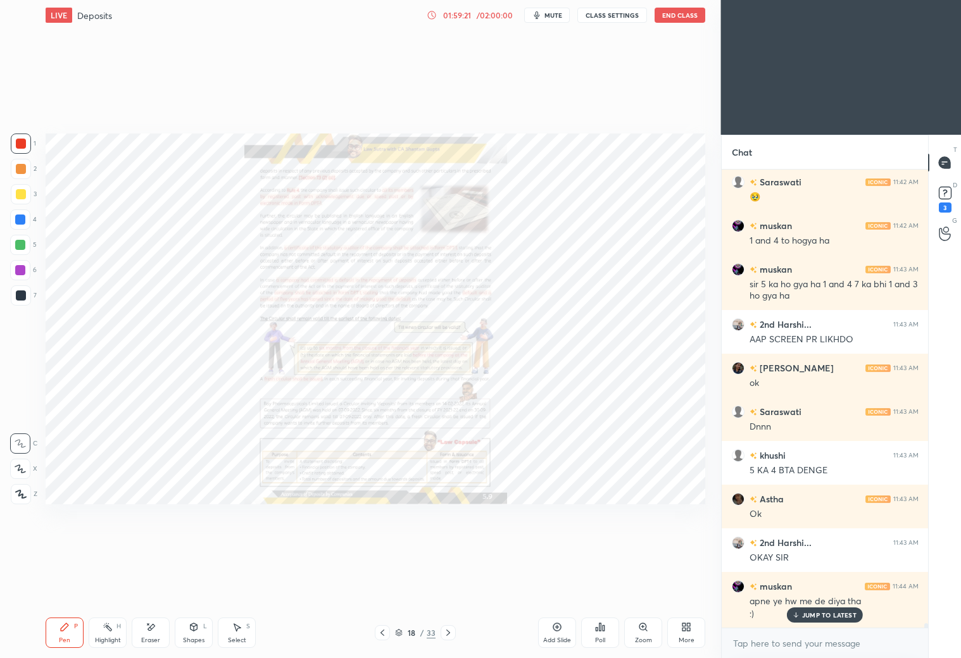
click at [820, 612] on p "JUMP TO LATEST" at bounding box center [829, 615] width 54 height 8
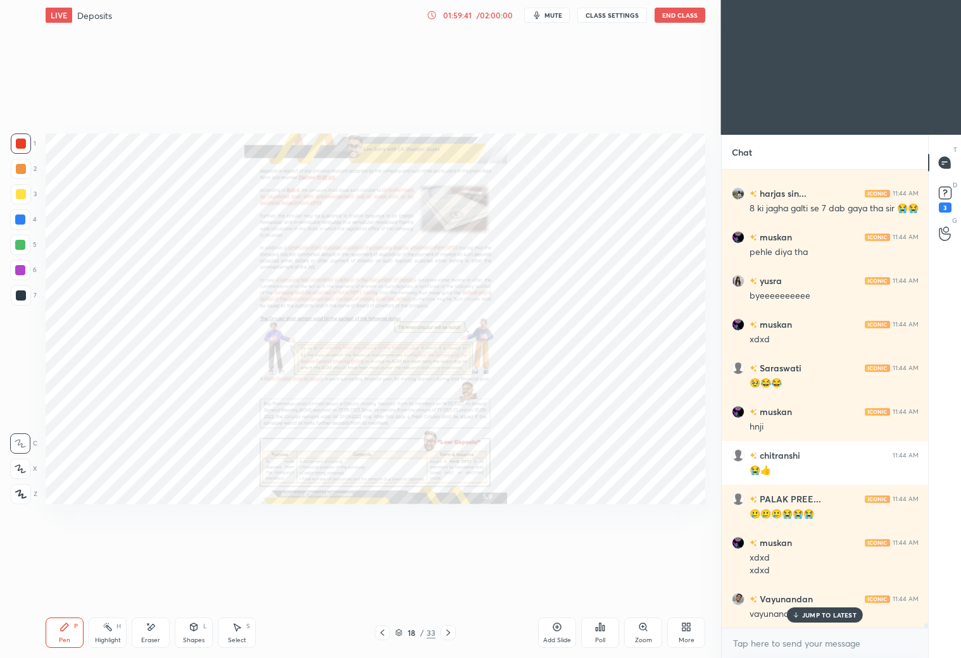
scroll to position [48384, 0]
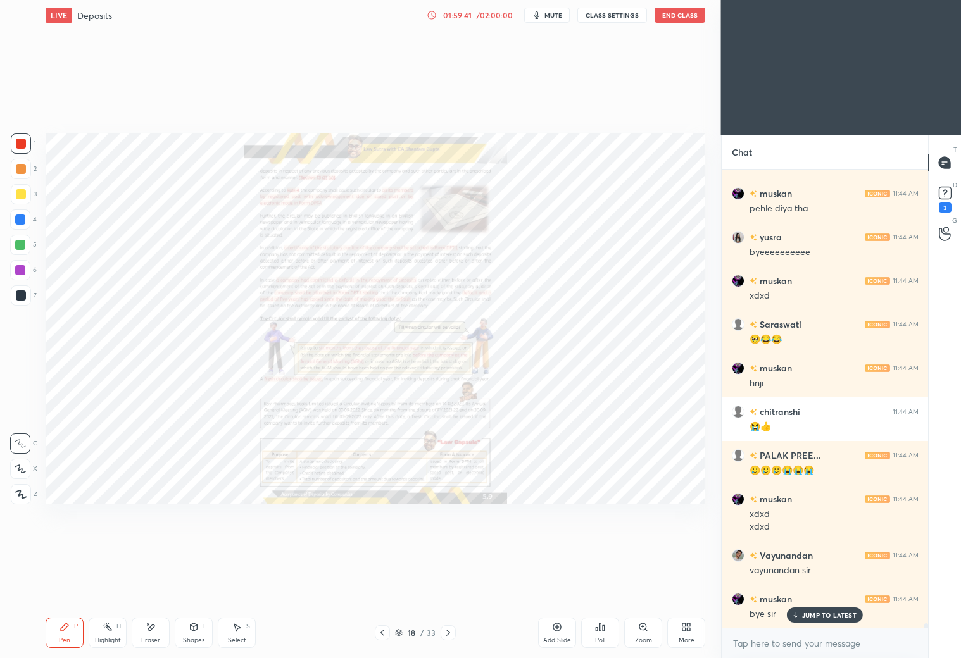
click at [692, 18] on button "End Class" at bounding box center [679, 15] width 51 height 15
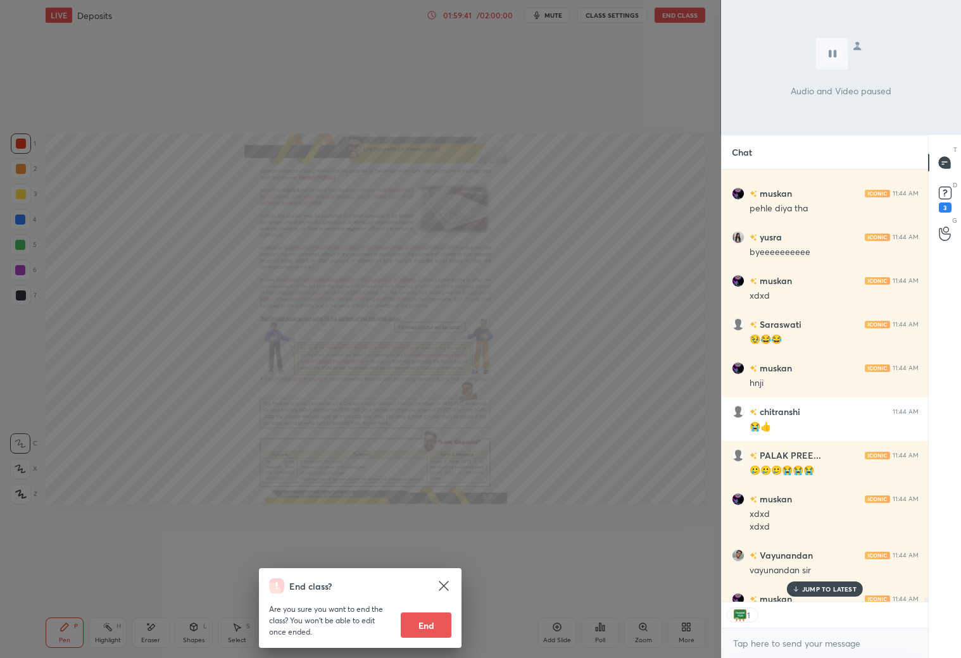
scroll to position [428, 203]
click at [419, 619] on button "End" at bounding box center [426, 625] width 51 height 25
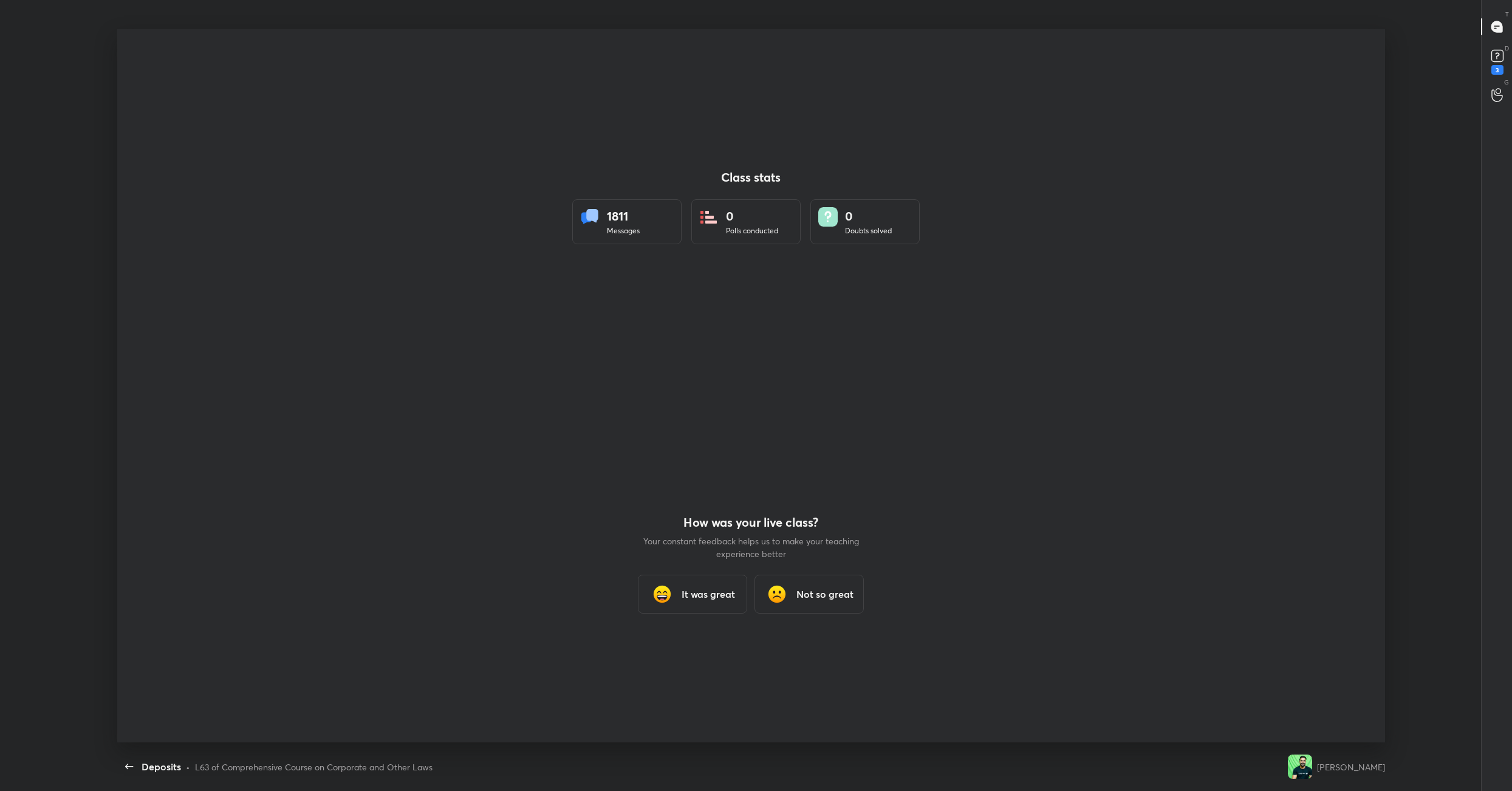
scroll to position [712, 1501]
